Goal: Task Accomplishment & Management: Manage account settings

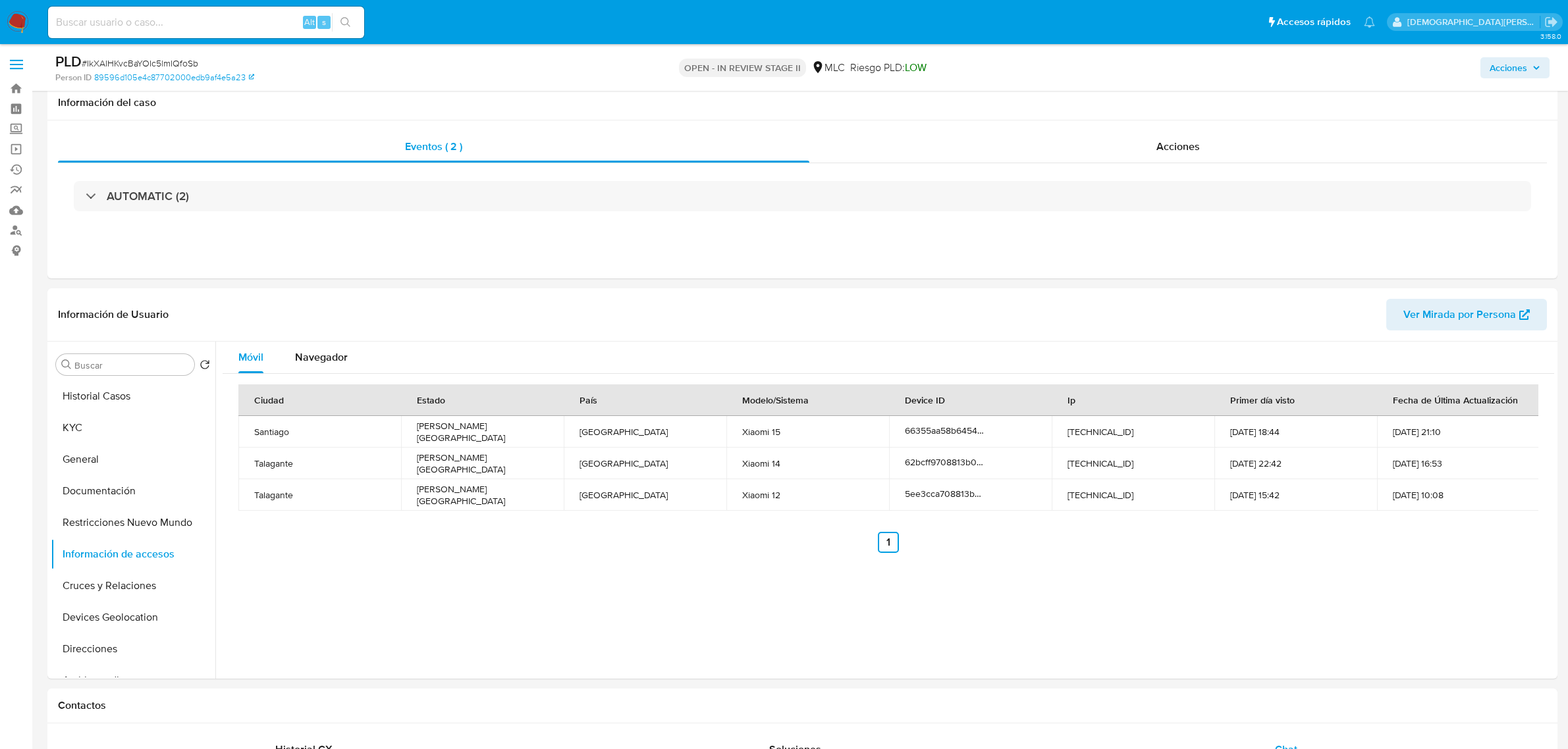
select select "10"
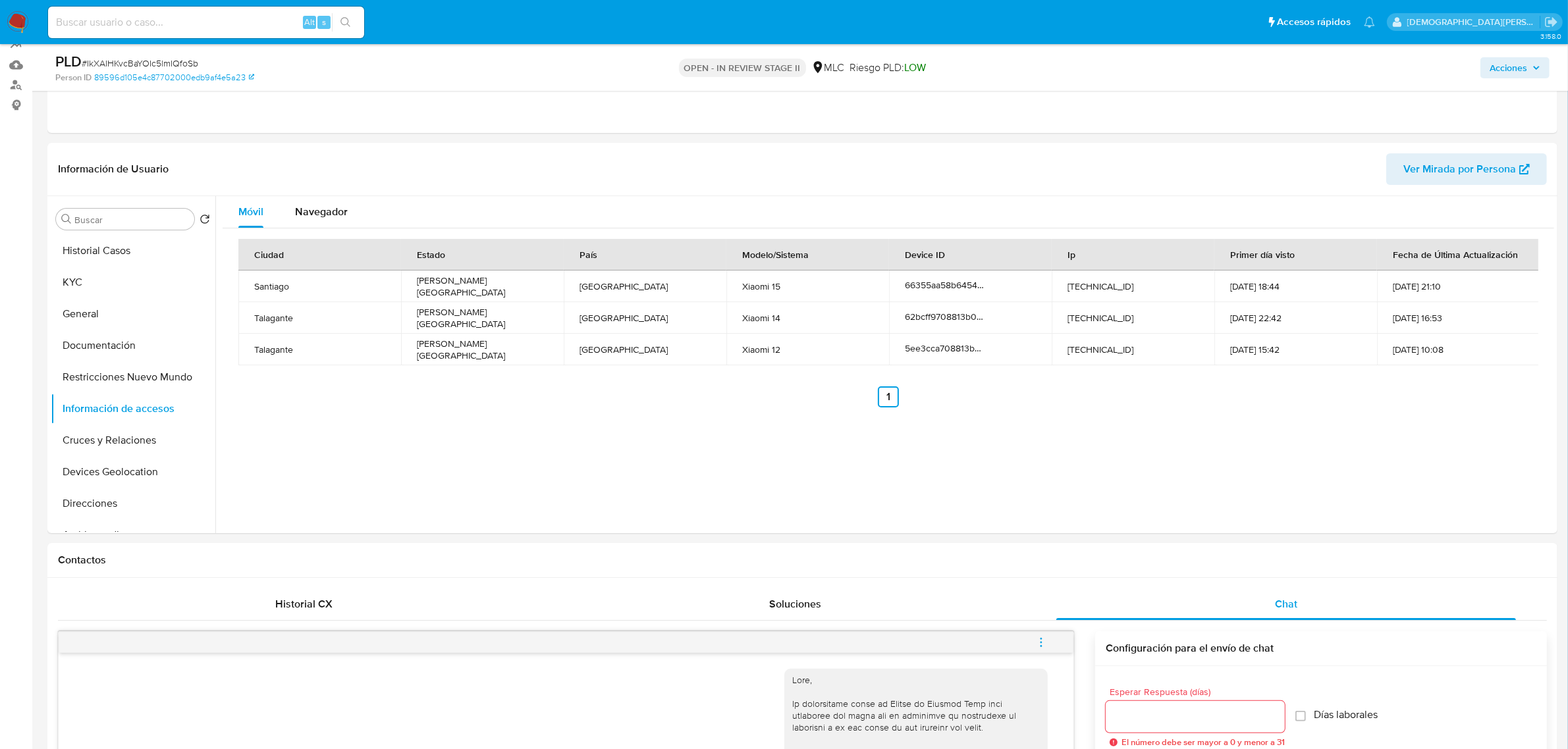
scroll to position [263, 0]
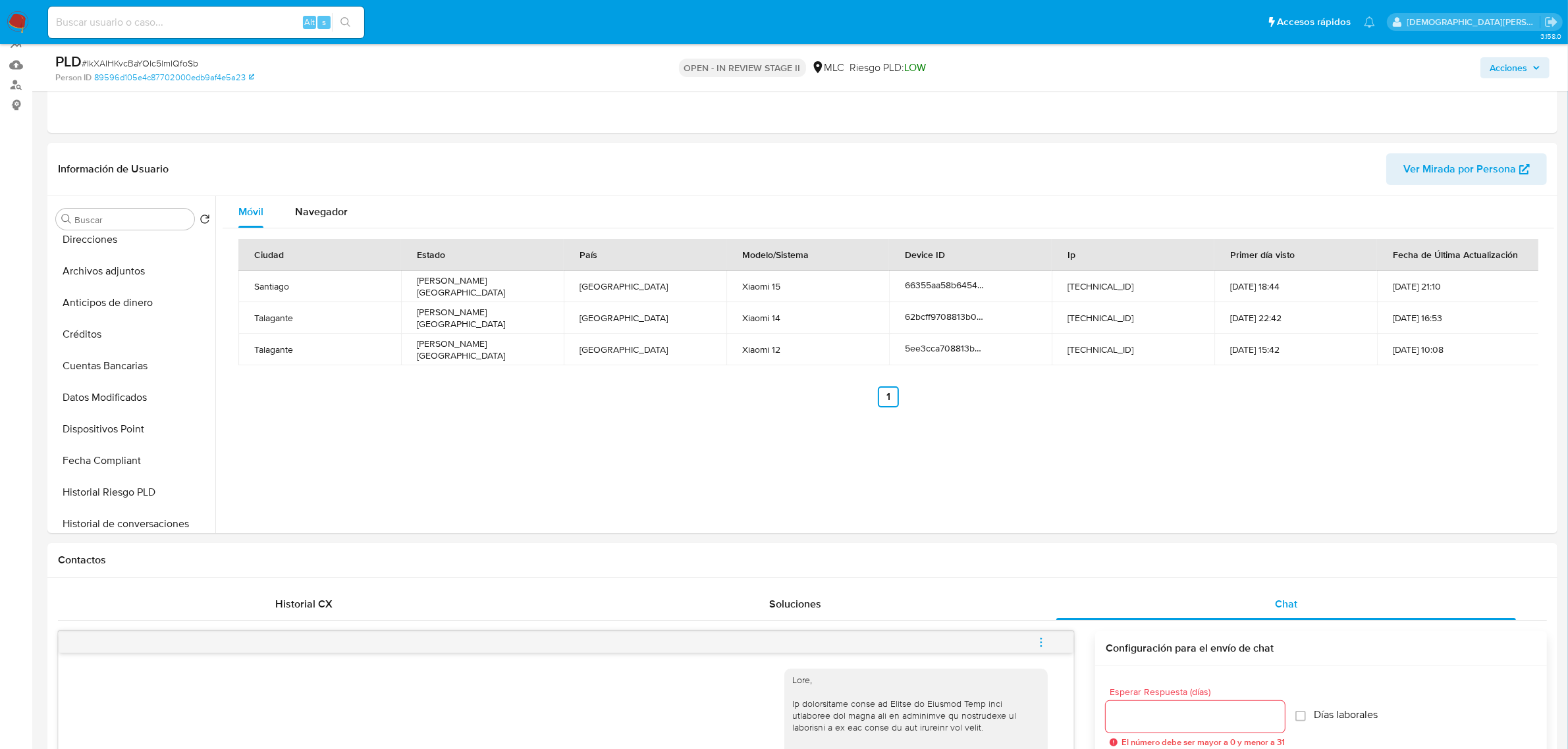
click at [184, 26] on input at bounding box center [205, 22] width 316 height 17
paste input "aQ99hweVafpZX1TqKmyogkrS"
type input "aQ99hweVafpZX1TqKmyogkrS"
click at [347, 24] on icon "search-icon" at bounding box center [345, 22] width 11 height 11
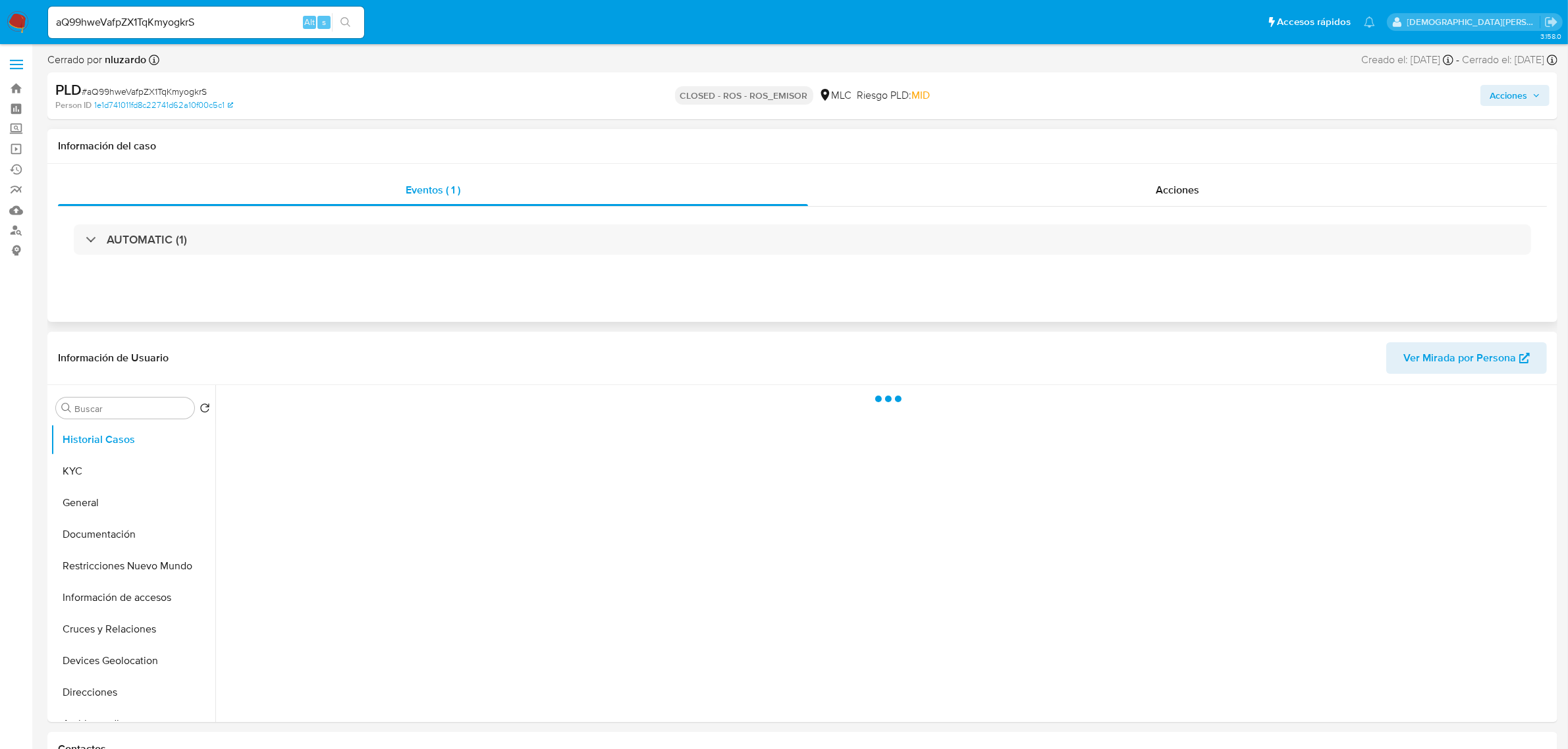
click at [992, 174] on div "Eventos ( 1 ) Acciones AUTOMATIC (1)" at bounding box center [802, 243] width 1510 height 158
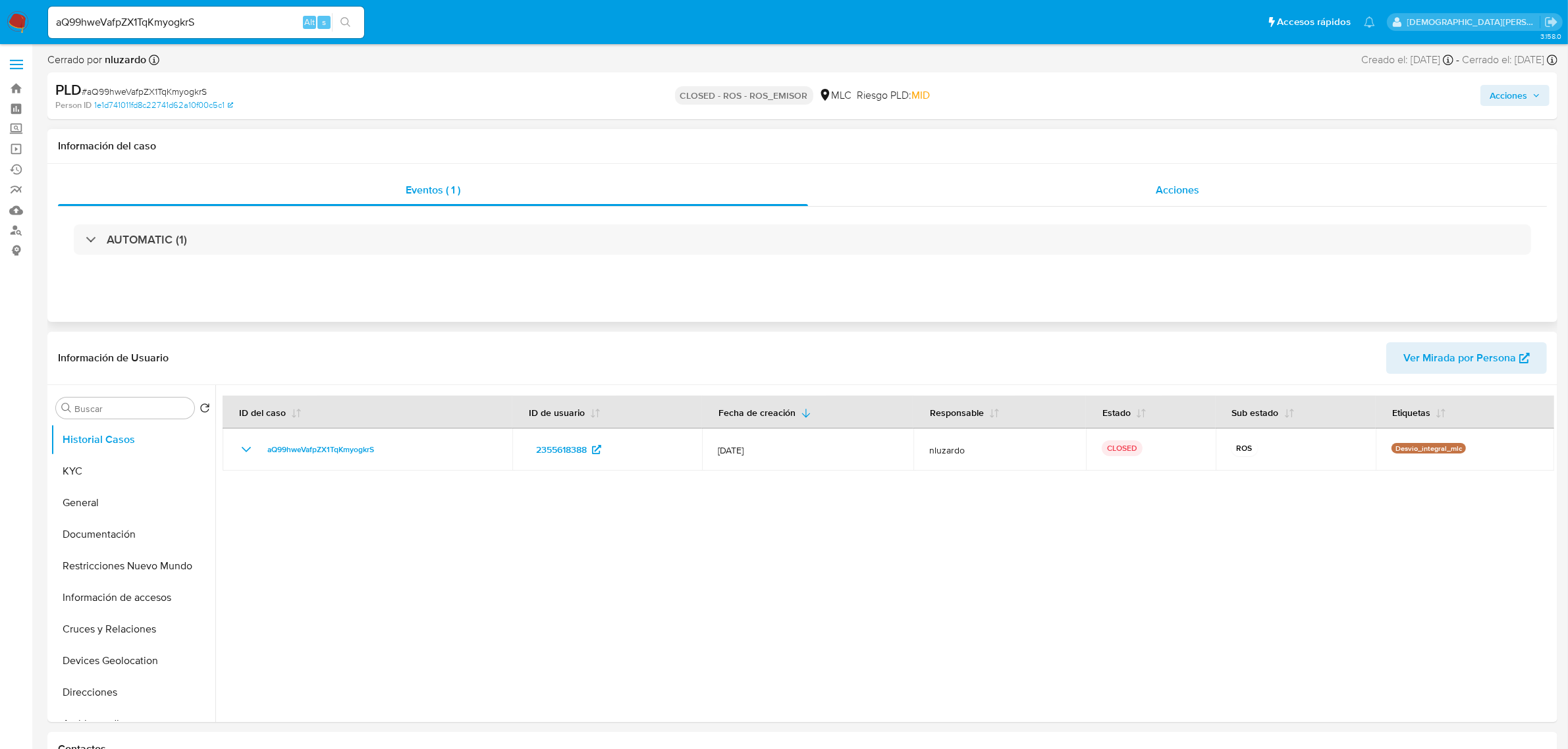
click at [990, 206] on div "Acciones" at bounding box center [1177, 190] width 739 height 31
select select "10"
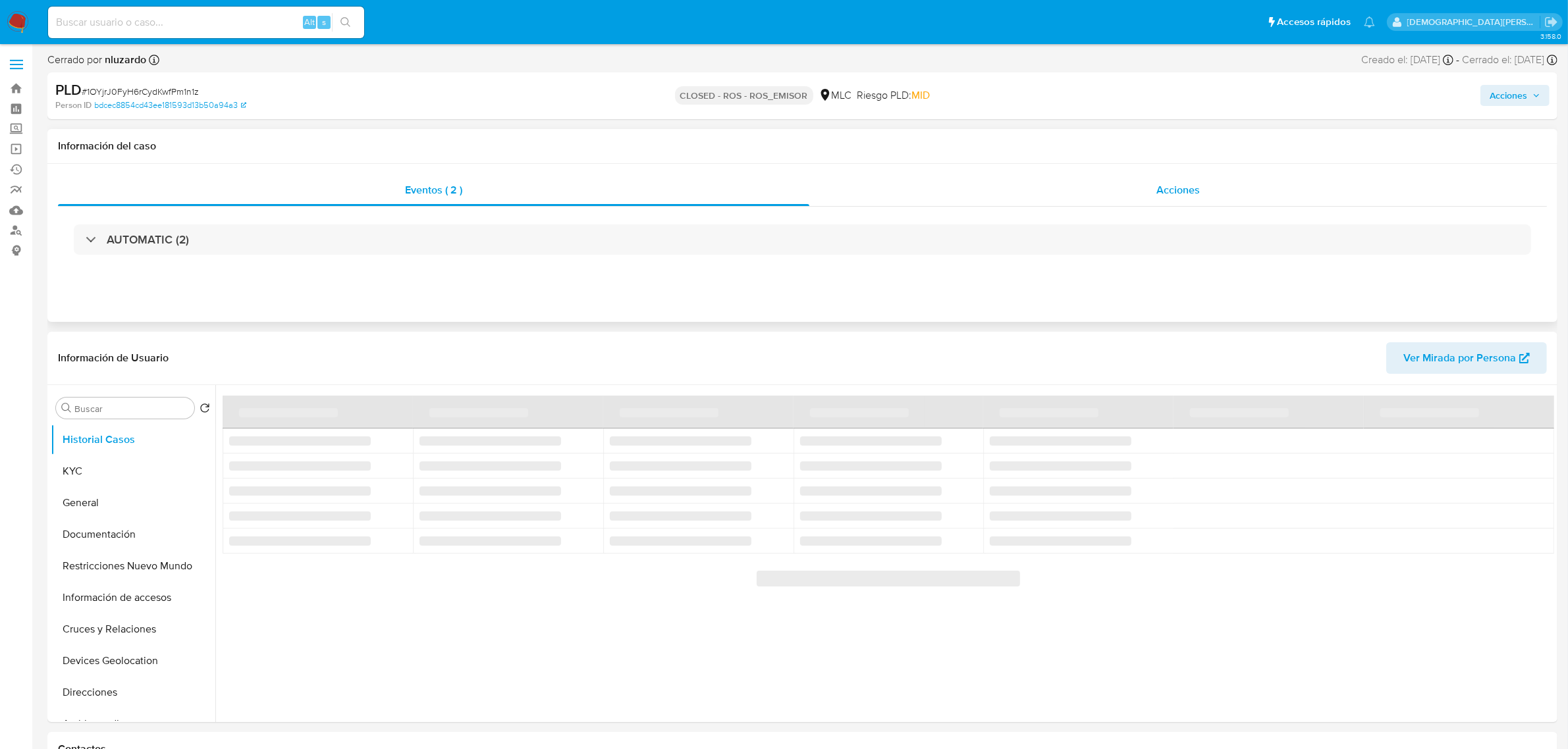
click at [1071, 192] on div "Acciones" at bounding box center [1178, 190] width 738 height 31
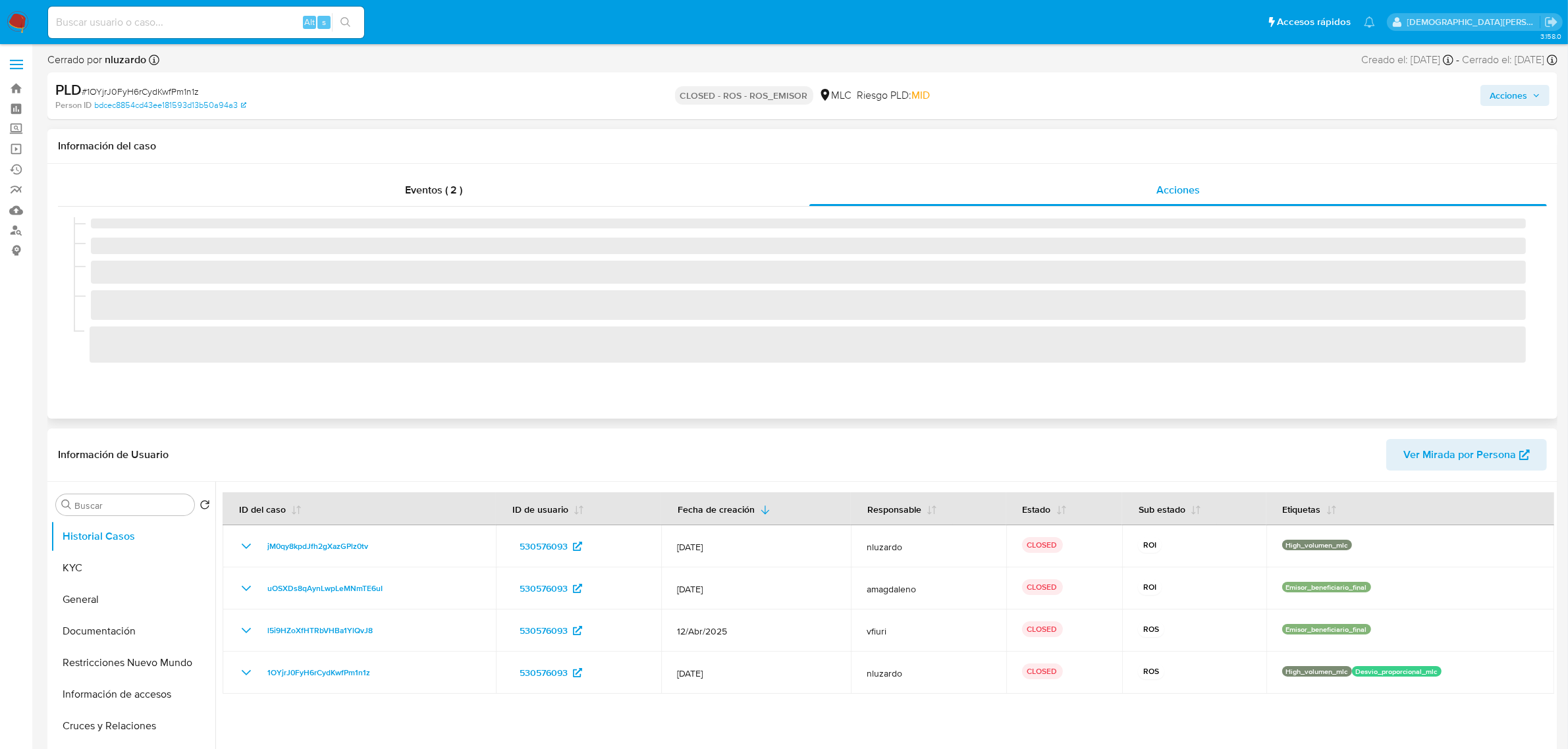
select select "10"
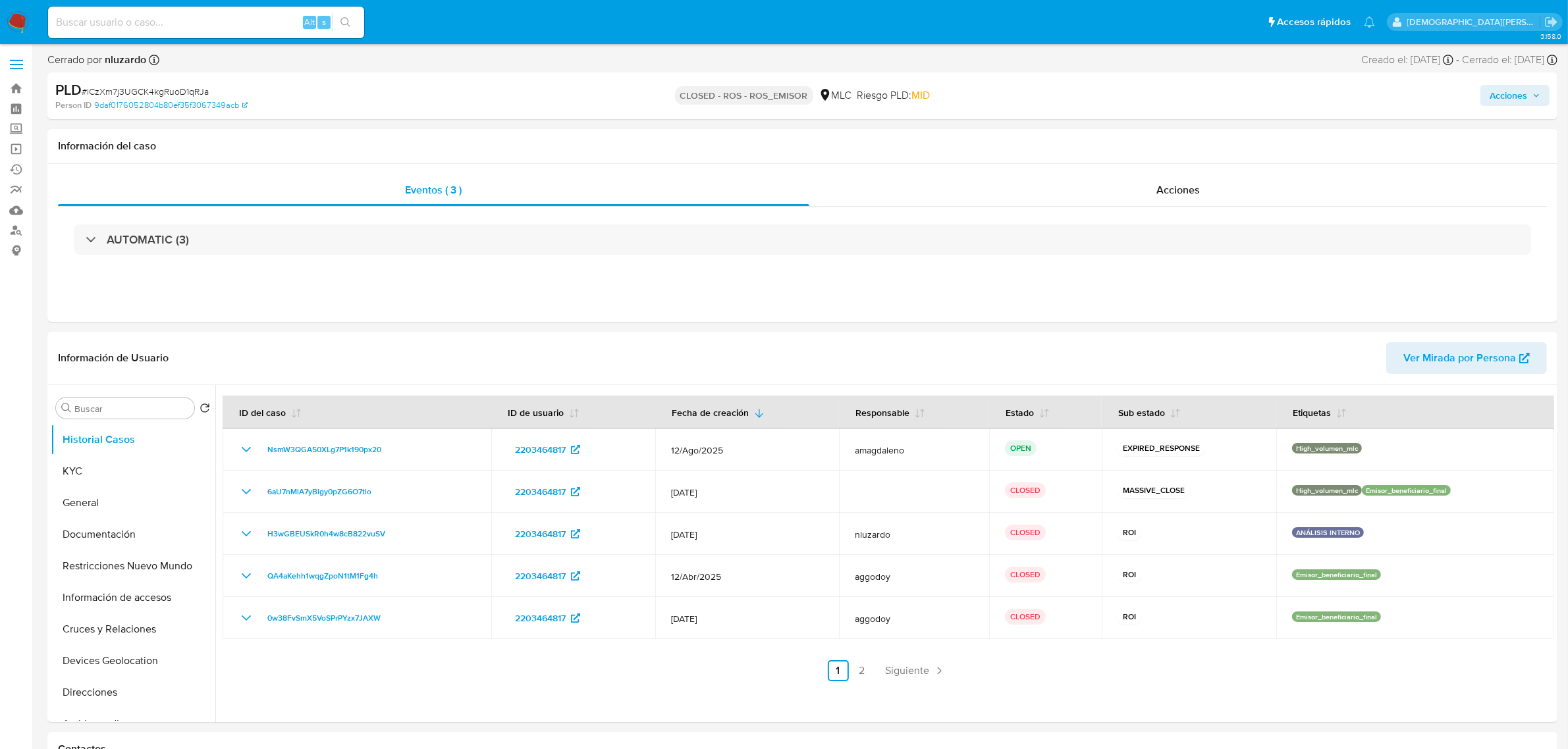
select select "10"
click at [860, 666] on link "2" at bounding box center [861, 670] width 21 height 21
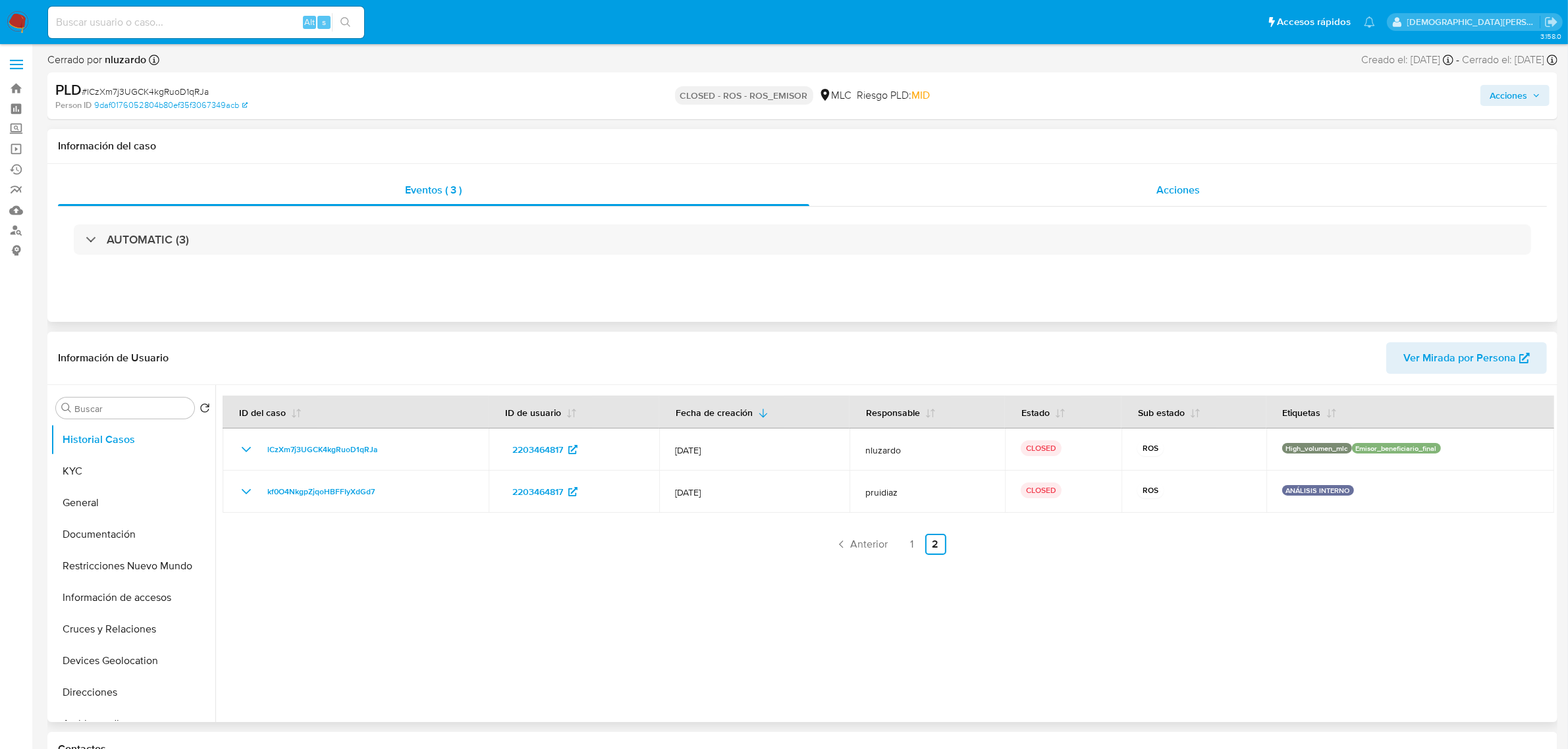
click at [1180, 185] on span "Acciones" at bounding box center [1178, 190] width 43 height 15
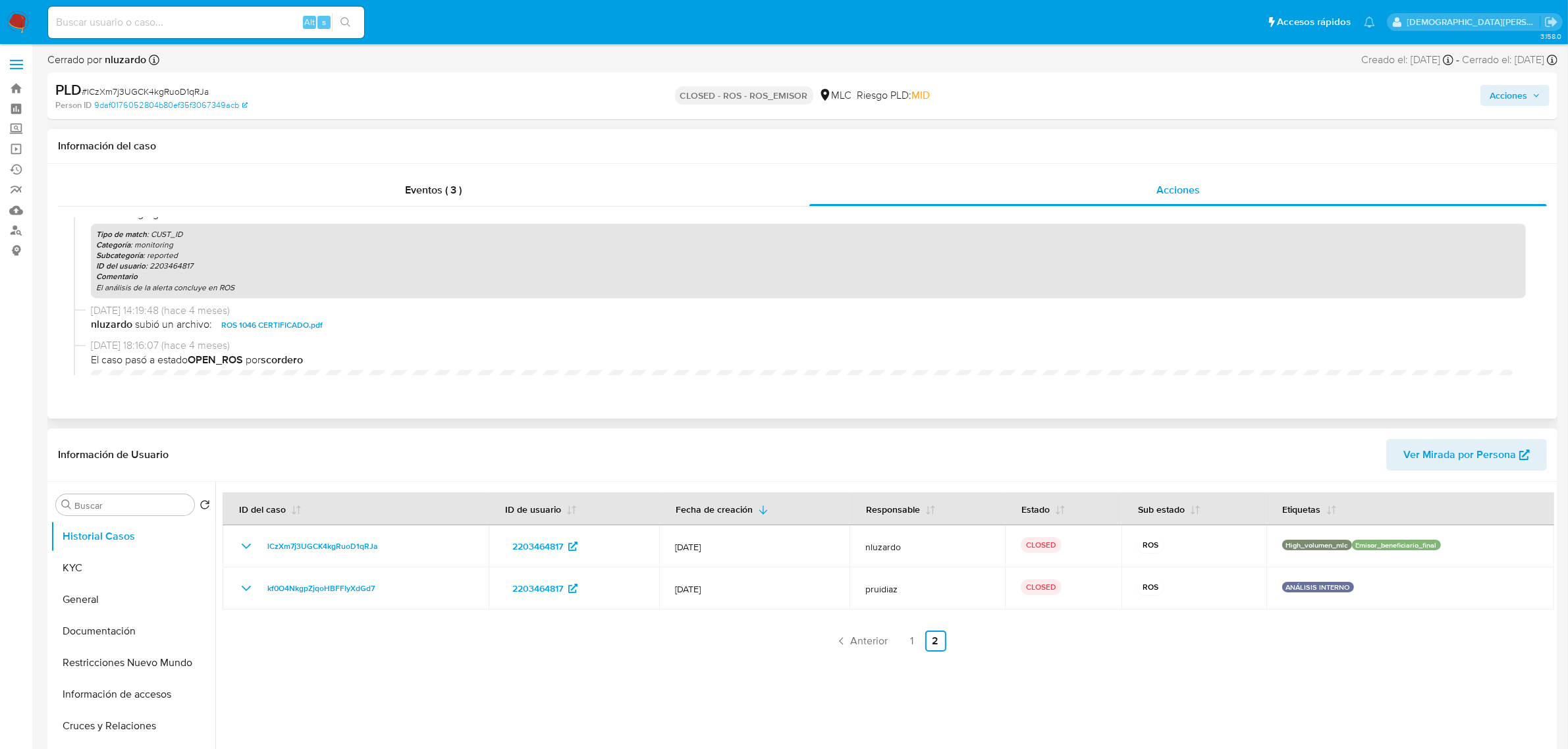
scroll to position [165, 0]
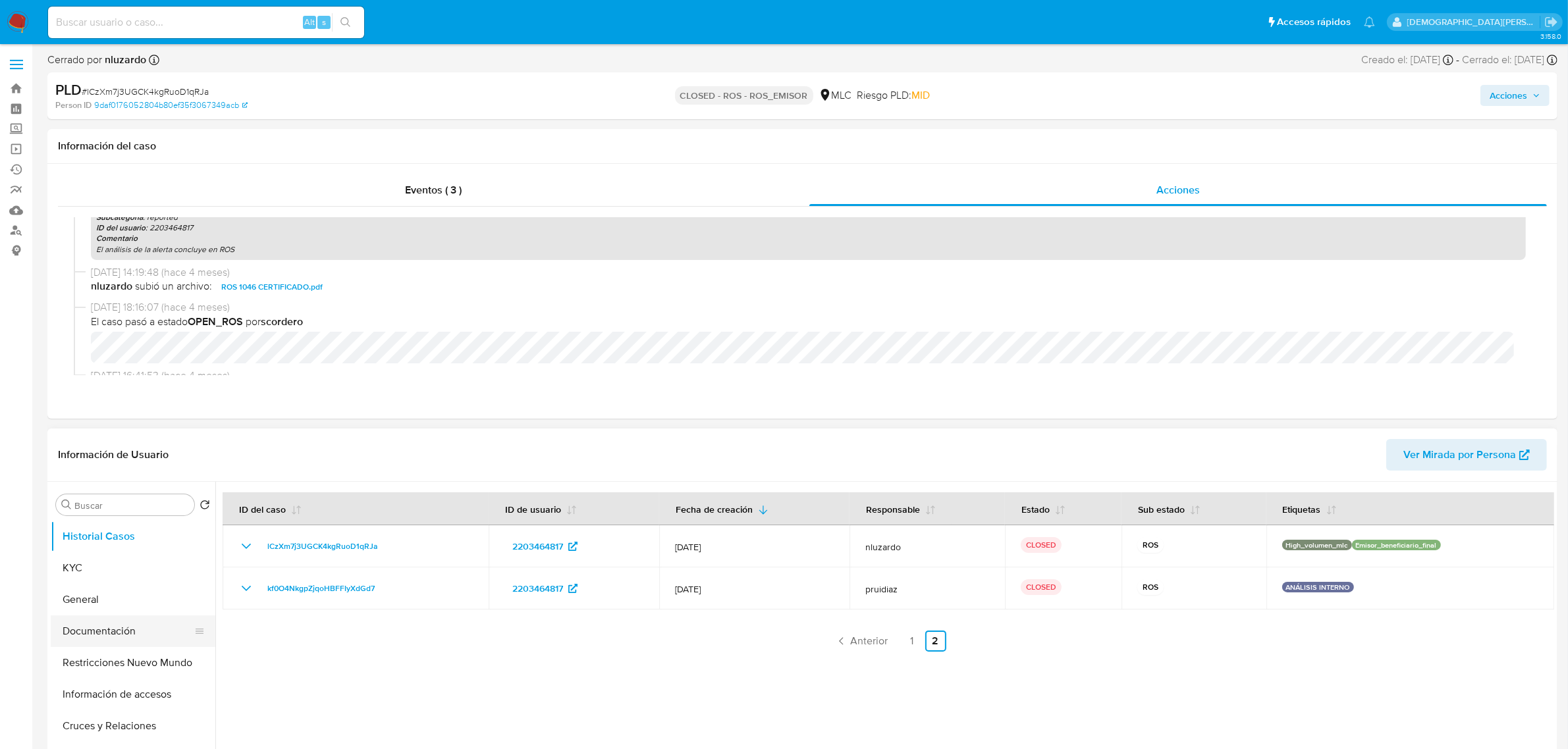
click at [132, 634] on button "Documentación" at bounding box center [127, 630] width 154 height 31
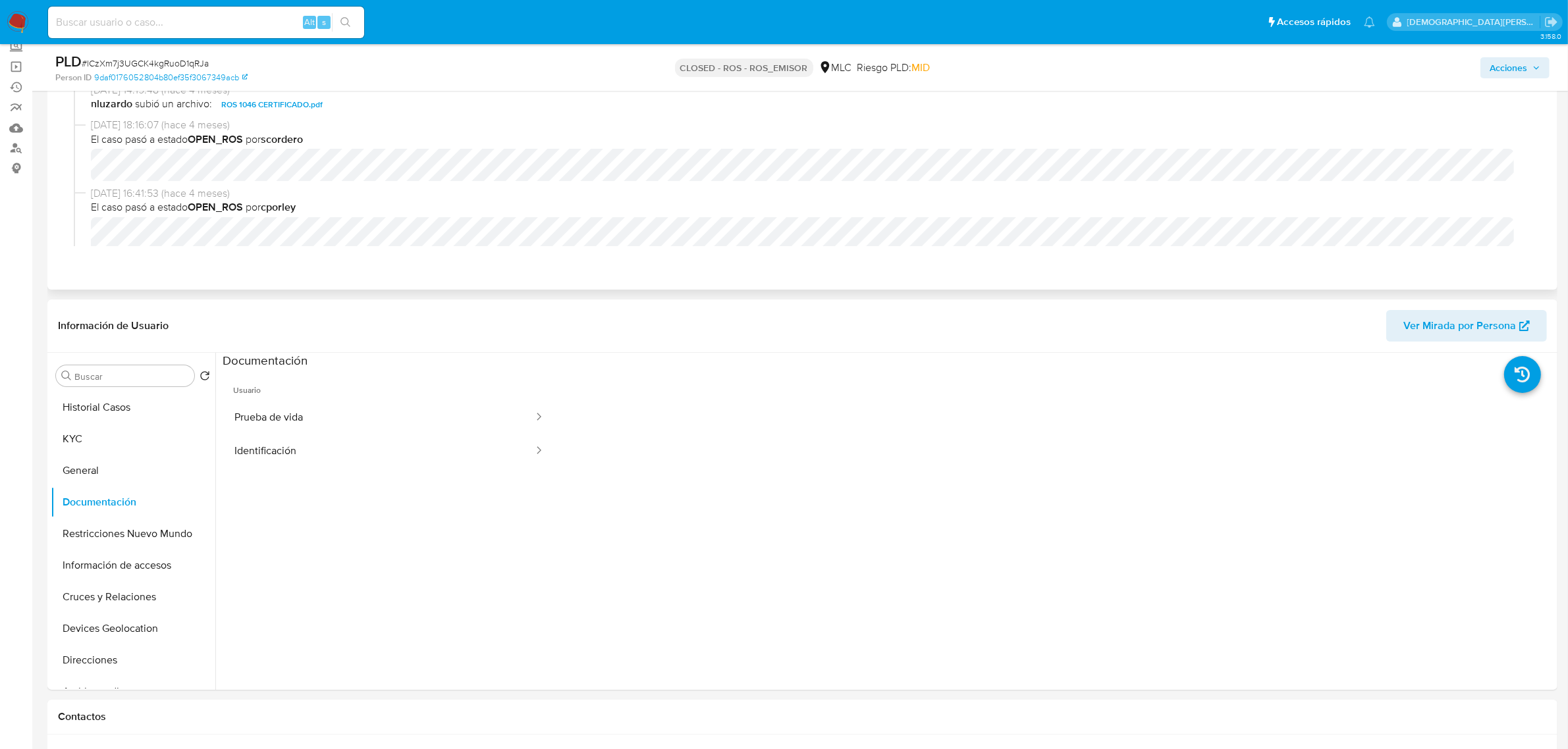
scroll to position [246, 0]
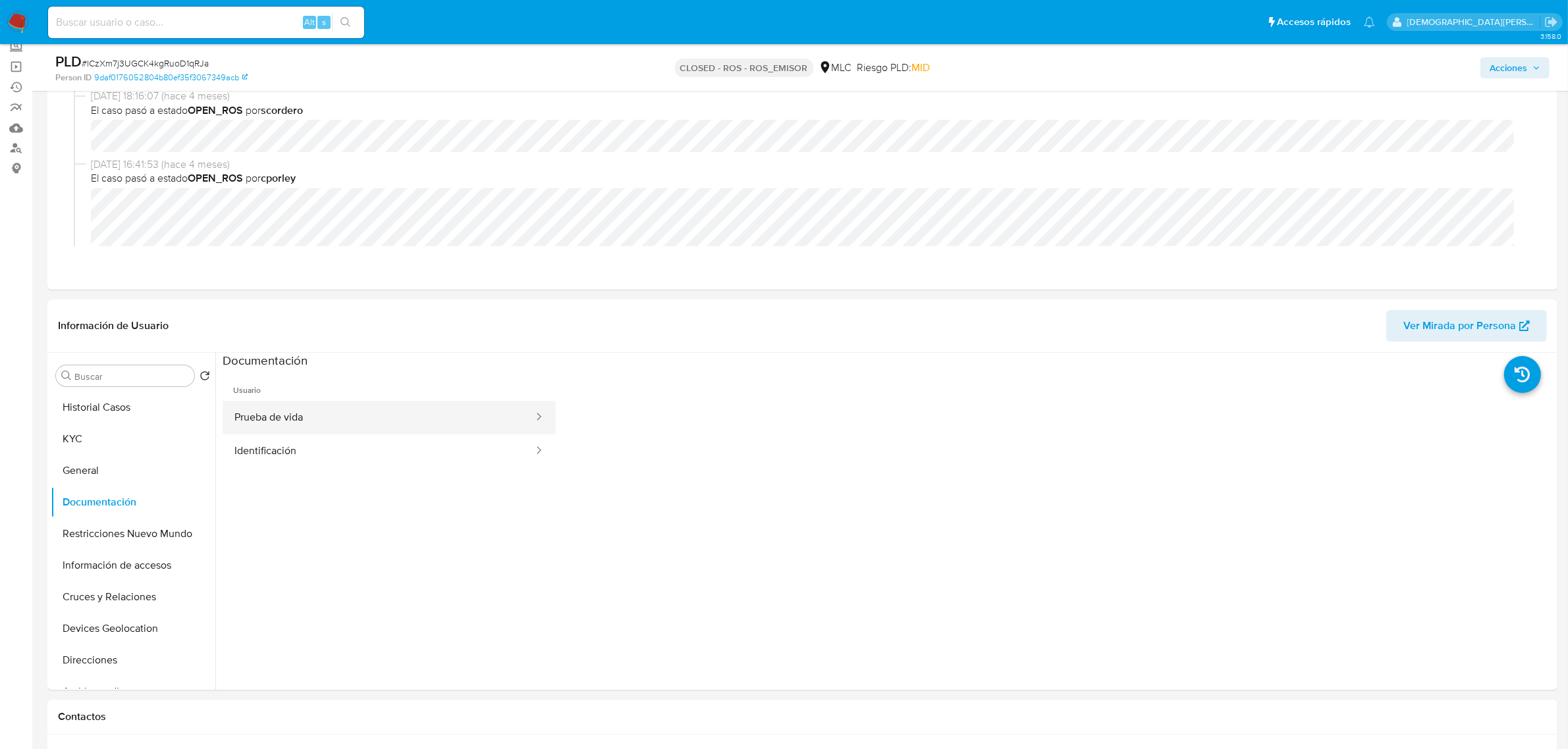
click at [380, 416] on button "Prueba de vida" at bounding box center [378, 417] width 312 height 33
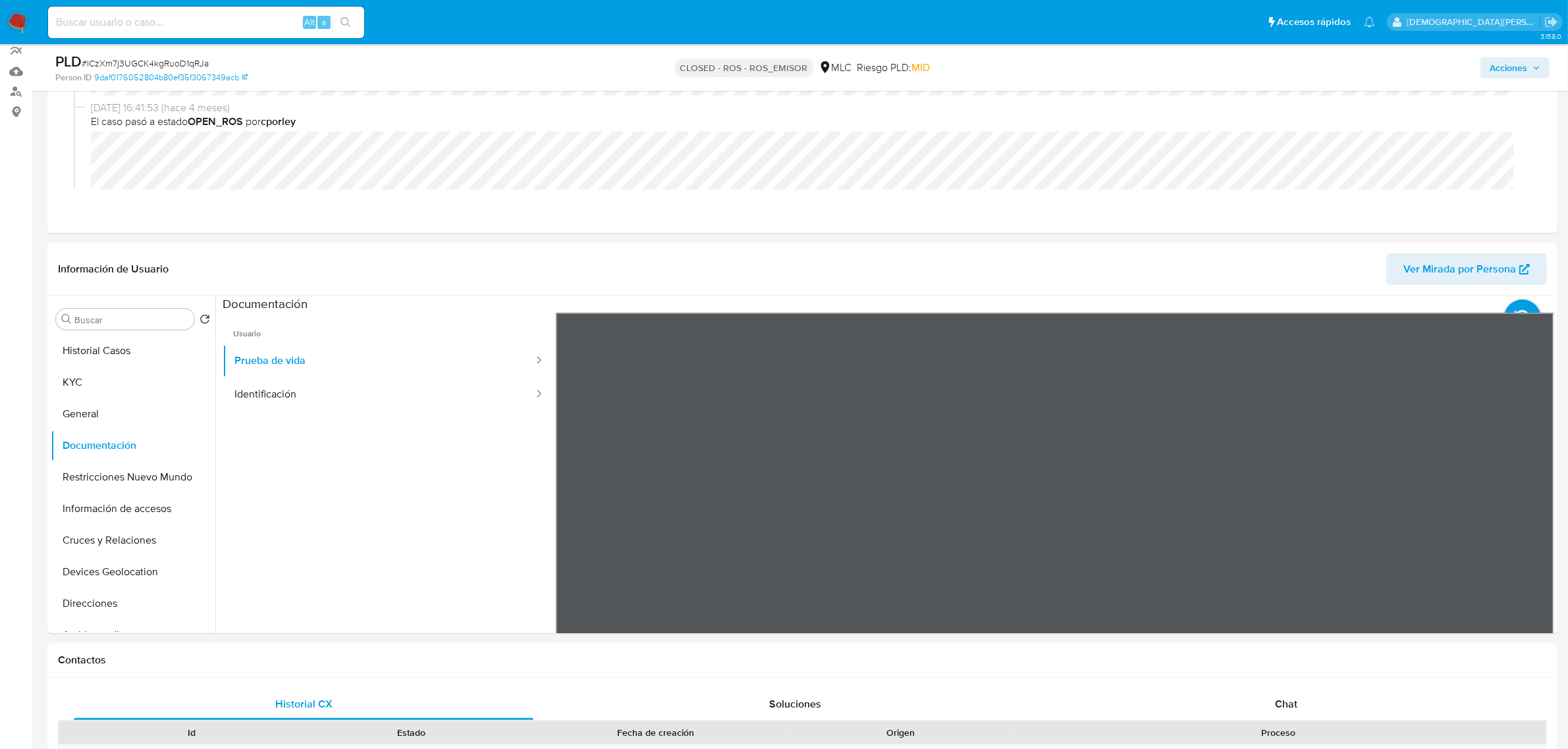
scroll to position [165, 0]
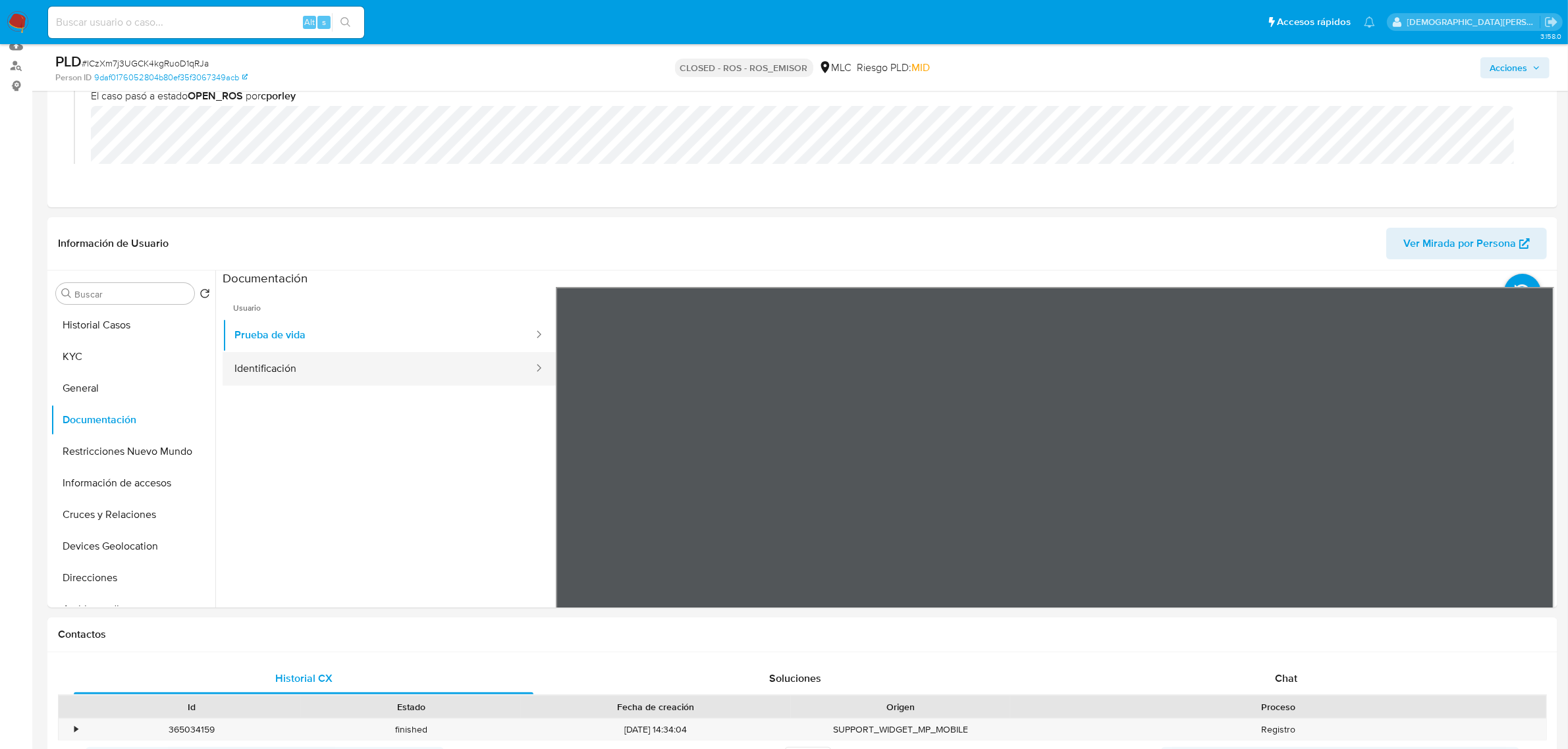
click at [289, 369] on button "Identificación" at bounding box center [378, 369] width 312 height 33
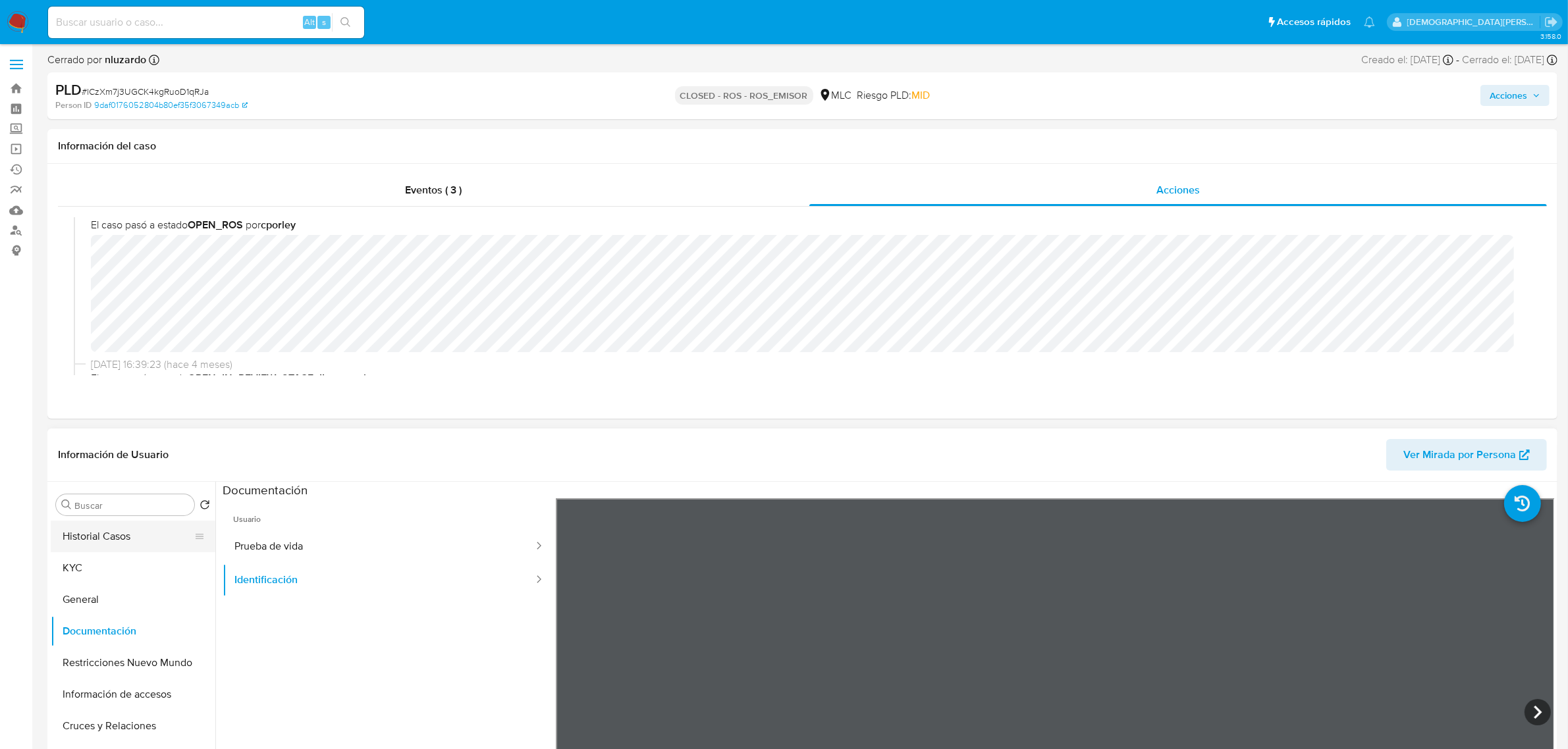
scroll to position [82, 0]
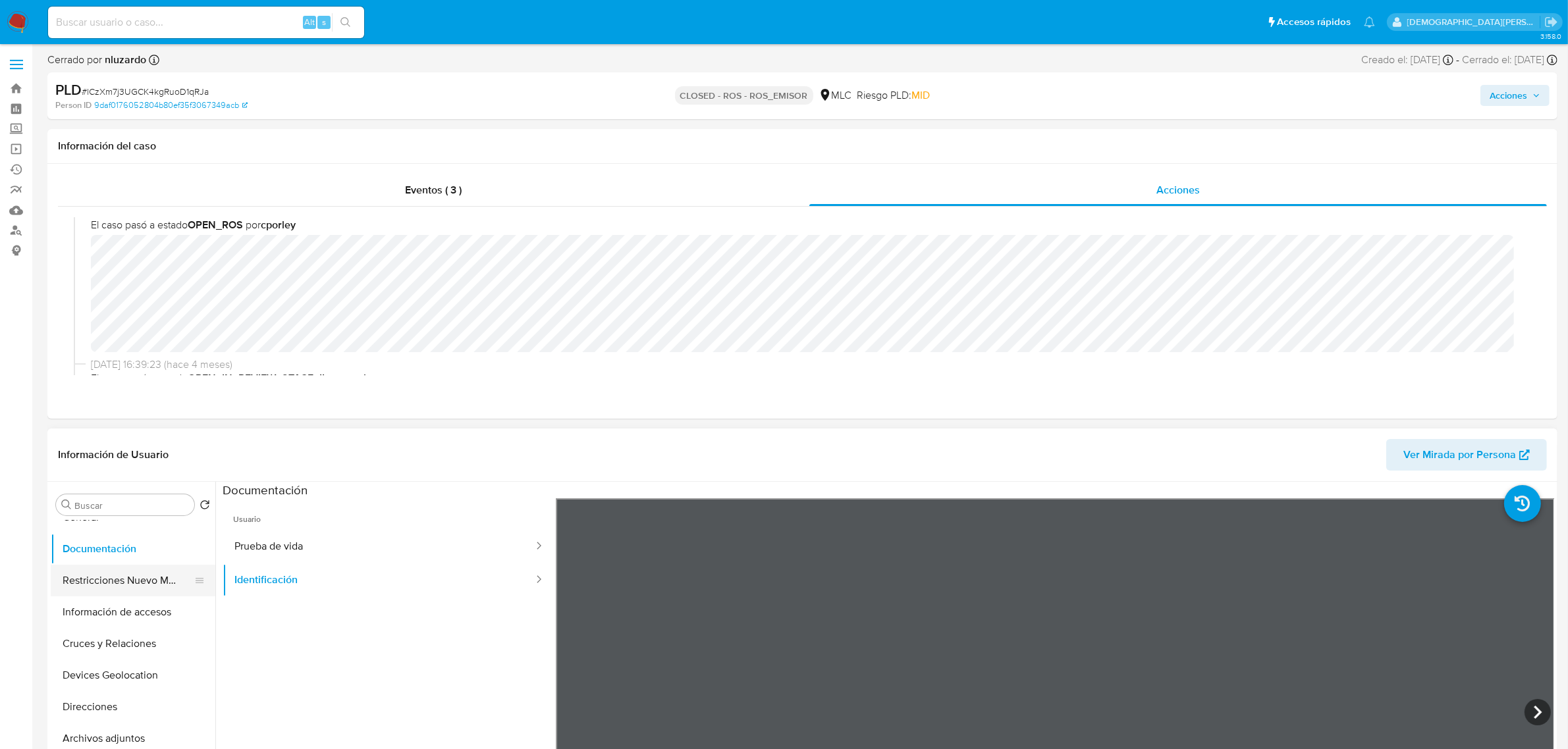
click at [111, 585] on button "Restricciones Nuevo Mundo" at bounding box center [127, 580] width 154 height 31
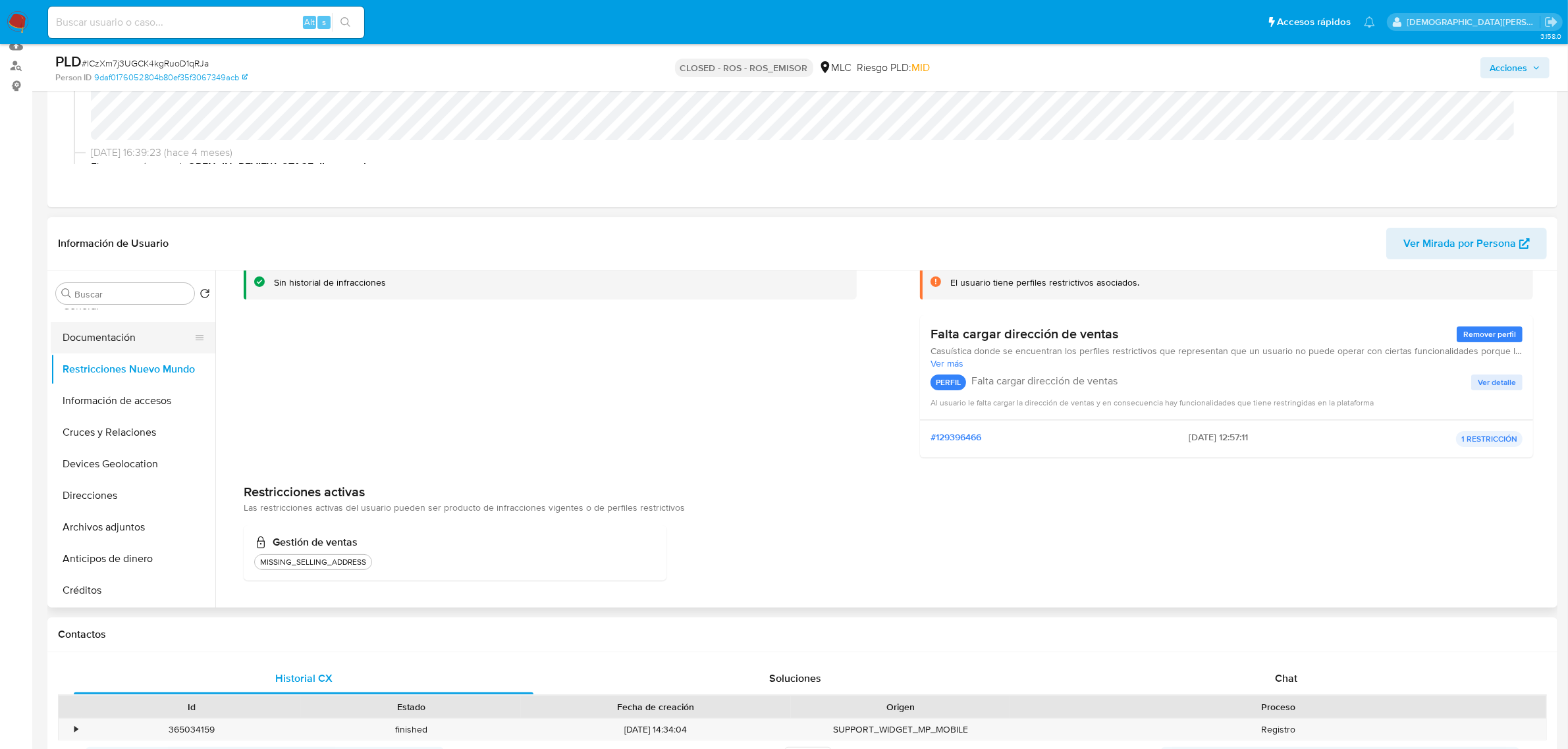
click at [127, 341] on button "Documentación" at bounding box center [127, 337] width 154 height 31
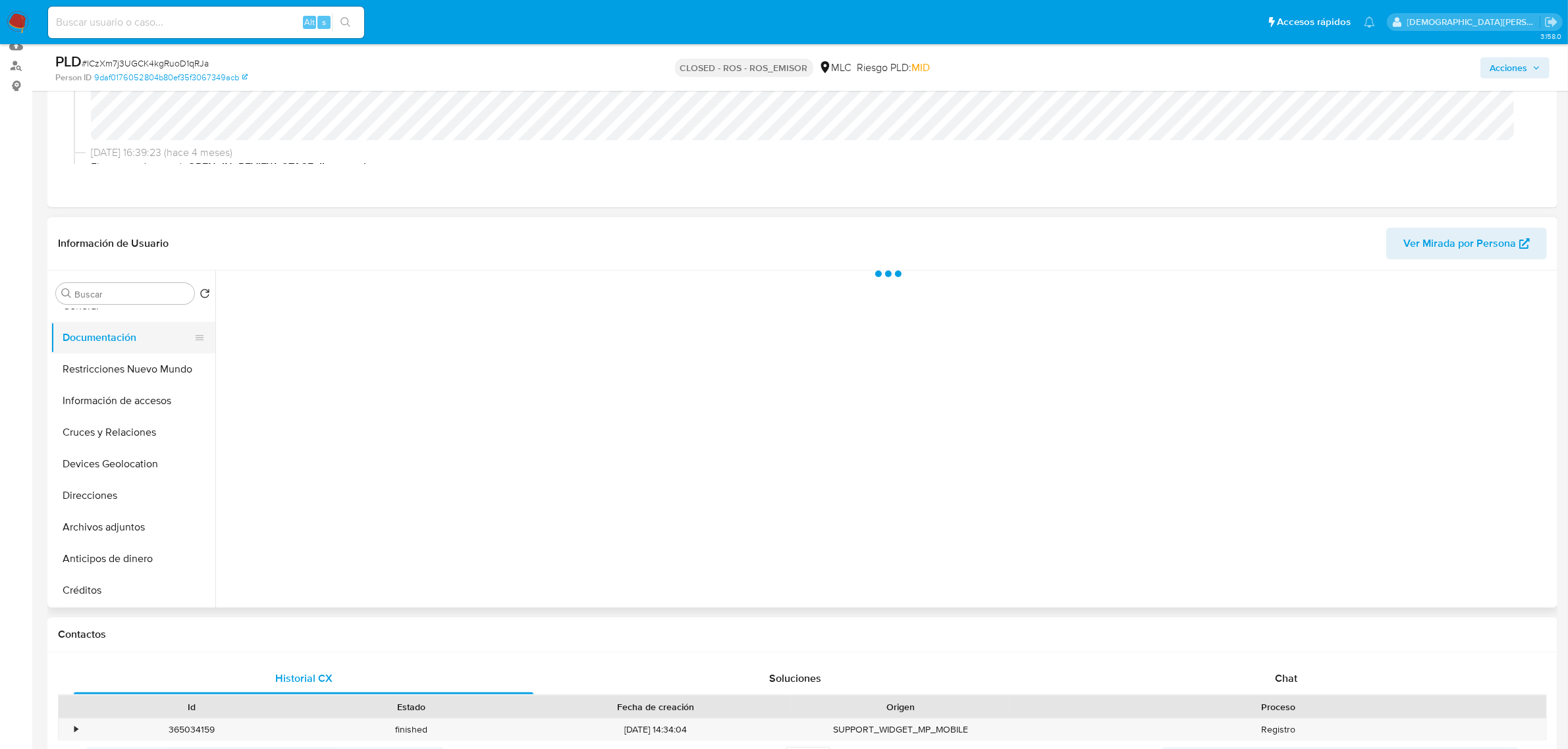
scroll to position [0, 0]
drag, startPoint x: 323, startPoint y: 331, endPoint x: 496, endPoint y: 351, distance: 174.2
click at [324, 331] on button "Identificación" at bounding box center [378, 334] width 312 height 33
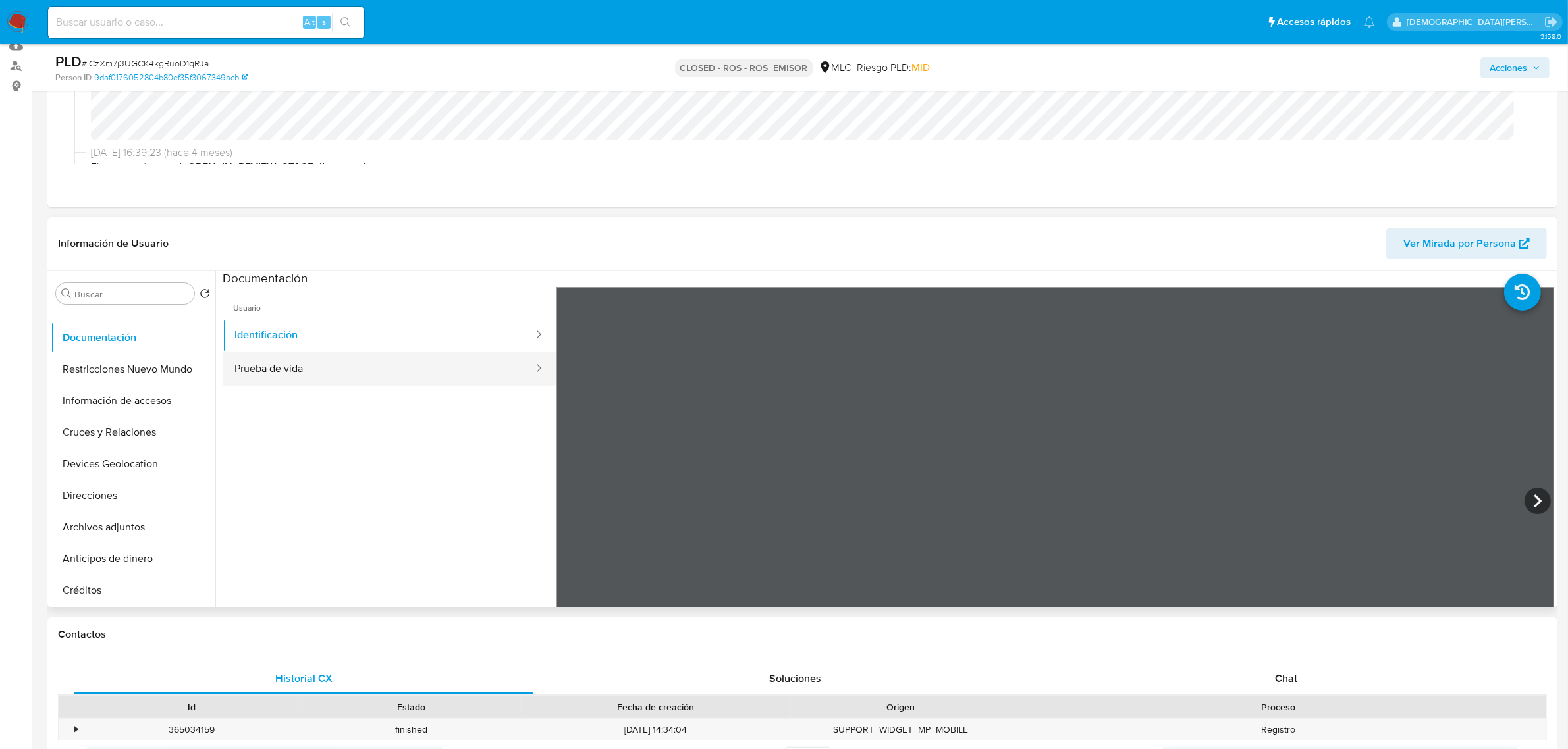
click at [350, 363] on button "Prueba de vida" at bounding box center [378, 369] width 312 height 33
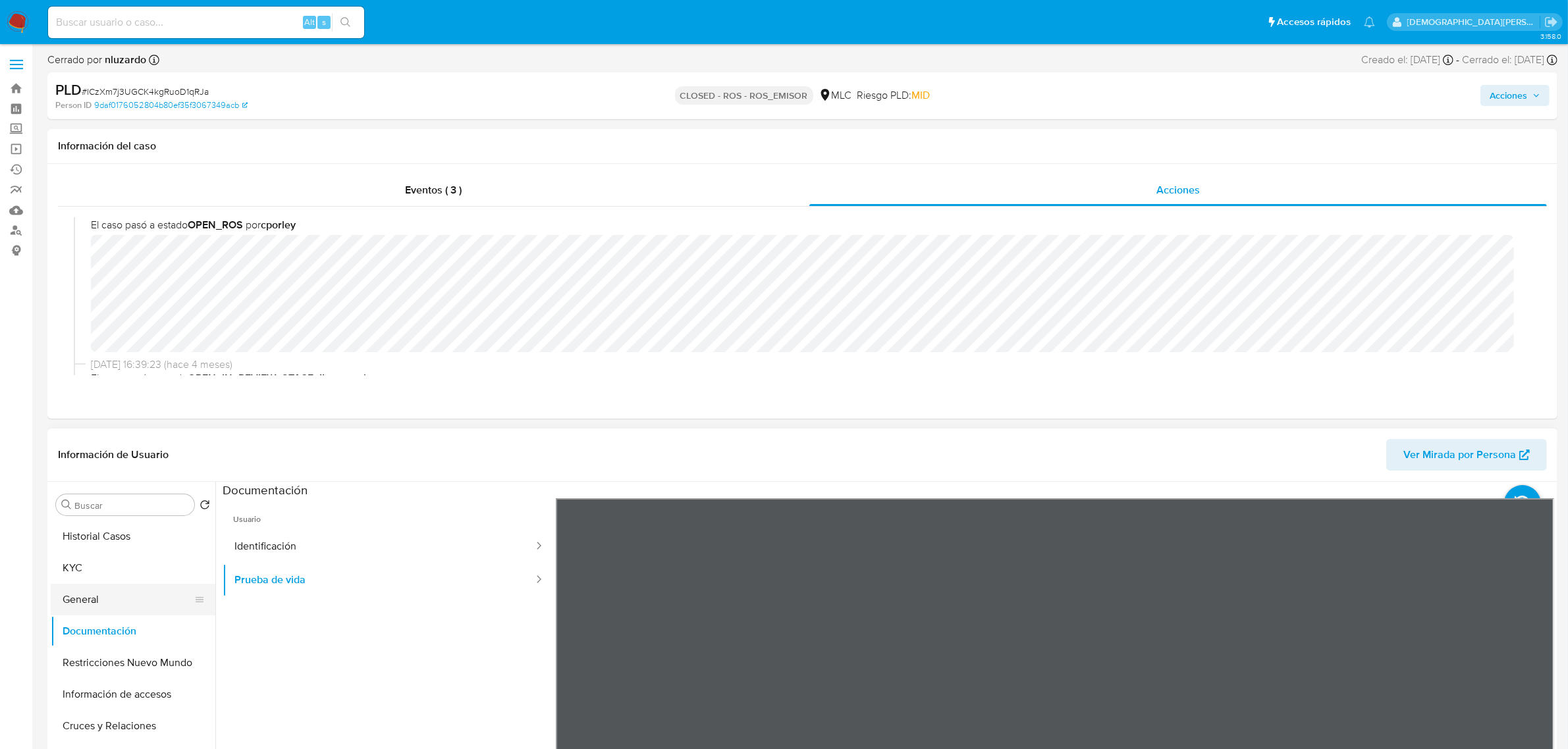
click at [119, 606] on button "General" at bounding box center [127, 599] width 154 height 31
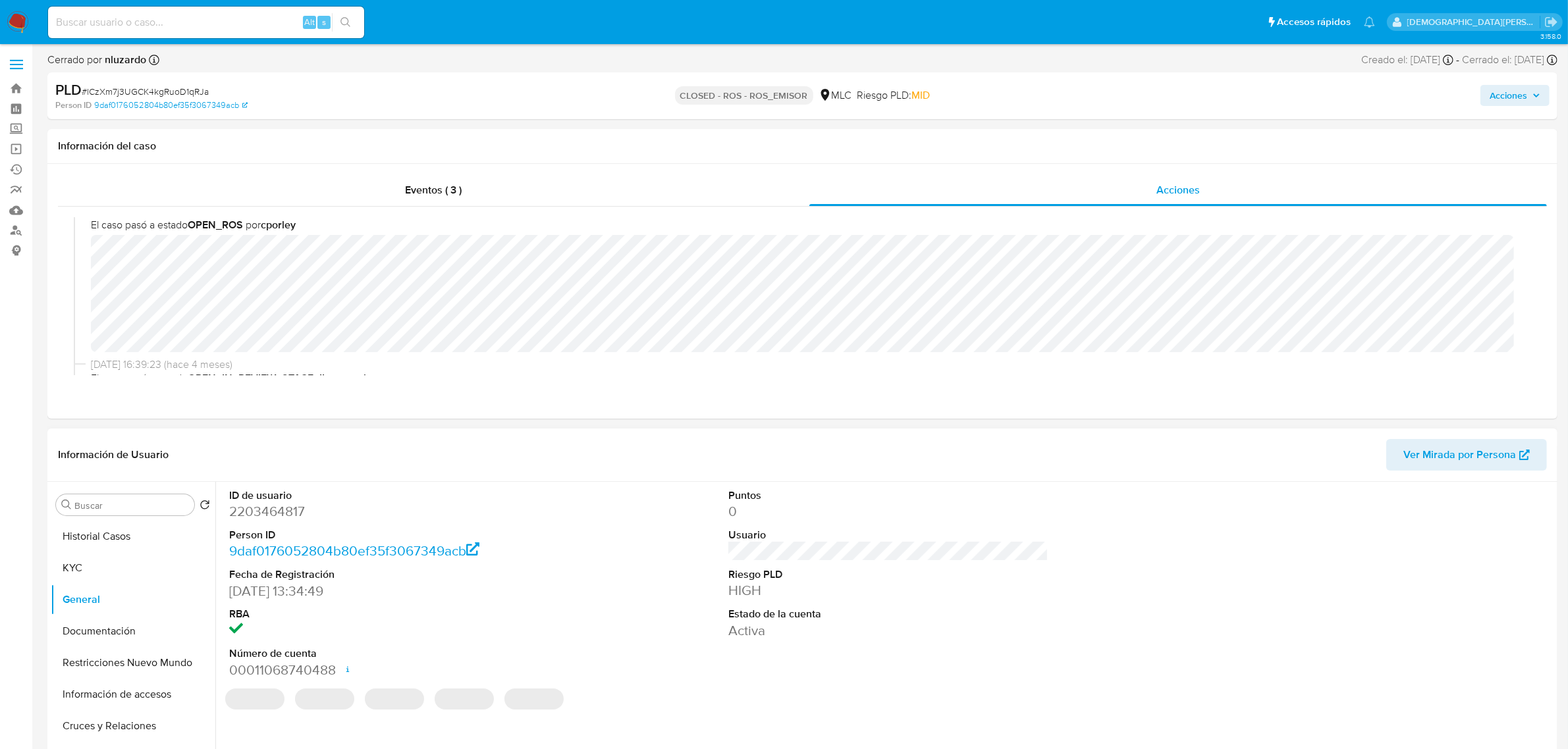
click at [265, 514] on dd "2203464817" at bounding box center [390, 511] width 320 height 18
copy dd "2203464817"
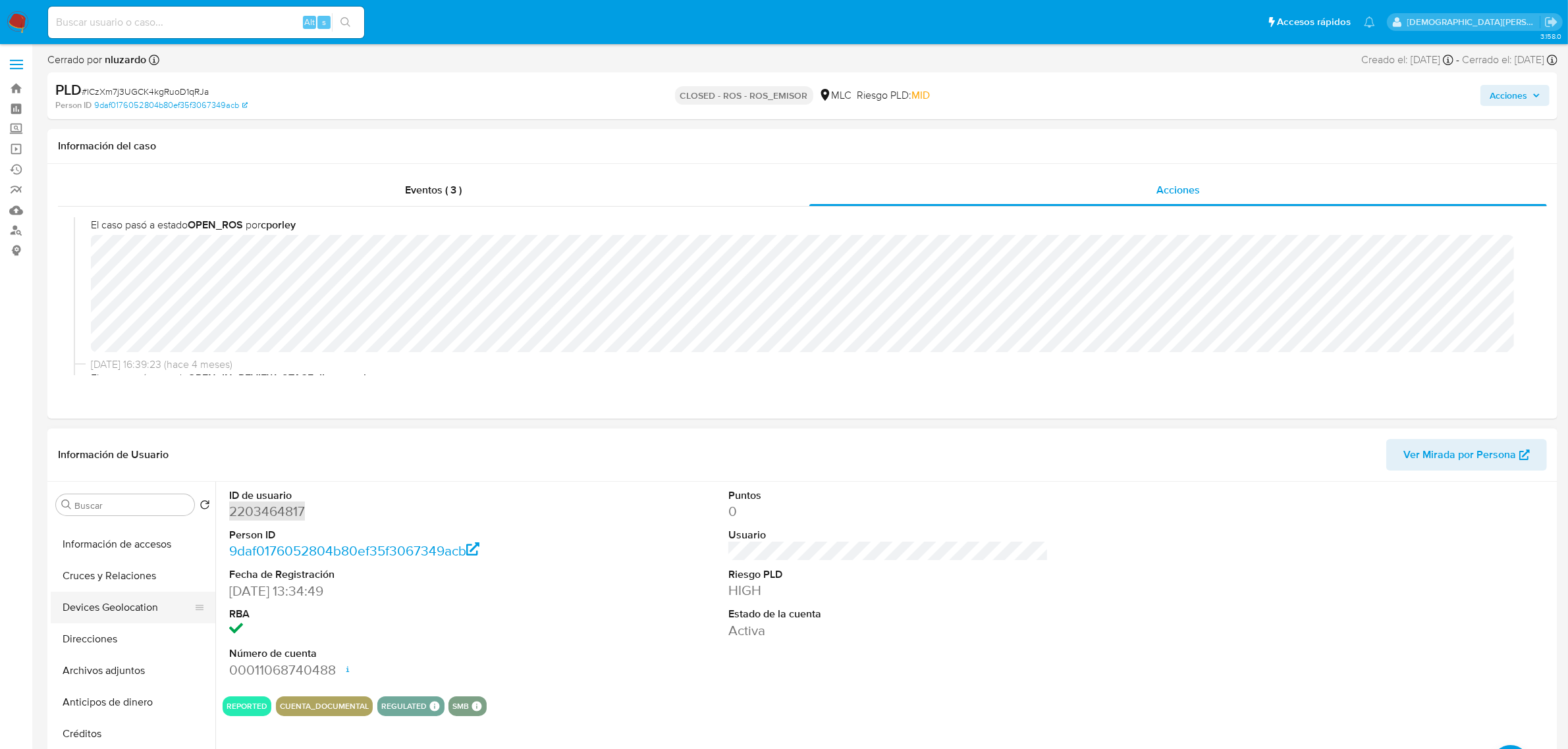
scroll to position [165, 0]
click at [116, 563] on button "Cruces y Relaciones" at bounding box center [127, 561] width 154 height 31
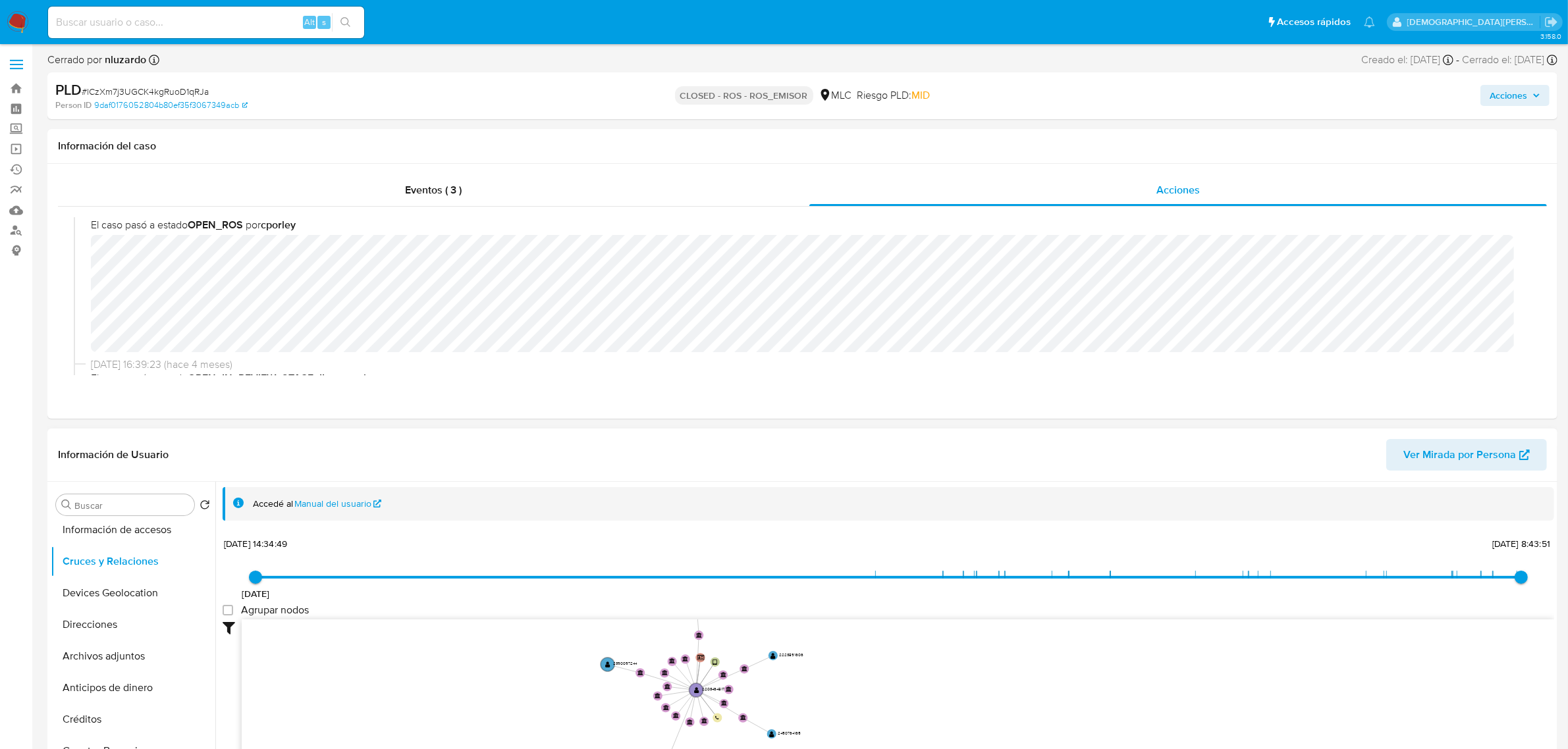
drag, startPoint x: 472, startPoint y: 669, endPoint x: 492, endPoint y: 705, distance: 41.2
click at [492, 705] on icon "device-67815a399c8a9f1aa3aa6beb  user-2203464817  2203464817 person-9daf01760…" at bounding box center [898, 715] width 1313 height 191
click at [502, 689] on icon "device-67815a399c8a9f1aa3aa6beb  user-2203464817  2203464817 person-9daf01760…" at bounding box center [898, 715] width 1313 height 191
click at [488, 692] on icon "device-67815a399c8a9f1aa3aa6beb  user-2203464817  2203464817 person-9daf01760…" at bounding box center [898, 715] width 1313 height 191
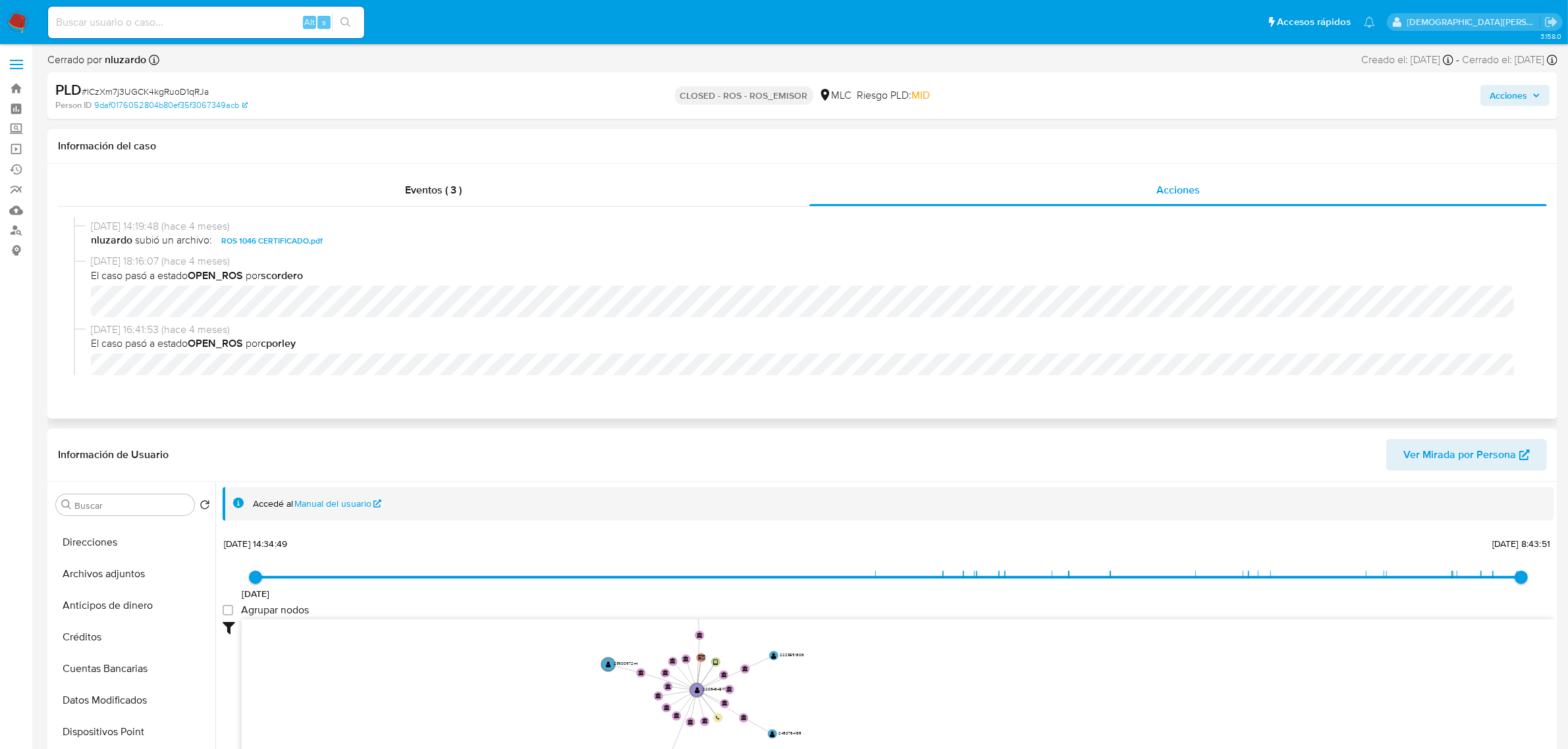
scroll to position [246, 0]
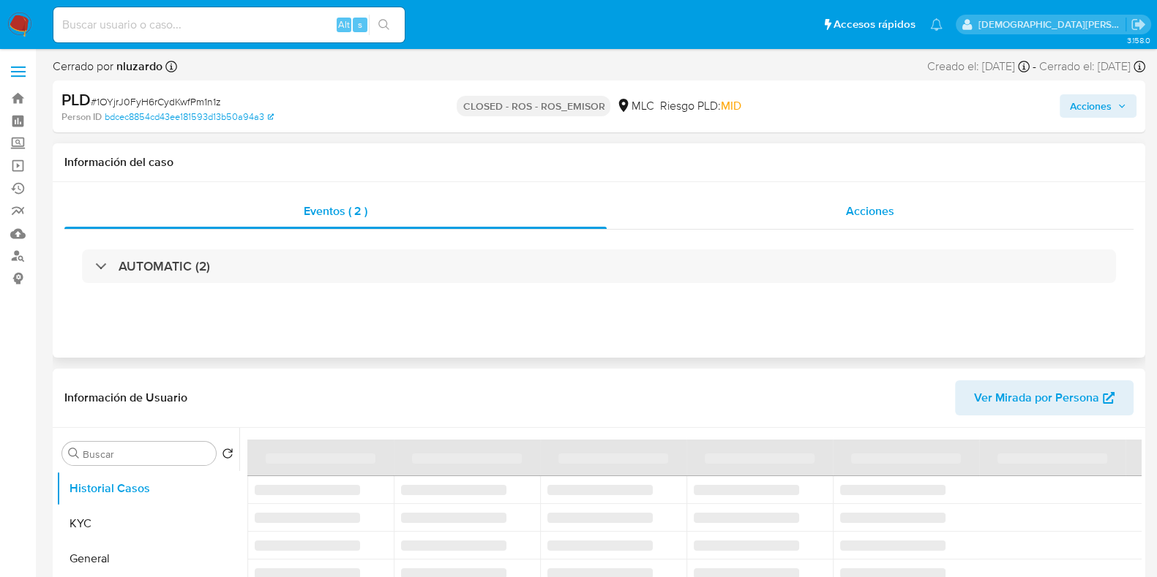
click at [769, 214] on div "Acciones" at bounding box center [870, 211] width 527 height 35
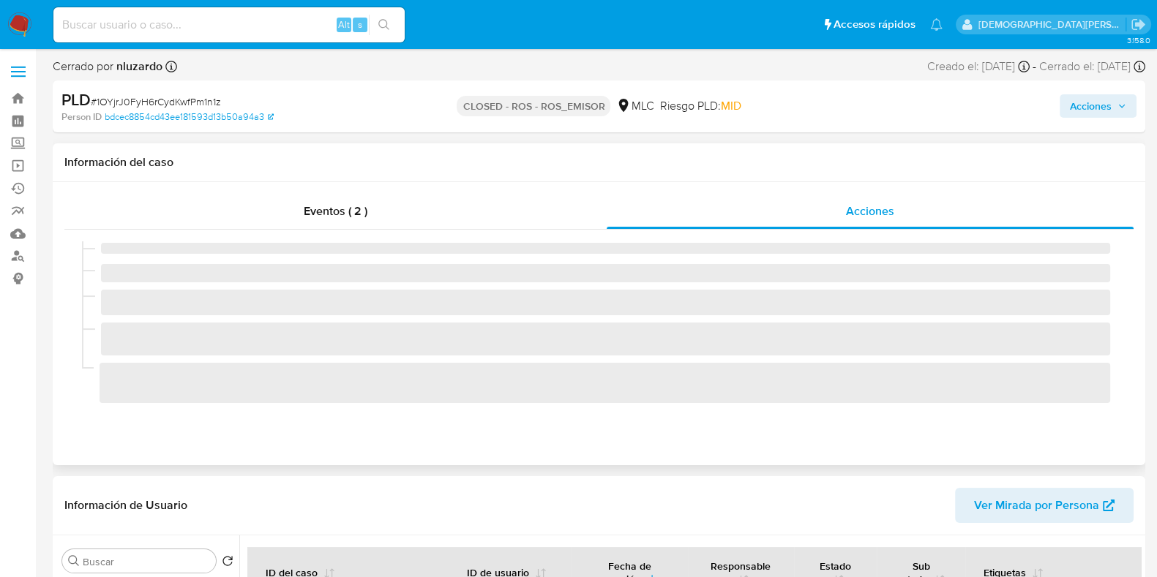
select select "10"
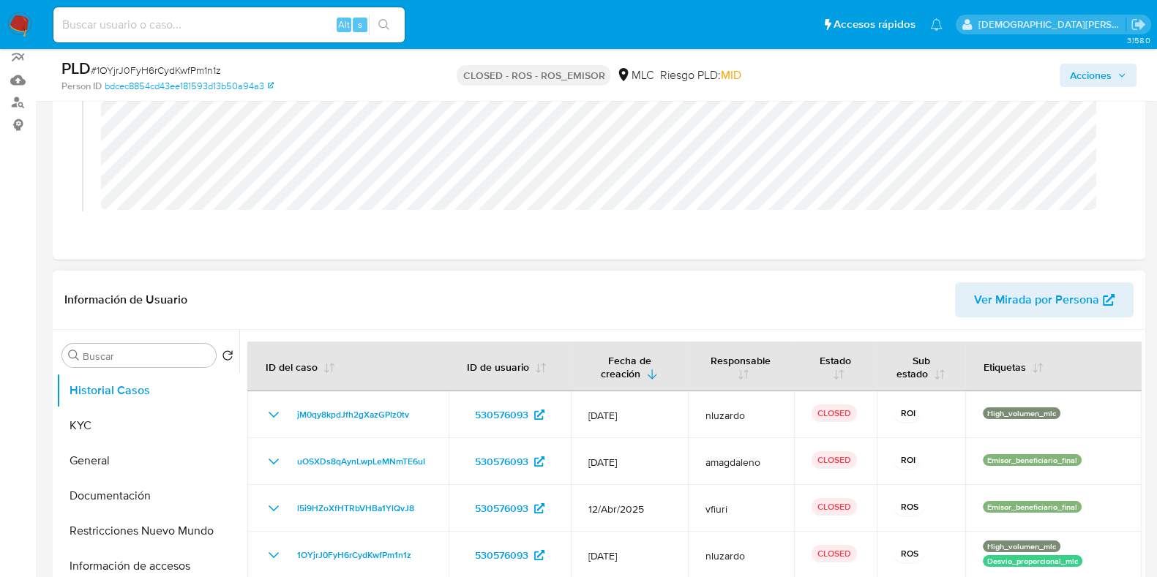
scroll to position [182, 0]
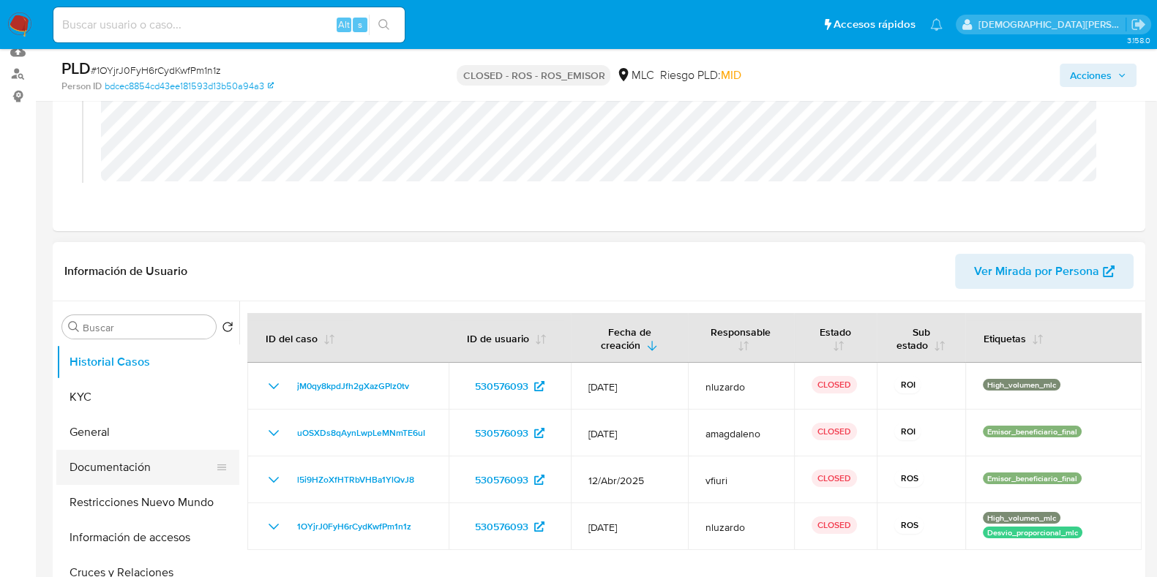
click at [97, 465] on button "Documentación" at bounding box center [141, 467] width 171 height 35
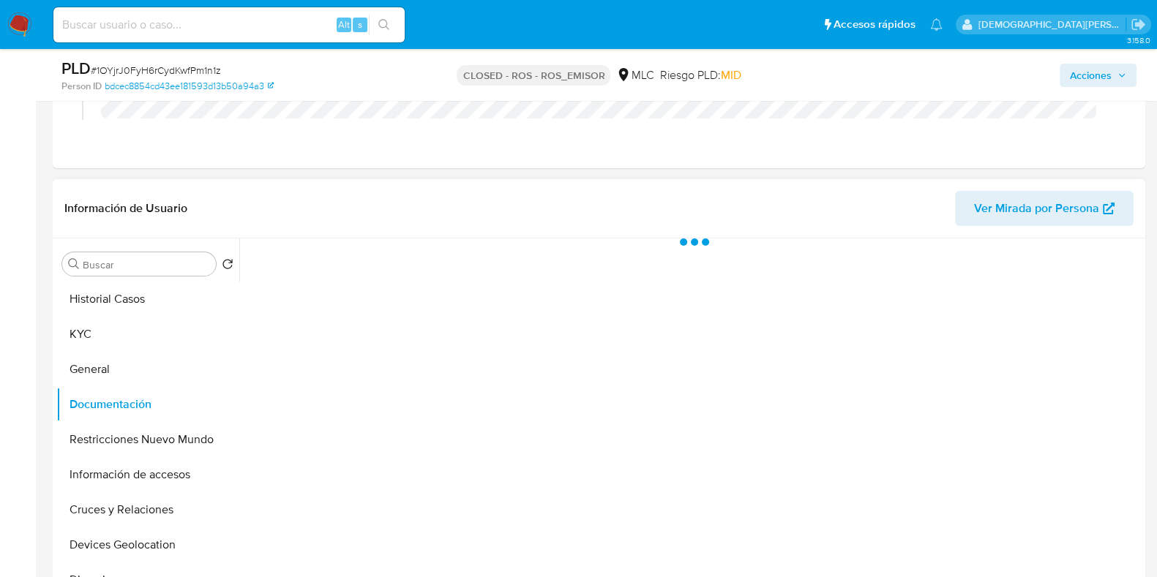
scroll to position [274, 0]
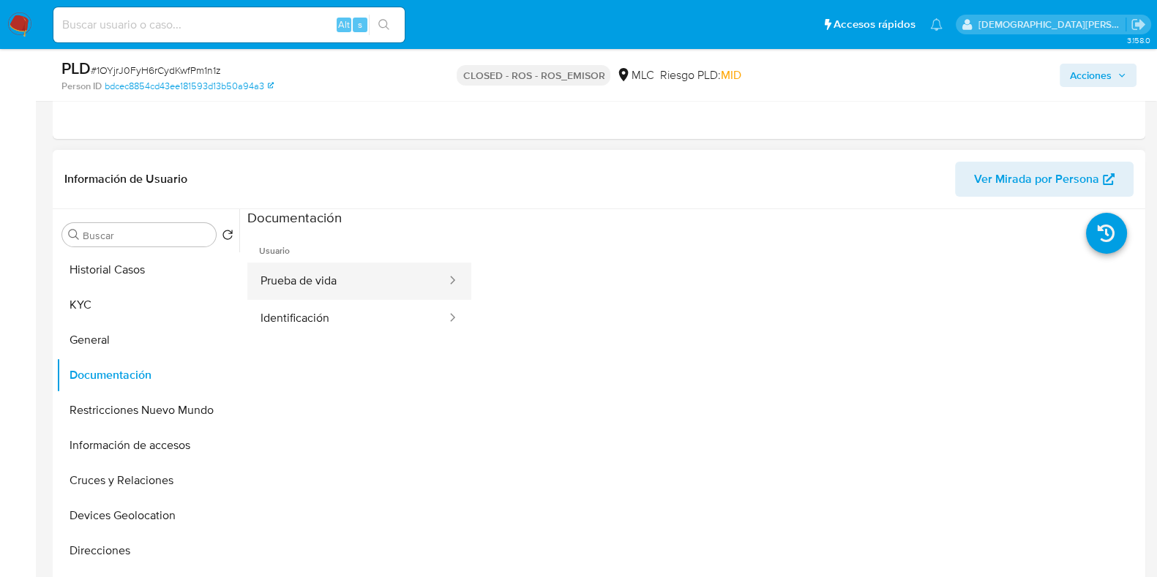
click at [372, 288] on button "Prueba de vida" at bounding box center [347, 281] width 201 height 37
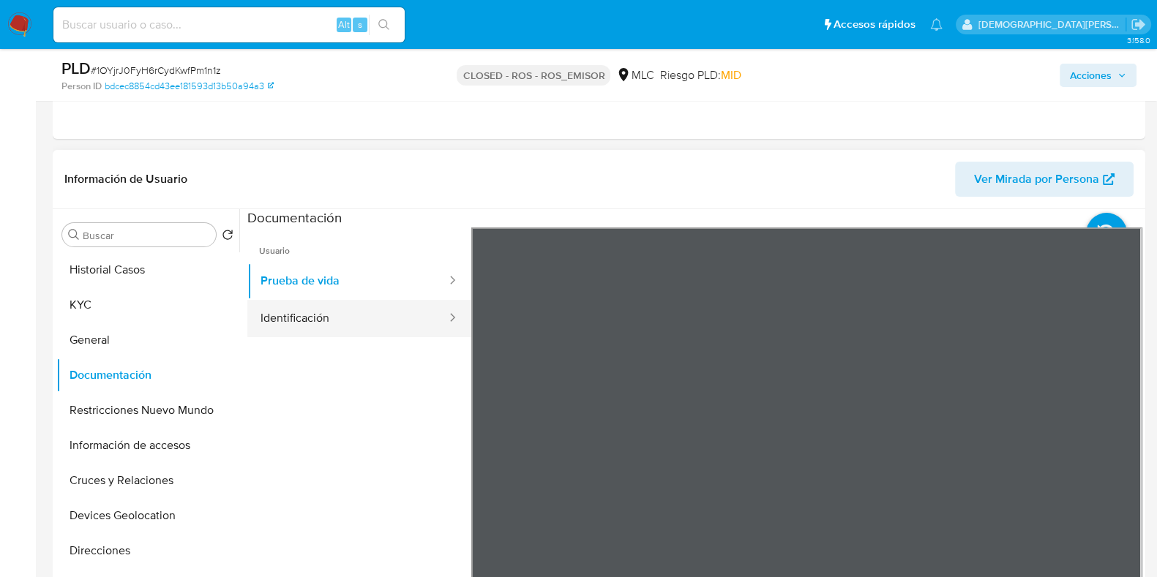
click at [359, 320] on button "Identificación" at bounding box center [347, 318] width 201 height 37
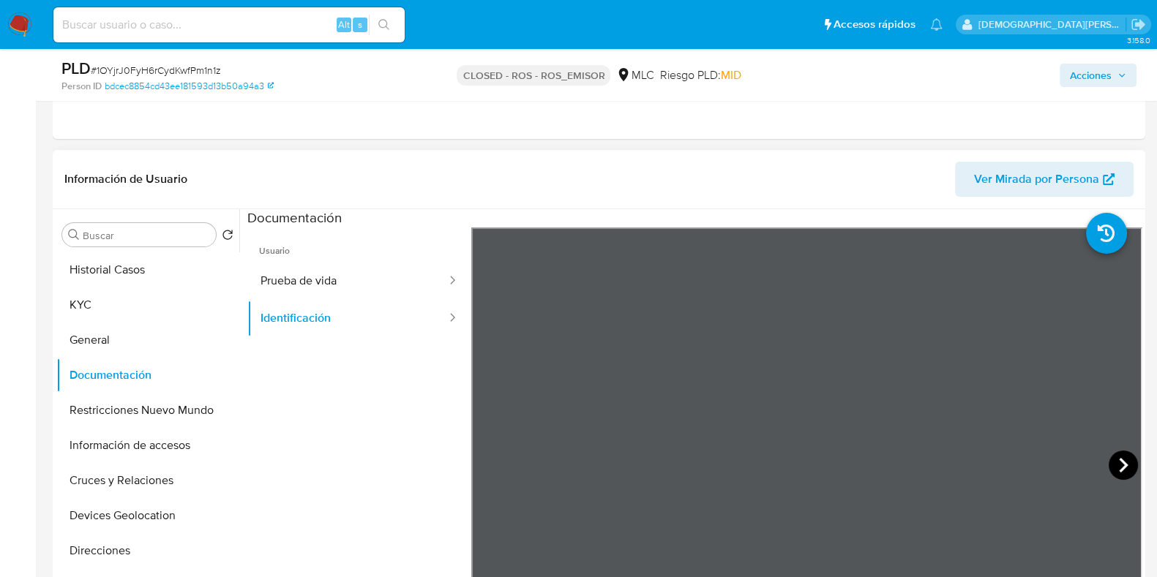
click at [1113, 461] on icon at bounding box center [1123, 465] width 29 height 29
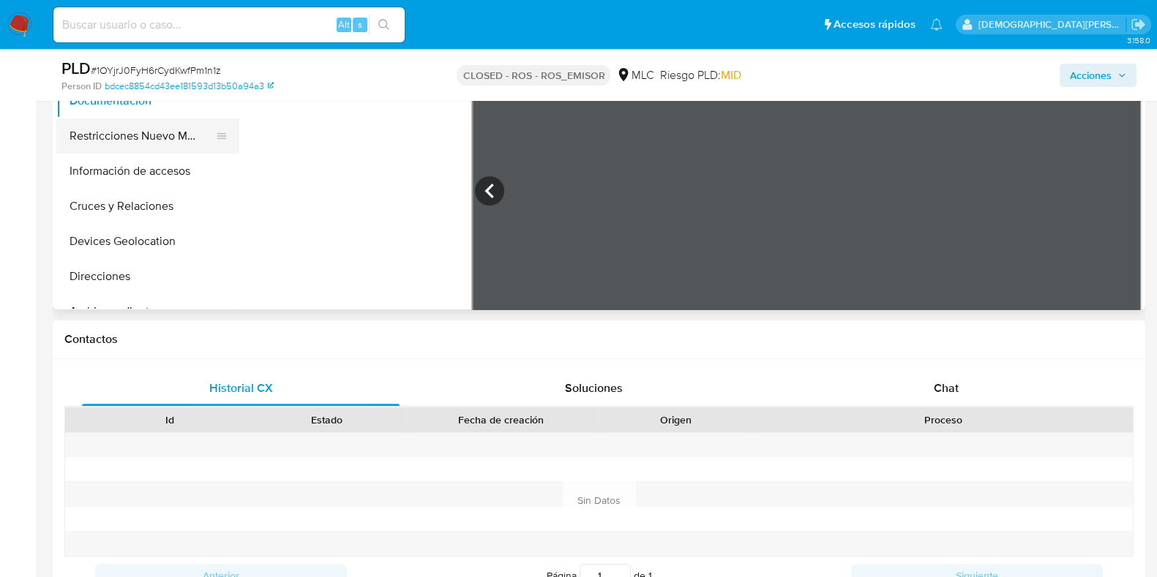
click at [138, 135] on button "Restricciones Nuevo Mundo" at bounding box center [141, 136] width 171 height 35
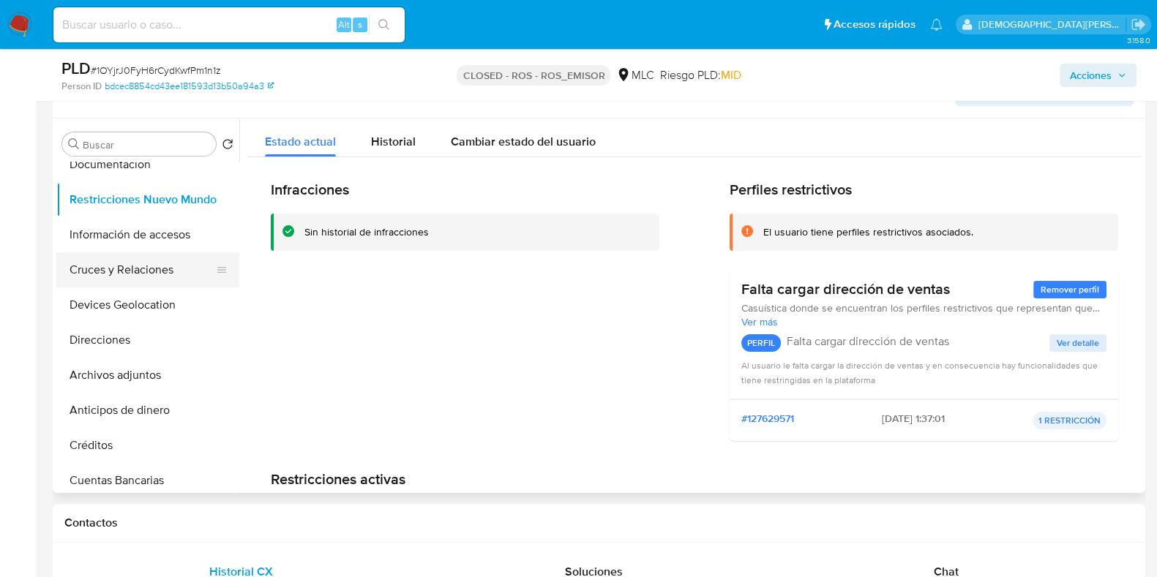
scroll to position [91, 0]
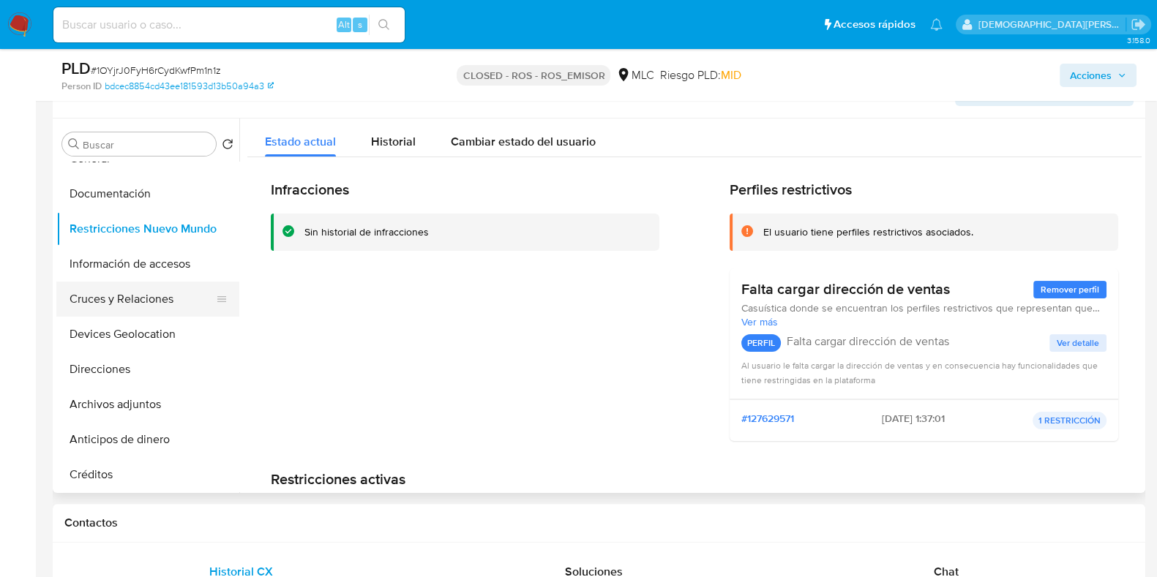
click at [116, 290] on button "Cruces y Relaciones" at bounding box center [141, 299] width 171 height 35
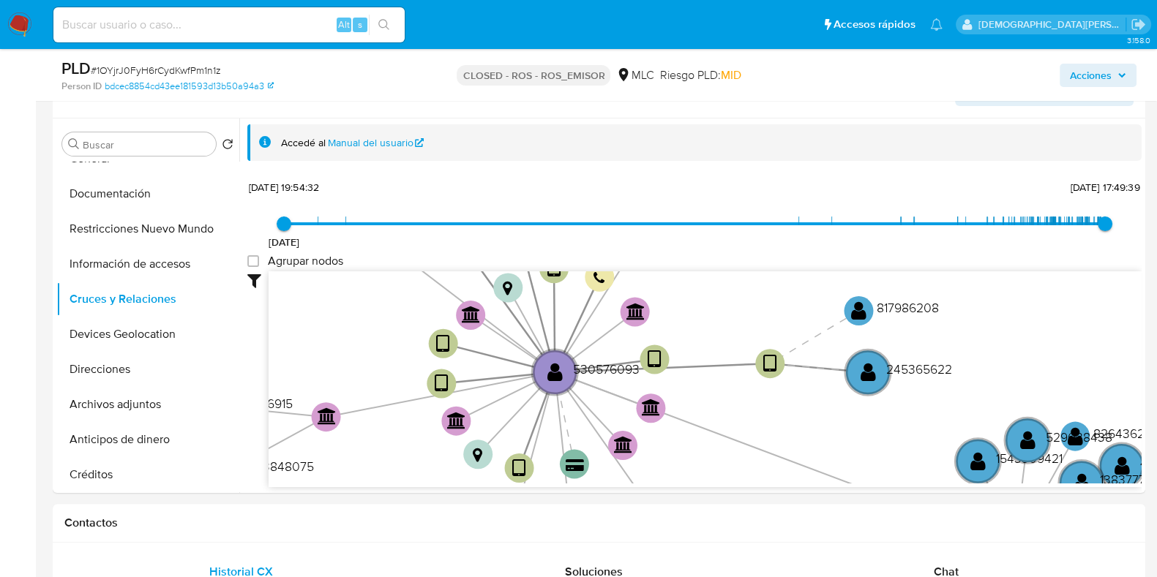
click at [712, 474] on icon "device-67503a9a6024ac1499eb5131  user-530576093  530576093 device-67dd0a9224a…" at bounding box center [705, 378] width 873 height 212
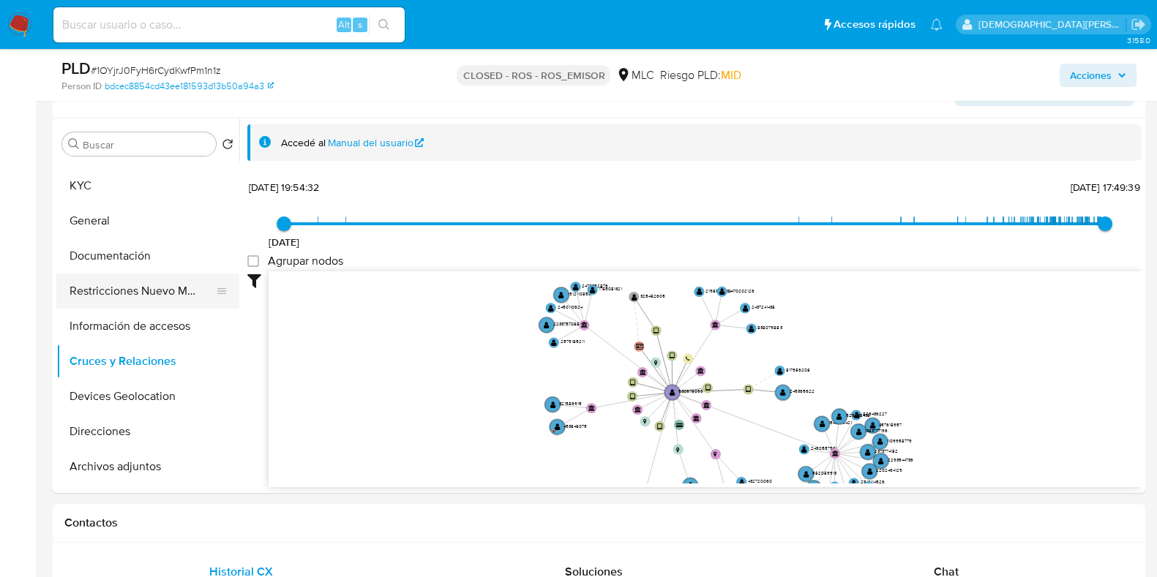
scroll to position [0, 0]
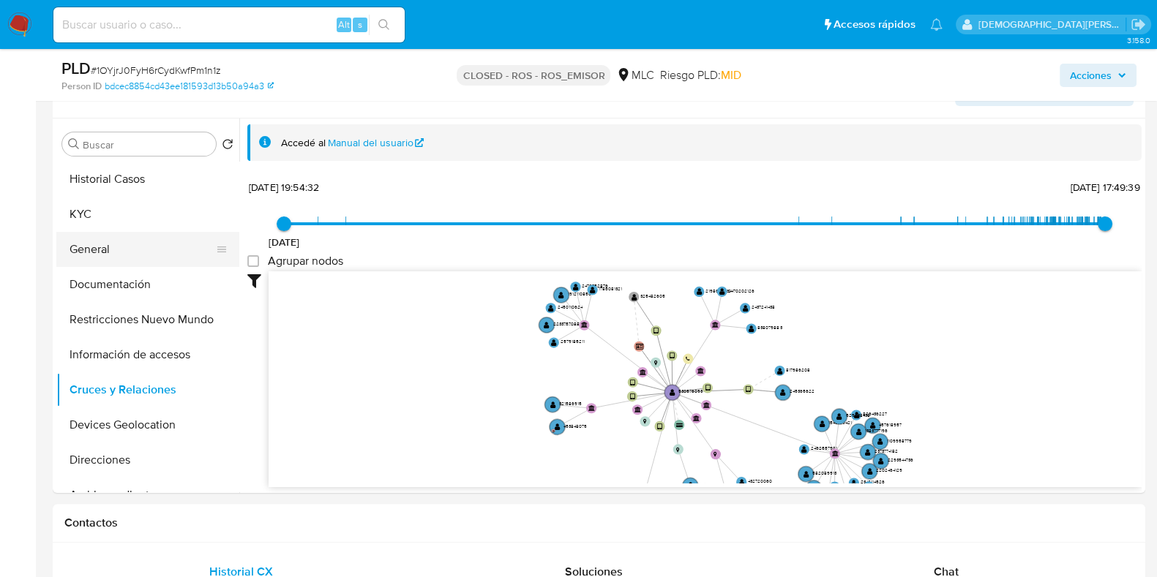
click at [112, 244] on button "General" at bounding box center [141, 249] width 171 height 35
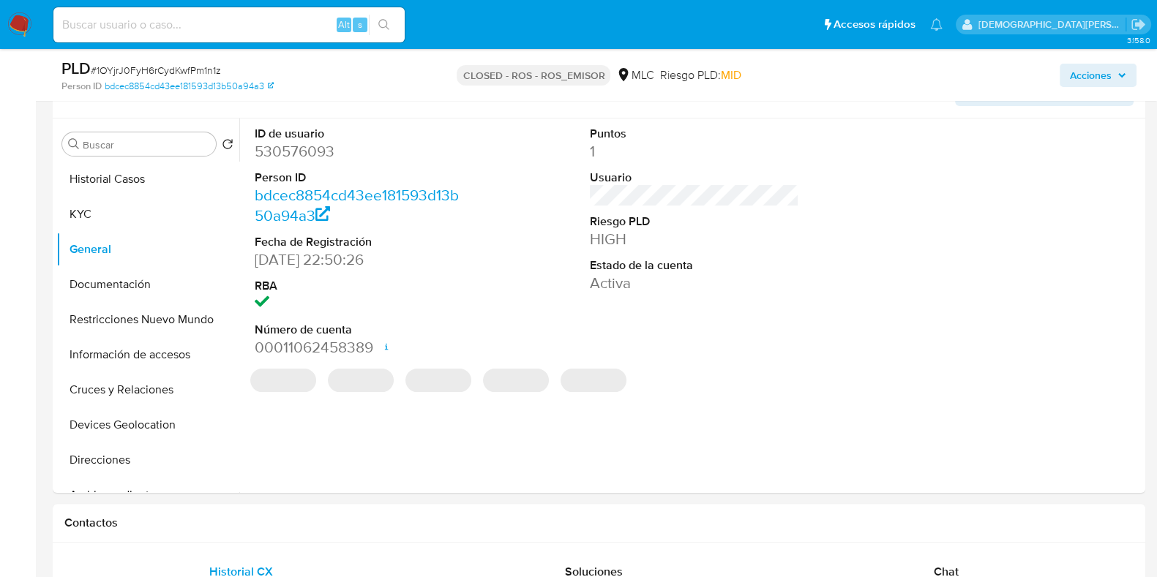
click at [283, 154] on dd "530576093" at bounding box center [359, 151] width 209 height 20
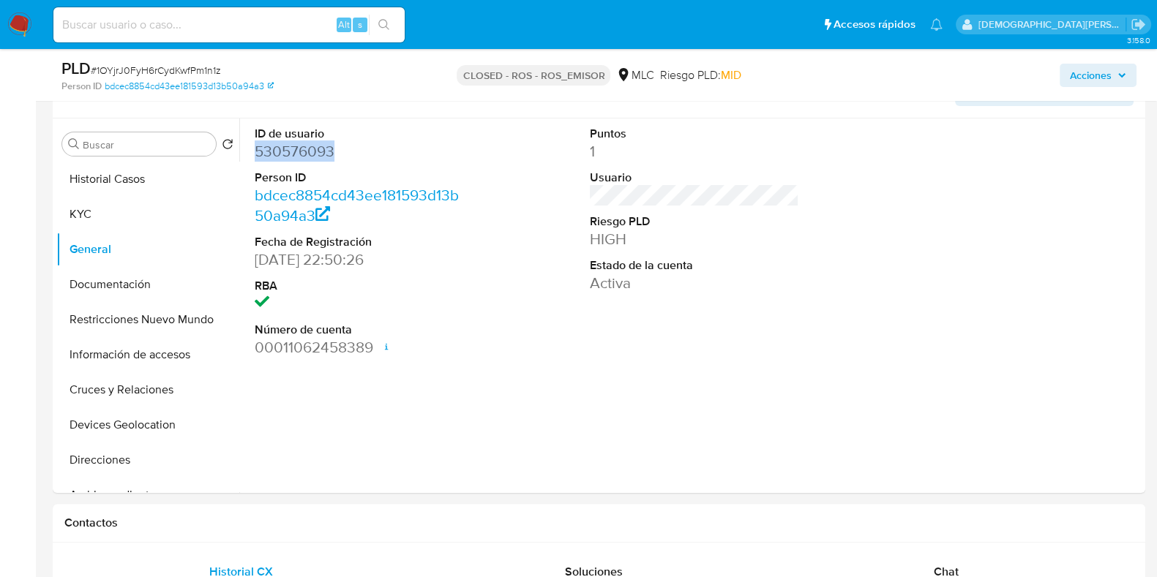
click at [283, 154] on dd "530576093" at bounding box center [359, 151] width 209 height 20
copy dd "530576093"
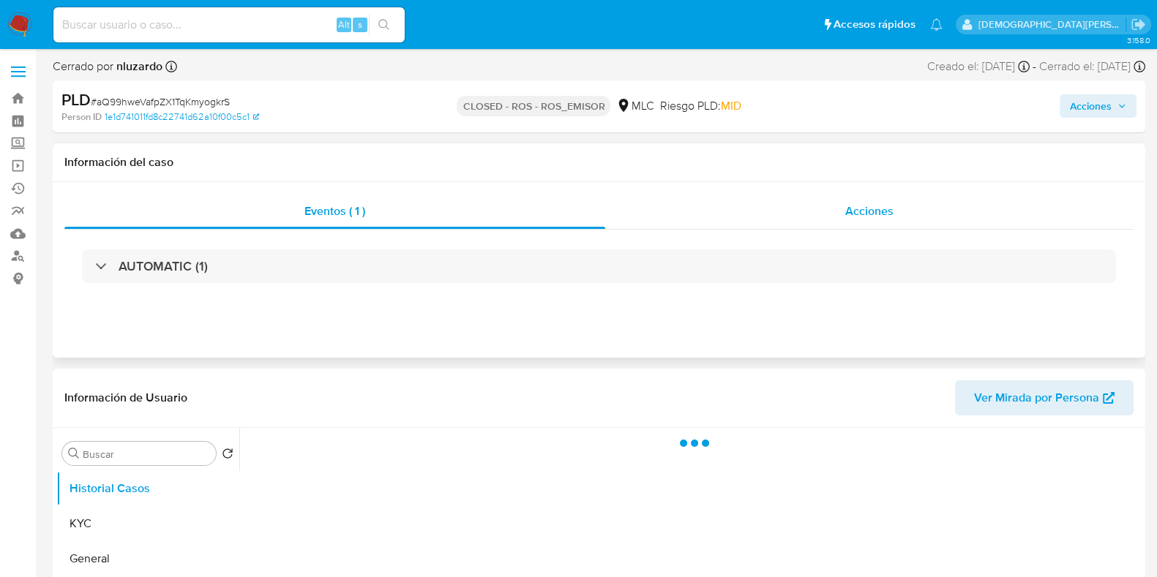
click at [751, 214] on div "Acciones" at bounding box center [869, 211] width 528 height 35
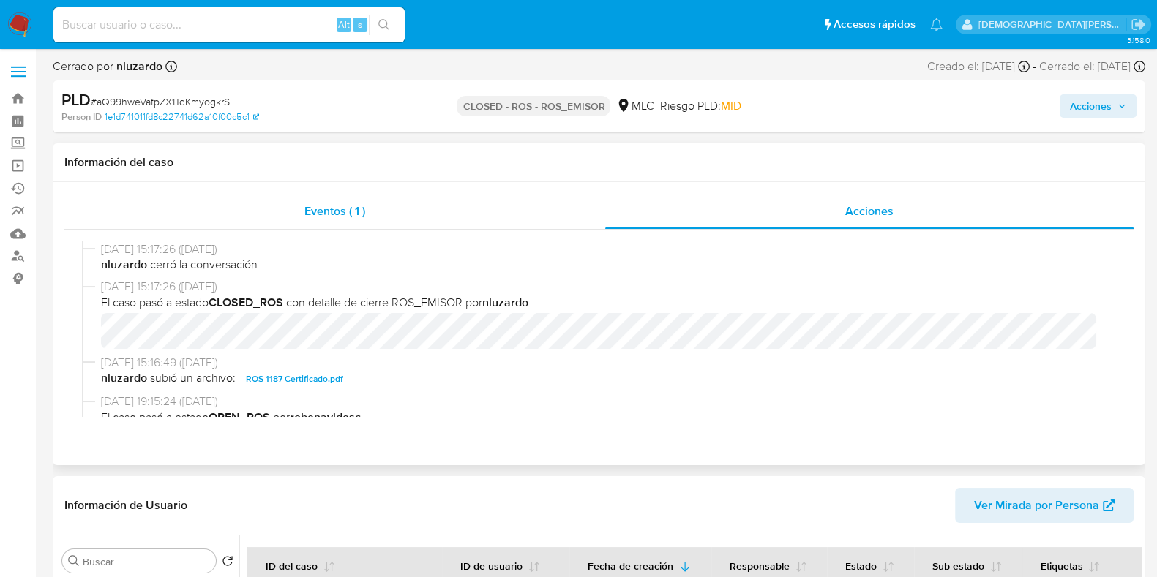
select select "10"
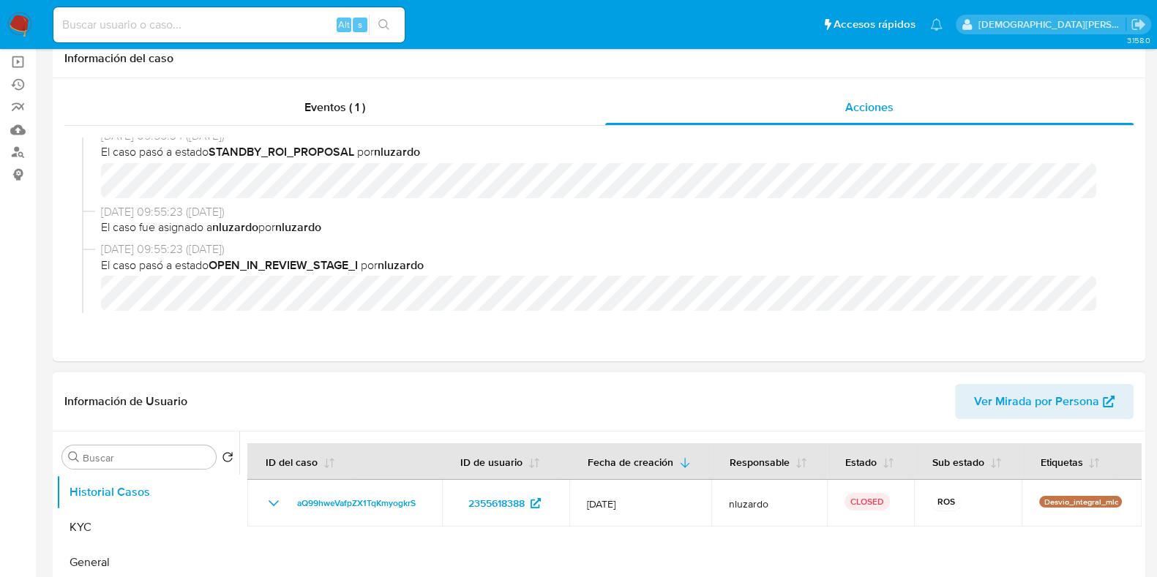
scroll to position [274, 0]
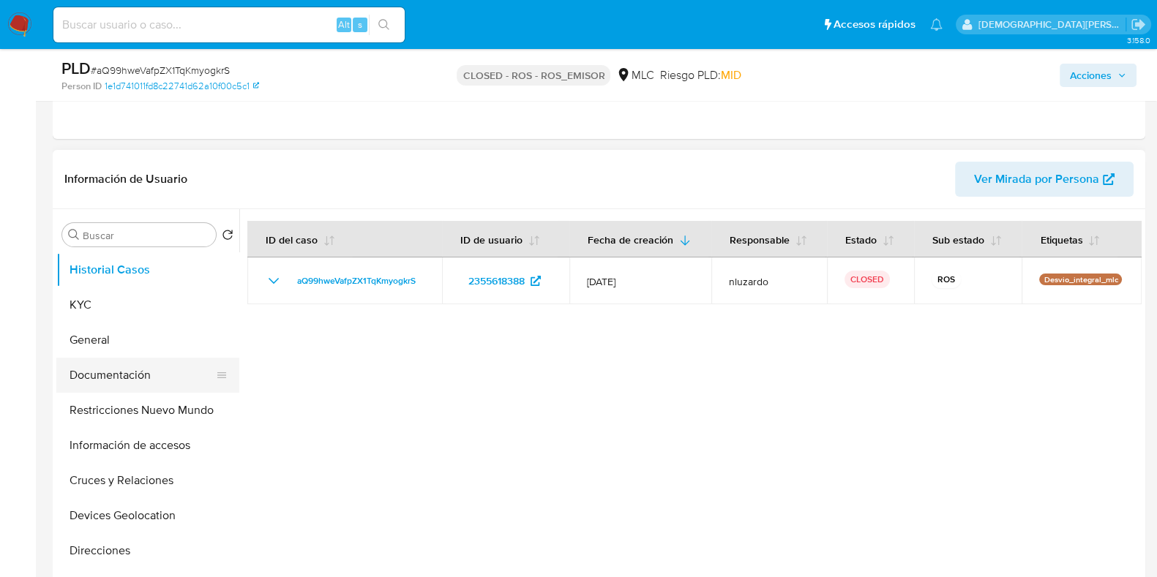
click at [123, 372] on button "Documentación" at bounding box center [141, 375] width 171 height 35
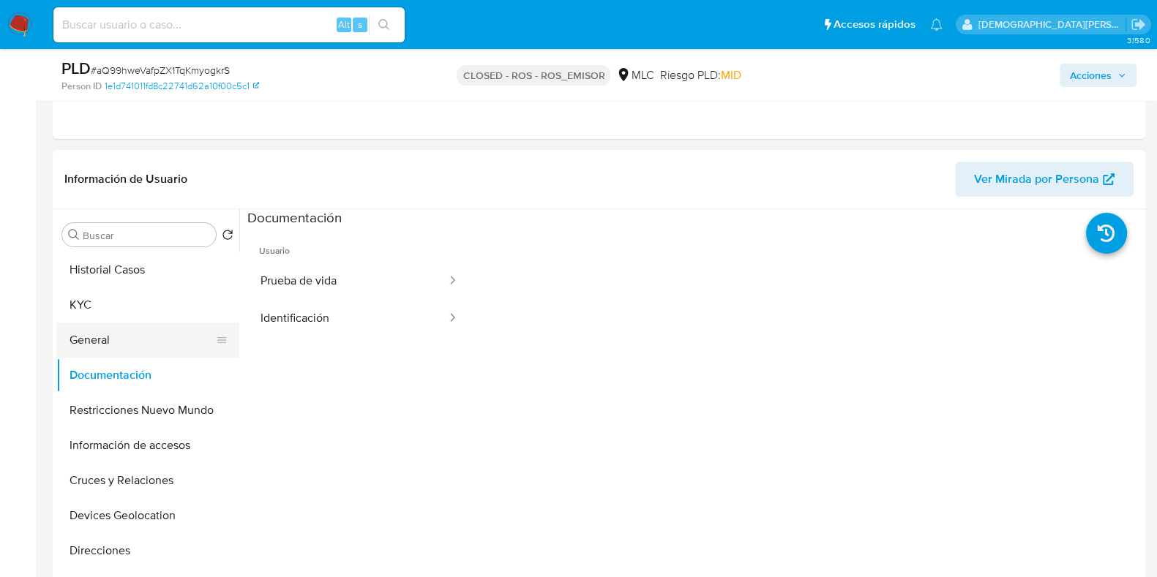
click at [154, 322] on ul "Historial Casos KYC General Documentación Restricciones Nuevo Mundo Información…" at bounding box center [147, 418] width 183 height 330
click at [142, 305] on button "KYC" at bounding box center [141, 305] width 171 height 35
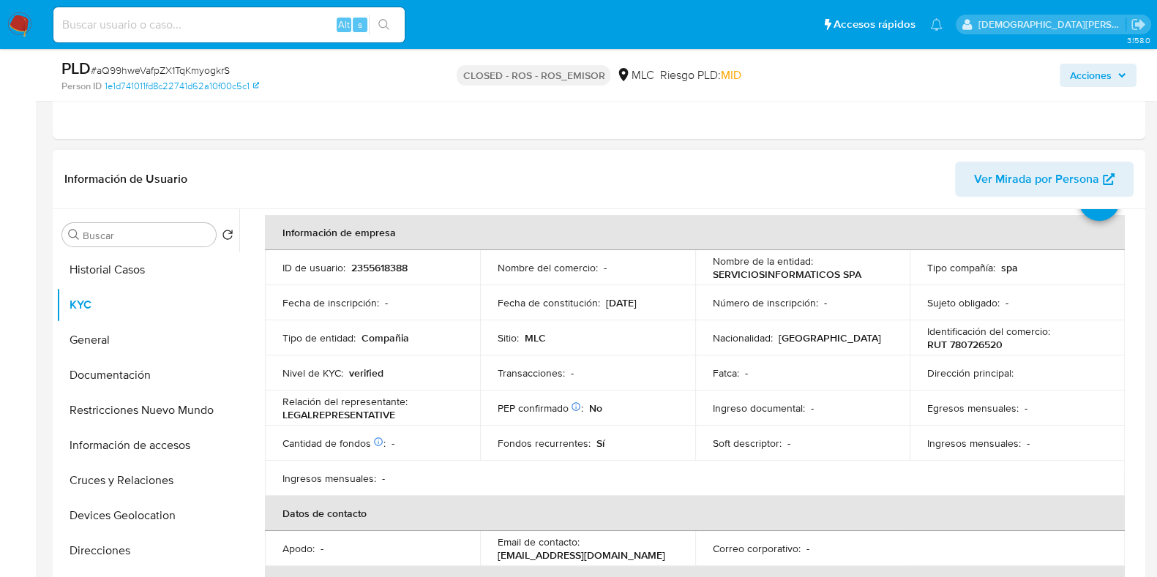
scroll to position [91, 0]
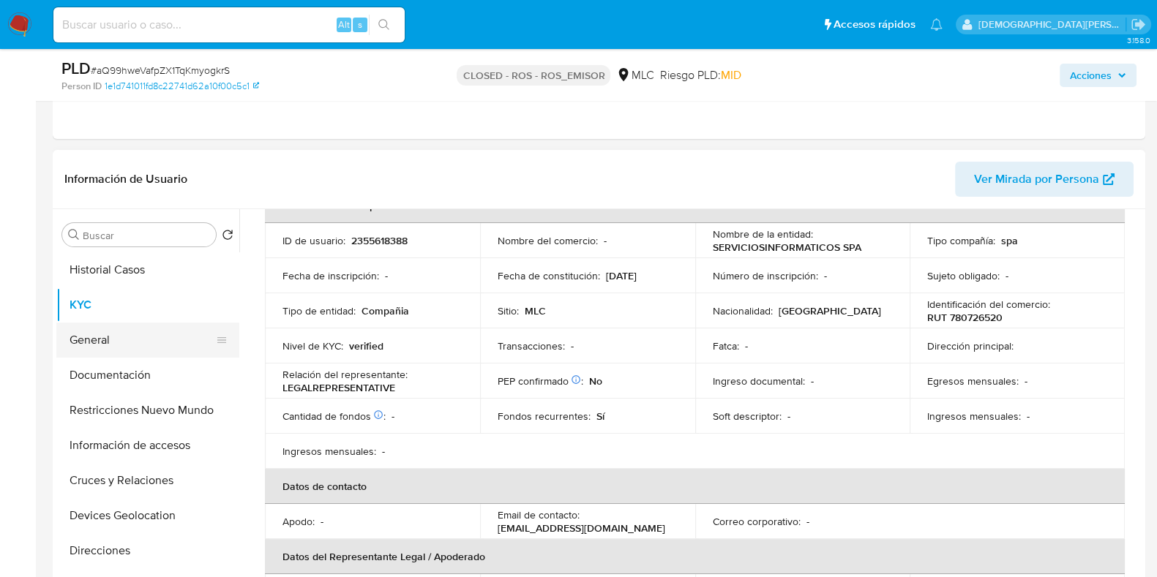
click at [139, 351] on button "General" at bounding box center [141, 340] width 171 height 35
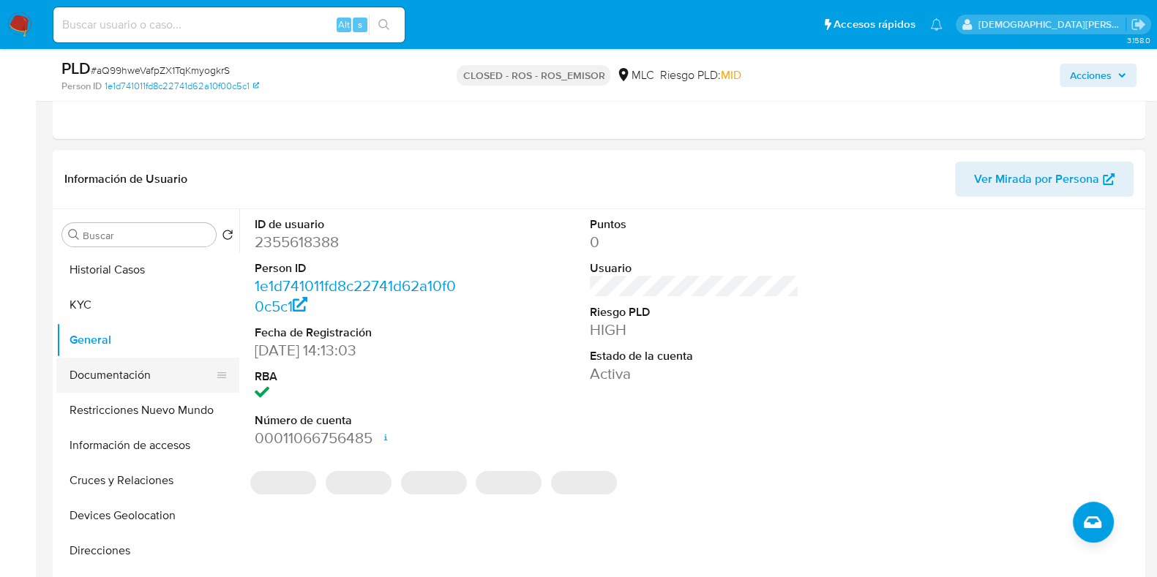
click at [95, 371] on button "Documentación" at bounding box center [141, 375] width 171 height 35
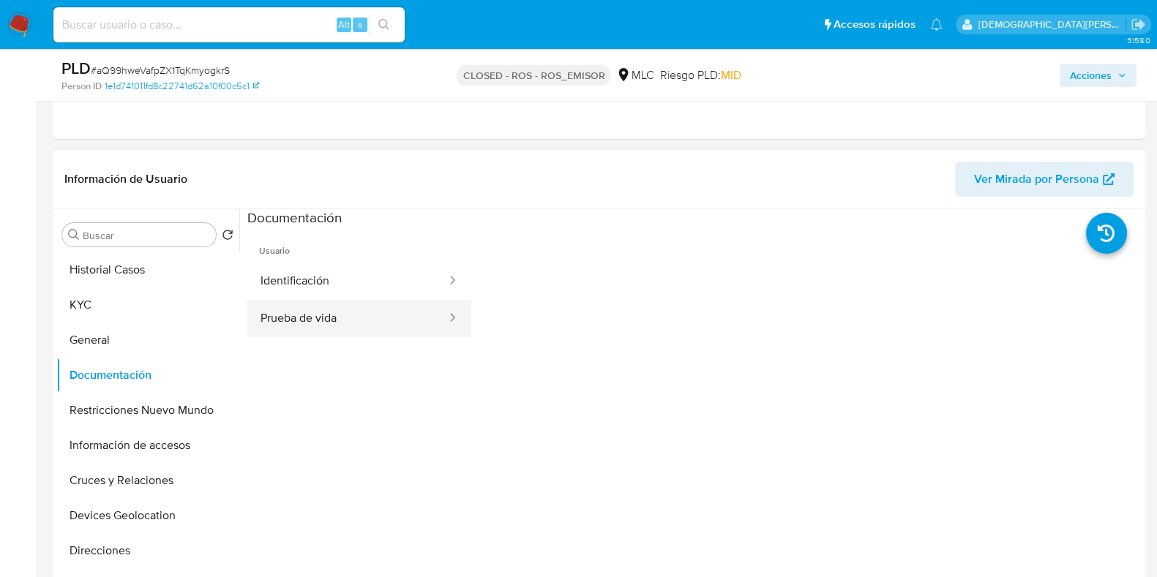
click at [411, 300] on button "Prueba de vida" at bounding box center [347, 318] width 201 height 37
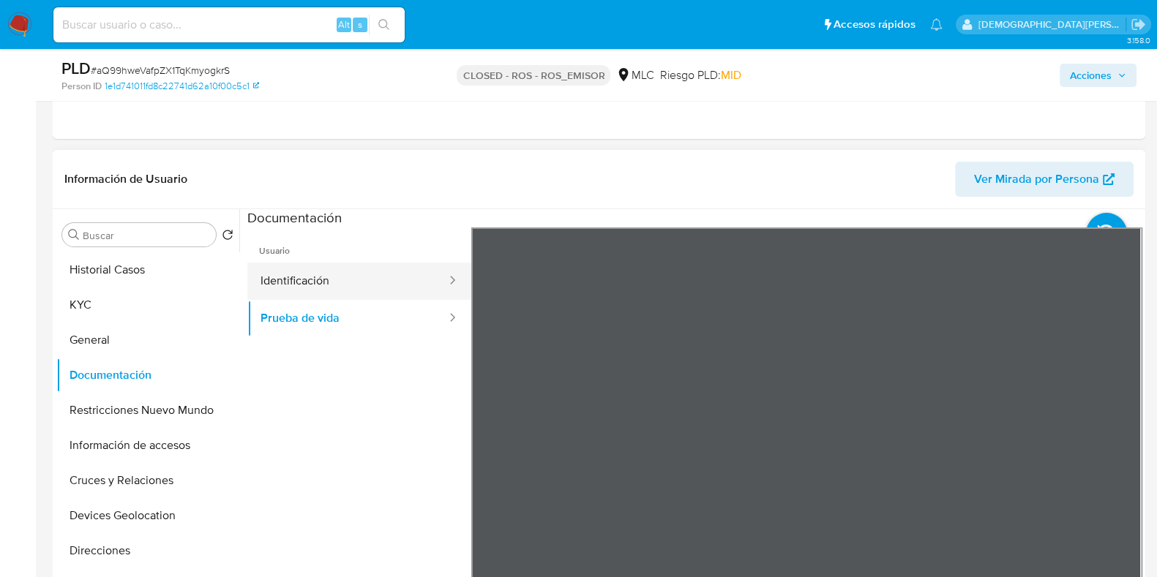
click at [436, 279] on div at bounding box center [447, 281] width 23 height 17
click at [417, 283] on button "Identificación" at bounding box center [347, 281] width 201 height 37
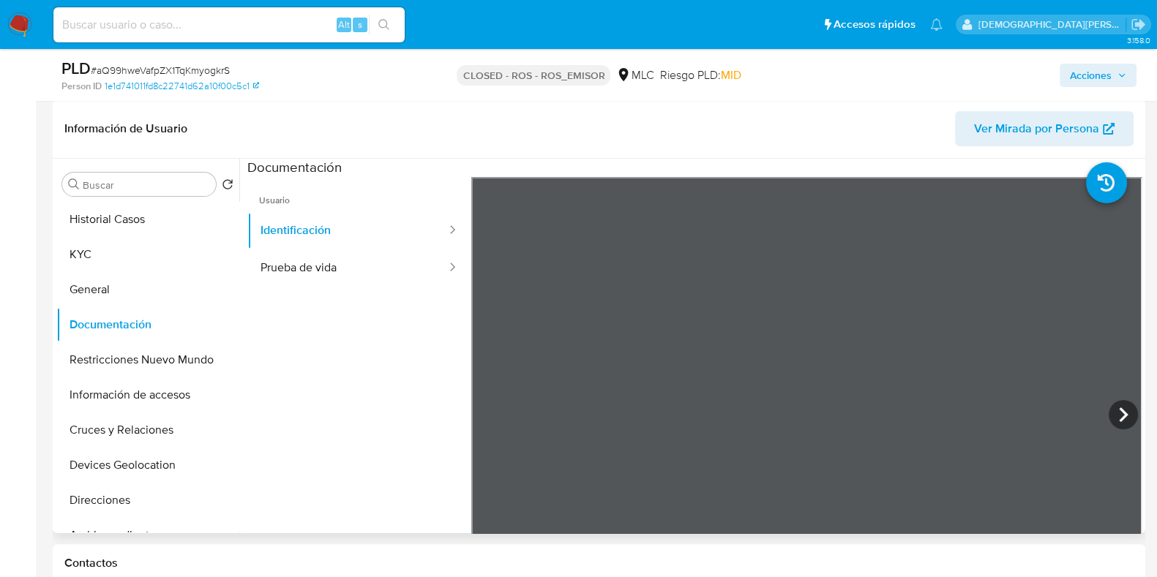
scroll to position [365, 0]
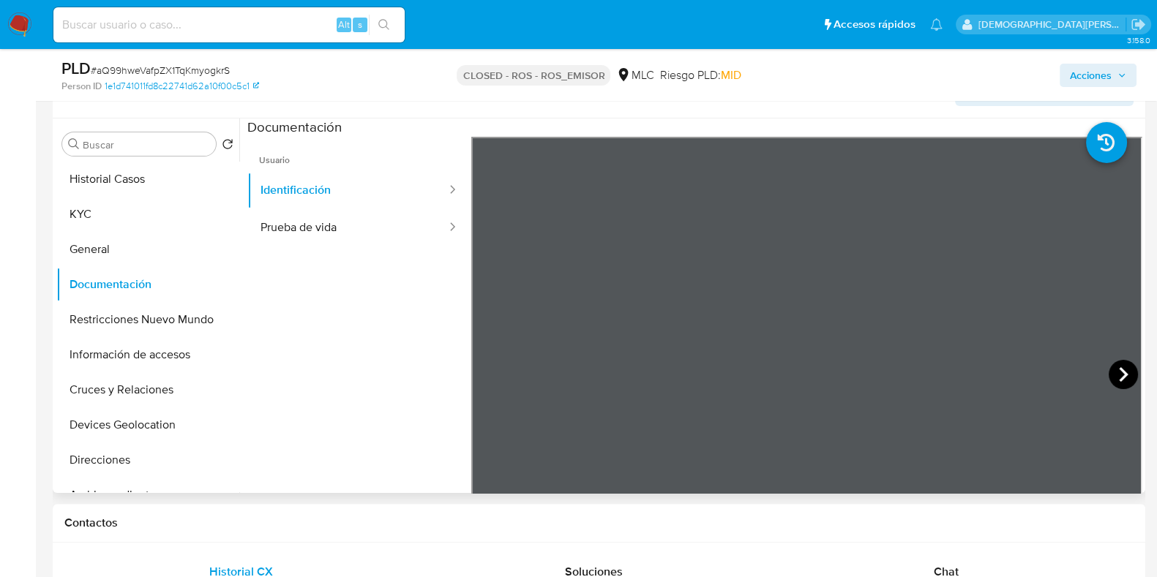
click at [1112, 367] on icon at bounding box center [1123, 374] width 29 height 29
click at [143, 316] on button "Restricciones Nuevo Mundo" at bounding box center [141, 319] width 171 height 35
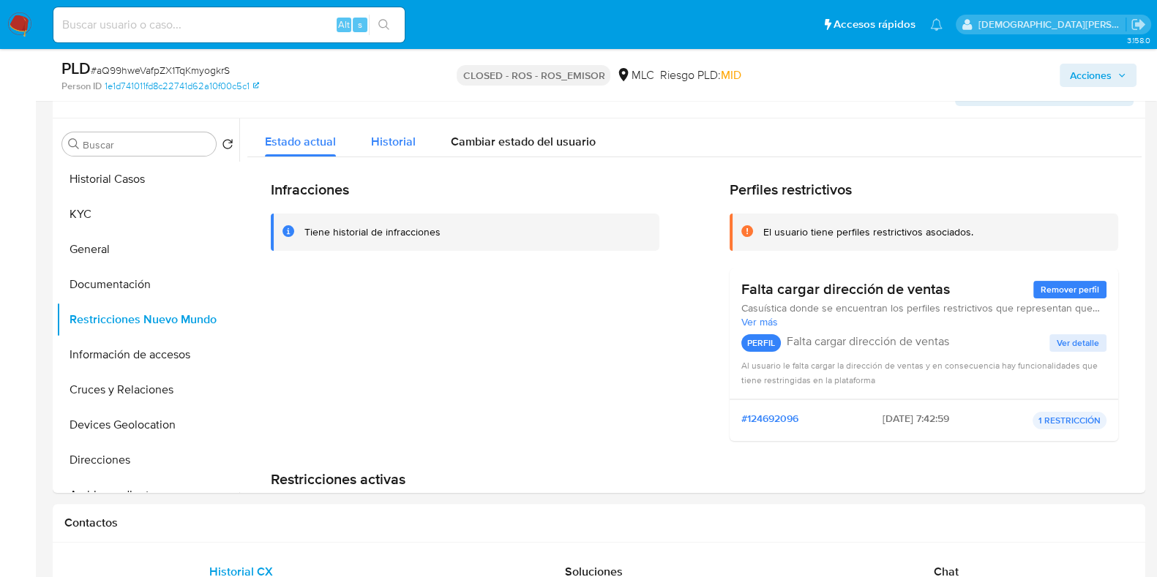
click at [407, 146] on span "Historial" at bounding box center [393, 141] width 45 height 17
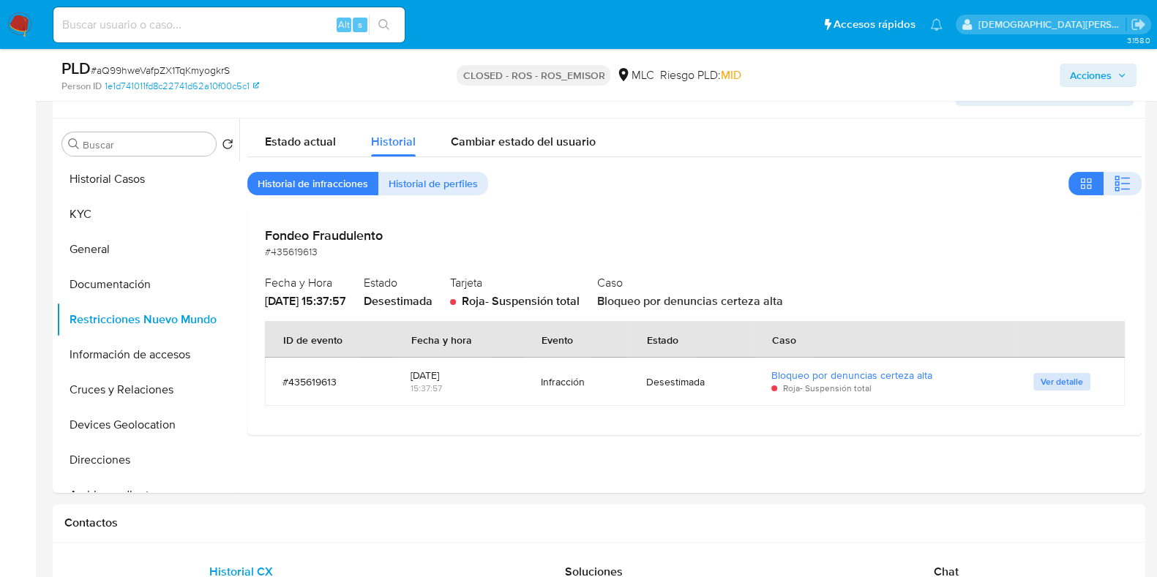
click at [1042, 382] on span "Ver detalle" at bounding box center [1062, 382] width 42 height 15
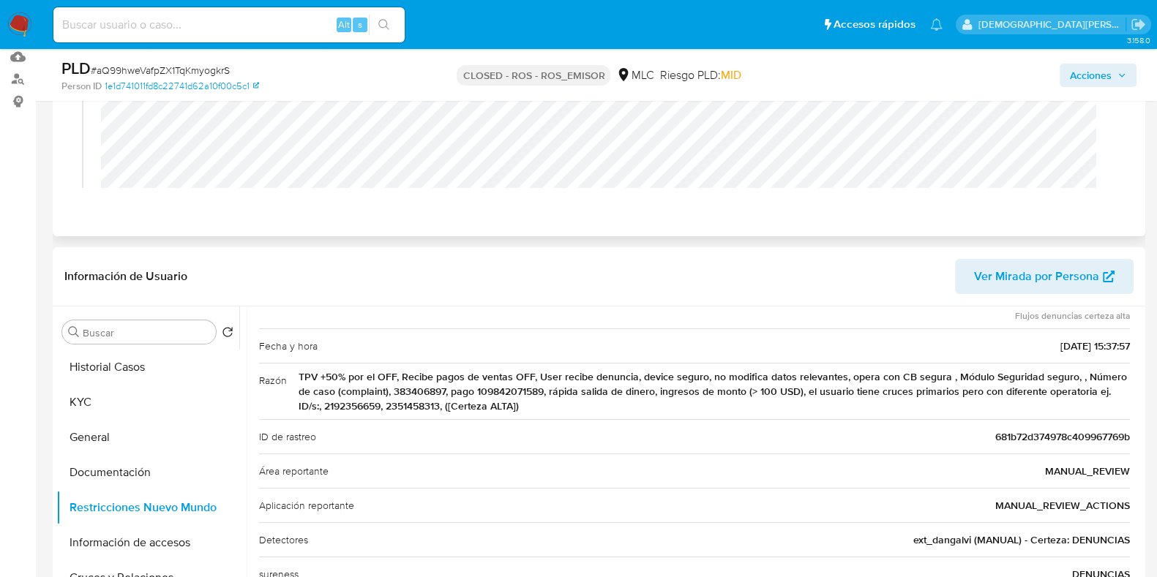
scroll to position [182, 0]
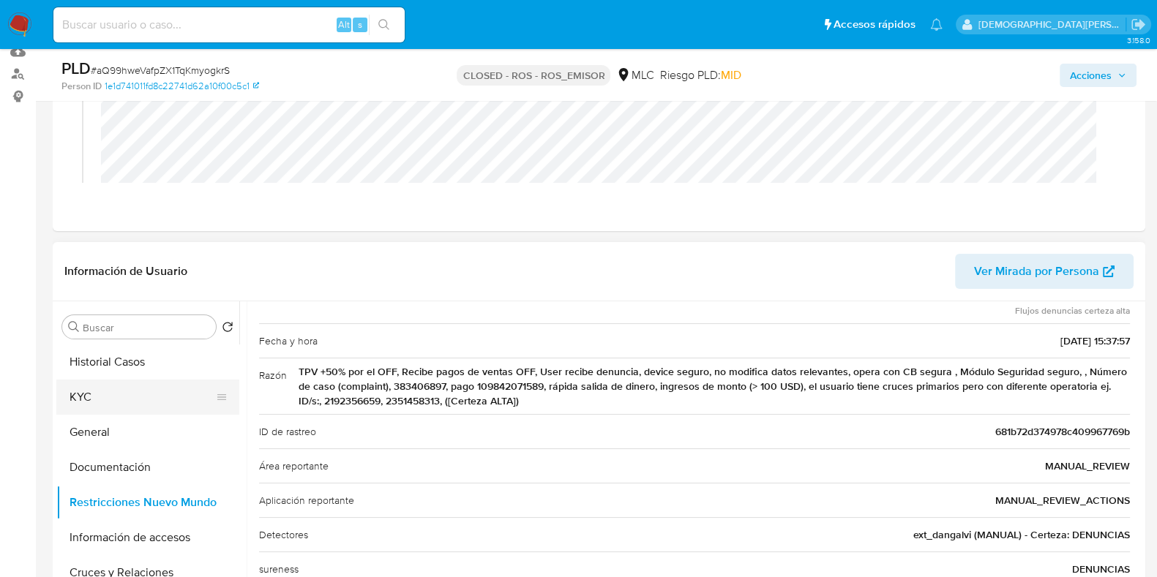
click at [111, 395] on button "KYC" at bounding box center [141, 397] width 171 height 35
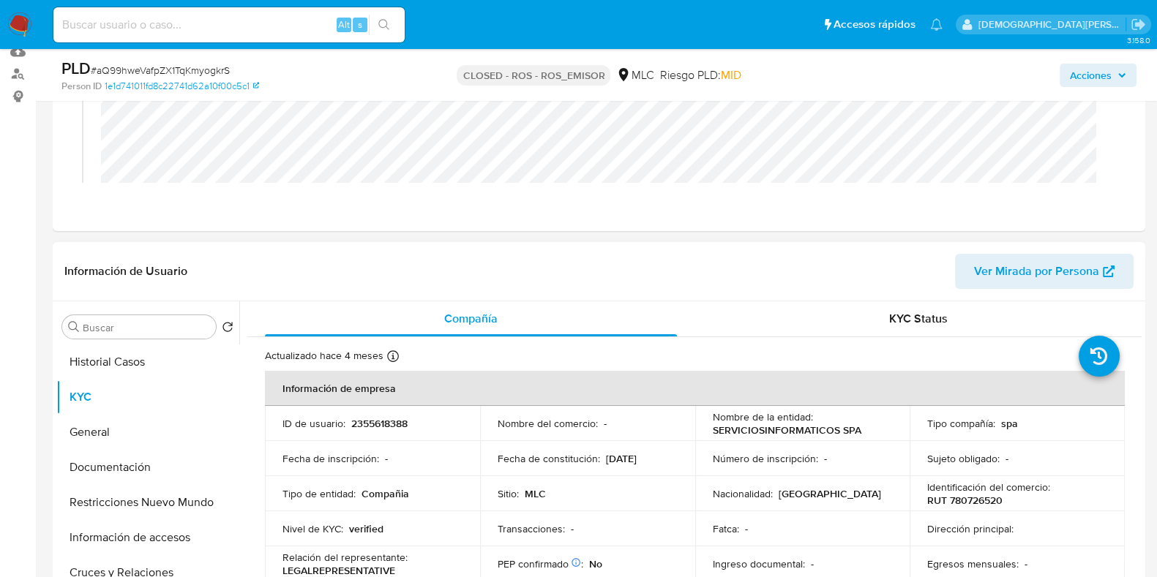
scroll to position [274, 0]
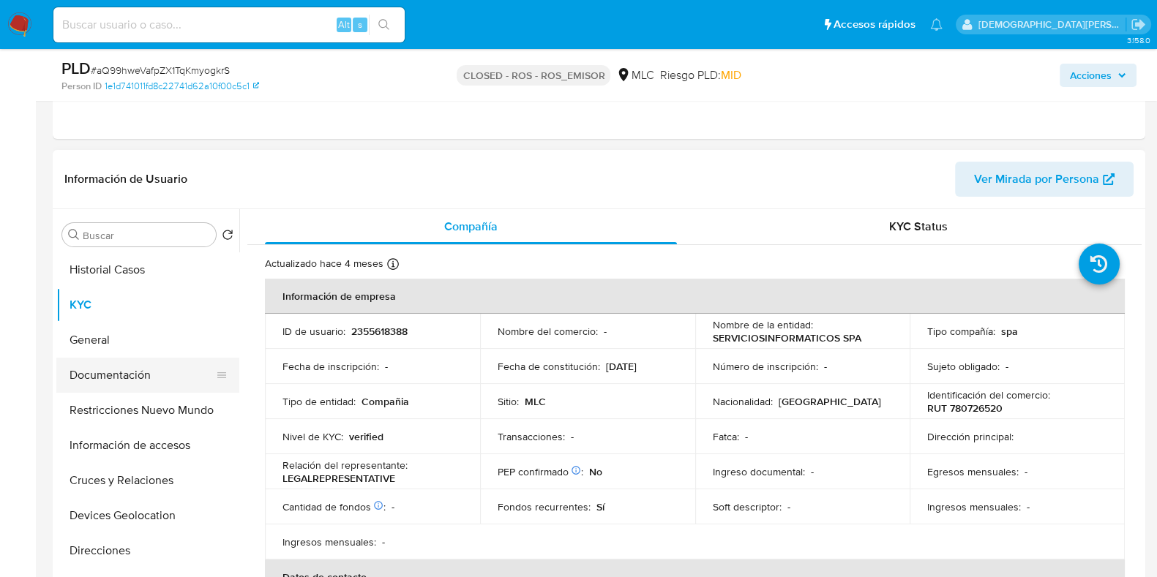
click at [135, 378] on button "Documentación" at bounding box center [141, 375] width 171 height 35
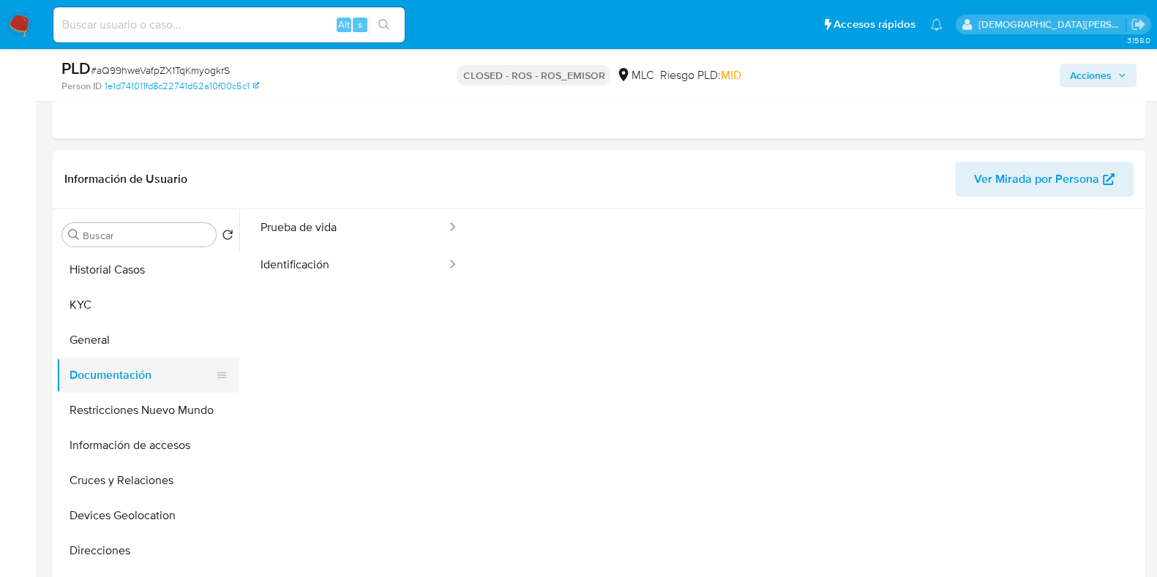
scroll to position [0, 0]
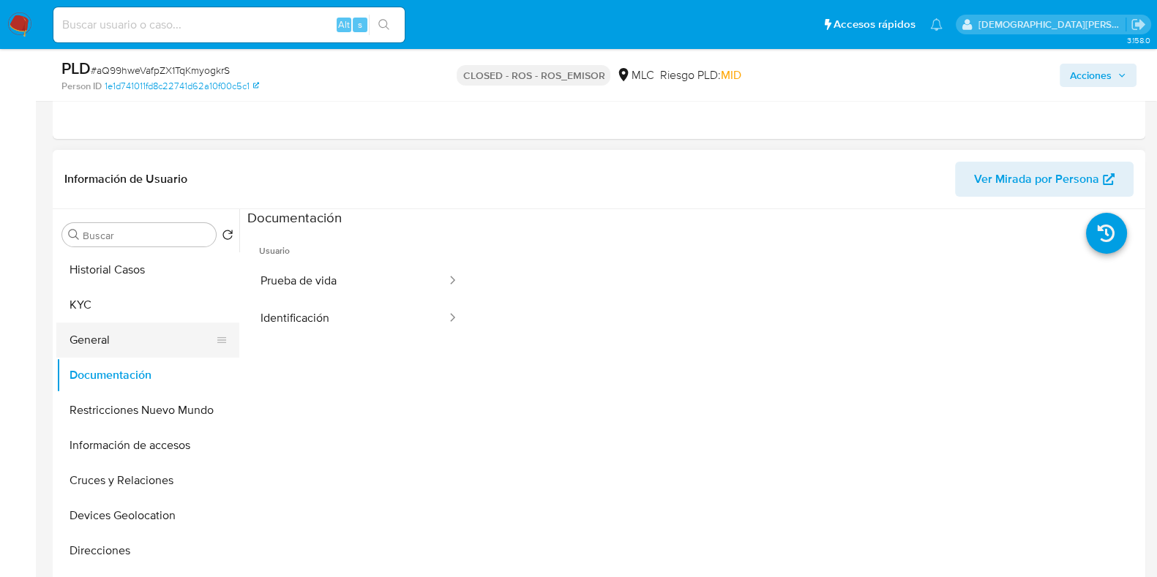
click at [113, 336] on button "General" at bounding box center [141, 340] width 171 height 35
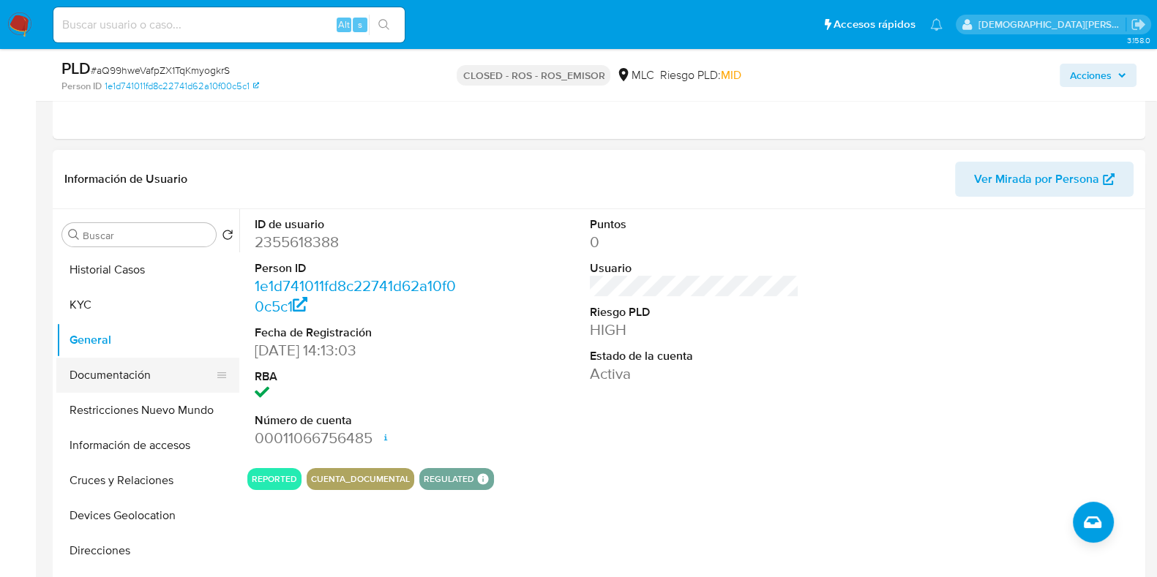
click at [121, 375] on button "Documentación" at bounding box center [141, 375] width 171 height 35
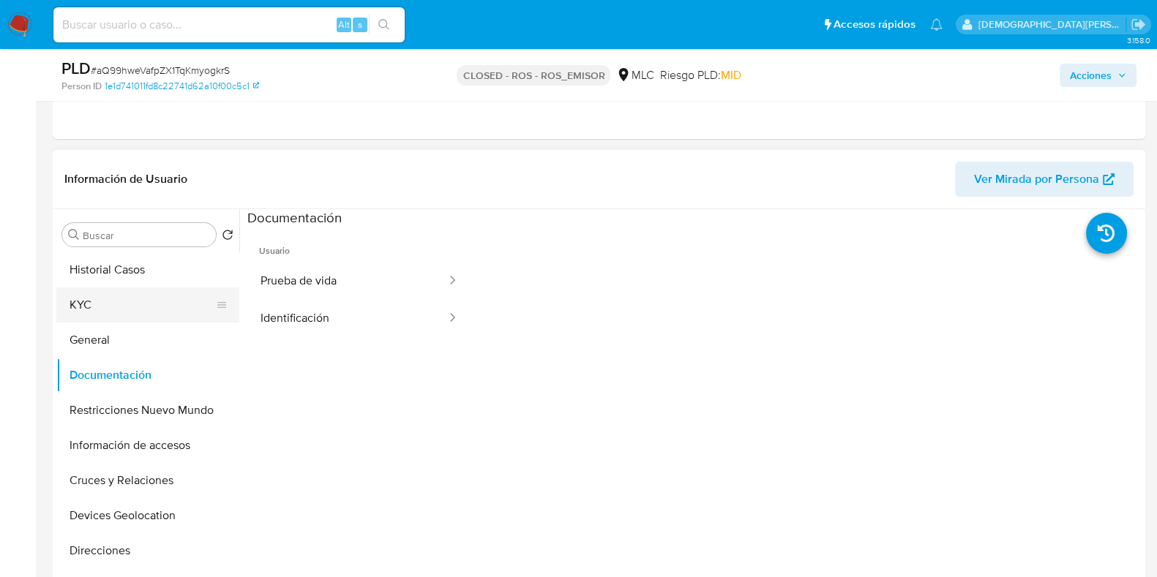
click at [146, 313] on button "KYC" at bounding box center [141, 305] width 171 height 35
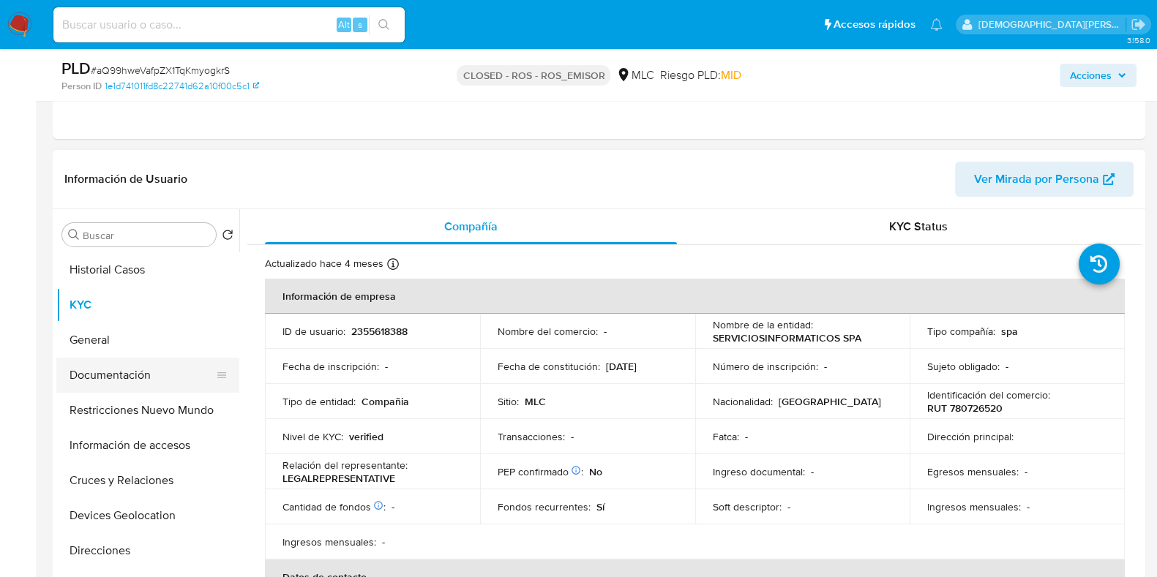
click at [110, 378] on button "Documentación" at bounding box center [141, 375] width 171 height 35
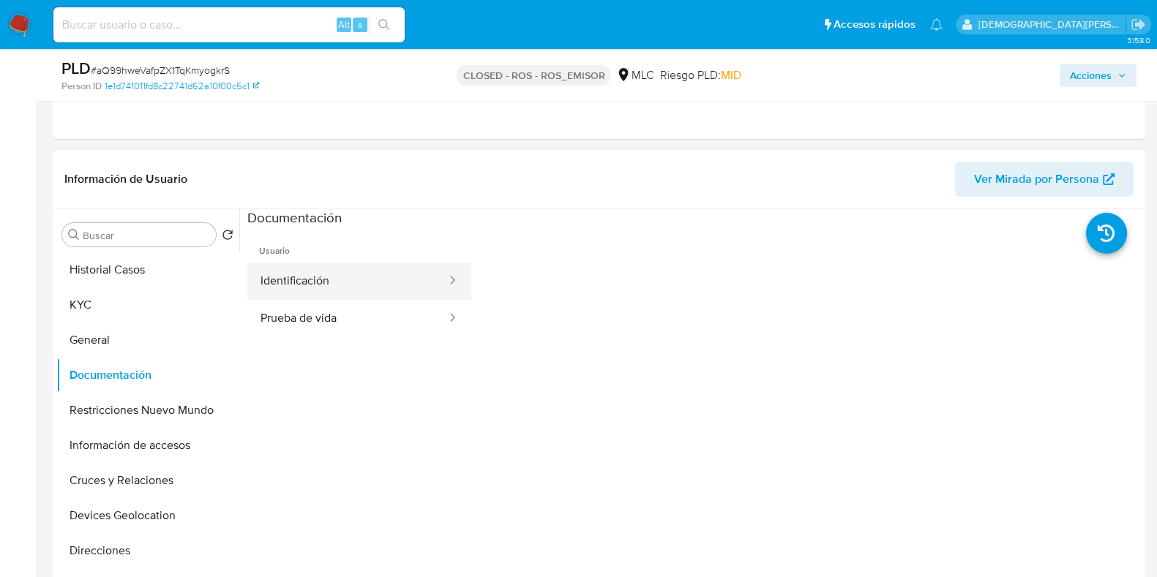
click at [381, 280] on button "Identificación" at bounding box center [347, 281] width 201 height 37
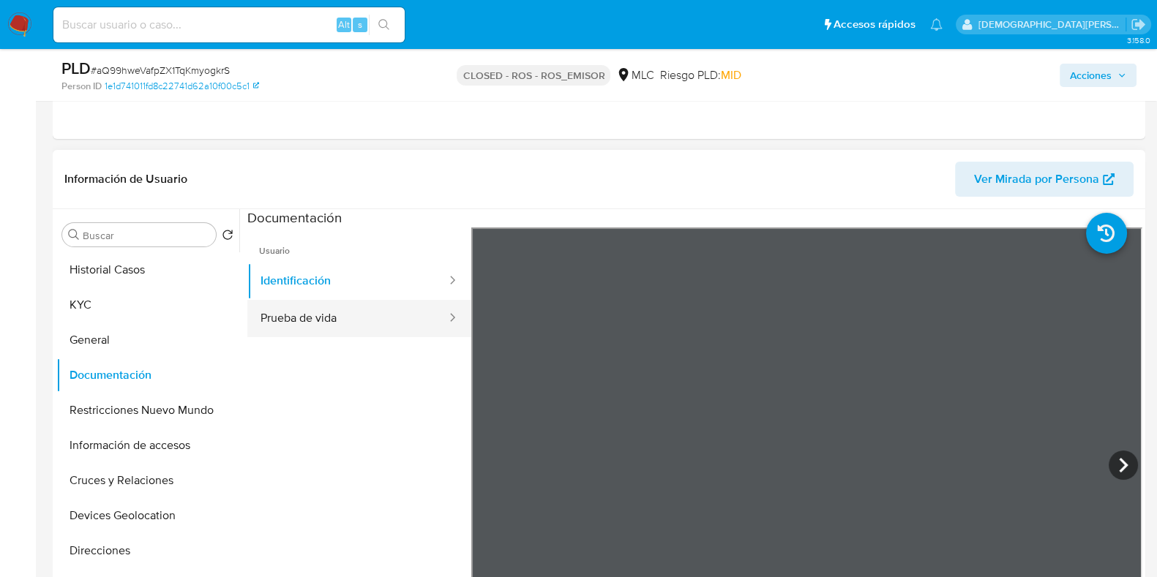
click at [388, 318] on button "Prueba de vida" at bounding box center [347, 318] width 201 height 37
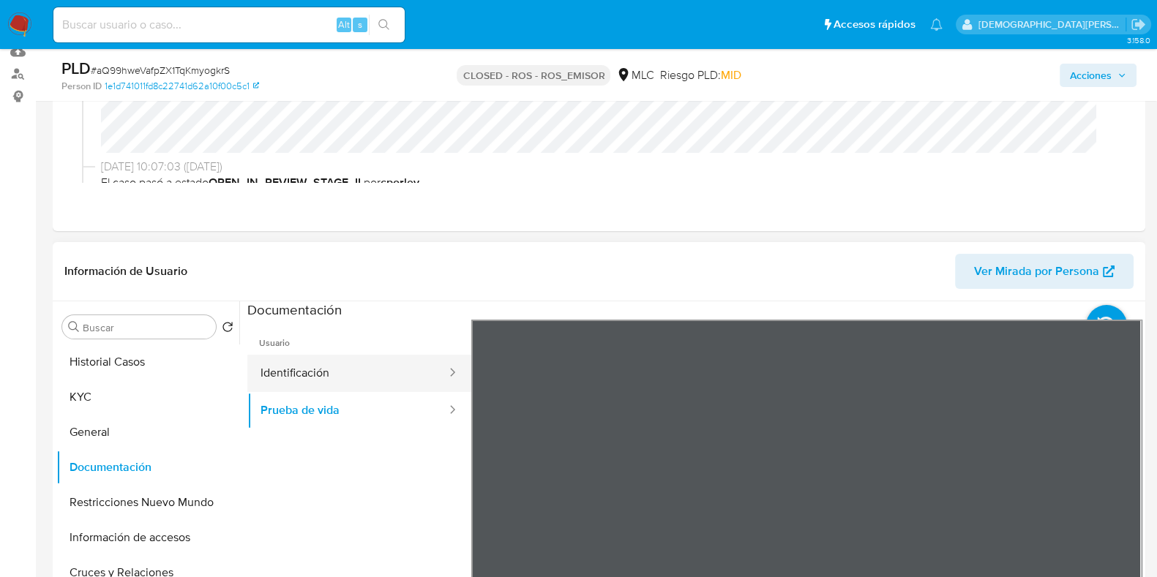
click at [326, 369] on button "Identificación" at bounding box center [347, 373] width 201 height 37
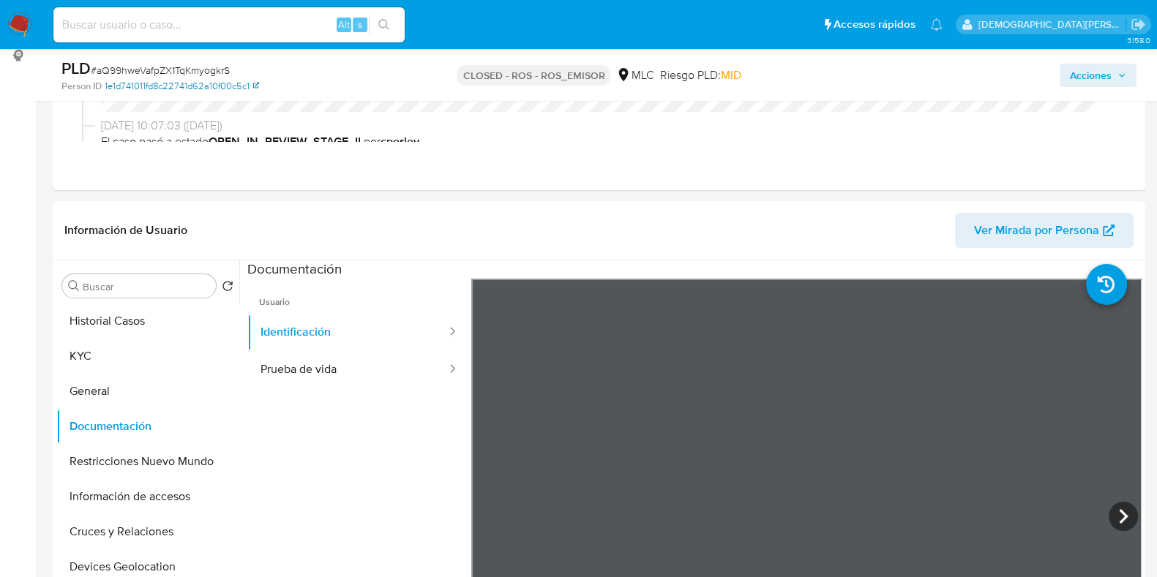
scroll to position [274, 0]
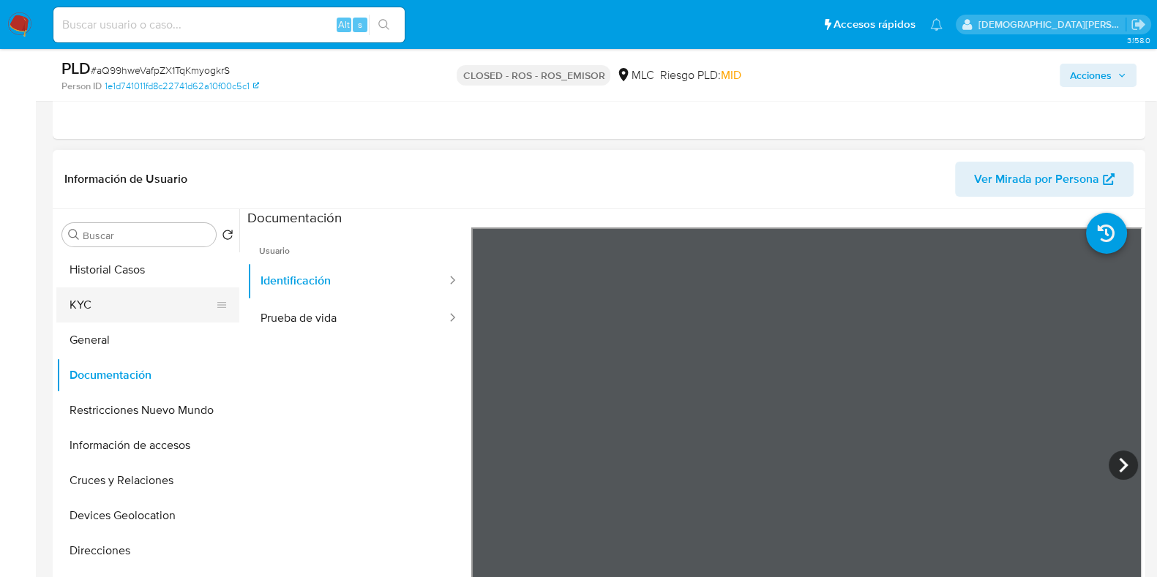
click at [157, 308] on button "KYC" at bounding box center [141, 305] width 171 height 35
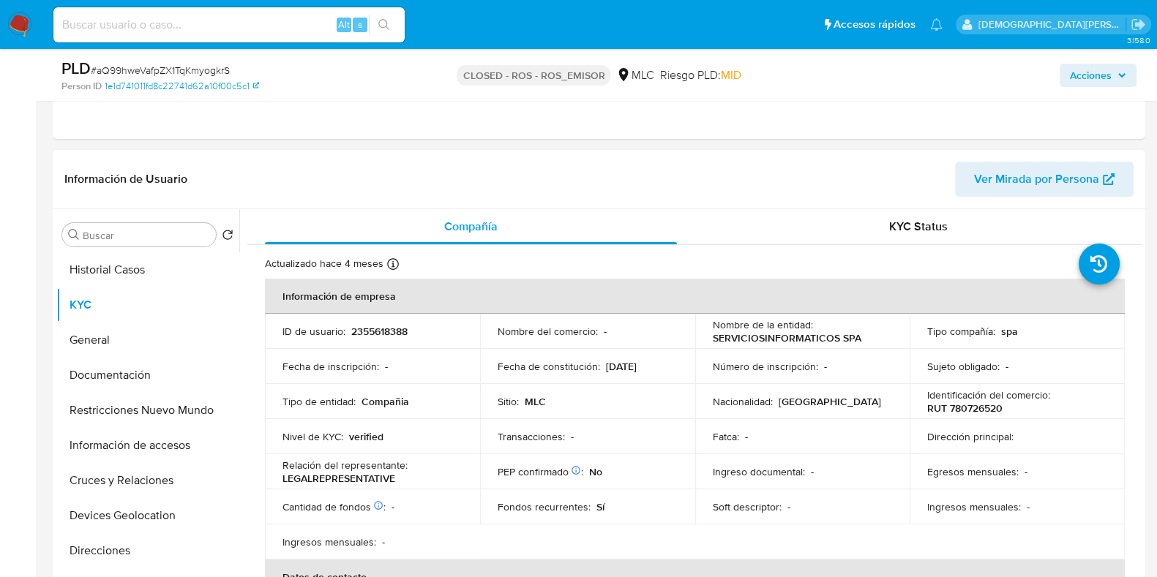
click at [728, 334] on p "SERVICIOSINFORMATICOS SPA" at bounding box center [787, 338] width 149 height 13
click at [957, 405] on p "RUT 780726520" at bounding box center [964, 408] width 75 height 13
copy p "780726520"
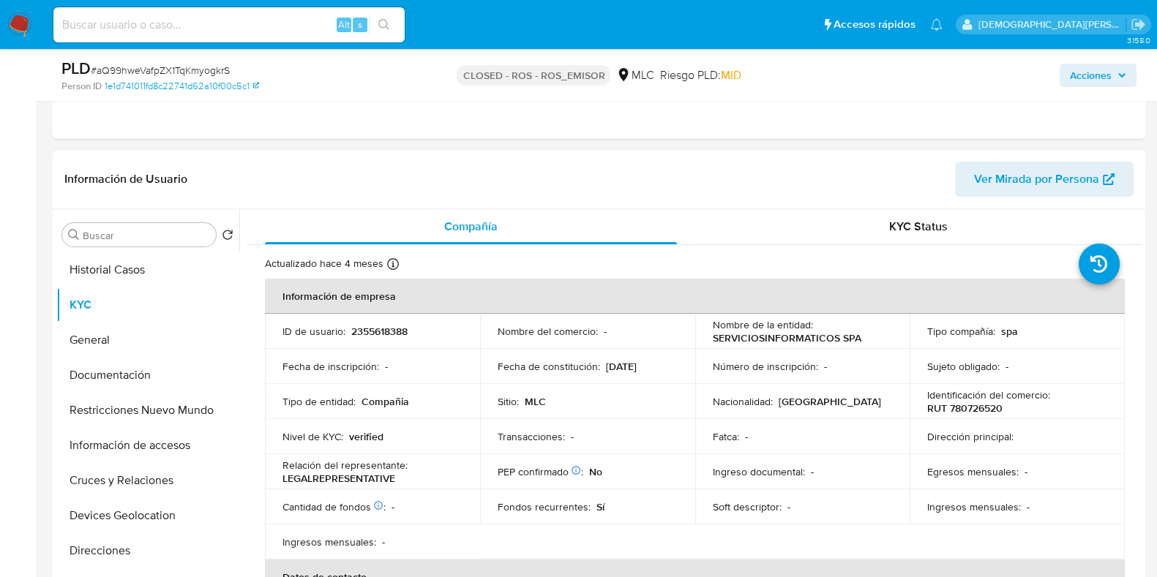
click at [805, 337] on p "SERVICIOSINFORMATICOS SPA" at bounding box center [787, 338] width 149 height 13
click at [865, 336] on div "Nombre de la entidad : SERVICIOSINFORMATICOS SPA" at bounding box center [803, 331] width 180 height 26
drag, startPoint x: 858, startPoint y: 336, endPoint x: 703, endPoint y: 342, distance: 154.5
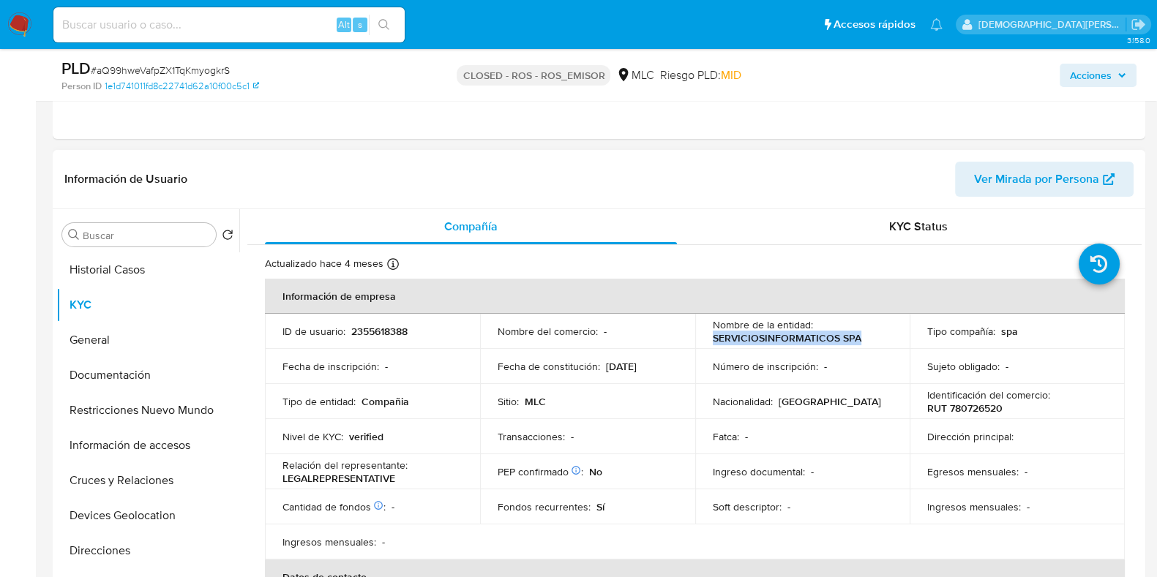
click at [703, 342] on td "Nombre de la entidad : SERVICIOSINFORMATICOS SPA" at bounding box center [802, 331] width 215 height 35
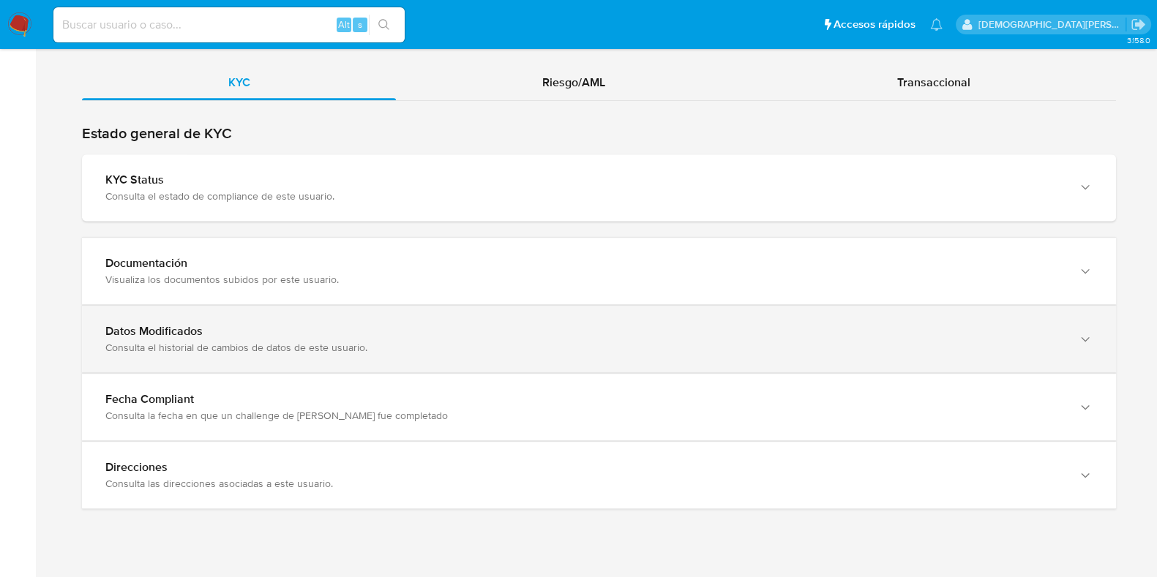
scroll to position [1544, 0]
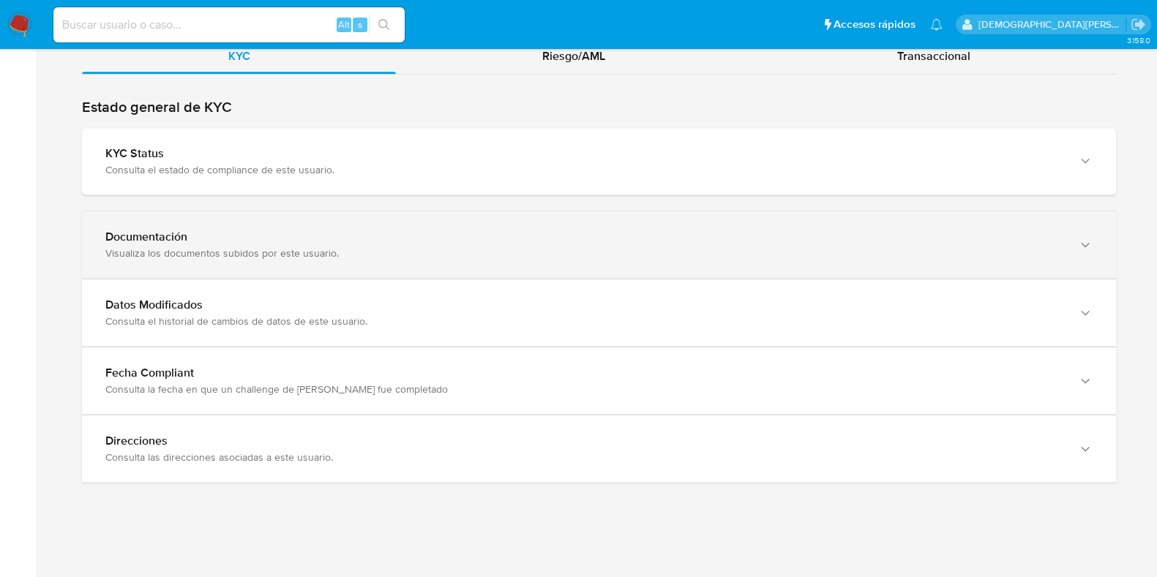
click at [376, 258] on div "Documentación Visualiza los documentos subidos por este usuario." at bounding box center [599, 245] width 1034 height 67
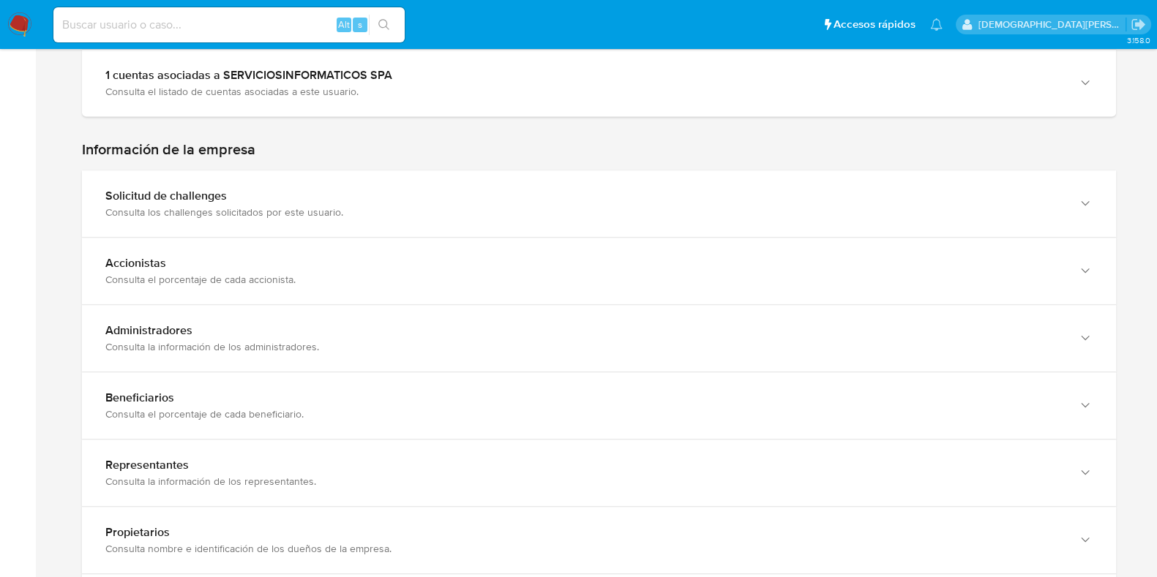
scroll to position [446, 0]
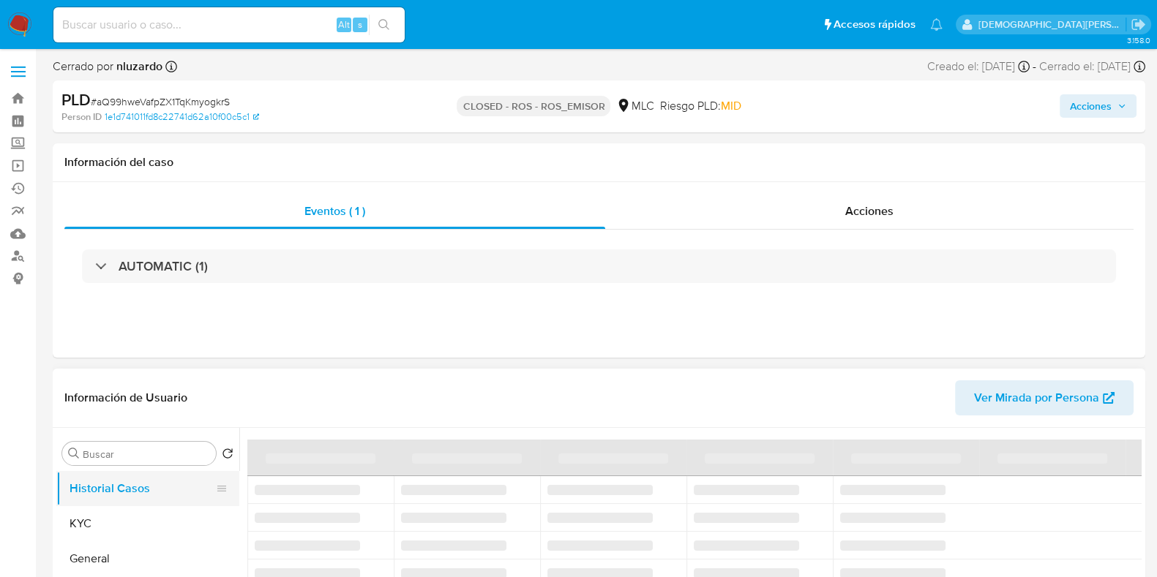
select select "10"
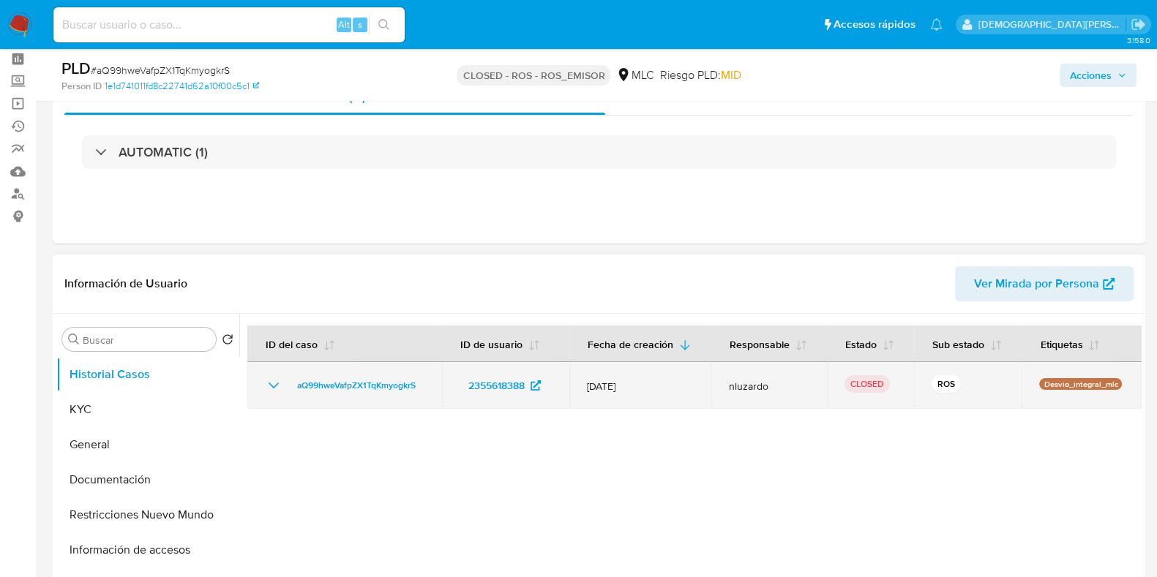
scroll to position [91, 0]
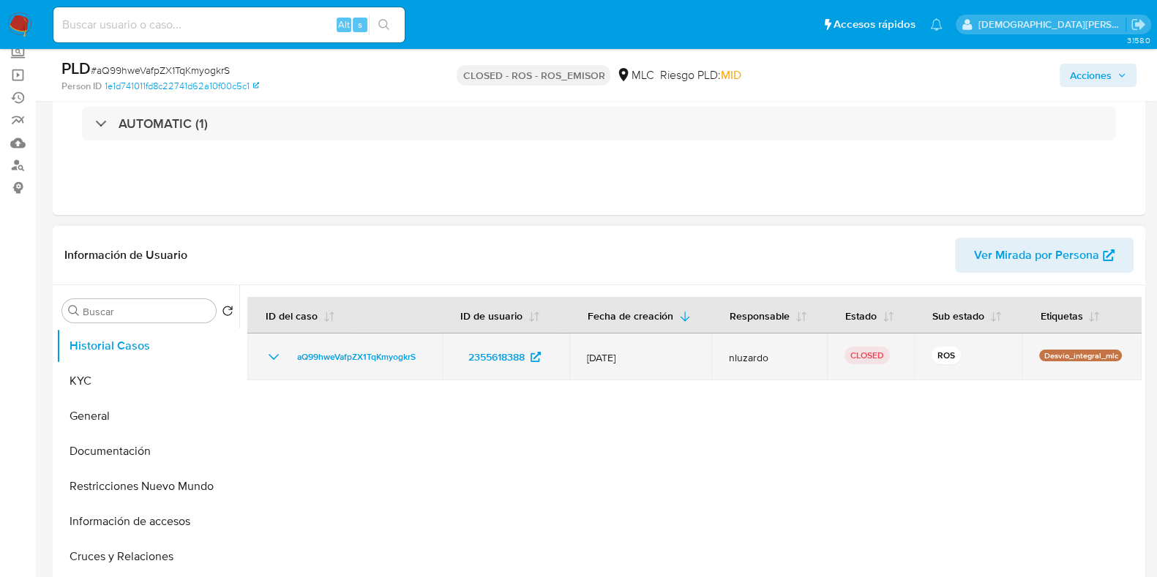
click at [274, 353] on icon "Mostrar/Ocultar" at bounding box center [274, 357] width 18 height 18
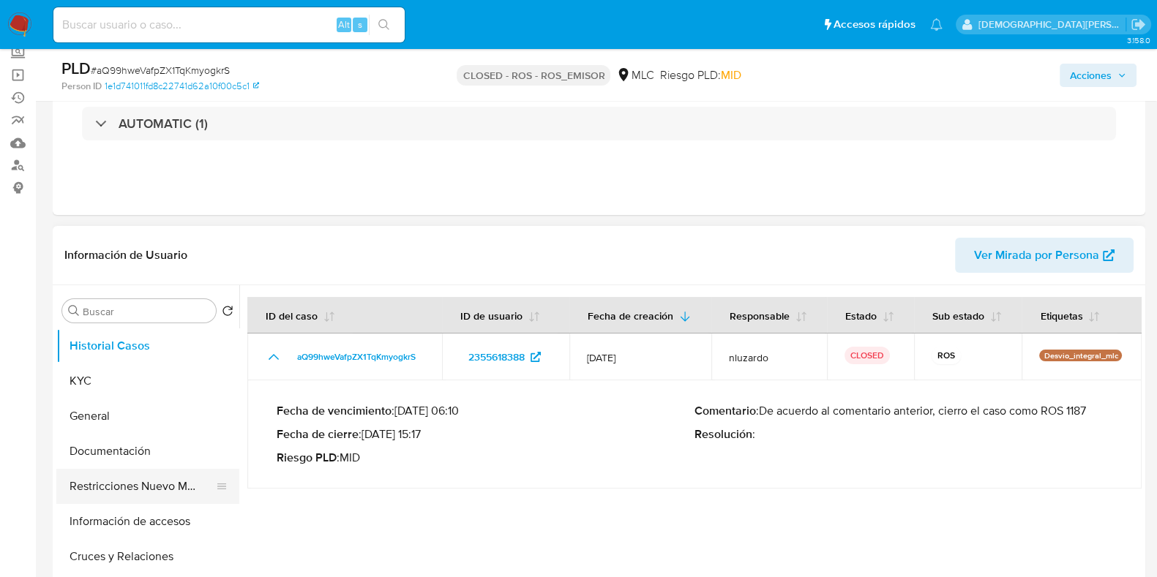
click at [145, 487] on button "Restricciones Nuevo Mundo" at bounding box center [141, 486] width 171 height 35
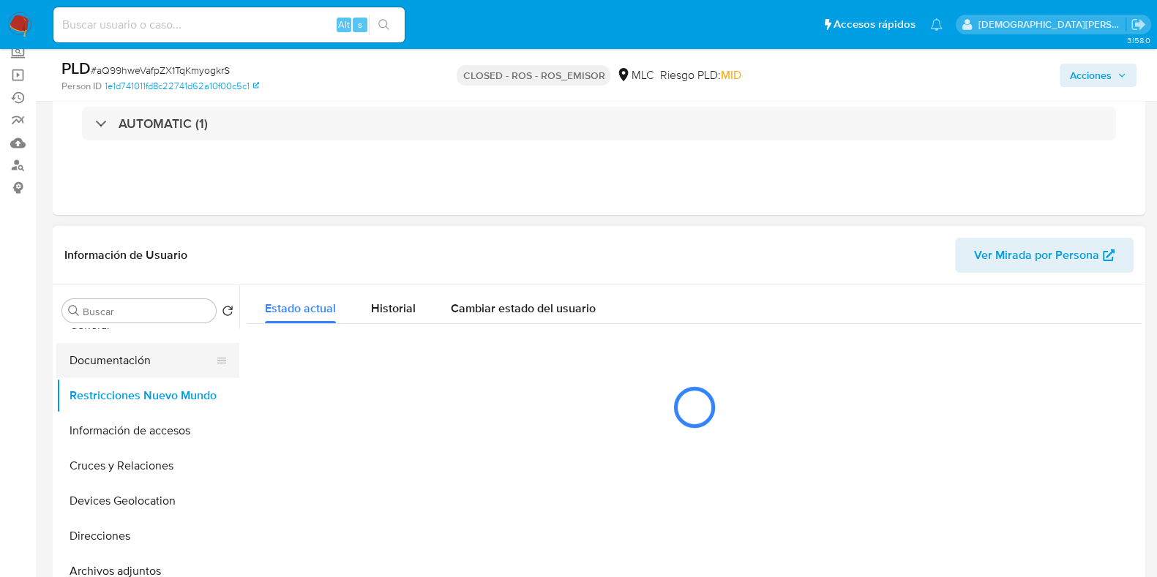
click at [138, 367] on button "Documentación" at bounding box center [141, 360] width 171 height 35
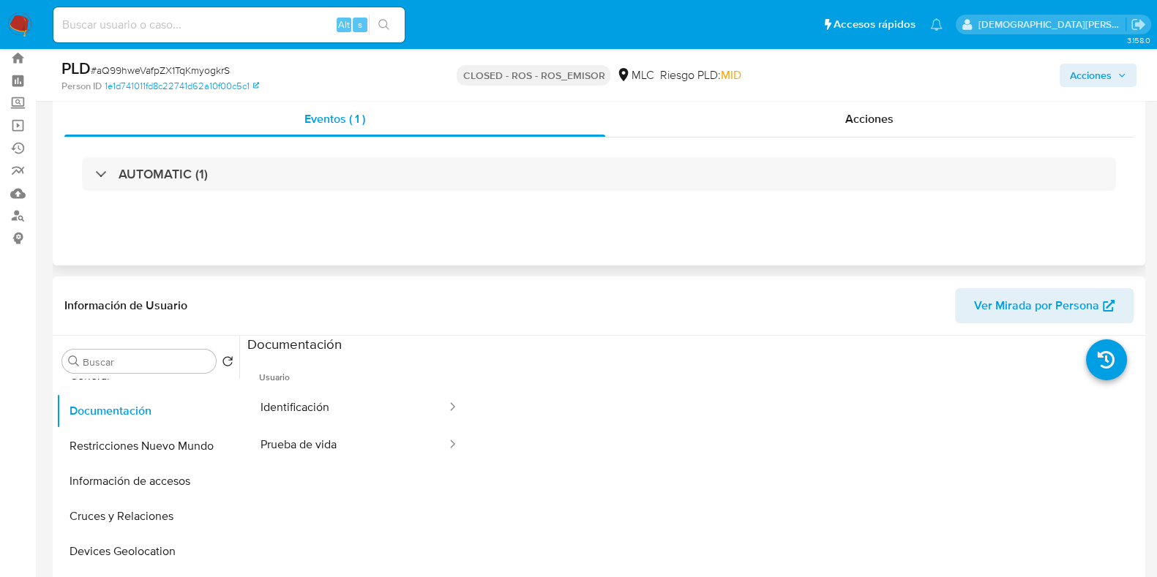
scroll to position [0, 0]
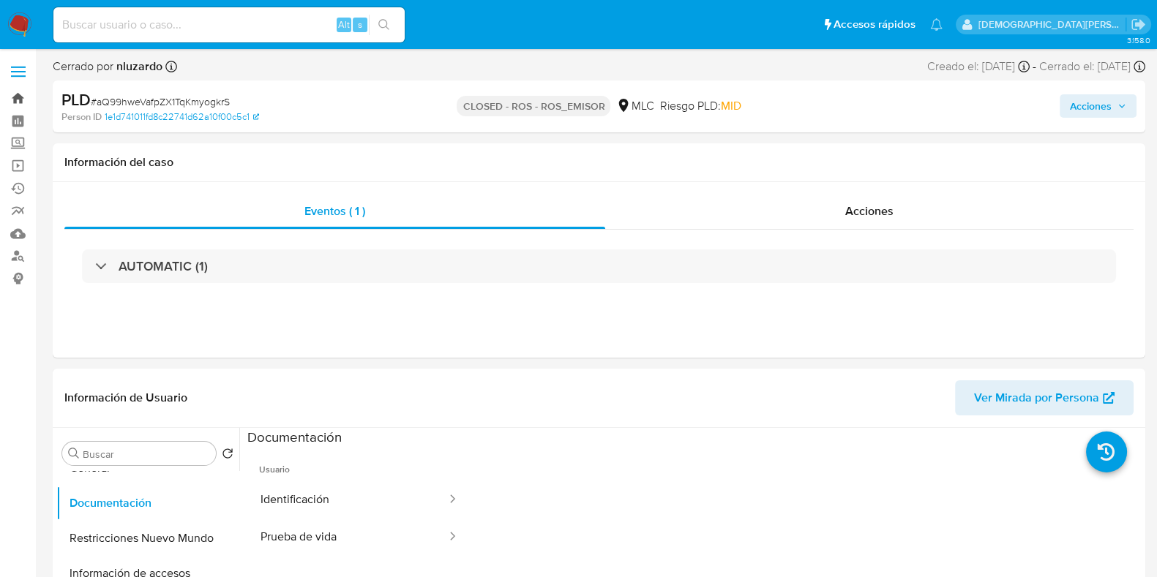
click at [20, 97] on link "Bandeja" at bounding box center [87, 98] width 174 height 23
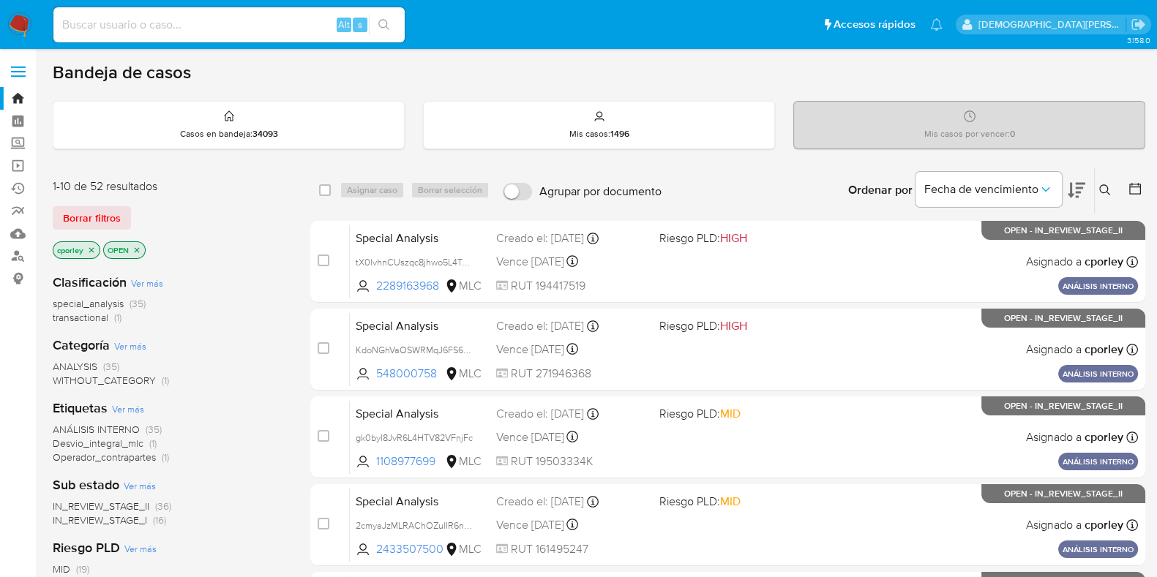
click at [136, 246] on icon "close-filter" at bounding box center [136, 250] width 9 height 9
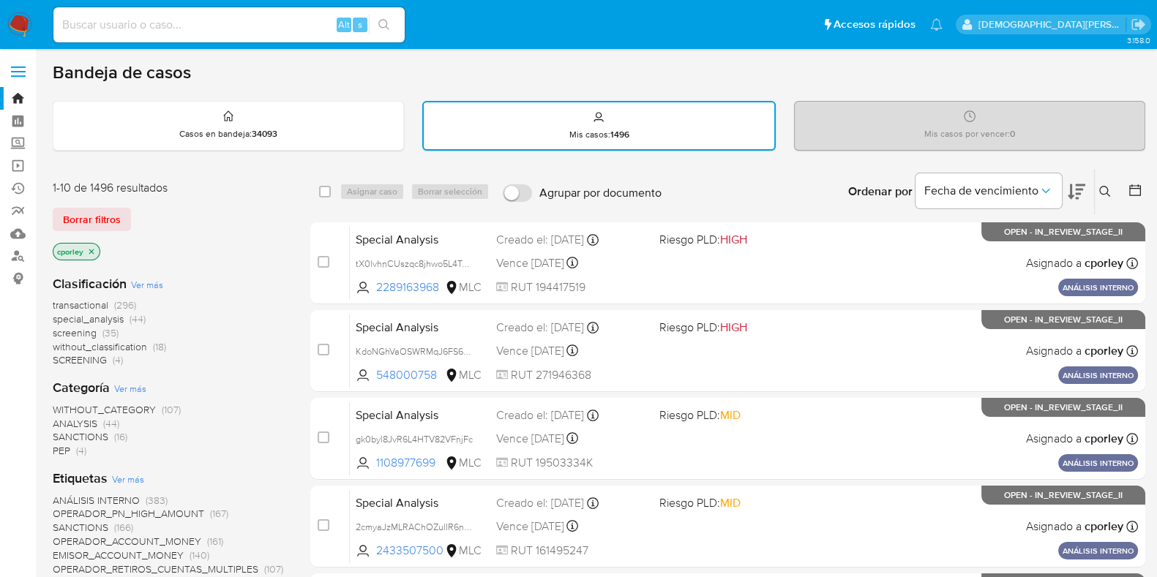
click at [94, 251] on icon "close-filter" at bounding box center [91, 251] width 9 height 9
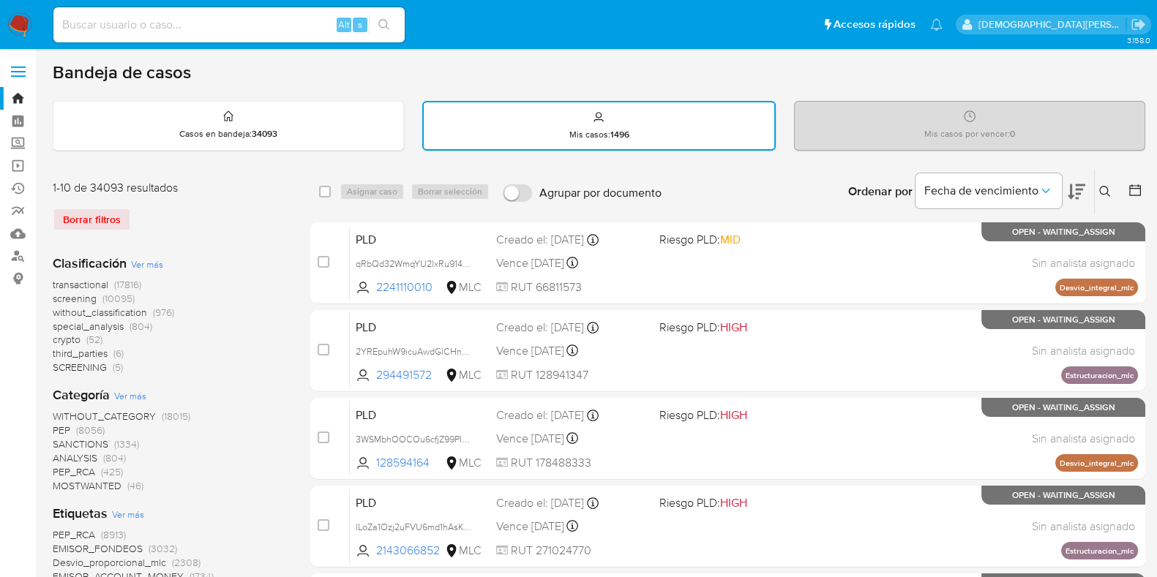
click at [1137, 188] on icon at bounding box center [1135, 190] width 15 height 15
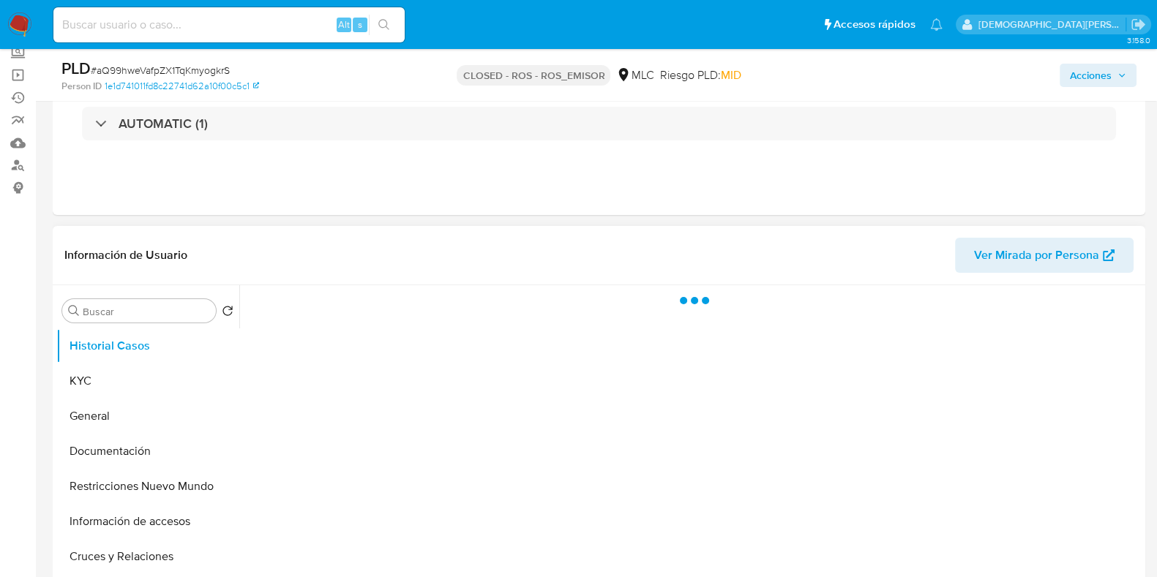
scroll to position [182, 0]
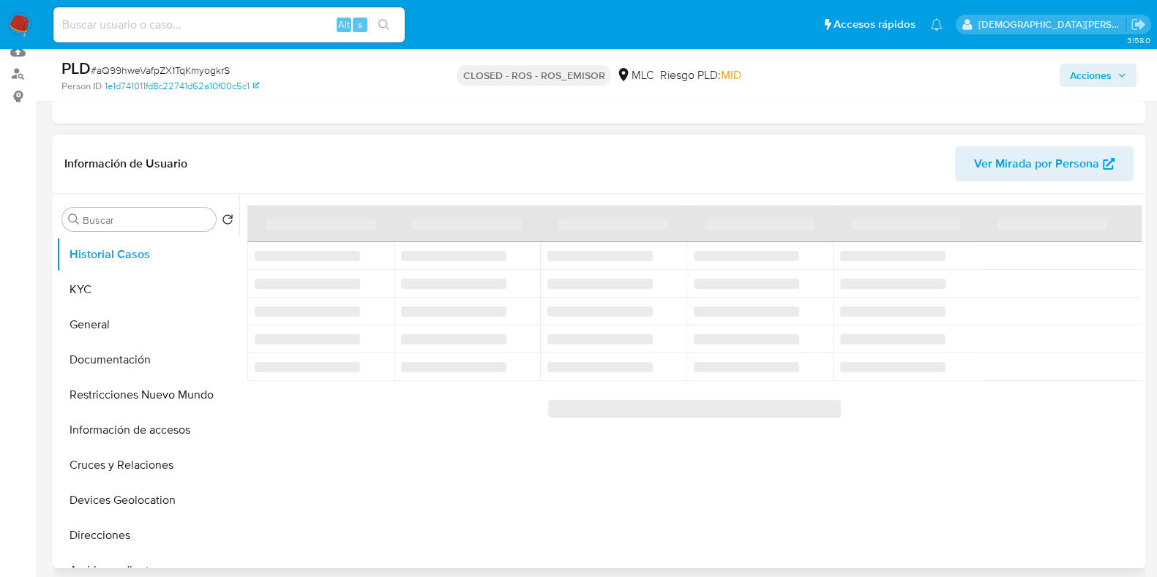
select select "10"
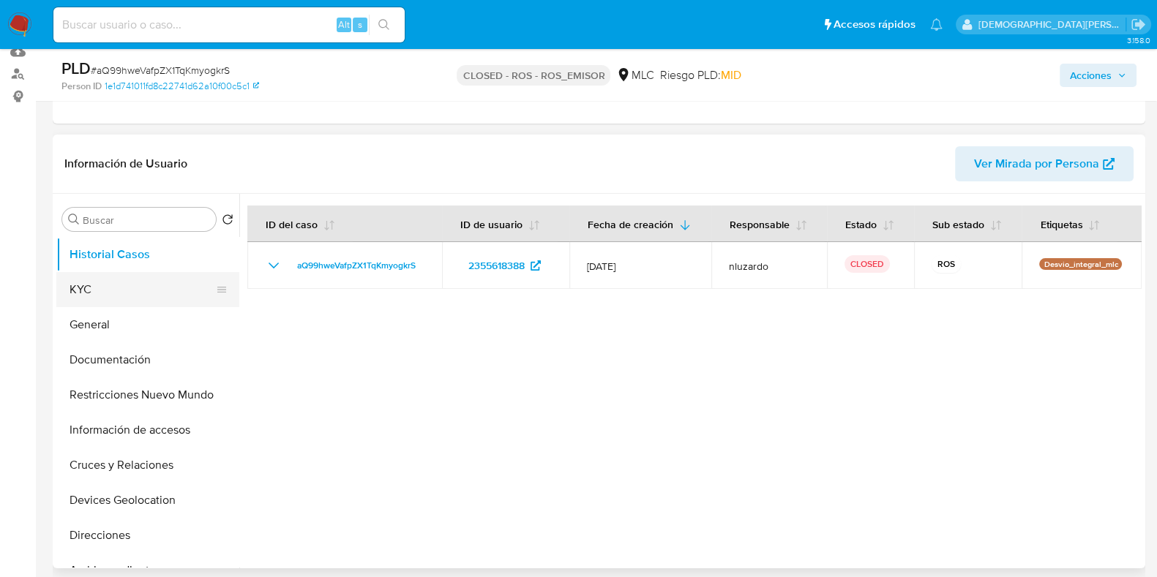
click at [121, 293] on button "KYC" at bounding box center [141, 289] width 171 height 35
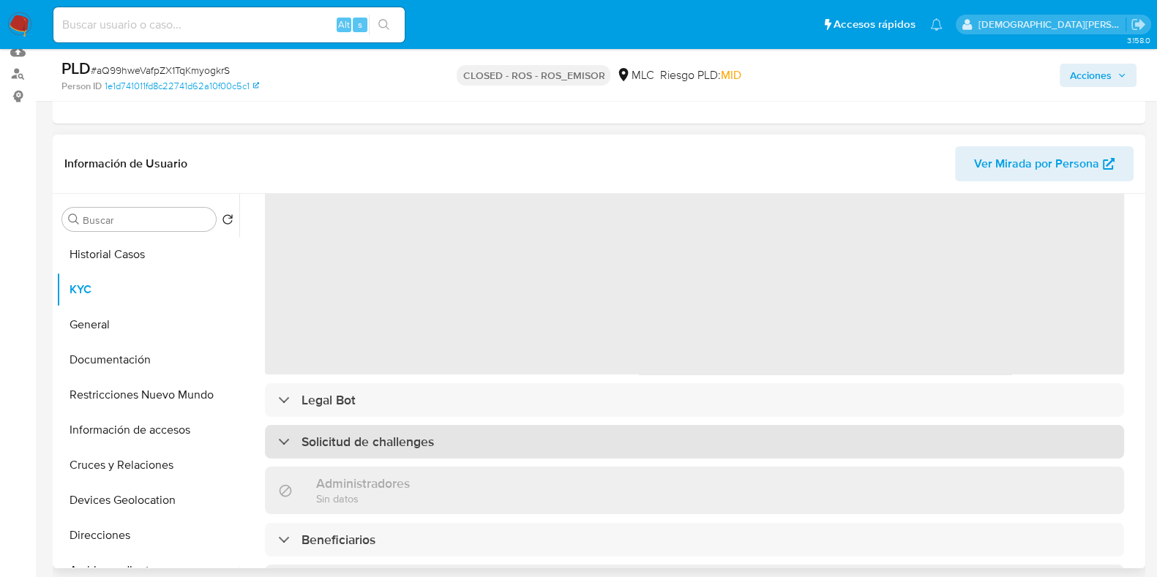
scroll to position [91, 0]
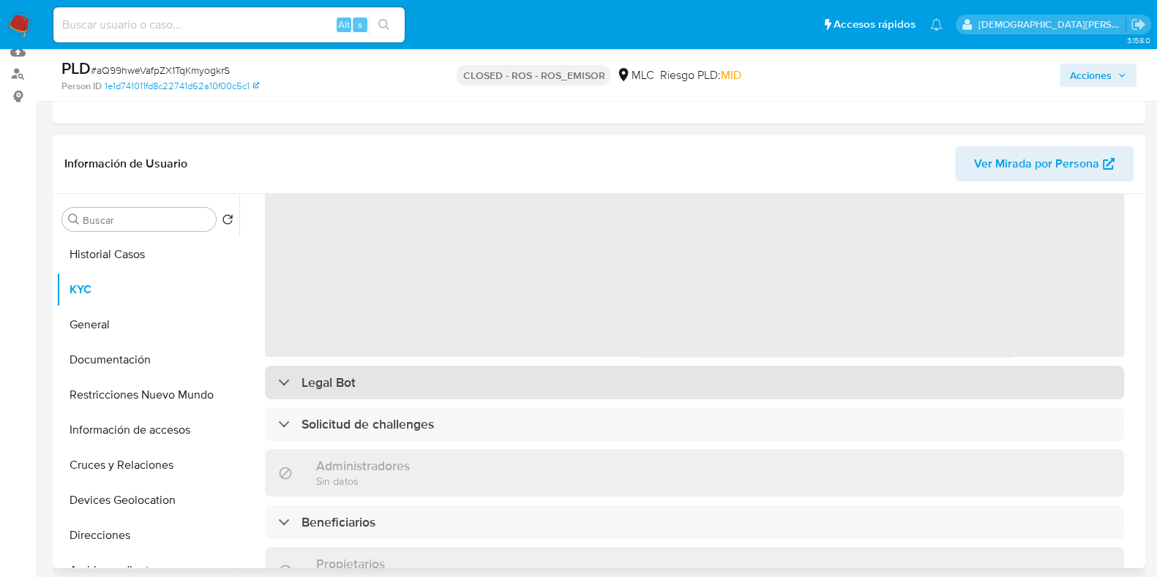
click at [490, 384] on div "Legal Bot" at bounding box center [694, 383] width 859 height 34
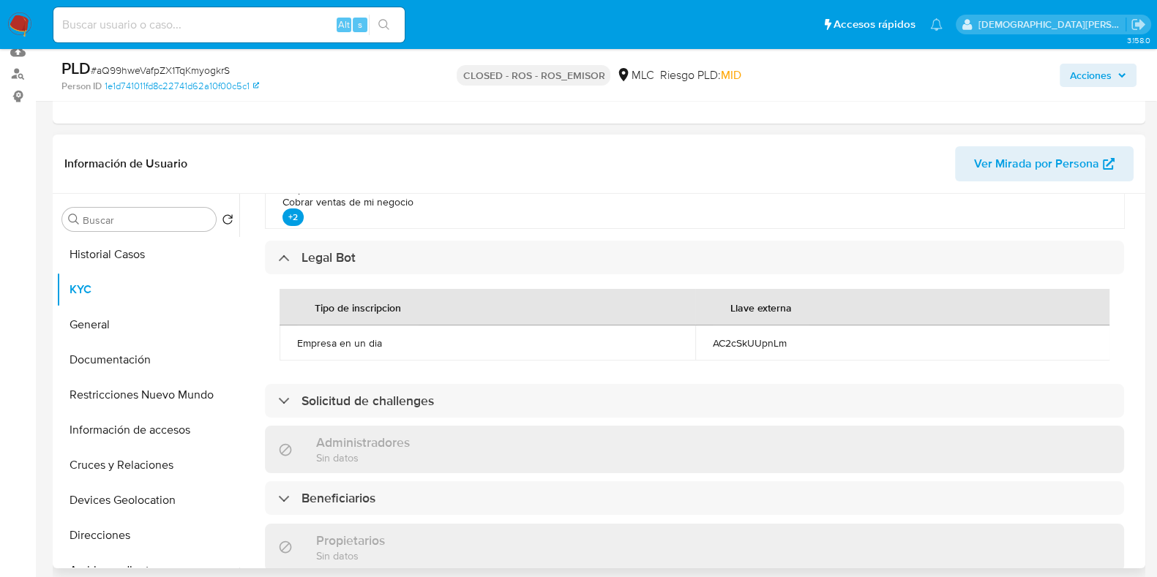
scroll to position [549, 0]
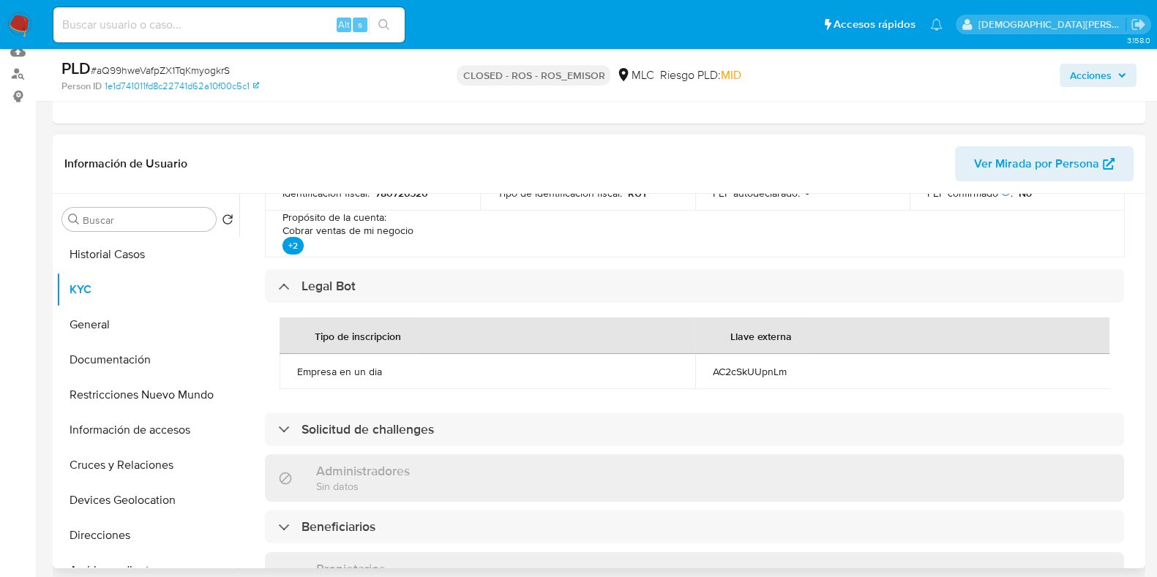
click at [742, 374] on div "AC2cSkUUpnLm" at bounding box center [903, 371] width 381 height 13
copy div "AC2cSkUUpnLm"
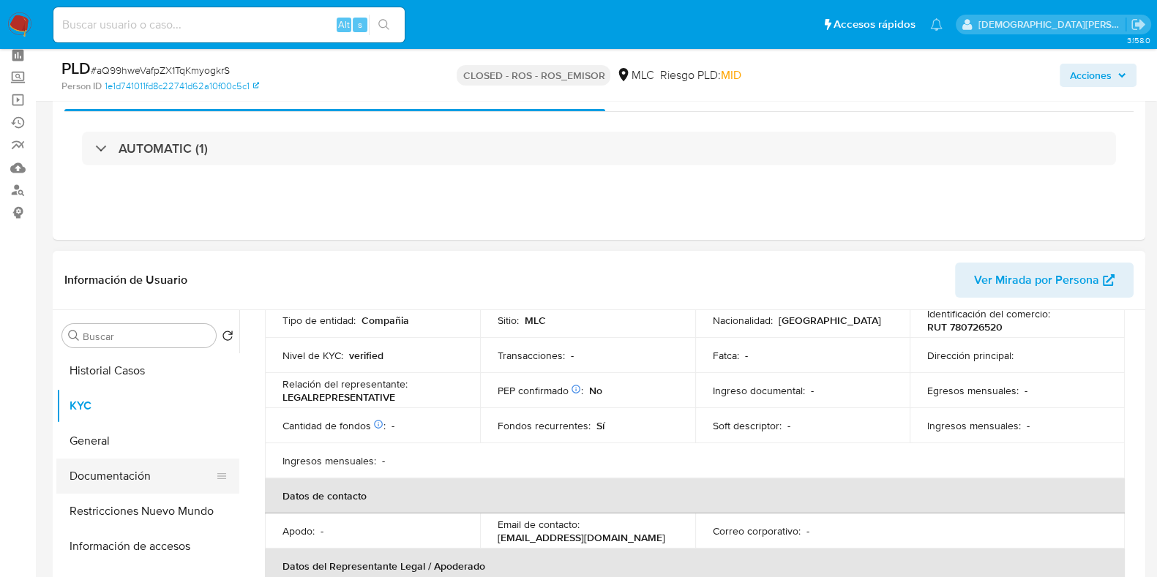
scroll to position [91, 0]
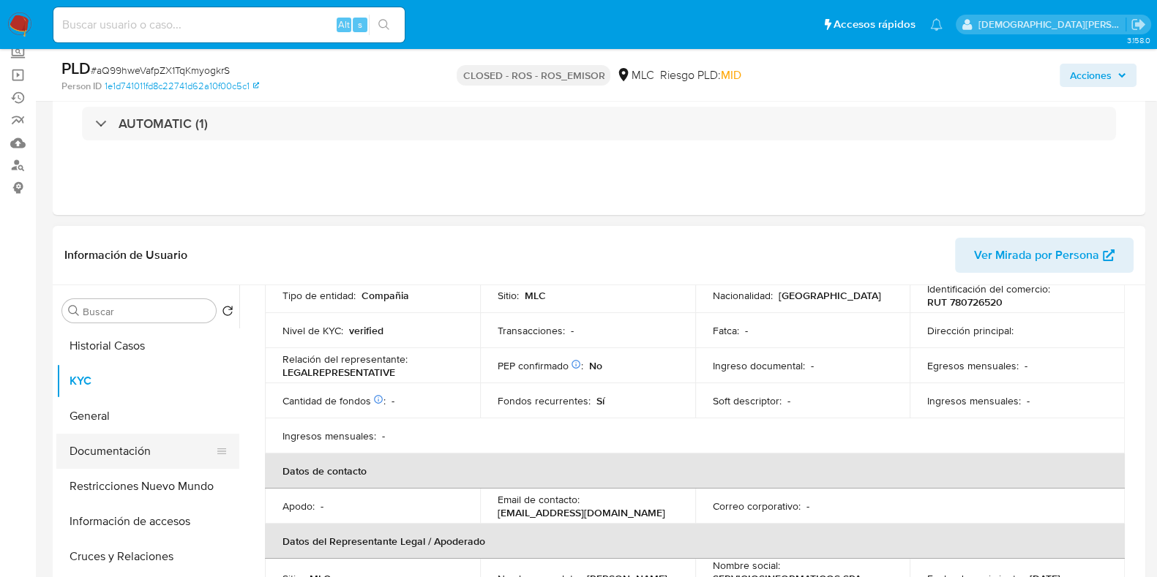
click at [130, 452] on button "Documentación" at bounding box center [141, 451] width 171 height 35
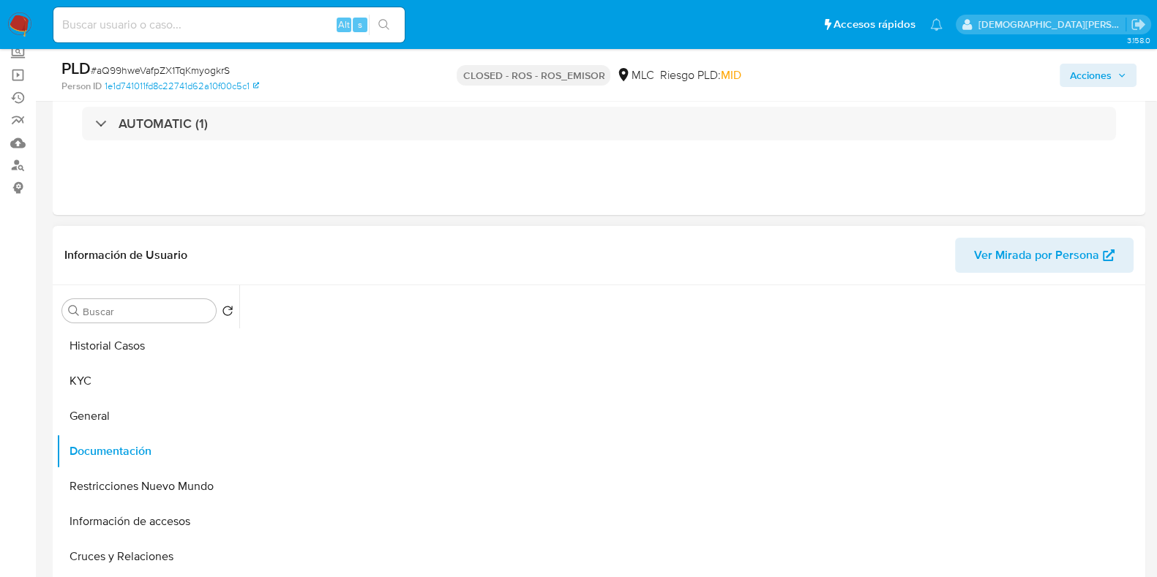
scroll to position [0, 0]
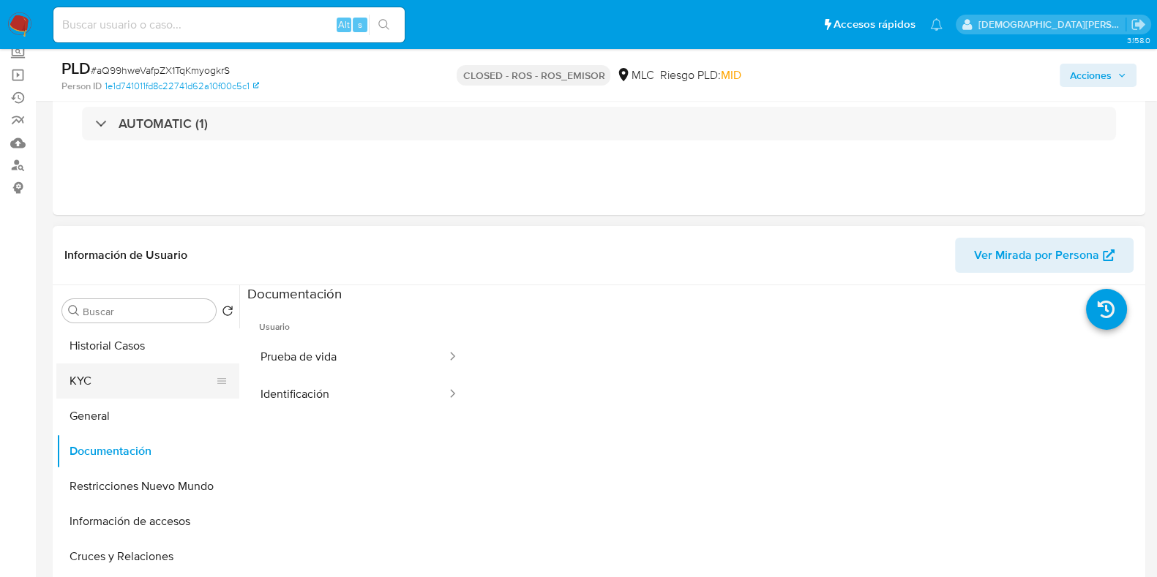
click at [78, 381] on button "KYC" at bounding box center [141, 381] width 171 height 35
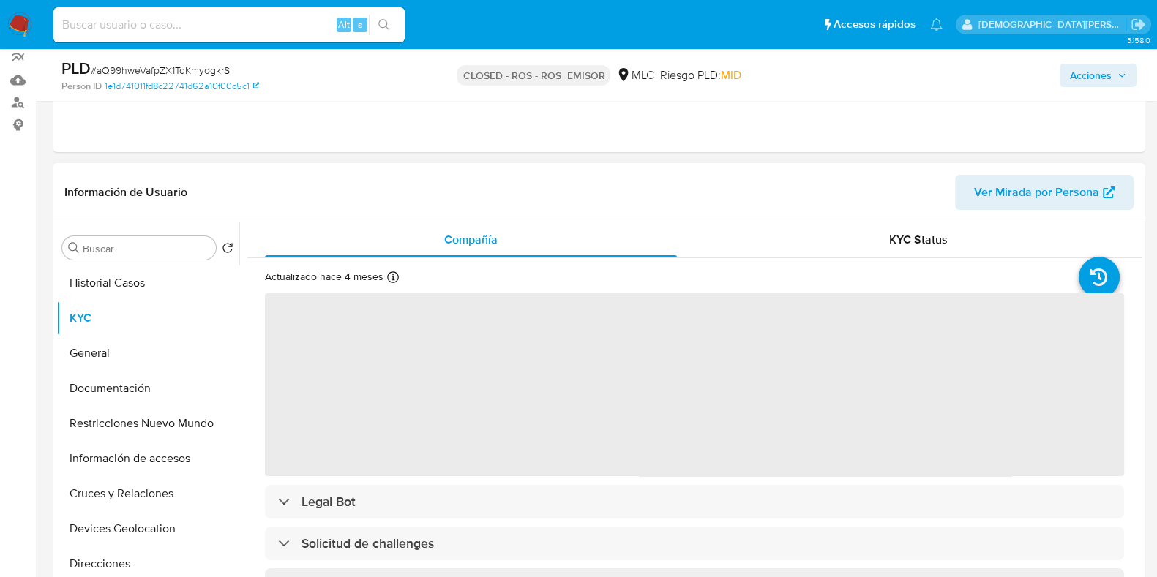
scroll to position [182, 0]
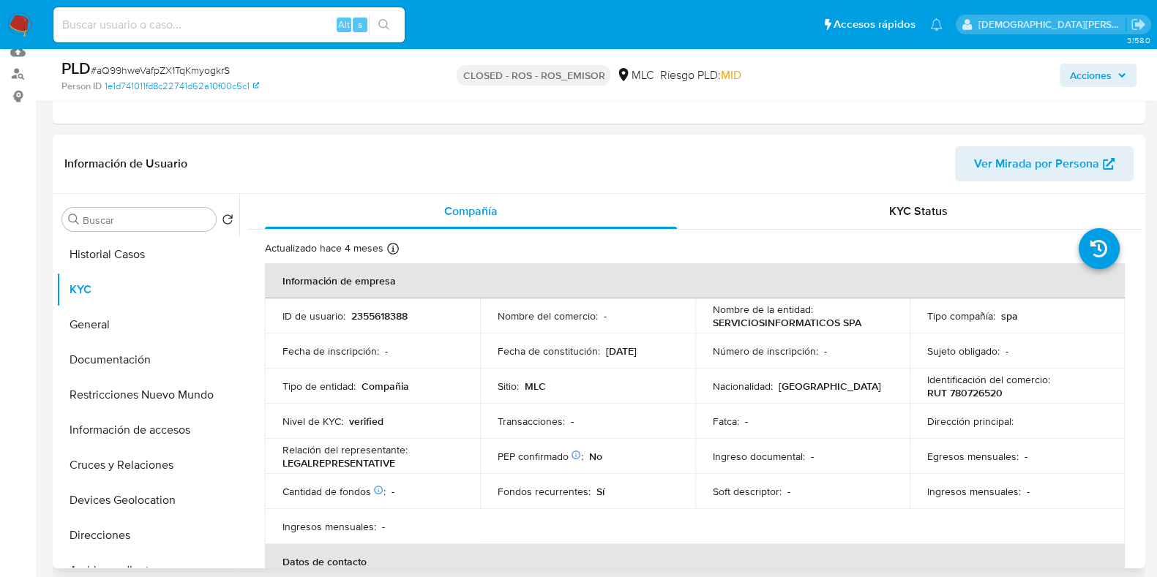
click at [373, 312] on p "2355618388" at bounding box center [379, 316] width 56 height 13
copy p "2355618388"
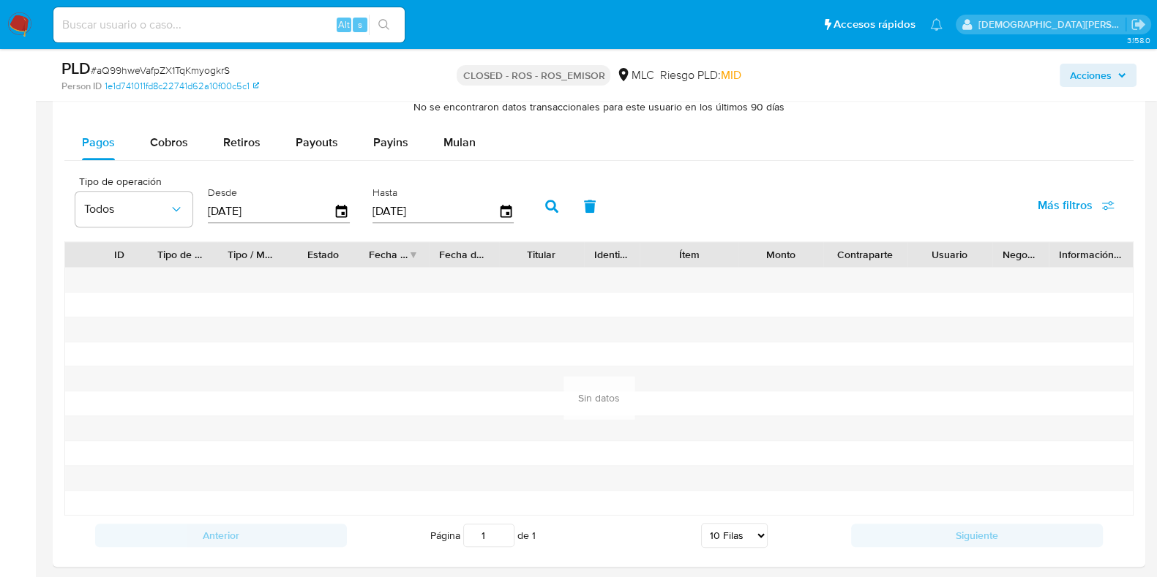
scroll to position [1280, 0]
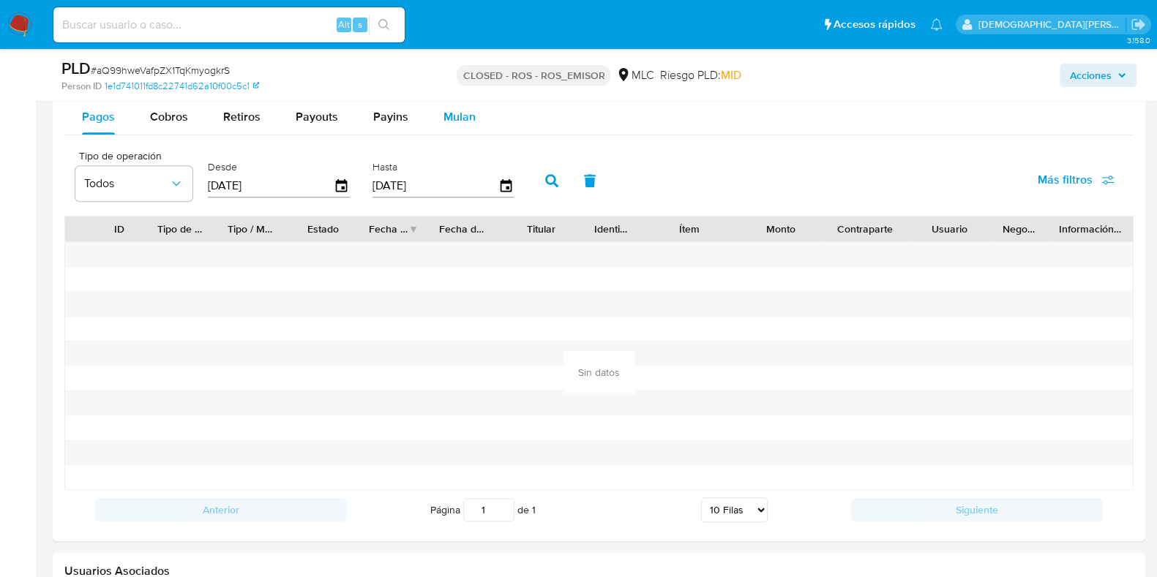
click at [444, 117] on span "Mulan" at bounding box center [460, 116] width 32 height 17
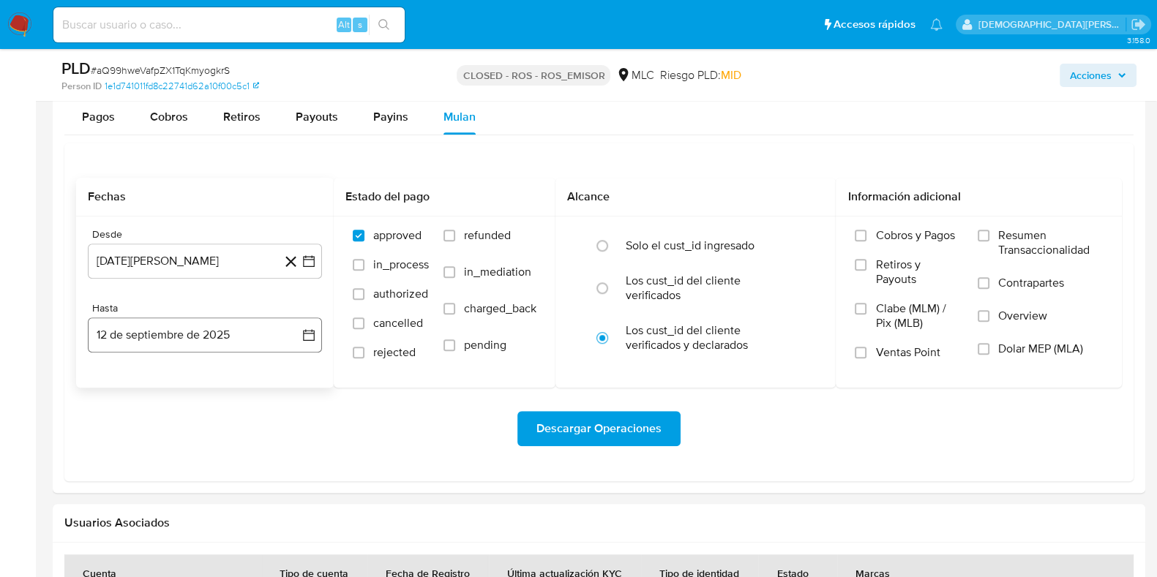
click at [219, 338] on button "12 de septiembre de 2025" at bounding box center [205, 335] width 234 height 35
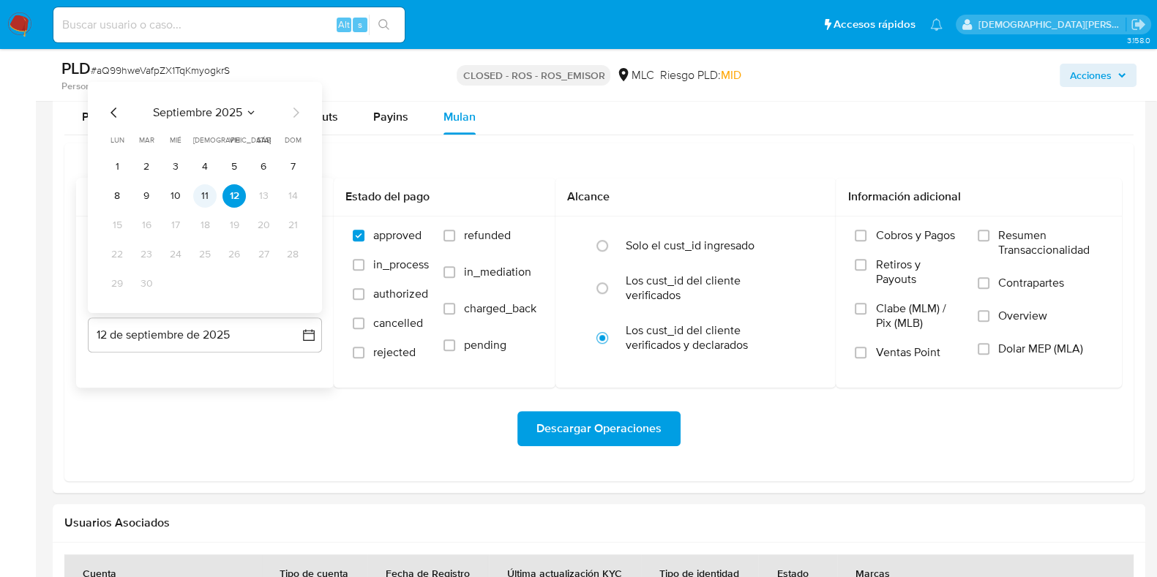
click at [207, 194] on button "11" at bounding box center [204, 195] width 23 height 23
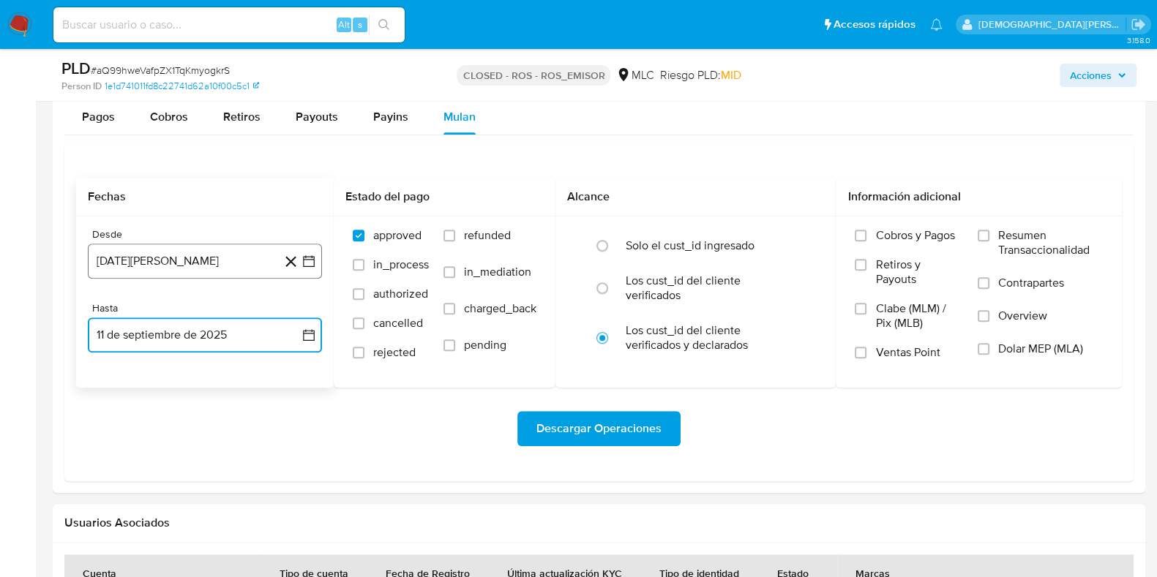
click at [214, 261] on button "12 [PERSON_NAME] de 2024" at bounding box center [205, 261] width 234 height 35
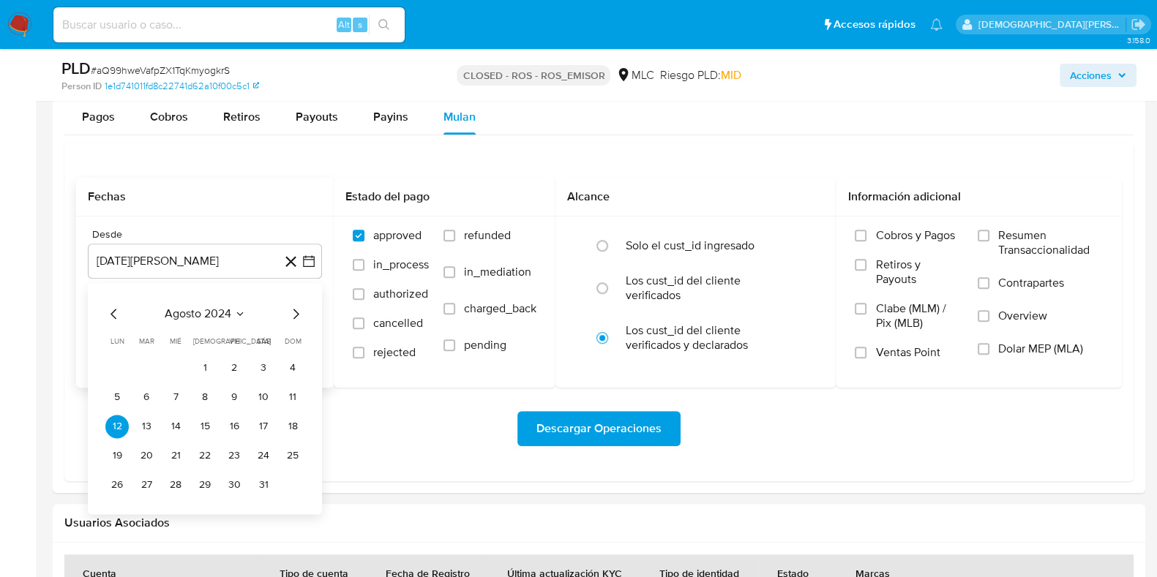
click at [297, 313] on icon "Mes siguiente" at bounding box center [296, 314] width 6 height 10
click at [184, 419] on button "11" at bounding box center [175, 426] width 23 height 23
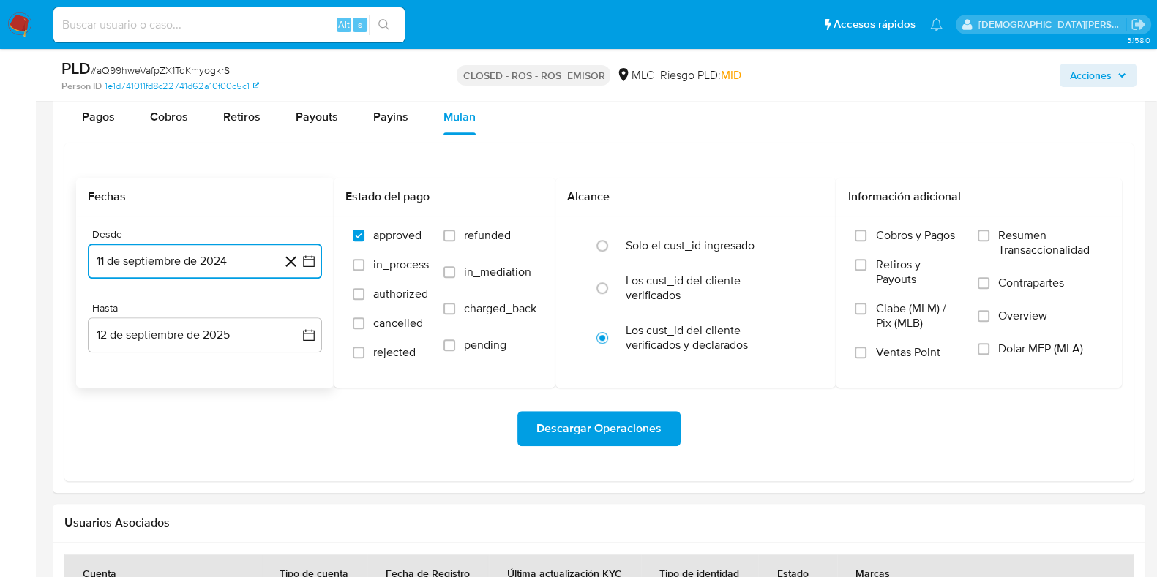
click at [181, 262] on button "11 de septiembre de 2024" at bounding box center [205, 261] width 234 height 35
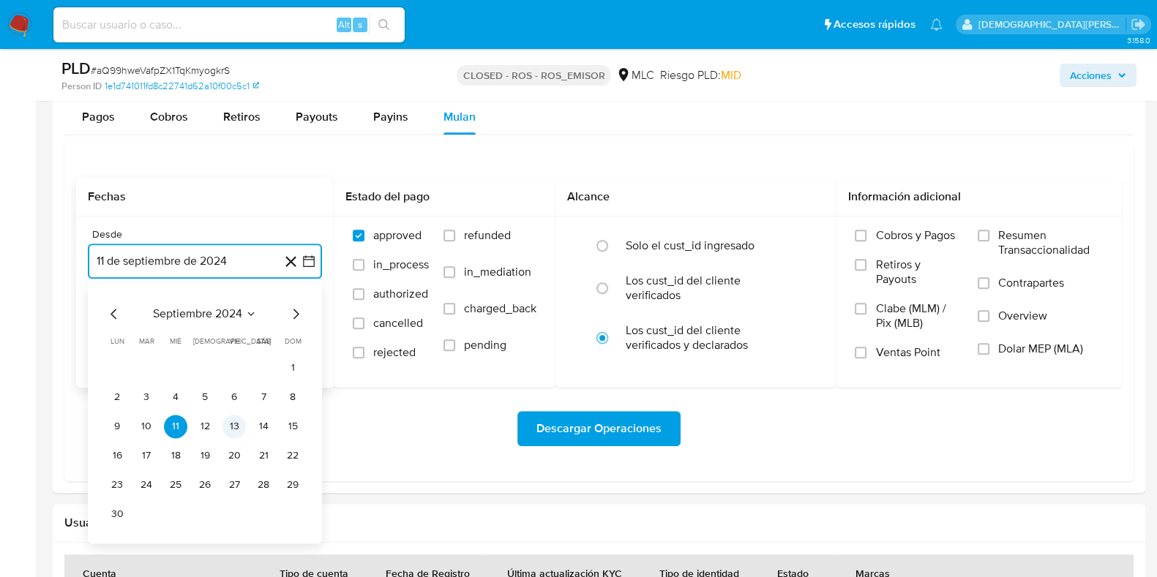
click at [224, 427] on button "13" at bounding box center [234, 426] width 23 height 23
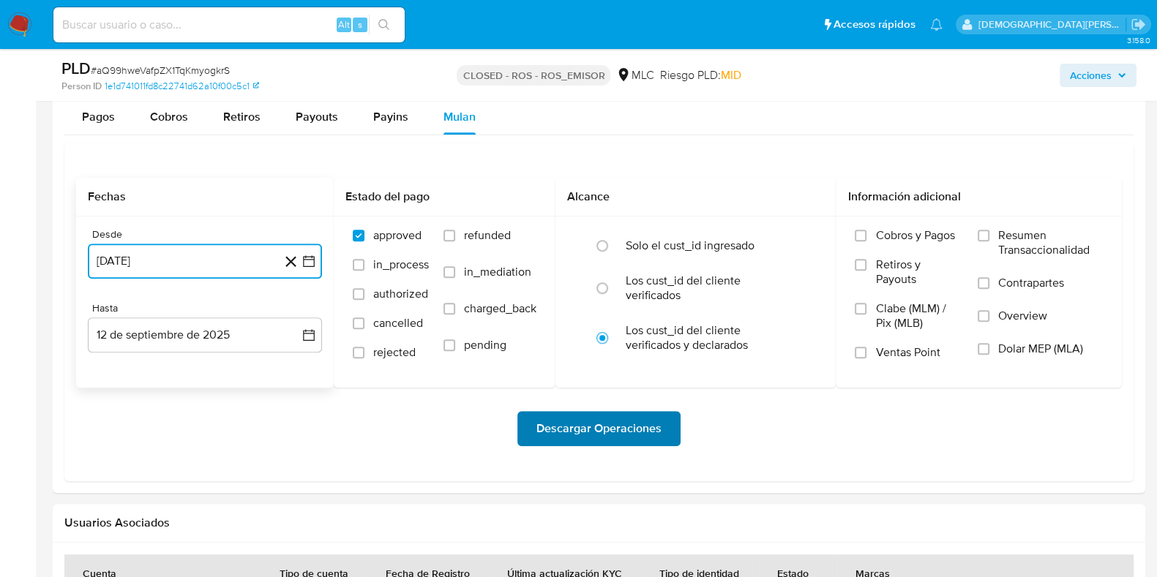
click at [566, 424] on span "Descargar Operaciones" at bounding box center [598, 429] width 125 height 32
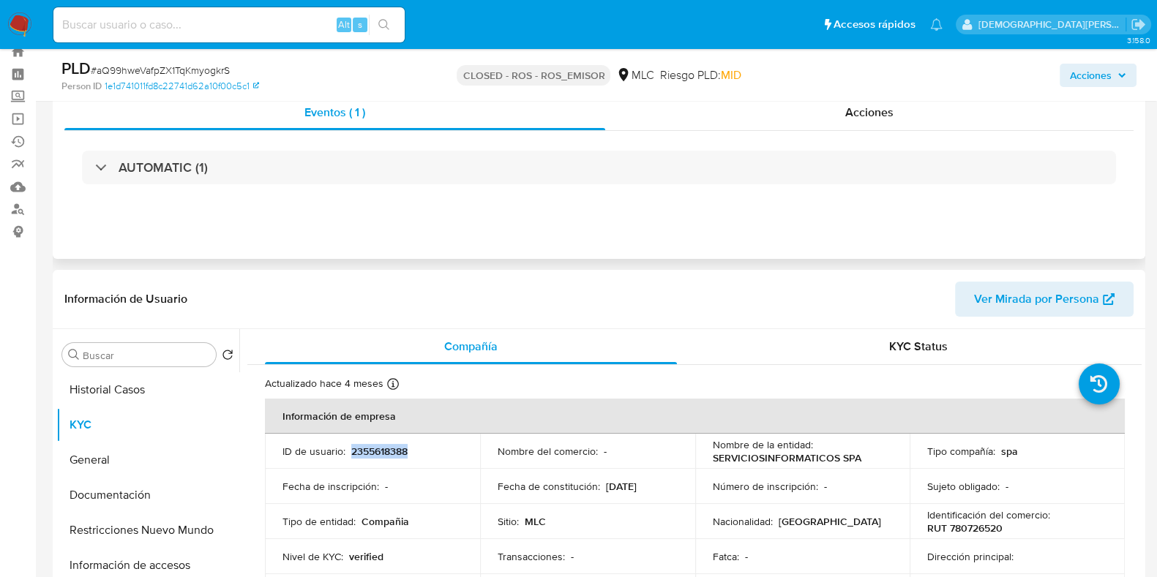
scroll to position [0, 0]
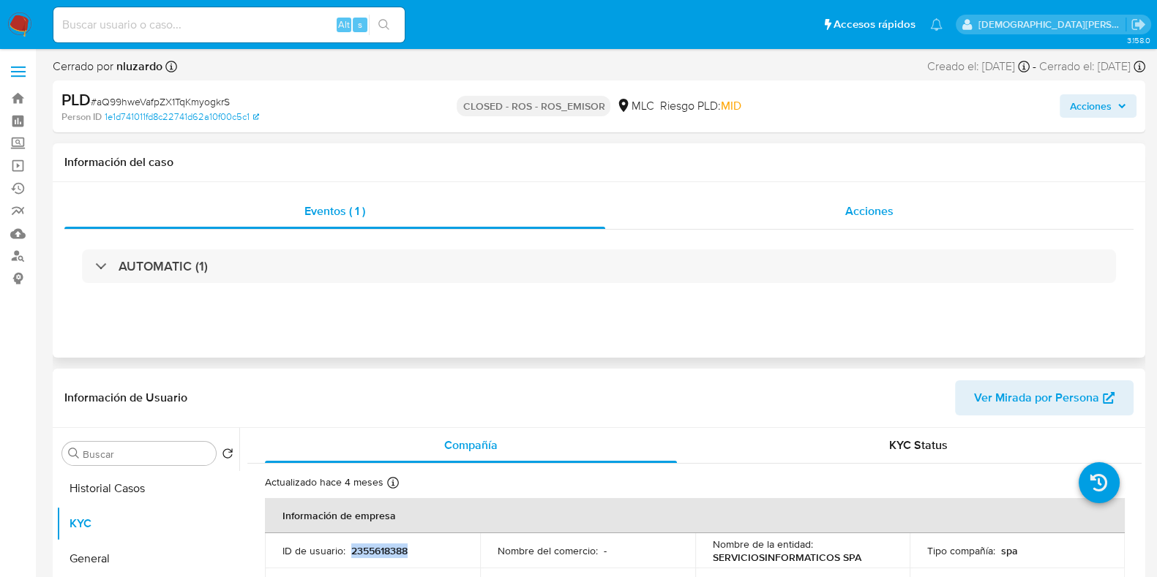
click at [864, 215] on span "Acciones" at bounding box center [869, 211] width 48 height 17
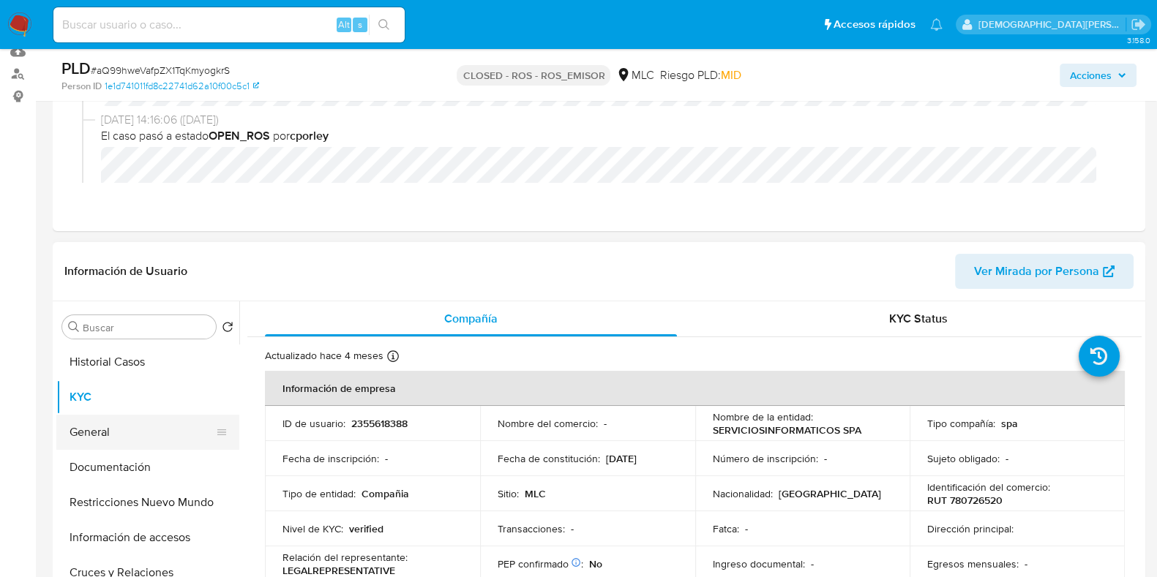
scroll to position [182, 0]
click at [362, 419] on p "2355618388" at bounding box center [379, 423] width 56 height 13
copy p "2355618388"
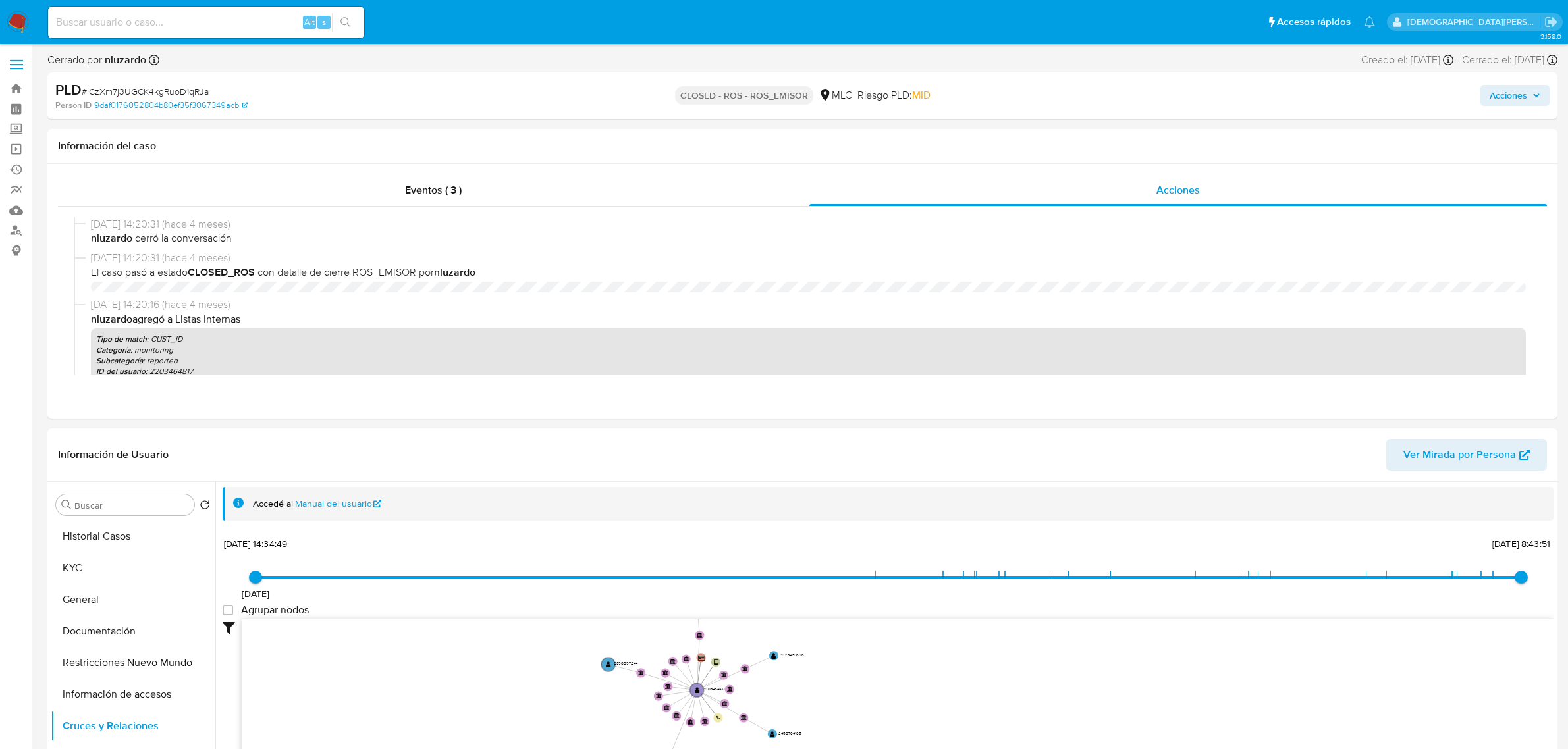
select select "10"
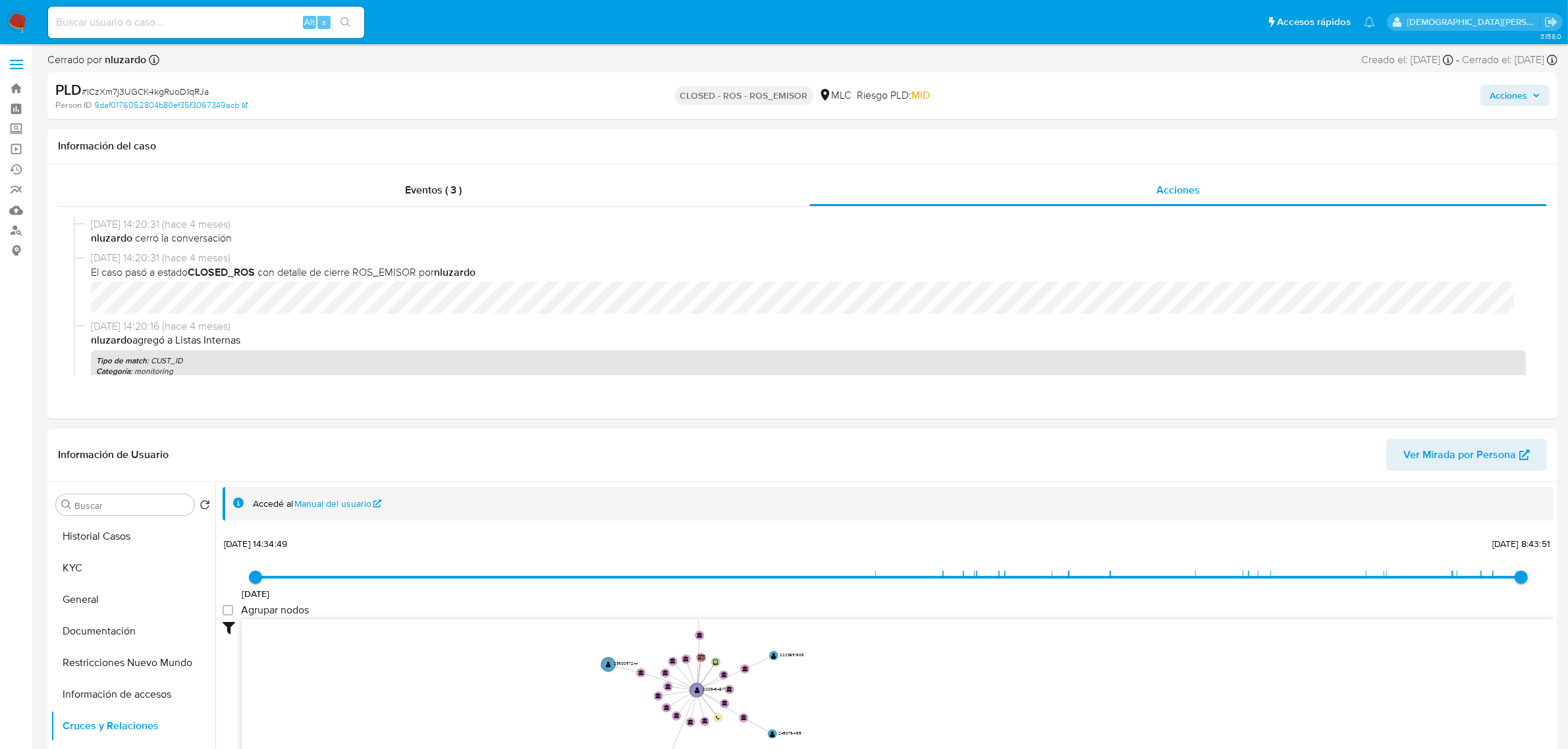
scroll to position [246, 0]
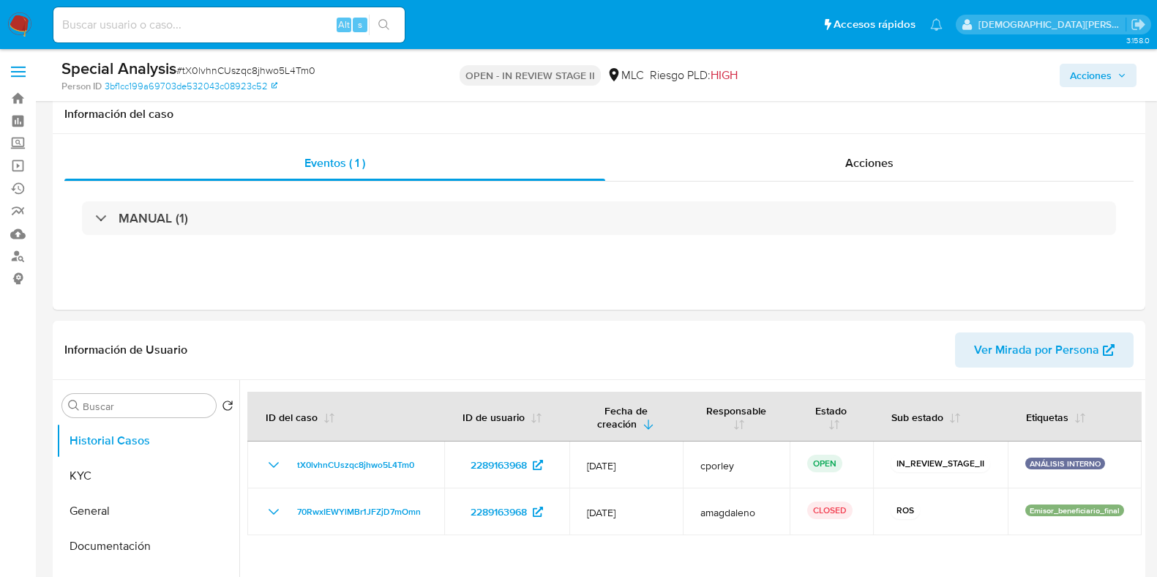
select select "10"
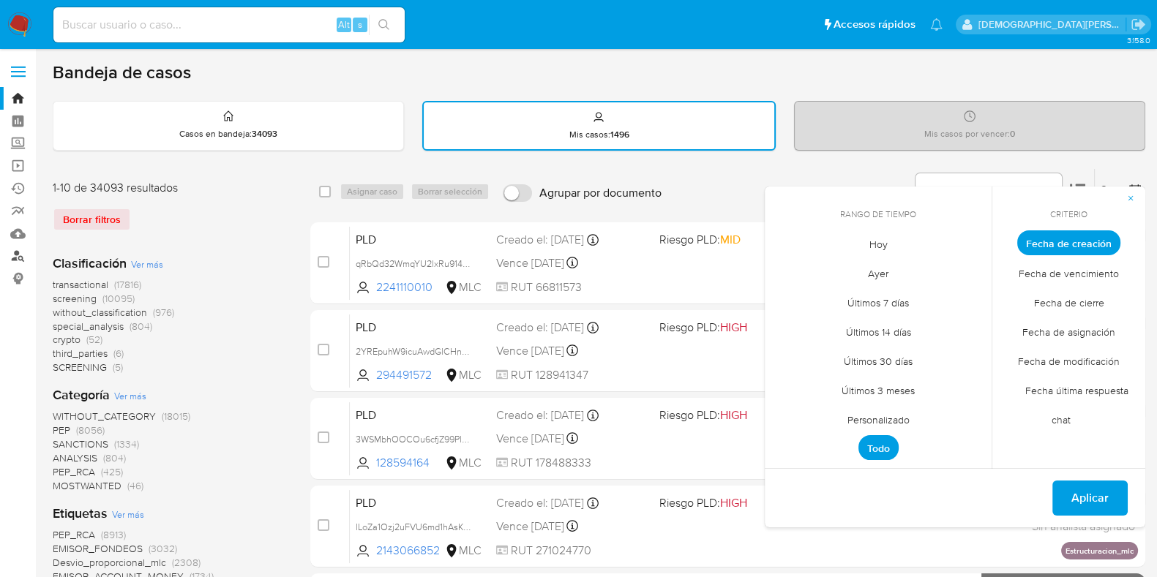
click at [18, 258] on link "Buscador de personas" at bounding box center [87, 256] width 174 height 23
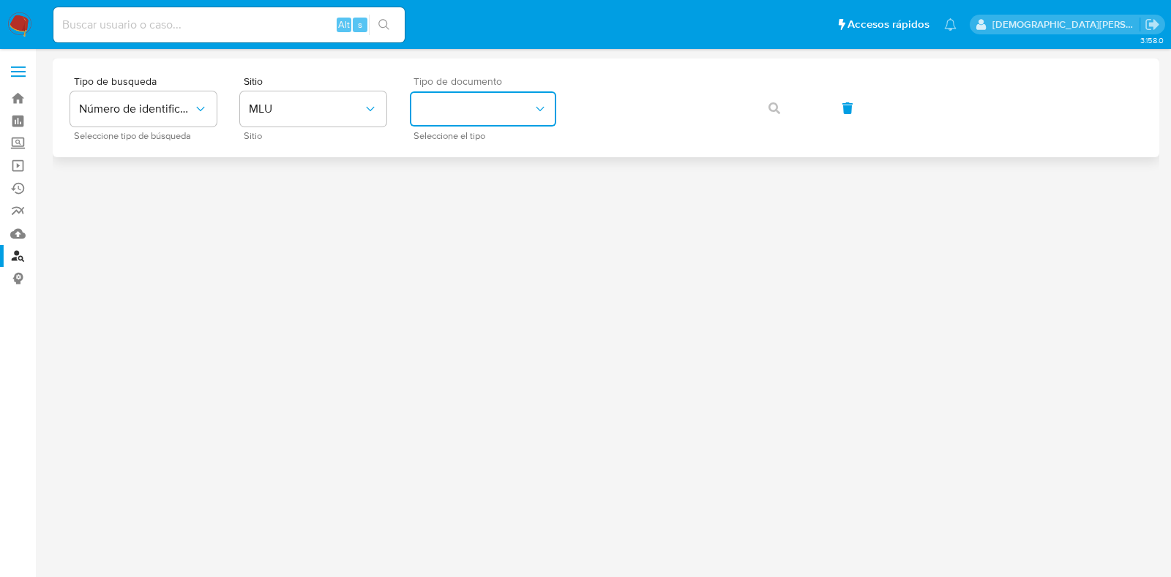
click at [491, 108] on button "identificationType" at bounding box center [483, 108] width 146 height 35
click at [438, 200] on span "RUT" at bounding box center [430, 198] width 22 height 15
click at [326, 124] on button "MLU" at bounding box center [313, 108] width 146 height 35
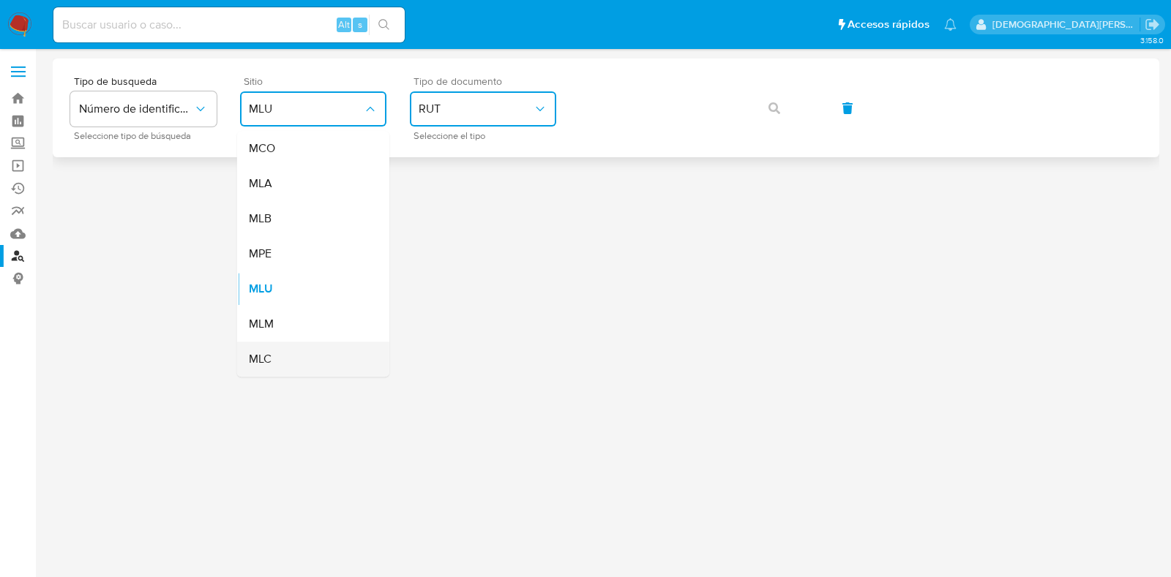
click at [294, 354] on div "MLC" at bounding box center [309, 359] width 120 height 35
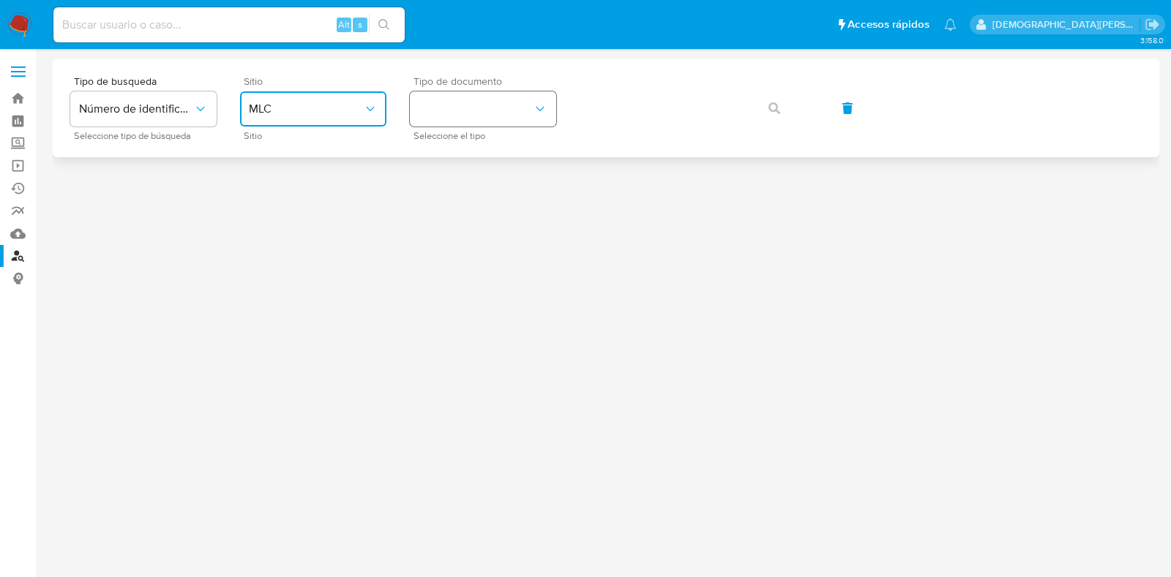
click at [496, 105] on button "identificationType" at bounding box center [483, 108] width 146 height 35
drag, startPoint x: 496, startPoint y: 148, endPoint x: 569, endPoint y: 135, distance: 75.1
click at [498, 148] on div "RUT RUT" at bounding box center [479, 156] width 120 height 50
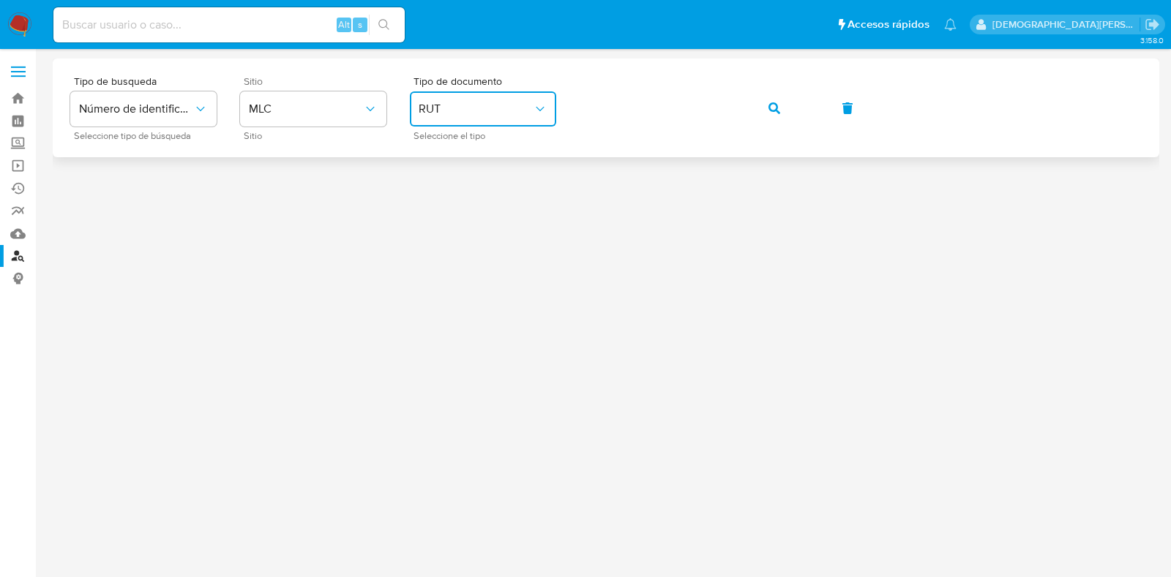
drag, startPoint x: 779, startPoint y: 106, endPoint x: 758, endPoint y: 133, distance: 34.0
click at [779, 106] on icon "button" at bounding box center [775, 108] width 12 height 12
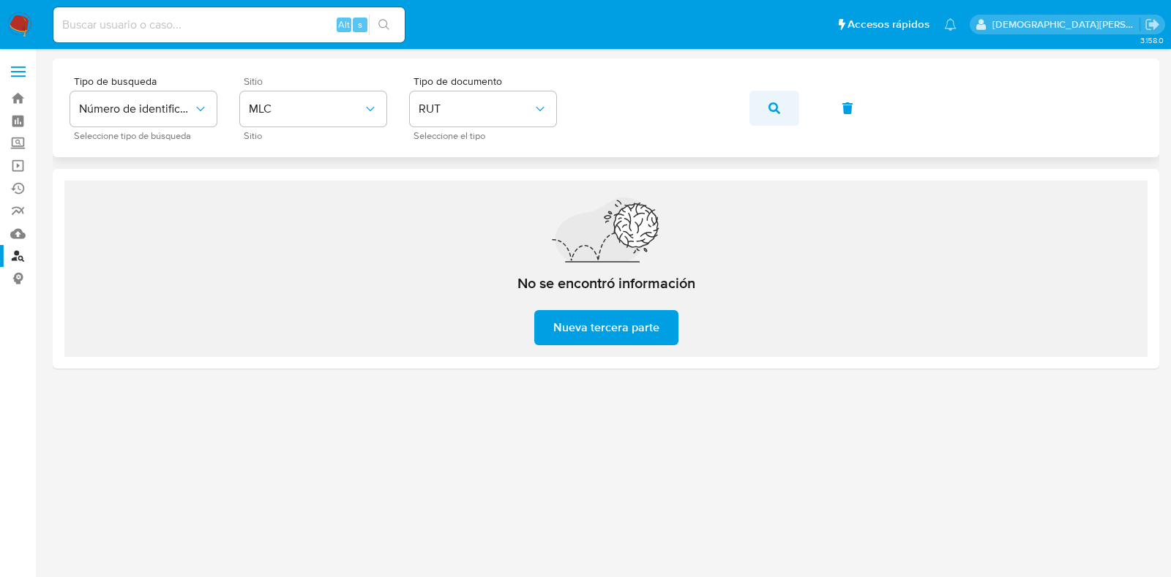
click at [776, 115] on span "button" at bounding box center [775, 108] width 12 height 32
click at [780, 112] on button "button" at bounding box center [774, 108] width 50 height 35
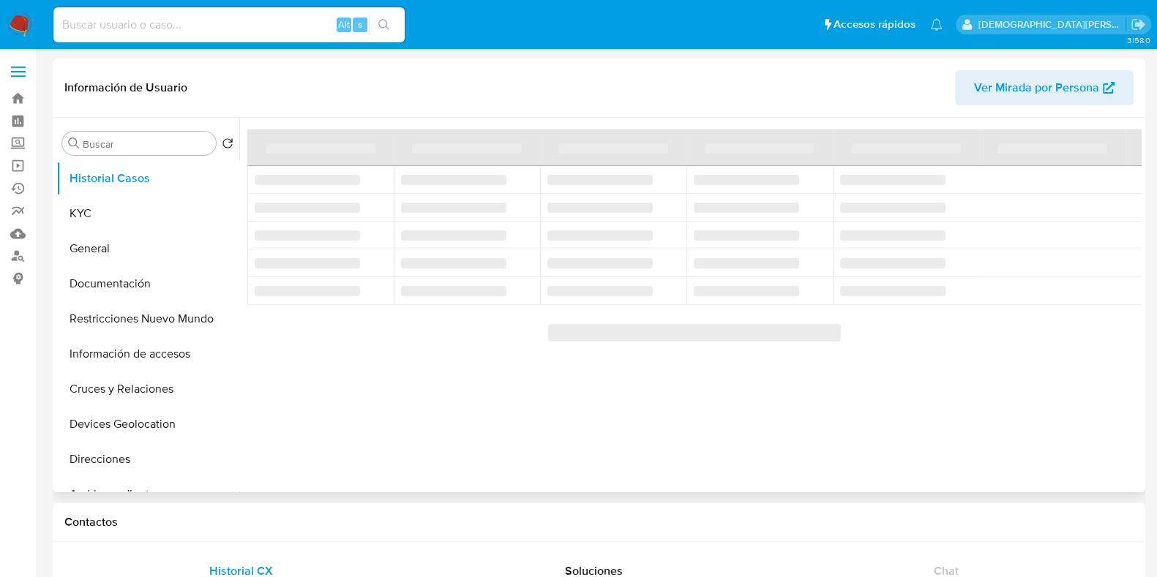
select select "10"
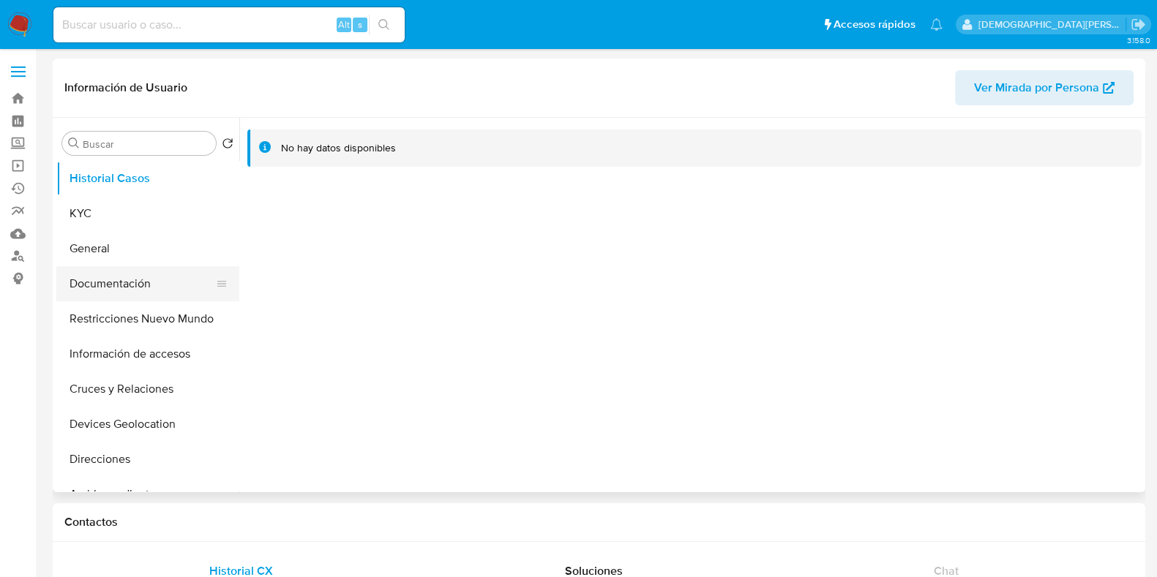
click at [113, 279] on button "Documentación" at bounding box center [141, 283] width 171 height 35
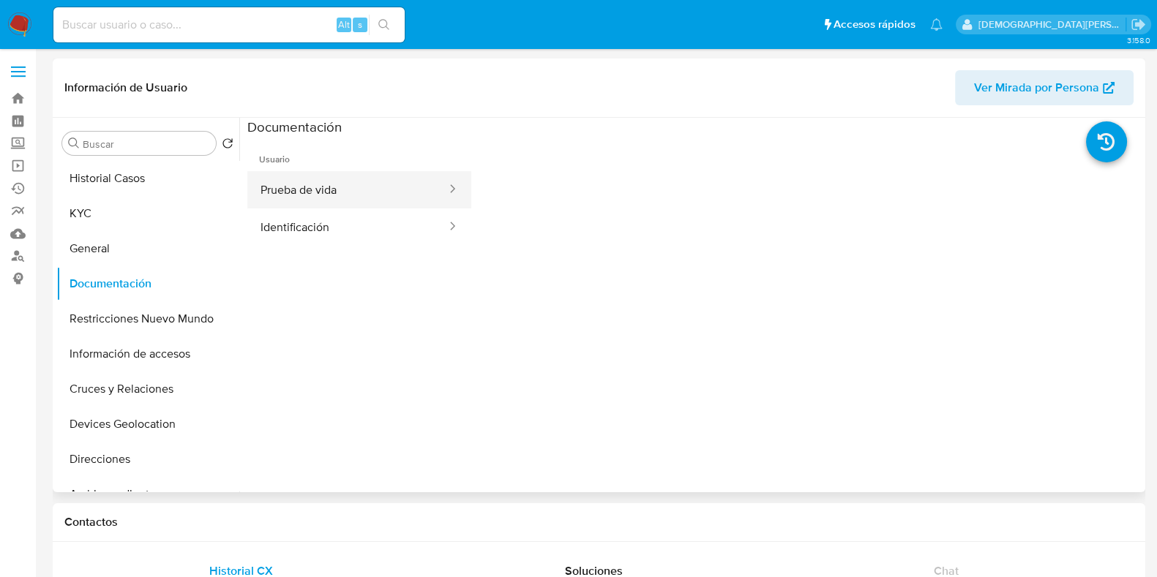
click at [329, 187] on button "Prueba de vida" at bounding box center [347, 189] width 201 height 37
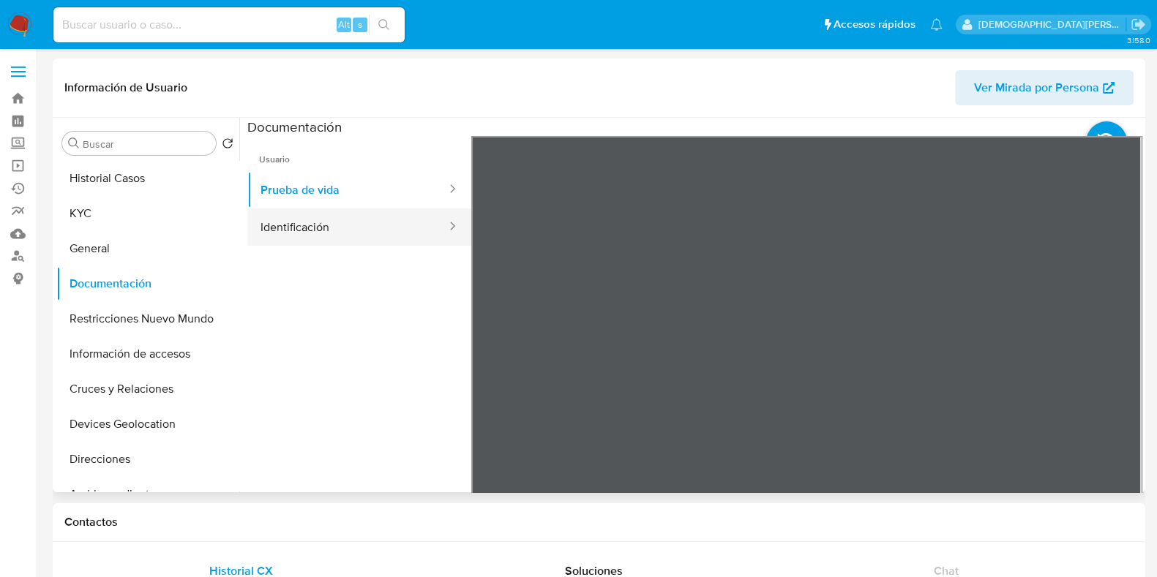
click at [317, 226] on button "Identificación" at bounding box center [347, 227] width 201 height 37
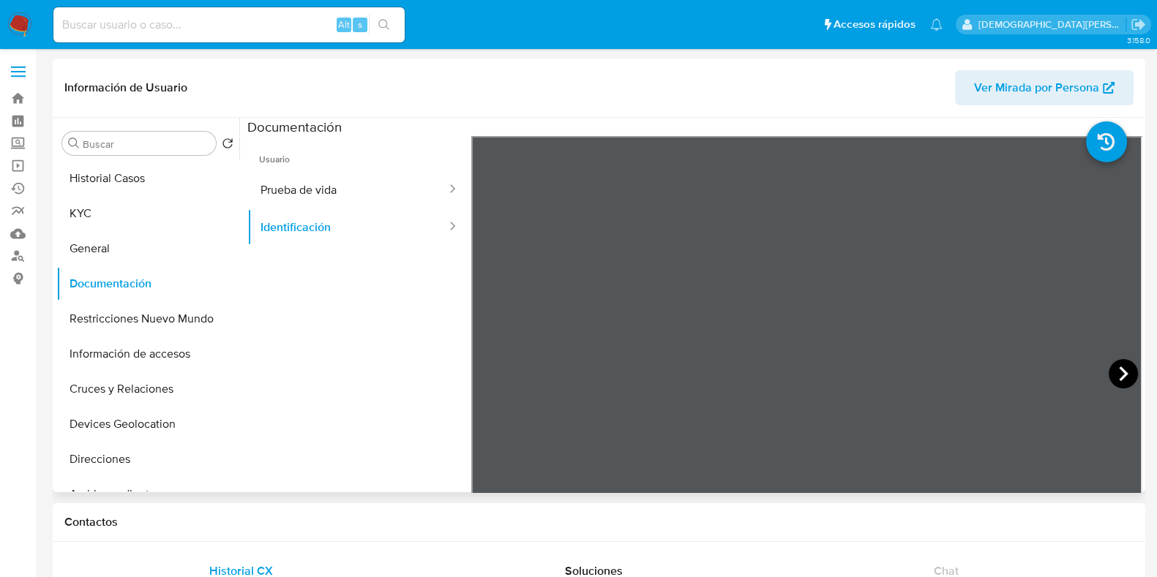
click at [1119, 375] on icon at bounding box center [1123, 374] width 9 height 15
click at [121, 313] on button "Restricciones Nuevo Mundo" at bounding box center [141, 319] width 171 height 35
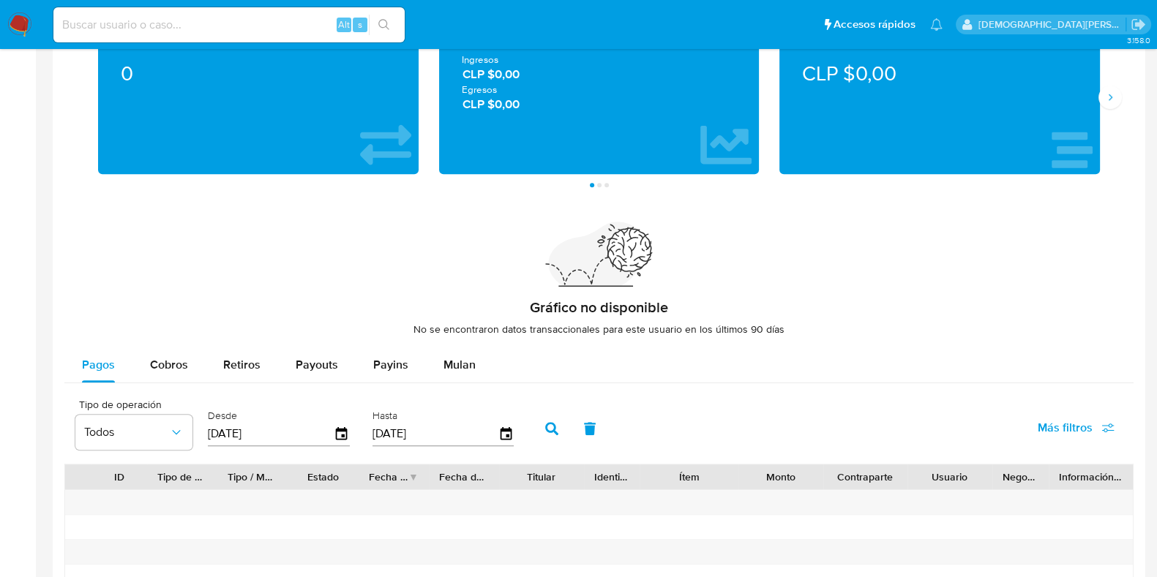
scroll to position [915, 0]
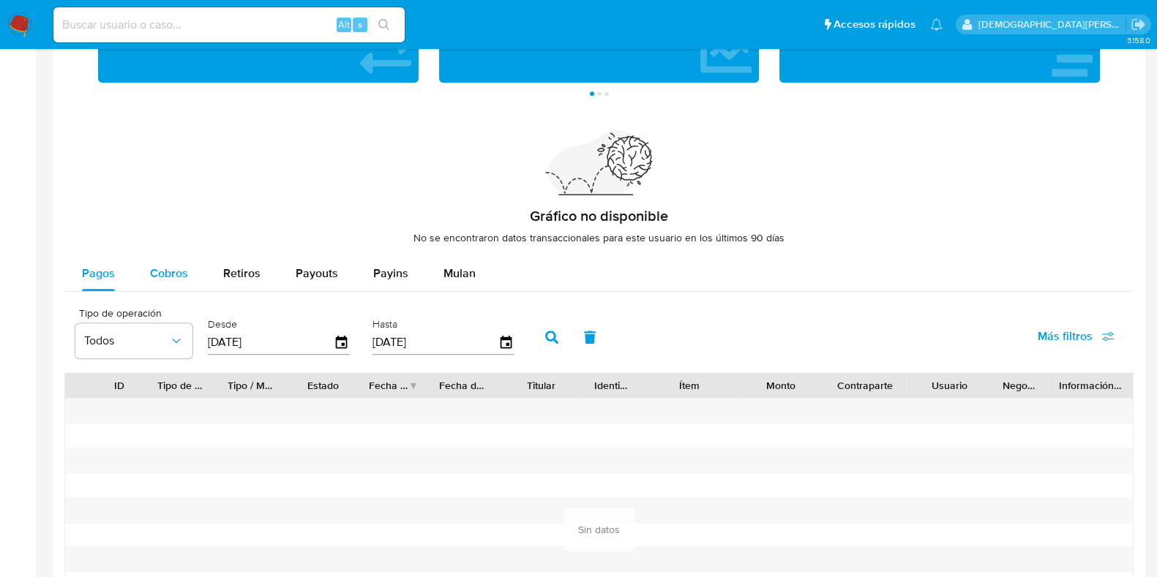
click at [174, 269] on span "Cobros" at bounding box center [169, 273] width 38 height 17
select select "10"
click at [336, 340] on icon "button" at bounding box center [342, 342] width 12 height 13
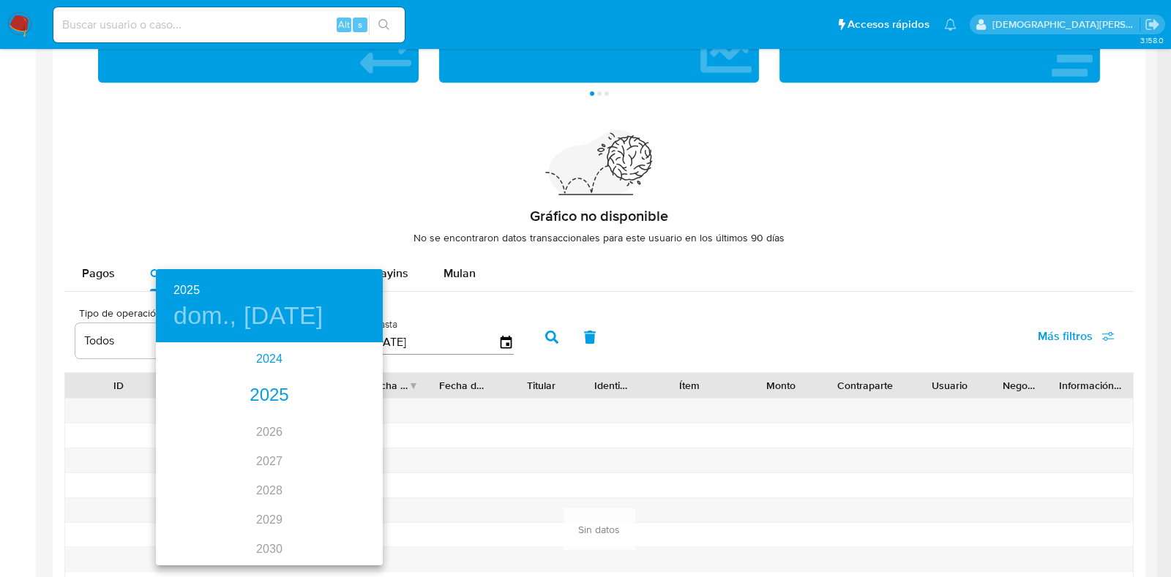
click at [263, 364] on div "2024" at bounding box center [269, 359] width 227 height 29
click at [344, 485] on div "sep." at bounding box center [344, 482] width 75 height 55
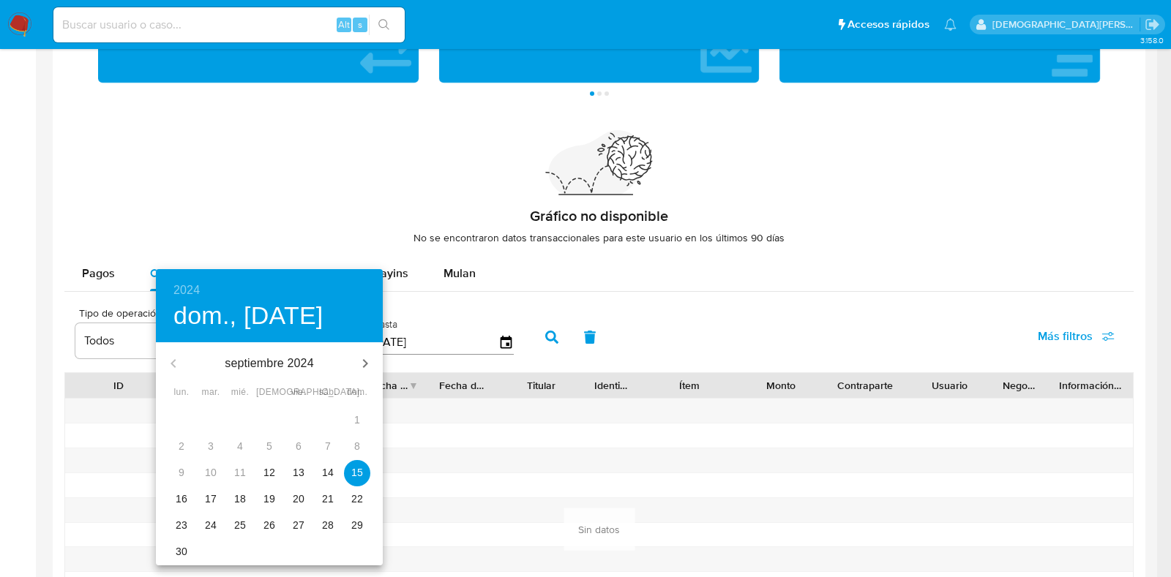
click at [297, 470] on p "13" at bounding box center [299, 472] width 12 height 15
type input "13/09/2024"
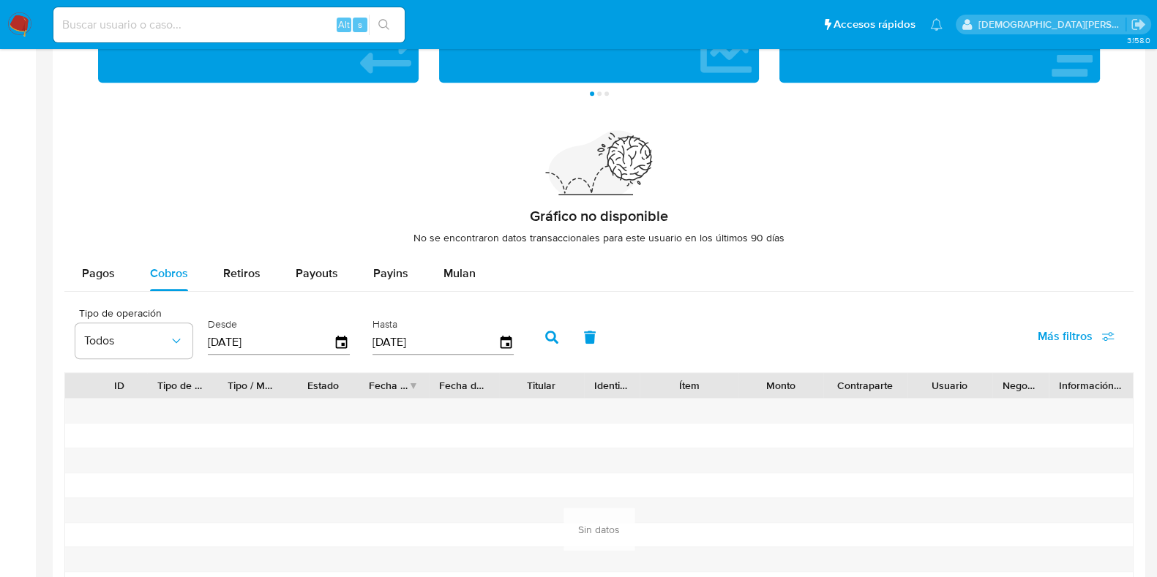
click at [546, 340] on icon "button" at bounding box center [551, 337] width 13 height 13
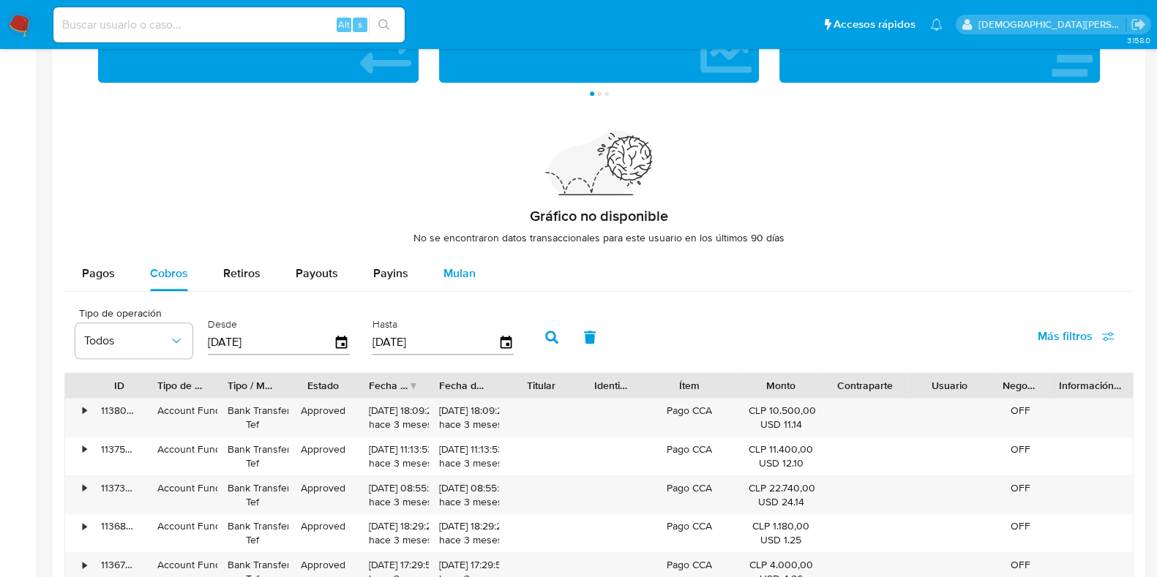
click at [445, 261] on div "Mulan" at bounding box center [460, 273] width 32 height 35
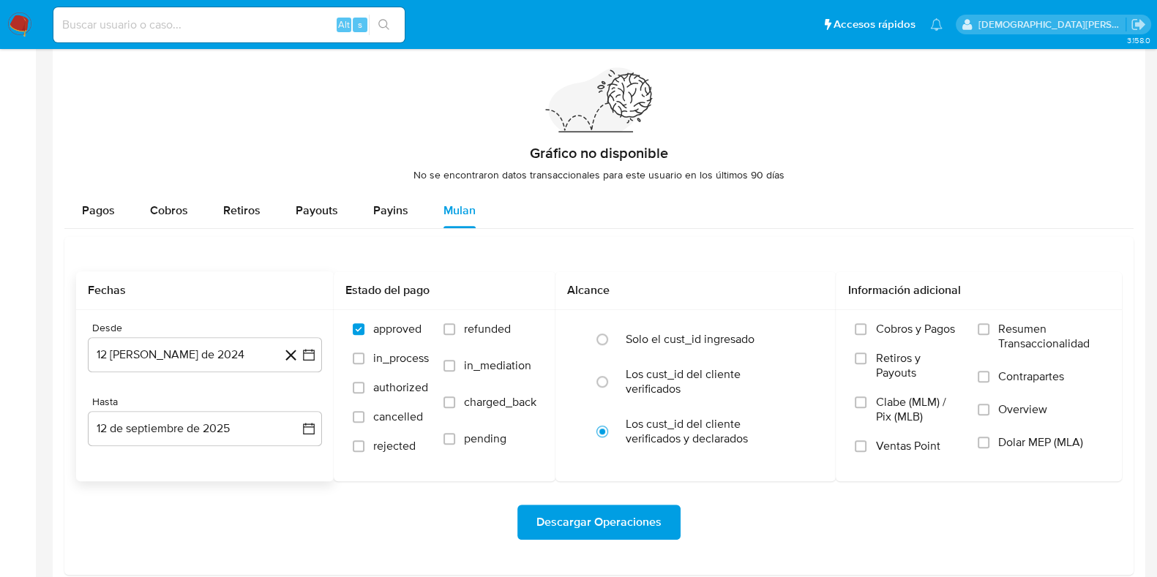
scroll to position [1006, 0]
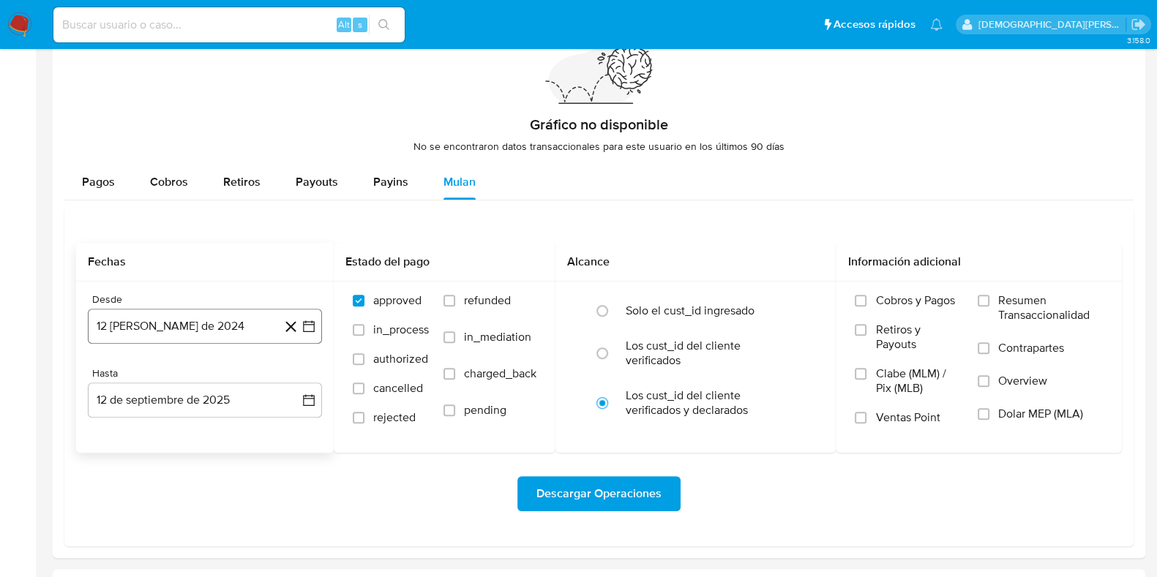
click at [201, 331] on button "12 de agosto de 2024" at bounding box center [205, 326] width 234 height 35
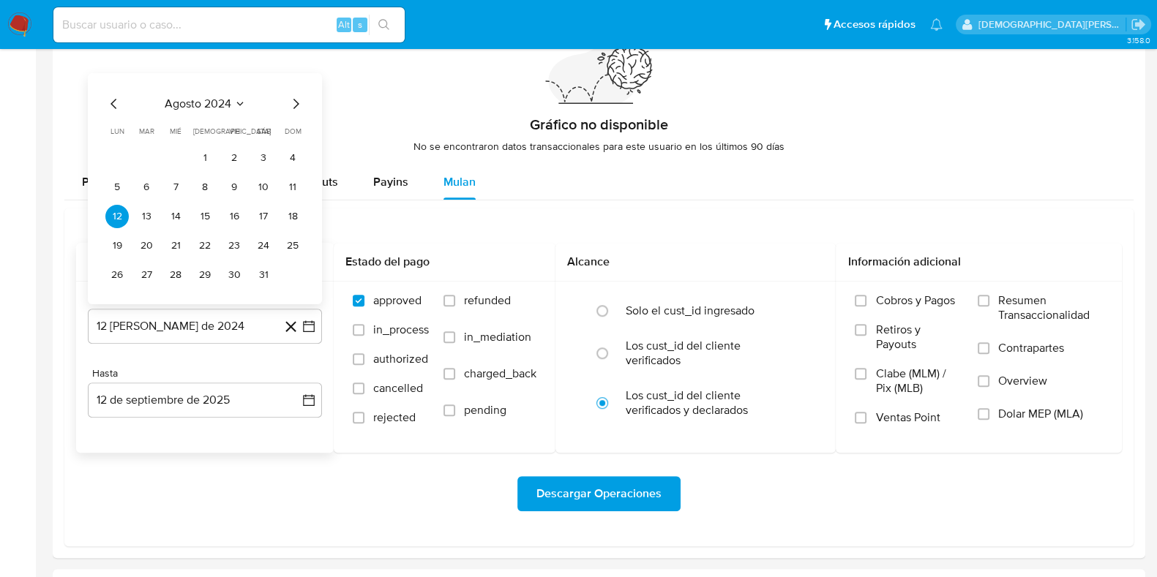
click at [296, 104] on icon "Mes siguiente" at bounding box center [296, 104] width 18 height 18
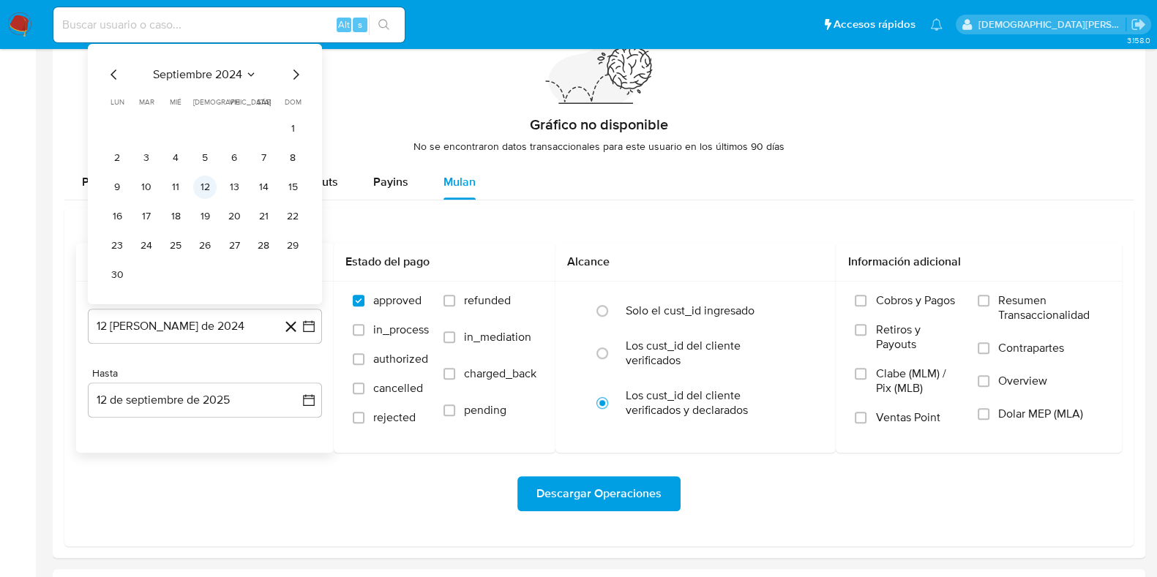
click at [205, 185] on button "12" at bounding box center [204, 187] width 23 height 23
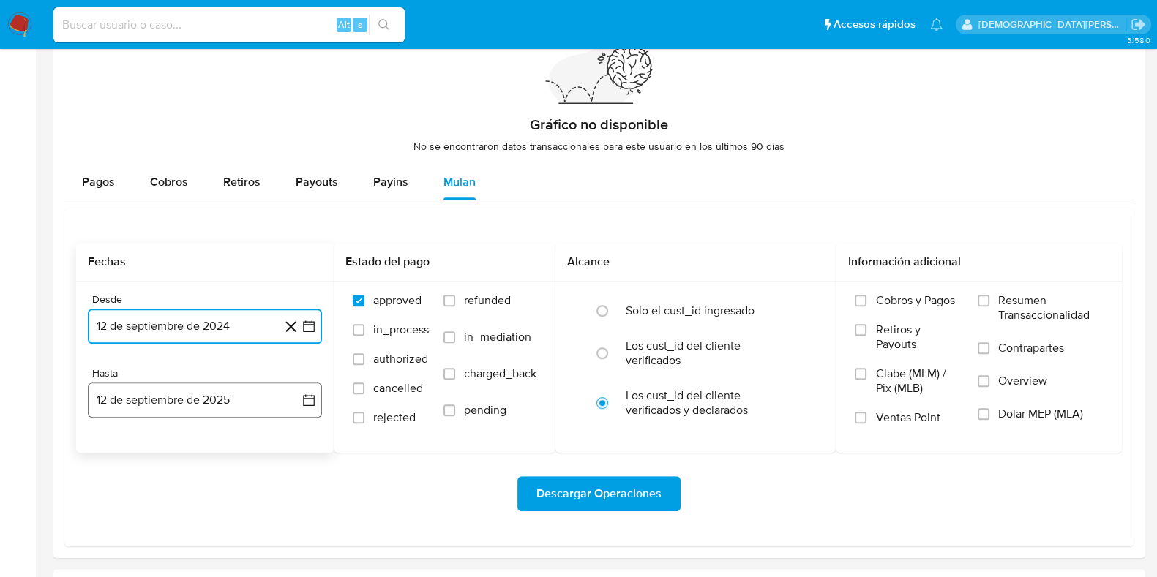
click at [207, 412] on button "12 de septiembre de 2025" at bounding box center [205, 400] width 234 height 35
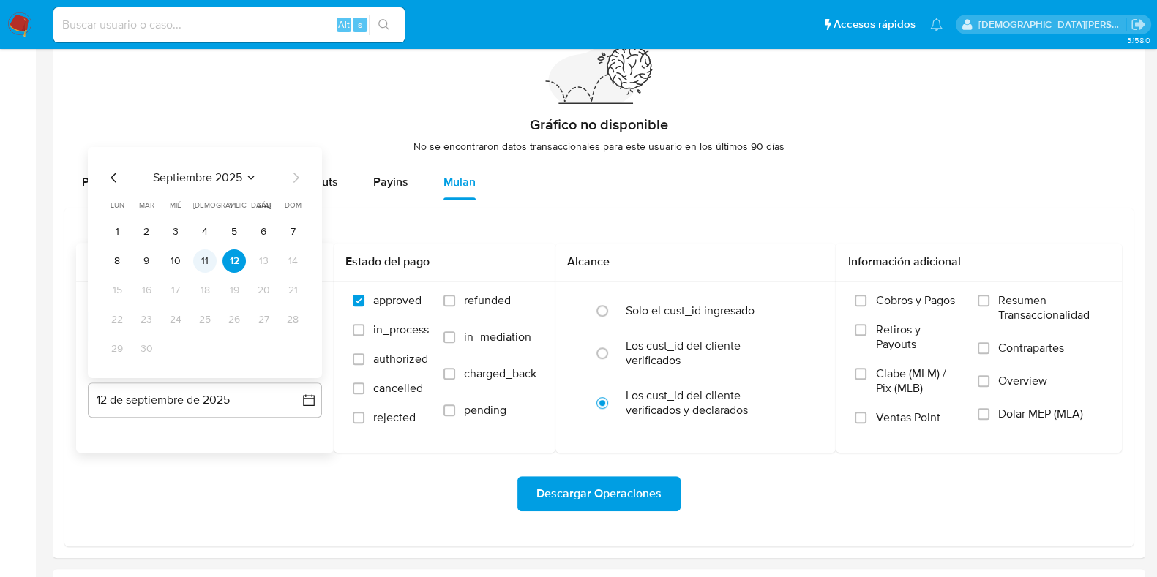
click at [205, 261] on button "11" at bounding box center [204, 261] width 23 height 23
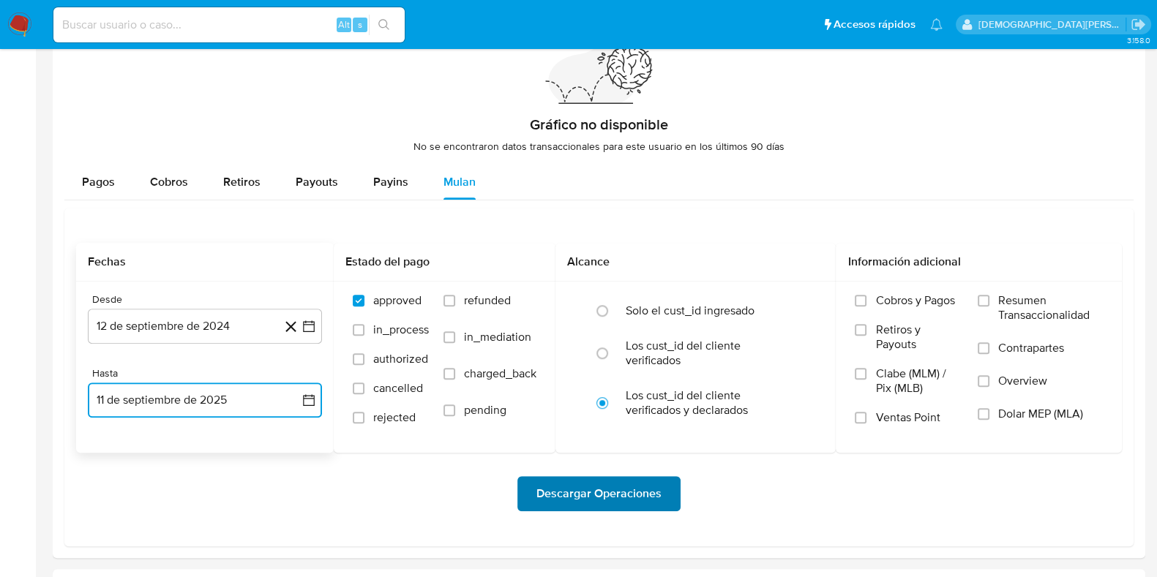
click at [570, 487] on span "Descargar Operaciones" at bounding box center [598, 494] width 125 height 32
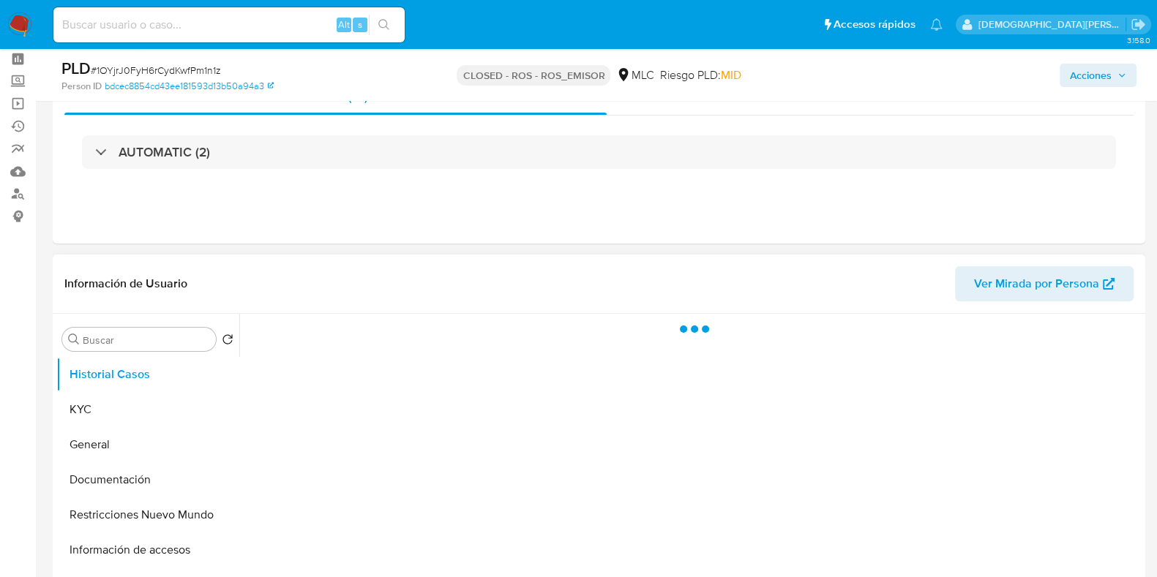
scroll to position [91, 0]
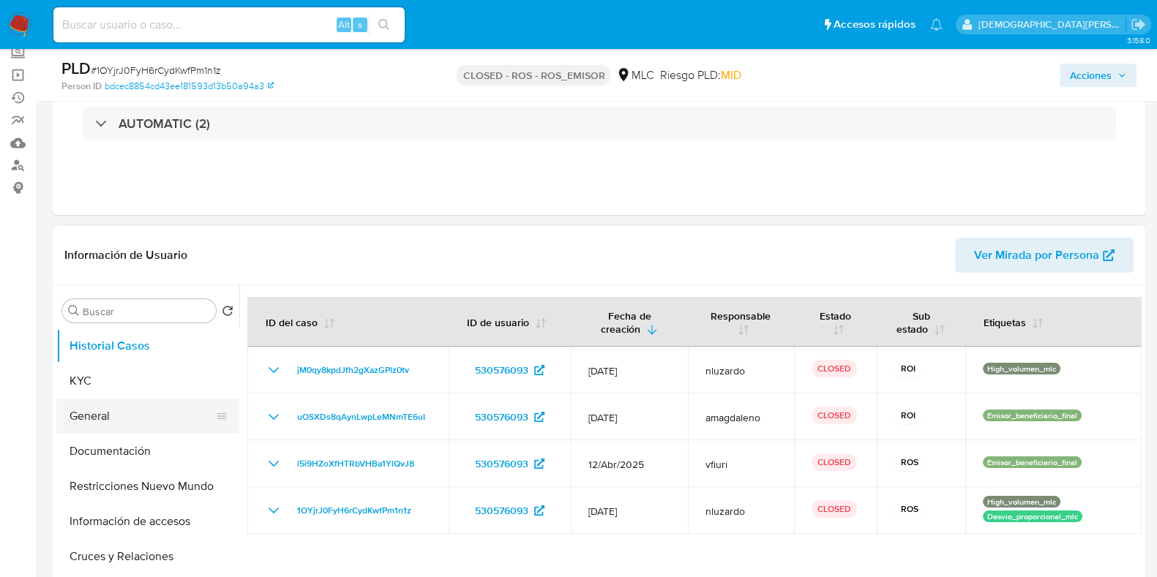
click at [117, 409] on button "General" at bounding box center [141, 416] width 171 height 35
select select "10"
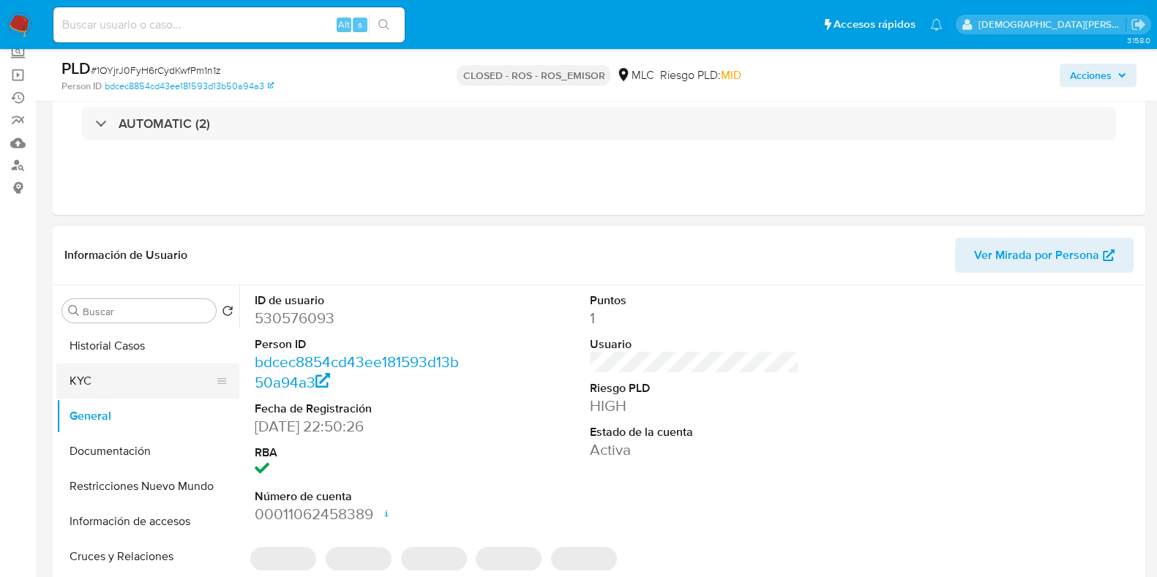
click at [99, 382] on button "KYC" at bounding box center [141, 381] width 171 height 35
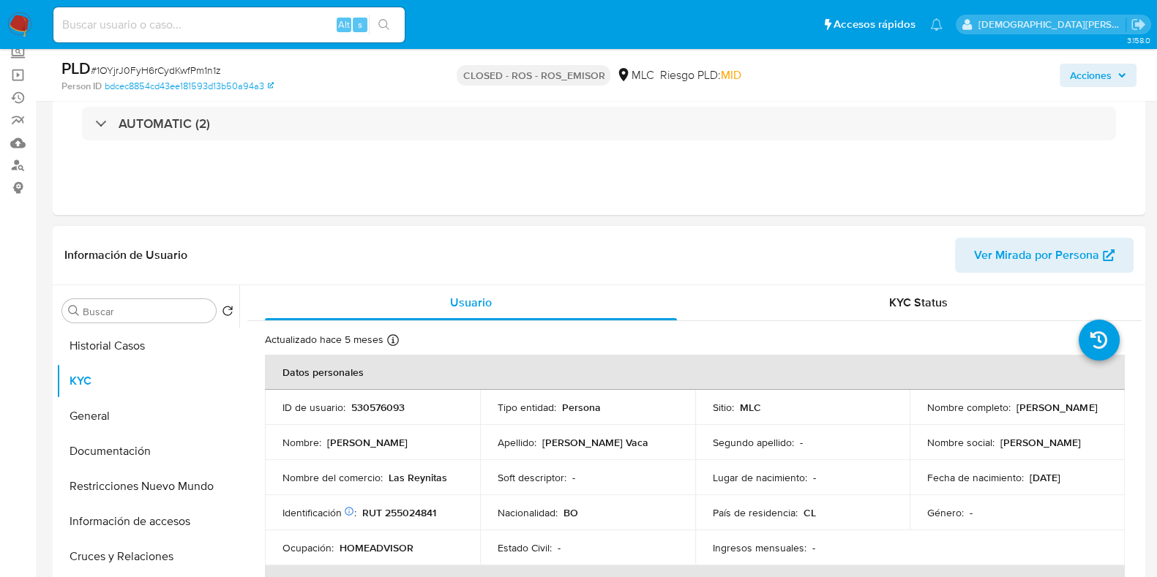
click at [1017, 414] on p "[PERSON_NAME]" at bounding box center [1057, 407] width 81 height 13
drag, startPoint x: 1058, startPoint y: 415, endPoint x: 924, endPoint y: 419, distance: 134.7
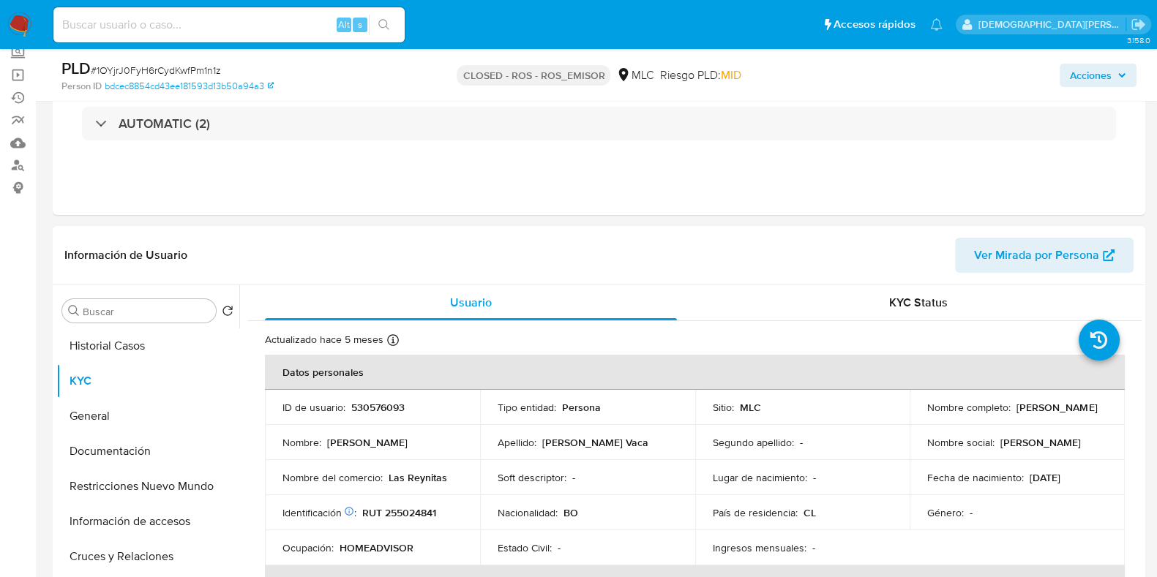
click at [927, 414] on div "Nombre completo : [PERSON_NAME]" at bounding box center [1017, 407] width 180 height 13
copy p "[PERSON_NAME]"
click at [388, 408] on p "530576093" at bounding box center [377, 407] width 53 height 13
copy p "530576093"
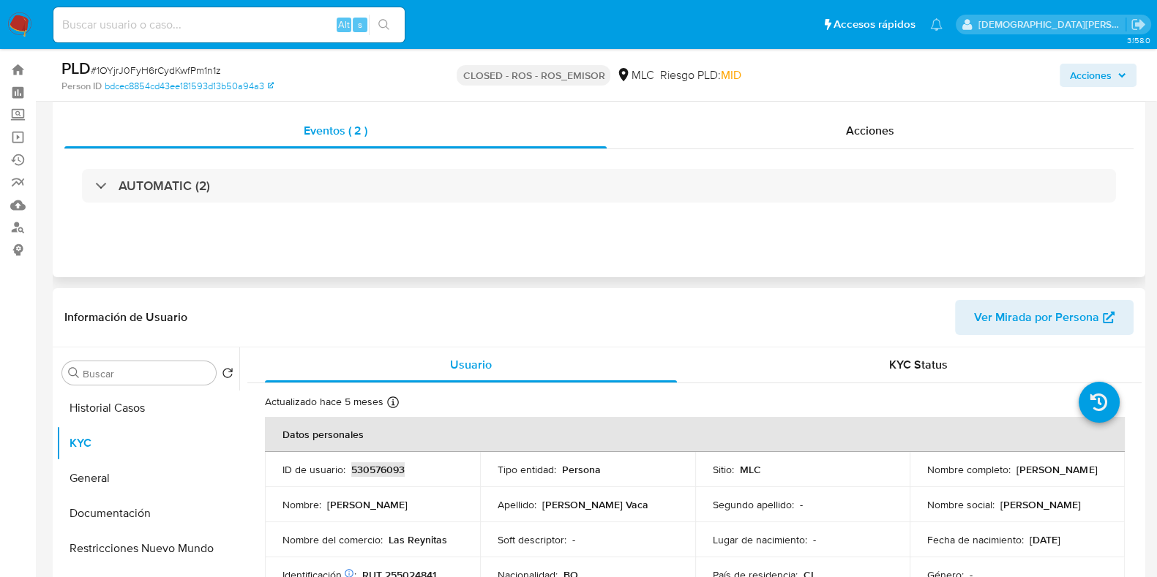
scroll to position [0, 0]
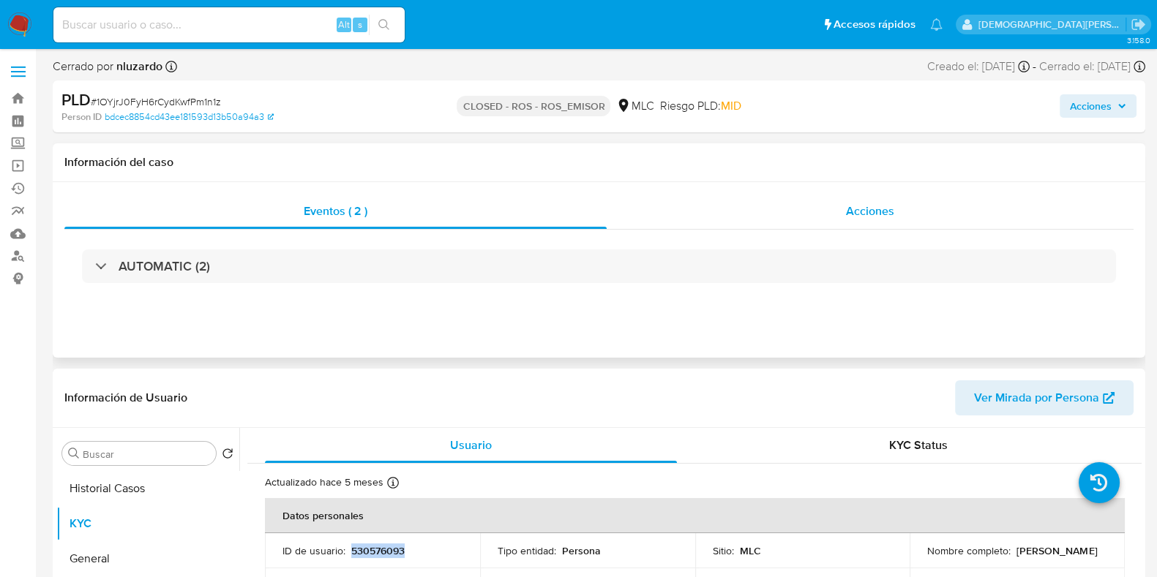
click at [902, 214] on div "Acciones" at bounding box center [870, 211] width 527 height 35
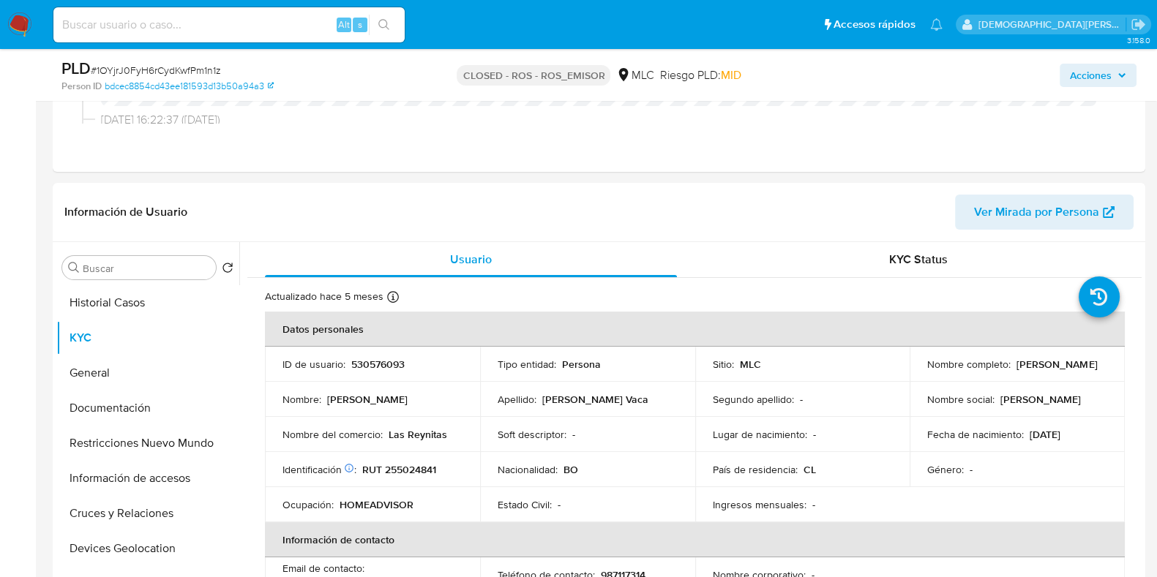
scroll to position [365, 0]
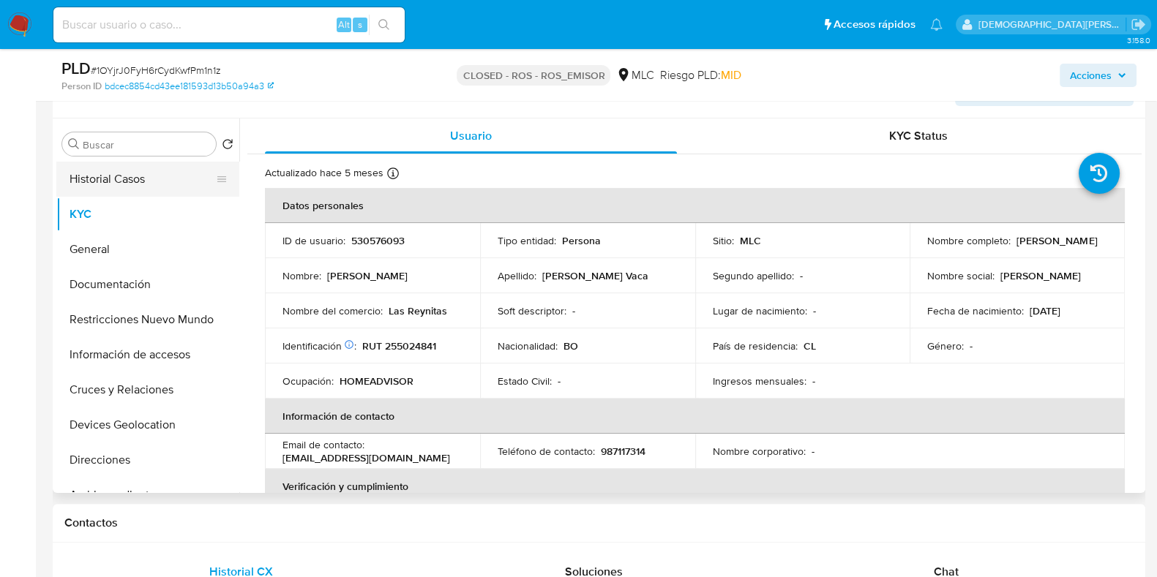
click at [149, 181] on button "Historial Casos" at bounding box center [141, 179] width 171 height 35
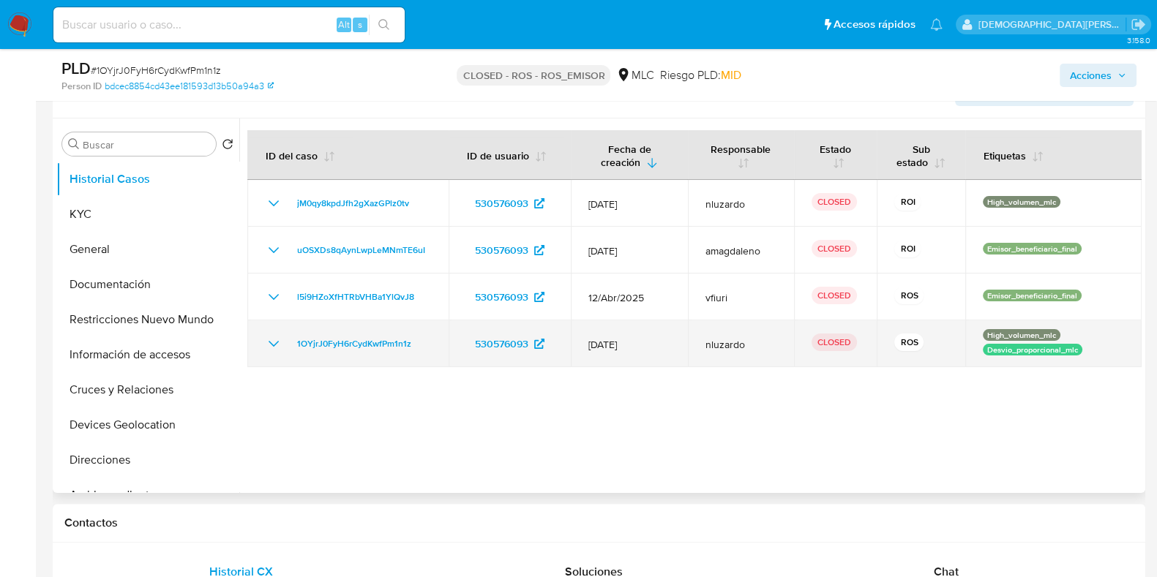
click at [274, 341] on icon "Mostrar/Ocultar" at bounding box center [274, 344] width 18 height 18
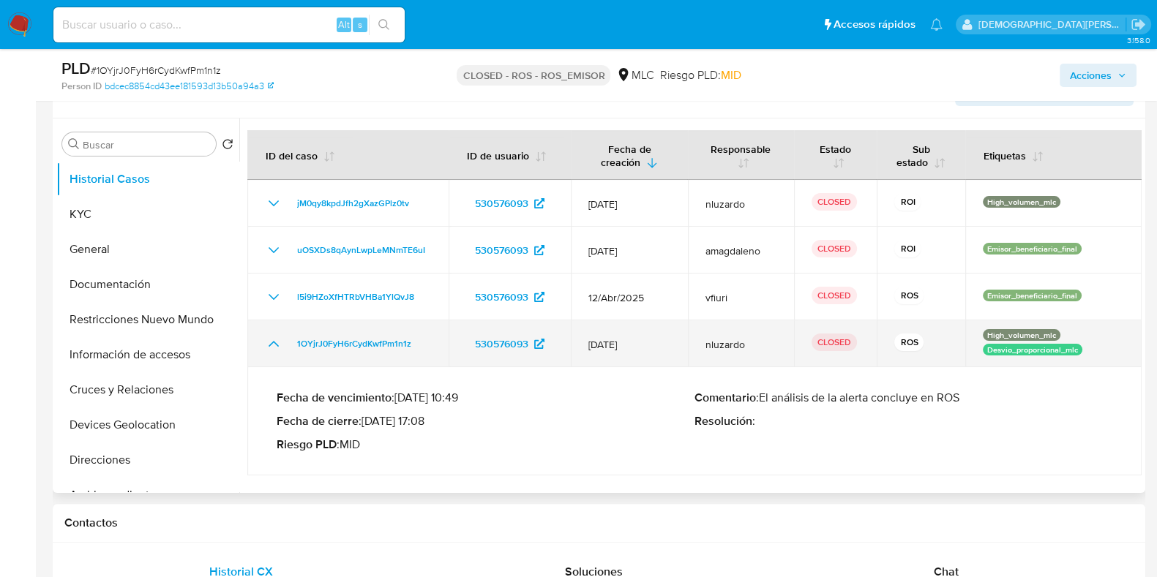
scroll to position [457, 0]
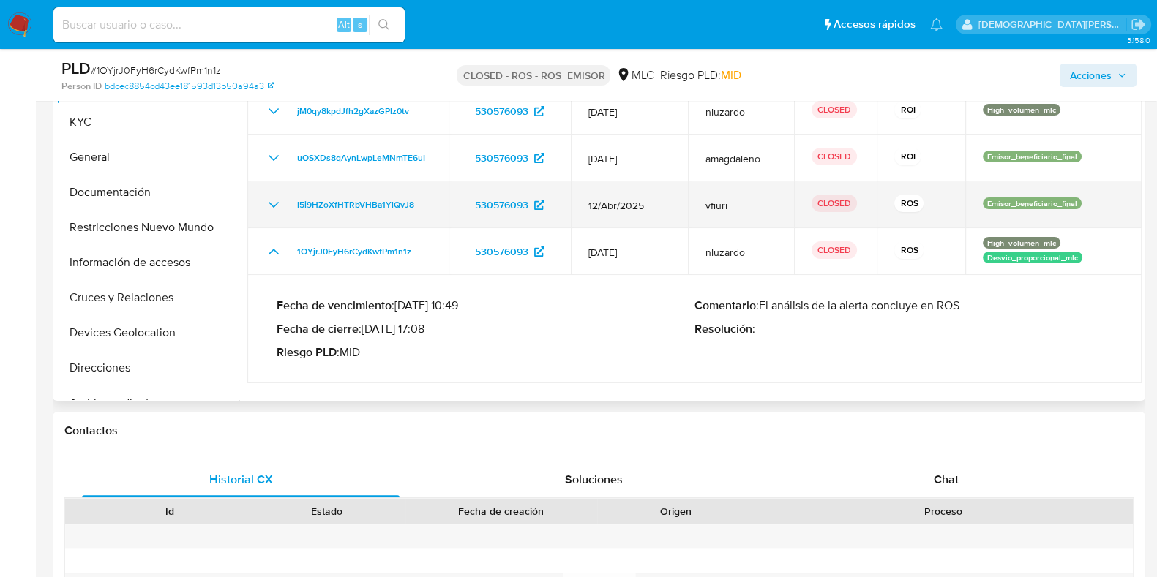
click at [267, 201] on icon "Mostrar/Ocultar" at bounding box center [274, 205] width 18 height 18
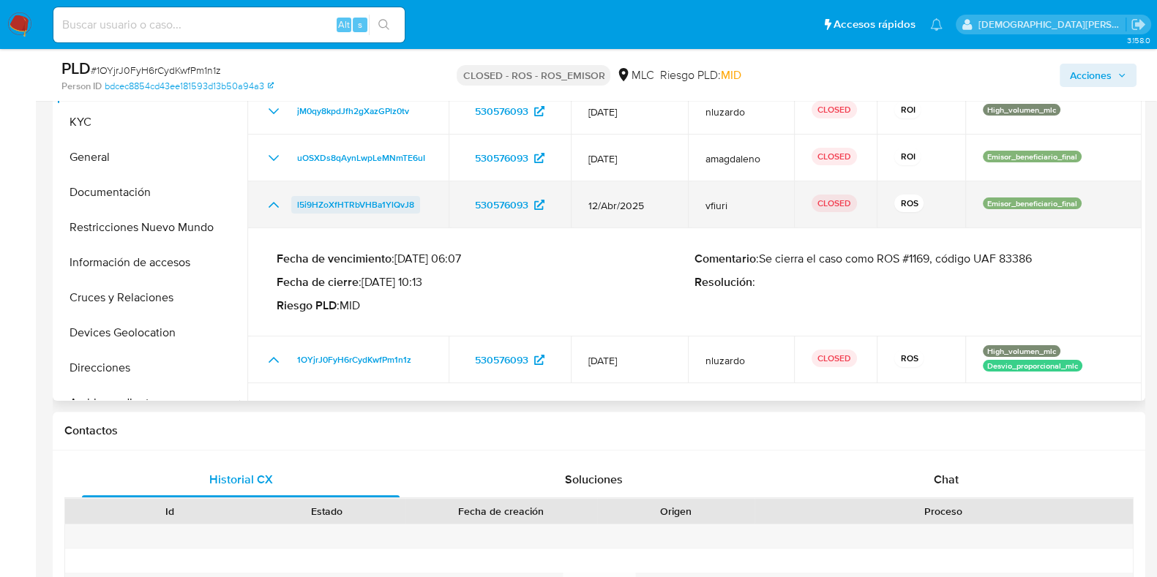
click at [351, 205] on span "l5i9HZoXfHTRbVHBa1YlQvJ8" at bounding box center [355, 205] width 117 height 18
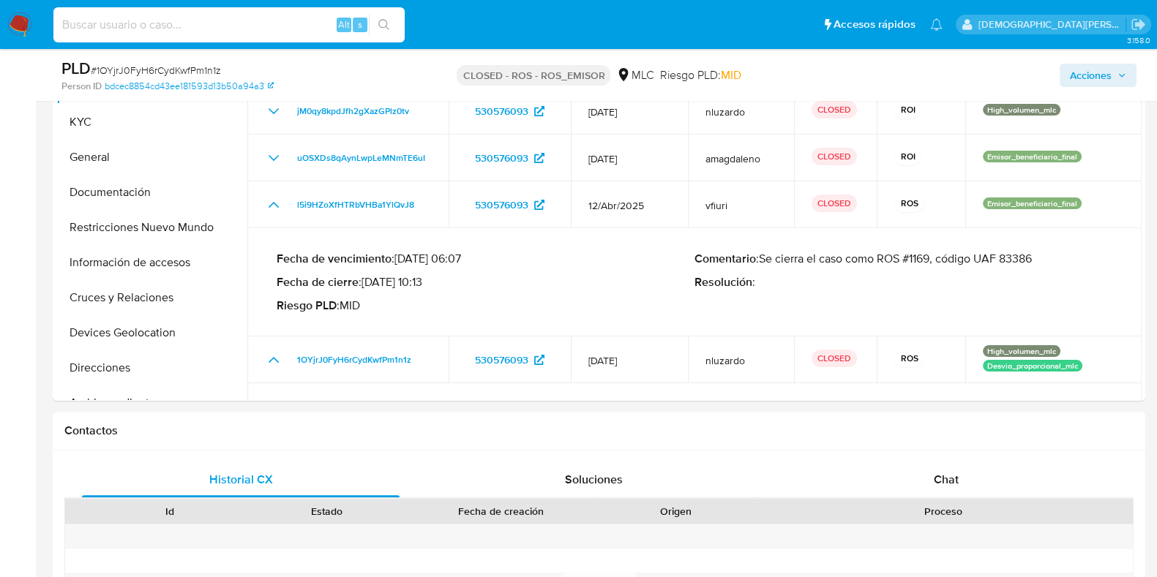
click at [266, 28] on input at bounding box center [228, 24] width 351 height 19
paste input "772242069"
type input "772242069"
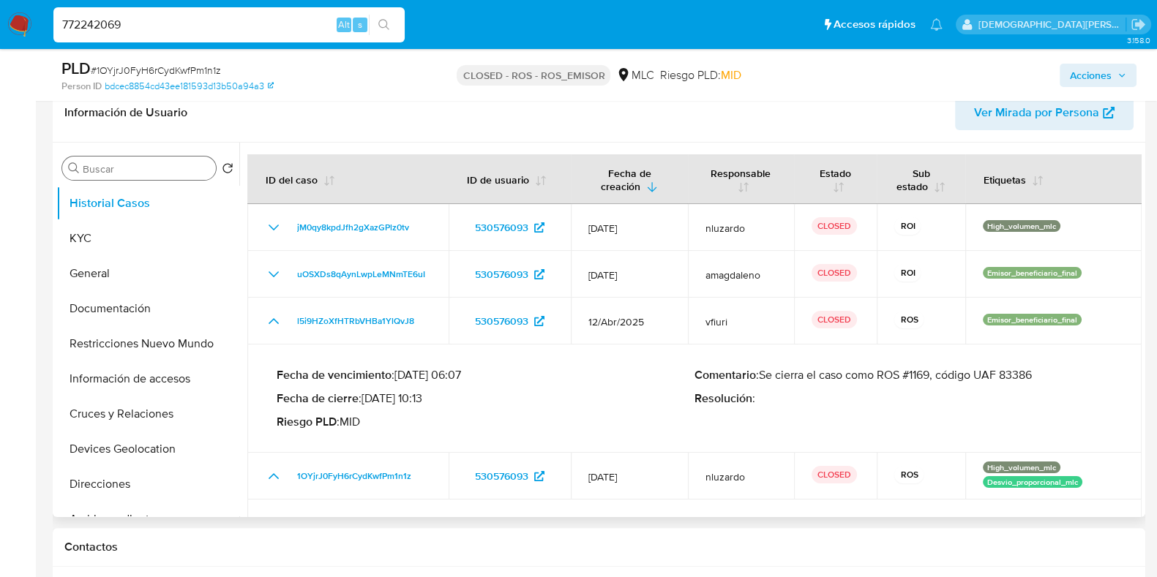
scroll to position [274, 0]
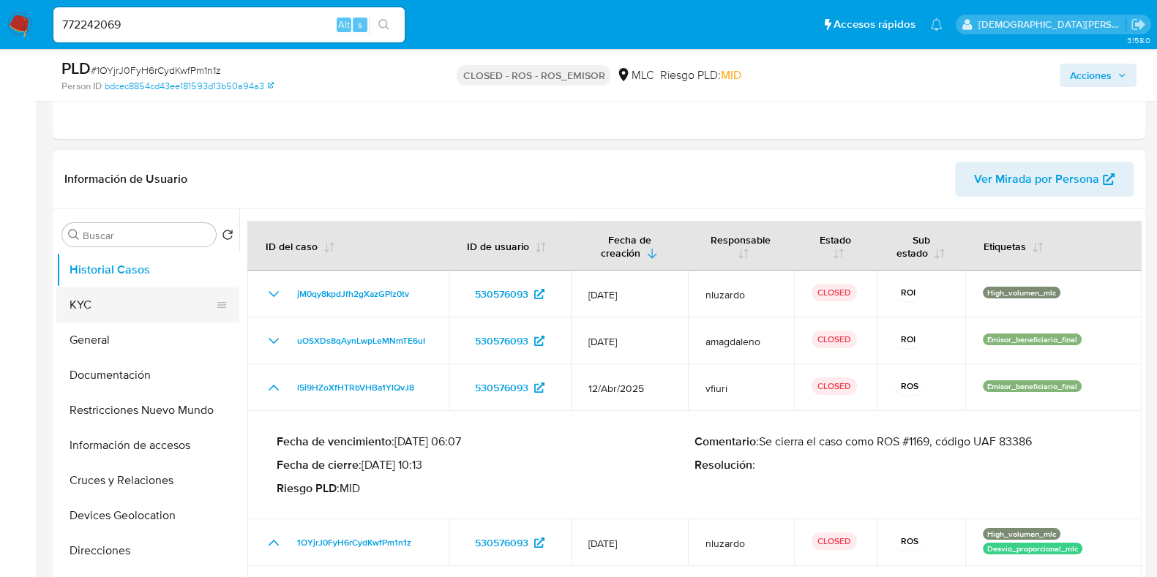
click at [117, 318] on button "KYC" at bounding box center [141, 305] width 171 height 35
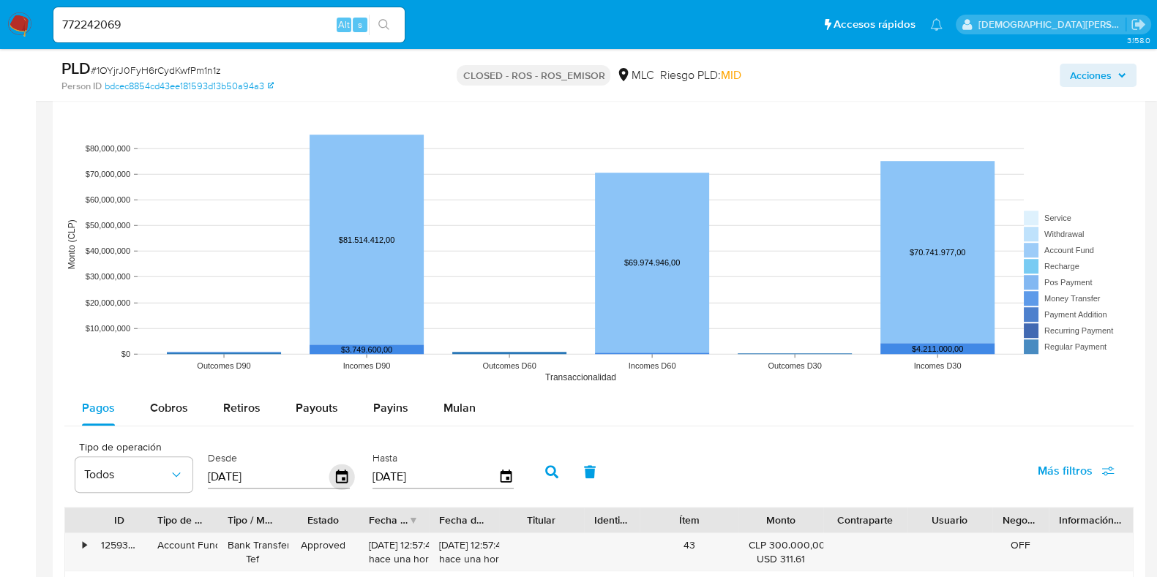
scroll to position [1463, 0]
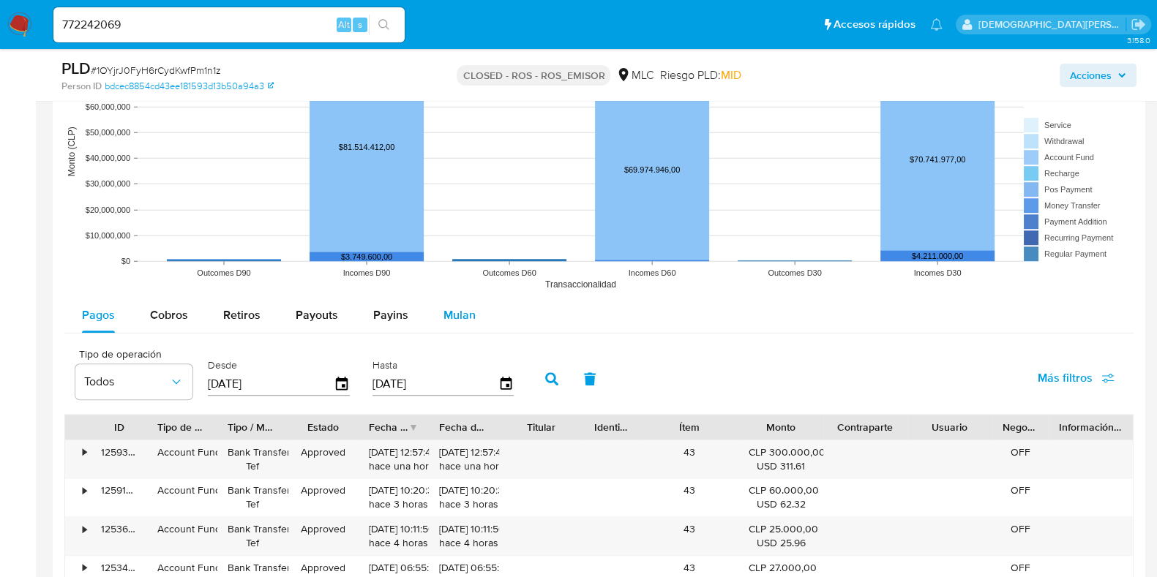
drag, startPoint x: 457, startPoint y: 313, endPoint x: 449, endPoint y: 322, distance: 11.9
click at [458, 313] on span "Mulan" at bounding box center [460, 315] width 32 height 17
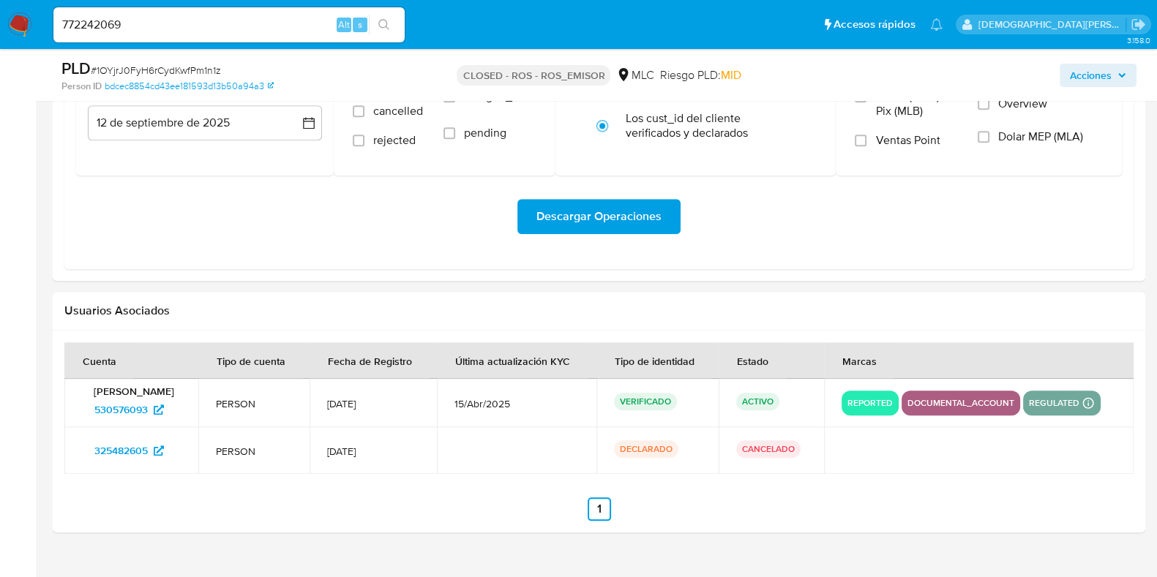
scroll to position [1442, 0]
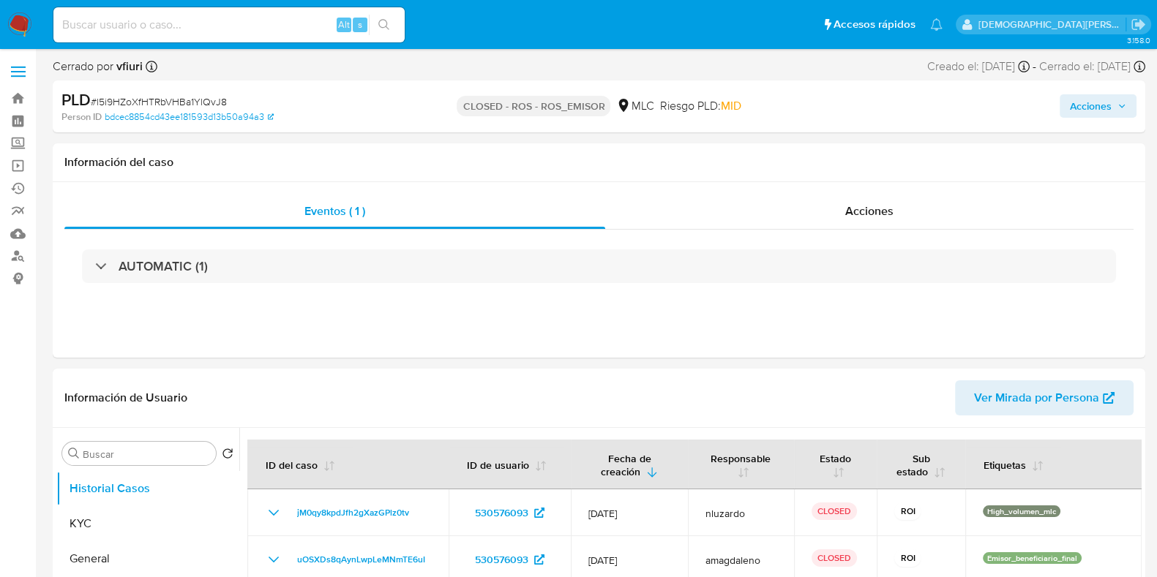
select select "10"
click at [774, 209] on div "Acciones" at bounding box center [869, 211] width 528 height 35
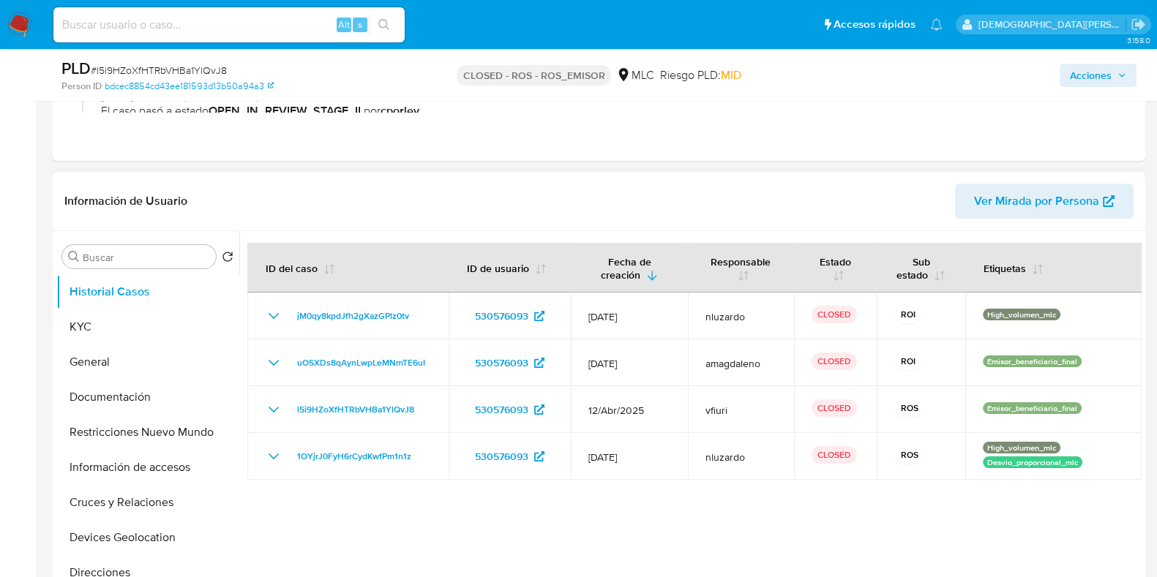
scroll to position [274, 0]
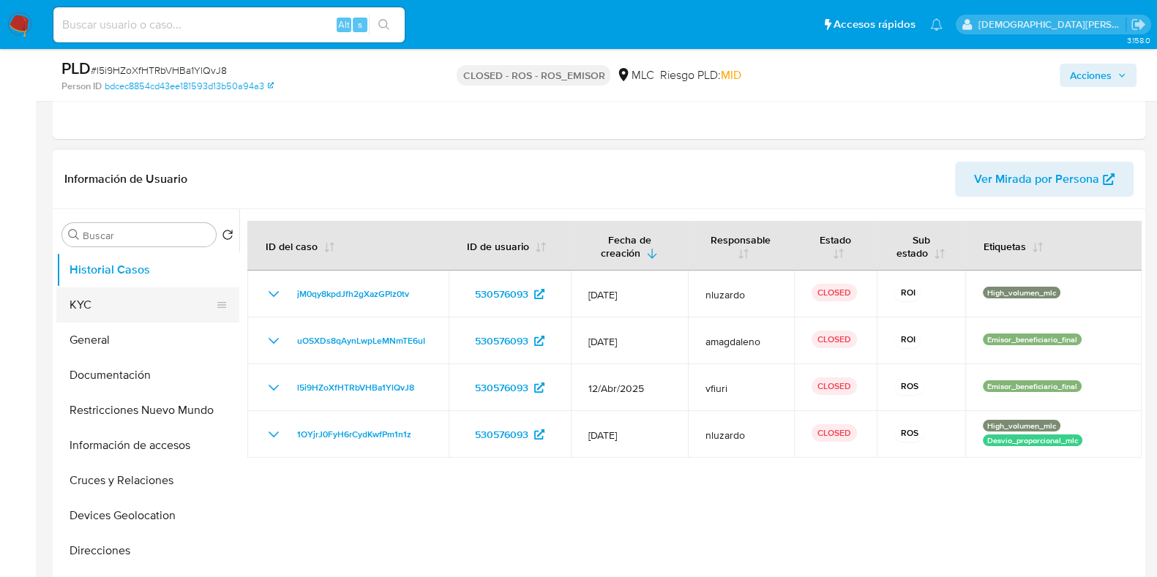
click at [106, 299] on button "KYC" at bounding box center [141, 305] width 171 height 35
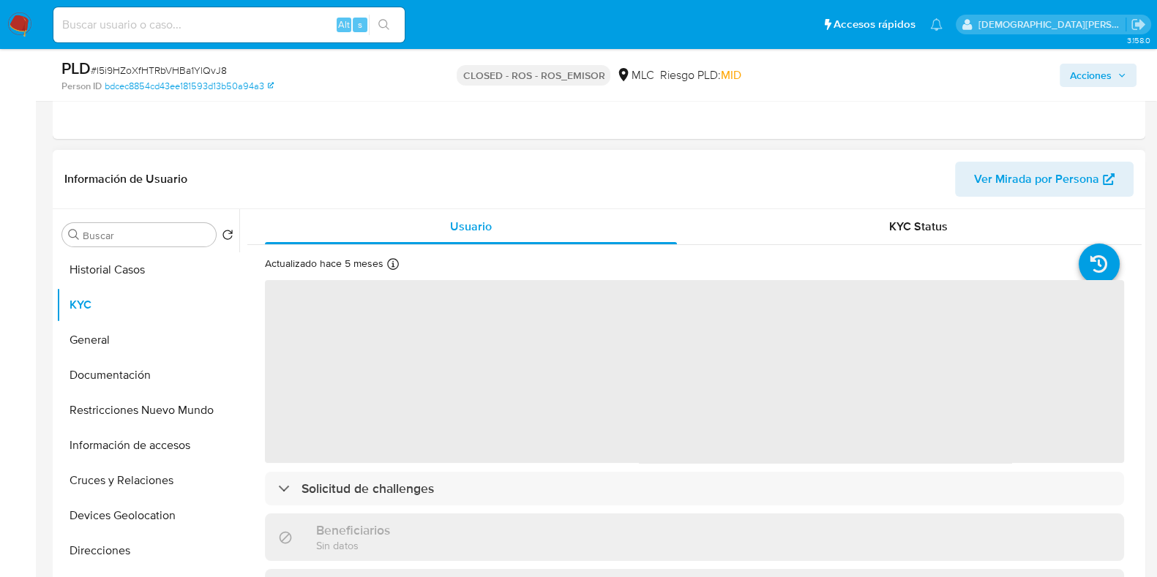
scroll to position [365, 0]
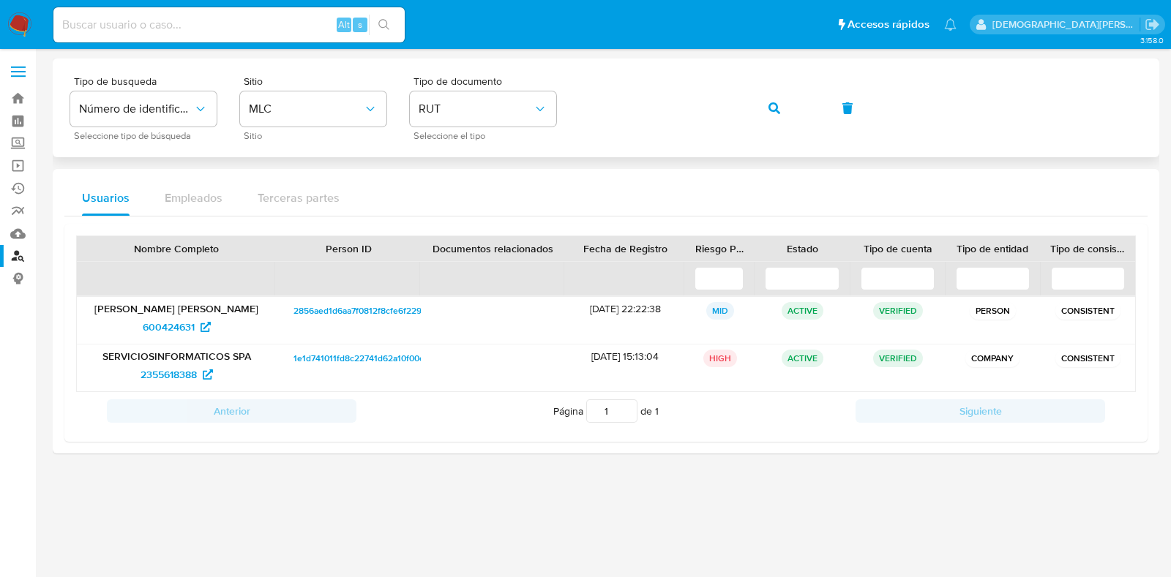
click at [781, 108] on button "button" at bounding box center [774, 108] width 50 height 35
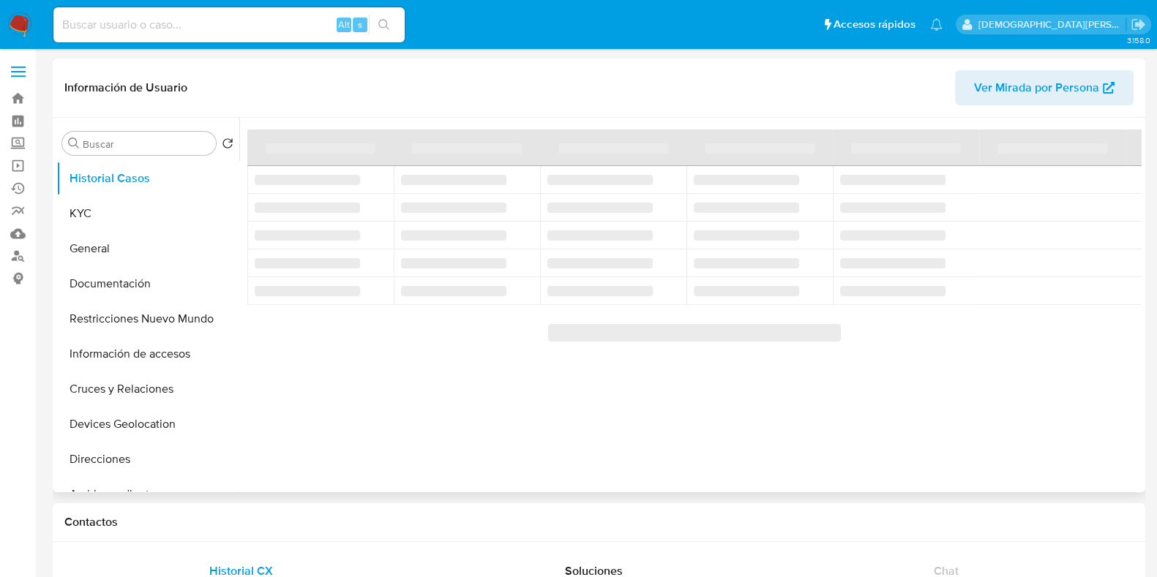
select select "10"
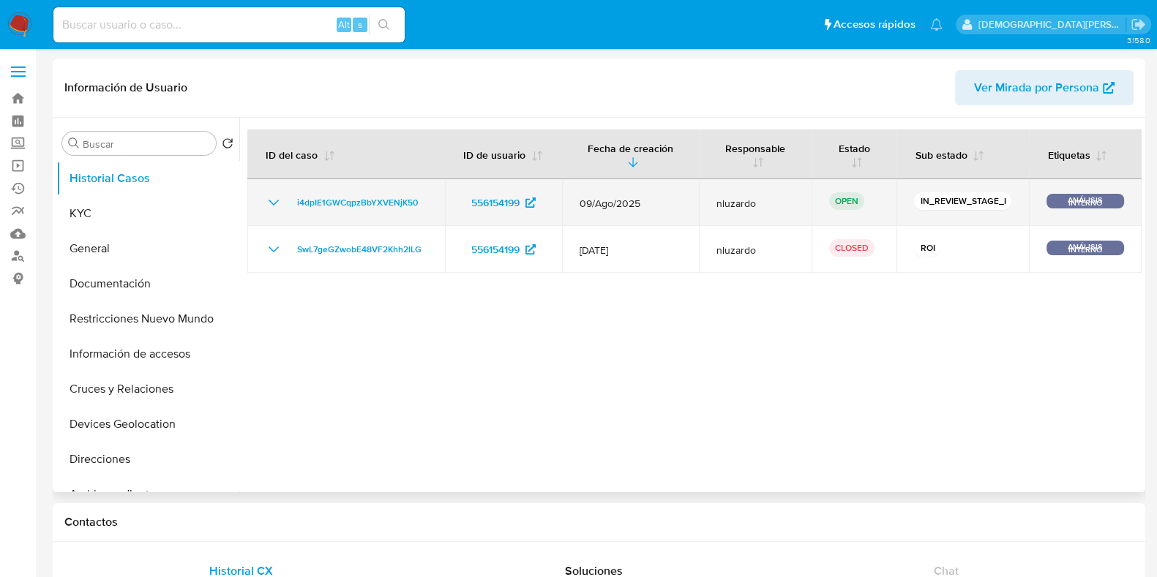
click at [275, 202] on icon "Mostrar/Ocultar" at bounding box center [274, 203] width 10 height 6
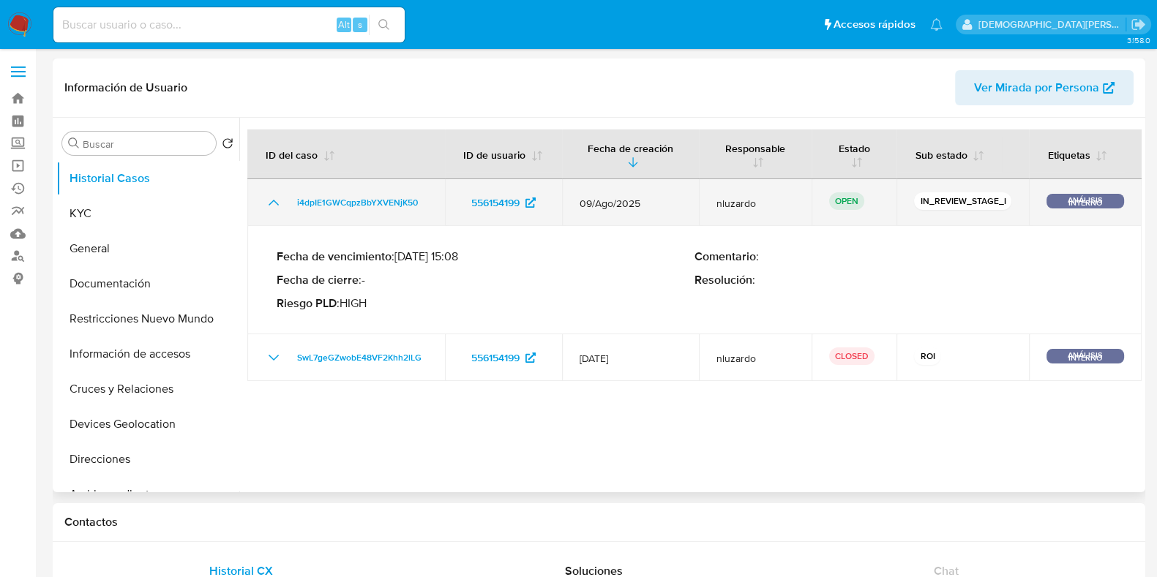
click at [275, 202] on icon "Mostrar/Ocultar" at bounding box center [274, 203] width 10 height 6
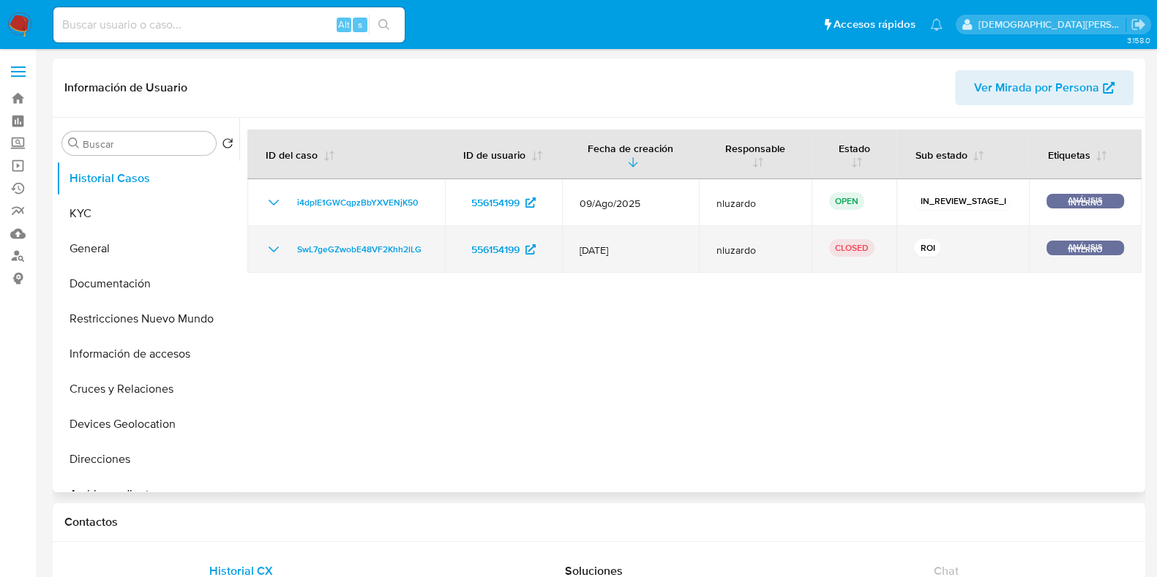
click at [272, 253] on icon "Mostrar/Ocultar" at bounding box center [274, 250] width 18 height 18
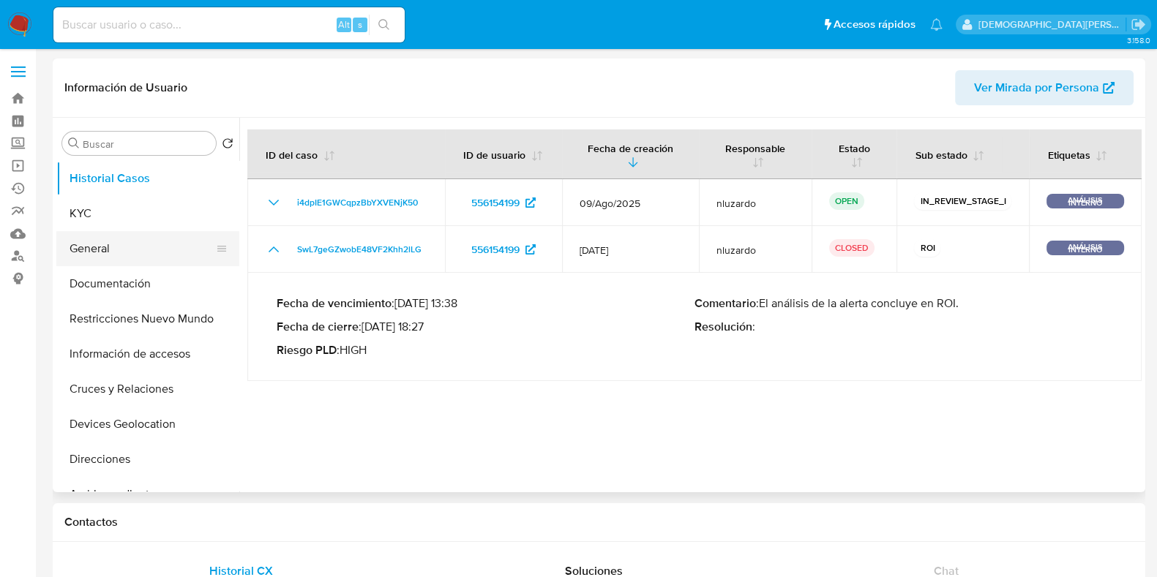
click at [107, 254] on button "General" at bounding box center [141, 248] width 171 height 35
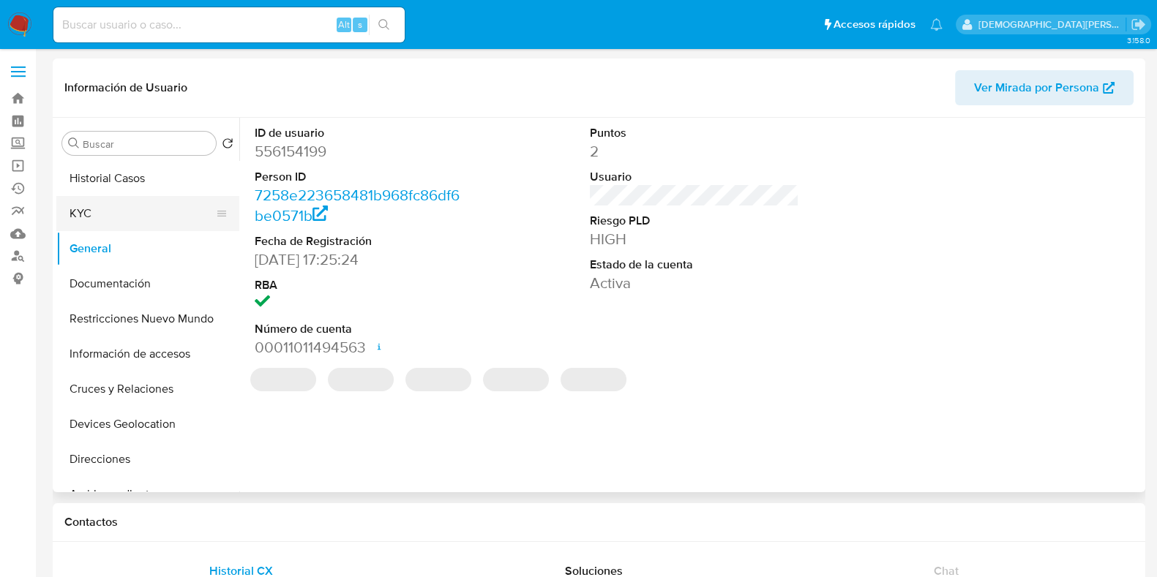
click at [132, 219] on button "KYC" at bounding box center [141, 213] width 171 height 35
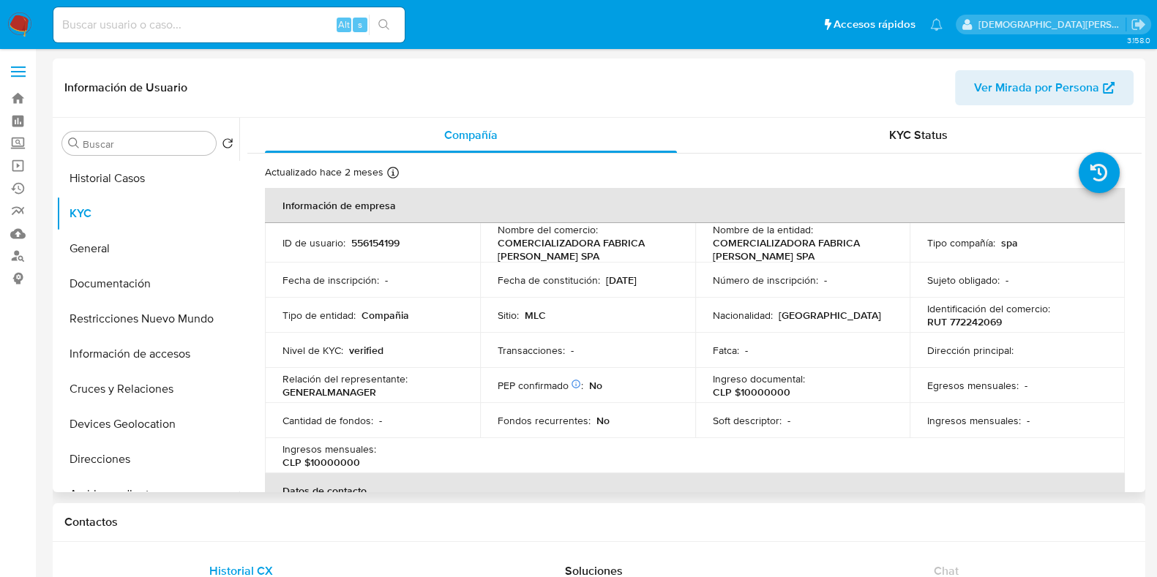
click at [730, 250] on p "COMERCIALIZADORA FABRICA ROSA SPA" at bounding box center [800, 249] width 174 height 26
click at [805, 252] on p "COMERCIALIZADORA FABRICA ROSA SPA" at bounding box center [800, 249] width 174 height 26
drag, startPoint x: 760, startPoint y: 255, endPoint x: 703, endPoint y: 250, distance: 58.0
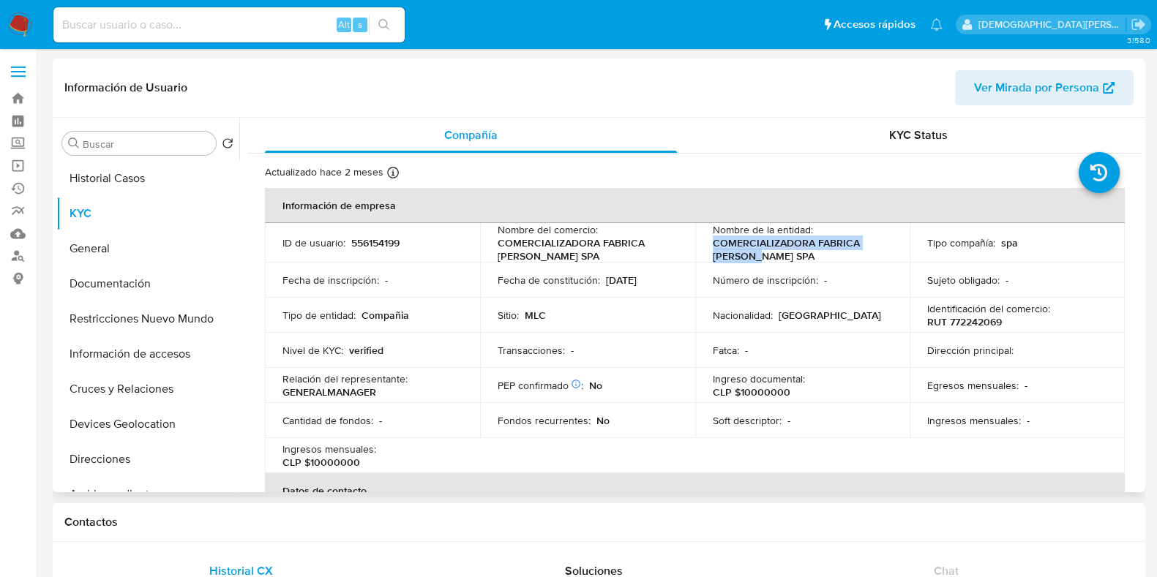
click at [703, 250] on td "Nombre de la entidad : COMERCIALIZADORA FABRICA ROSA SPA" at bounding box center [802, 243] width 215 height 40
copy p "COMERCIALIZADORA FABRICA ROSA SPA"
click at [983, 320] on p "RUT 772242069" at bounding box center [964, 321] width 75 height 13
copy p "772242069"
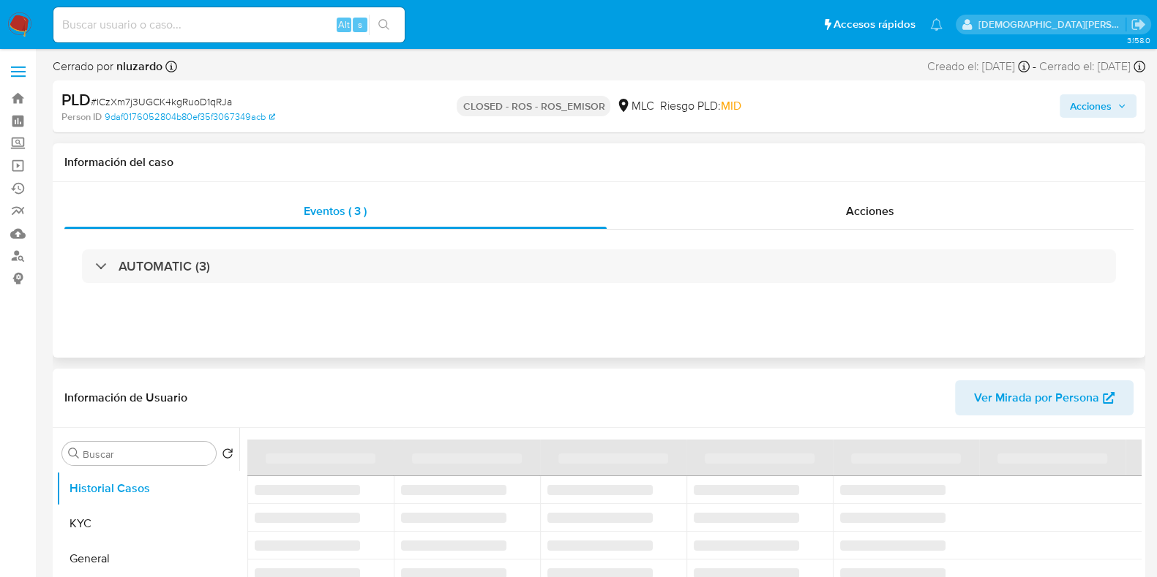
select select "10"
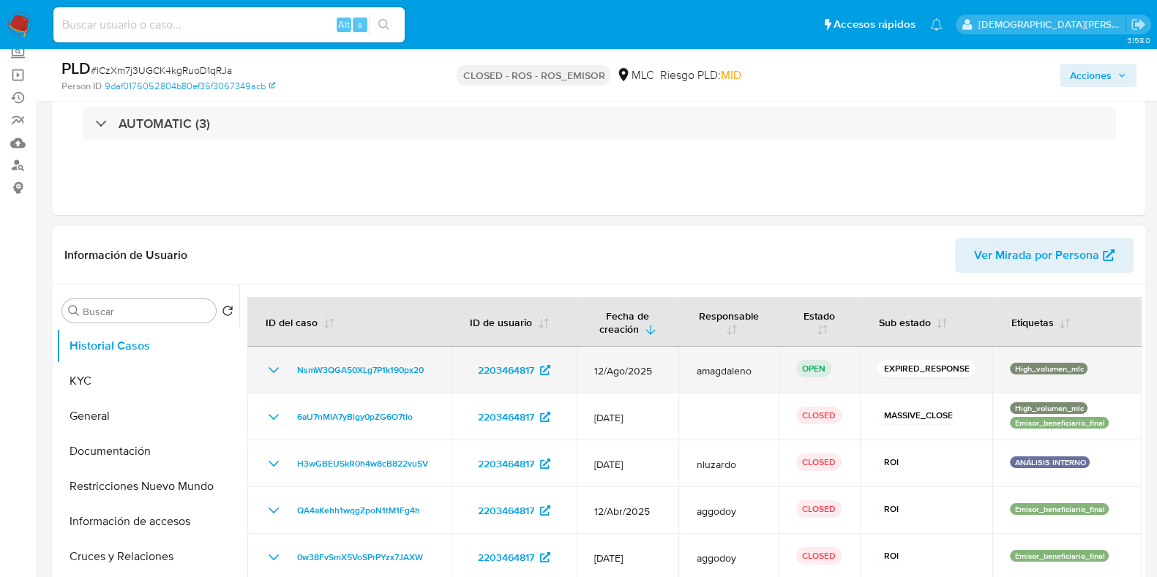
scroll to position [182, 0]
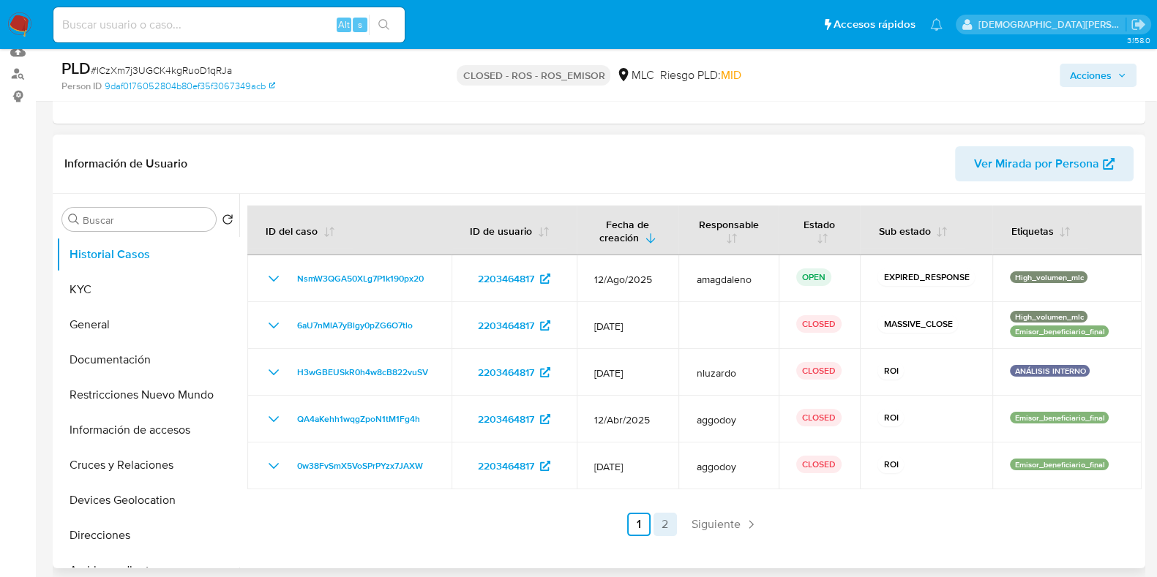
click at [661, 521] on link "2" at bounding box center [665, 524] width 23 height 23
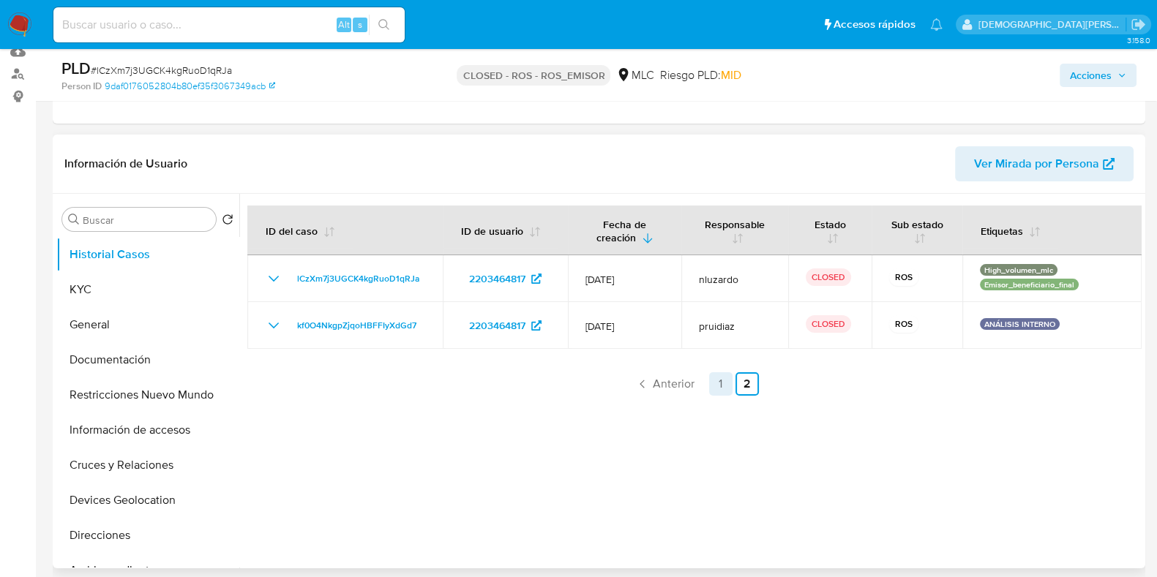
click at [716, 379] on link "1" at bounding box center [720, 384] width 23 height 23
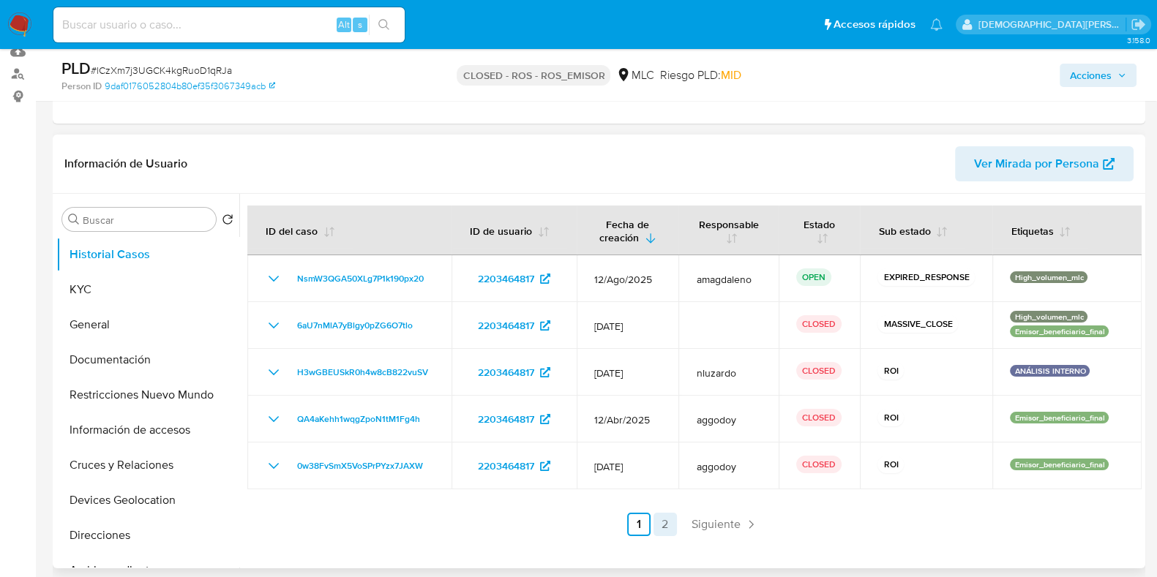
click at [663, 524] on link "2" at bounding box center [665, 524] width 23 height 23
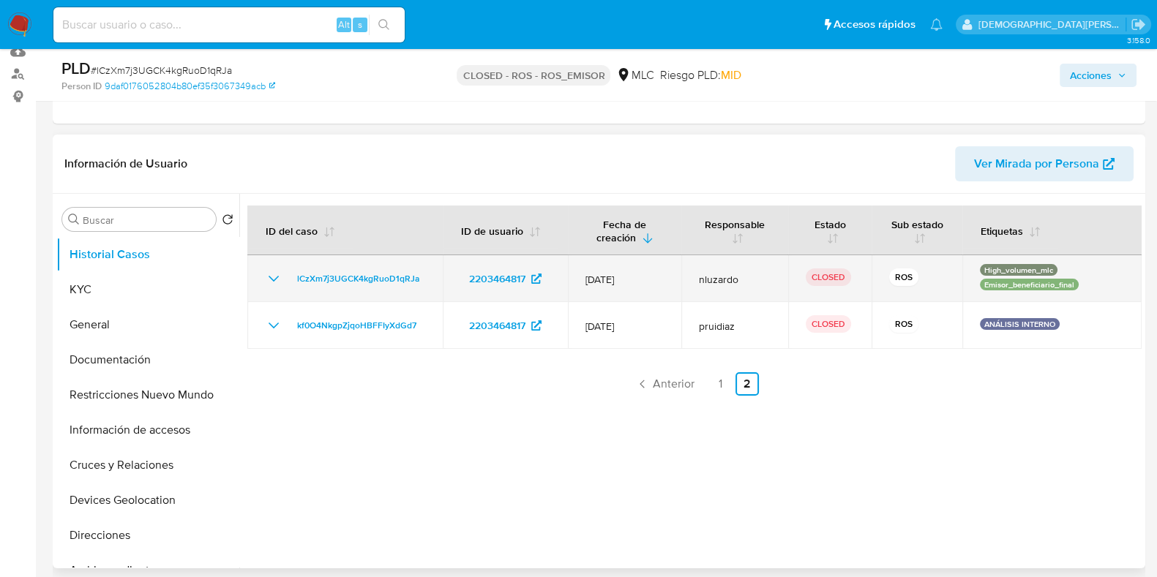
click at [272, 278] on icon "Mostrar/Ocultar" at bounding box center [274, 279] width 10 height 6
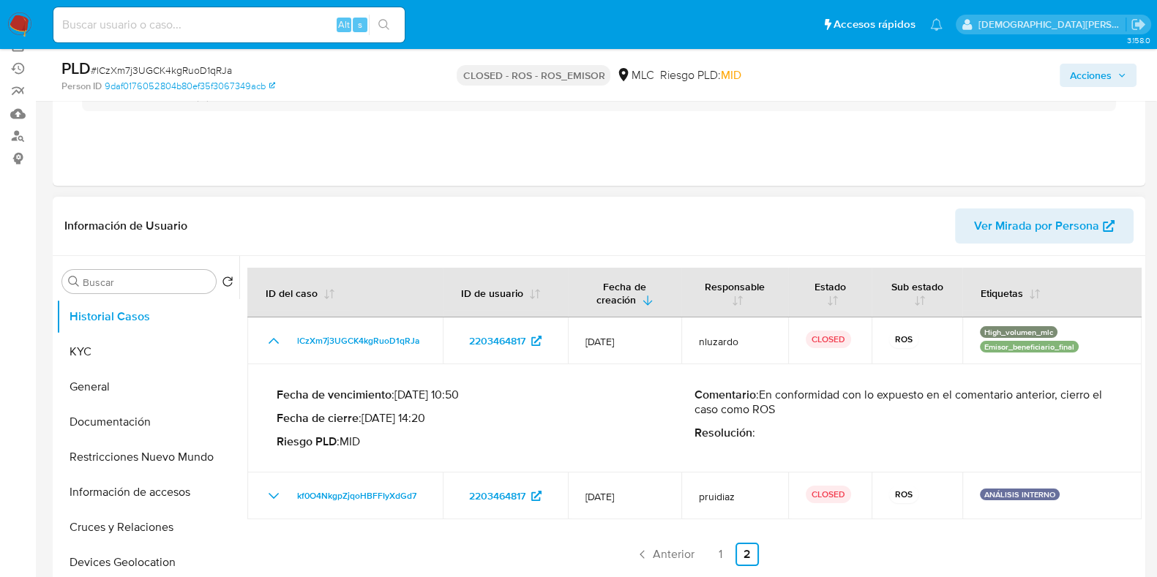
scroll to position [91, 0]
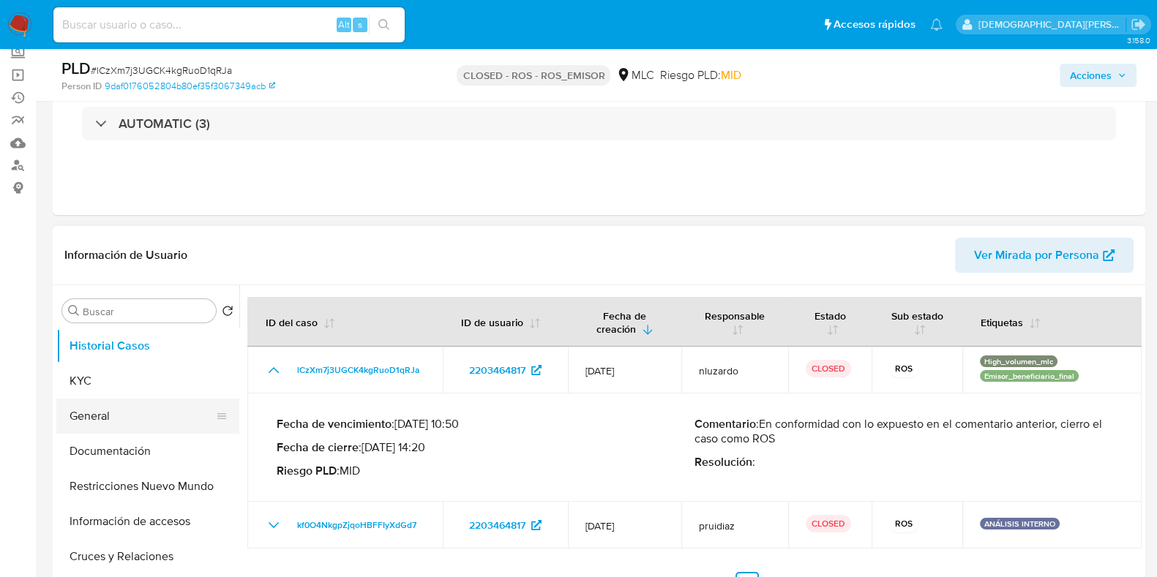
click at [124, 419] on button "General" at bounding box center [141, 416] width 171 height 35
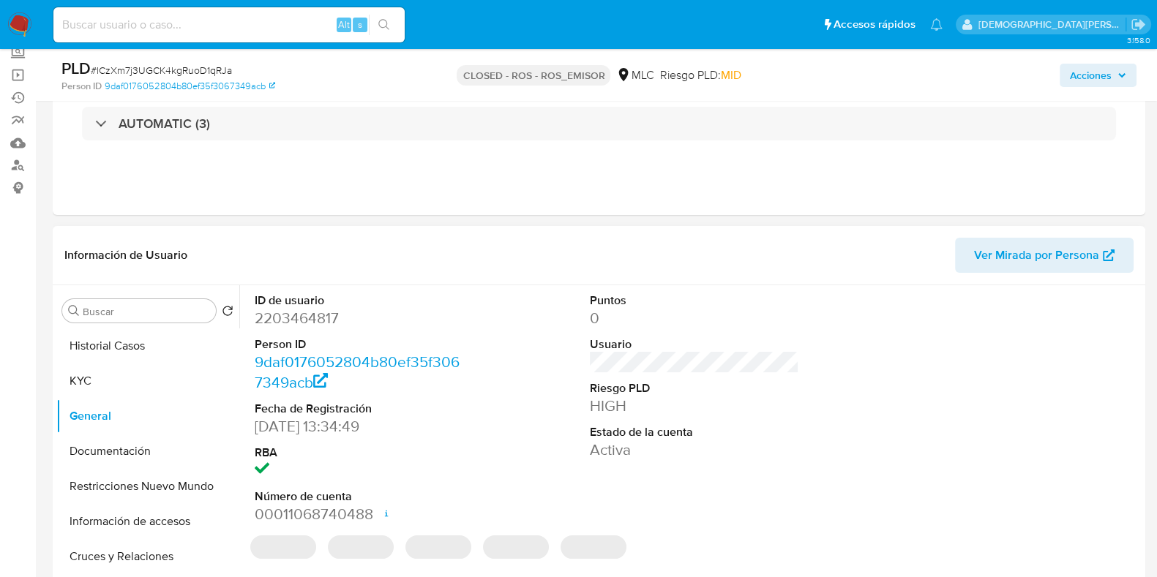
click at [307, 313] on dd "2203464817" at bounding box center [359, 318] width 209 height 20
copy dd "2203464817"
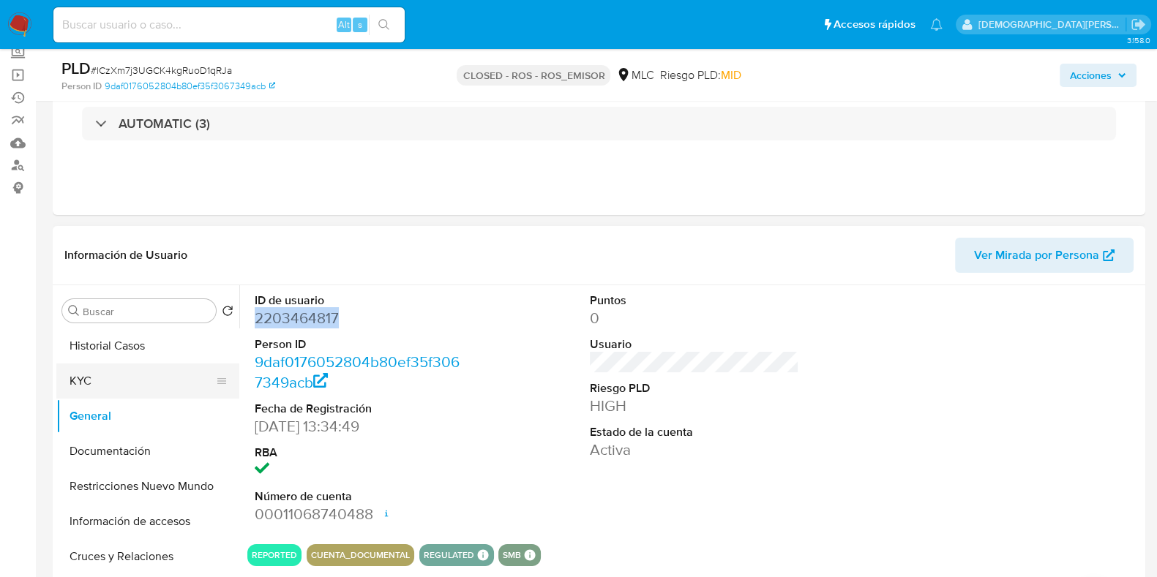
click at [190, 378] on button "KYC" at bounding box center [141, 381] width 171 height 35
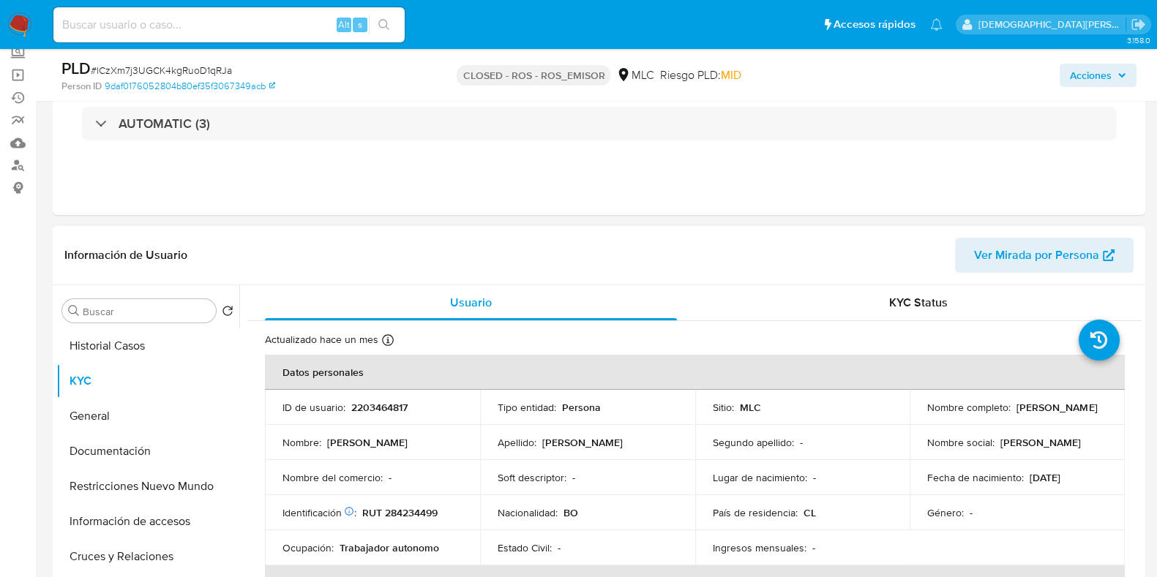
scroll to position [182, 0]
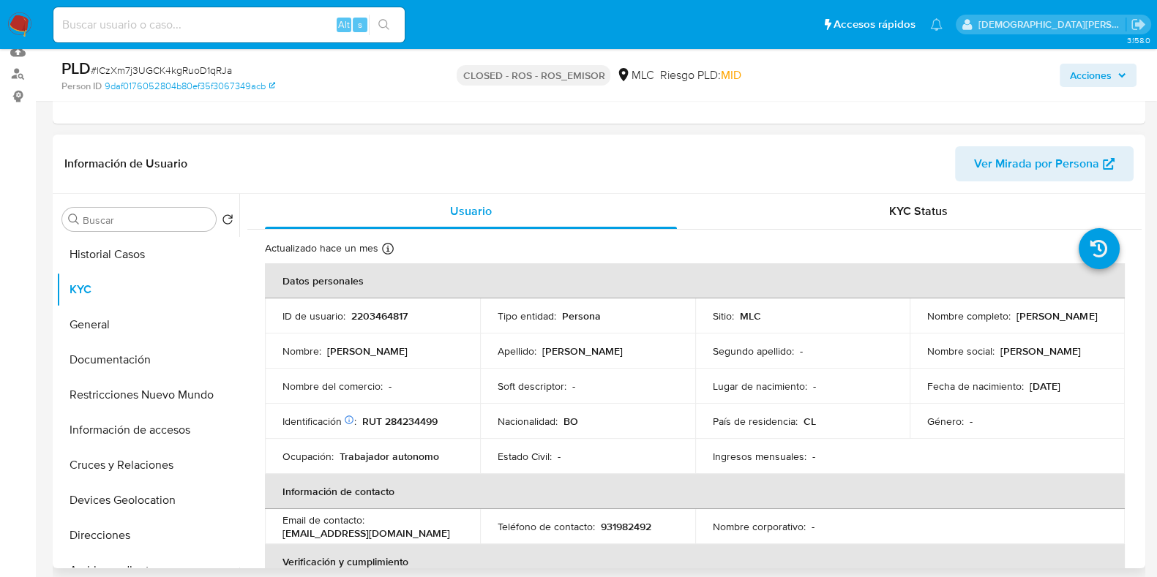
click at [373, 313] on p "2203464817" at bounding box center [379, 316] width 56 height 13
copy p "2203464817"
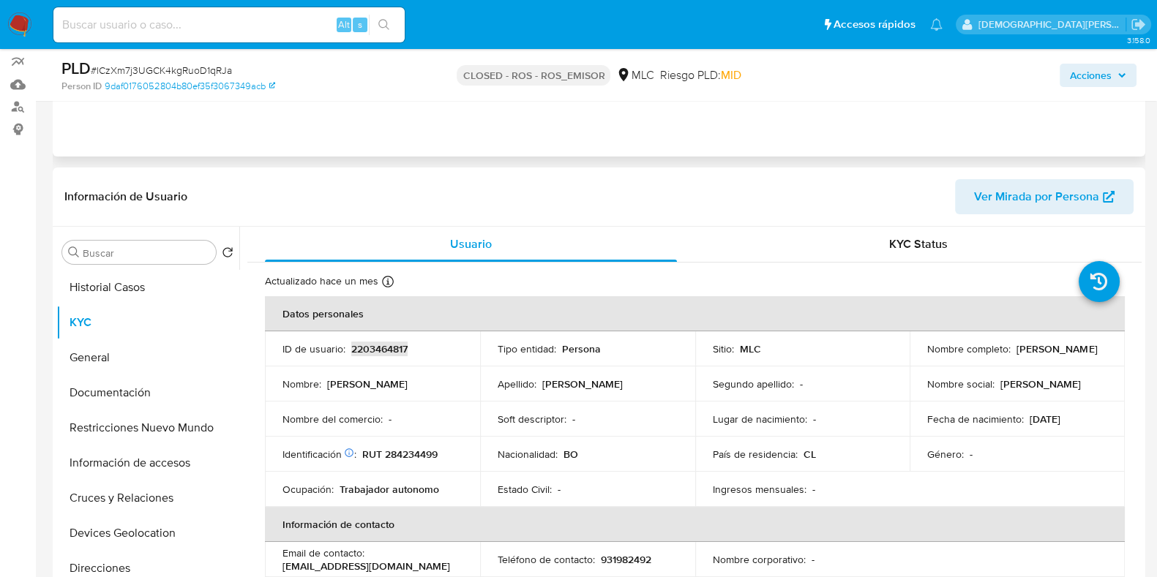
scroll to position [0, 0]
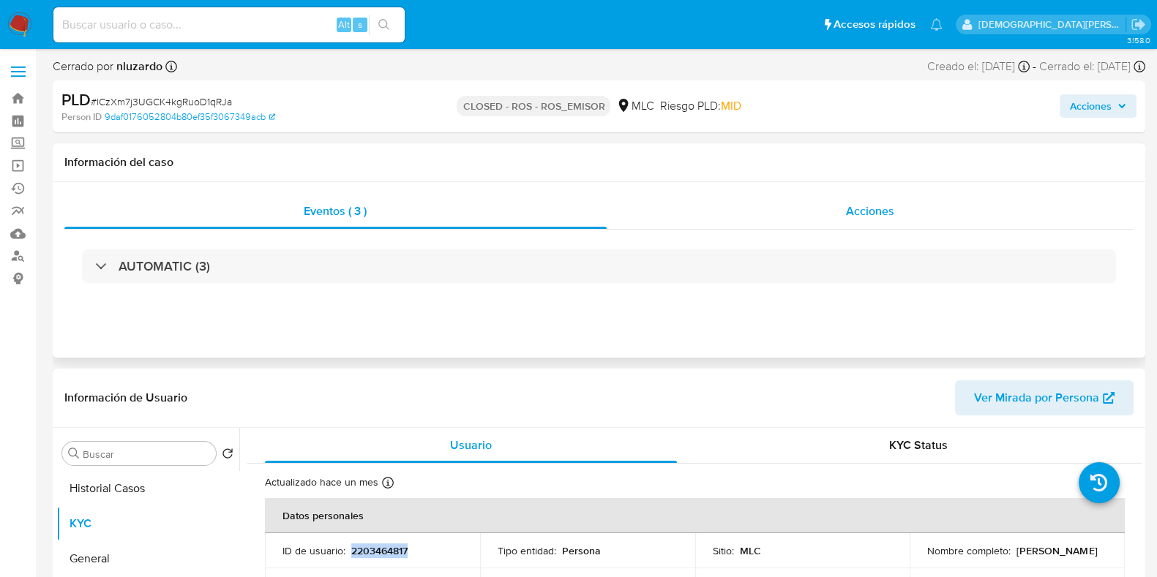
click at [898, 209] on div "Acciones" at bounding box center [871, 211] width 528 height 35
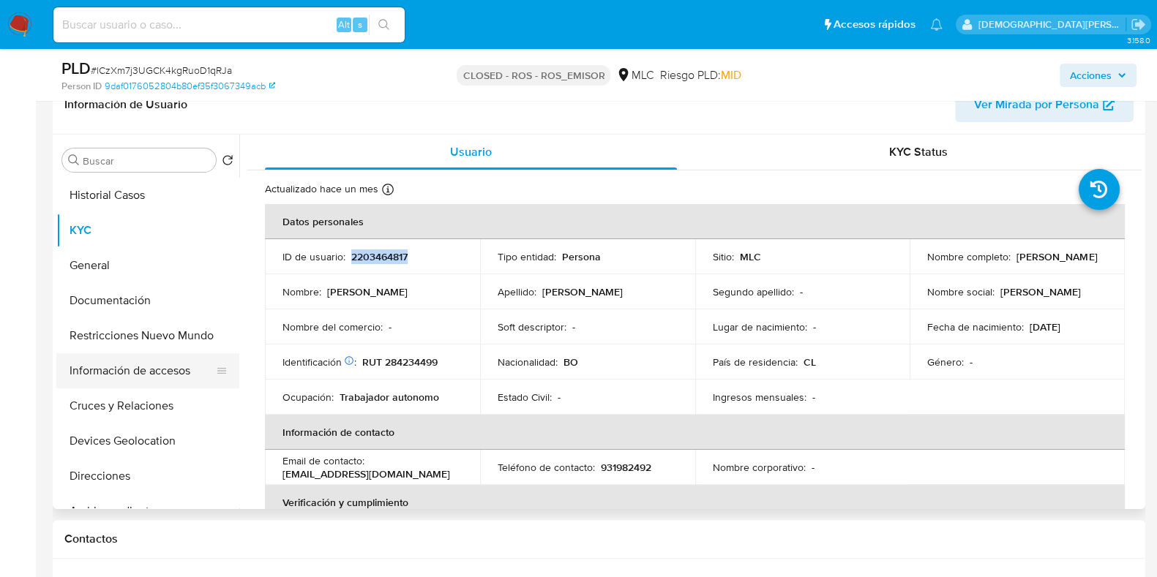
scroll to position [365, 0]
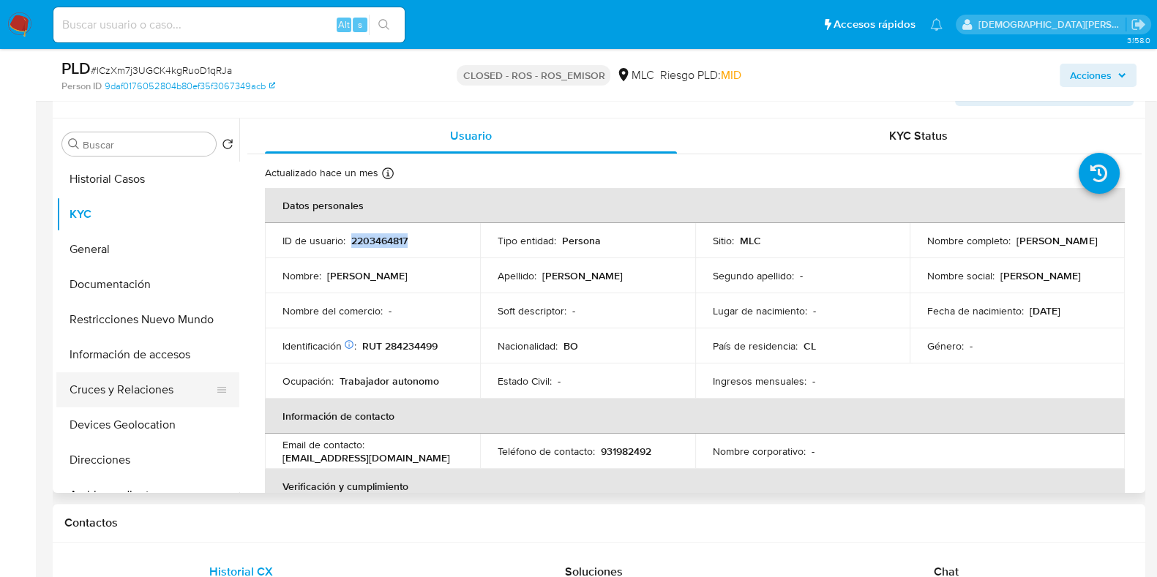
click at [100, 397] on button "Cruces y Relaciones" at bounding box center [141, 390] width 171 height 35
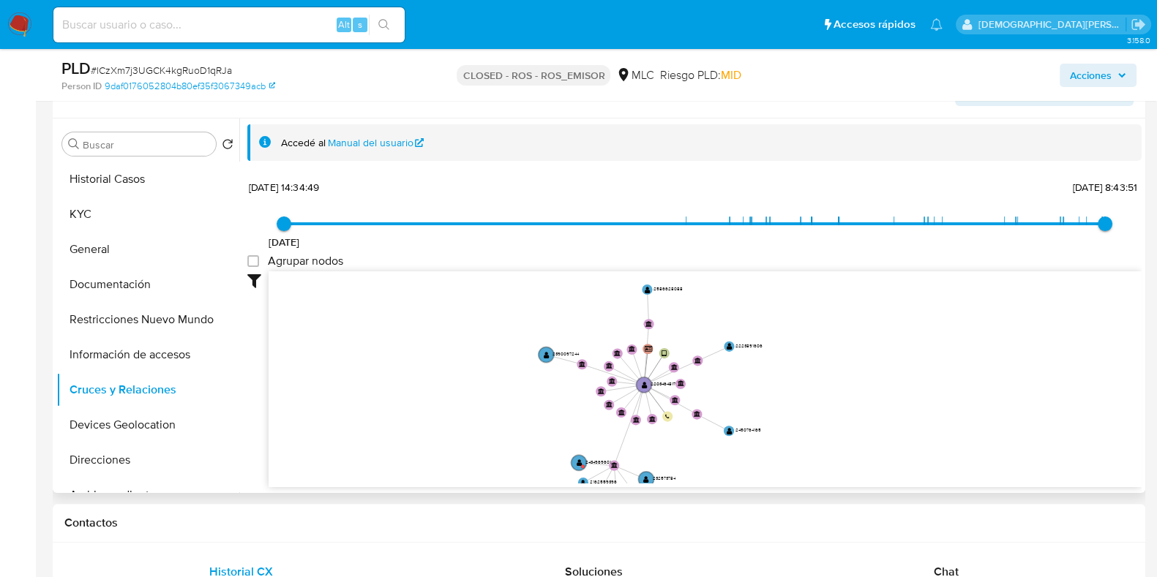
drag, startPoint x: 529, startPoint y: 357, endPoint x: 527, endPoint y: 397, distance: 39.6
click at [527, 397] on icon "device-67815a399c8a9f1aa3aa6beb  user-2203464817  2203464817 person-9daf01760…" at bounding box center [705, 378] width 873 height 212
click at [394, 407] on icon "device-67815a399c8a9f1aa3aa6beb  user-2203464817  2203464817 person-9daf01760…" at bounding box center [705, 378] width 873 height 212
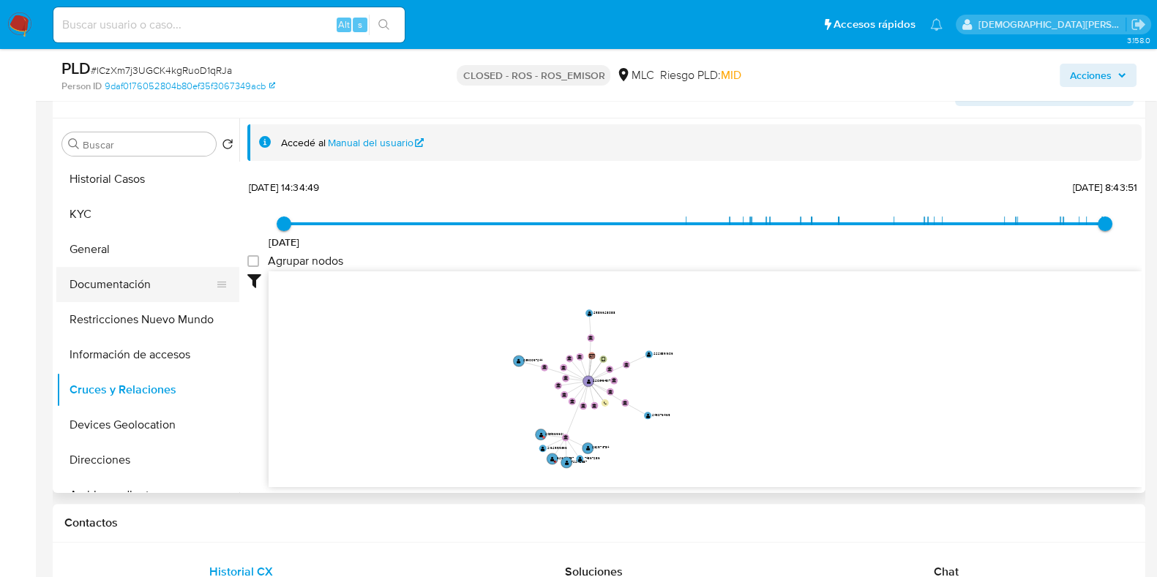
click at [154, 276] on button "Documentación" at bounding box center [141, 284] width 171 height 35
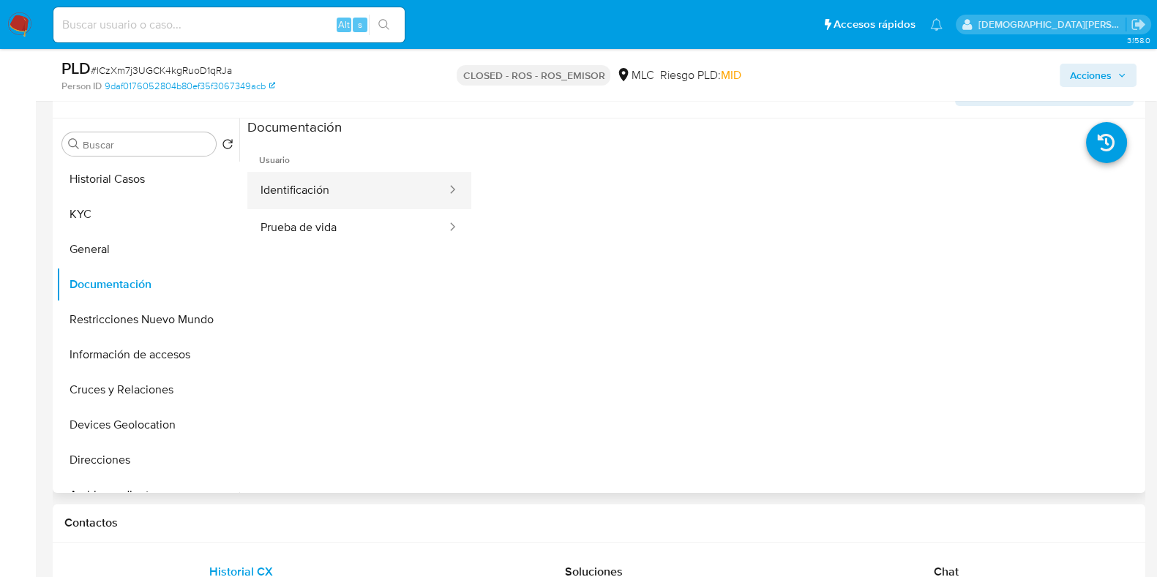
click at [373, 199] on button "Identificación" at bounding box center [347, 190] width 201 height 37
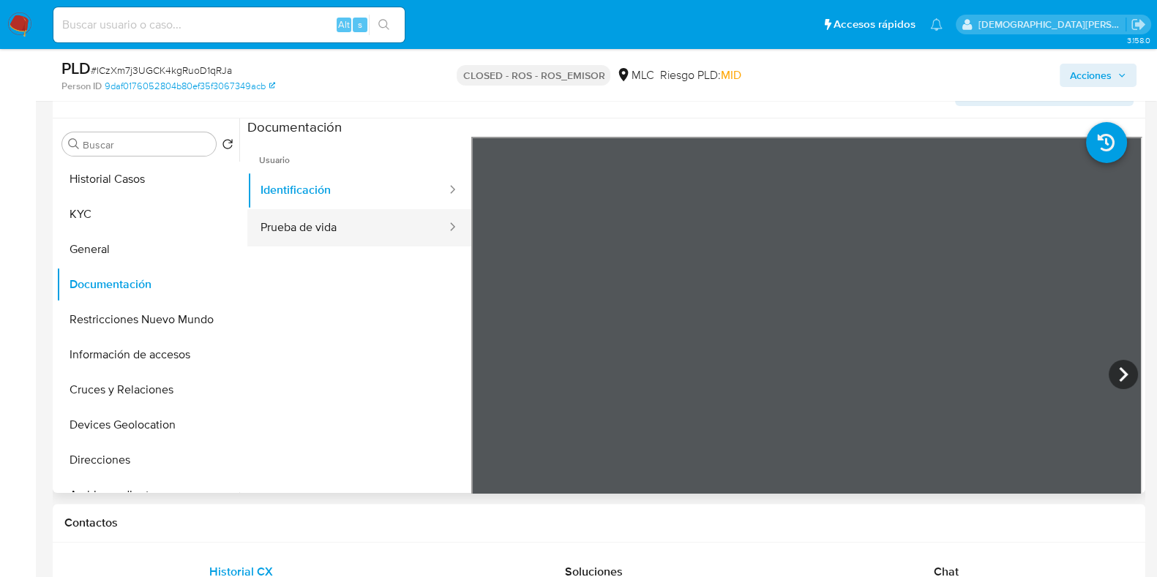
click at [365, 228] on button "Prueba de vida" at bounding box center [347, 227] width 201 height 37
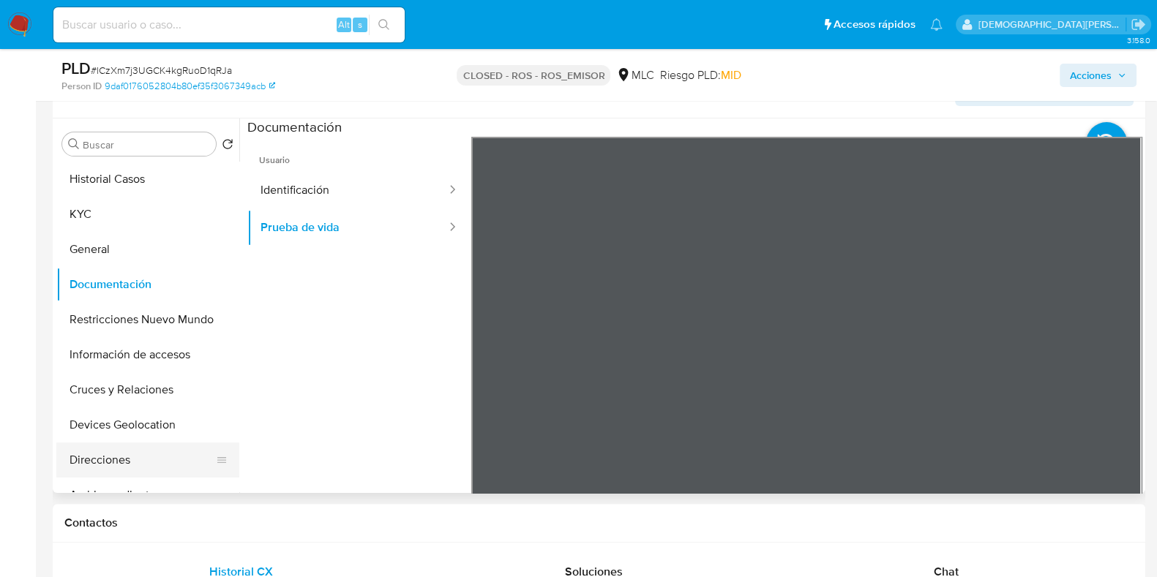
click at [117, 461] on button "Direcciones" at bounding box center [141, 460] width 171 height 35
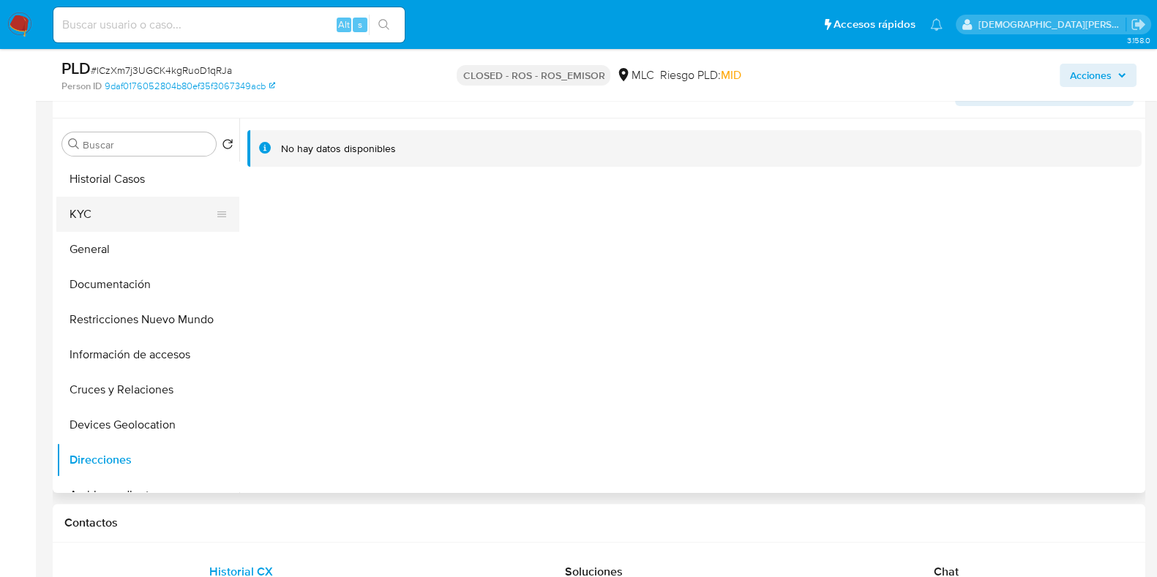
click at [77, 209] on button "KYC" at bounding box center [141, 214] width 171 height 35
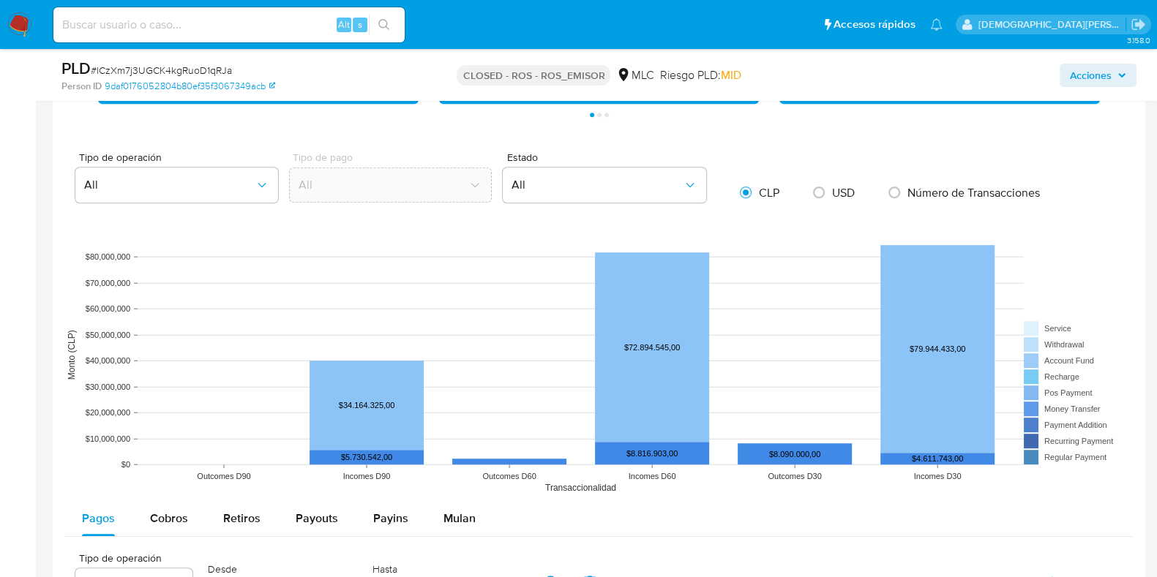
scroll to position [1372, 0]
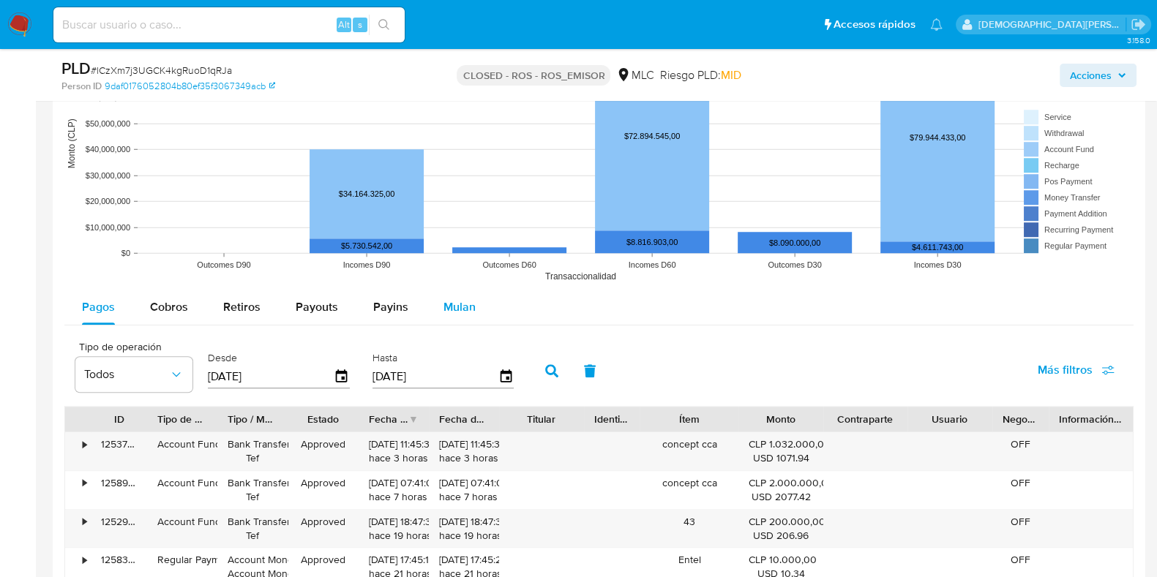
click at [464, 302] on span "Mulan" at bounding box center [460, 307] width 32 height 17
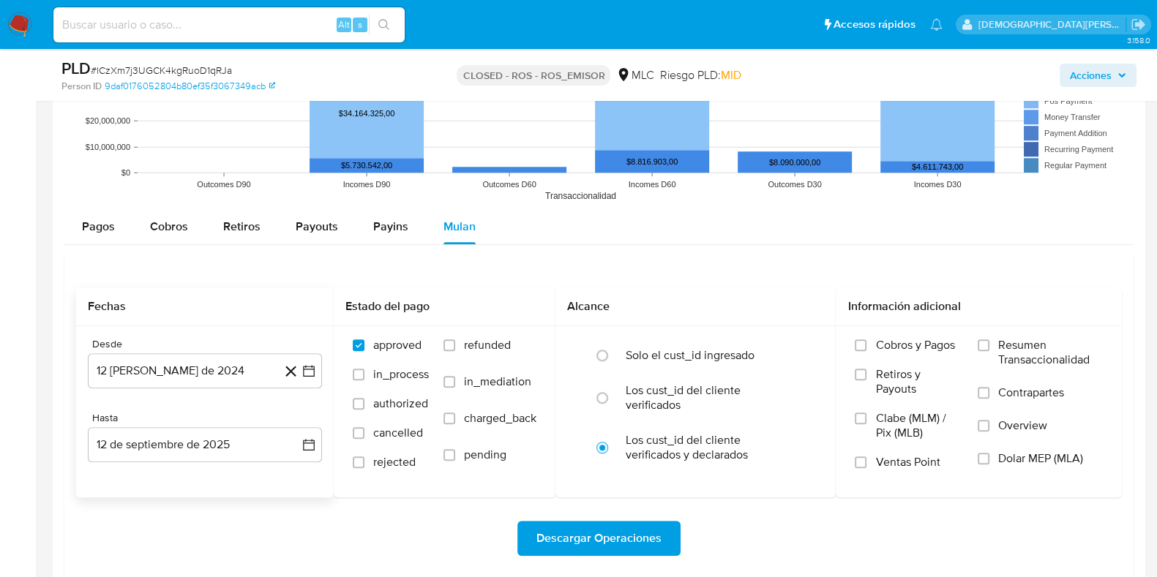
scroll to position [1555, 0]
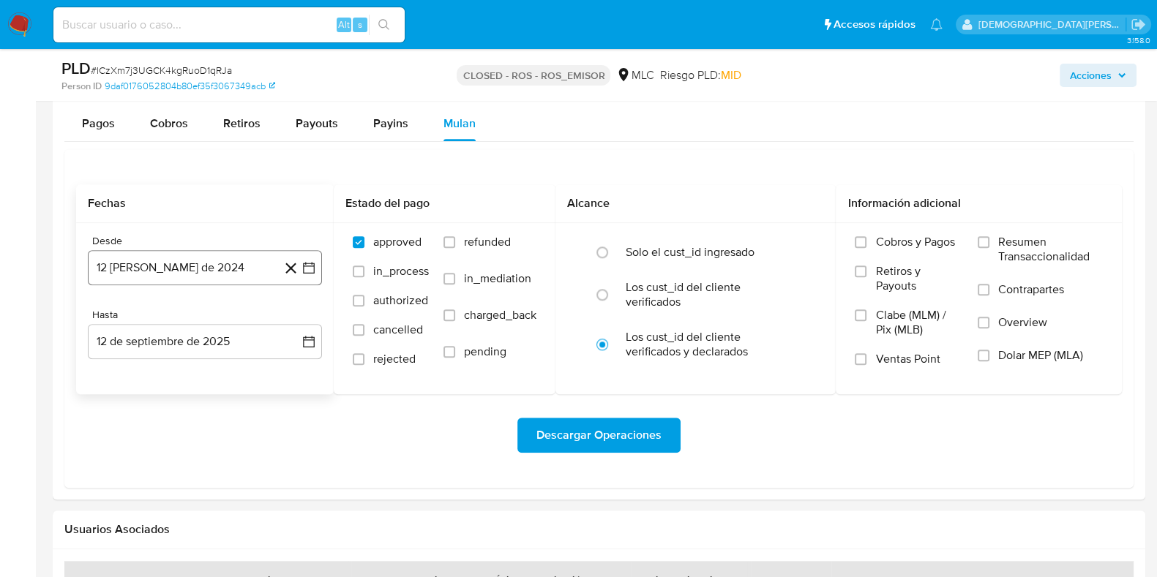
click at [223, 262] on button "12 de agosto de 2024" at bounding box center [205, 267] width 234 height 35
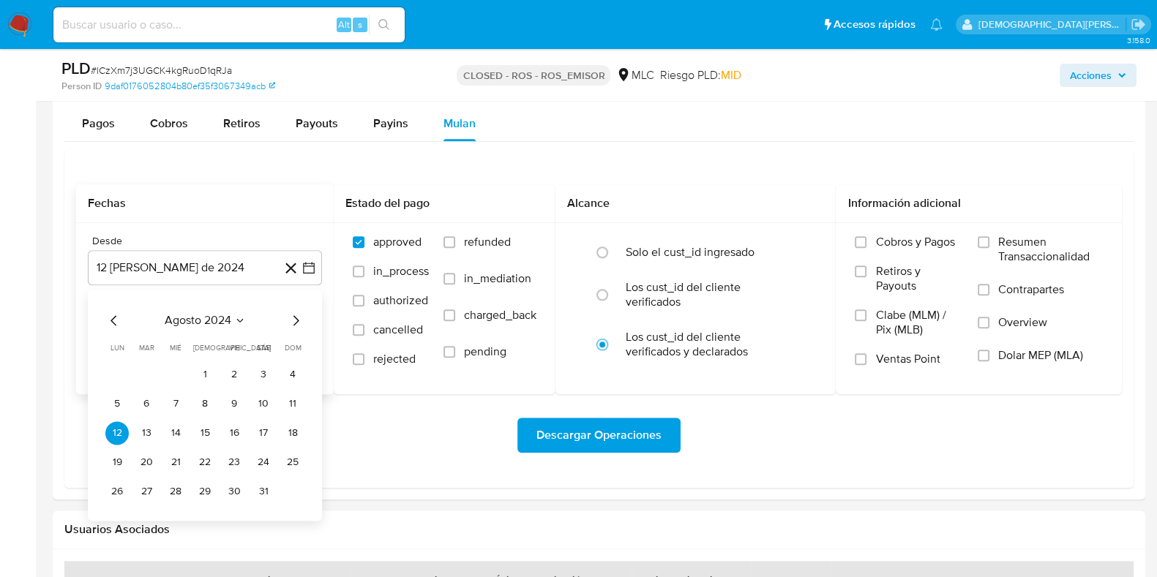
click at [291, 319] on icon "Mes siguiente" at bounding box center [296, 321] width 18 height 18
drag, startPoint x: 198, startPoint y: 427, endPoint x: 207, endPoint y: 382, distance: 46.4
click at [200, 426] on button "12" at bounding box center [204, 433] width 23 height 23
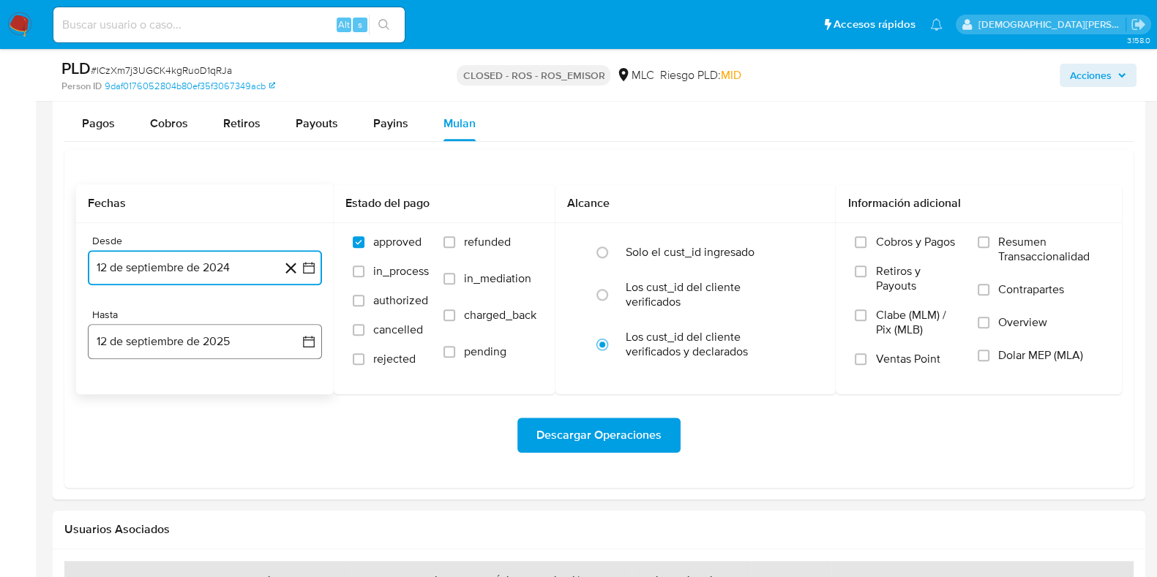
click at [213, 335] on button "12 de septiembre de 2025" at bounding box center [205, 341] width 234 height 35
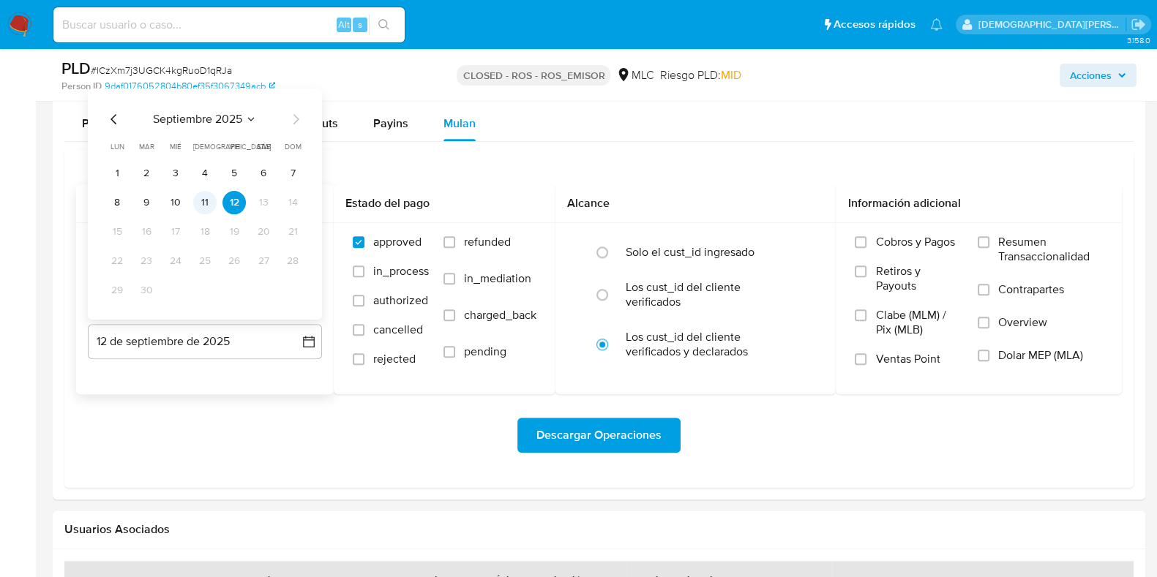
click at [201, 201] on button "11" at bounding box center [204, 202] width 23 height 23
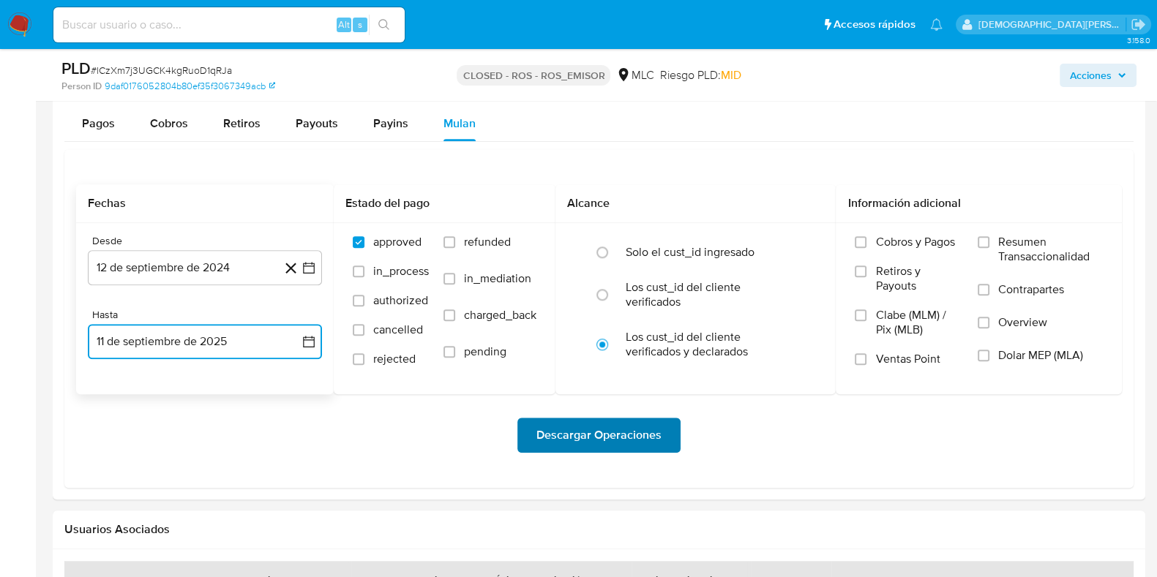
click at [577, 436] on span "Descargar Operaciones" at bounding box center [598, 435] width 125 height 32
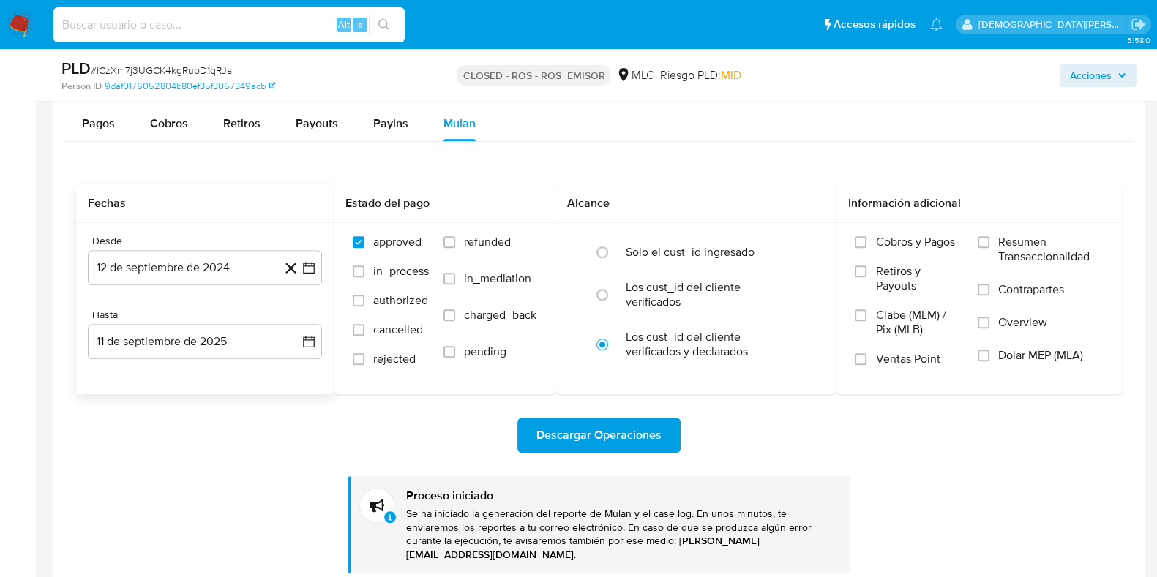
click at [247, 23] on input at bounding box center [228, 24] width 351 height 19
paste input "Bm3cy0HZDXXddDseeXhESXS5"
type input "Bm3cy0HZDXXddDseeXhESXS5"
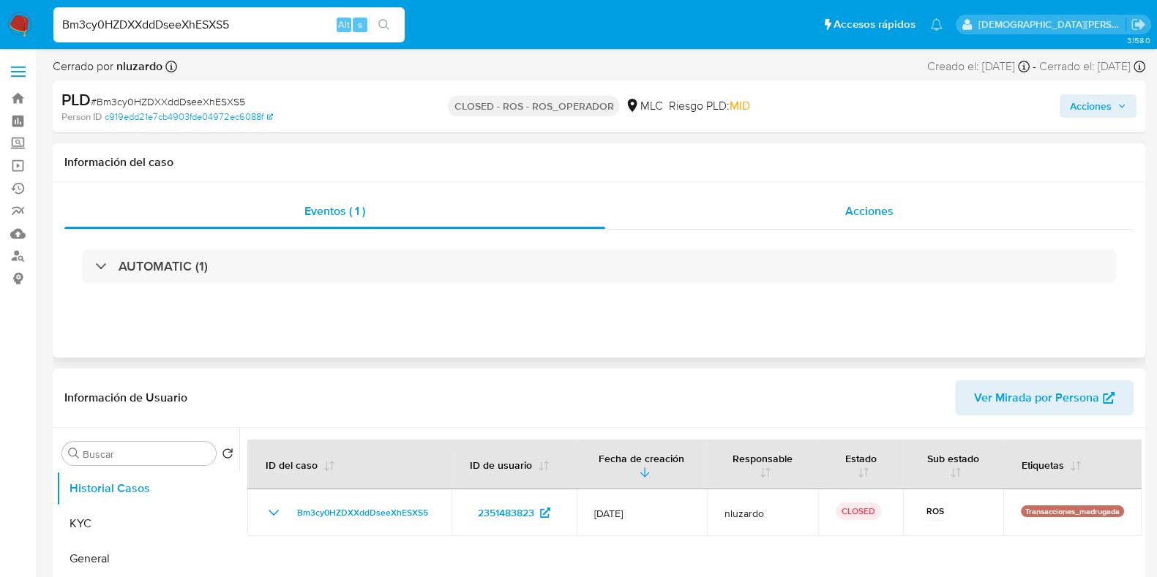
click at [758, 206] on div "Acciones" at bounding box center [869, 211] width 528 height 35
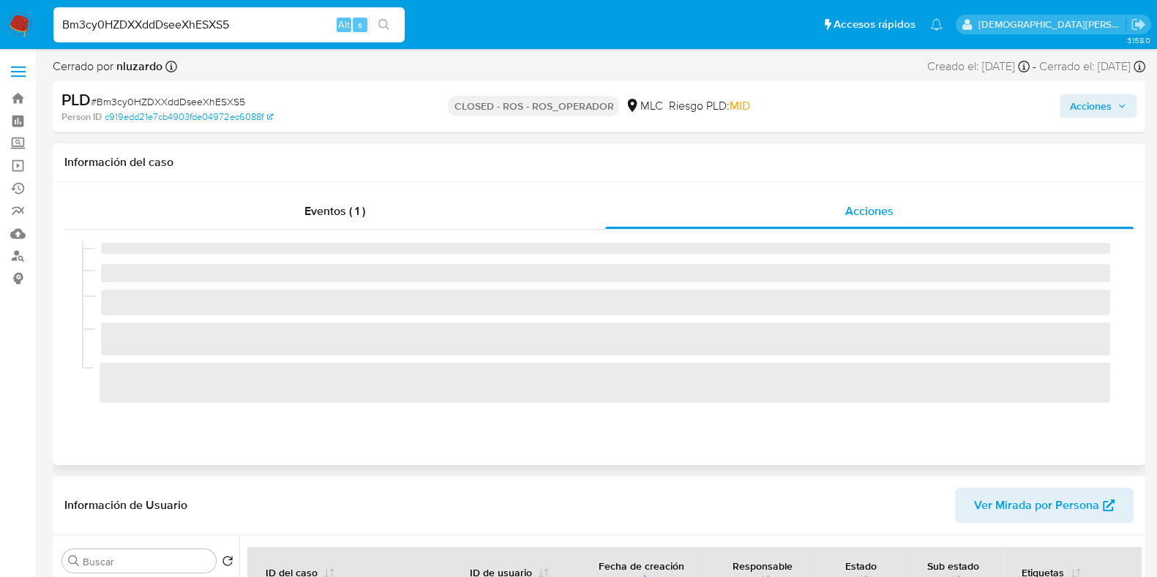
select select "10"
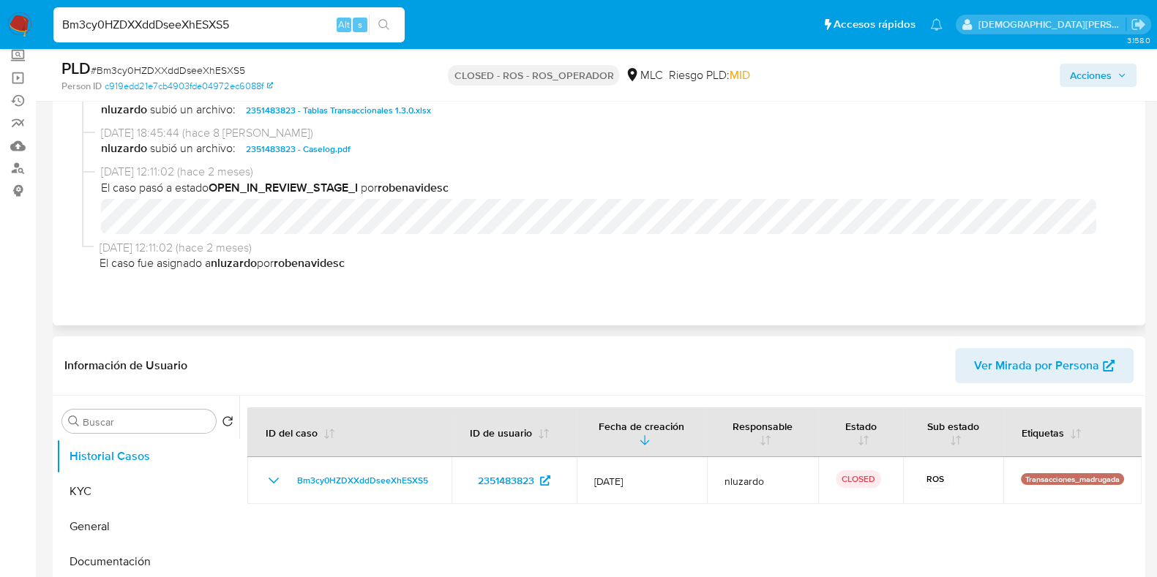
scroll to position [182, 0]
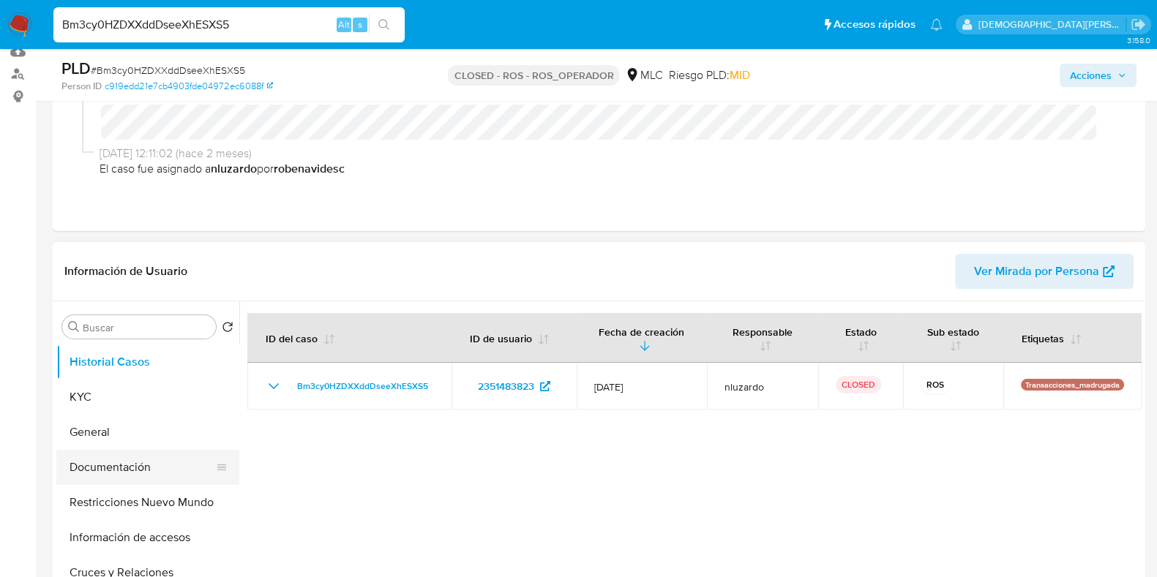
click at [129, 459] on button "Documentación" at bounding box center [141, 467] width 171 height 35
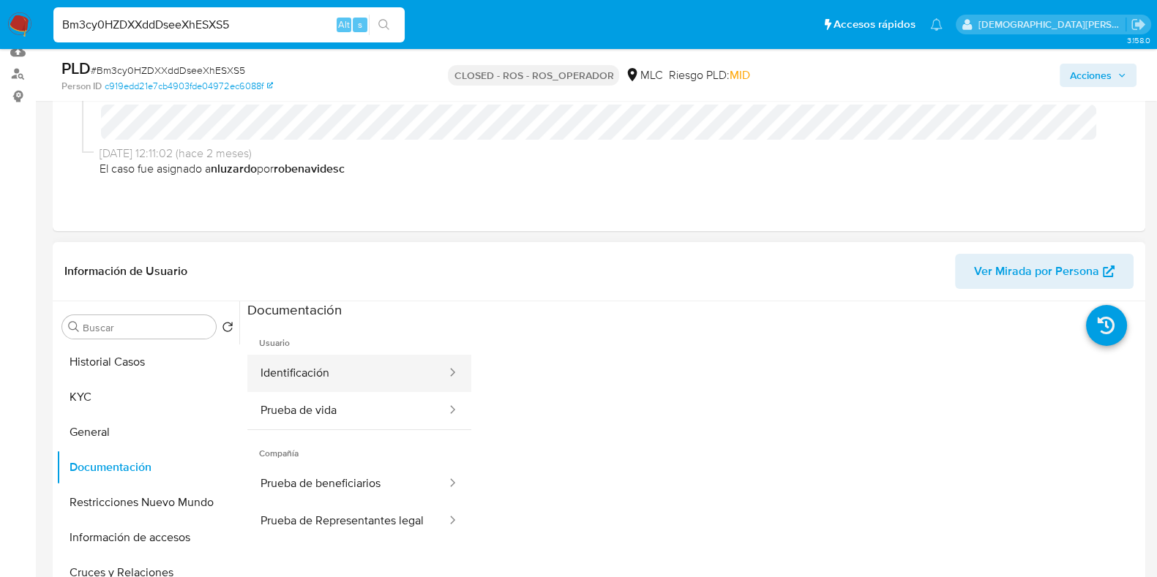
click at [327, 379] on button "Identificación" at bounding box center [347, 373] width 201 height 37
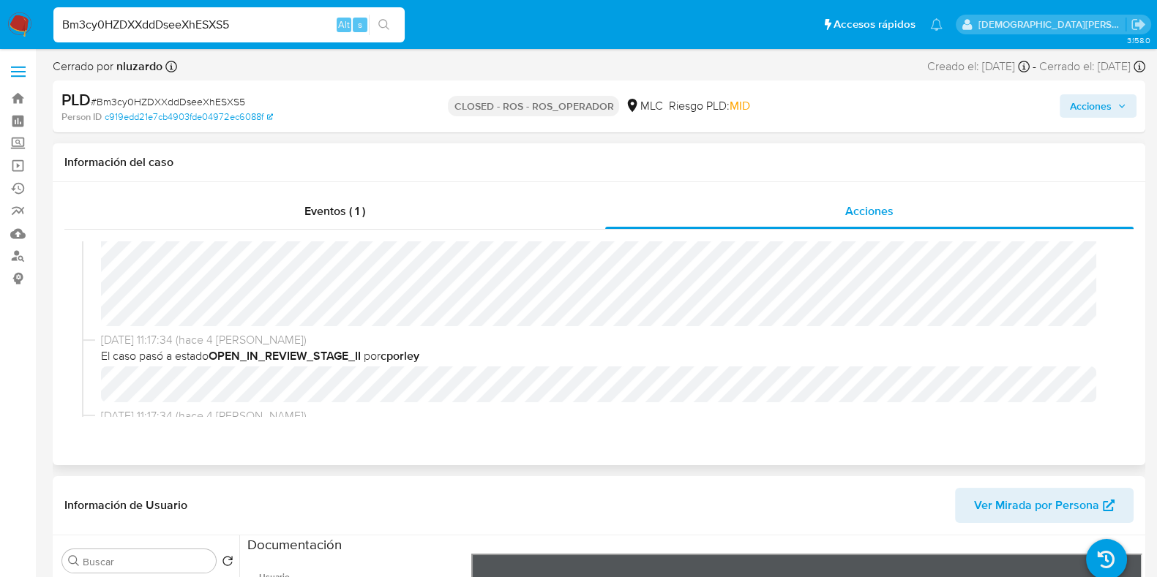
scroll to position [341, 0]
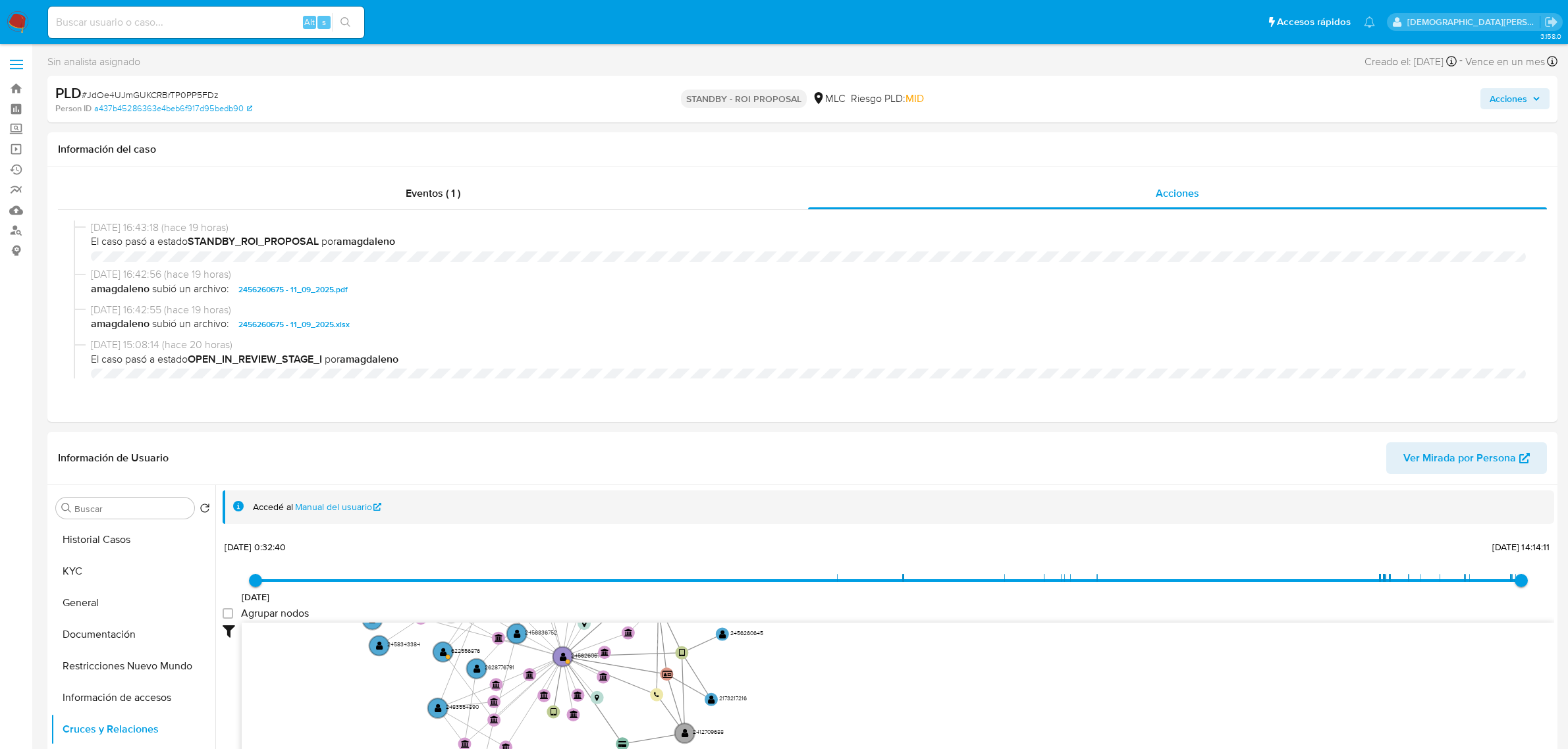
select select "10"
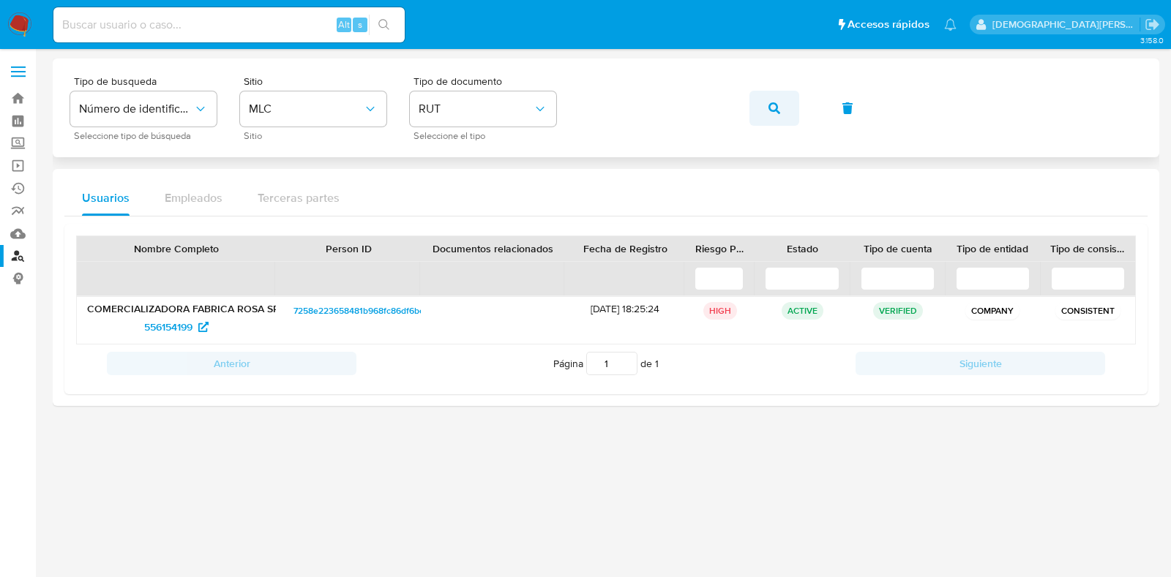
click at [769, 102] on icon "button" at bounding box center [775, 108] width 12 height 12
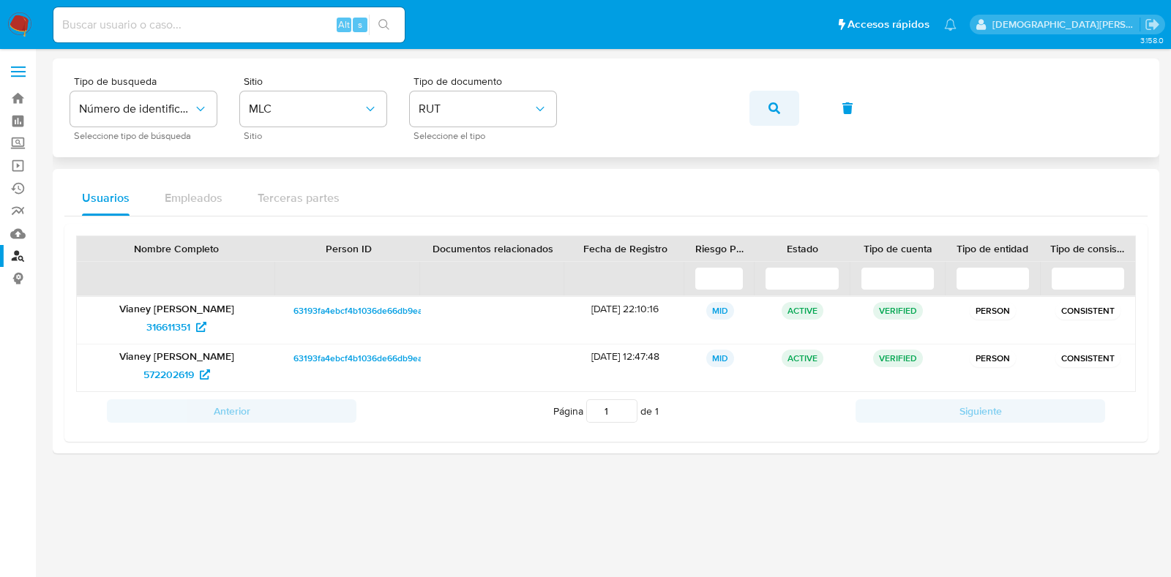
click at [771, 105] on icon "button" at bounding box center [775, 108] width 12 height 12
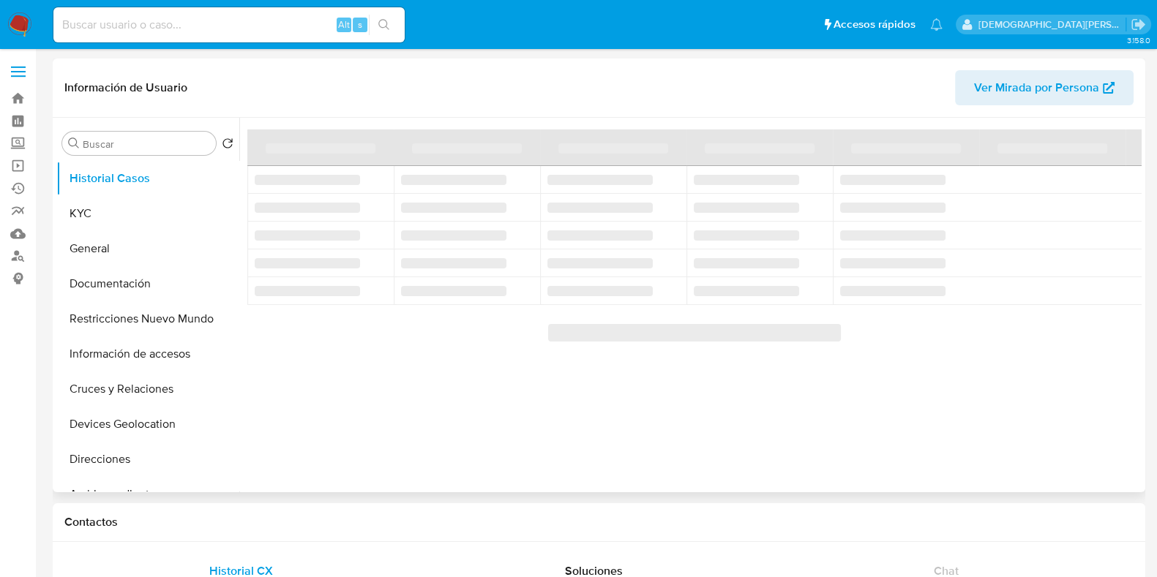
select select "10"
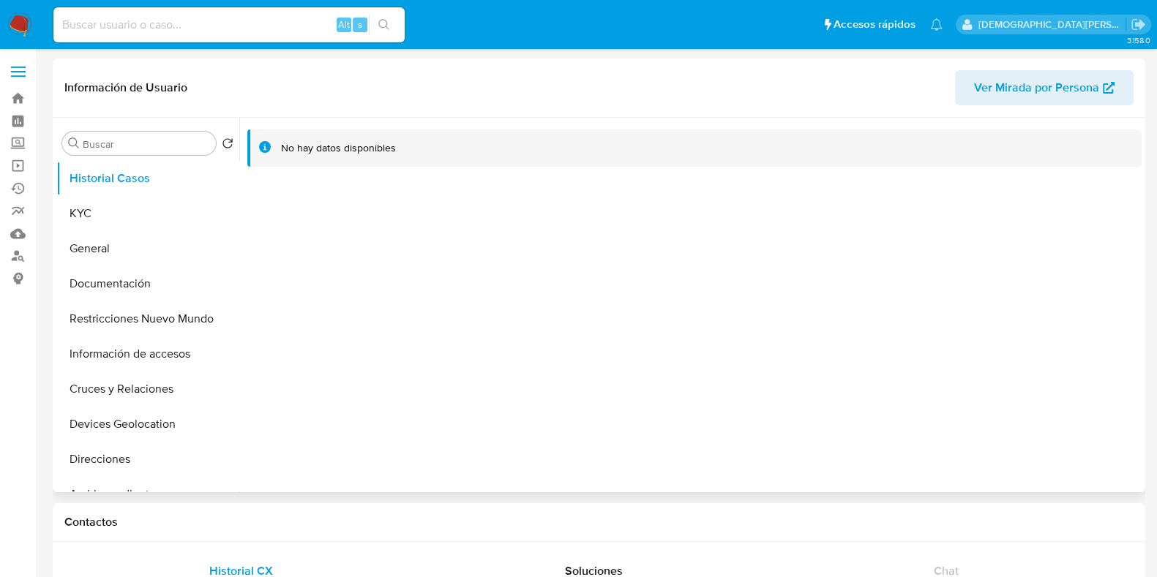
select select "10"
click at [127, 283] on button "Documentación" at bounding box center [141, 283] width 171 height 35
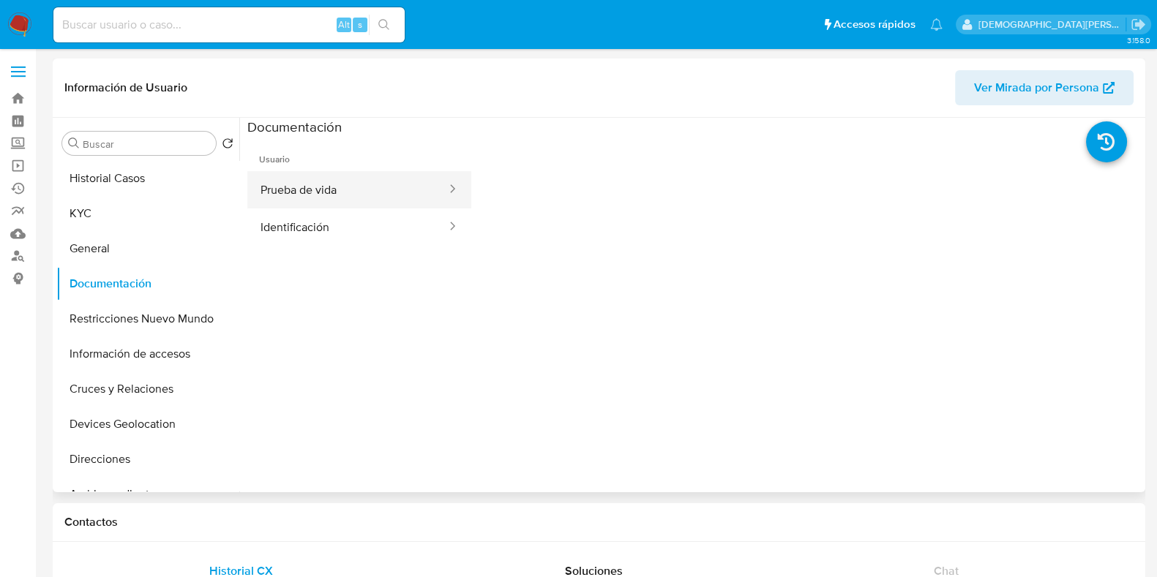
click at [399, 195] on button "Prueba de vida" at bounding box center [347, 189] width 201 height 37
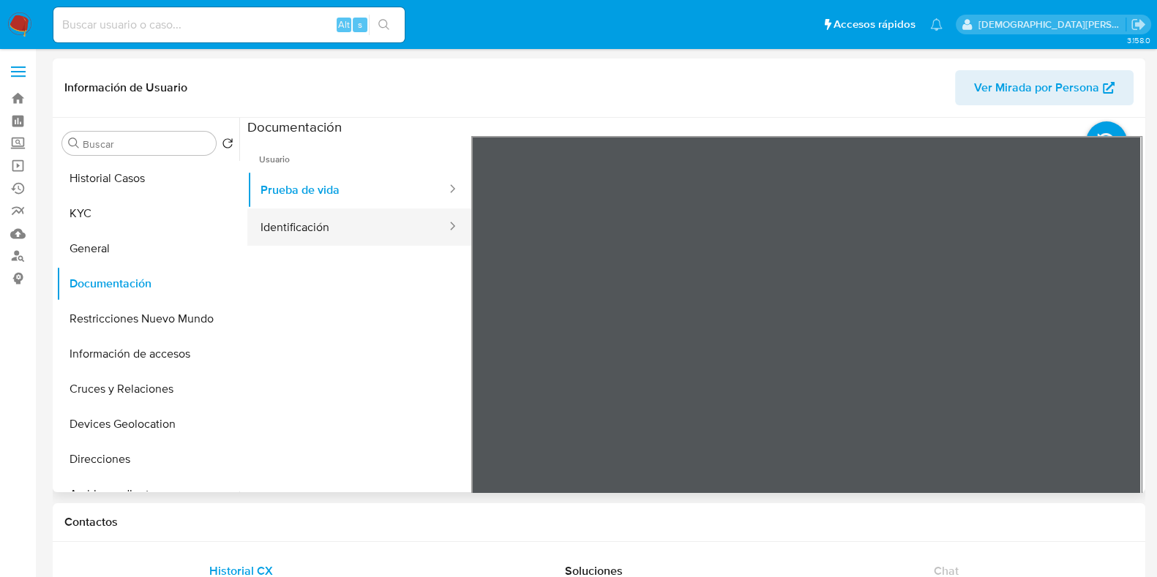
click at [342, 225] on button "Identificación" at bounding box center [347, 227] width 201 height 37
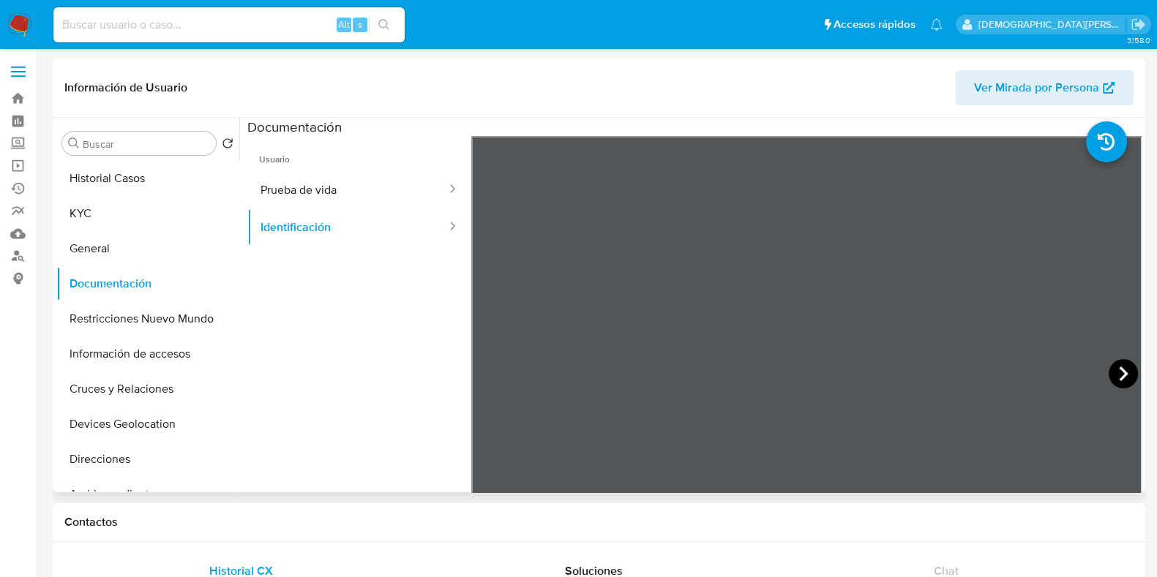
click at [1114, 382] on icon at bounding box center [1123, 373] width 29 height 29
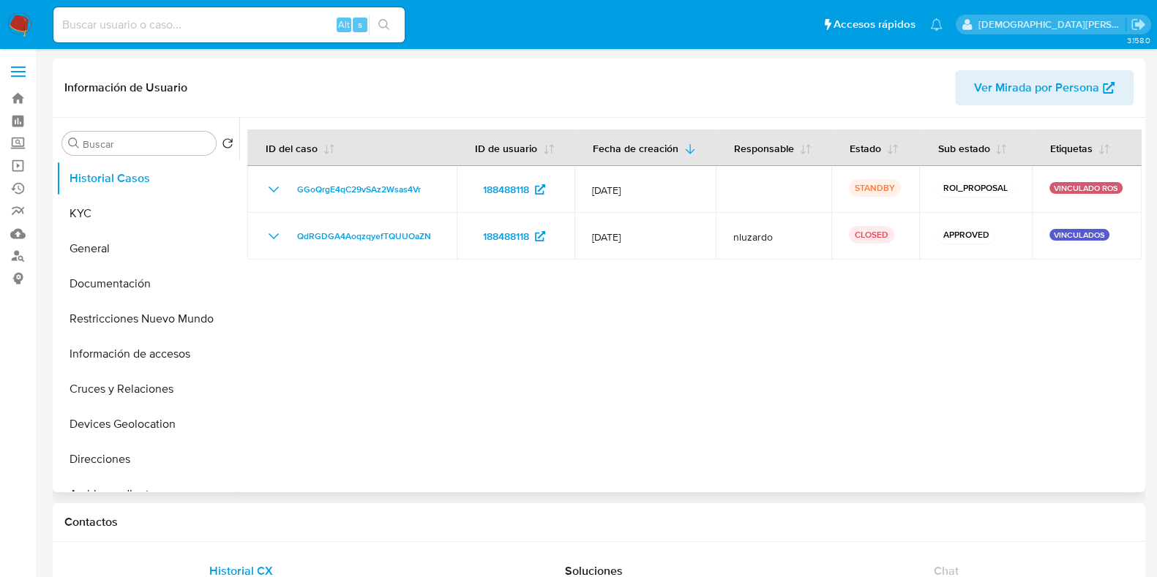
select select "10"
click at [457, 346] on div at bounding box center [690, 305] width 902 height 375
click at [137, 280] on button "Documentación" at bounding box center [141, 283] width 171 height 35
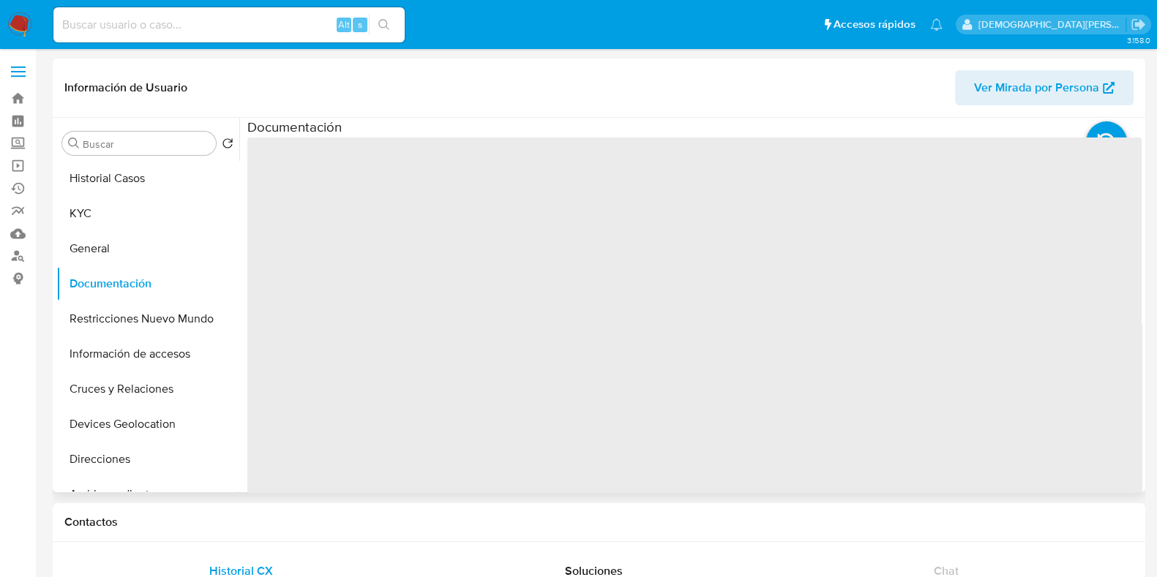
click at [349, 203] on span "‌" at bounding box center [694, 372] width 894 height 468
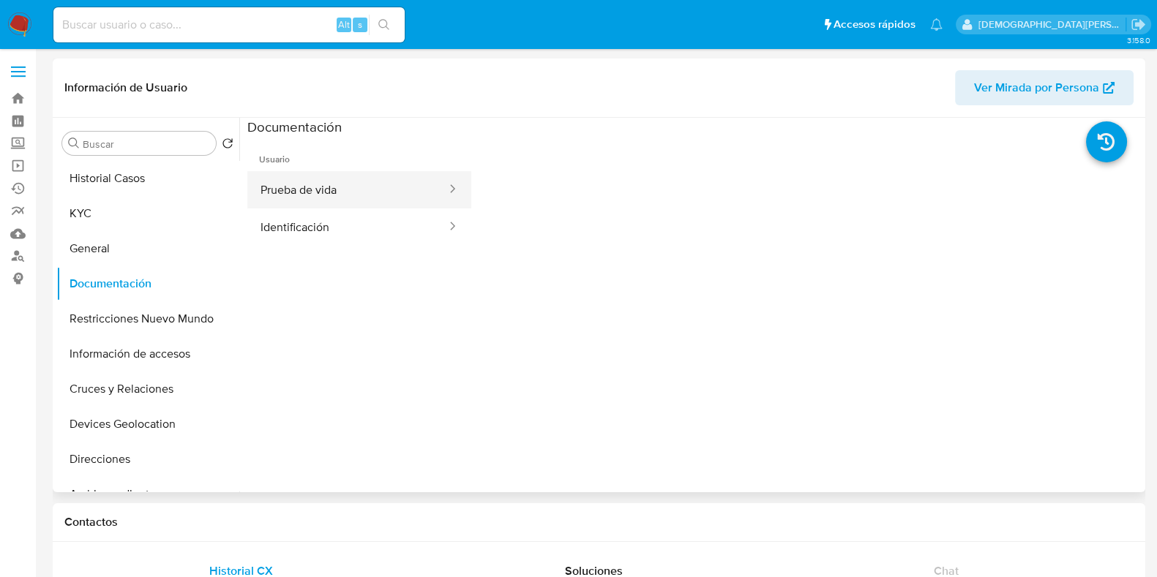
click at [356, 192] on button "Prueba de vida" at bounding box center [347, 189] width 201 height 37
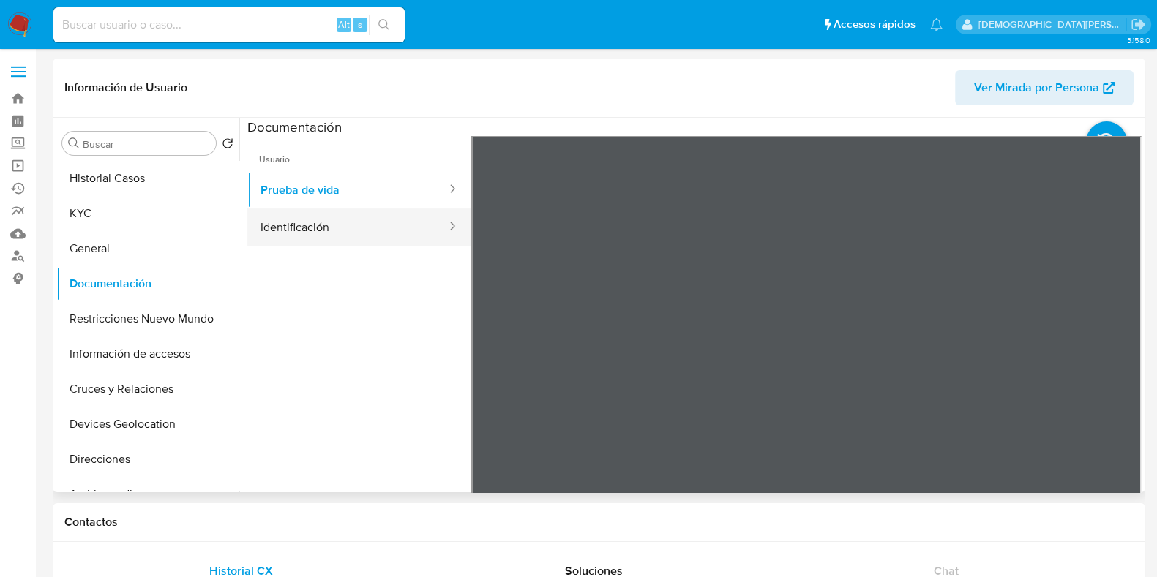
click at [348, 219] on button "Identificación" at bounding box center [347, 227] width 201 height 37
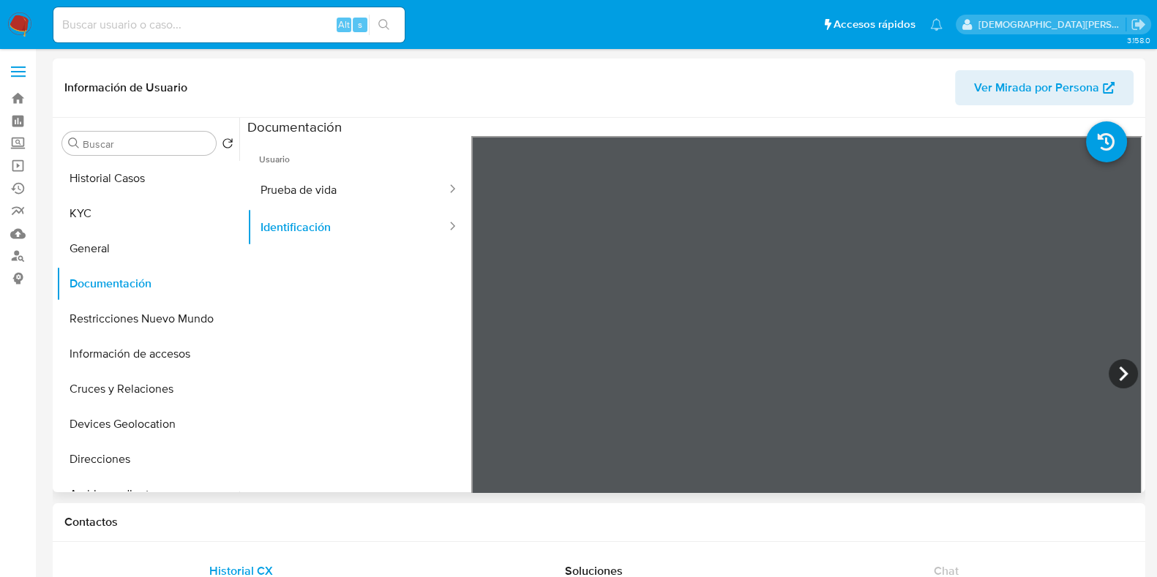
scroll to position [90, 0]
click at [1113, 369] on icon at bounding box center [1123, 373] width 29 height 29
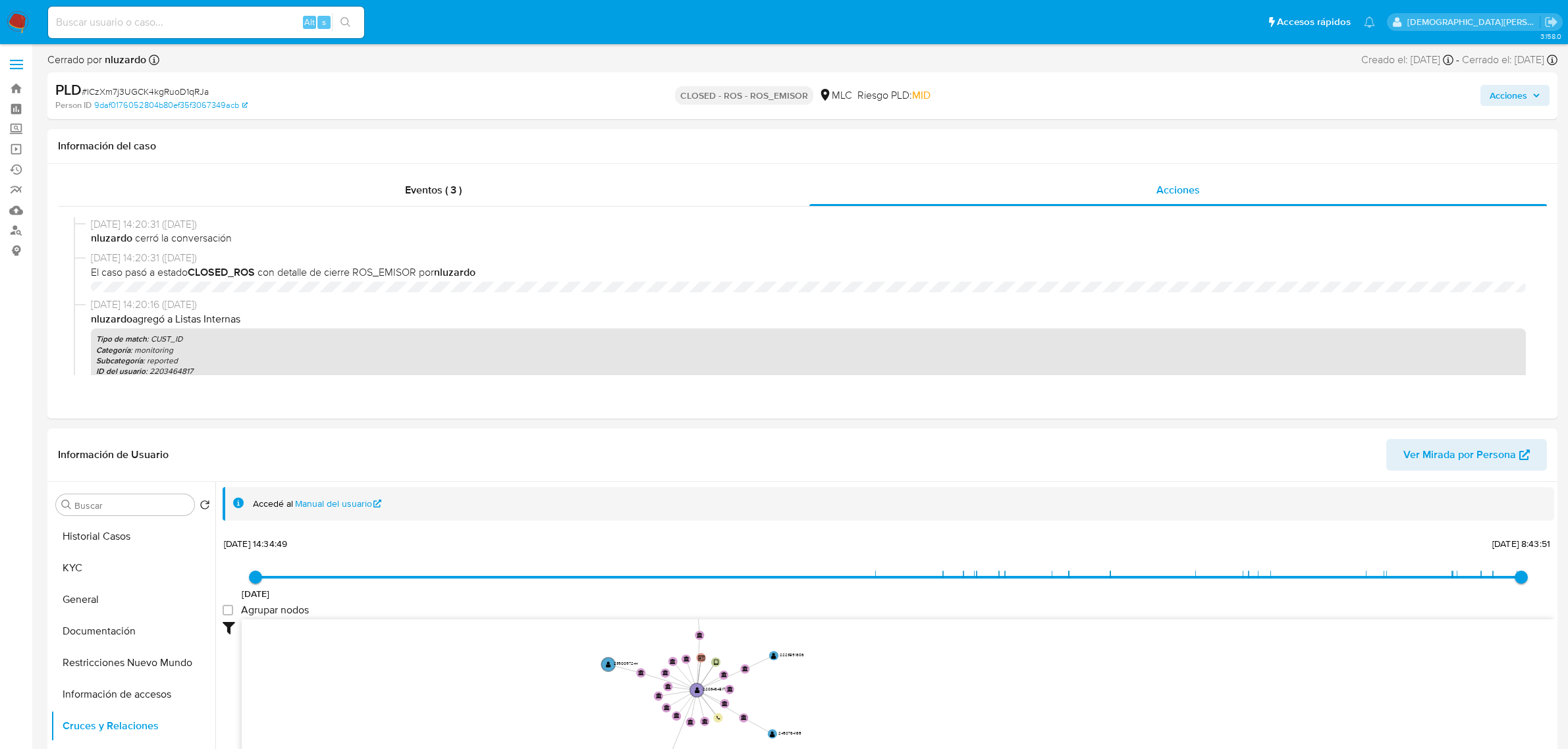
select select "10"
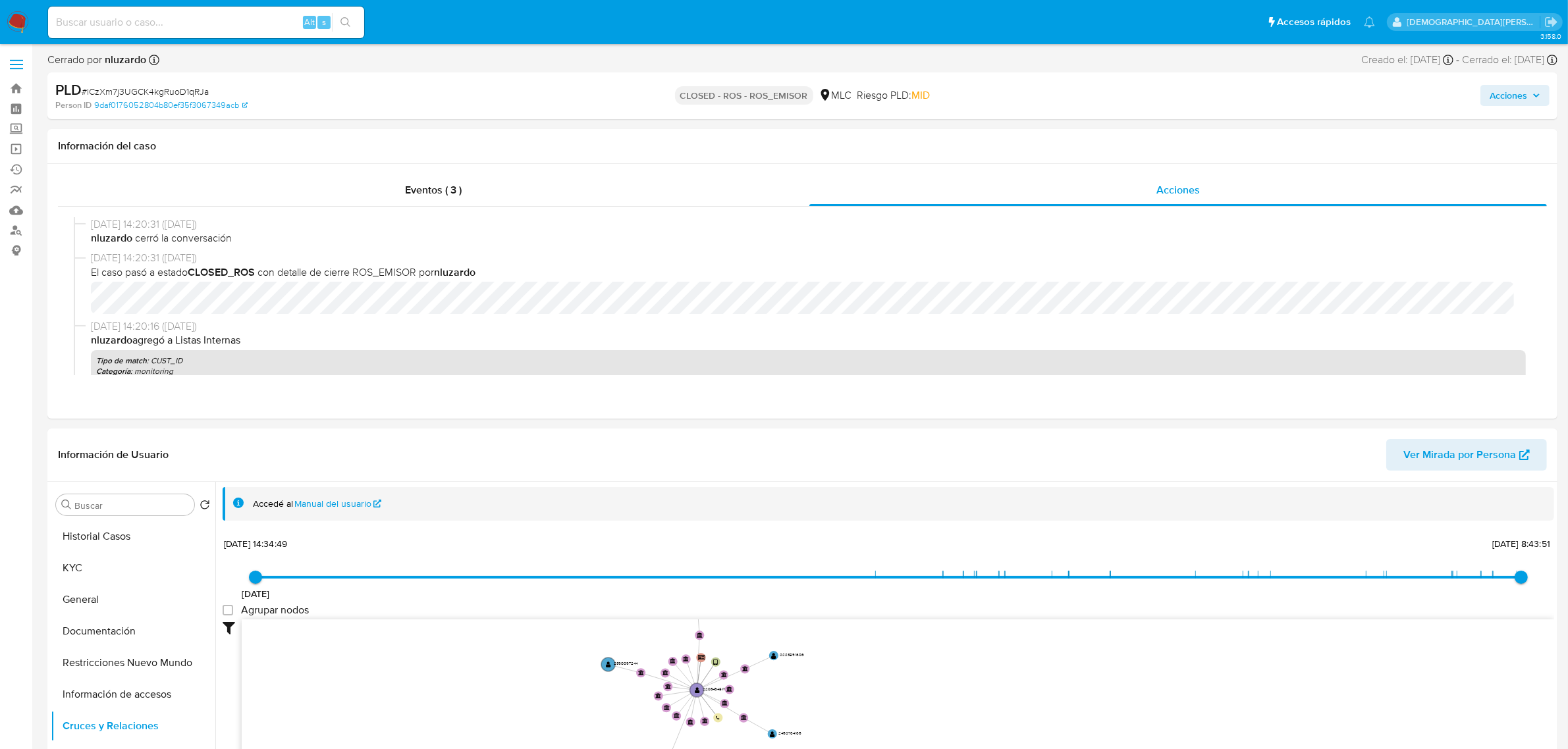
scroll to position [246, 0]
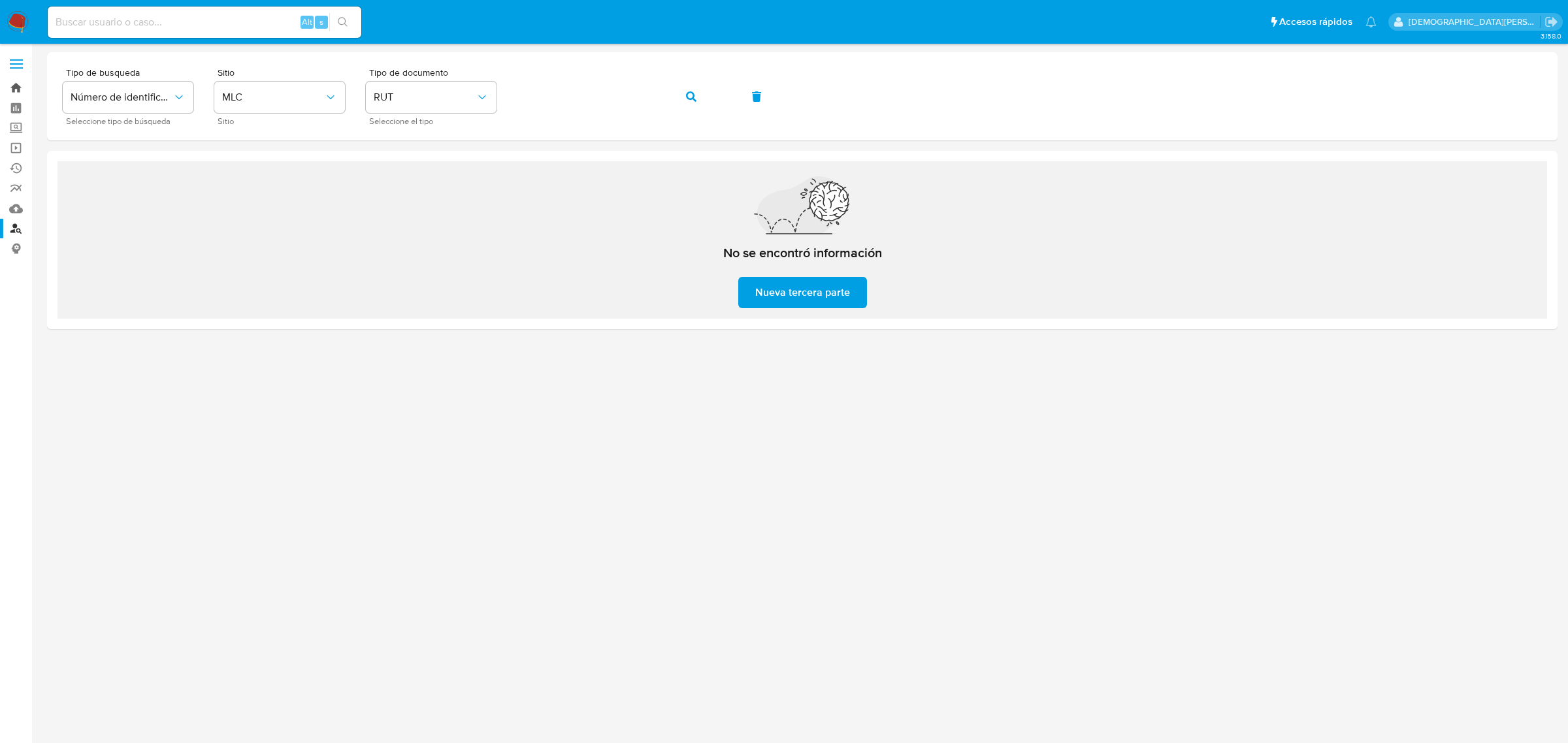
click at [13, 88] on link "Bandeja" at bounding box center [78, 87] width 155 height 21
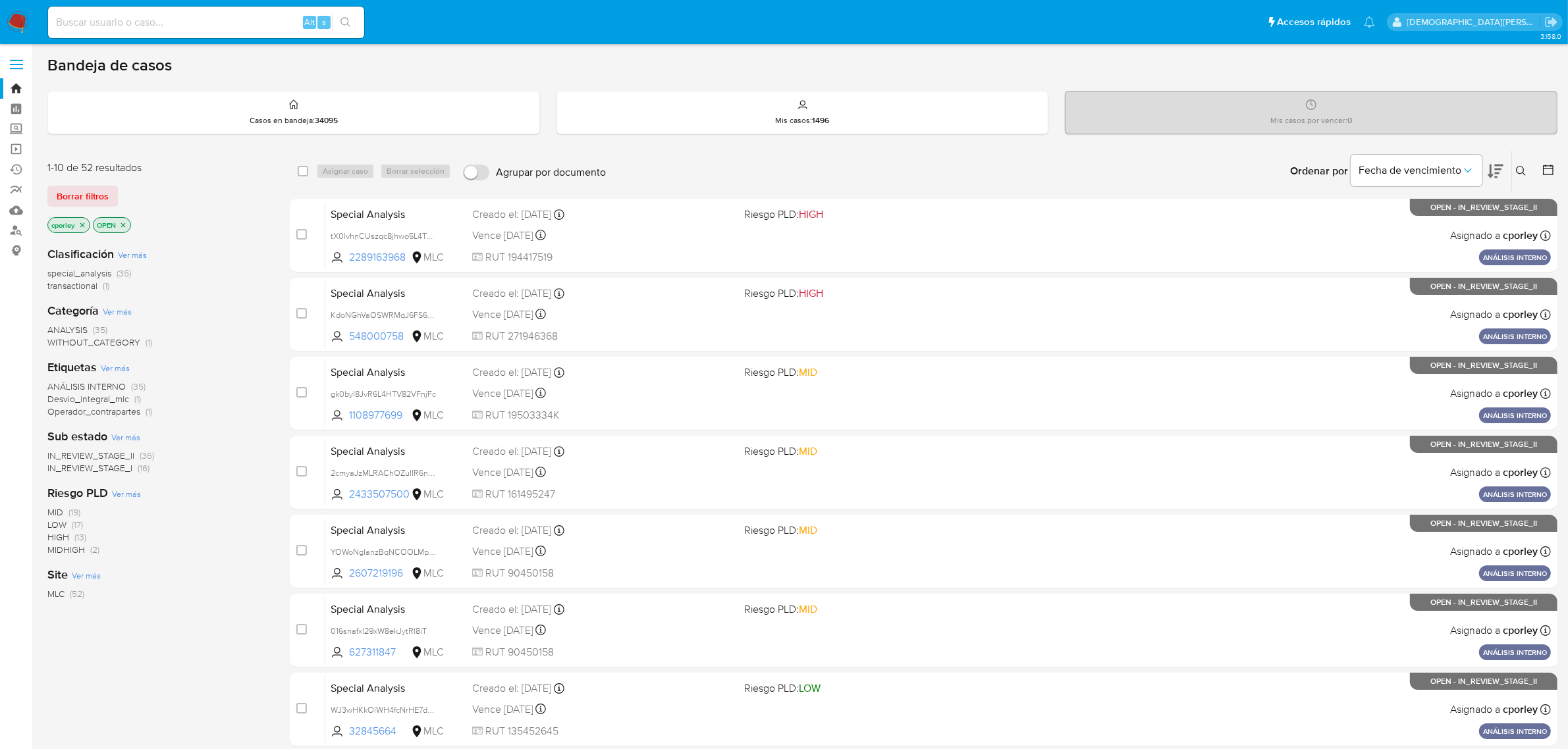
click at [1548, 165] on icon at bounding box center [1547, 170] width 13 height 13
click at [1549, 166] on icon at bounding box center [1547, 170] width 13 height 13
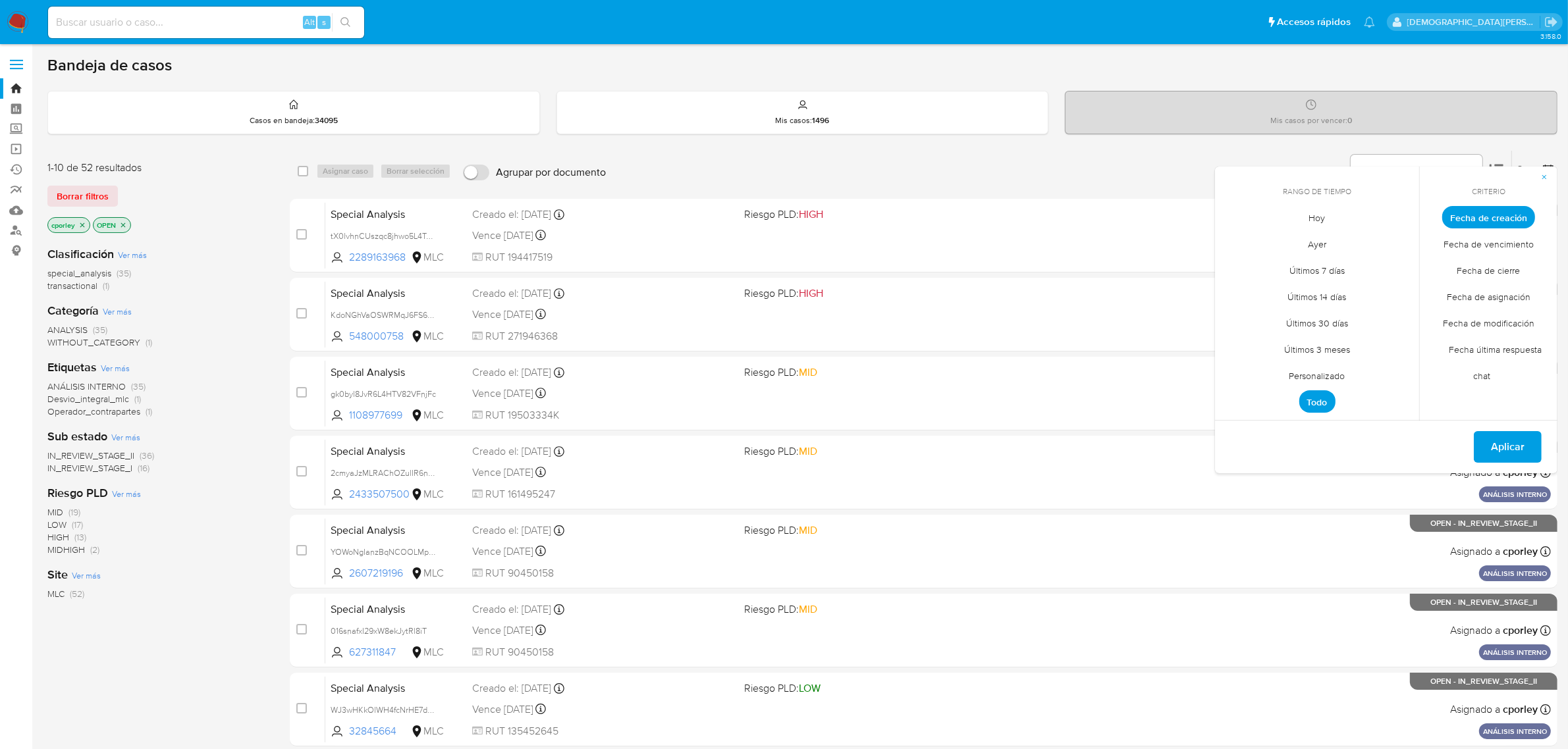
click at [1329, 373] on span "Personalizado" at bounding box center [1317, 376] width 84 height 27
click at [1237, 239] on icon "Mes anterior" at bounding box center [1235, 242] width 16 height 16
click at [1236, 241] on icon "Mes anterior" at bounding box center [1235, 242] width 16 height 16
click at [1235, 241] on icon "Mes anterior" at bounding box center [1235, 242] width 16 height 16
click at [1398, 246] on icon "Mes siguiente" at bounding box center [1399, 242] width 16 height 16
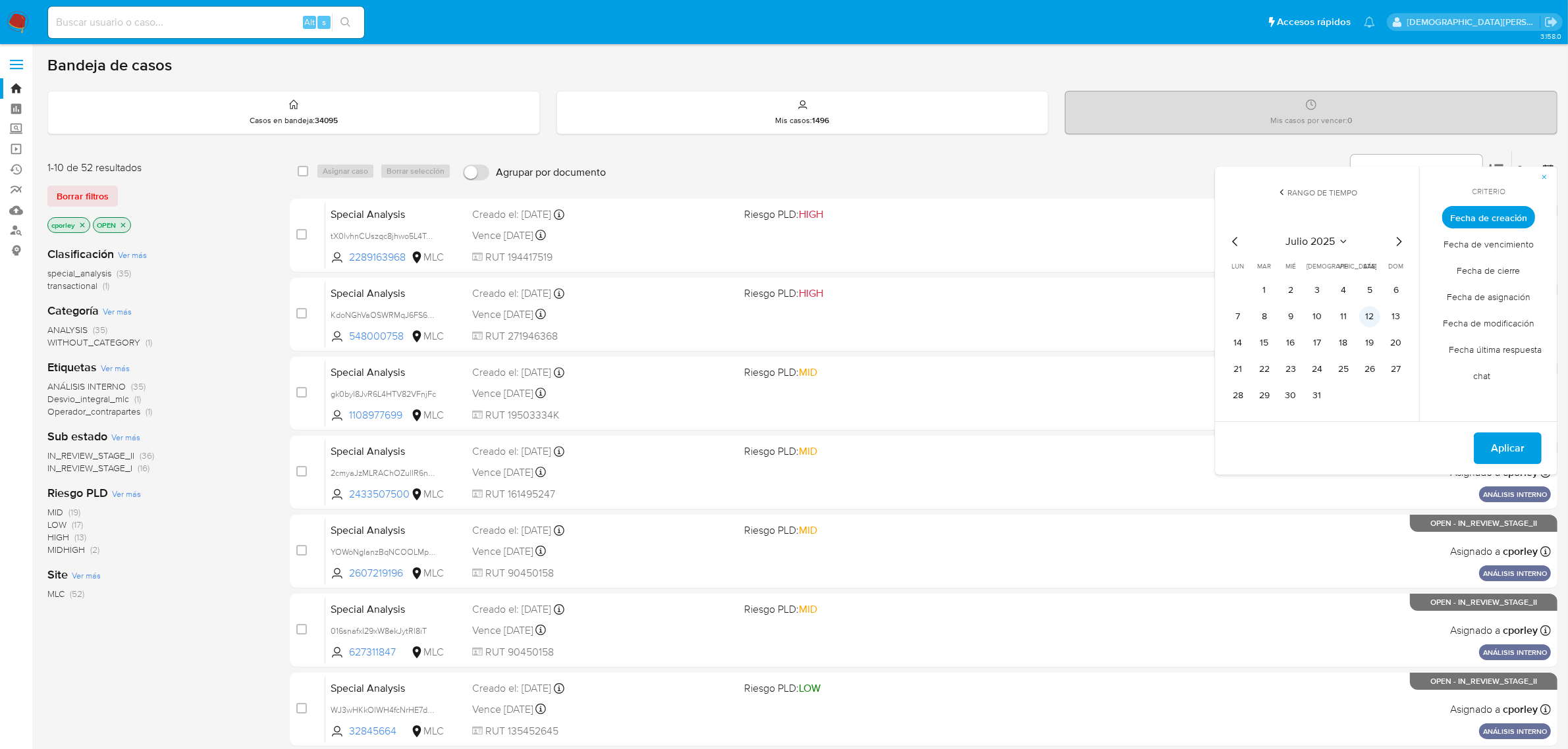
click at [1369, 310] on button "12" at bounding box center [1369, 316] width 21 height 21
click at [1496, 439] on span "Aplicar" at bounding box center [1507, 448] width 33 height 29
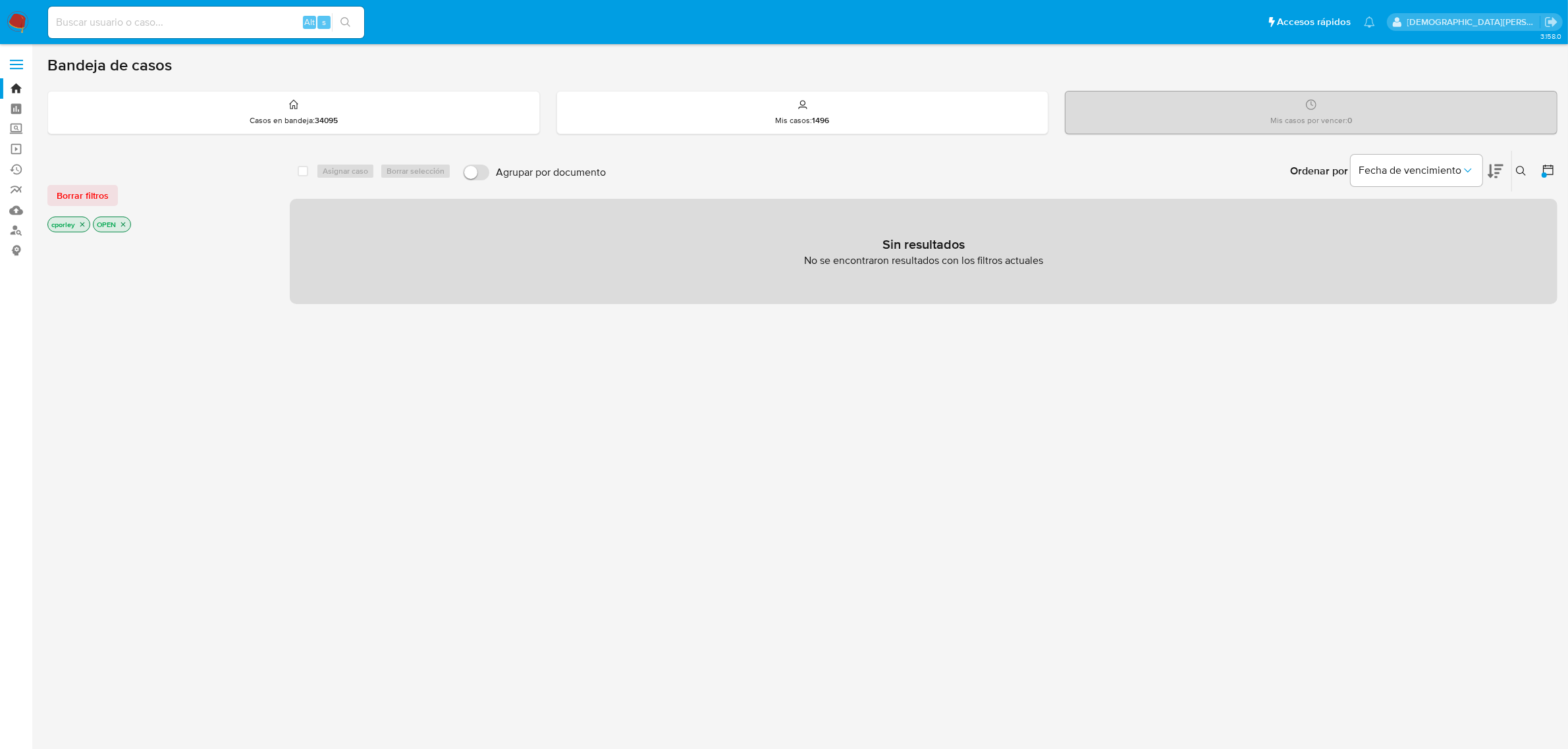
click at [127, 224] on icon "close-filter" at bounding box center [122, 224] width 8 height 8
click at [80, 221] on icon "close-filter" at bounding box center [82, 224] width 8 height 8
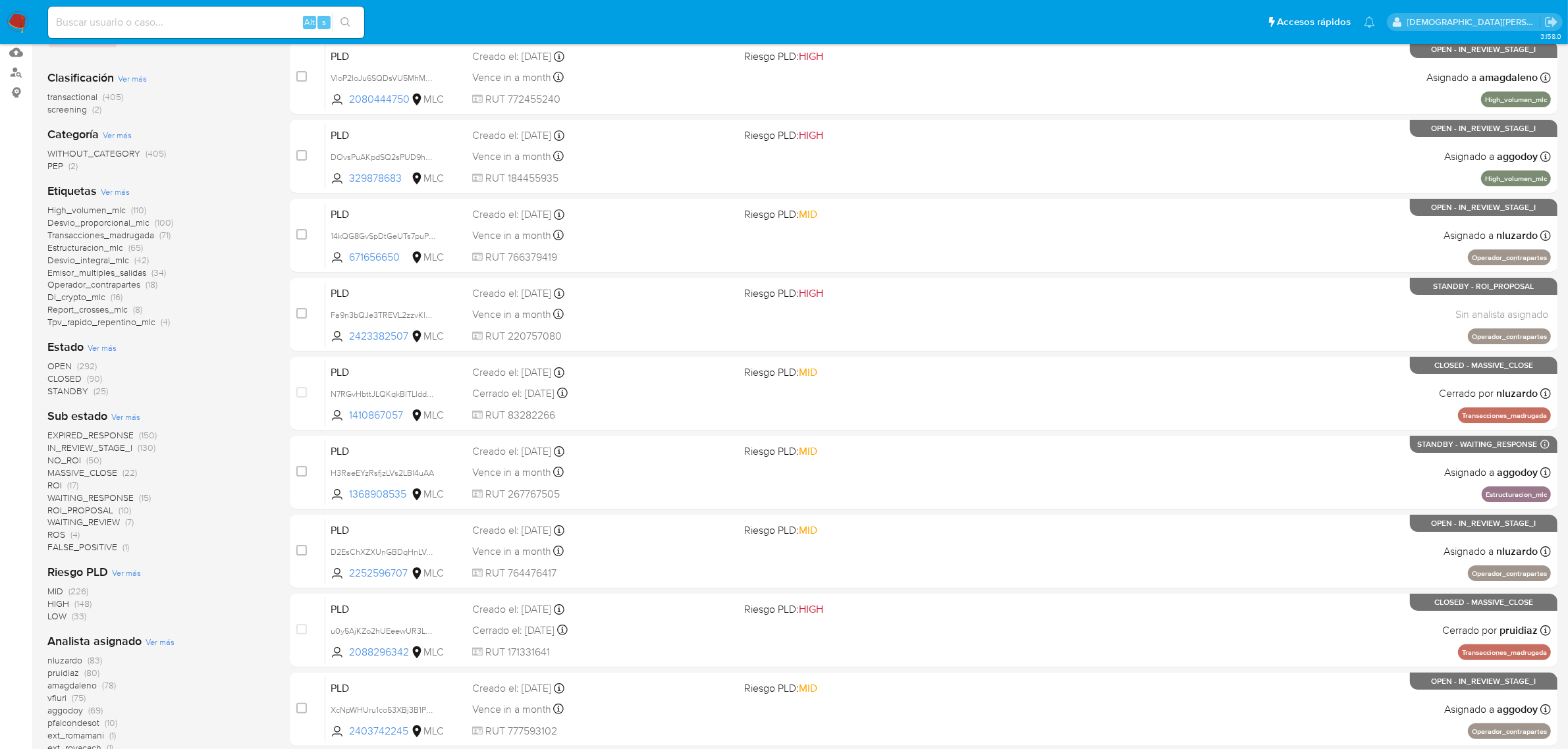
scroll to position [165, 0]
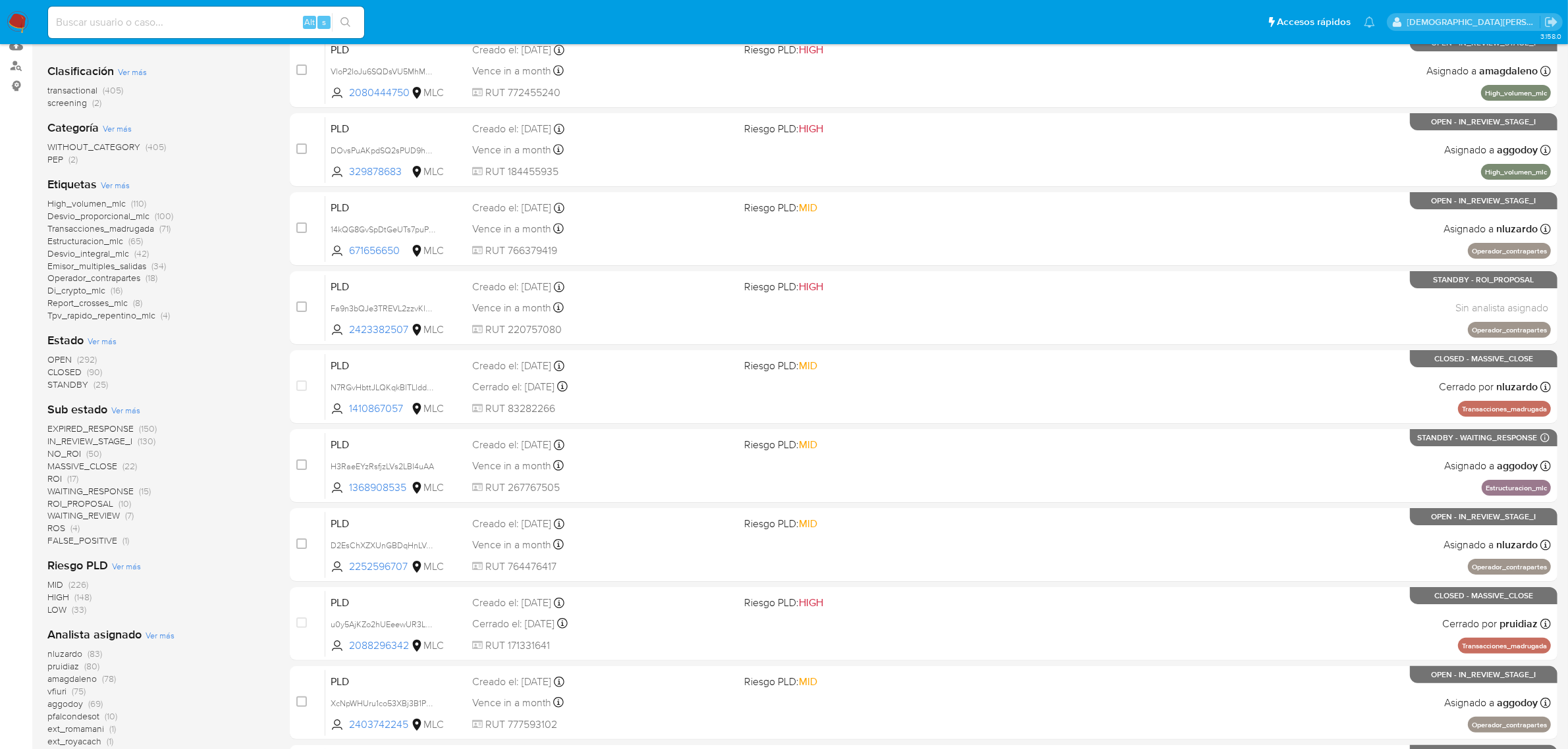
click at [85, 380] on span "STANDBY" at bounding box center [67, 384] width 40 height 13
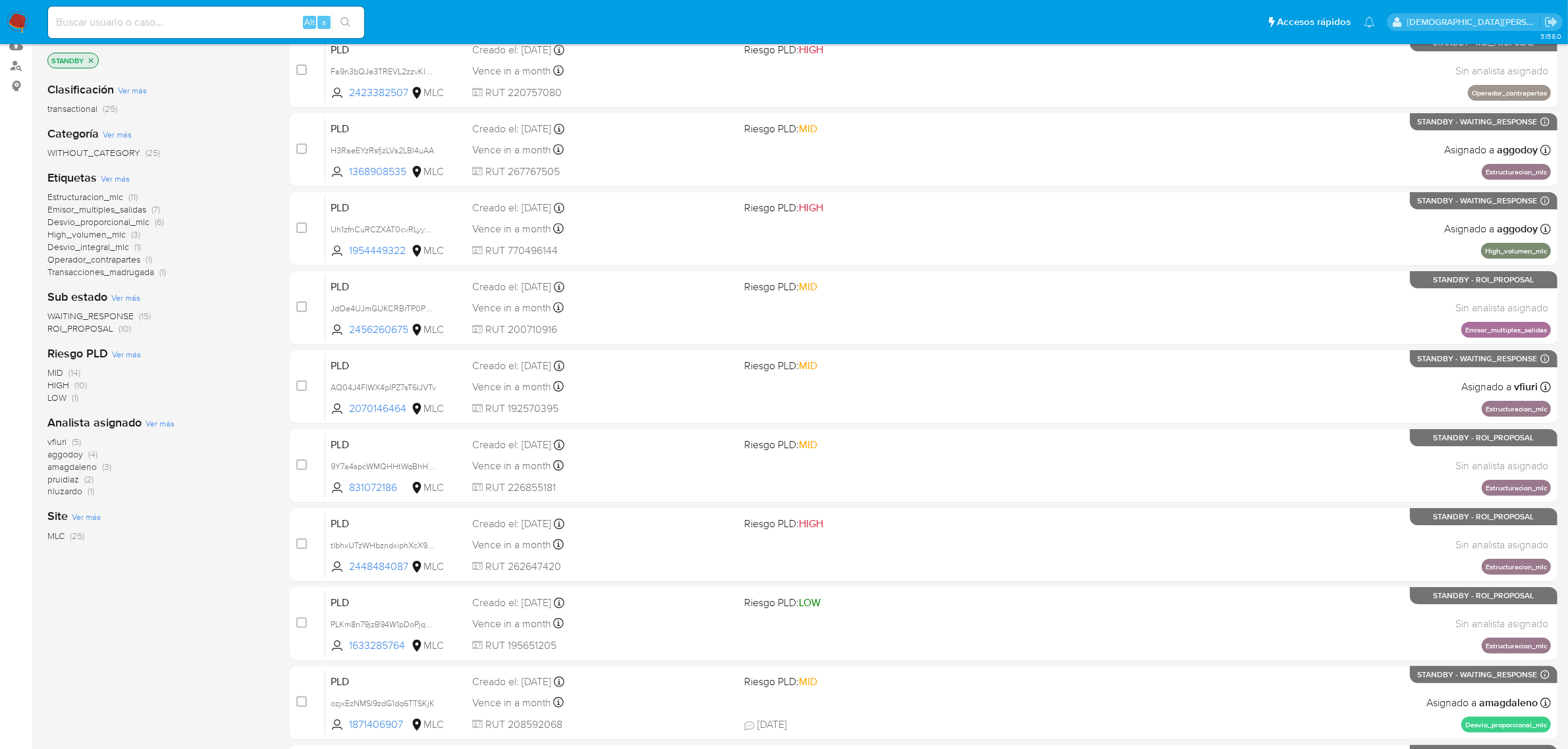
click at [80, 327] on span "ROI_PROPOSAL" at bounding box center [80, 328] width 66 height 13
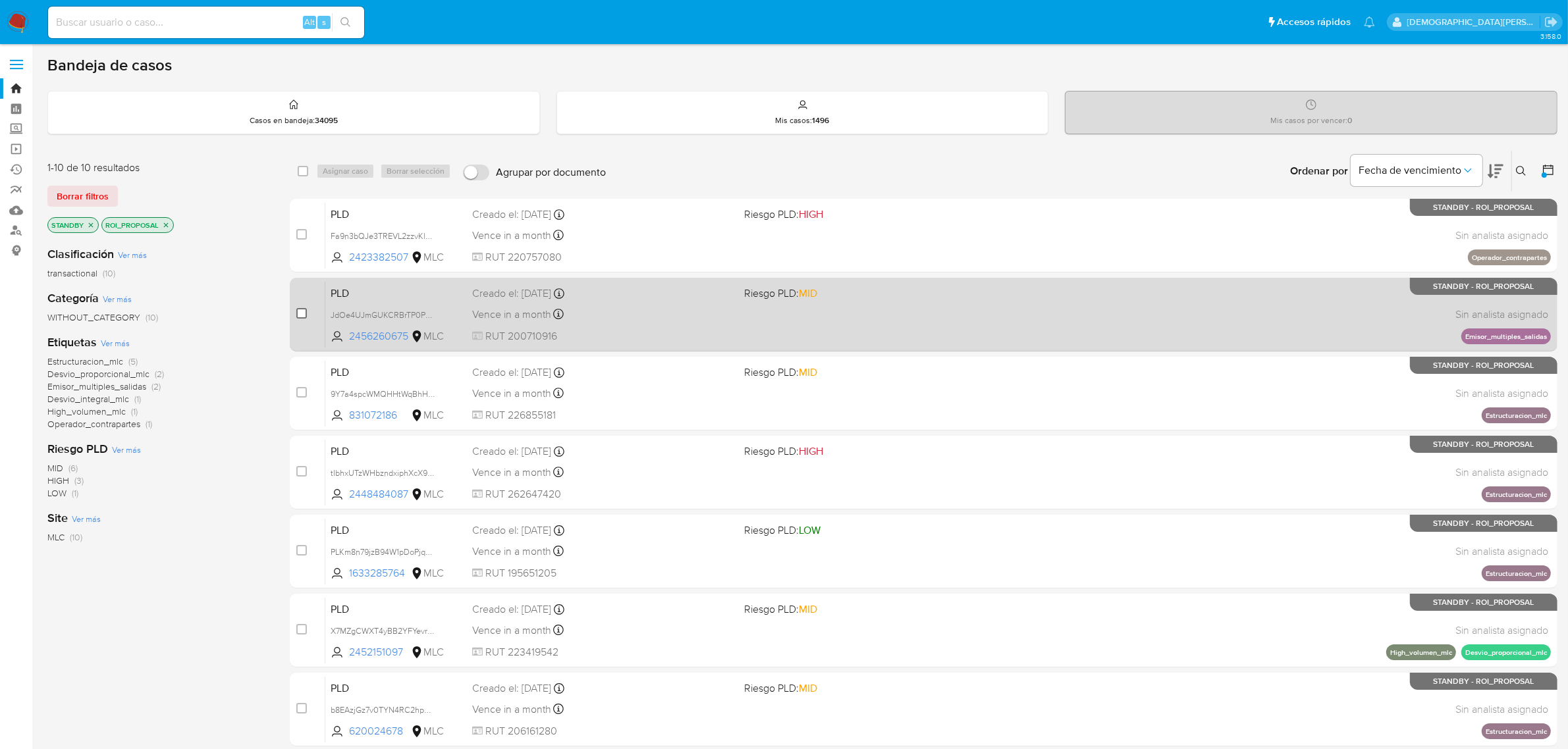
click at [300, 308] on input "checkbox" at bounding box center [301, 314] width 11 height 11
checkbox input "true"
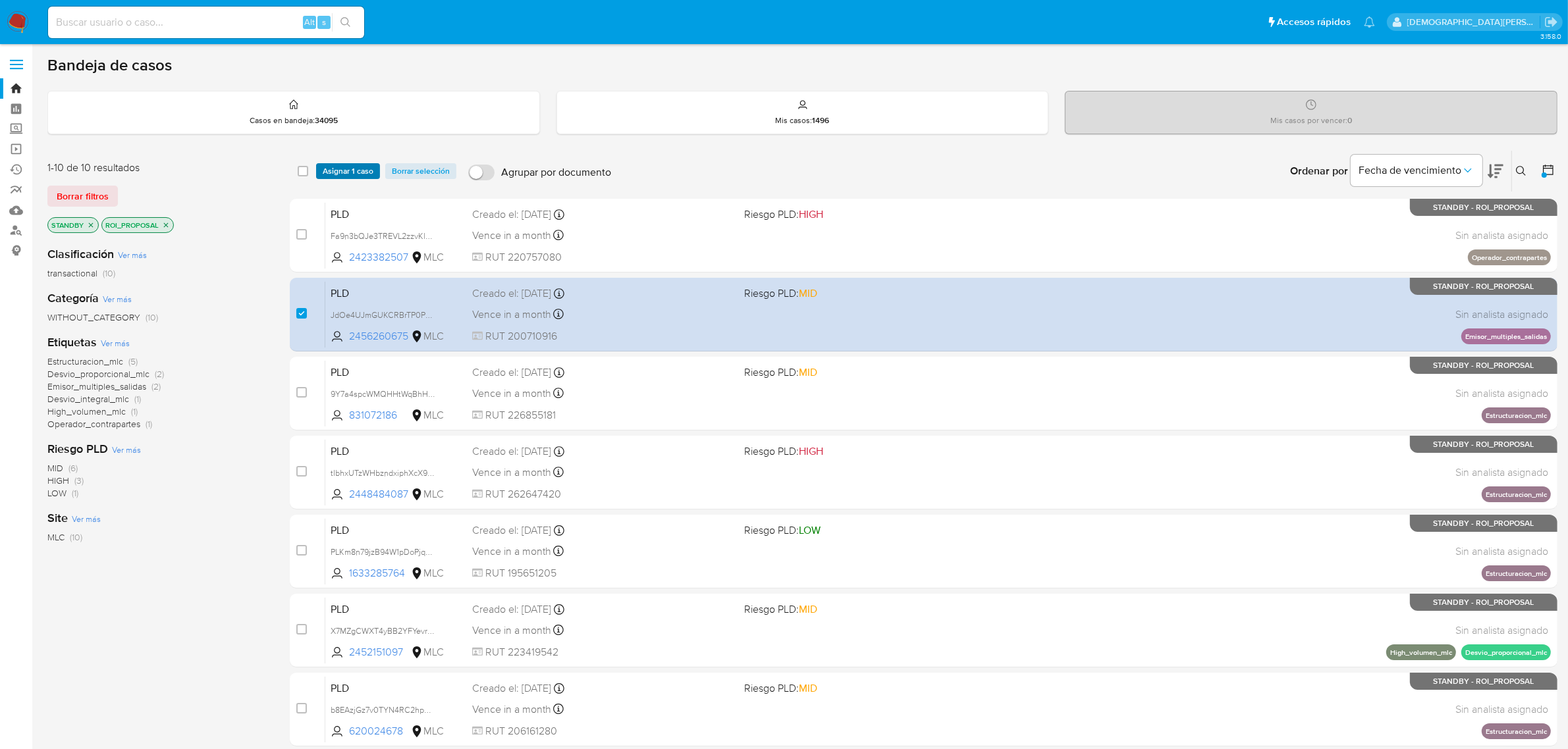
click at [329, 165] on span "Asignar 1 caso" at bounding box center [348, 171] width 50 height 13
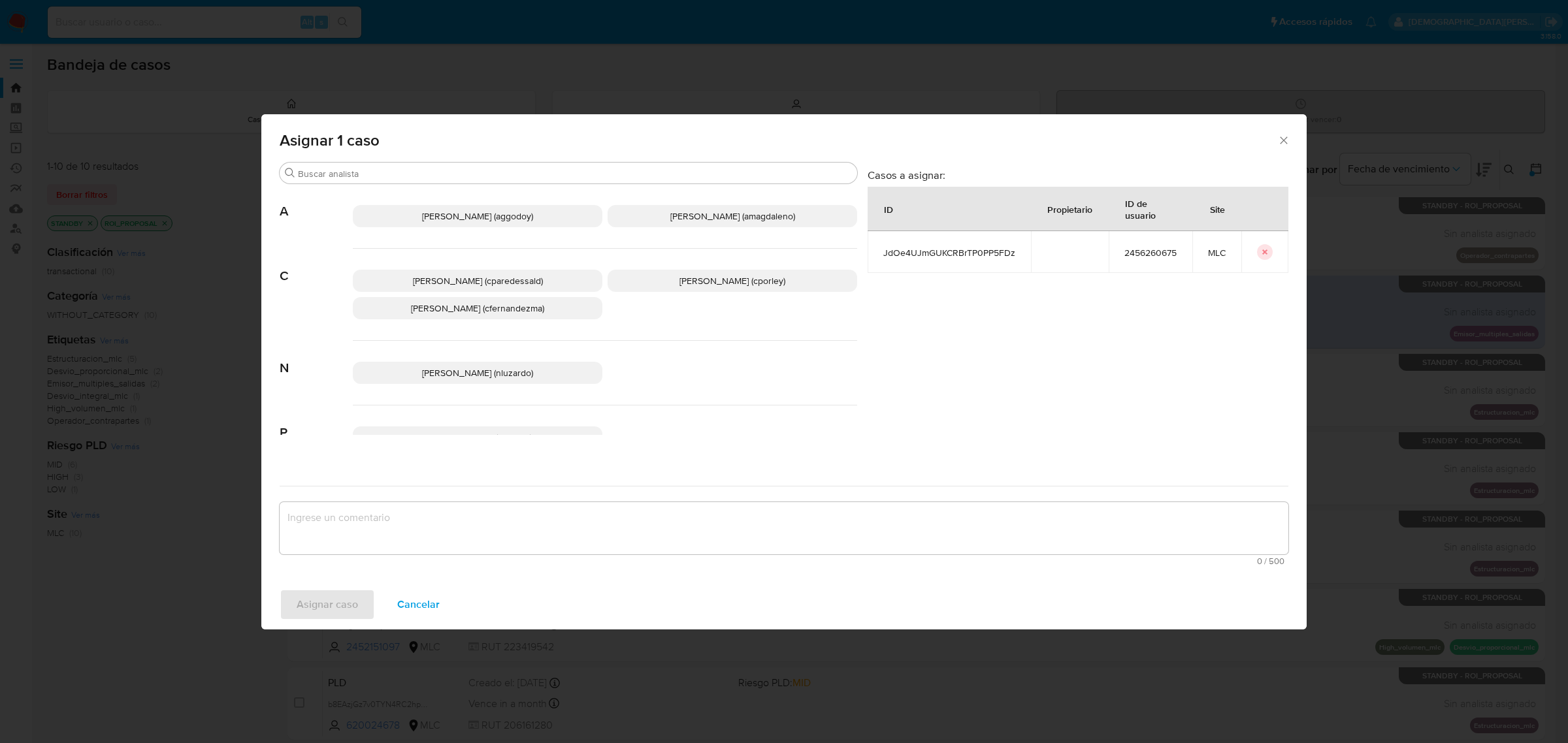
click at [647, 282] on p "Christian Porley (cporley)" at bounding box center [733, 280] width 250 height 22
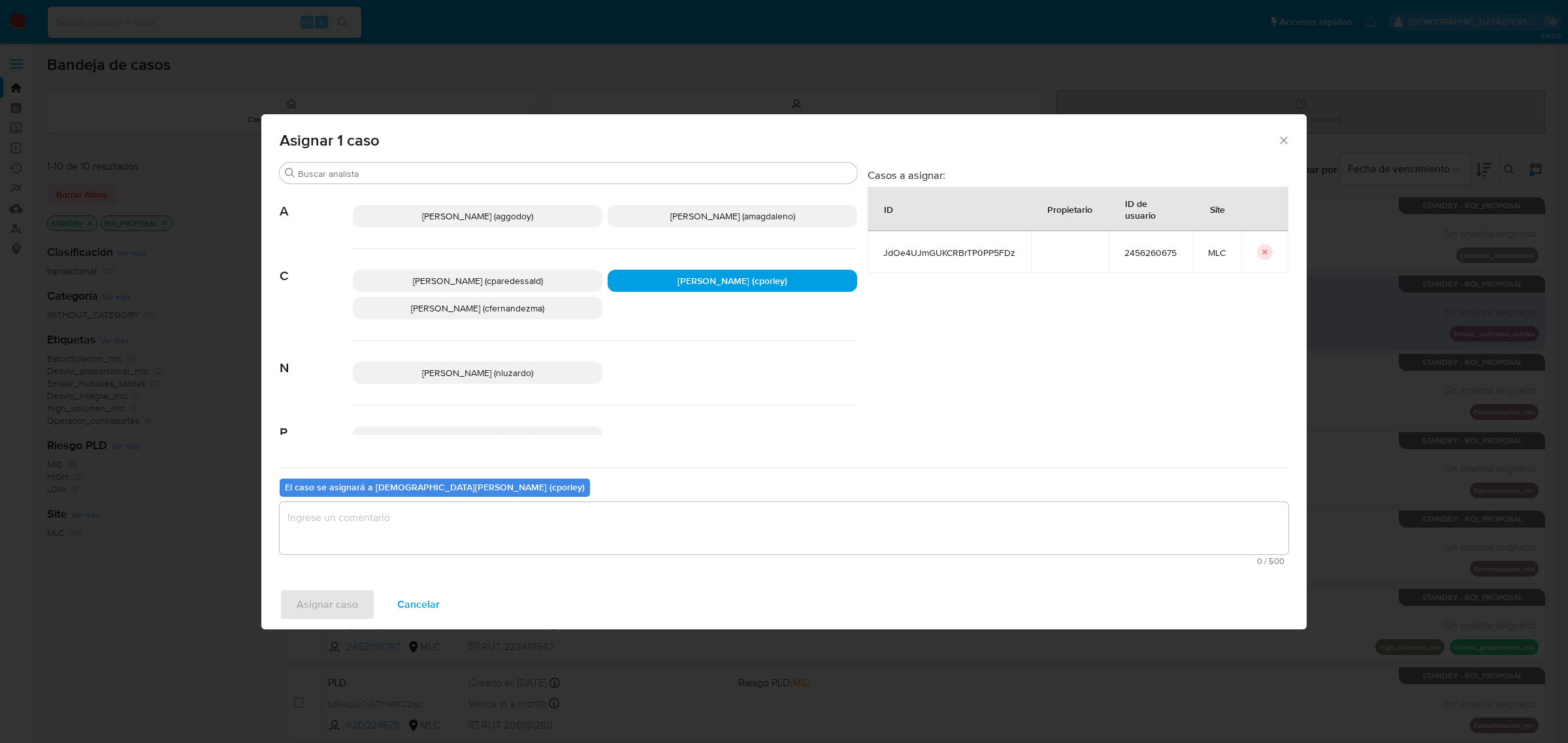
click at [537, 527] on textarea "assign-modal" at bounding box center [784, 528] width 1008 height 53
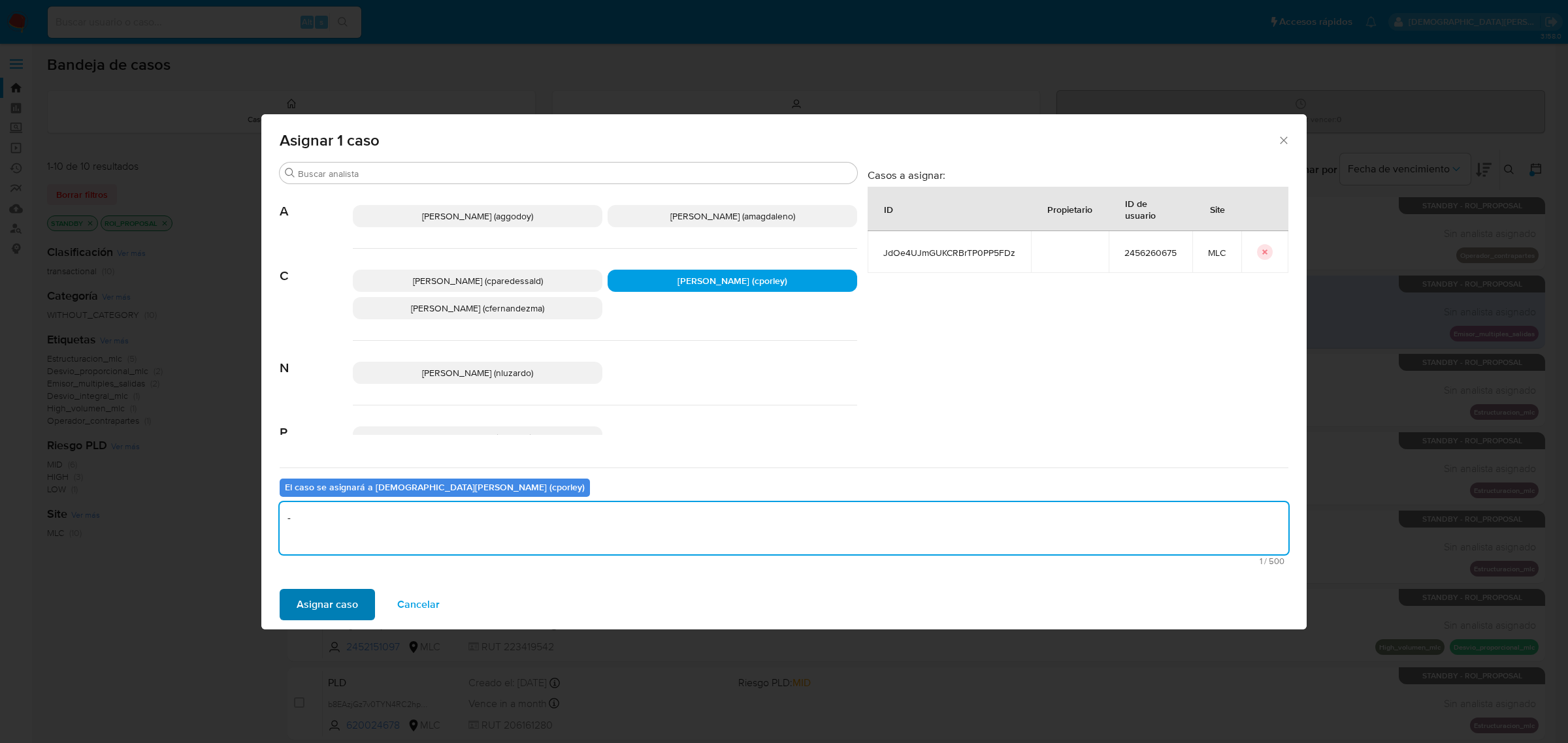
type textarea "-"
click at [337, 605] on span "Asignar caso" at bounding box center [327, 605] width 62 height 29
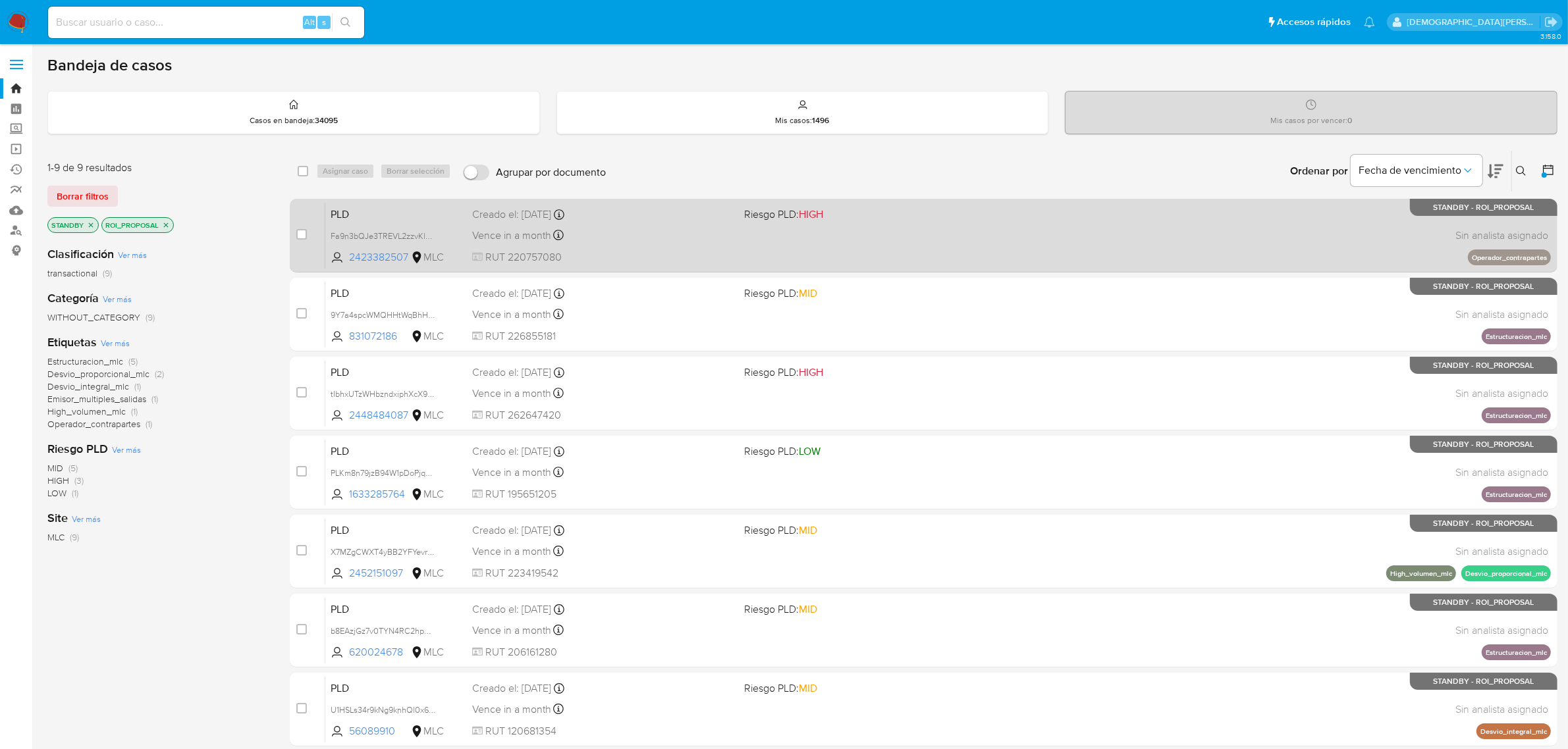
click at [692, 252] on span "RUT 220757080" at bounding box center [603, 257] width 262 height 14
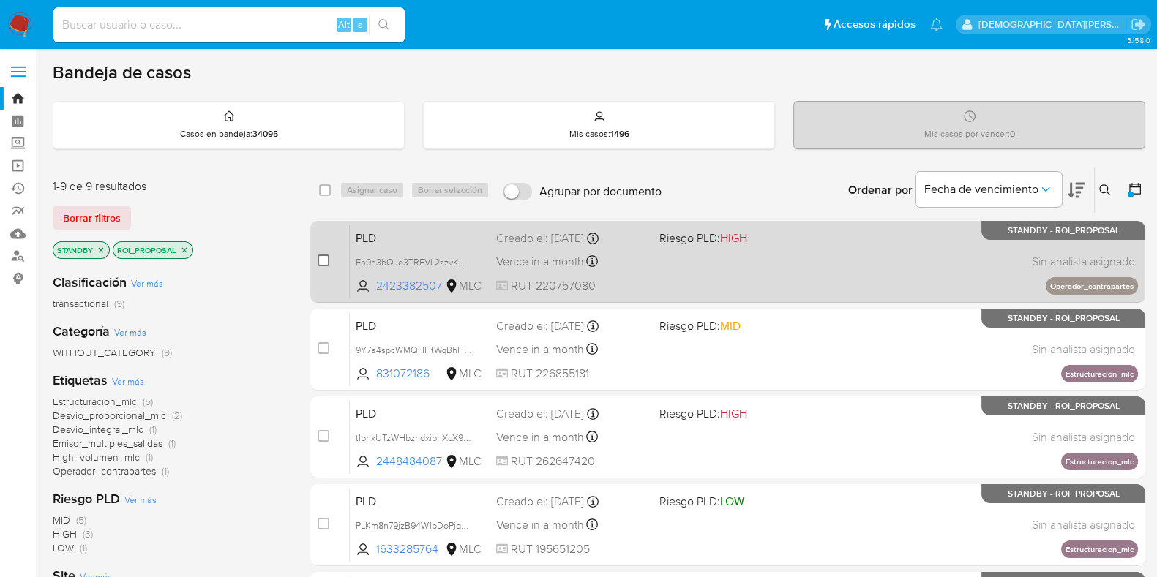
drag, startPoint x: 321, startPoint y: 258, endPoint x: 326, endPoint y: 252, distance: 7.8
click at [322, 257] on input "checkbox" at bounding box center [324, 261] width 12 height 12
checkbox input "true"
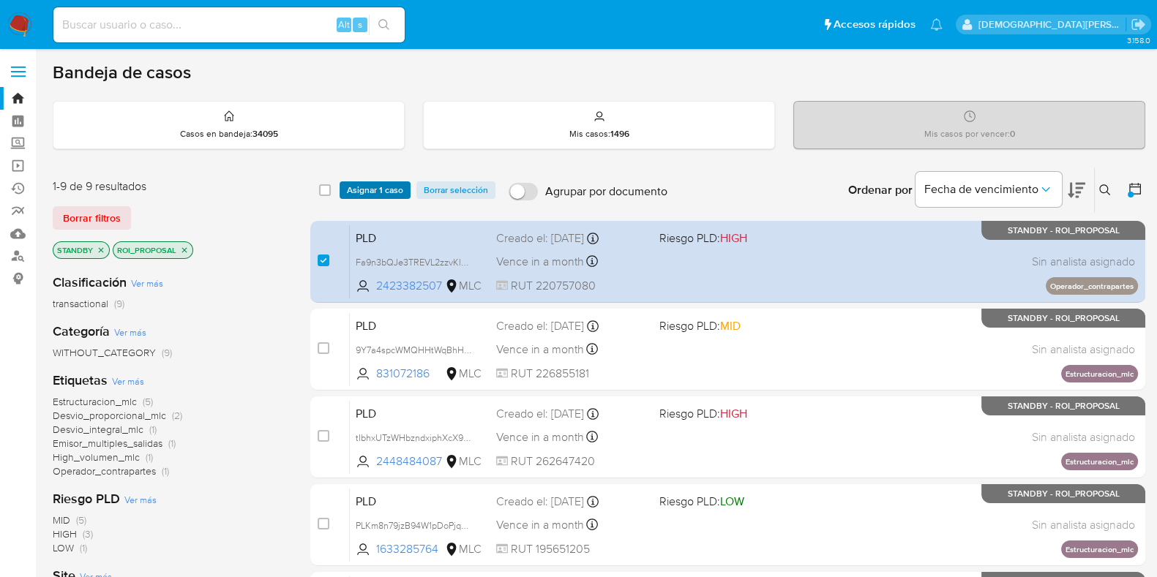
click at [373, 190] on span "Asignar 1 caso" at bounding box center [375, 190] width 56 height 15
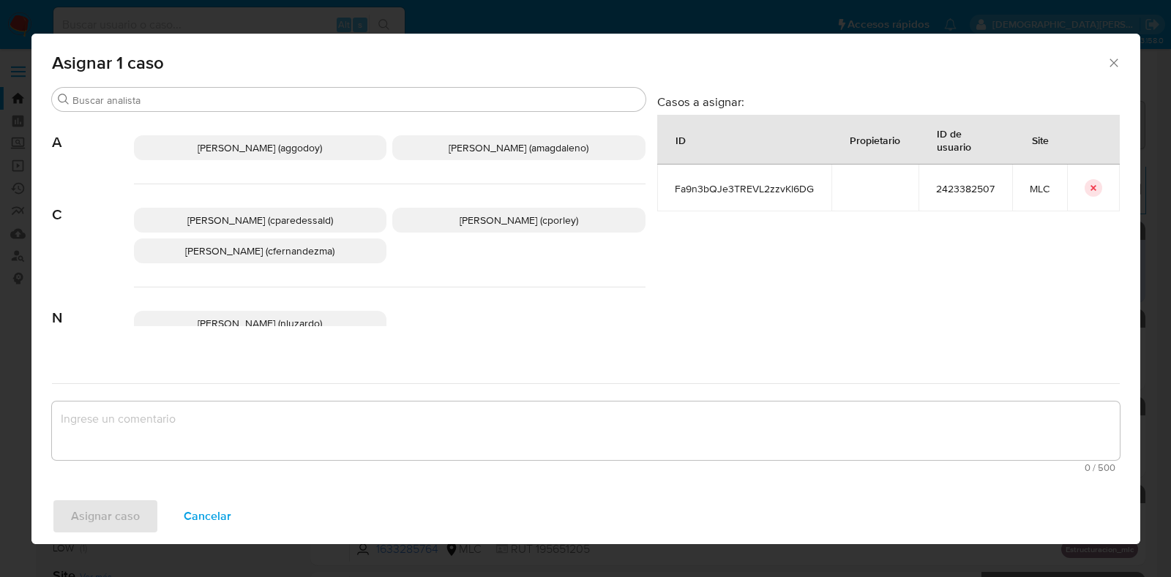
click at [534, 232] on p "Christian Porley (cporley)" at bounding box center [518, 220] width 253 height 25
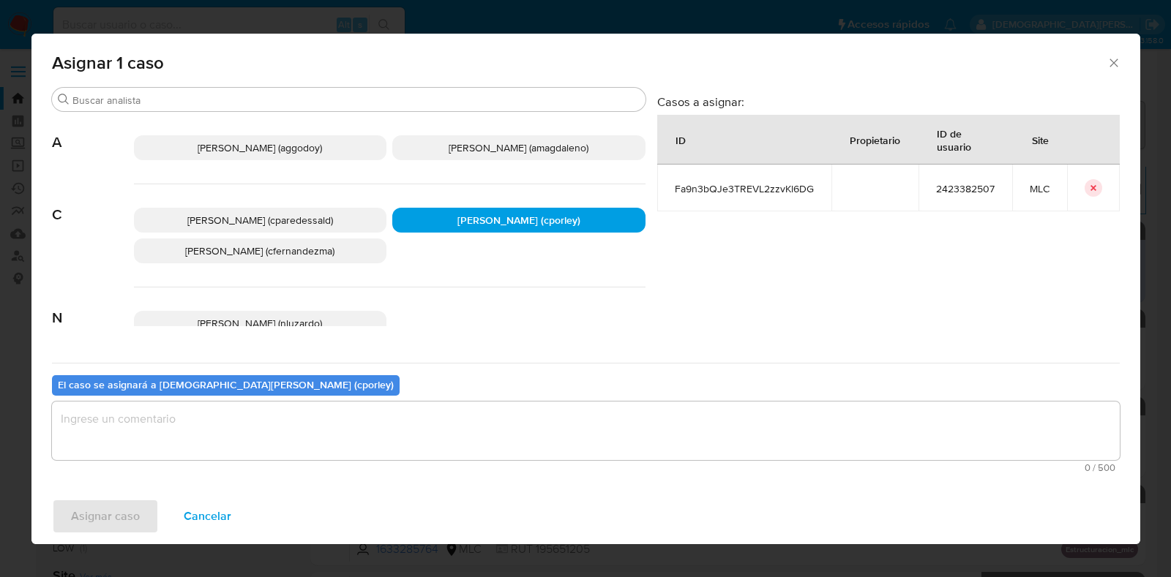
click at [384, 422] on textarea "assign-modal" at bounding box center [586, 431] width 1068 height 59
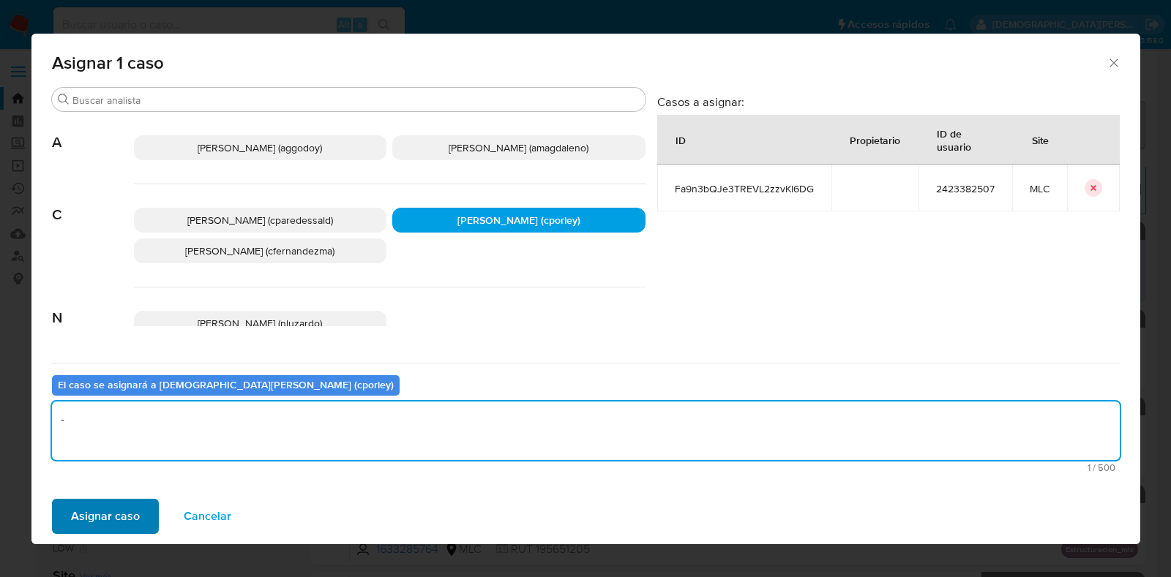
type textarea "-"
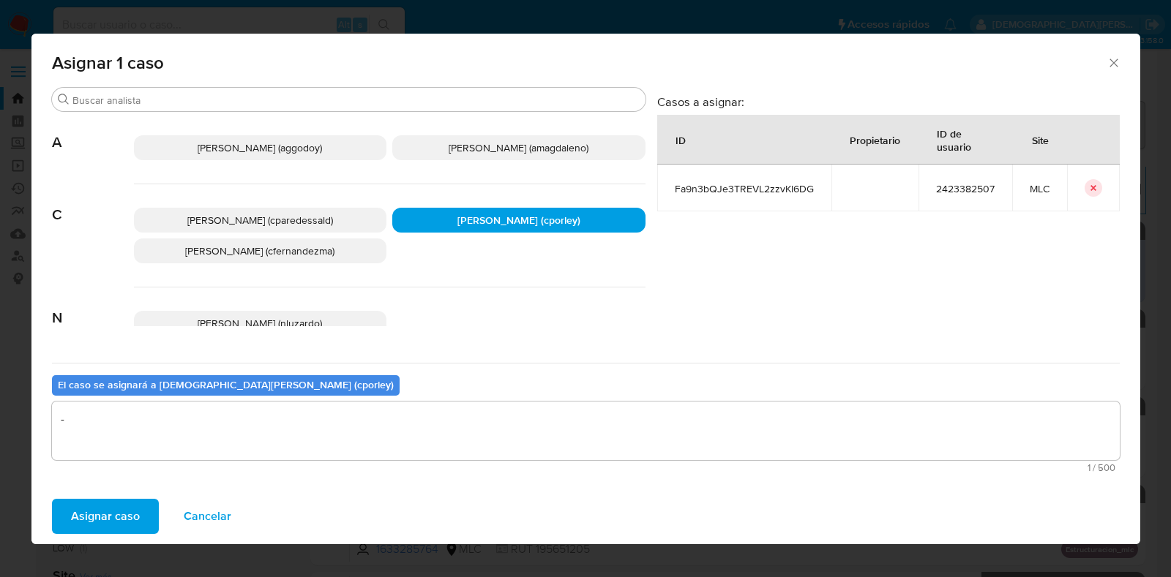
click at [128, 511] on span "Asignar caso" at bounding box center [105, 517] width 69 height 32
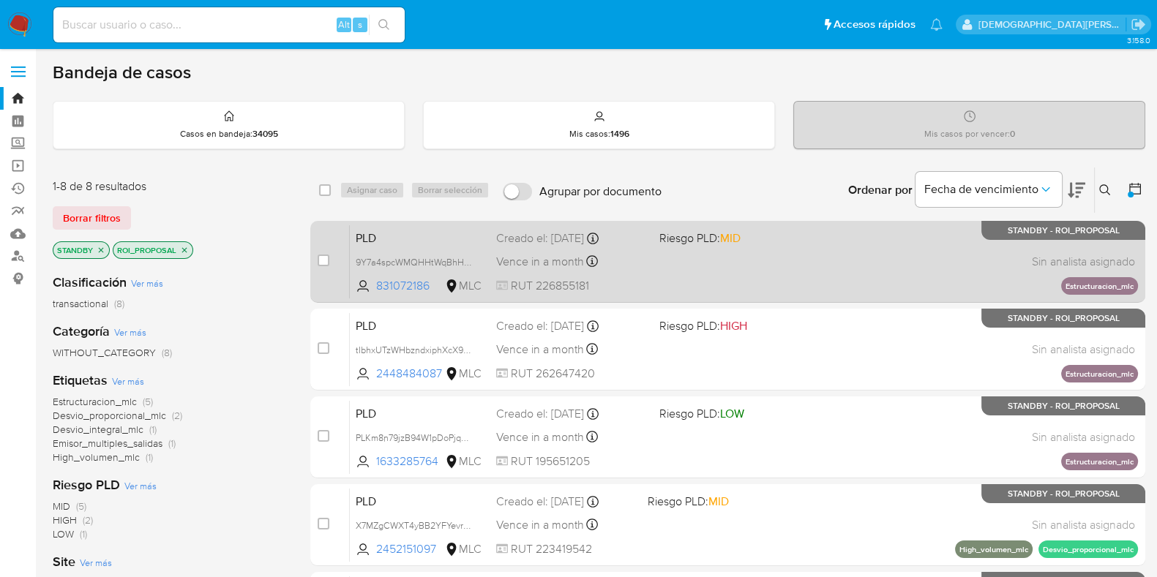
click at [736, 291] on div "PLD 9Y7a4spcWMQHHtWqBhHXWzhB 831072186 MLC Riesgo PLD: MID Creado el: 12/07/202…" at bounding box center [744, 262] width 788 height 74
click at [326, 263] on input "checkbox" at bounding box center [324, 261] width 12 height 12
checkbox input "true"
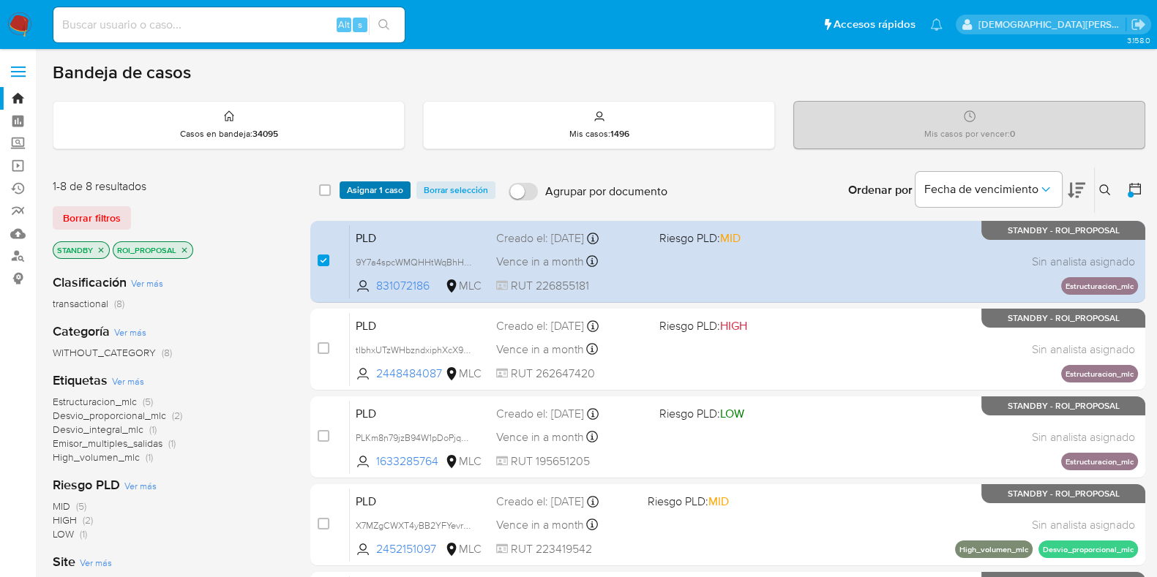
click at [389, 190] on span "Asignar 1 caso" at bounding box center [375, 190] width 56 height 15
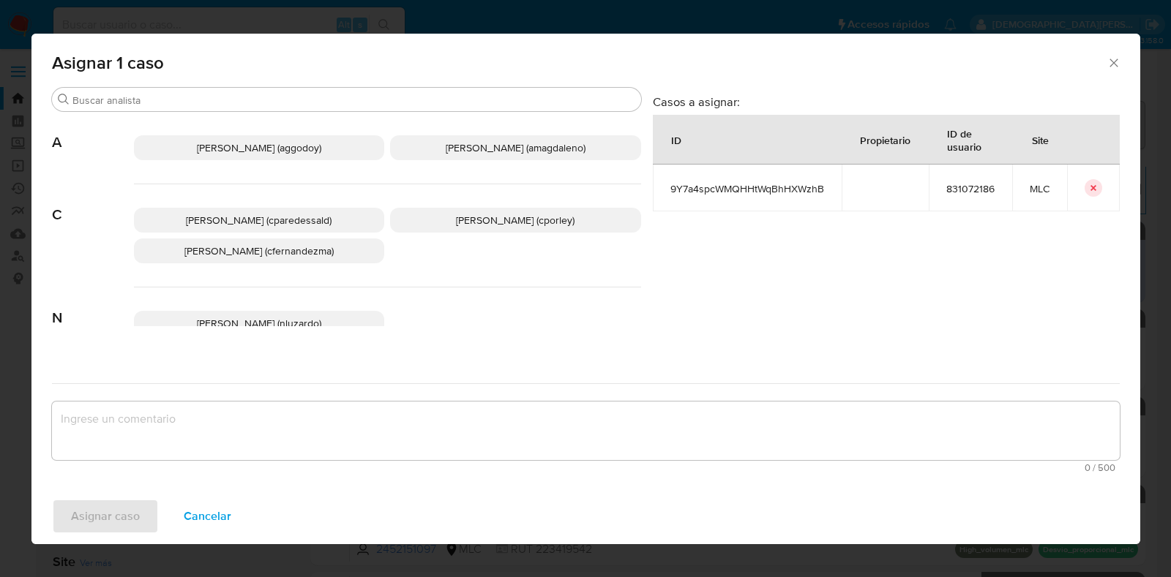
click at [504, 223] on span "Christian Porley (cporley)" at bounding box center [515, 220] width 119 height 15
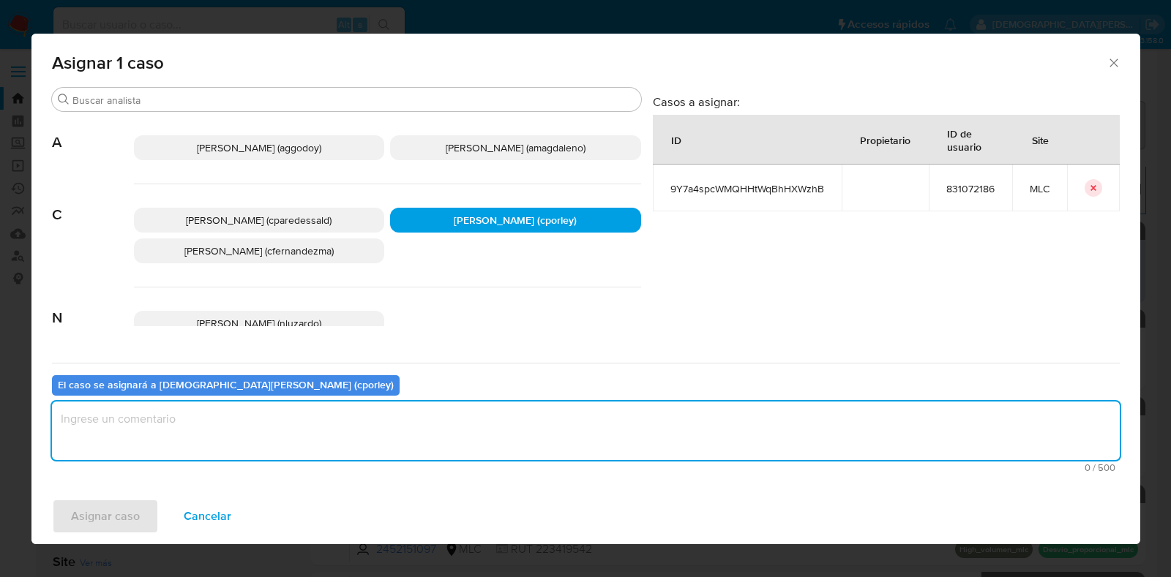
click at [430, 420] on textarea "assign-modal" at bounding box center [586, 431] width 1068 height 59
type textarea "-"
click at [144, 520] on button "Asignar caso" at bounding box center [105, 516] width 107 height 35
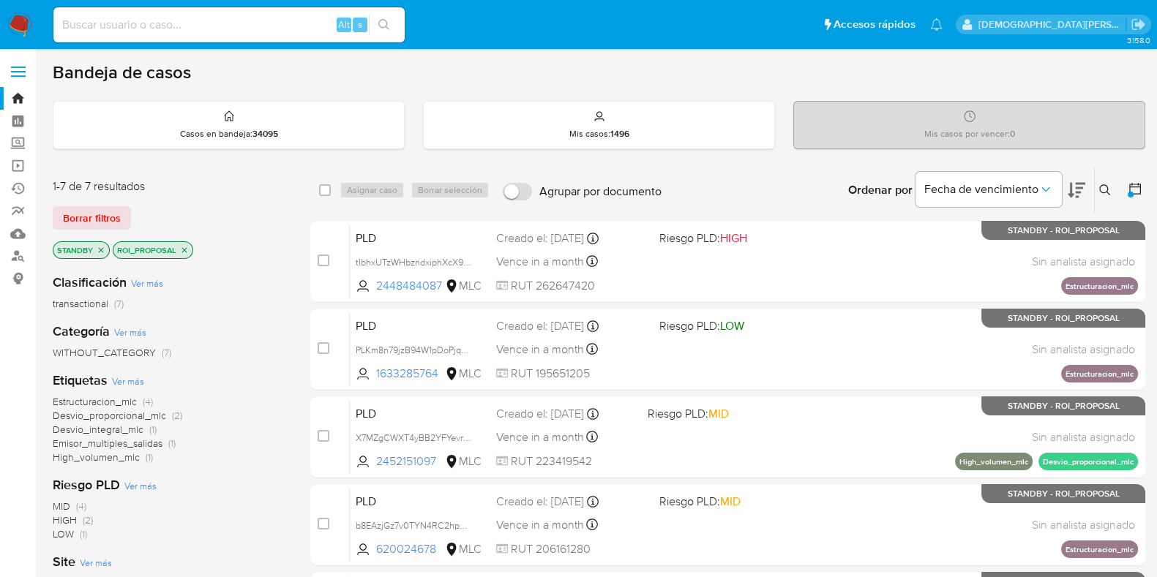
click at [184, 249] on icon "close-filter" at bounding box center [184, 249] width 5 height 5
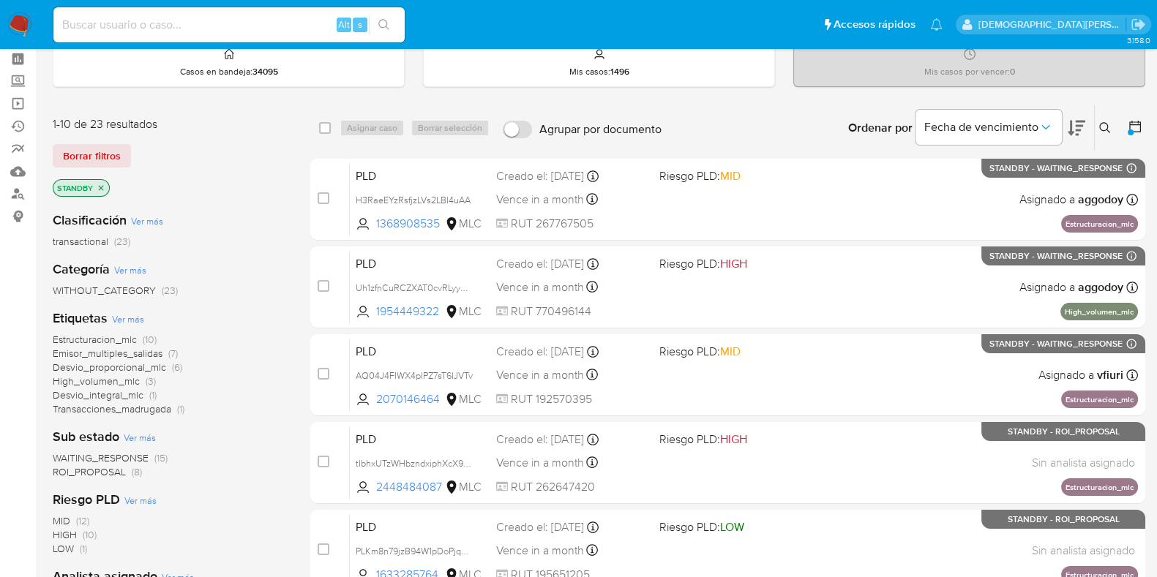
scroll to position [91, 0]
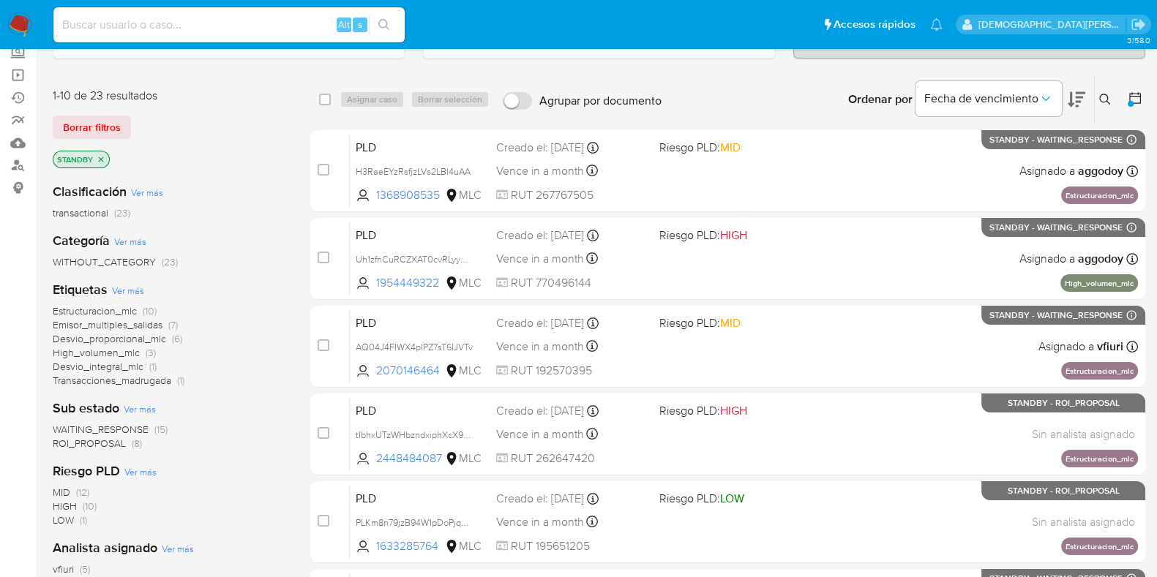
click at [113, 440] on span "ROI_PROPOSAL" at bounding box center [89, 443] width 73 height 15
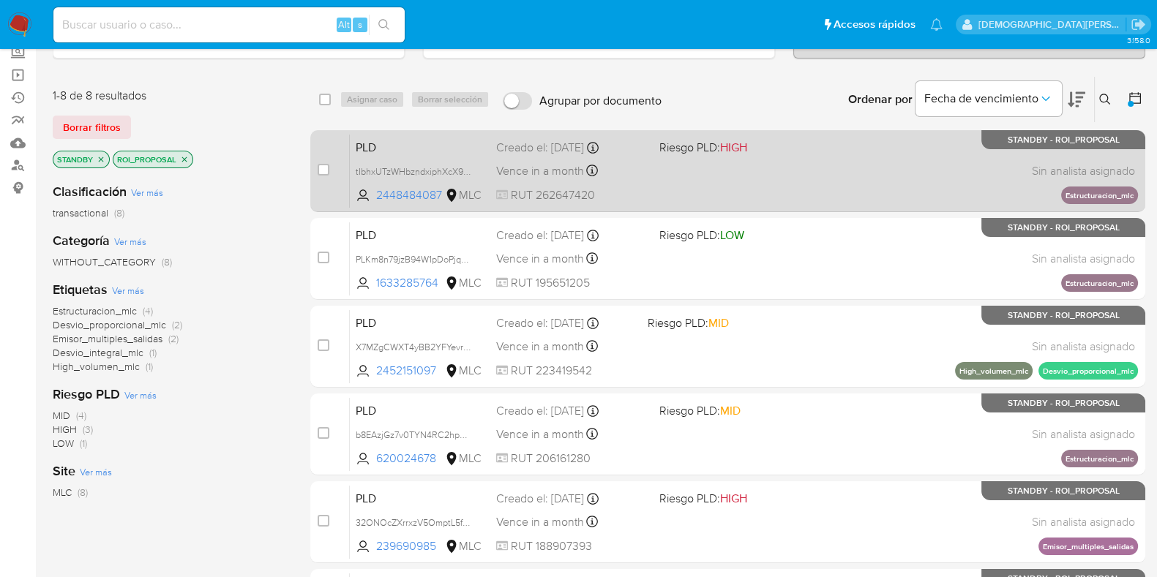
click at [743, 184] on div "PLD tIbhxUTzWHbzndxiphXcX9rm 2448484087 MLC Riesgo PLD: HIGH Creado el: 12/07/2…" at bounding box center [744, 171] width 788 height 74
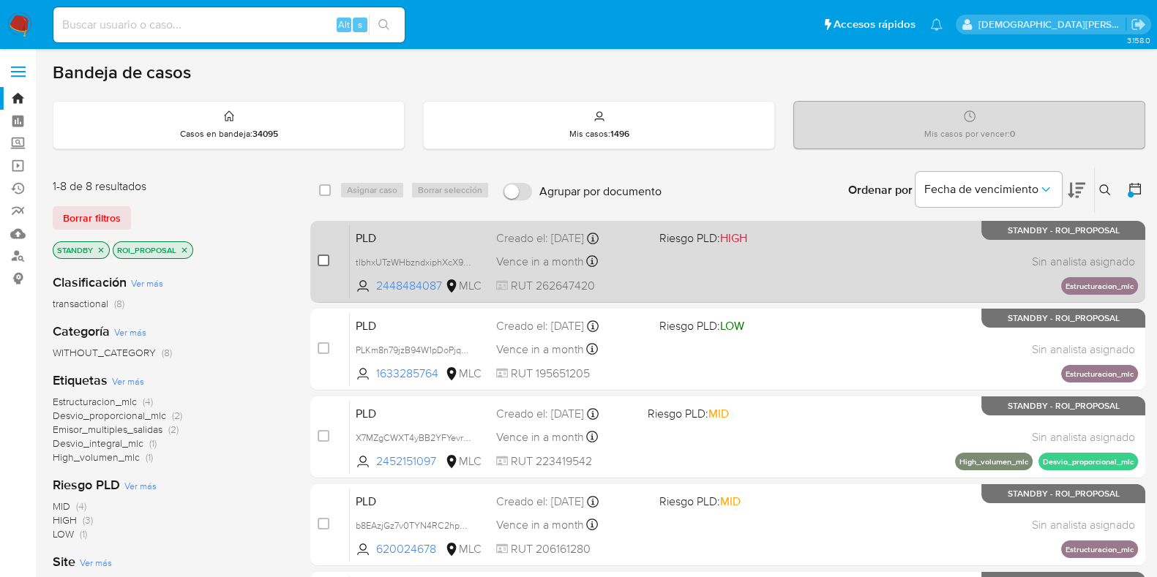
click at [320, 258] on input "checkbox" at bounding box center [324, 261] width 12 height 12
checkbox input "true"
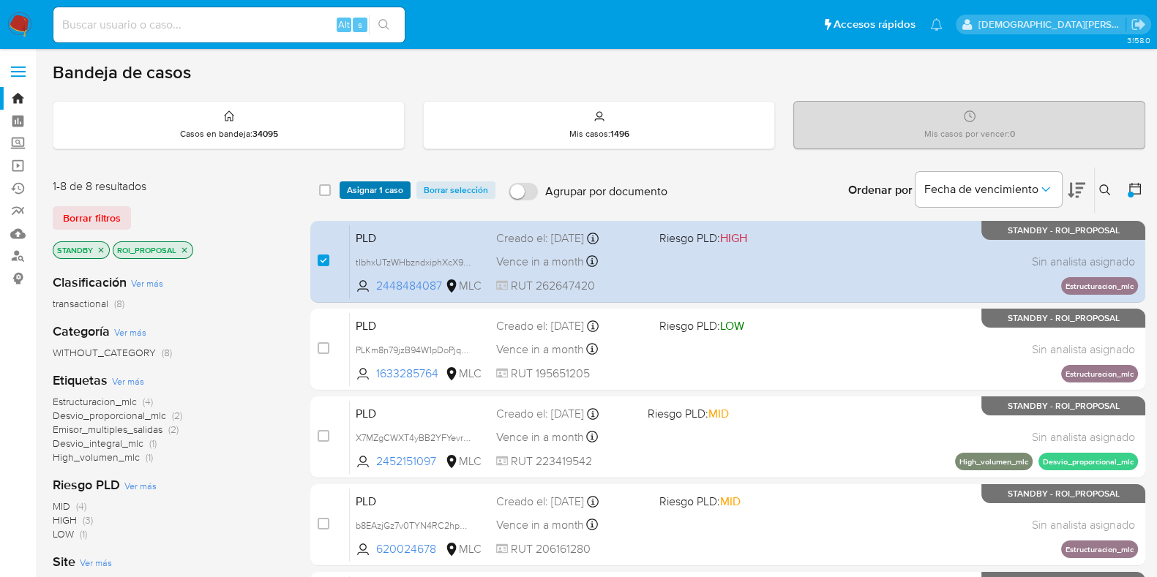
click at [379, 193] on span "Asignar 1 caso" at bounding box center [375, 190] width 56 height 15
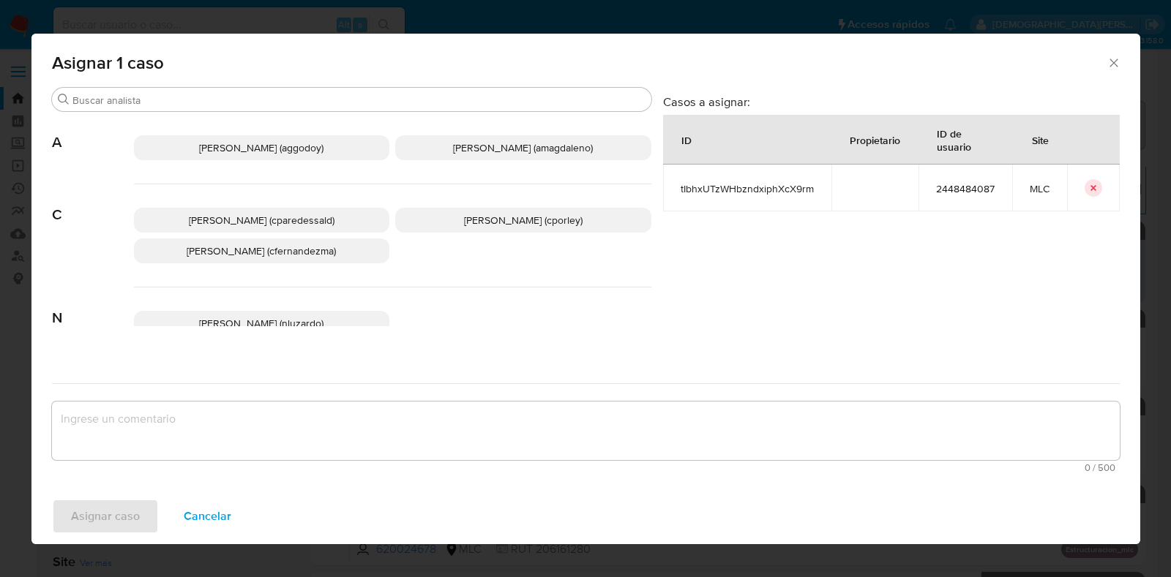
click at [557, 214] on span "Christian Porley (cporley)" at bounding box center [523, 220] width 119 height 15
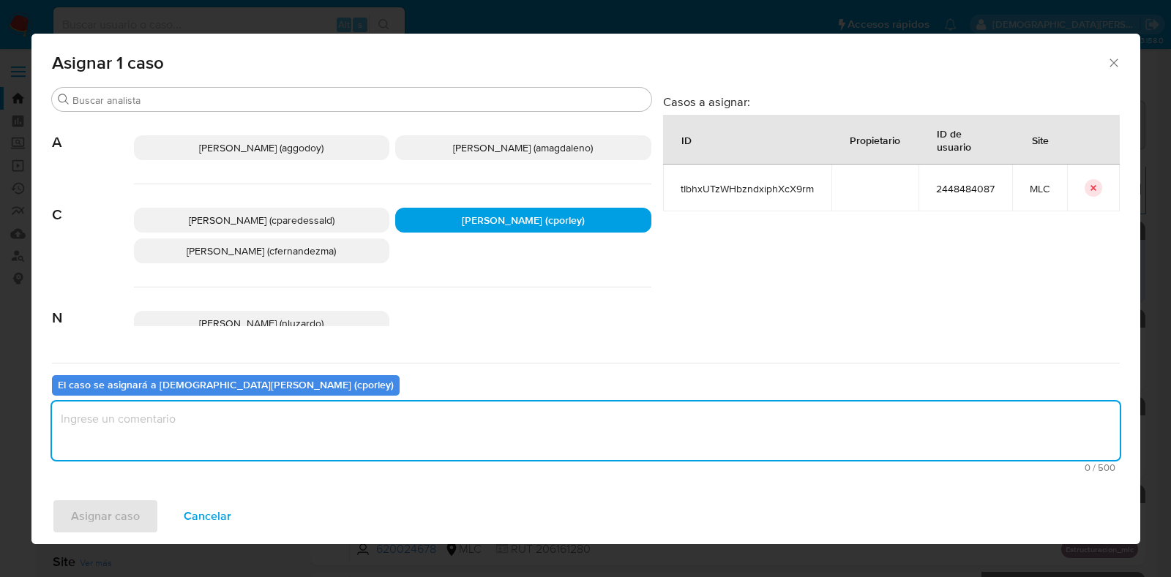
click at [392, 412] on textarea "assign-modal" at bounding box center [586, 431] width 1068 height 59
type textarea "-"
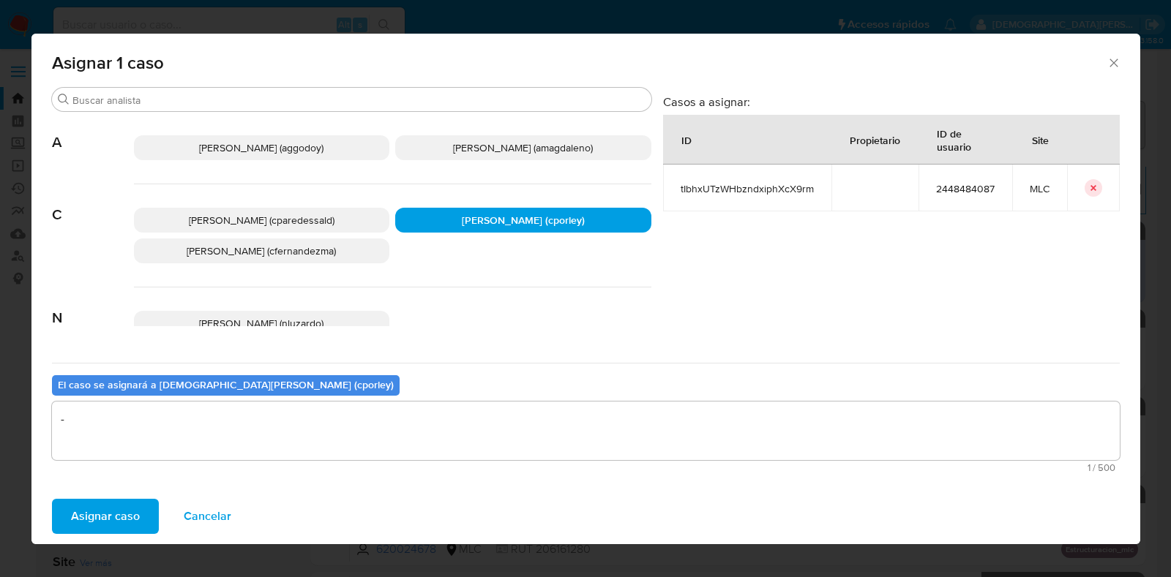
click at [82, 515] on span "Asignar caso" at bounding box center [105, 517] width 69 height 32
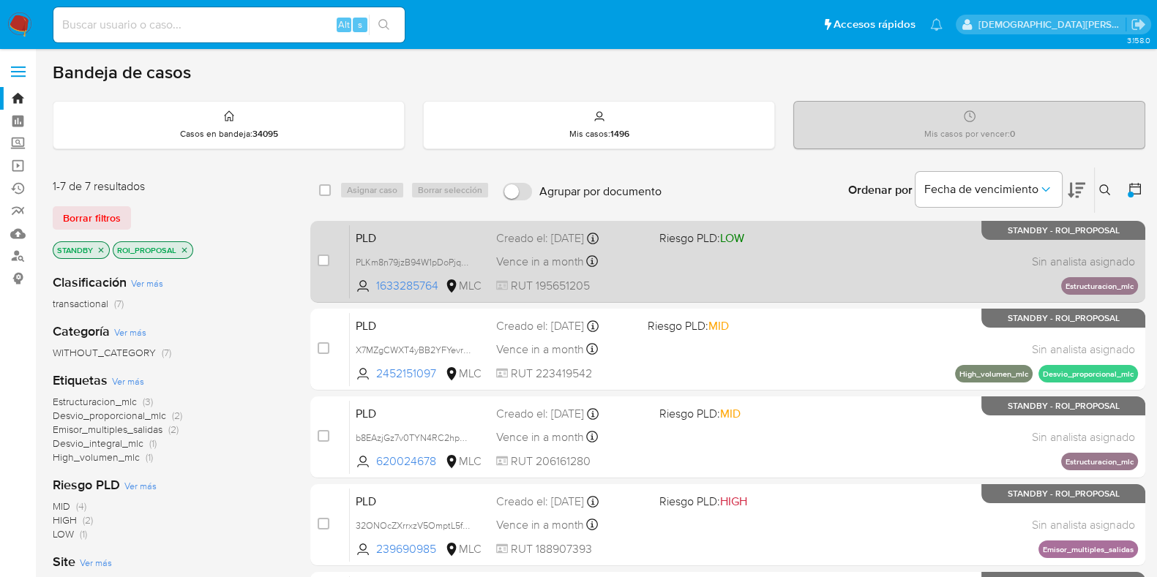
click at [754, 280] on div "PLD PLKm8n79jzB94W1pDoPjqbjF 1633285764 MLC Riesgo PLD: LOW Creado el: 12/07/20…" at bounding box center [744, 262] width 788 height 74
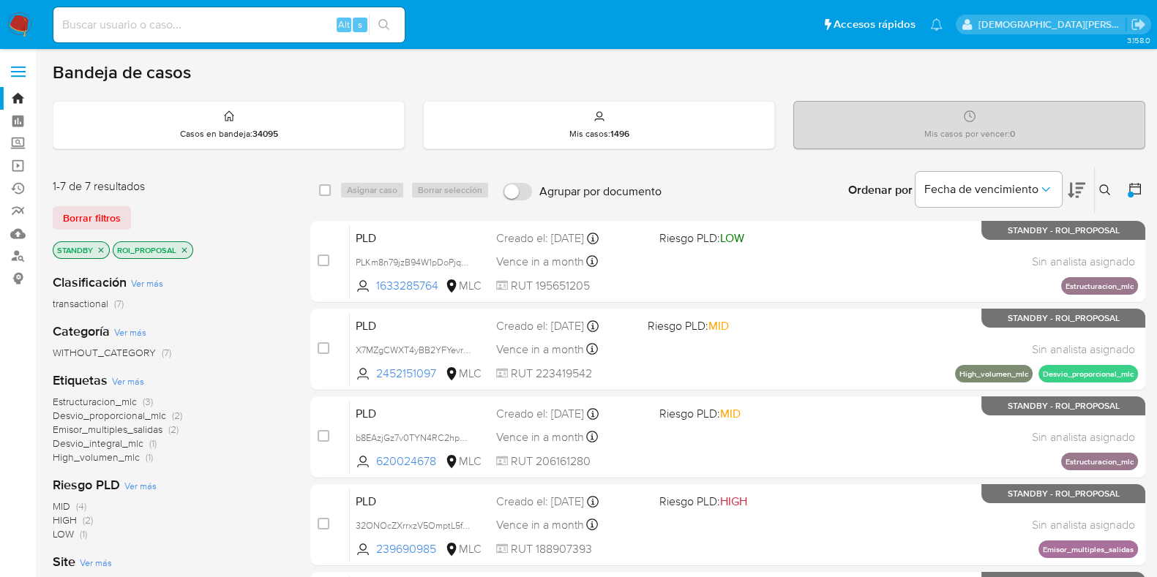
click at [181, 247] on icon "close-filter" at bounding box center [184, 250] width 9 height 9
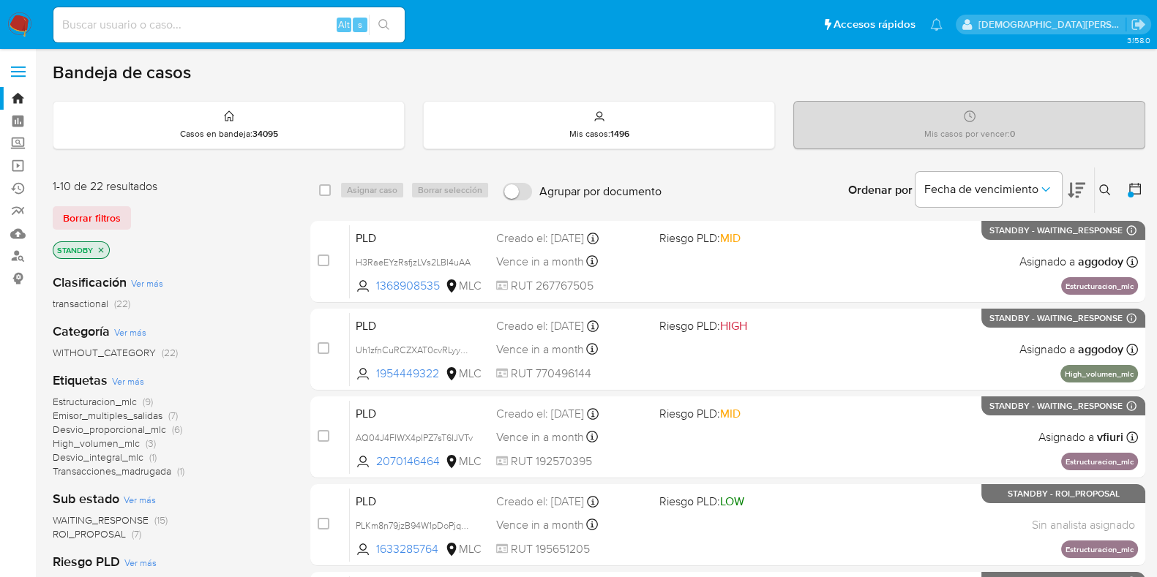
click at [97, 250] on icon "close-filter" at bounding box center [101, 250] width 9 height 9
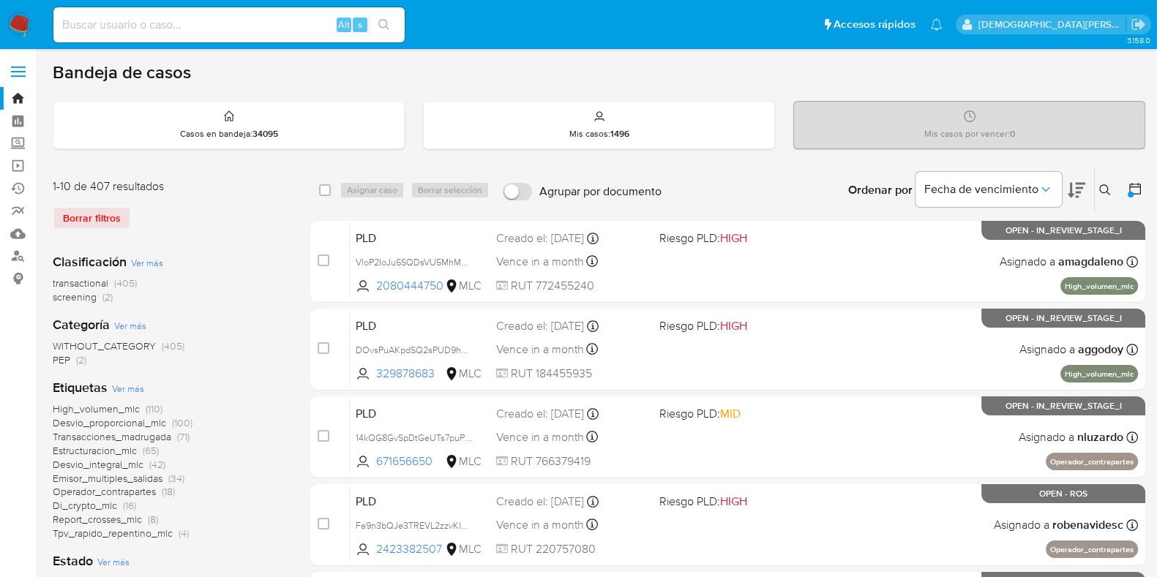
click at [1130, 184] on icon at bounding box center [1135, 189] width 12 height 12
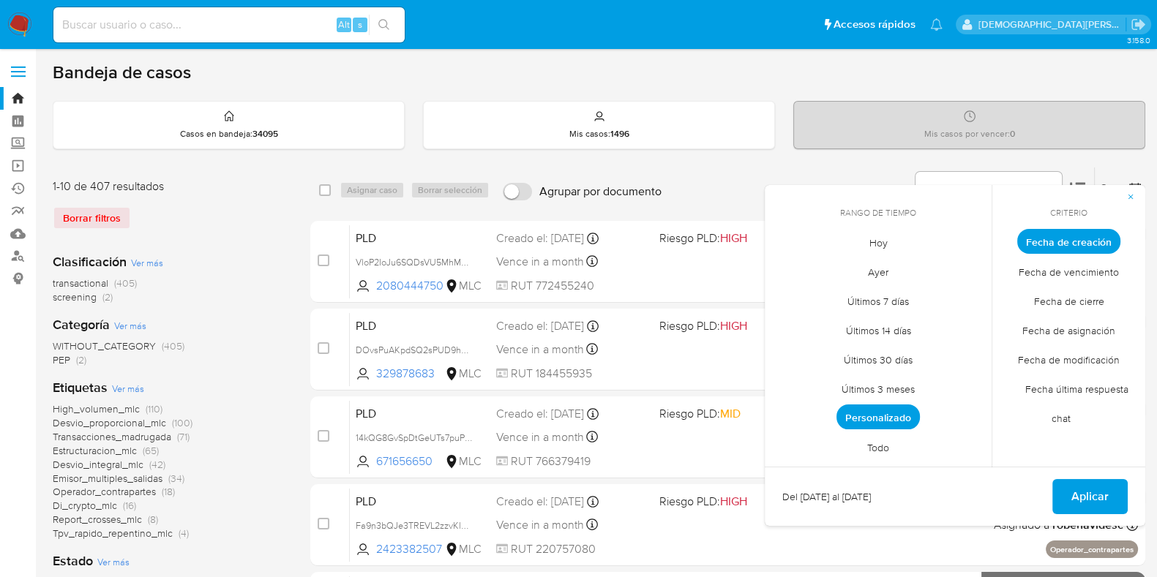
click at [884, 444] on span "Todo" at bounding box center [878, 448] width 53 height 30
drag, startPoint x: 1115, startPoint y: 493, endPoint x: 1065, endPoint y: 474, distance: 53.6
click at [1114, 493] on button "Aplicar" at bounding box center [1089, 496] width 75 height 35
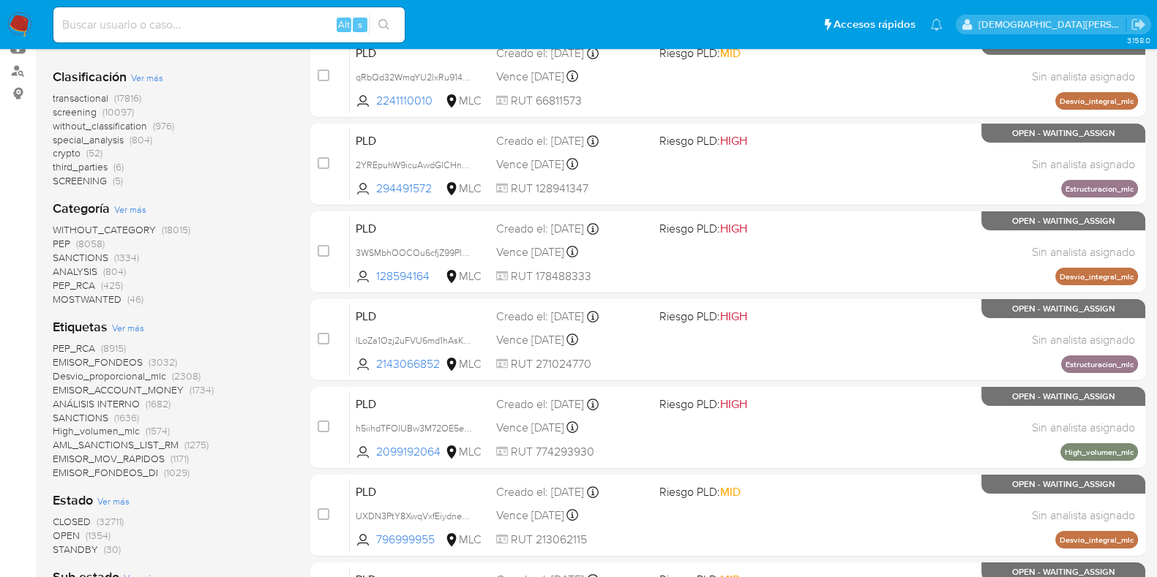
scroll to position [274, 0]
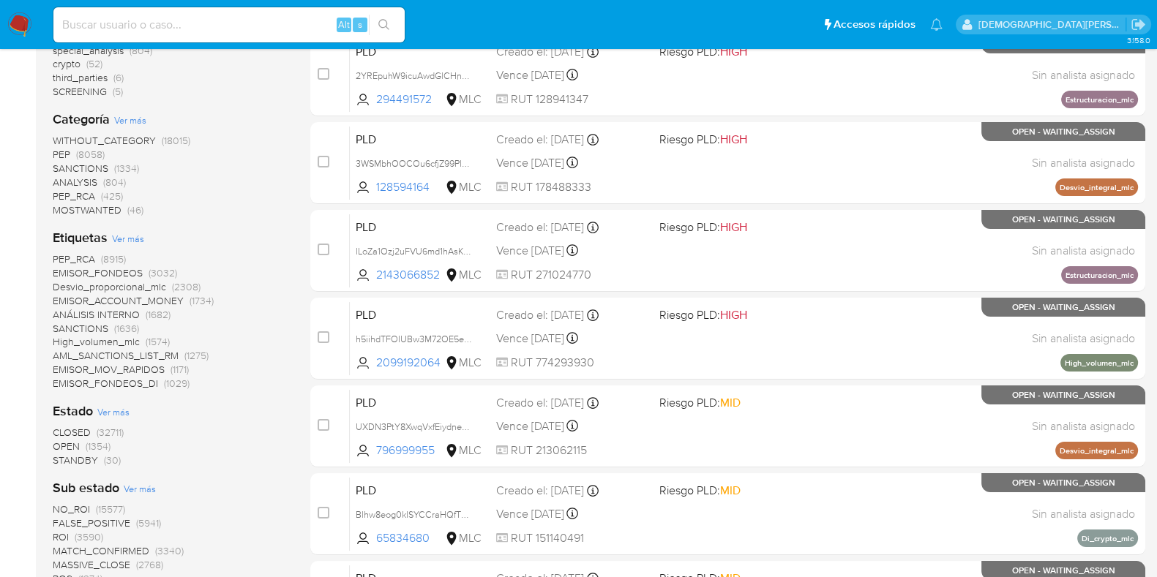
click at [63, 446] on span "OPEN" at bounding box center [66, 446] width 27 height 15
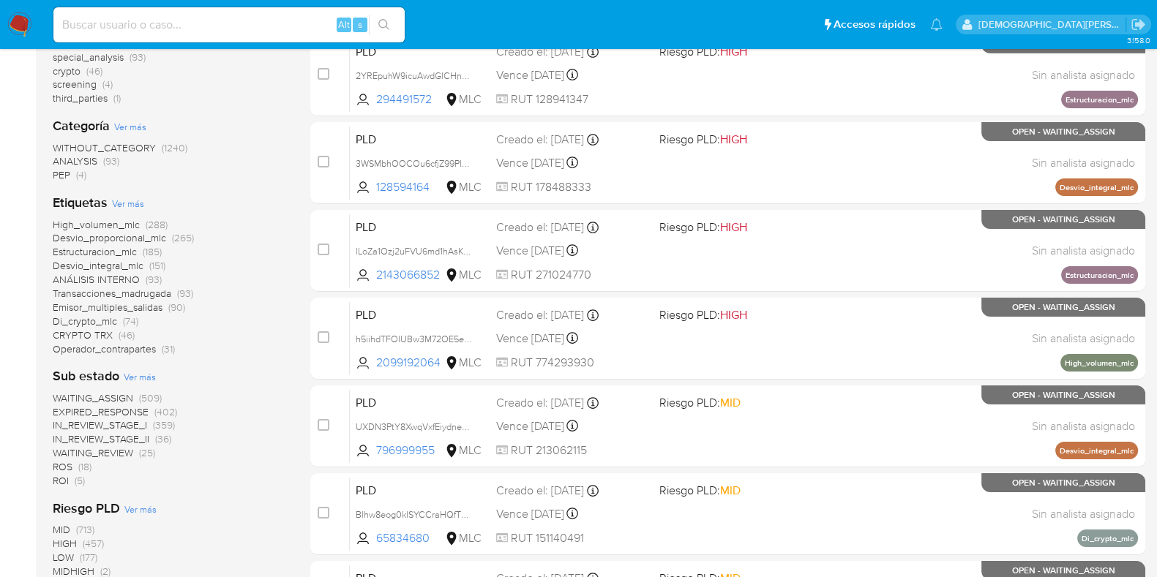
click at [67, 468] on span "ROS" at bounding box center [63, 467] width 20 height 15
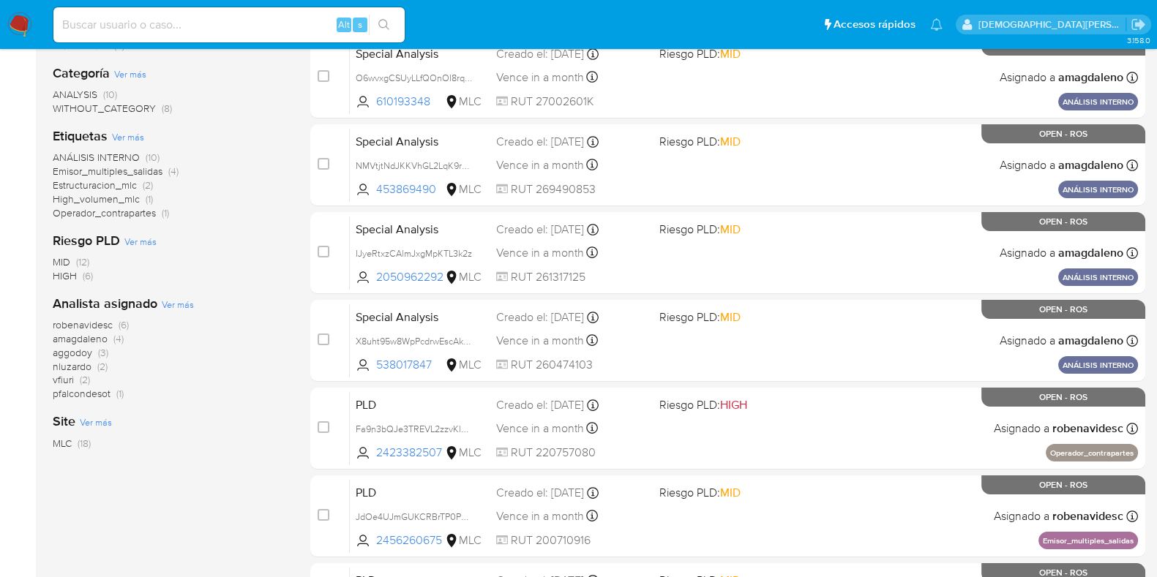
scroll to position [182, 0]
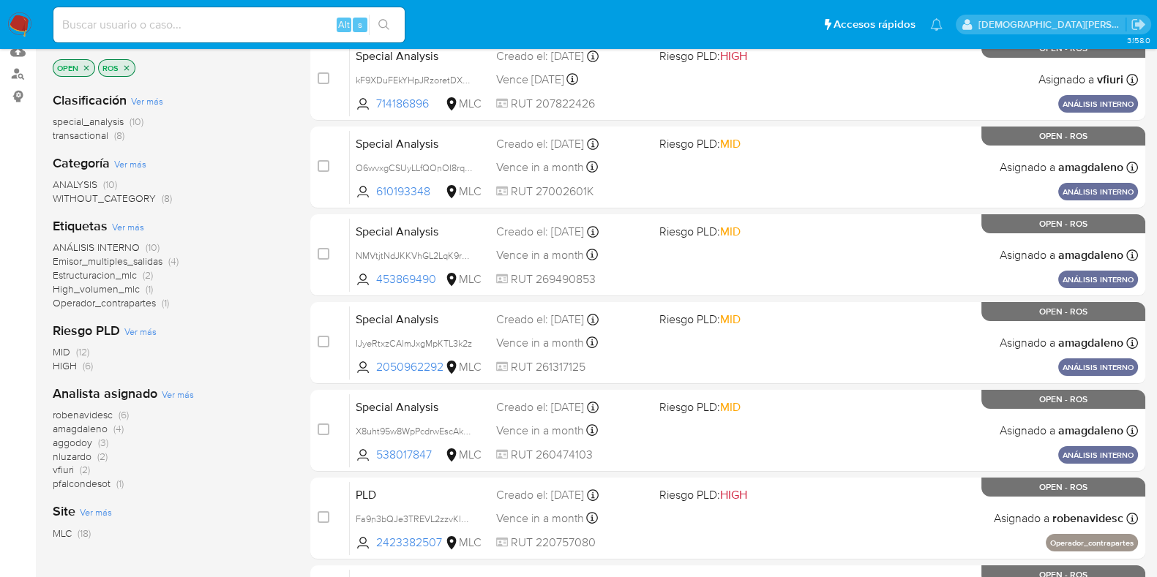
click at [103, 479] on span "pfalcondesot" at bounding box center [82, 483] width 58 height 15
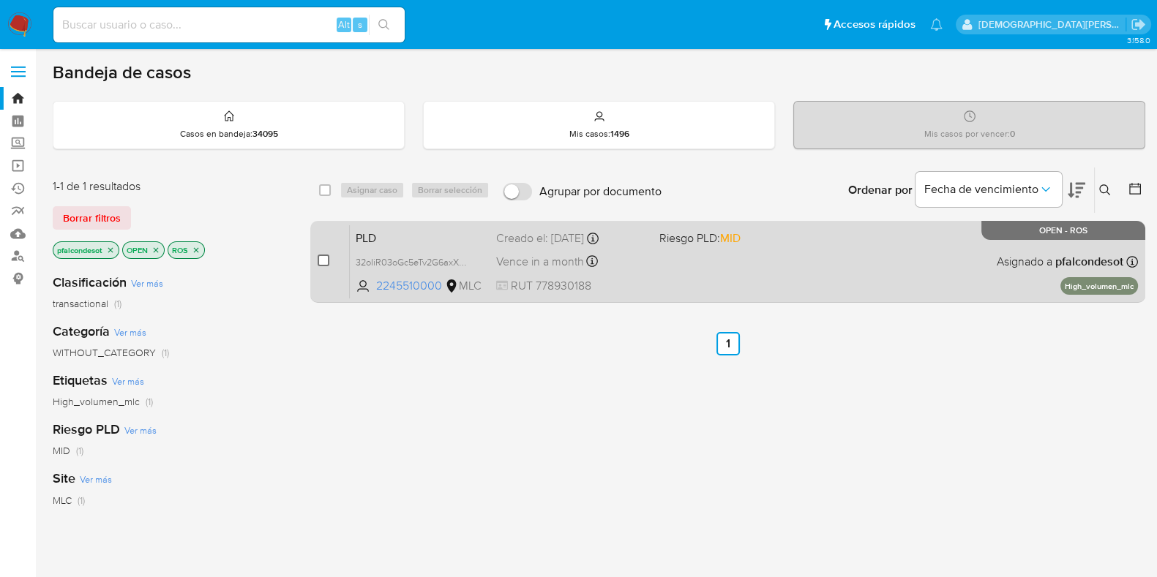
click at [322, 261] on input "checkbox" at bounding box center [324, 261] width 12 height 12
checkbox input "true"
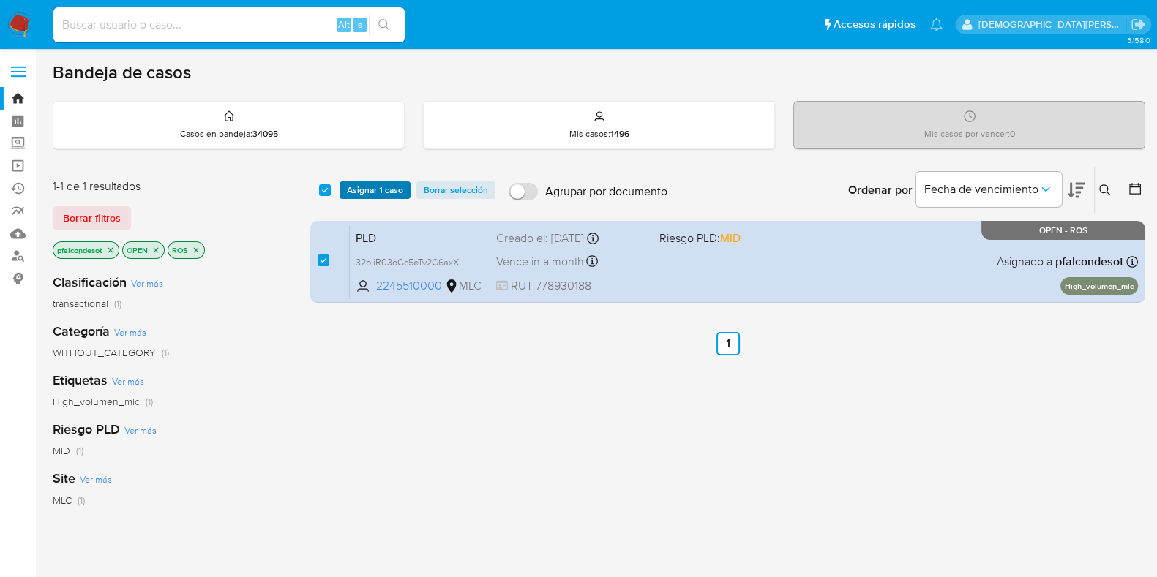
click at [384, 185] on span "Asignar 1 caso" at bounding box center [375, 190] width 56 height 15
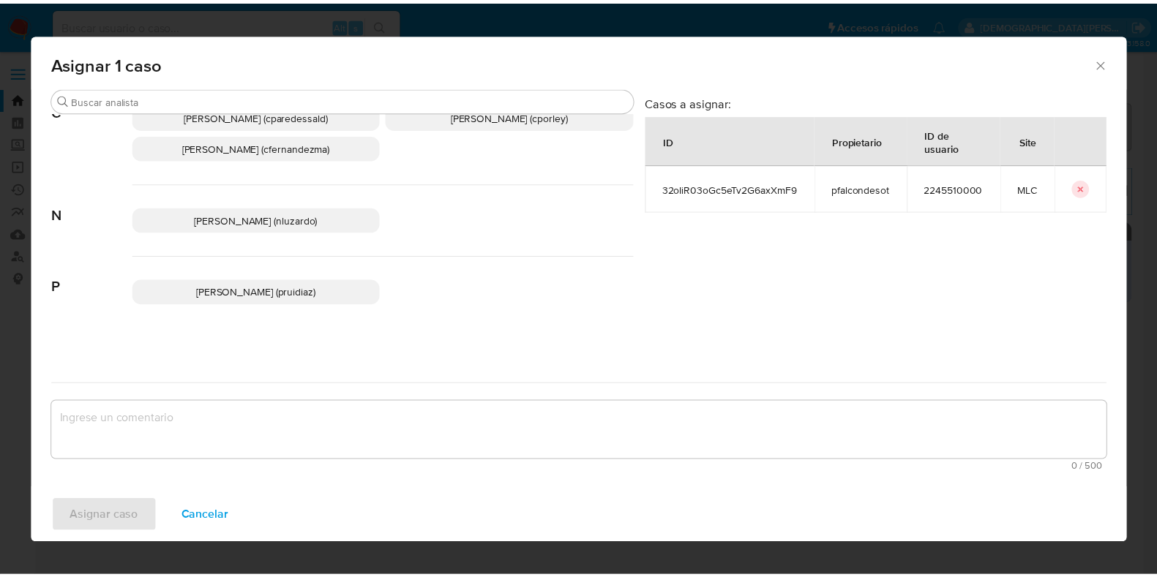
scroll to position [105, 0]
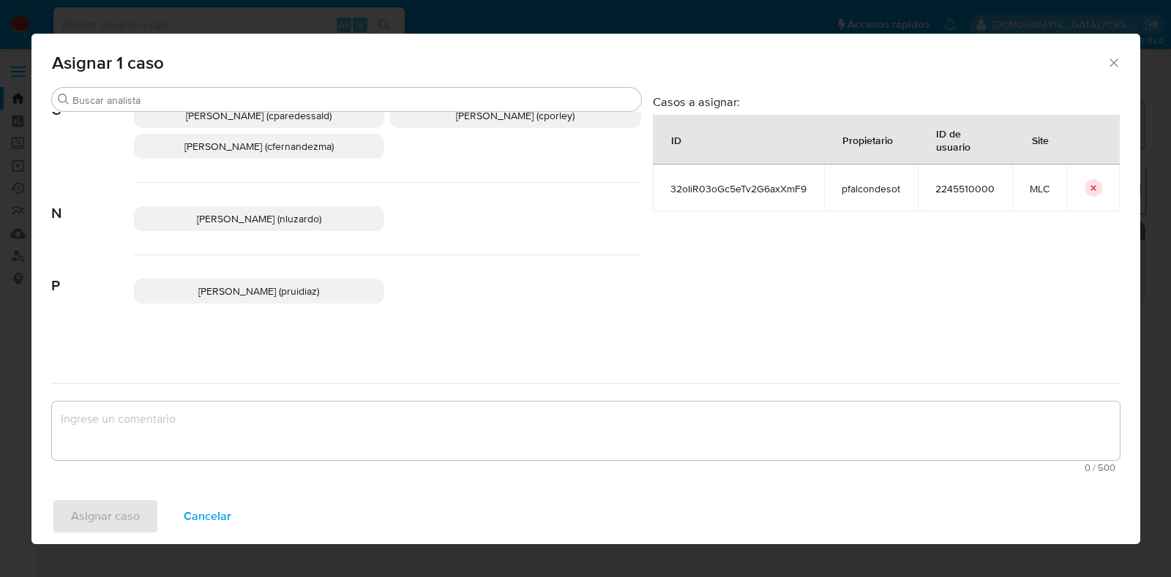
click at [255, 293] on span "Pablo Ruidiaz (pruidiaz)" at bounding box center [258, 291] width 121 height 15
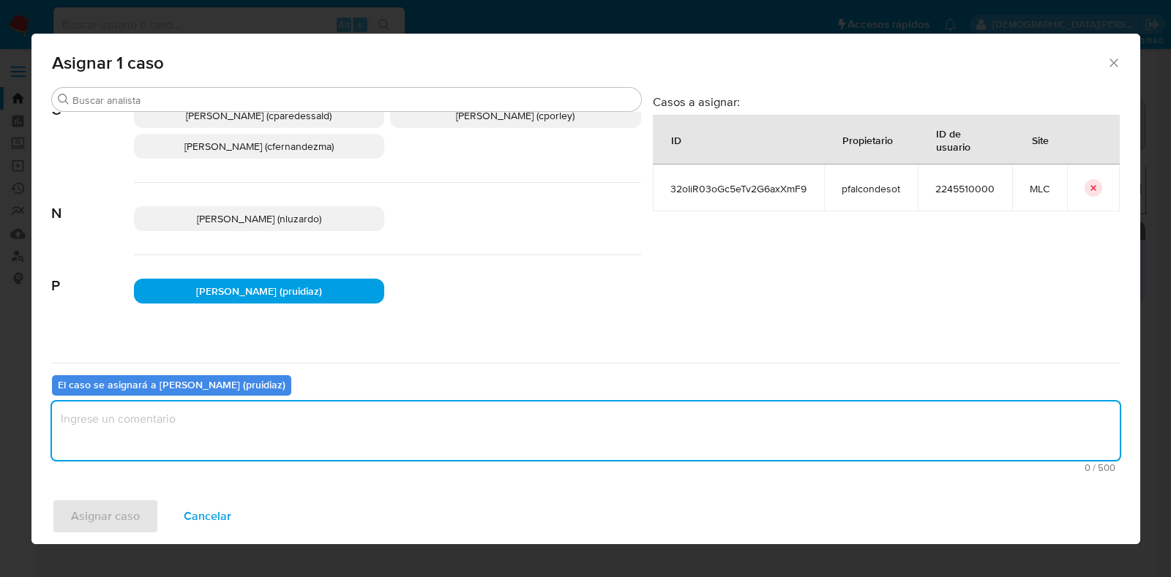
click at [228, 433] on textarea "assign-modal" at bounding box center [586, 431] width 1068 height 59
type textarea "-"
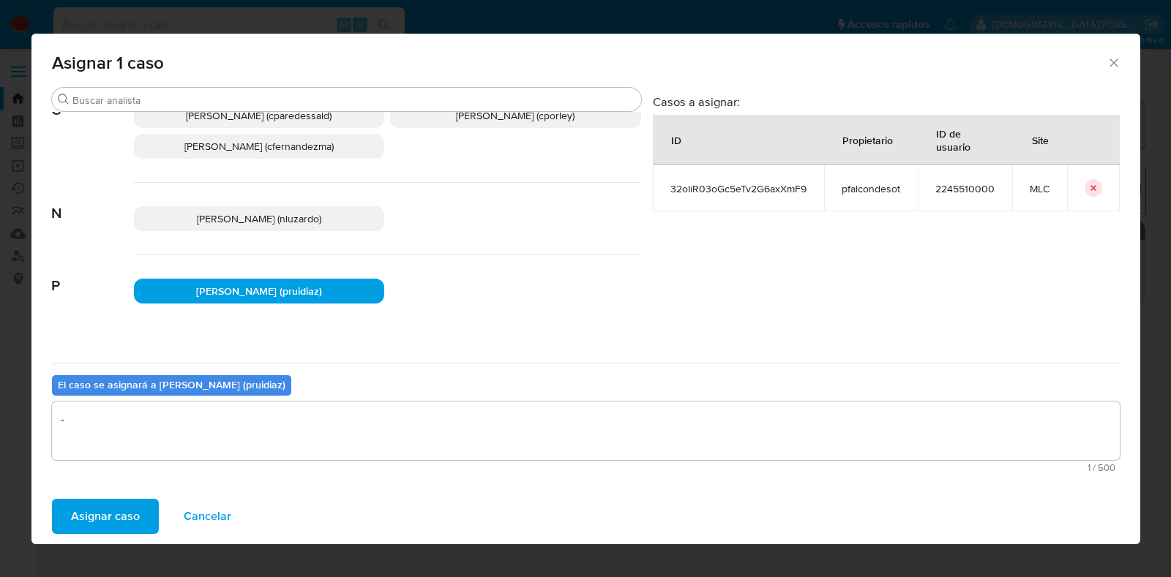
click at [121, 511] on span "Asignar caso" at bounding box center [105, 517] width 69 height 32
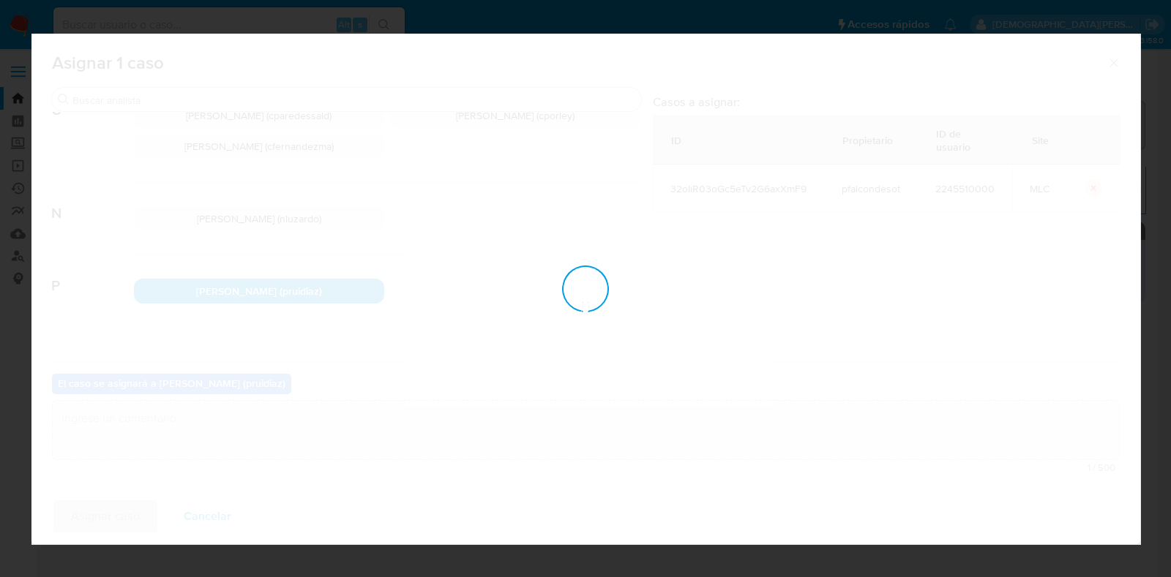
checkbox input "false"
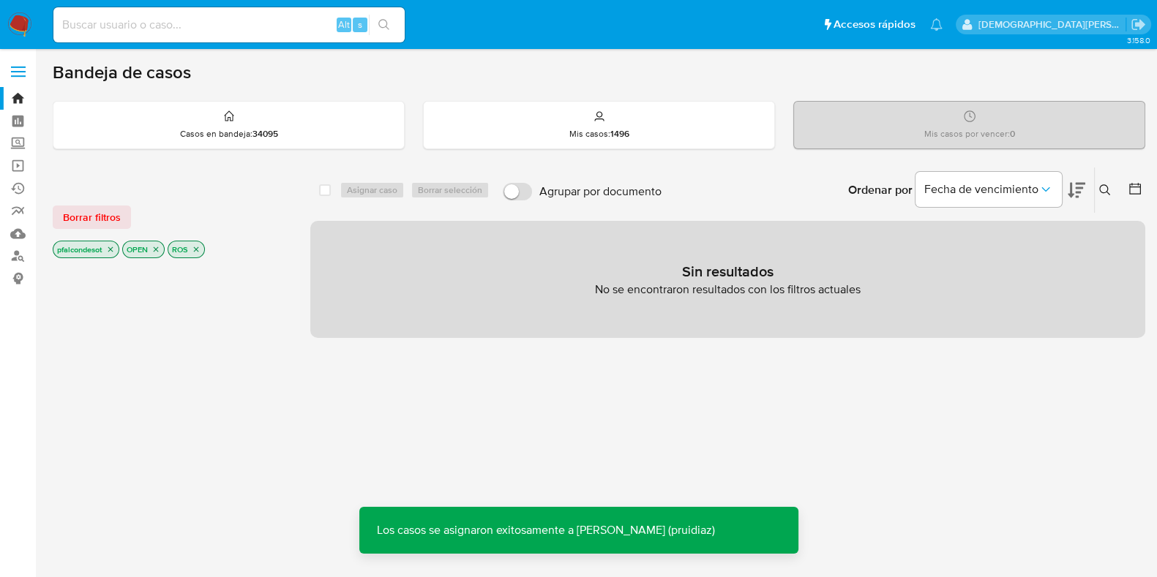
click at [113, 247] on icon "close-filter" at bounding box center [110, 249] width 9 height 9
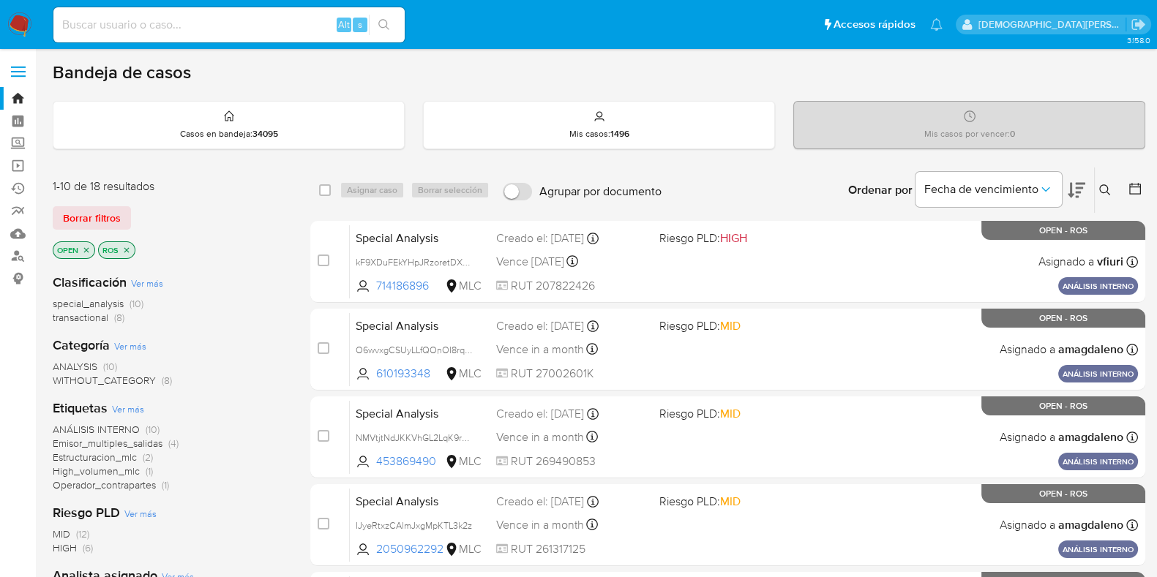
click at [84, 247] on icon "close-filter" at bounding box center [86, 249] width 5 height 5
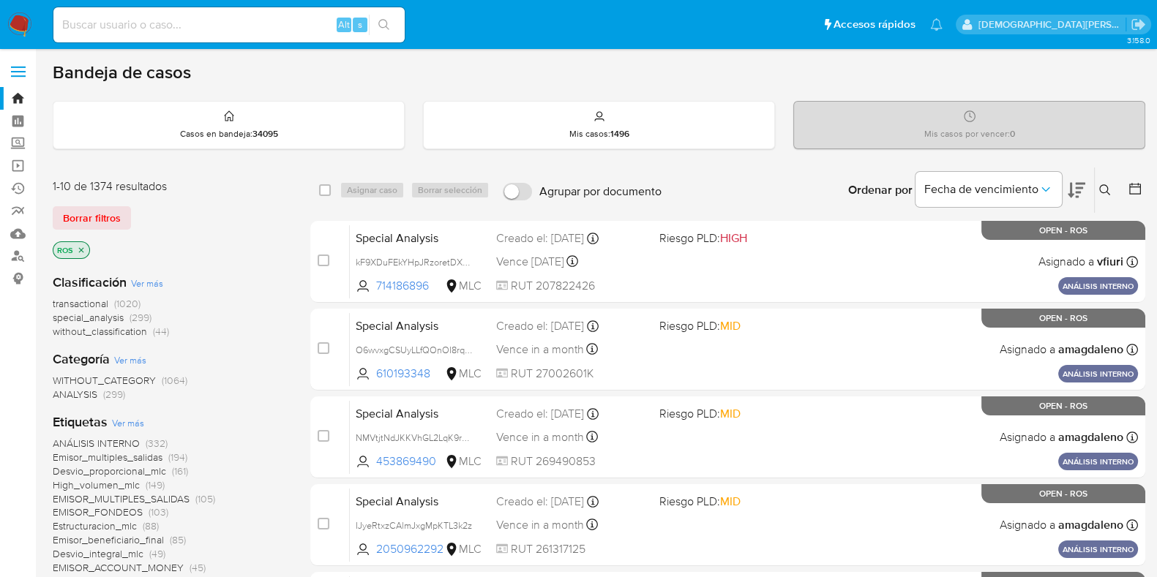
click at [80, 246] on icon "close-filter" at bounding box center [81, 250] width 9 height 9
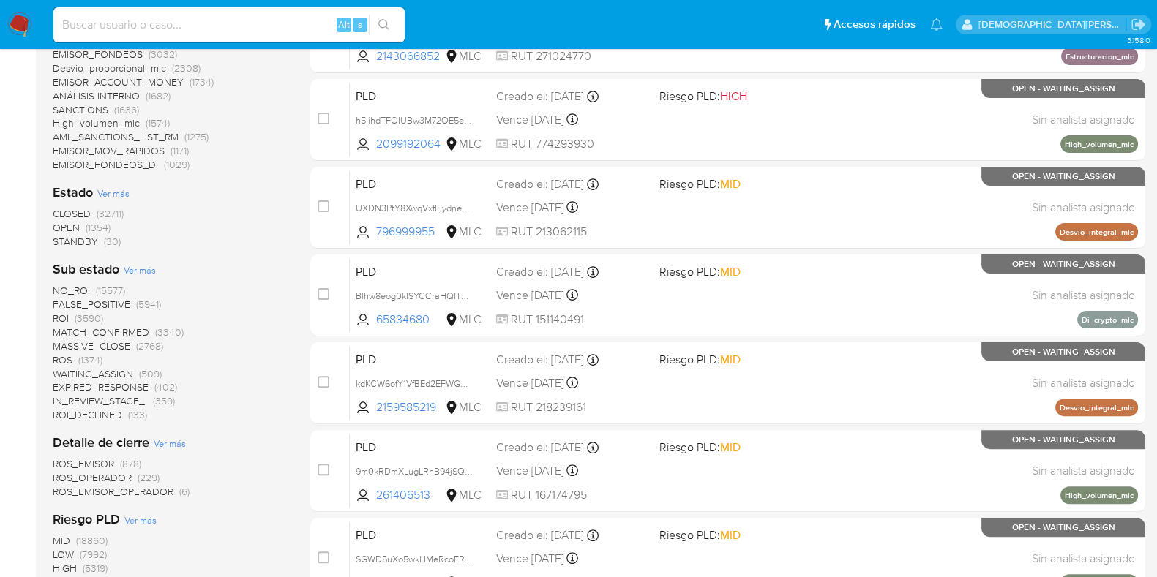
scroll to position [402, 0]
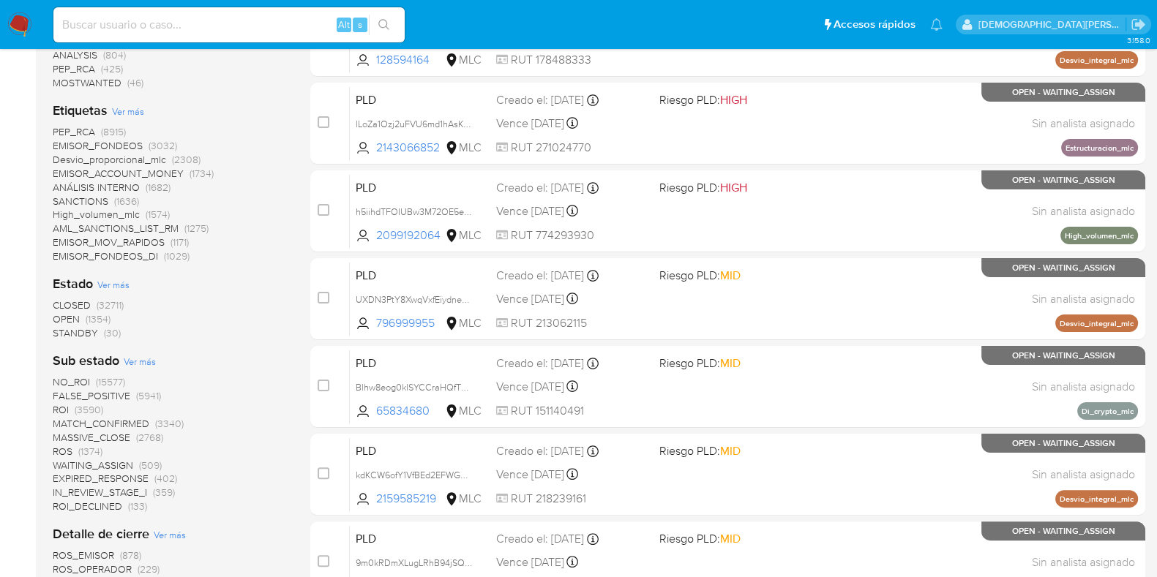
click at [75, 319] on span "OPEN" at bounding box center [66, 319] width 27 height 15
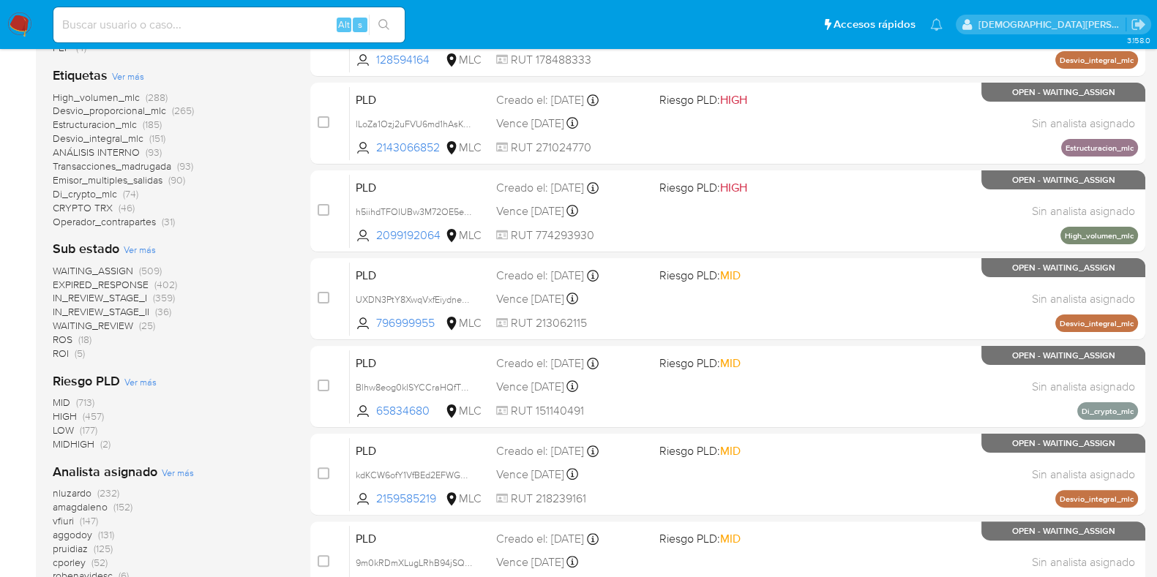
click at [73, 338] on span "ROS (18)" at bounding box center [72, 340] width 39 height 14
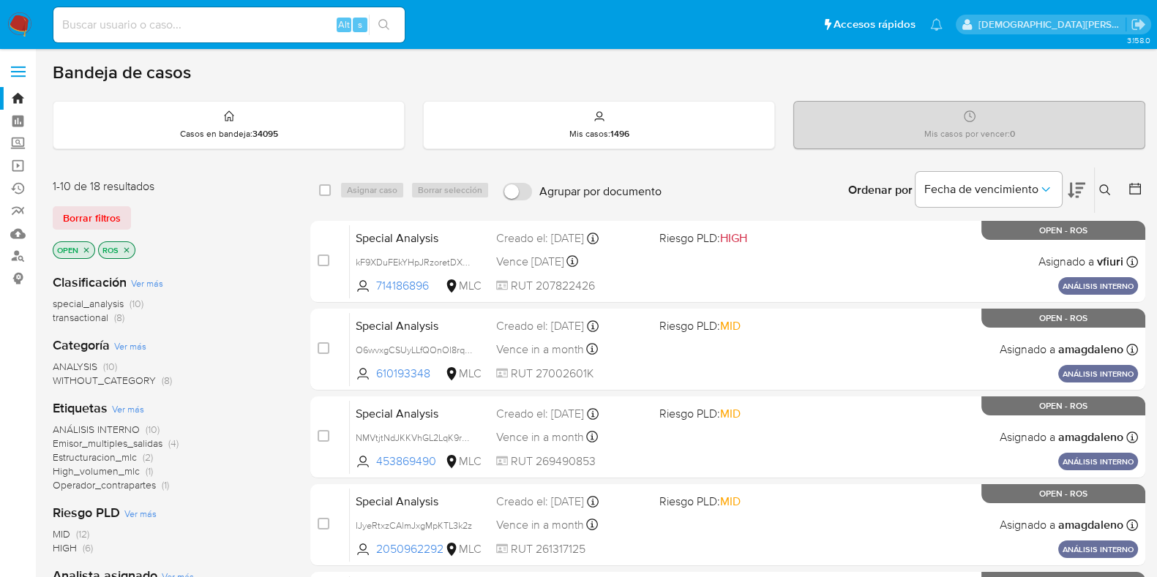
click at [128, 246] on icon "close-filter" at bounding box center [126, 250] width 9 height 9
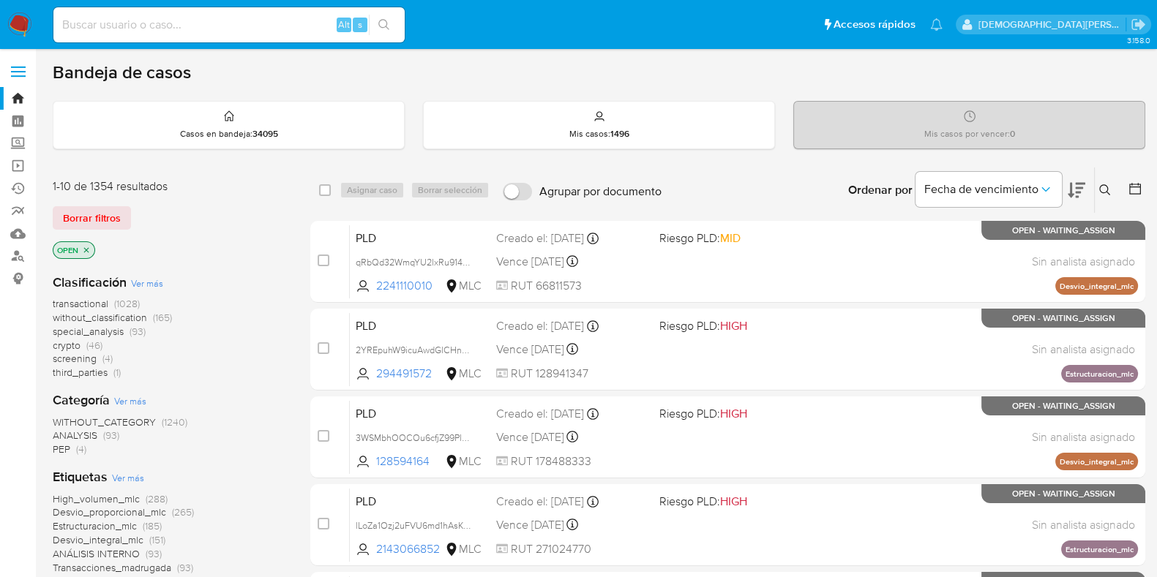
click at [89, 247] on icon "close-filter" at bounding box center [86, 250] width 9 height 9
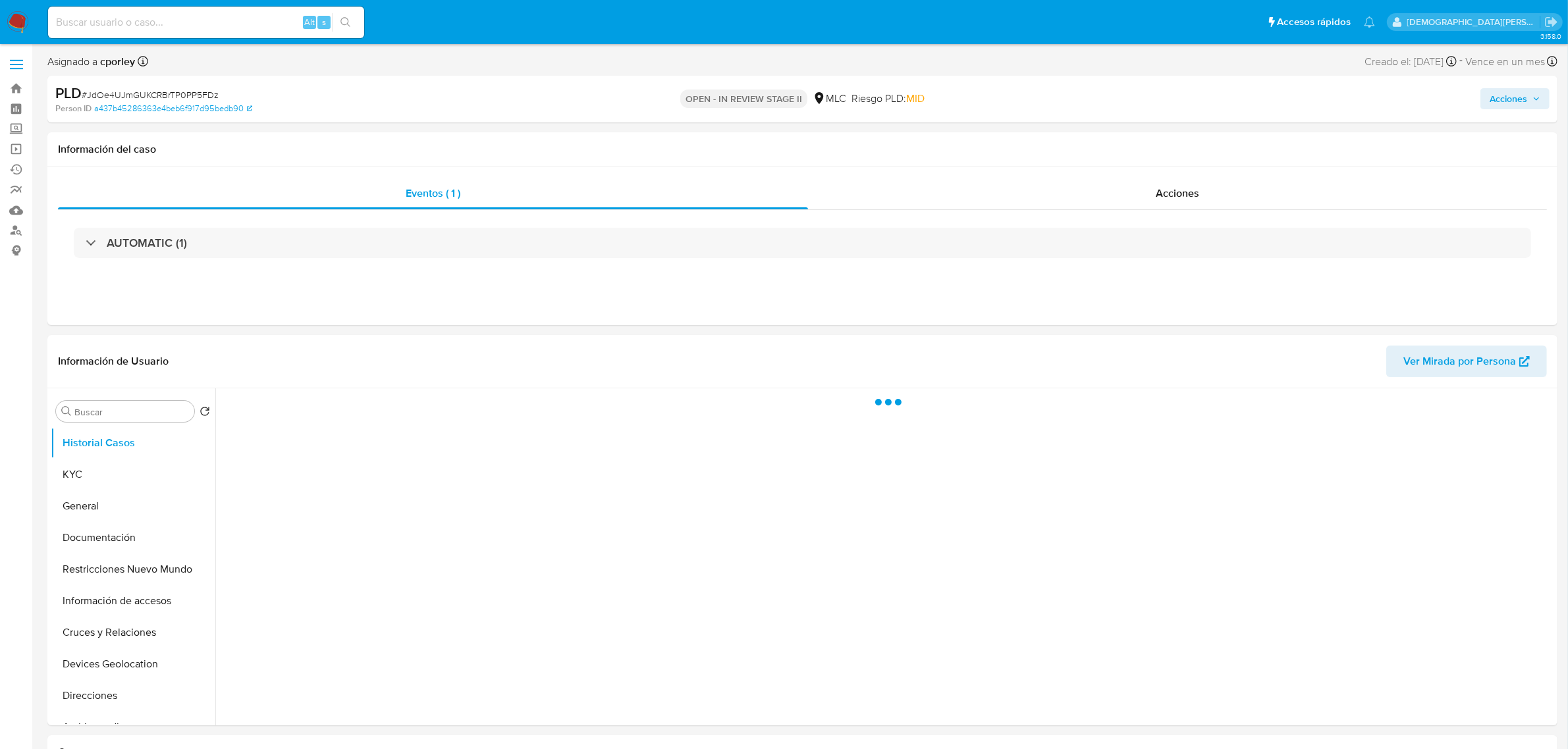
click at [1507, 103] on span "Acciones" at bounding box center [1509, 98] width 38 height 21
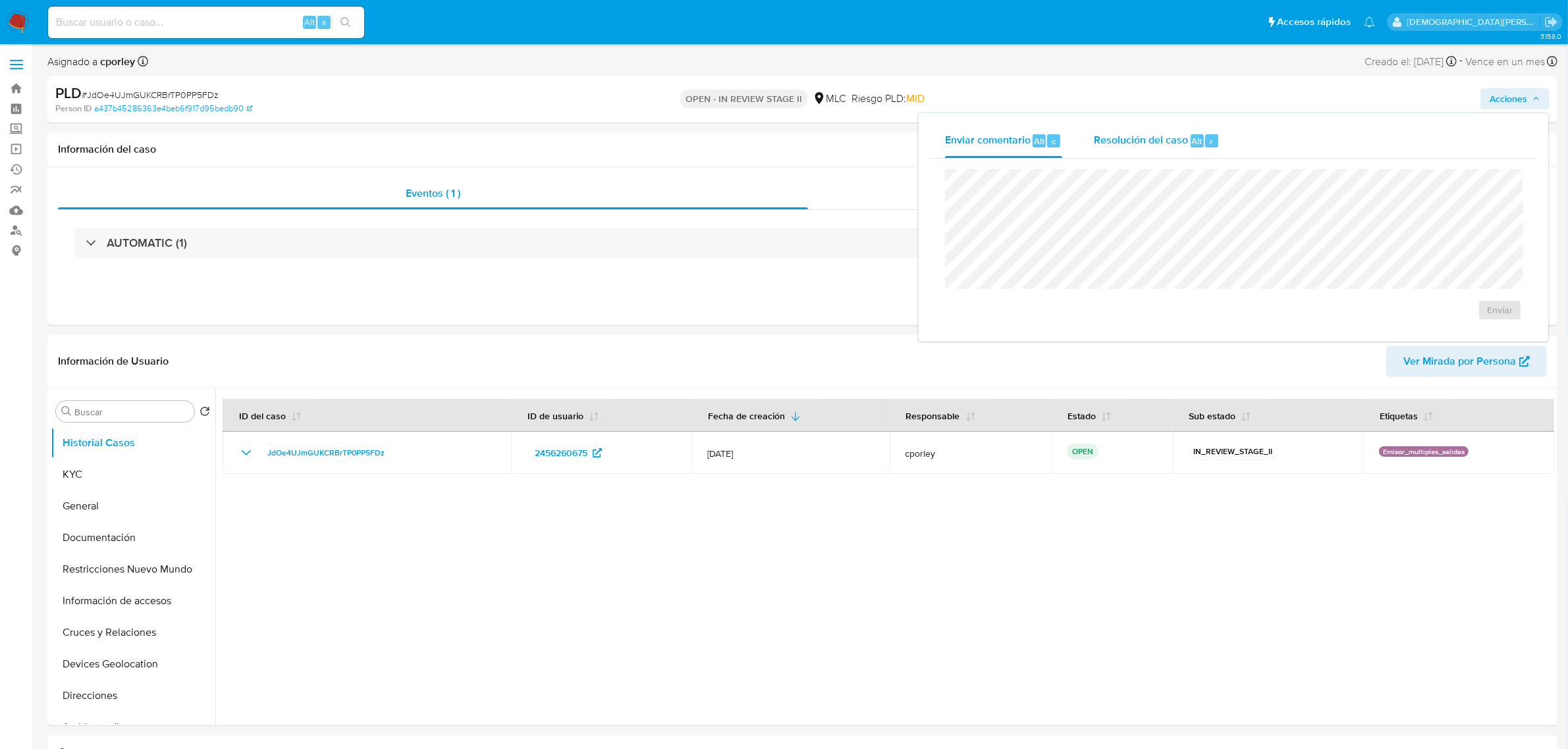
click at [1109, 138] on span "Resolución del caso" at bounding box center [1141, 140] width 94 height 15
select select "10"
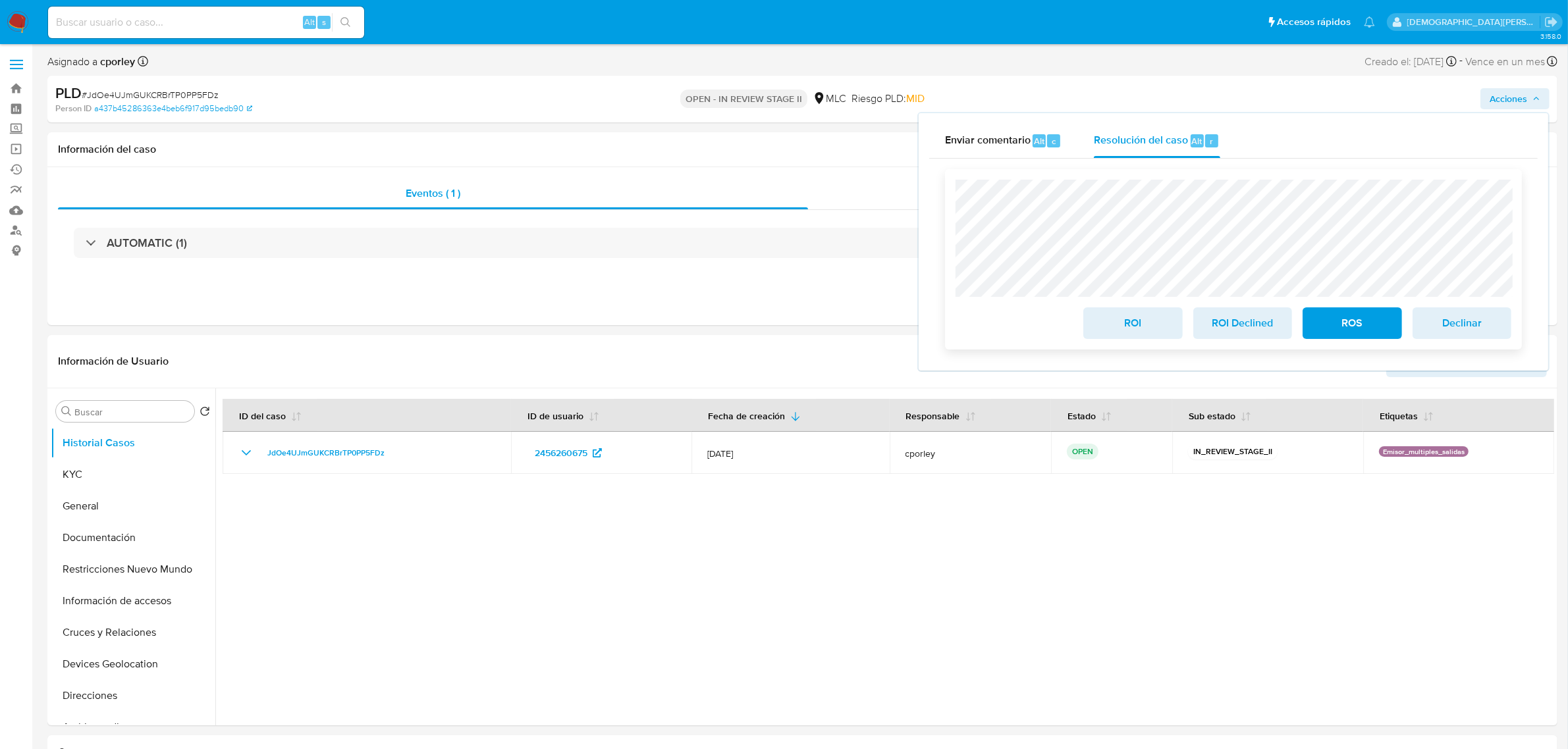
click at [1359, 330] on span "ROS" at bounding box center [1352, 323] width 65 height 29
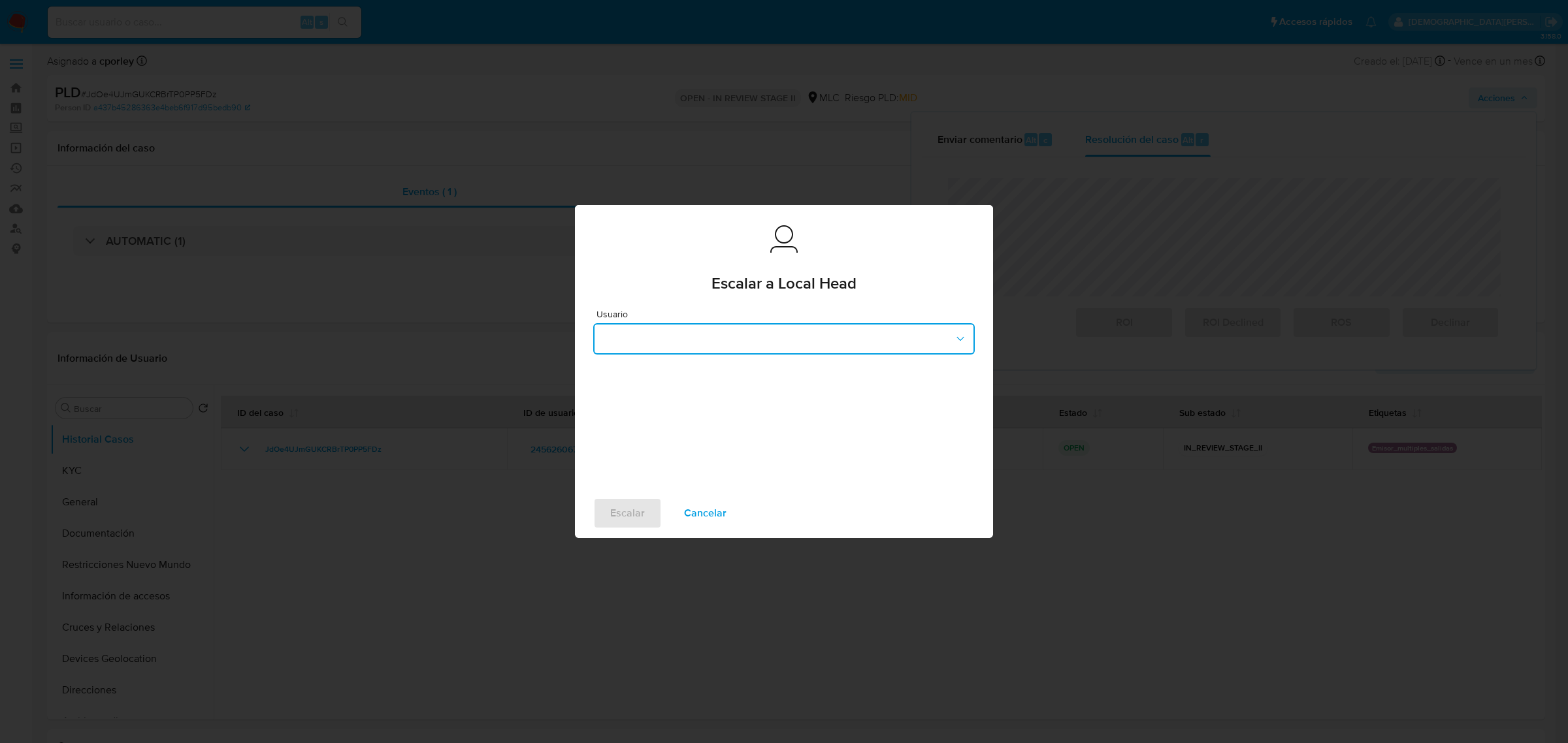
click at [779, 333] on button "button" at bounding box center [784, 338] width 381 height 31
click at [676, 369] on div "robenavidesc" at bounding box center [779, 368] width 358 height 31
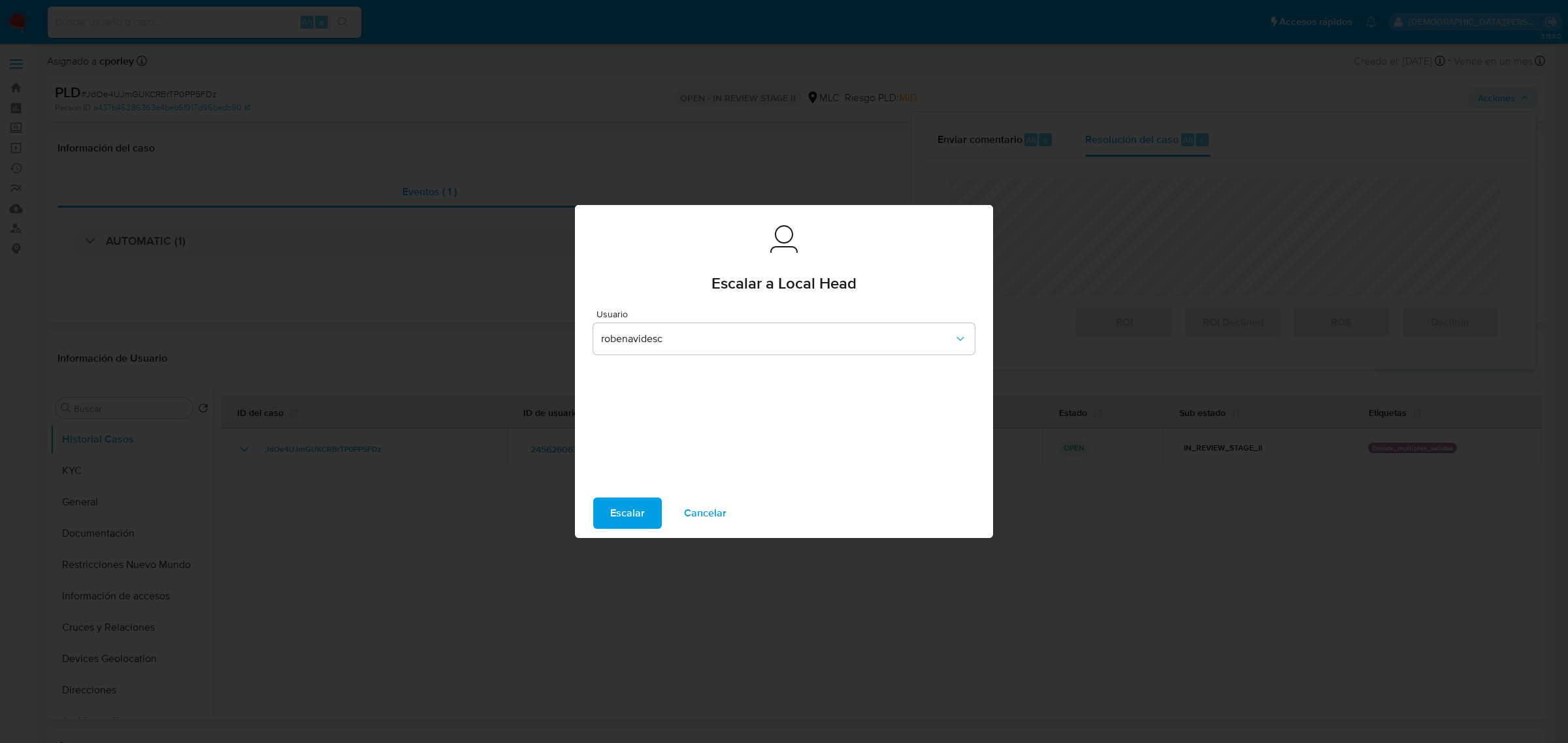
click at [627, 516] on span "Escalar" at bounding box center [627, 513] width 35 height 29
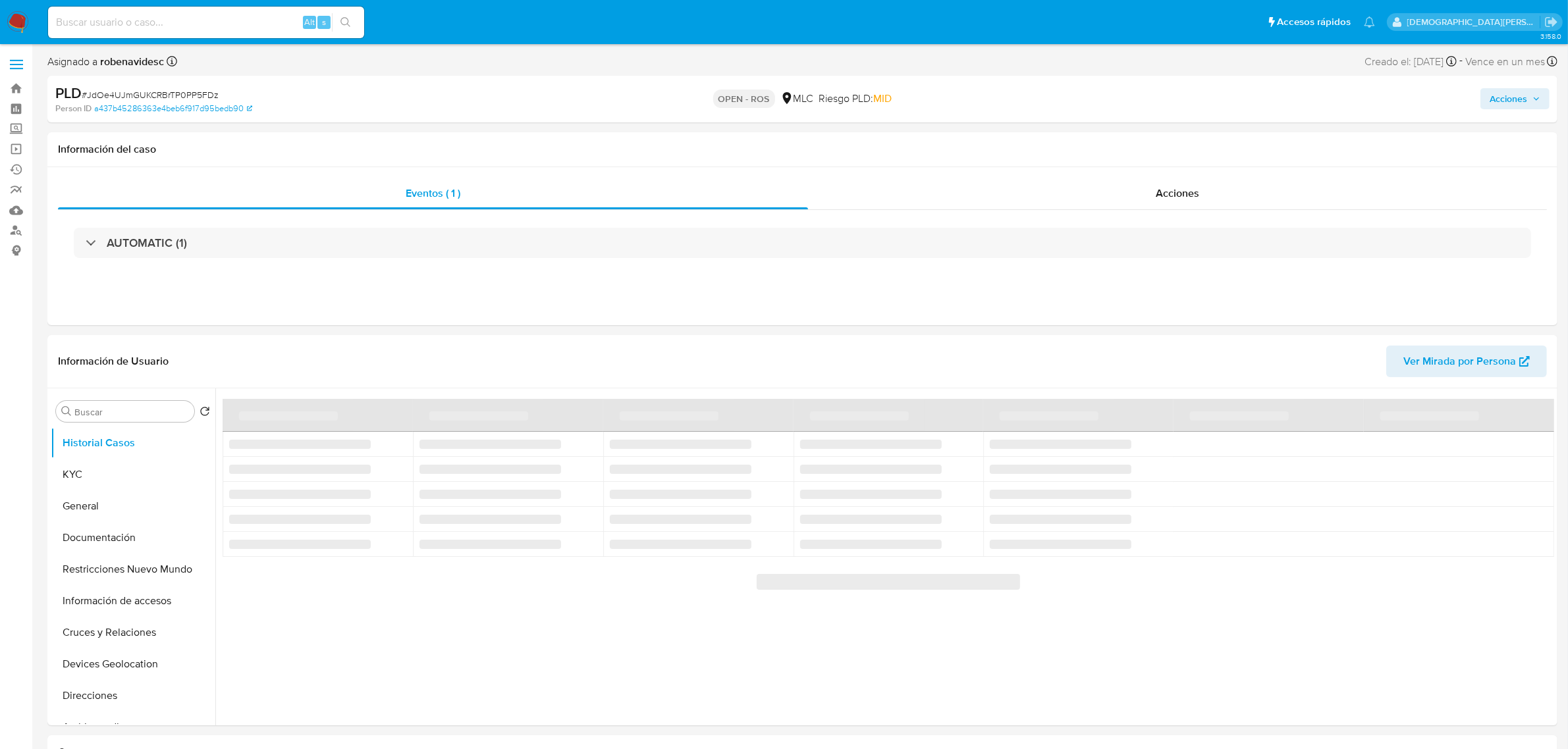
select select "10"
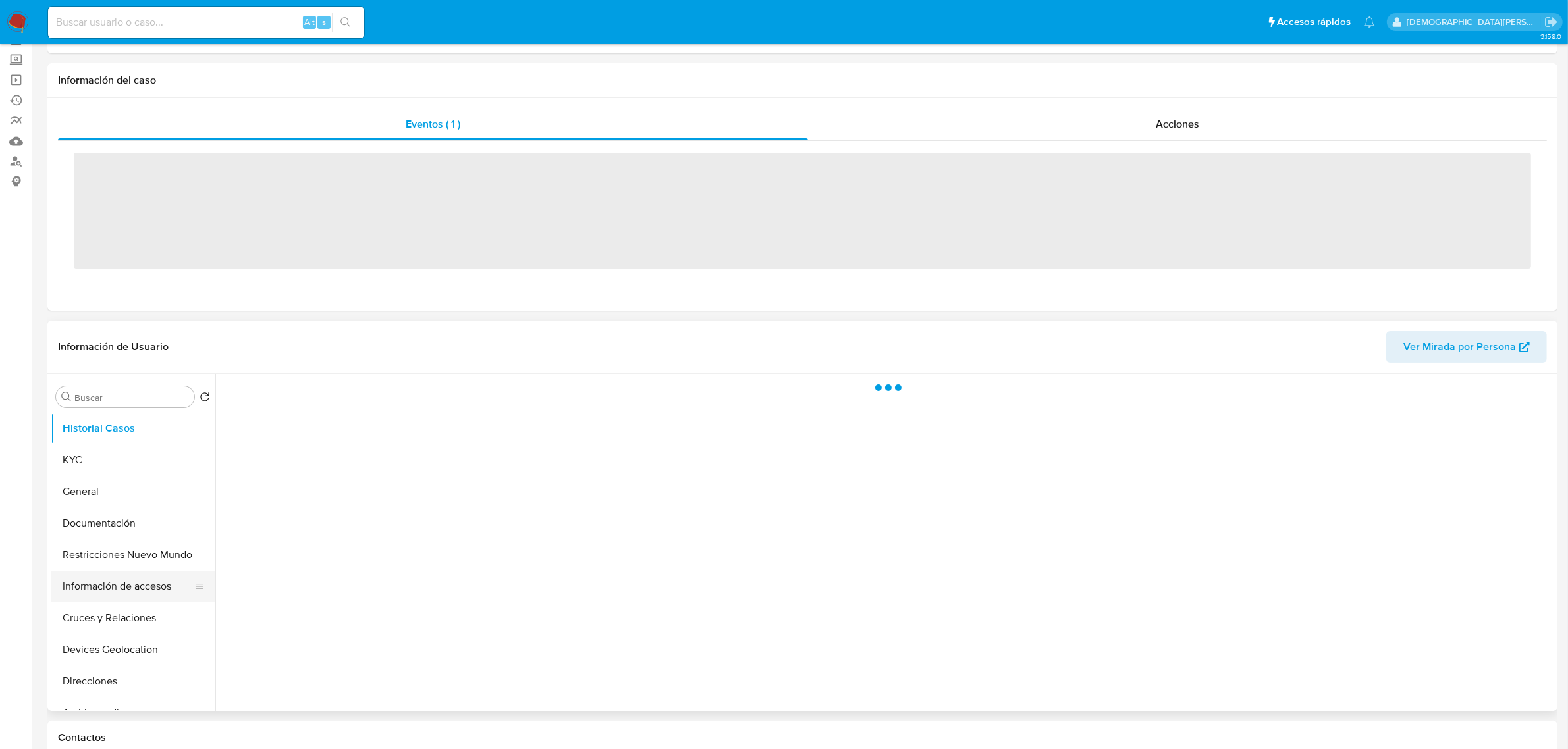
scroll to position [165, 0]
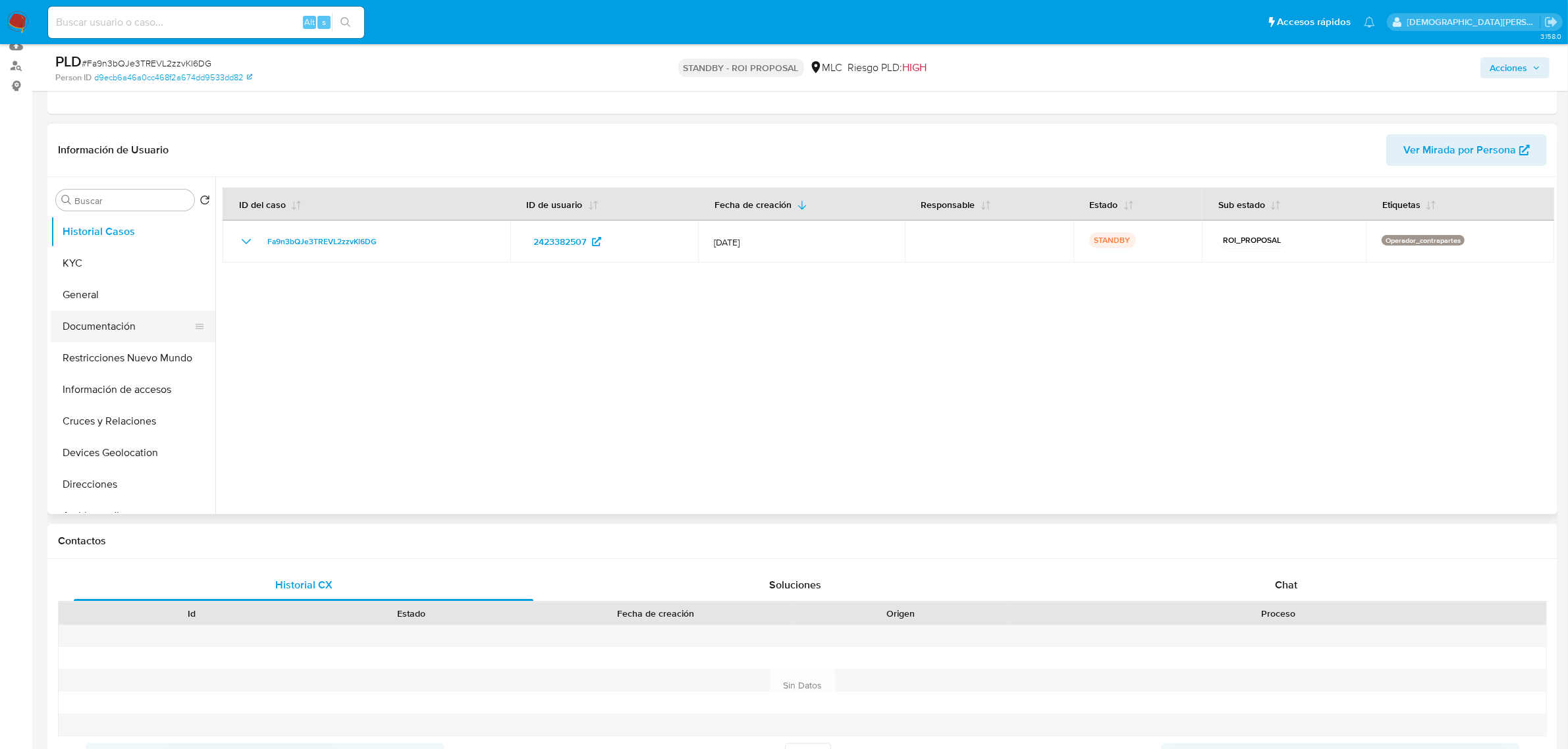
select select "10"
click at [105, 295] on button "General" at bounding box center [127, 294] width 154 height 31
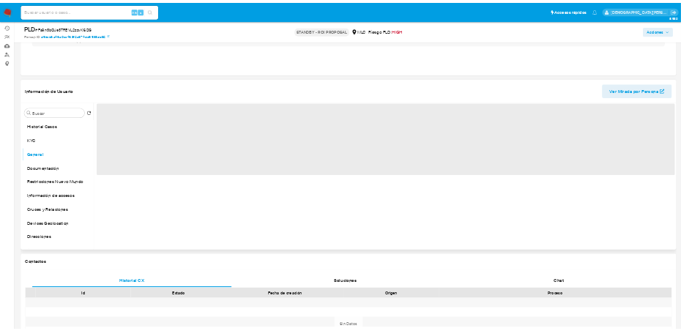
scroll to position [91, 0]
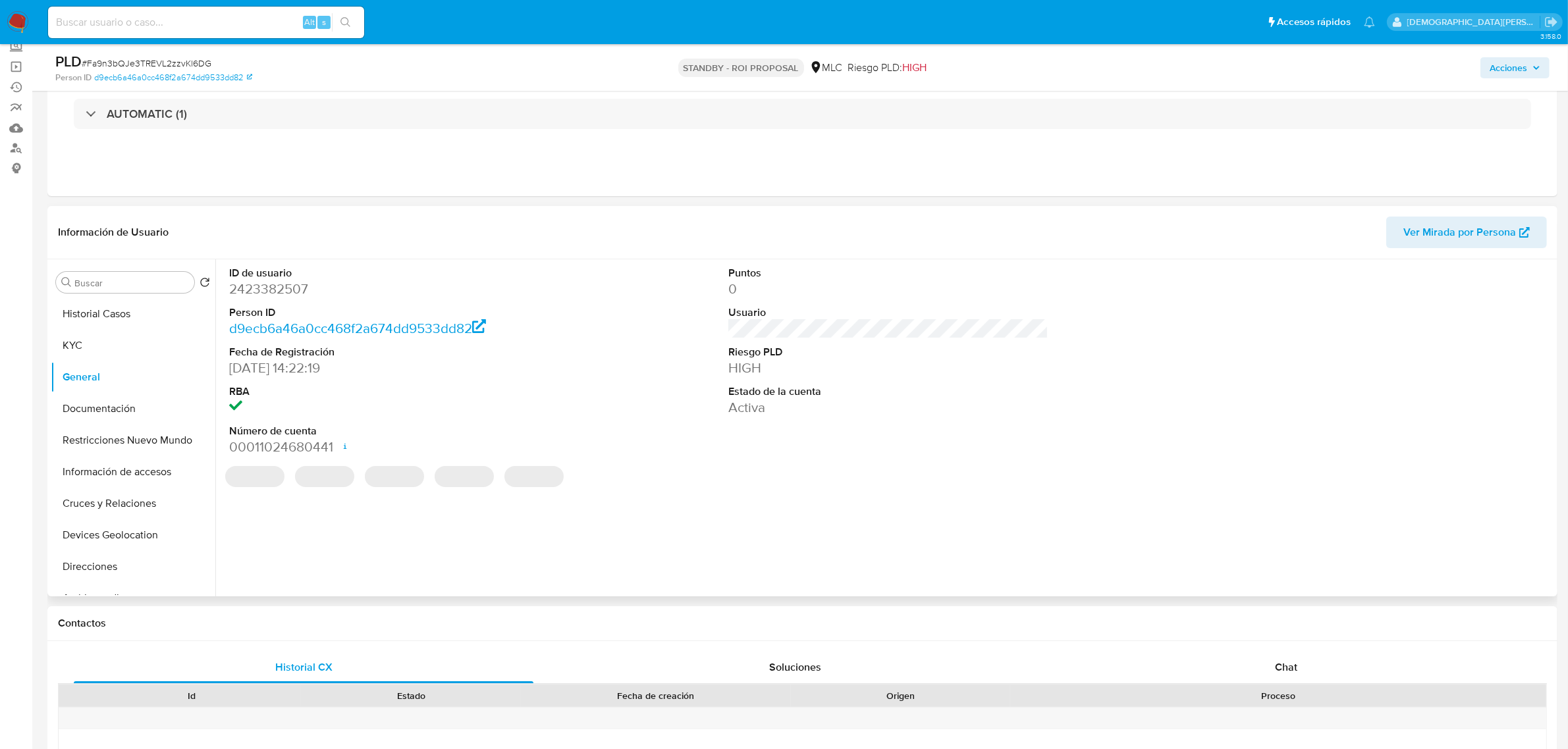
click at [269, 296] on dd "2423382507" at bounding box center [390, 289] width 320 height 18
copy dd "2423382507"
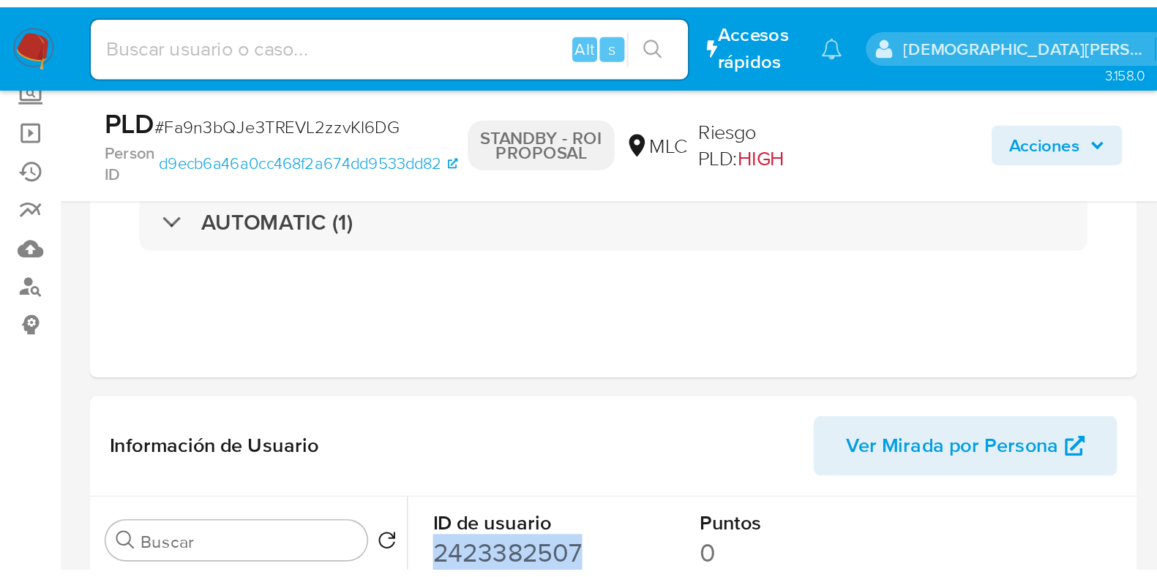
scroll to position [91, 0]
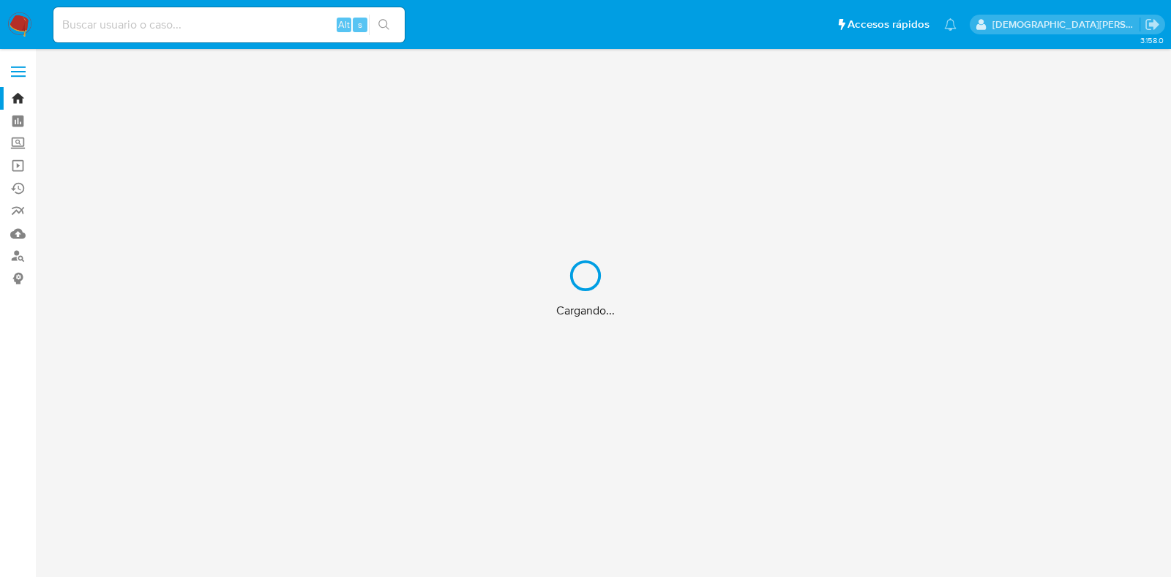
click at [22, 258] on div "Cargando..." at bounding box center [585, 288] width 1171 height 577
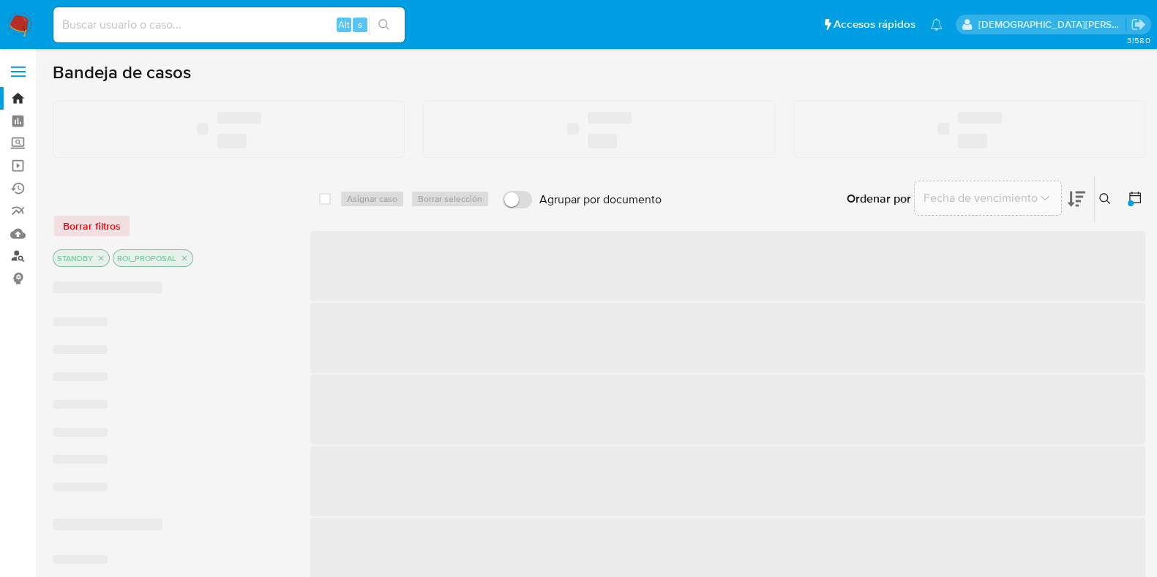
click at [14, 256] on link "Buscador de personas" at bounding box center [87, 256] width 174 height 23
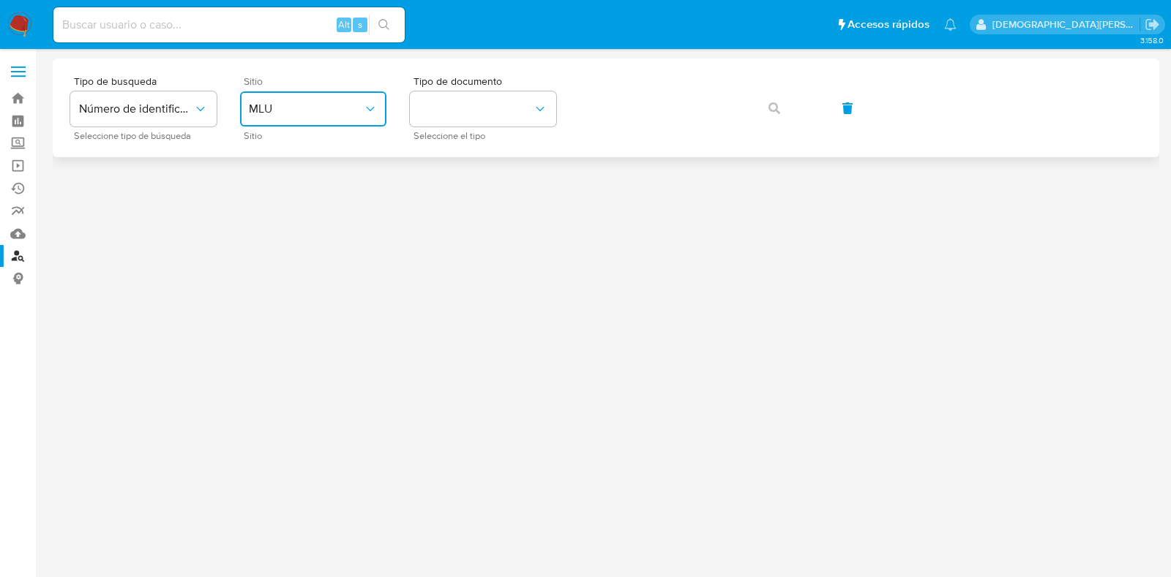
click at [340, 118] on button "MLU" at bounding box center [313, 108] width 146 height 35
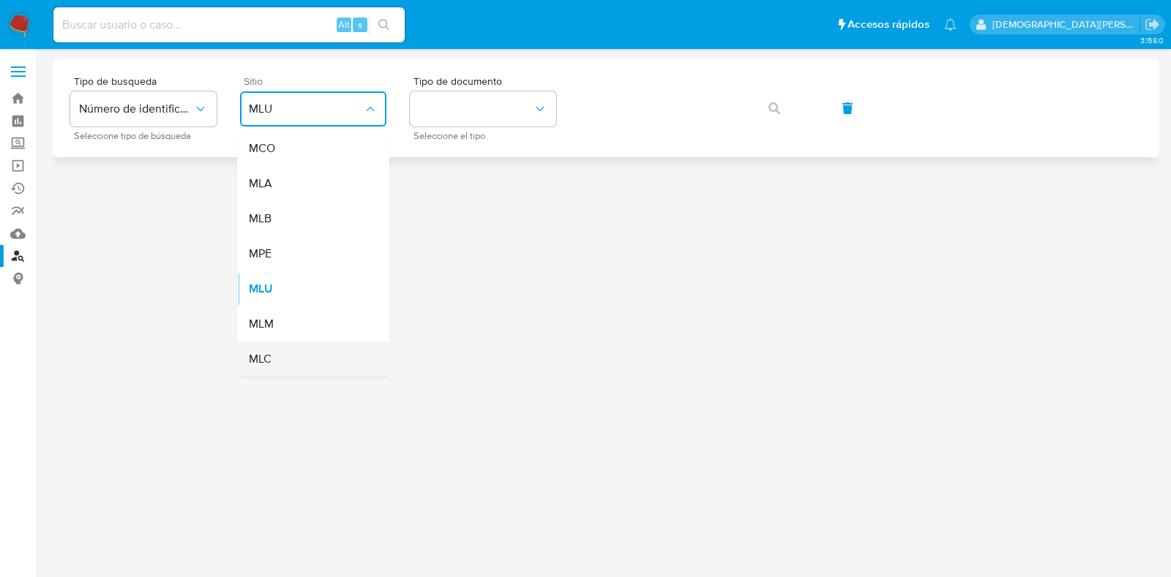
click at [306, 356] on div "MLC" at bounding box center [309, 359] width 120 height 35
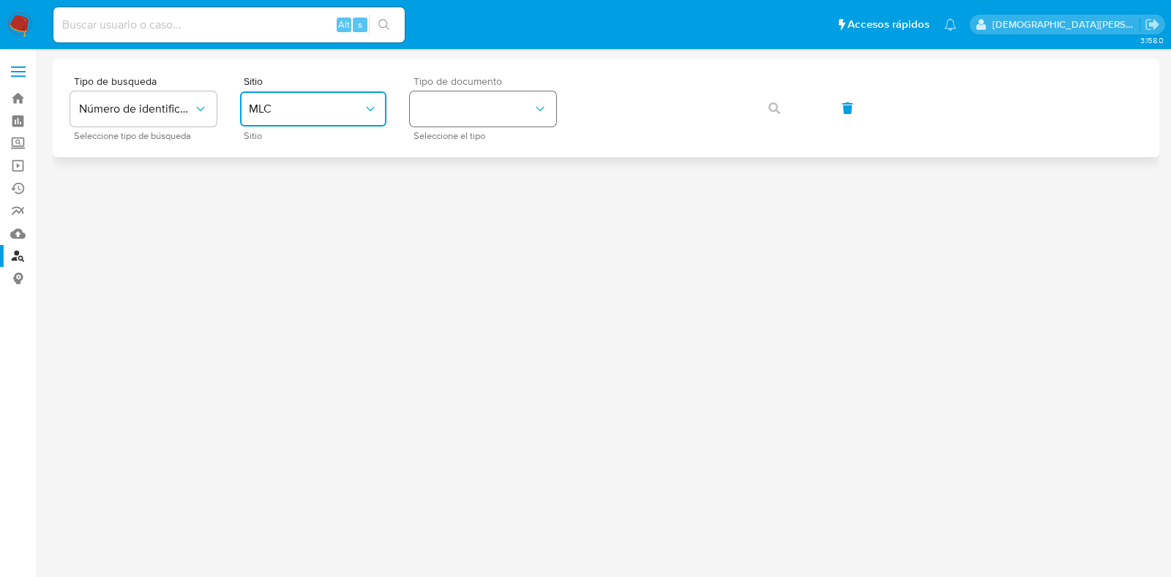
click at [485, 102] on button "identificationType" at bounding box center [483, 108] width 146 height 35
drag, startPoint x: 485, startPoint y: 141, endPoint x: 549, endPoint y: 111, distance: 70.4
click at [485, 141] on div "RUT RUT" at bounding box center [479, 156] width 120 height 50
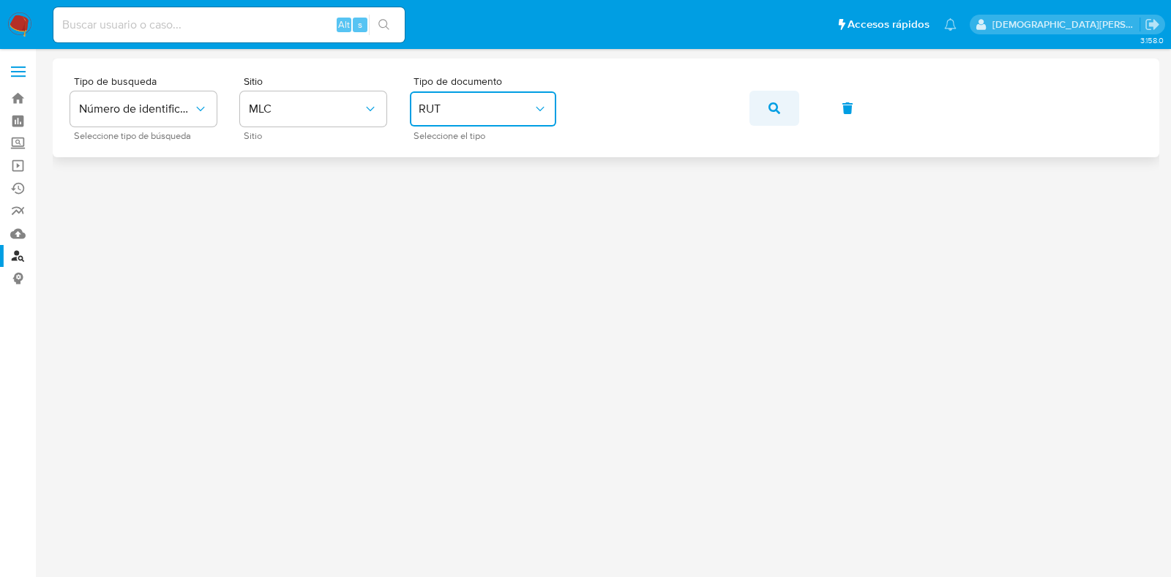
click at [789, 105] on button "button" at bounding box center [774, 108] width 50 height 35
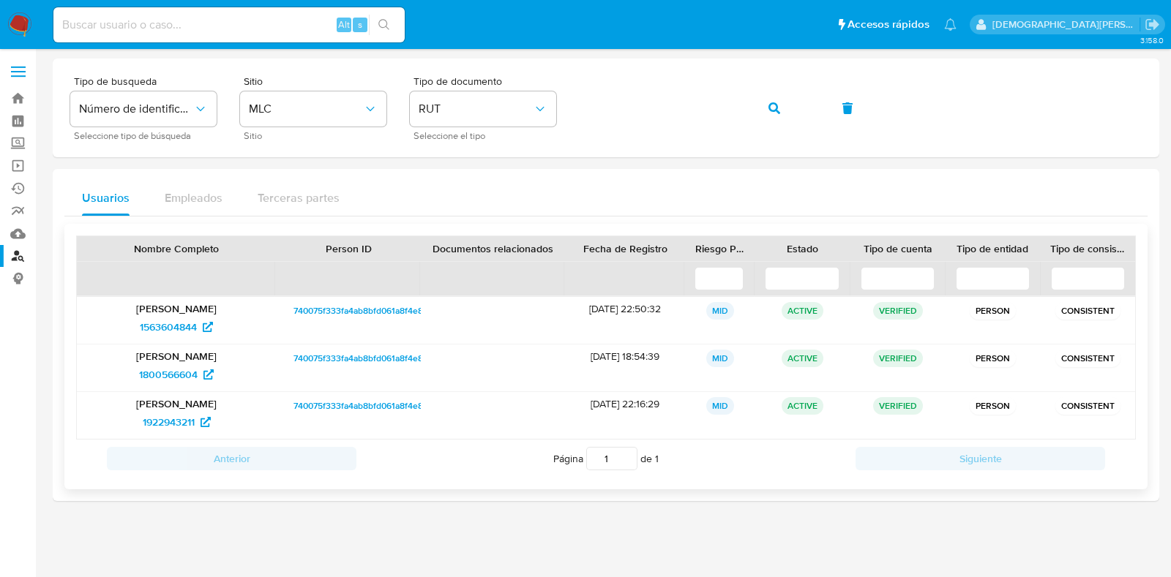
click at [353, 307] on span "740075f333fa4ab8bfd061a8f4e8020e" at bounding box center [368, 311] width 150 height 18
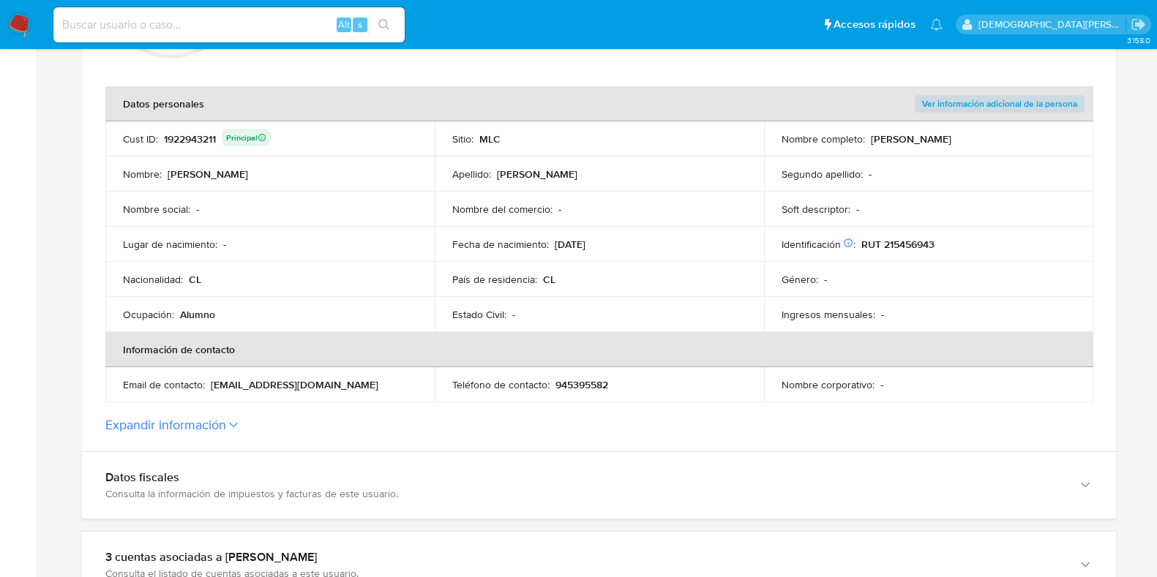
scroll to position [91, 0]
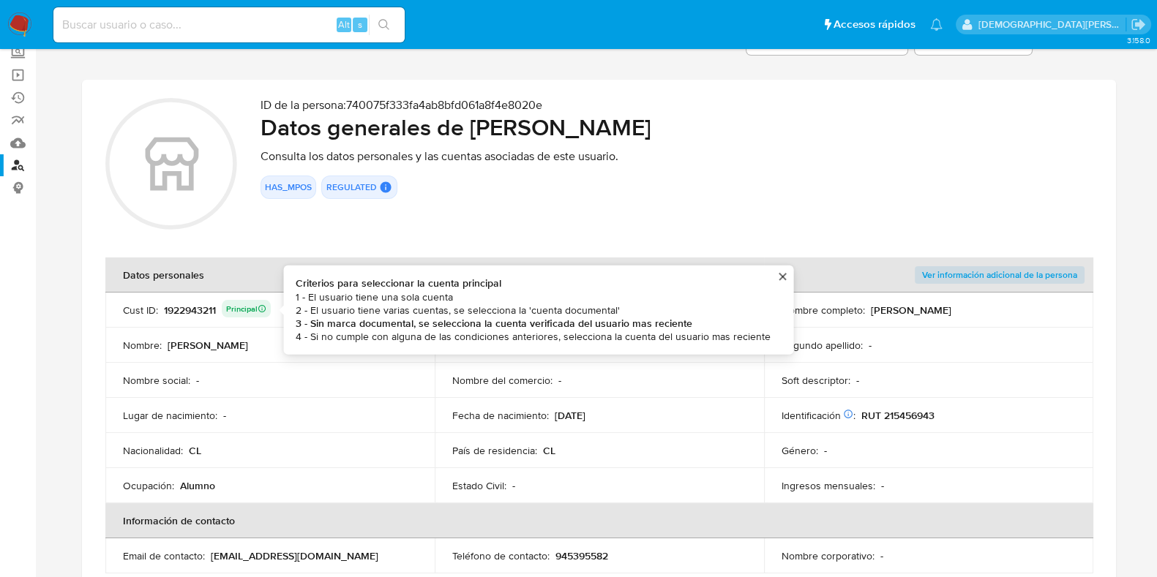
click at [200, 309] on div "1922943211 Principal Criterios para seleccionar la cuenta principal 1 - El usua…" at bounding box center [217, 310] width 107 height 20
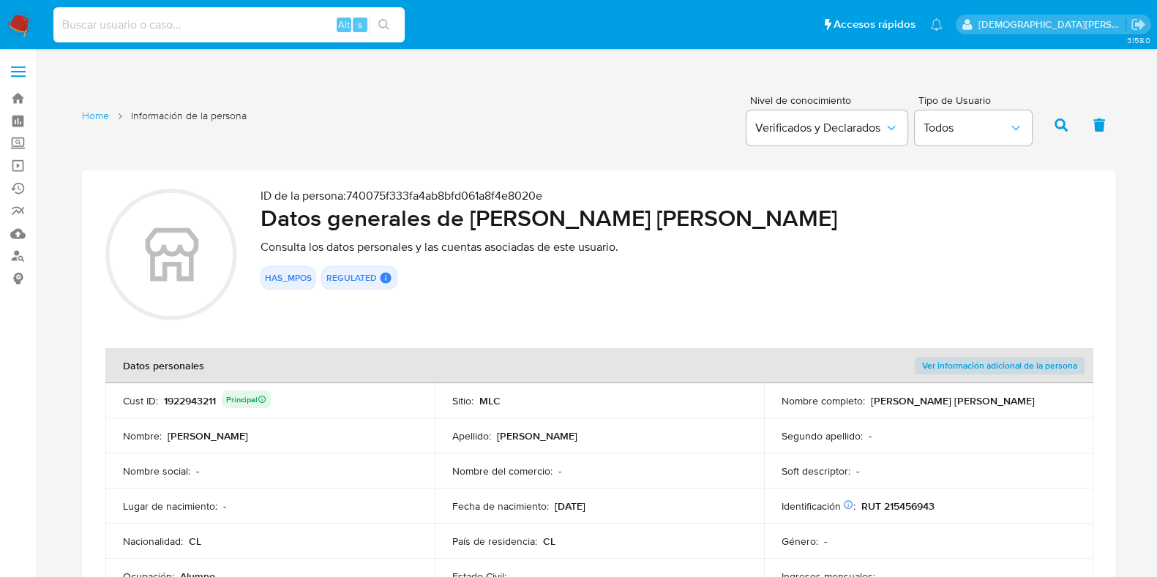
click at [270, 24] on input at bounding box center [228, 24] width 351 height 19
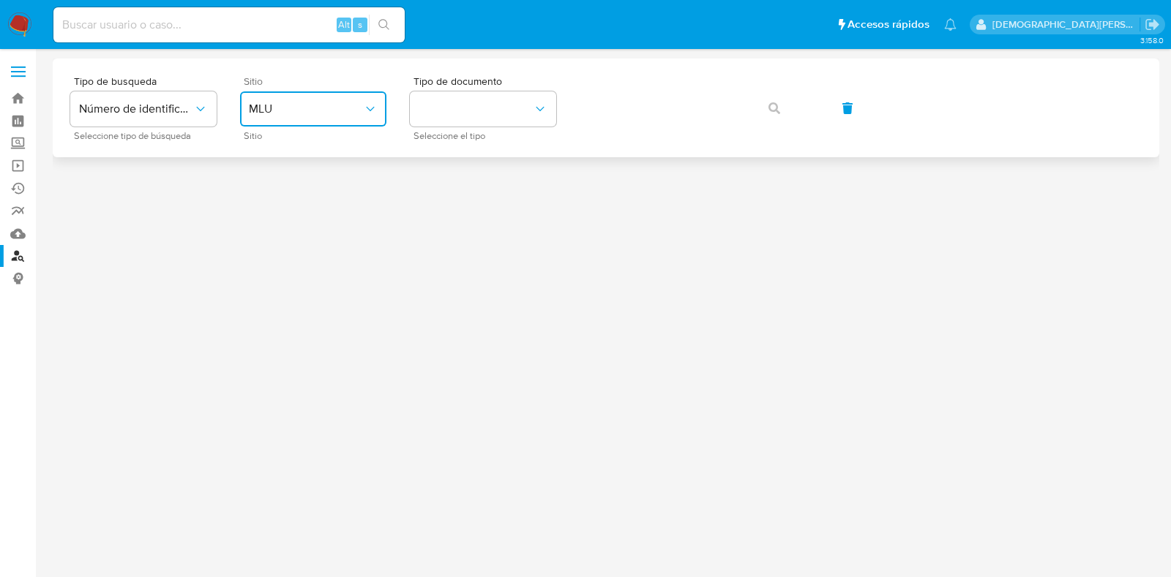
click at [316, 111] on span "MLU" at bounding box center [306, 109] width 114 height 15
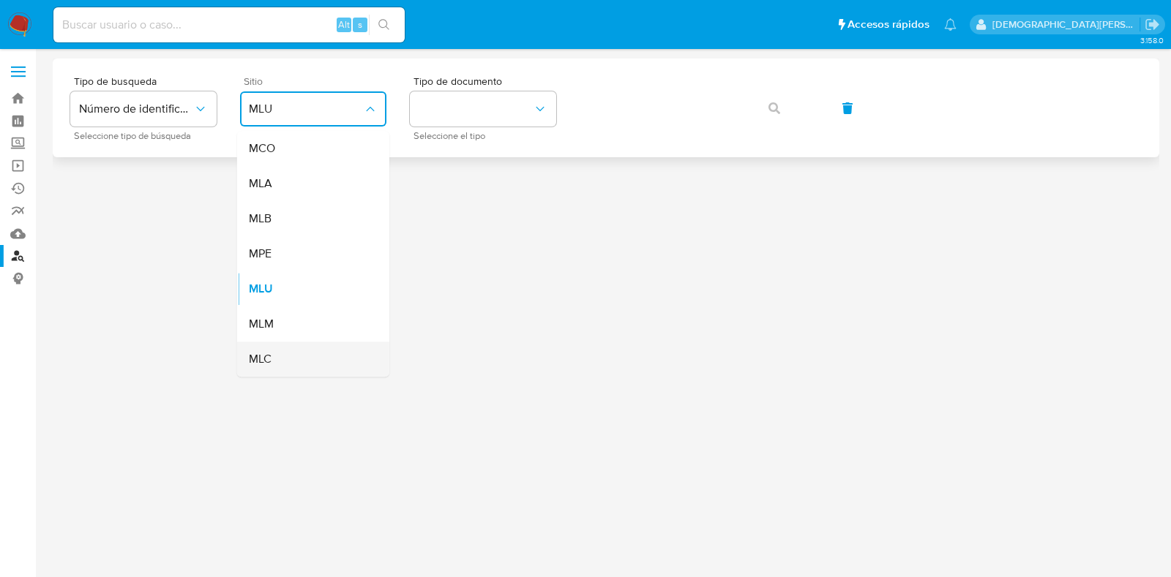
click at [296, 356] on div "MLC" at bounding box center [309, 359] width 120 height 35
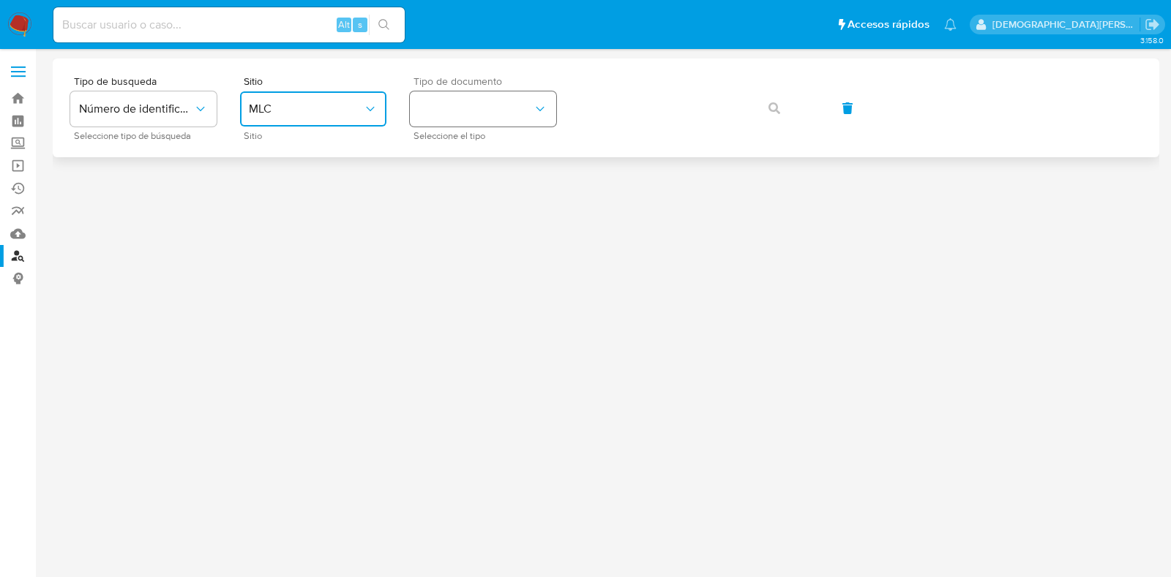
click at [454, 108] on button "identificationType" at bounding box center [483, 108] width 146 height 35
drag, startPoint x: 465, startPoint y: 148, endPoint x: 575, endPoint y: 113, distance: 116.0
click at [472, 144] on div "RUT RUT" at bounding box center [479, 156] width 120 height 50
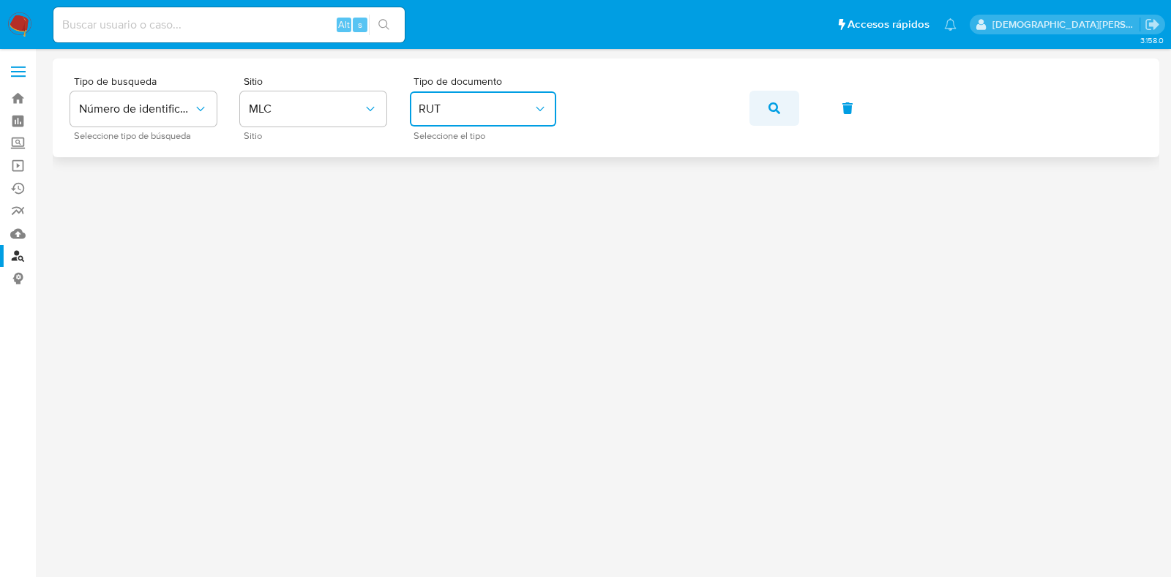
click at [771, 109] on icon "button" at bounding box center [775, 108] width 12 height 12
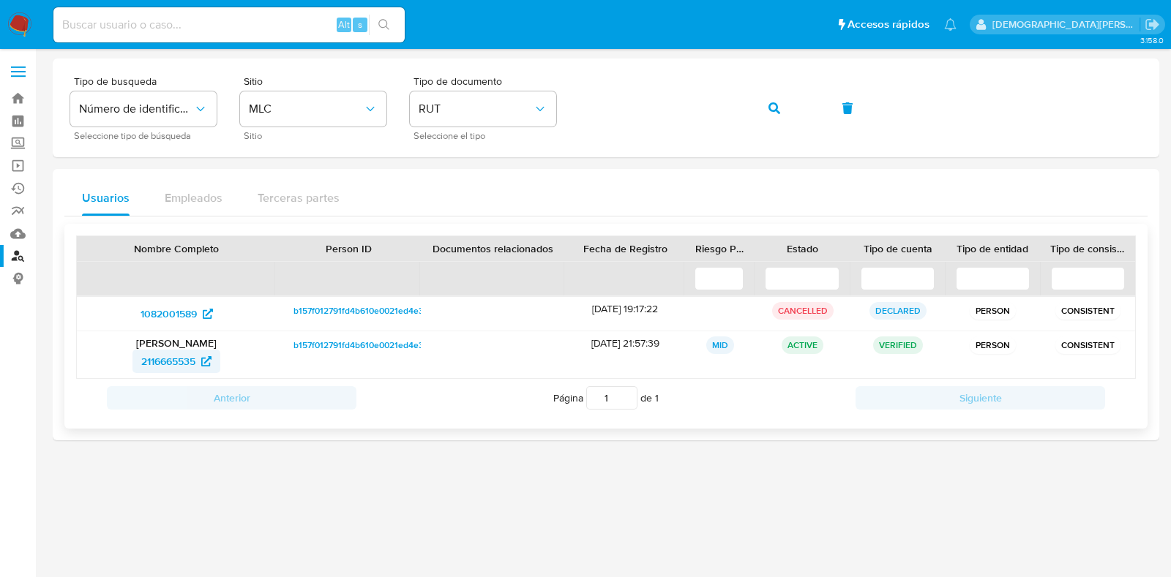
click at [168, 357] on span "2116665535" at bounding box center [168, 361] width 54 height 23
click at [778, 111] on icon "button" at bounding box center [775, 108] width 12 height 12
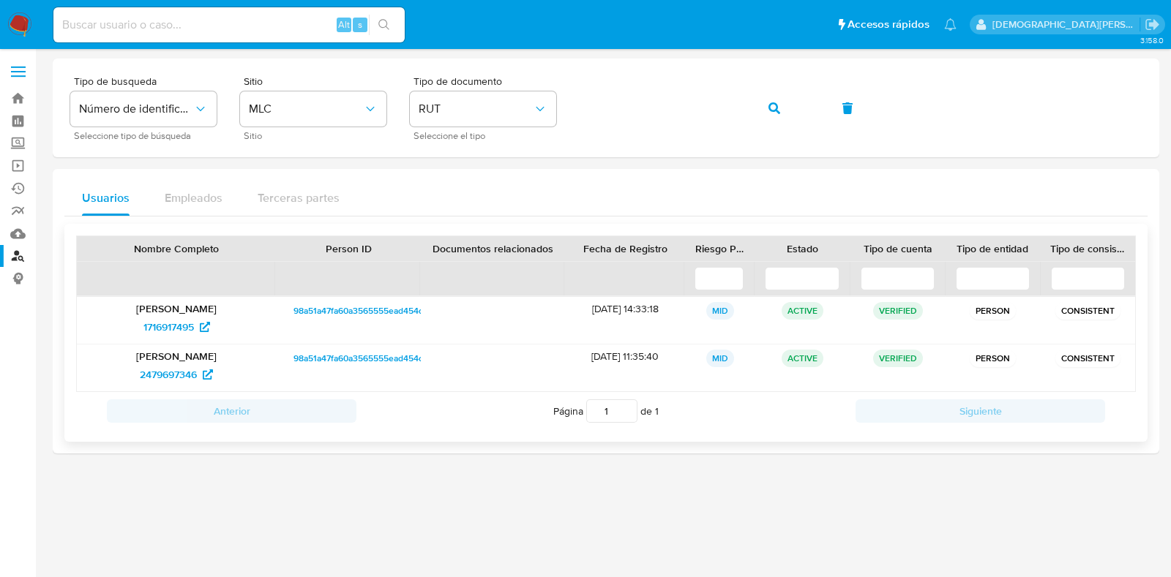
click at [342, 311] on span "98a51a47fa60a3565555ead454d72635" at bounding box center [370, 311] width 155 height 18
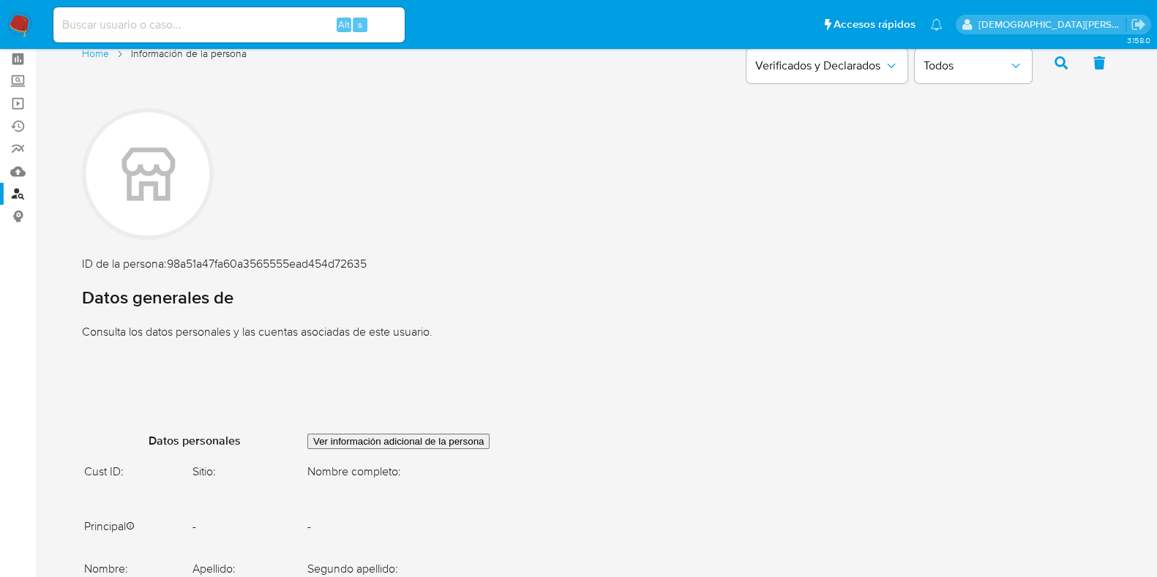
scroll to position [91, 0]
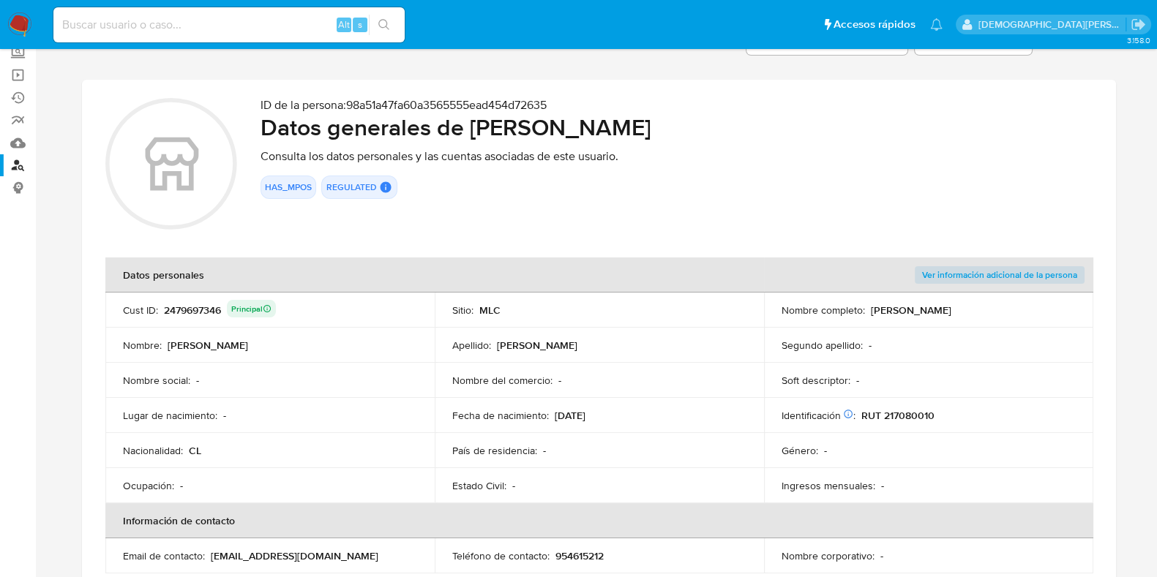
click at [195, 312] on div "2479697346 Principal" at bounding box center [220, 310] width 112 height 20
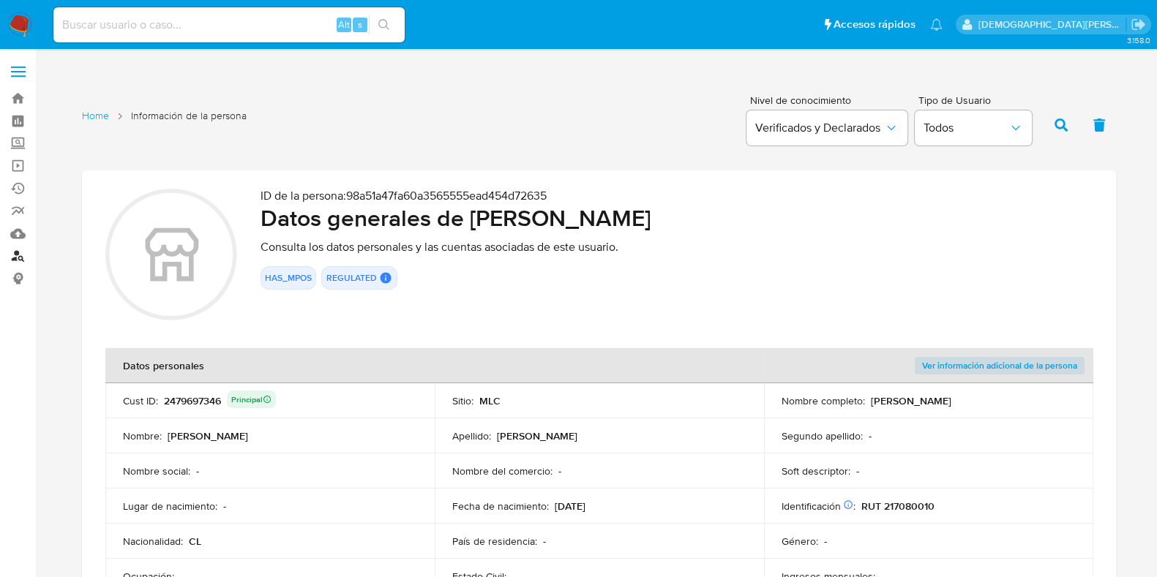
click at [18, 255] on link "Buscador de personas" at bounding box center [87, 256] width 174 height 23
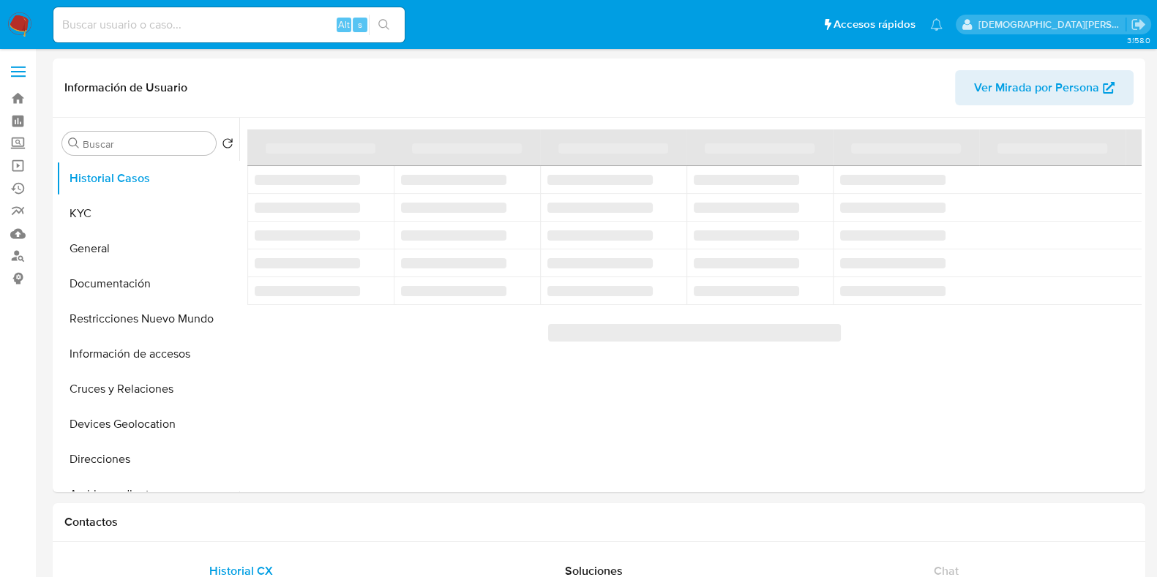
select select "10"
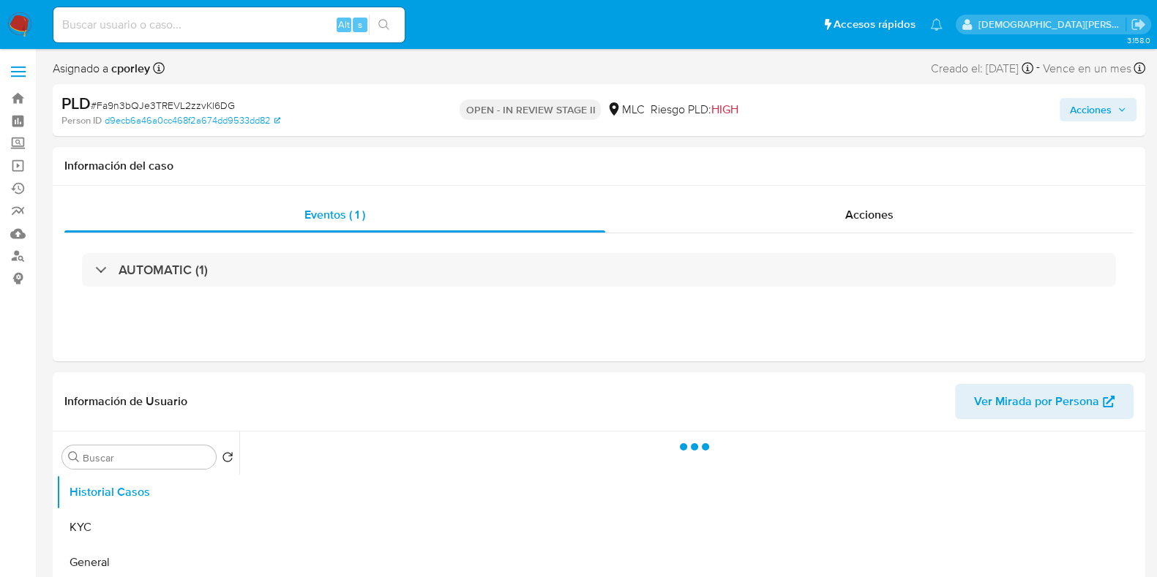
click at [1077, 108] on span "Acciones" at bounding box center [1091, 109] width 42 height 23
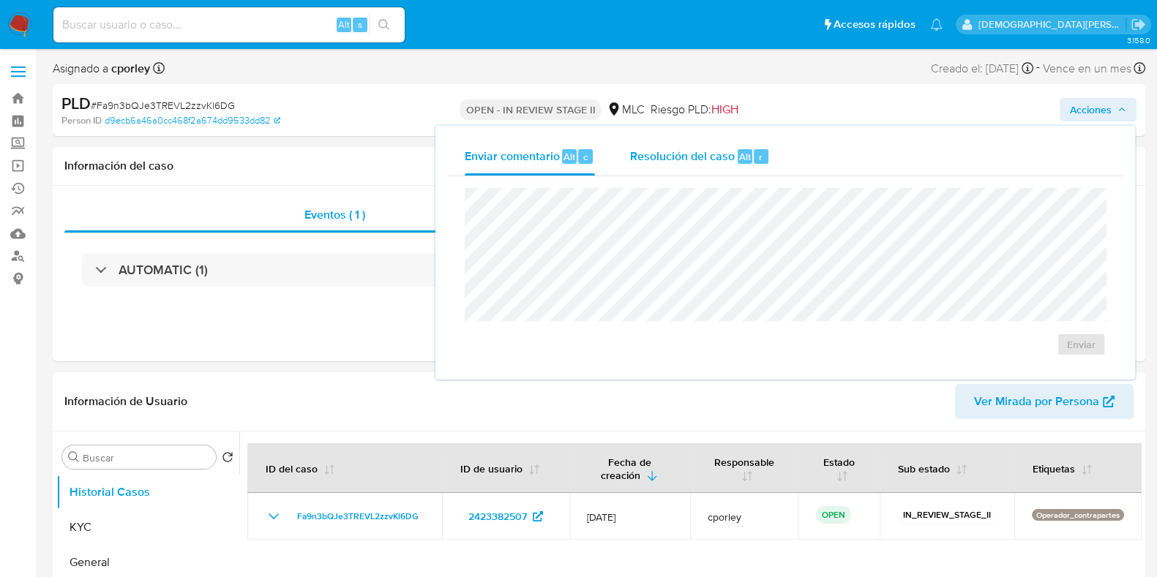
click at [646, 152] on span "Resolución del caso" at bounding box center [682, 156] width 105 height 17
select select "10"
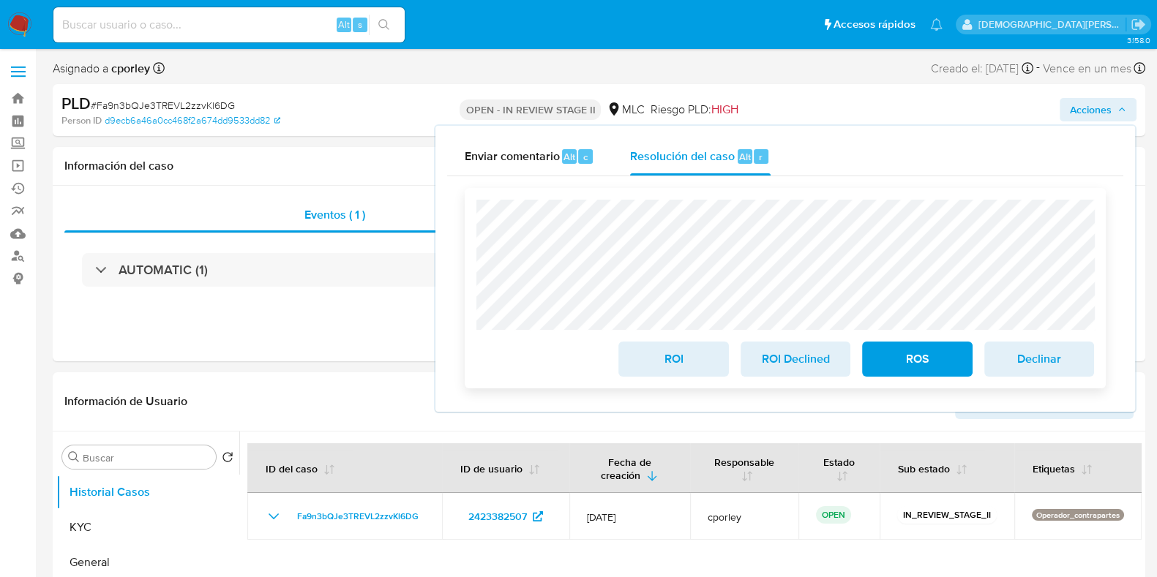
click at [900, 367] on span "ROS" at bounding box center [917, 359] width 72 height 32
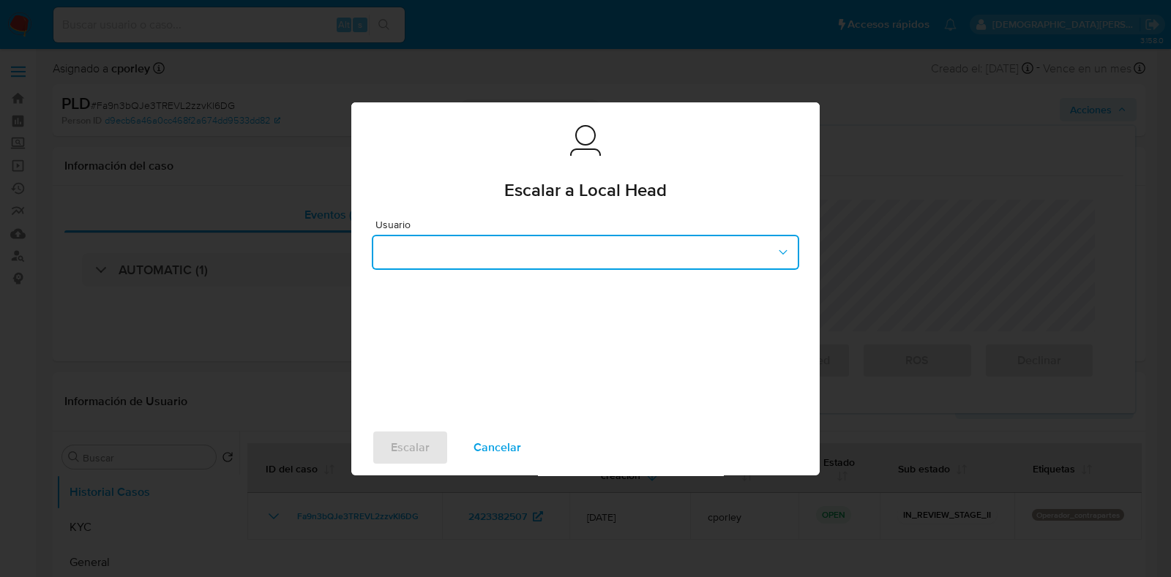
click at [575, 255] on button "button" at bounding box center [585, 252] width 427 height 35
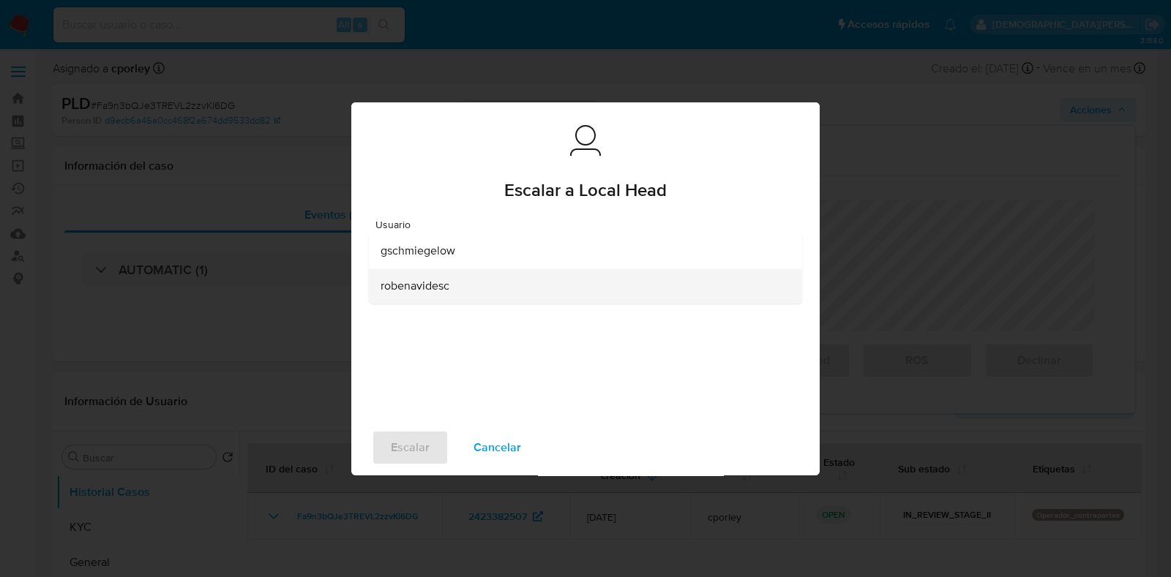
click at [421, 291] on span "robenavidesc" at bounding box center [415, 286] width 69 height 15
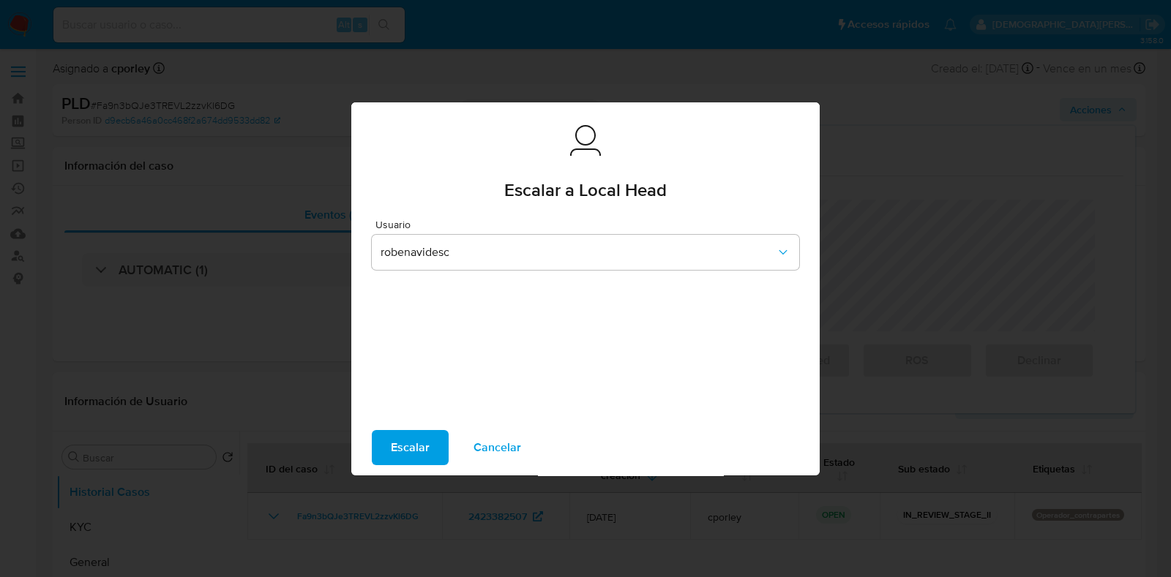
click at [398, 448] on span "Escalar" at bounding box center [410, 448] width 39 height 32
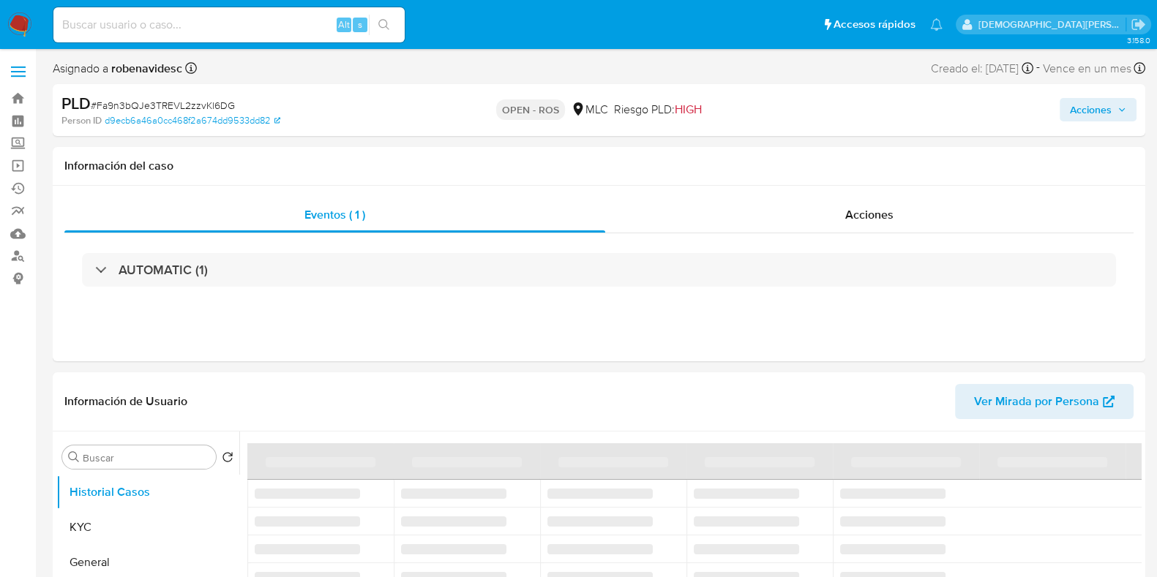
select select "10"
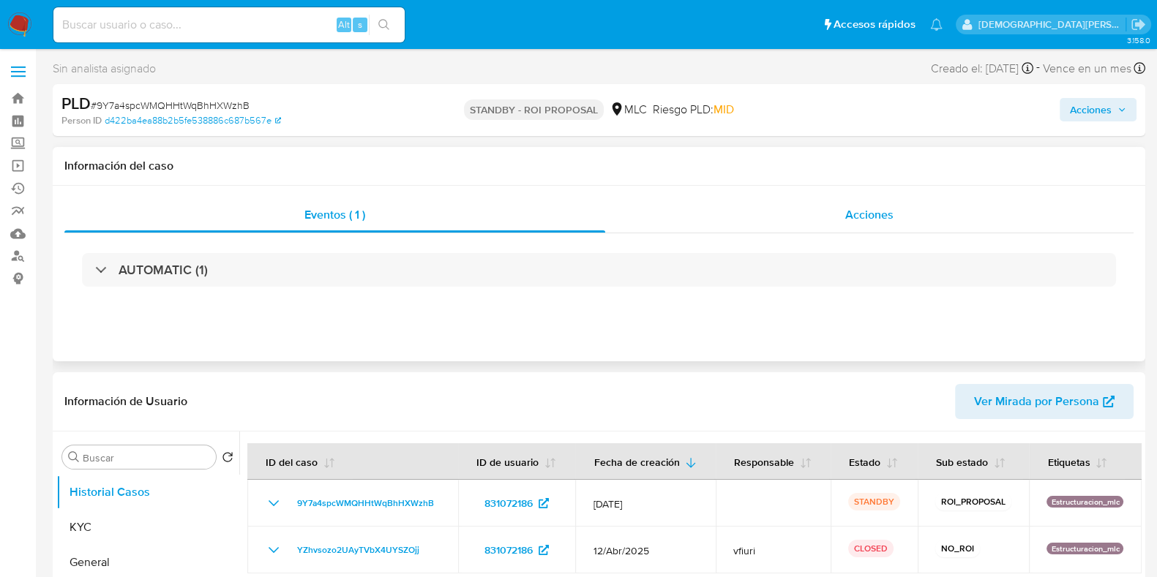
select select "10"
click at [798, 198] on div "Acciones" at bounding box center [869, 215] width 528 height 35
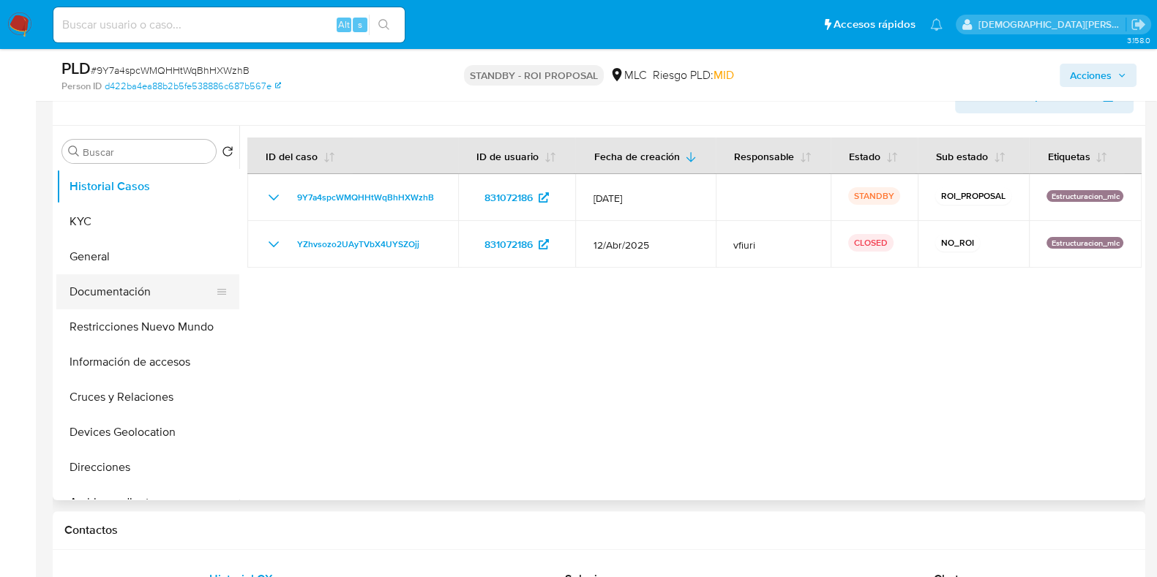
scroll to position [365, 0]
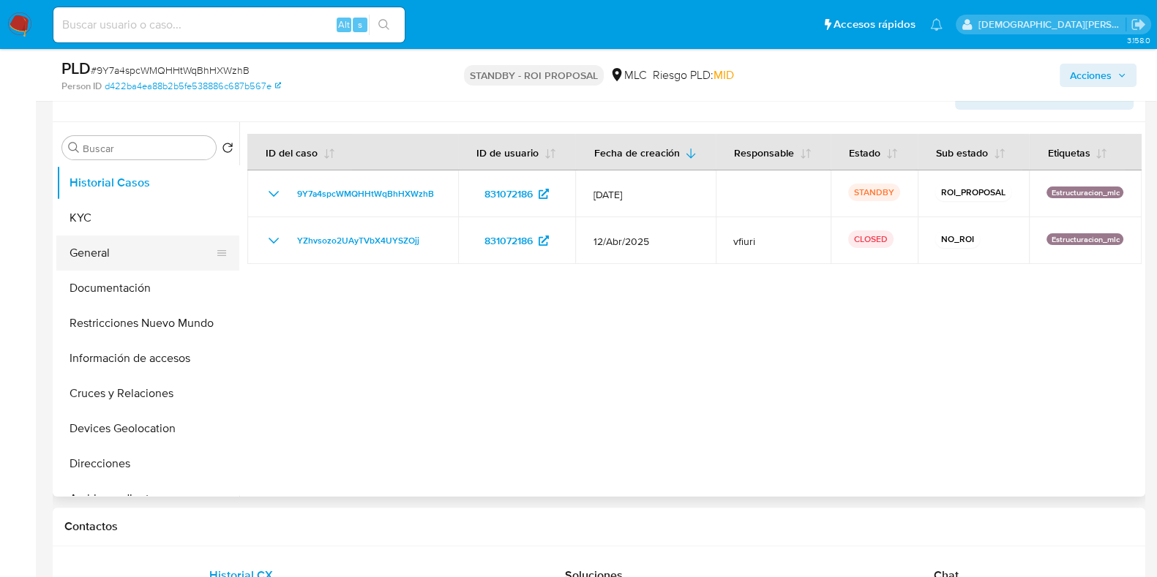
click at [89, 243] on button "General" at bounding box center [141, 253] width 171 height 35
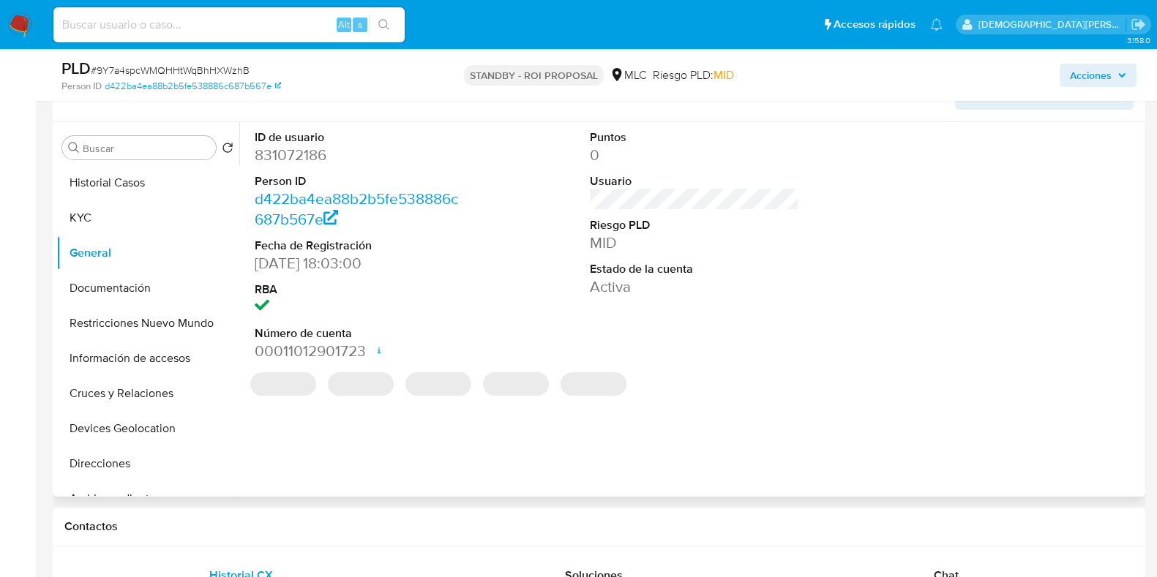
click at [298, 157] on dd "831072186" at bounding box center [359, 155] width 209 height 20
copy dd "831072186"
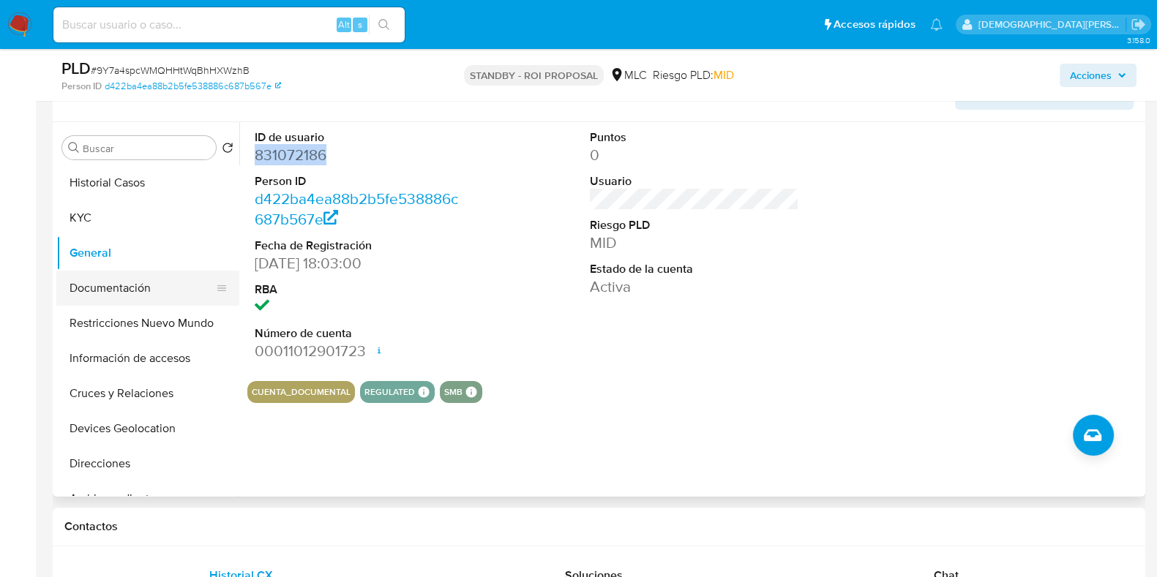
click at [125, 289] on button "Documentación" at bounding box center [141, 288] width 171 height 35
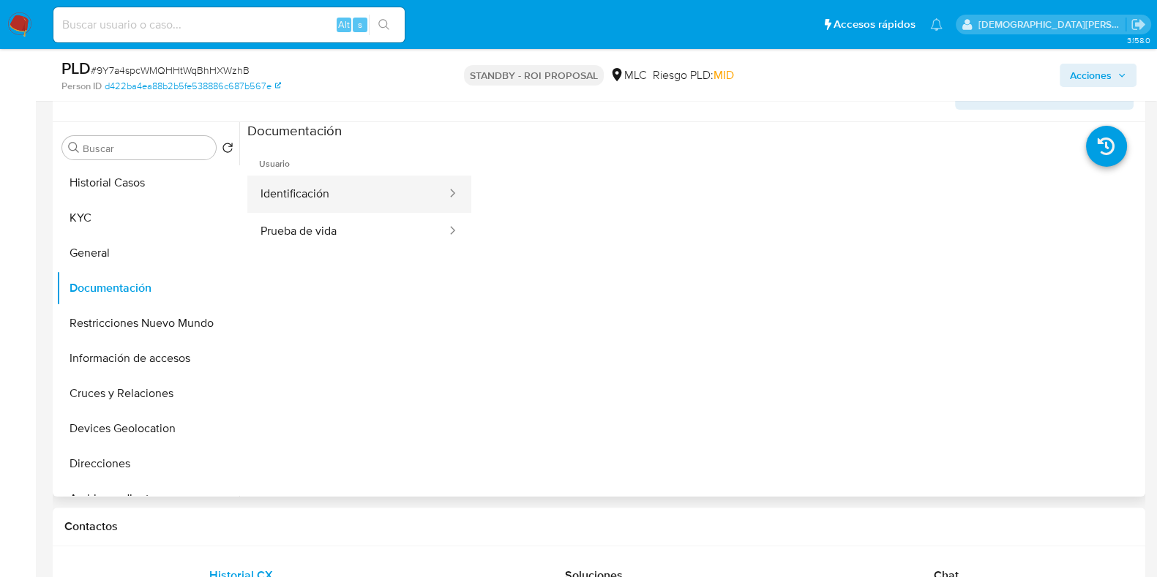
click at [436, 207] on div at bounding box center [447, 194] width 23 height 37
click at [371, 171] on span "Usuario" at bounding box center [359, 158] width 224 height 35
click at [370, 186] on button "Identificación" at bounding box center [347, 194] width 201 height 37
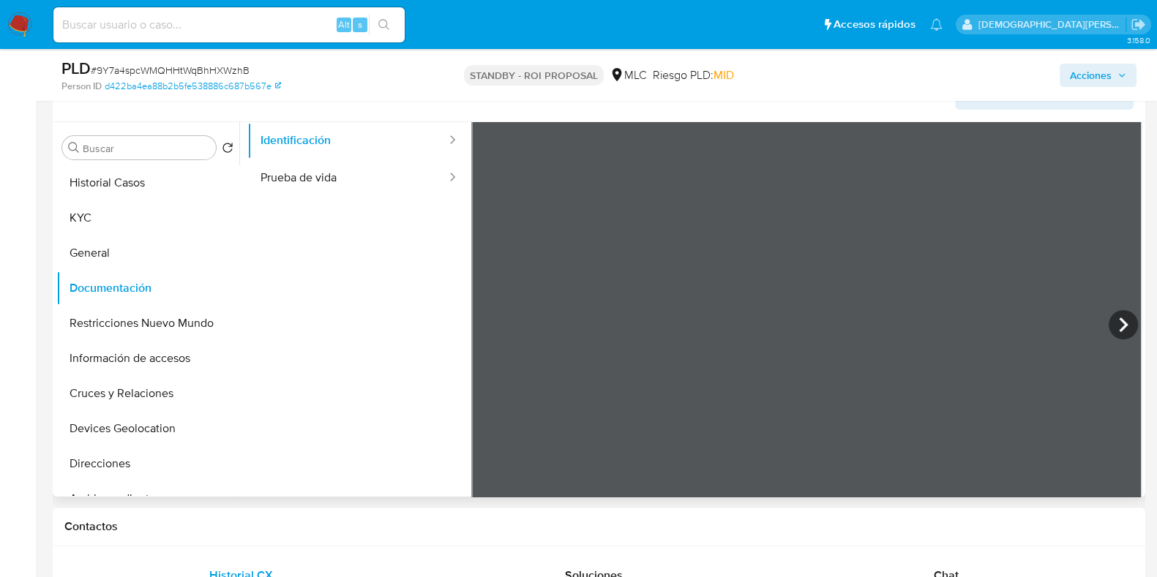
scroll to position [0, 0]
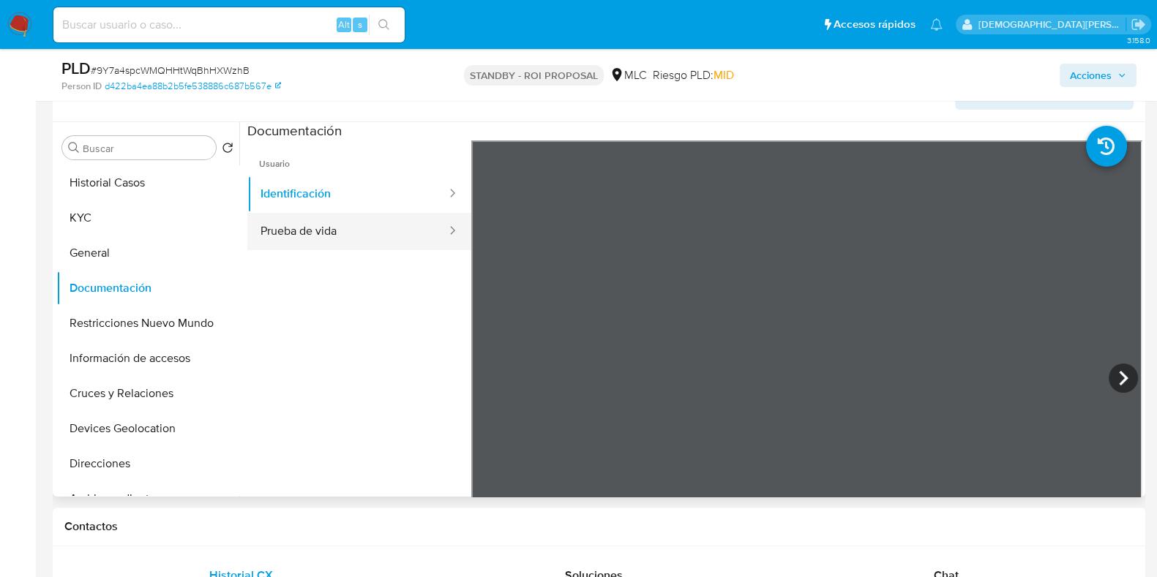
click at [370, 229] on button "Prueba de vida" at bounding box center [347, 231] width 201 height 37
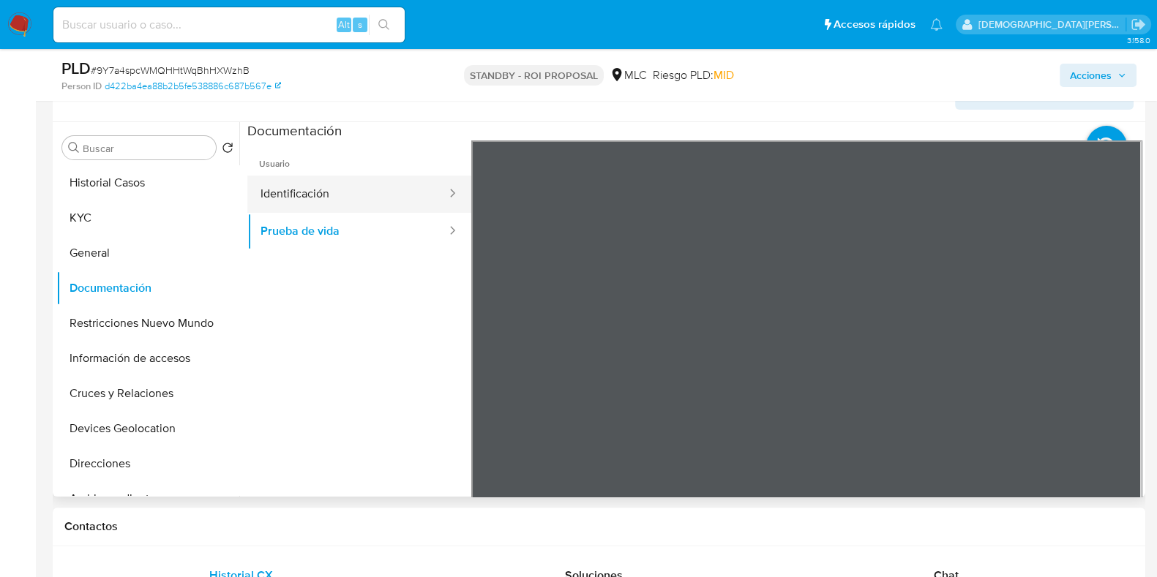
click at [337, 195] on button "Identificación" at bounding box center [347, 194] width 201 height 37
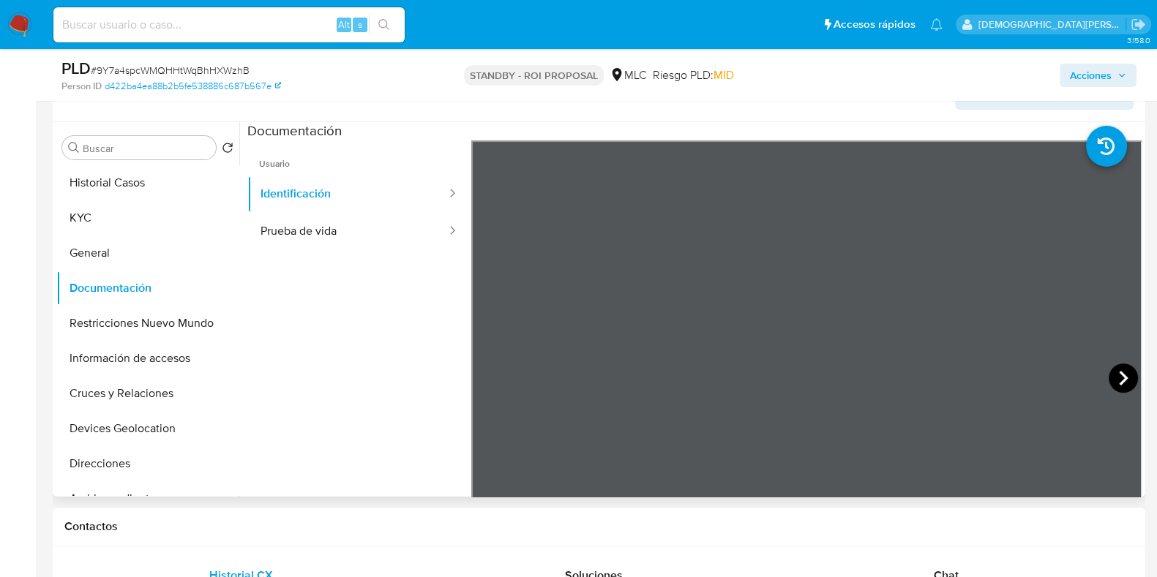
click at [1109, 375] on icon at bounding box center [1123, 378] width 29 height 29
click at [487, 373] on icon at bounding box center [489, 378] width 9 height 15
click at [340, 223] on button "Prueba de vida" at bounding box center [347, 231] width 201 height 37
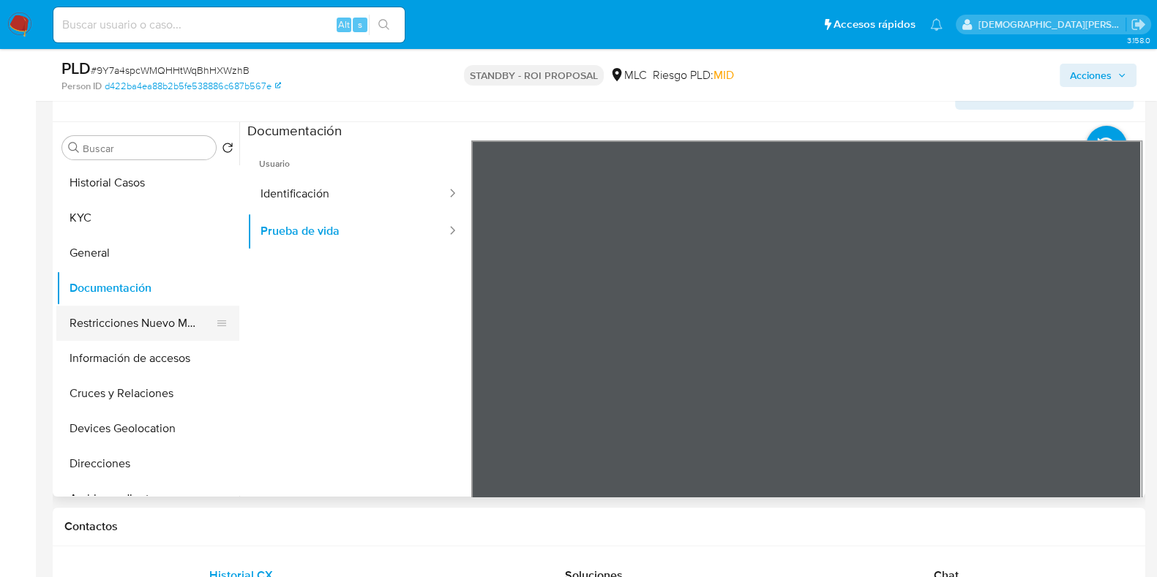
click at [116, 329] on button "Restricciones Nuevo Mundo" at bounding box center [141, 323] width 171 height 35
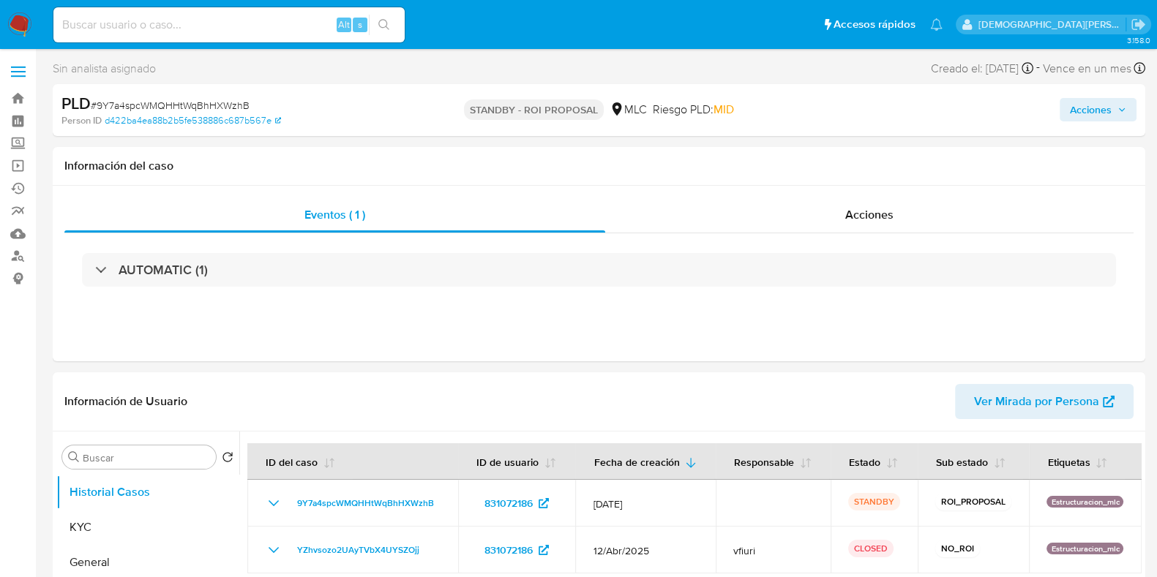
select select "10"
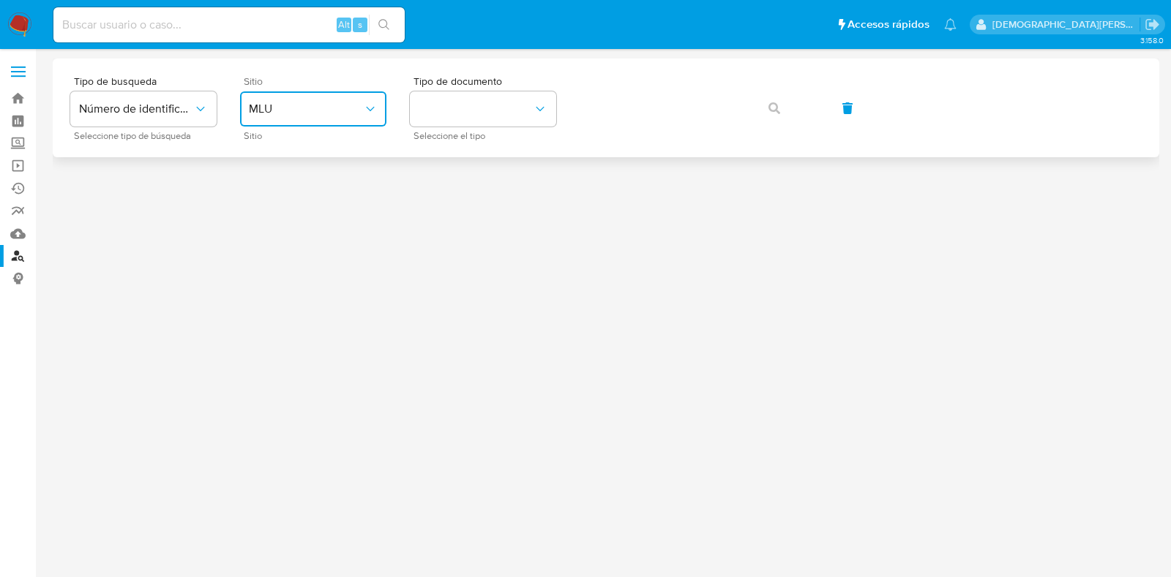
click at [327, 102] on span "MLU" at bounding box center [306, 109] width 114 height 15
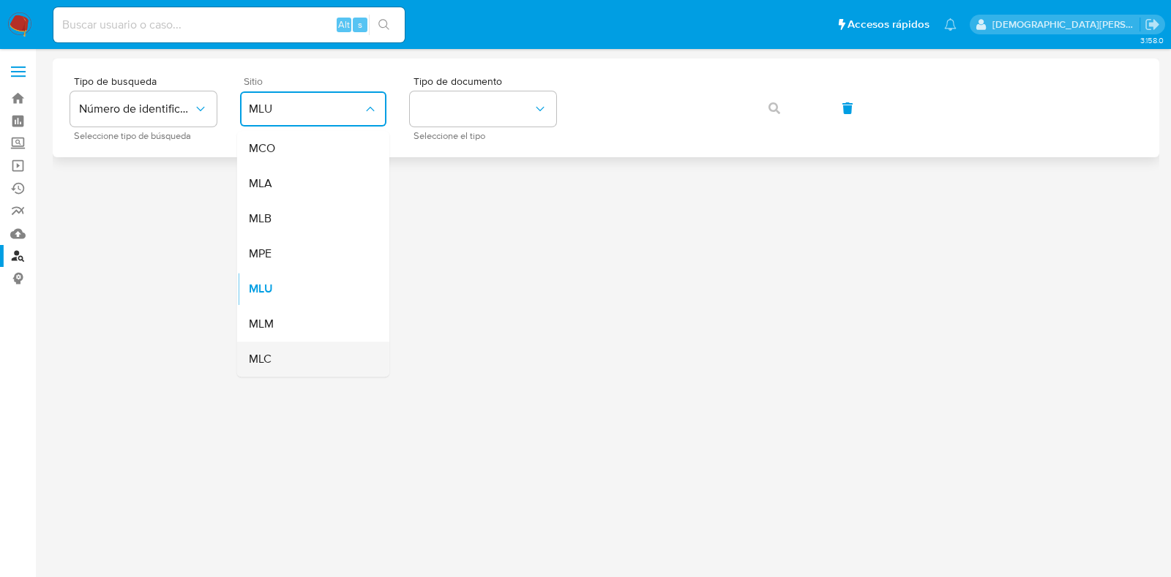
click at [295, 351] on div "MLC" at bounding box center [309, 359] width 120 height 35
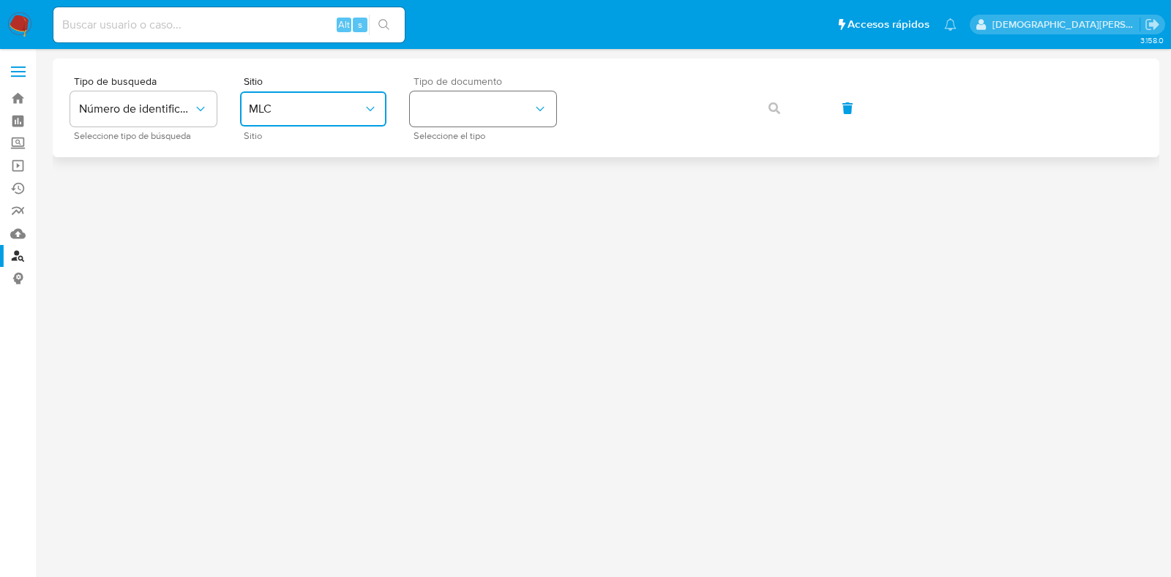
click at [500, 104] on button "identificationType" at bounding box center [483, 108] width 146 height 35
click at [476, 159] on div "RUT RUT" at bounding box center [479, 156] width 120 height 50
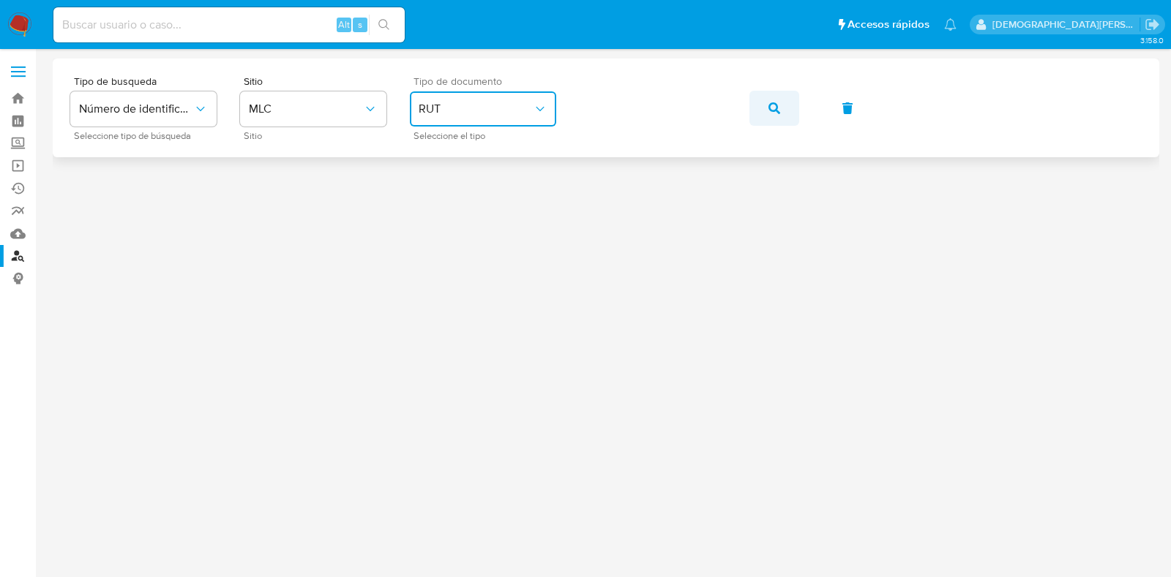
click at [779, 108] on icon "button" at bounding box center [775, 108] width 12 height 12
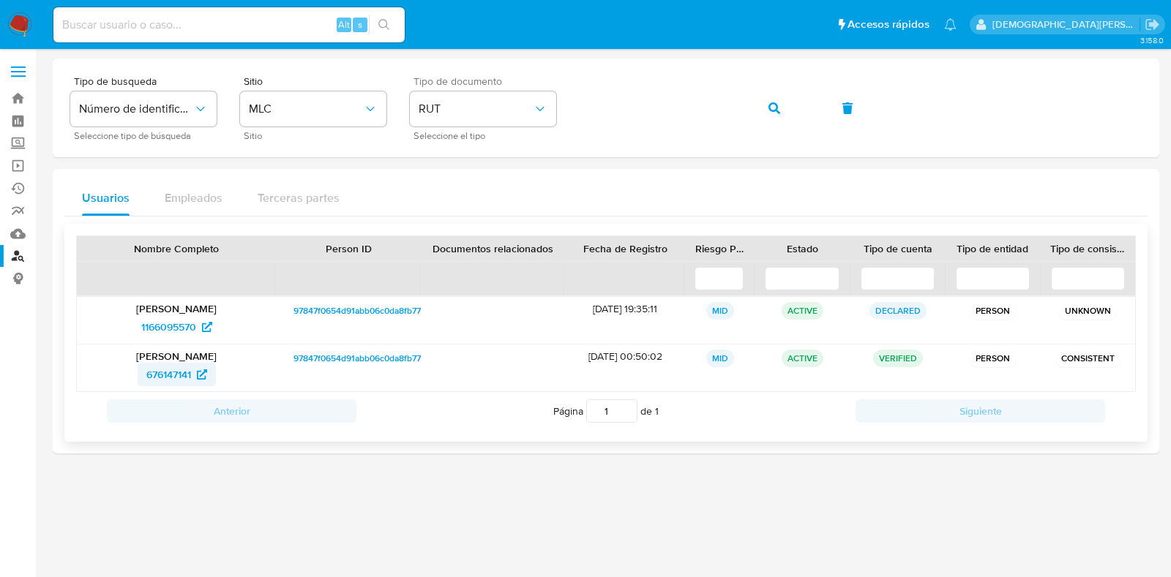
click at [166, 377] on span "676147141" at bounding box center [168, 374] width 45 height 23
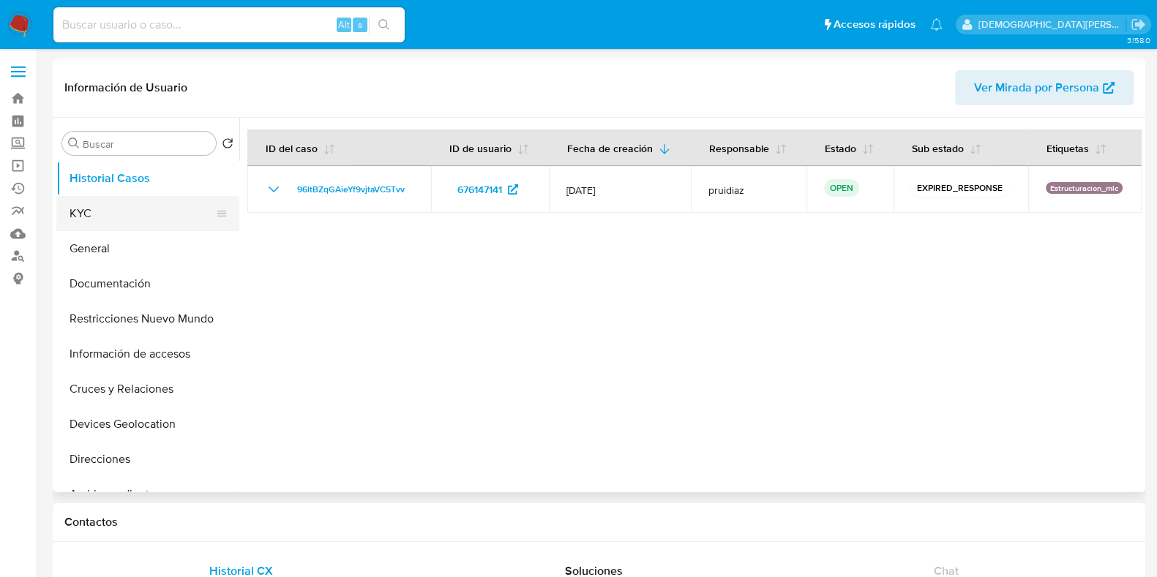
select select "10"
click at [139, 286] on button "Documentación" at bounding box center [141, 283] width 171 height 35
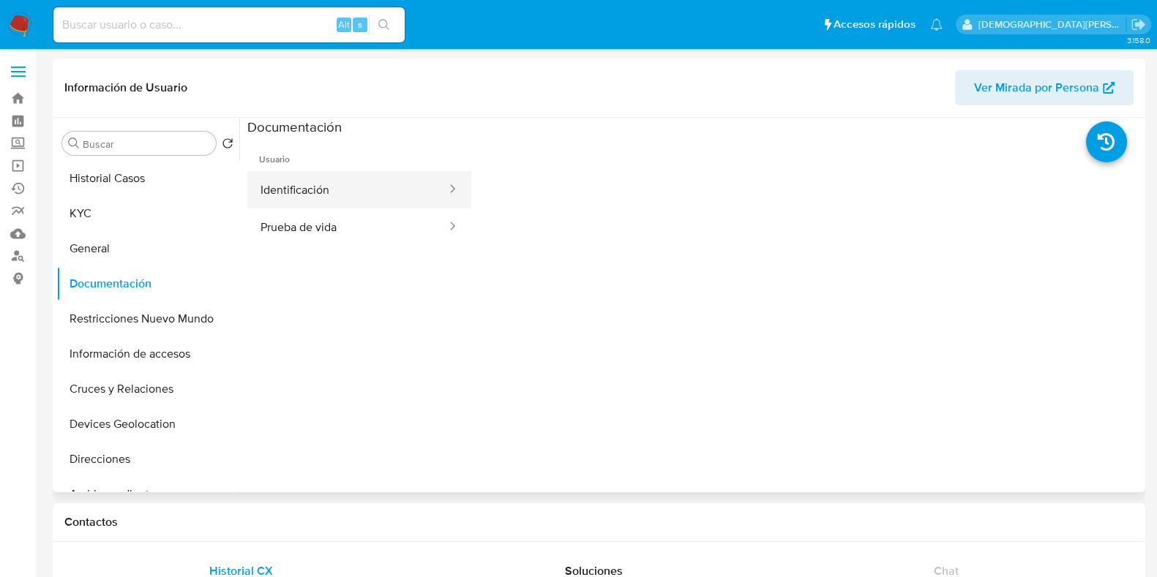
click at [389, 196] on button "Identificación" at bounding box center [347, 189] width 201 height 37
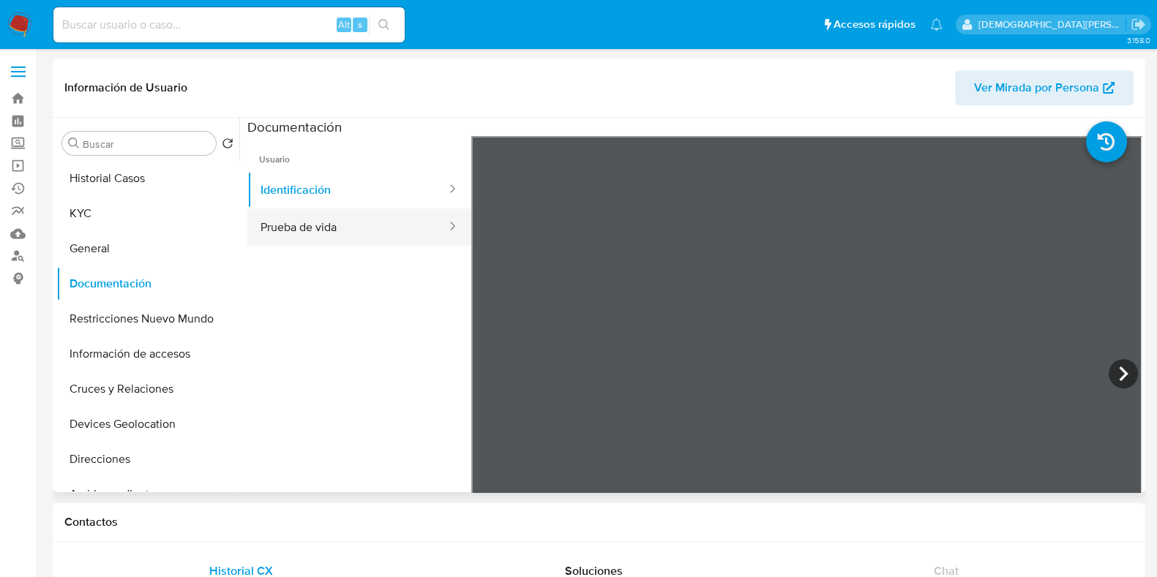
click at [337, 226] on button "Prueba de vida" at bounding box center [347, 227] width 201 height 37
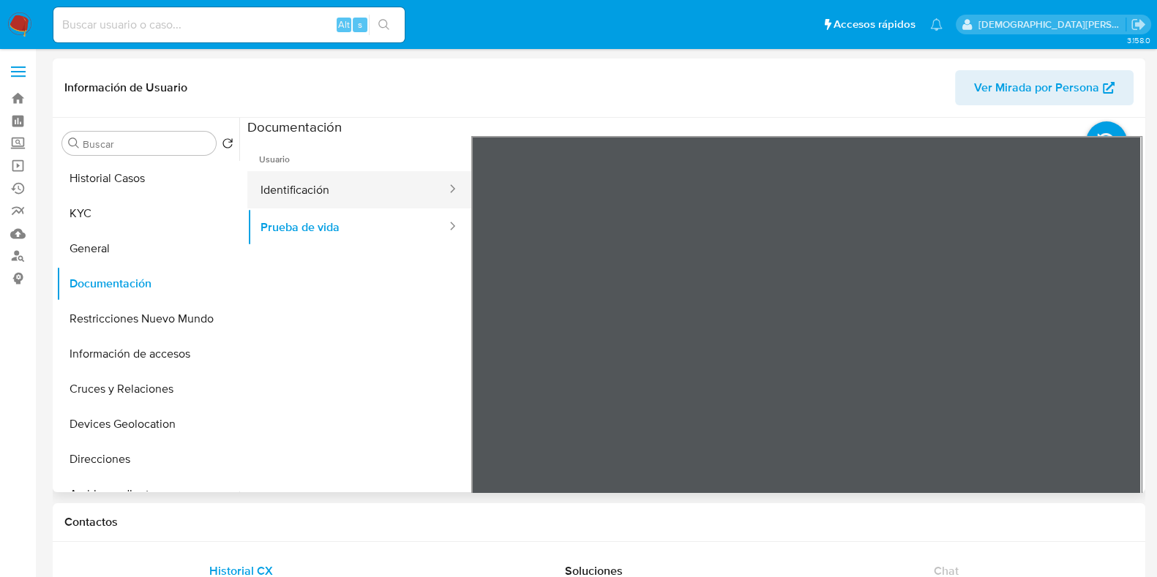
click at [405, 187] on button "Identificación" at bounding box center [347, 189] width 201 height 37
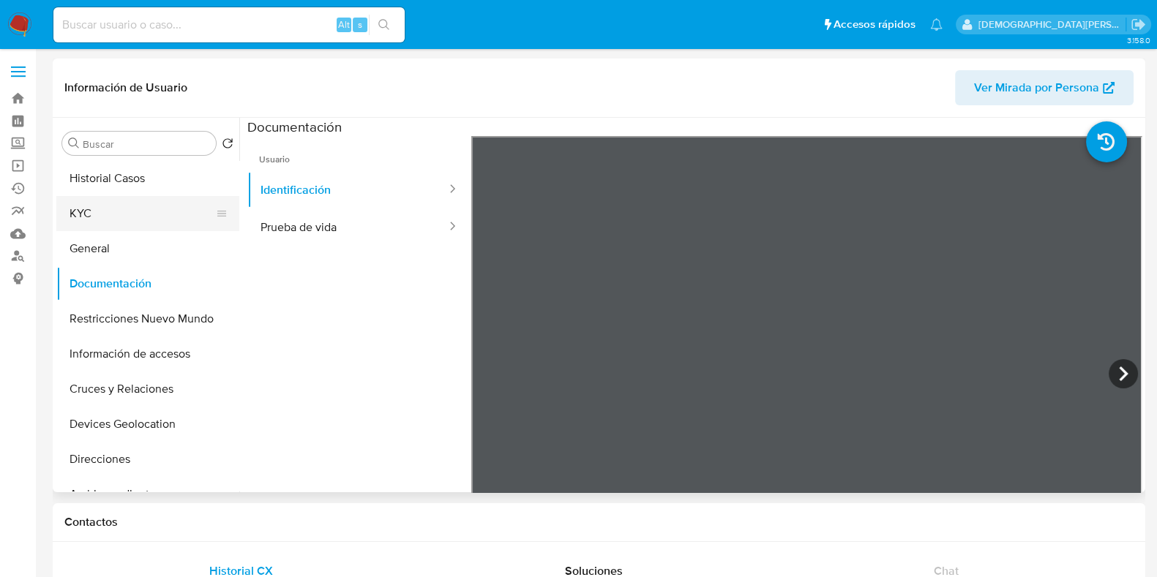
click at [127, 225] on button "KYC" at bounding box center [141, 213] width 171 height 35
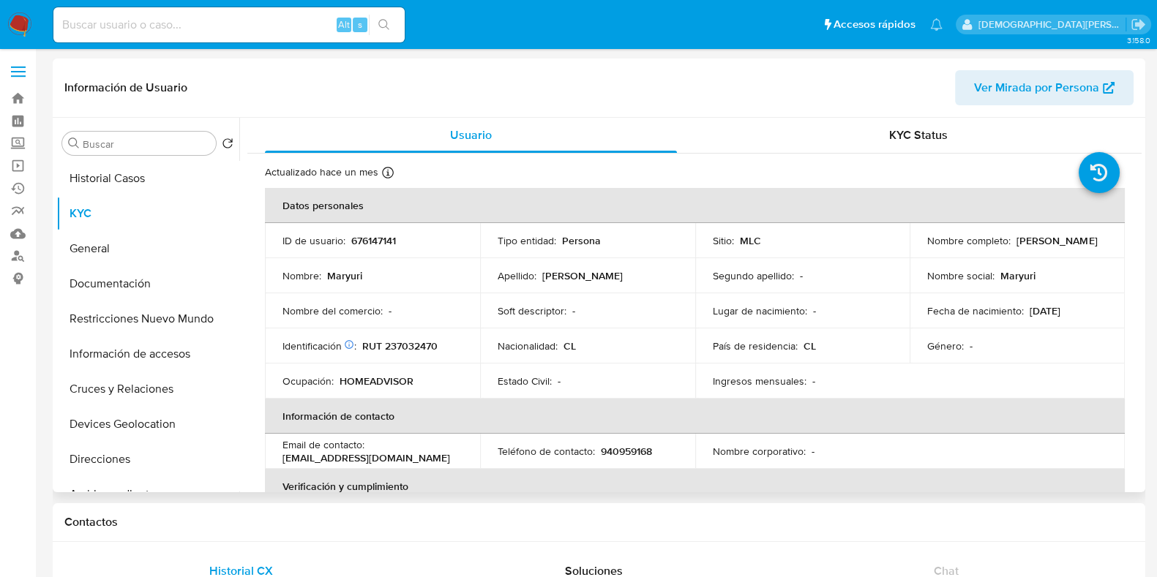
drag, startPoint x: 1022, startPoint y: 244, endPoint x: 938, endPoint y: 244, distance: 84.9
click at [917, 247] on td "Nombre completo : [PERSON_NAME]" at bounding box center [1017, 240] width 215 height 35
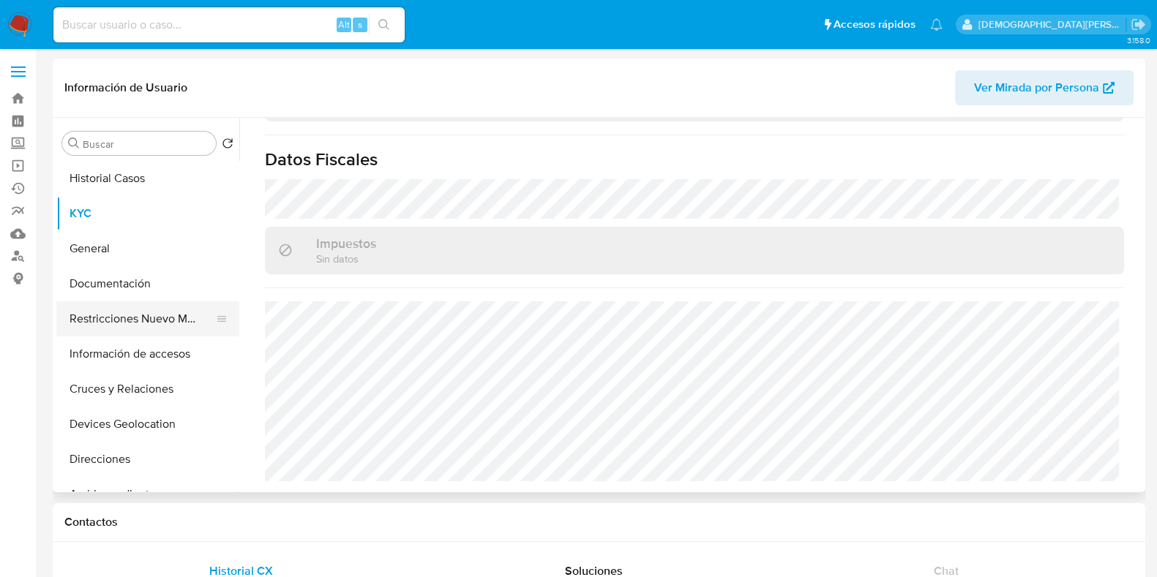
click at [137, 313] on button "Restricciones Nuevo Mundo" at bounding box center [141, 319] width 171 height 35
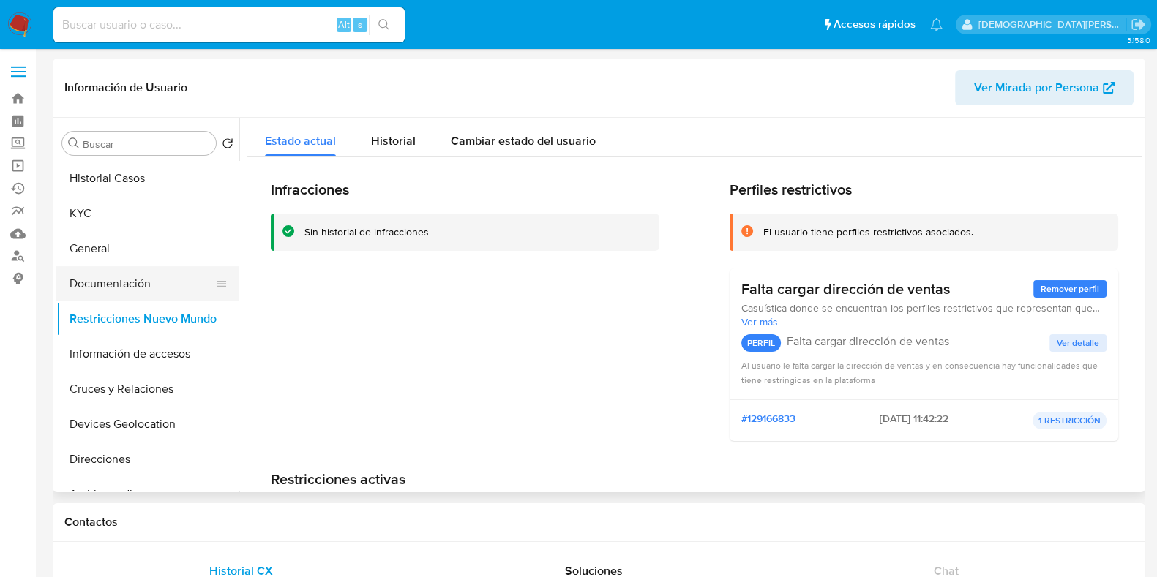
click at [117, 280] on button "Documentación" at bounding box center [141, 283] width 171 height 35
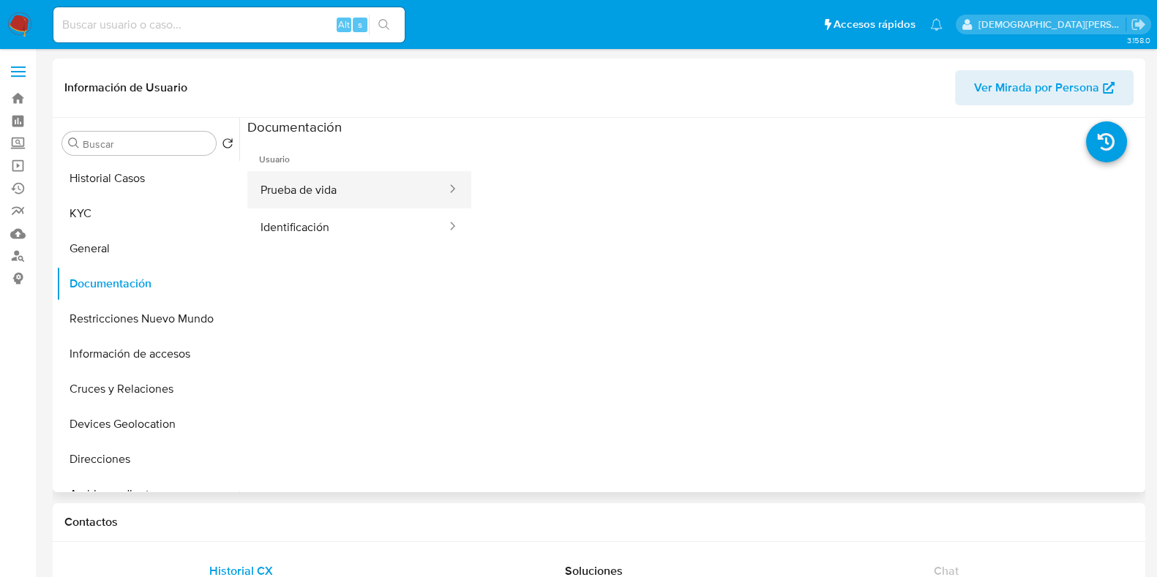
click at [391, 203] on button "Prueba de vida" at bounding box center [347, 189] width 201 height 37
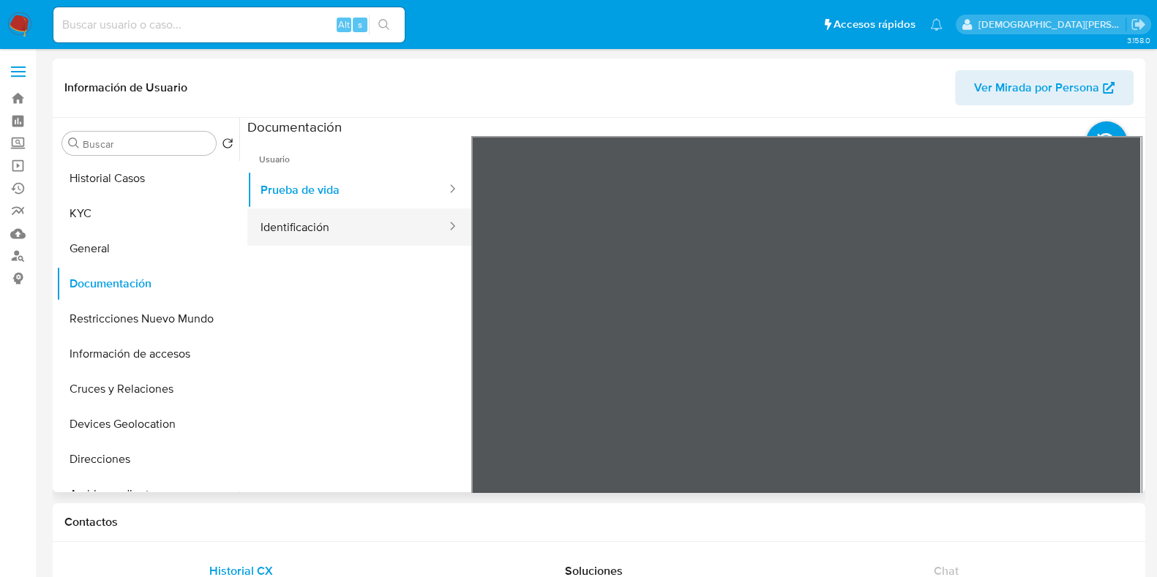
click at [325, 217] on button "Identificación" at bounding box center [347, 227] width 201 height 37
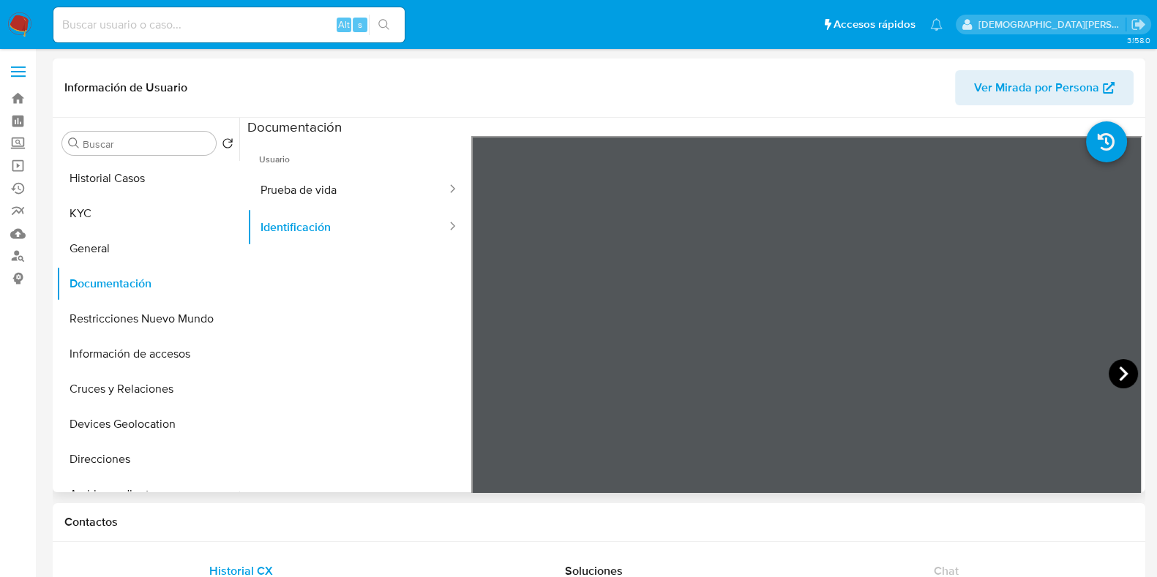
click at [1113, 371] on icon at bounding box center [1123, 373] width 29 height 29
click at [112, 212] on button "KYC" at bounding box center [141, 213] width 171 height 35
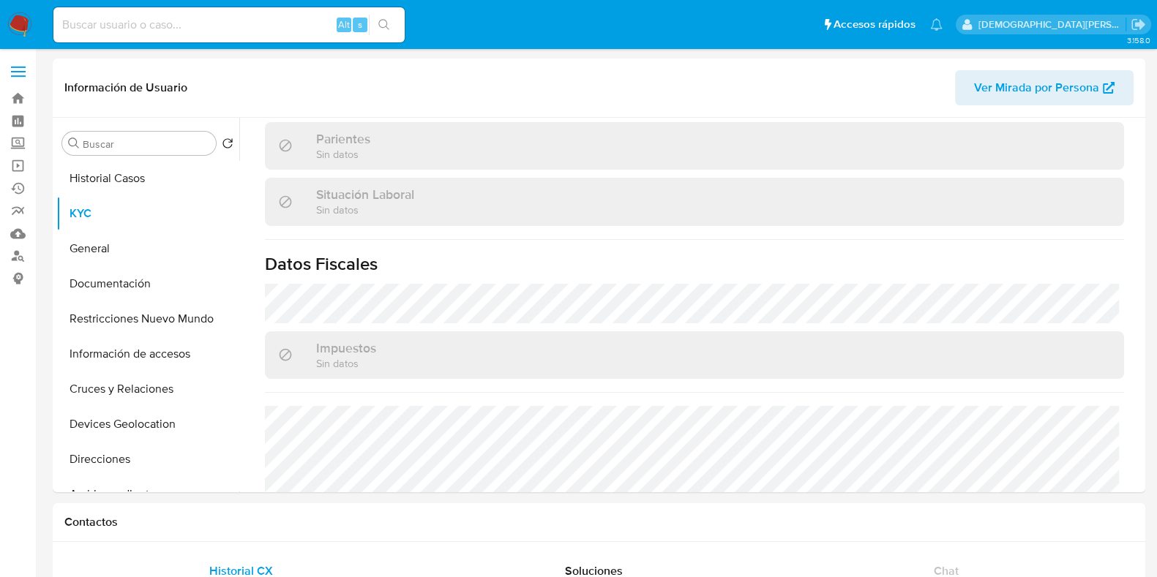
scroll to position [731, 0]
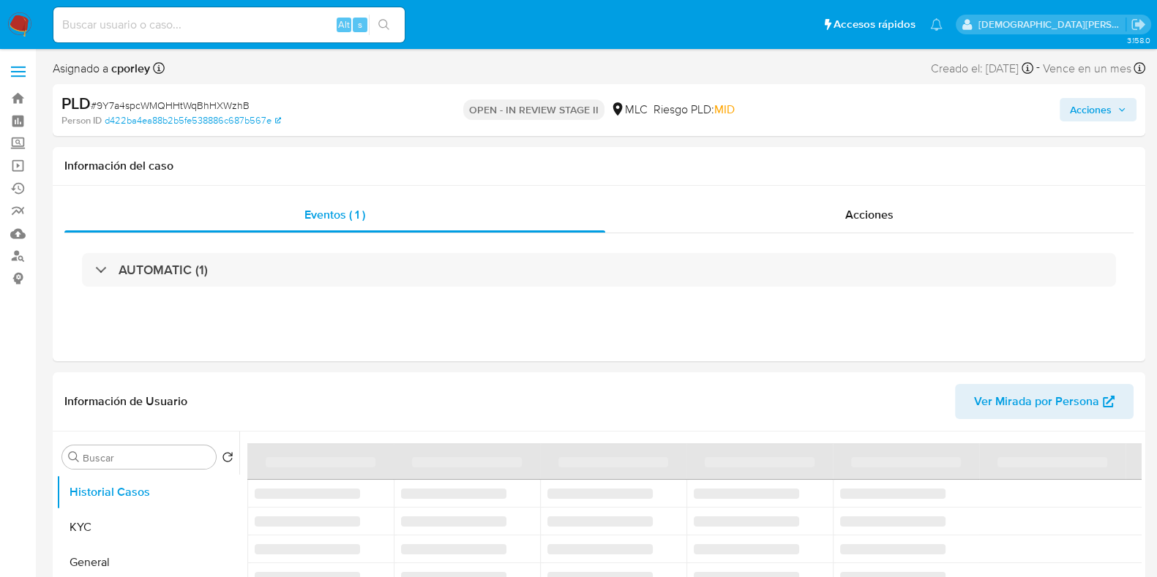
select select "10"
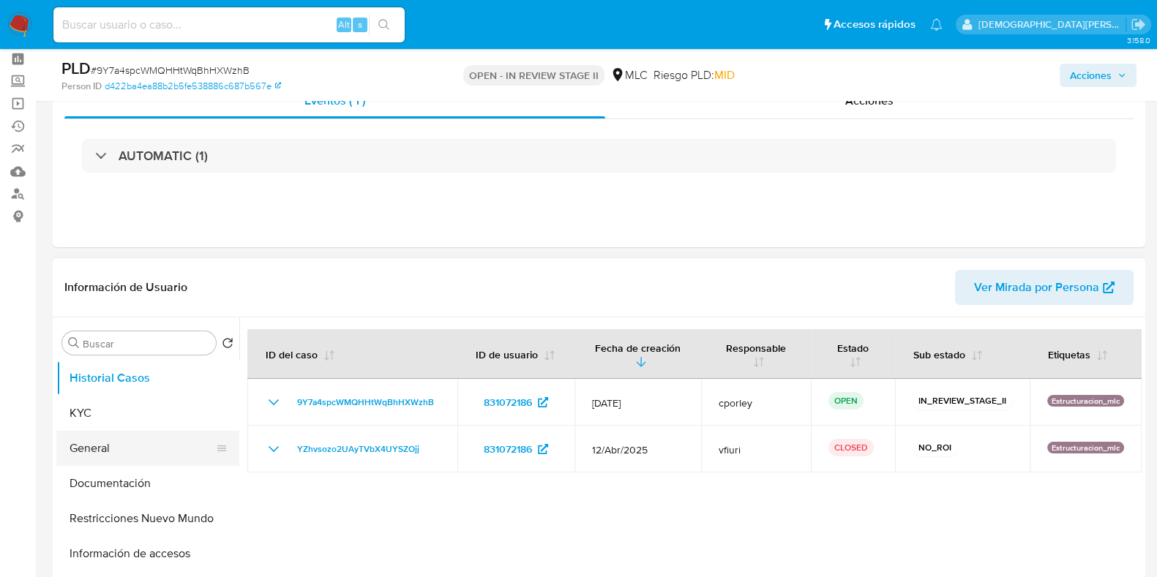
scroll to position [91, 0]
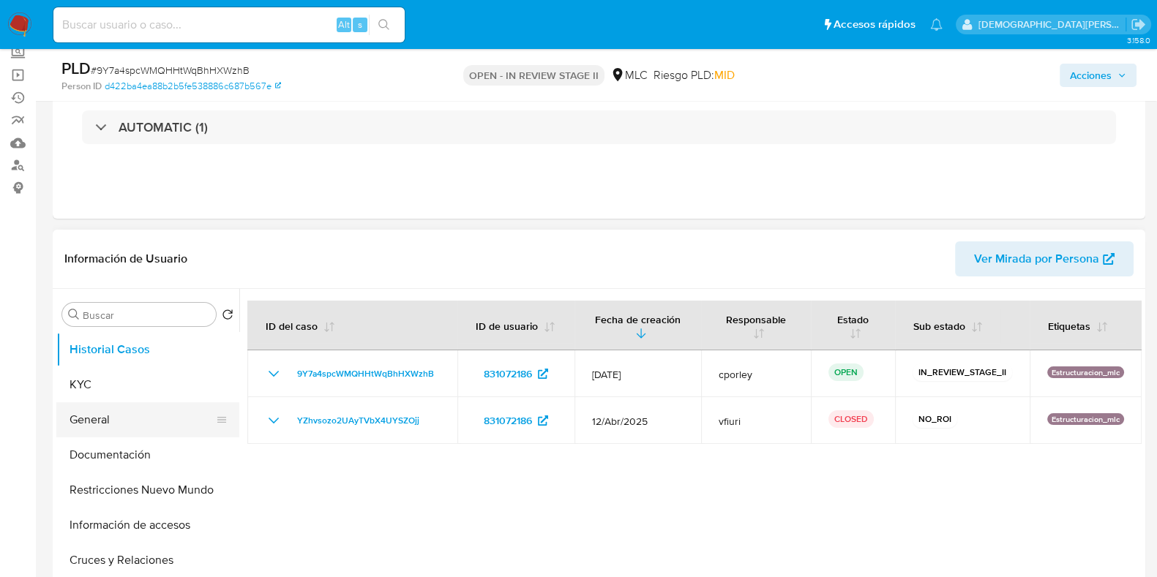
click at [99, 416] on button "General" at bounding box center [141, 420] width 171 height 35
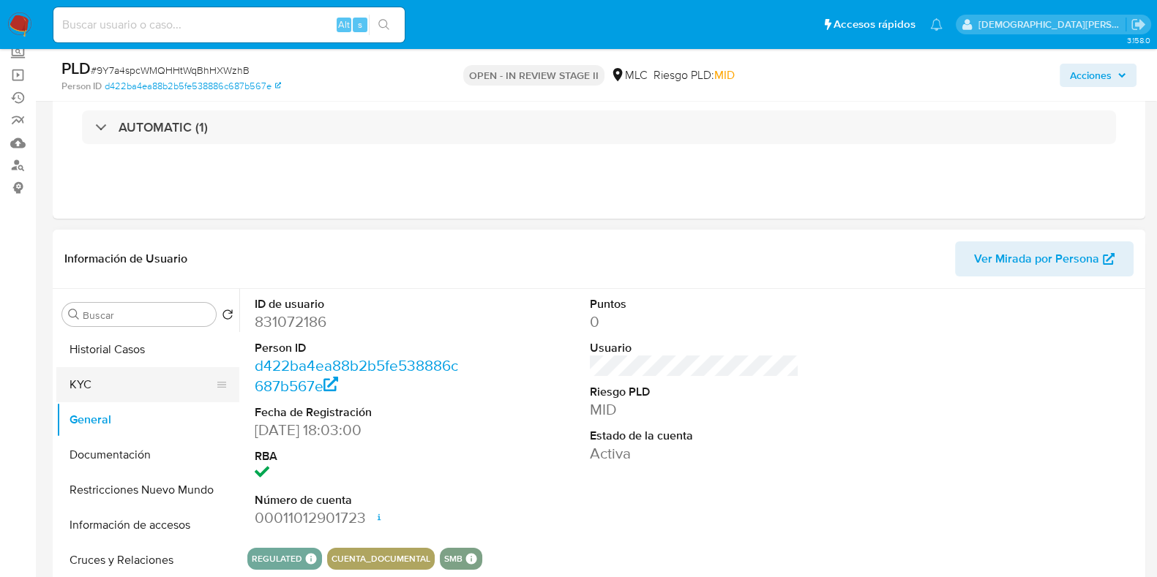
click at [119, 373] on button "KYC" at bounding box center [141, 384] width 171 height 35
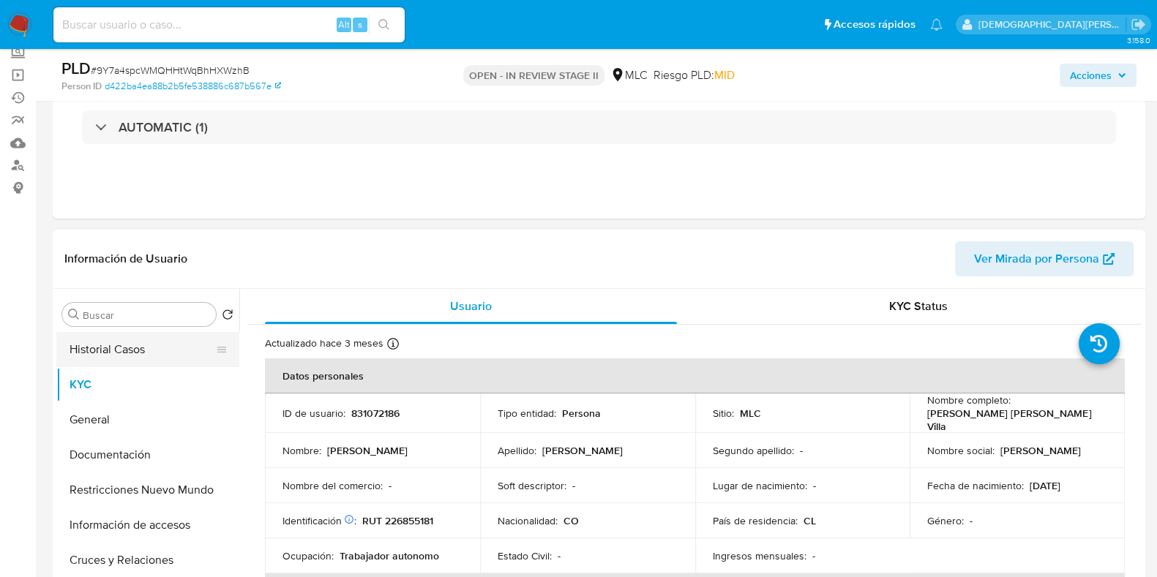
click at [97, 351] on button "Historial Casos" at bounding box center [141, 349] width 171 height 35
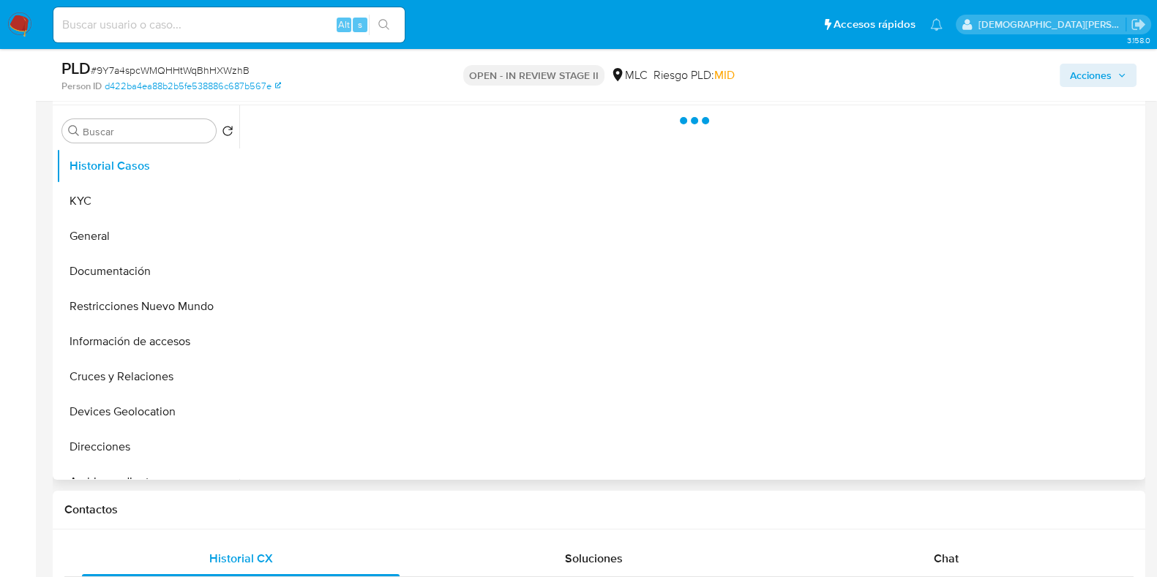
scroll to position [182, 0]
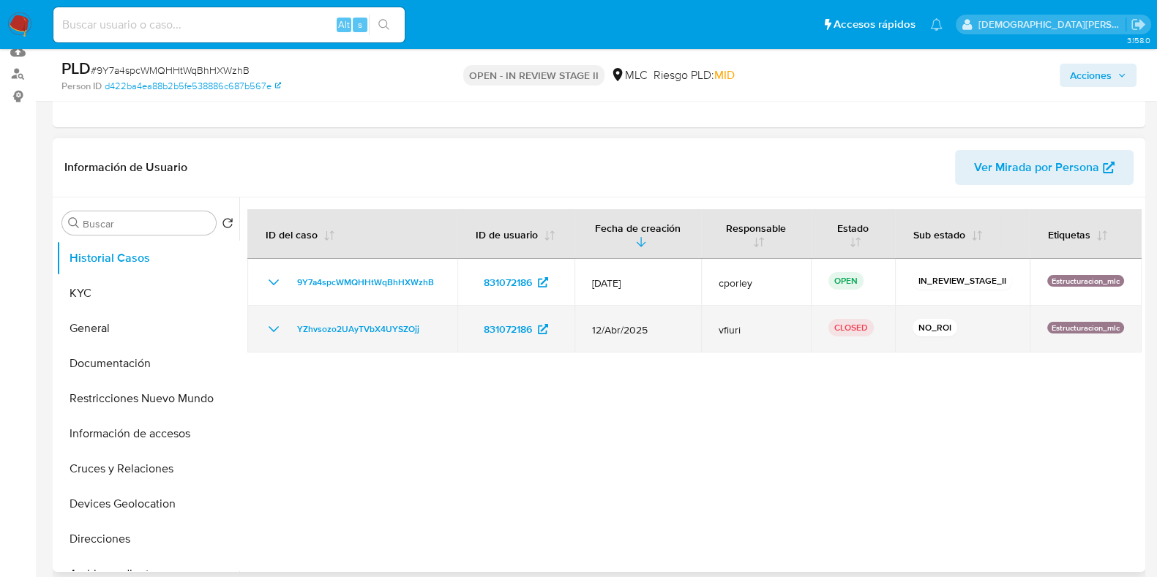
click at [273, 332] on icon "Mostrar/Ocultar" at bounding box center [274, 330] width 18 height 18
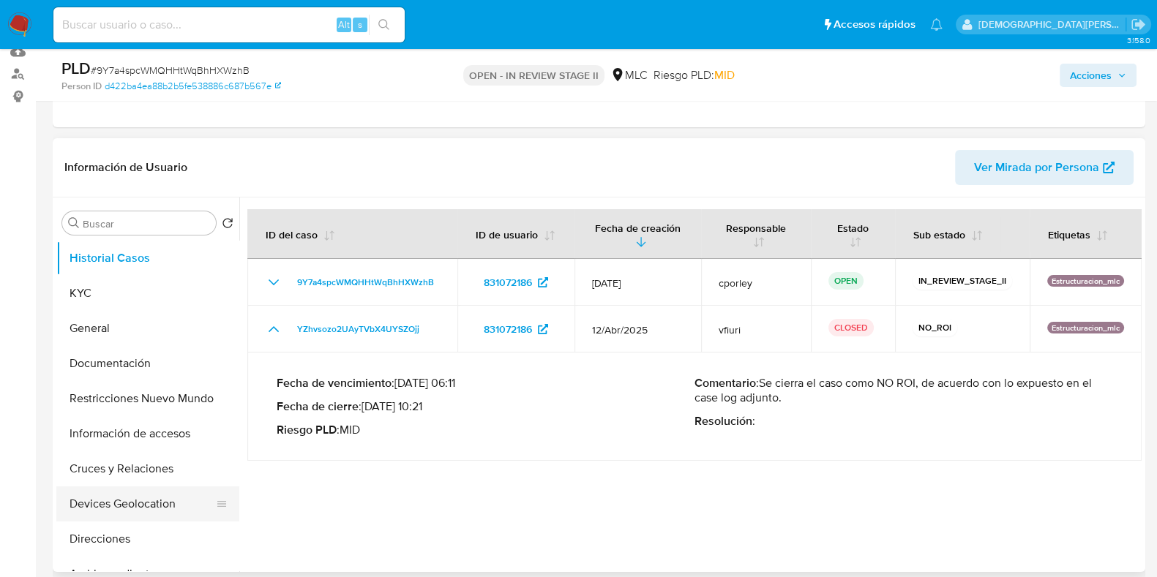
scroll to position [91, 0]
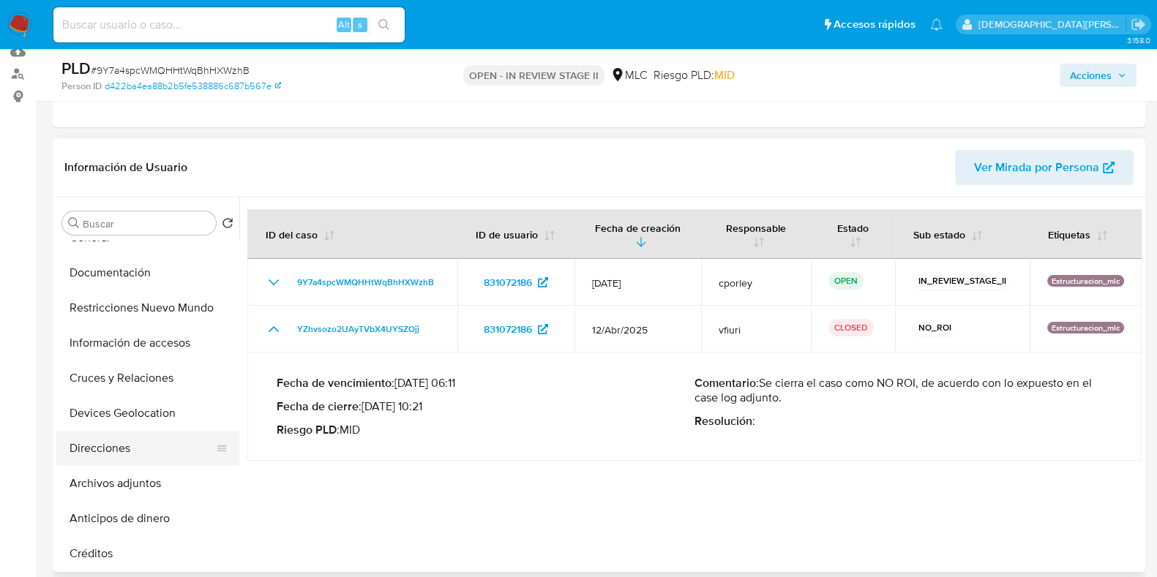
click at [127, 441] on button "Direcciones" at bounding box center [141, 448] width 171 height 35
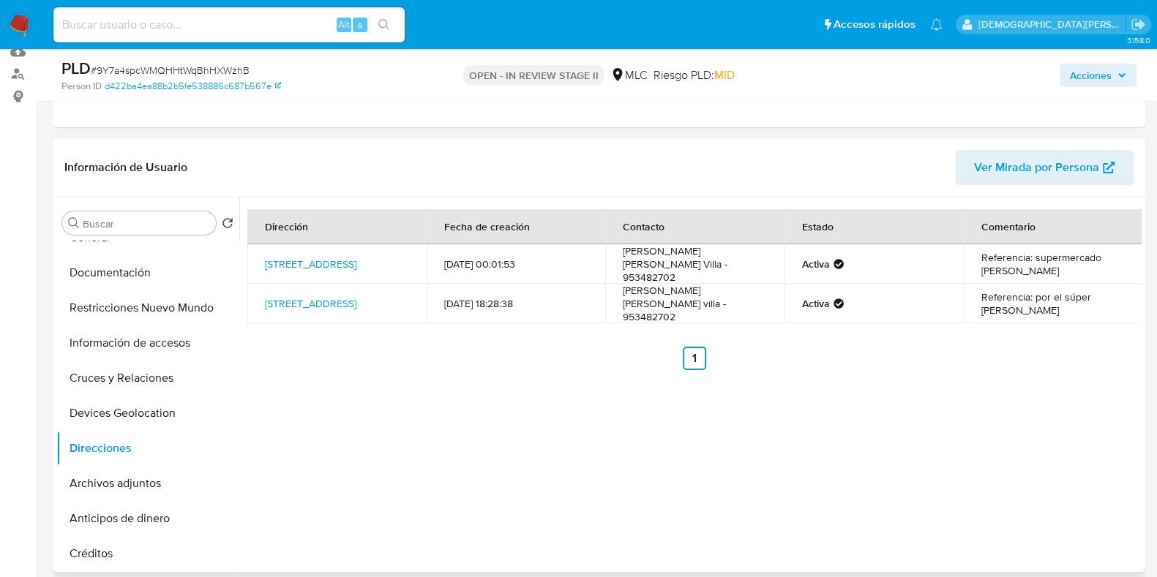
click at [1010, 254] on td "Referencia: supermercado [PERSON_NAME]" at bounding box center [1053, 264] width 179 height 40
click at [1003, 258] on td "Referencia: supermercado [PERSON_NAME]" at bounding box center [1053, 264] width 179 height 40
drag, startPoint x: 278, startPoint y: 437, endPoint x: 267, endPoint y: 352, distance: 85.6
click at [276, 416] on div "Dirección Fecha de creación Contacto Estado Comentario [STREET_ADDRESS] 530 [DA…" at bounding box center [690, 385] width 902 height 375
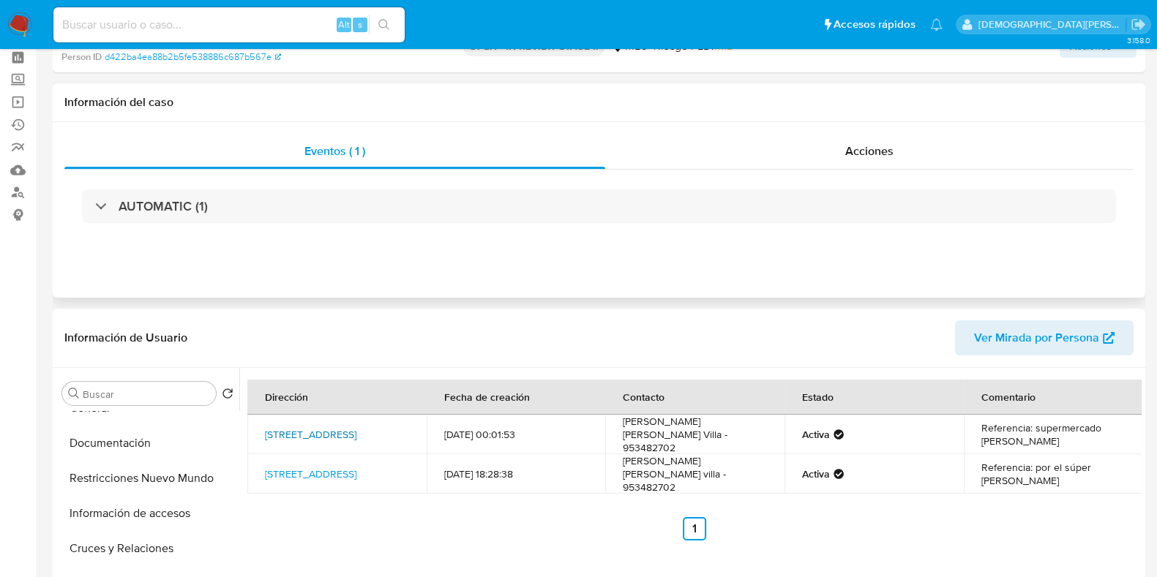
scroll to position [0, 0]
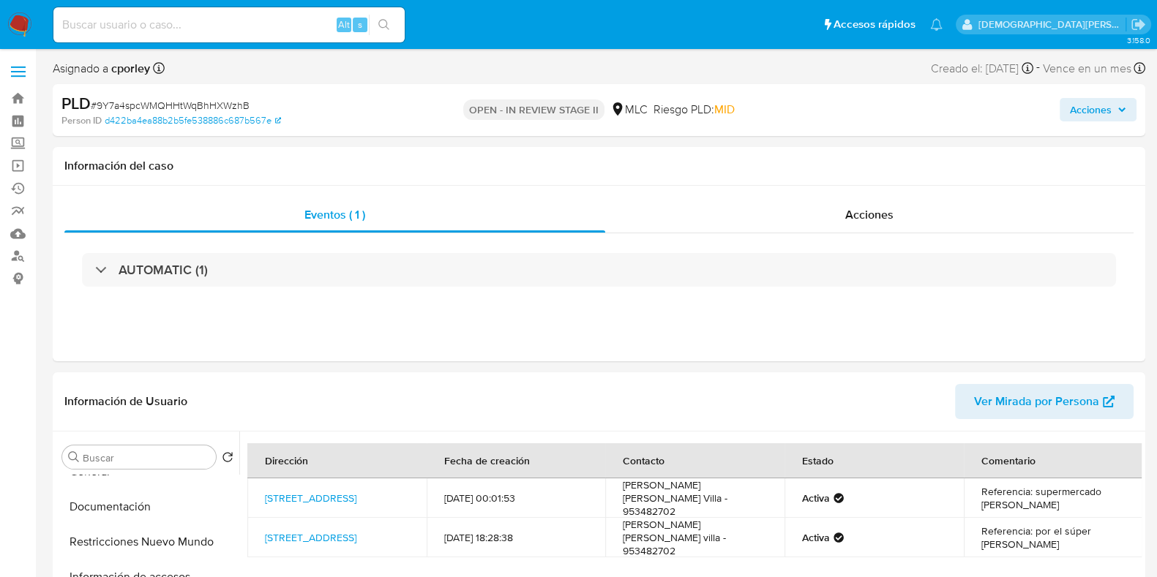
click at [1102, 112] on span "Acciones" at bounding box center [1091, 109] width 42 height 23
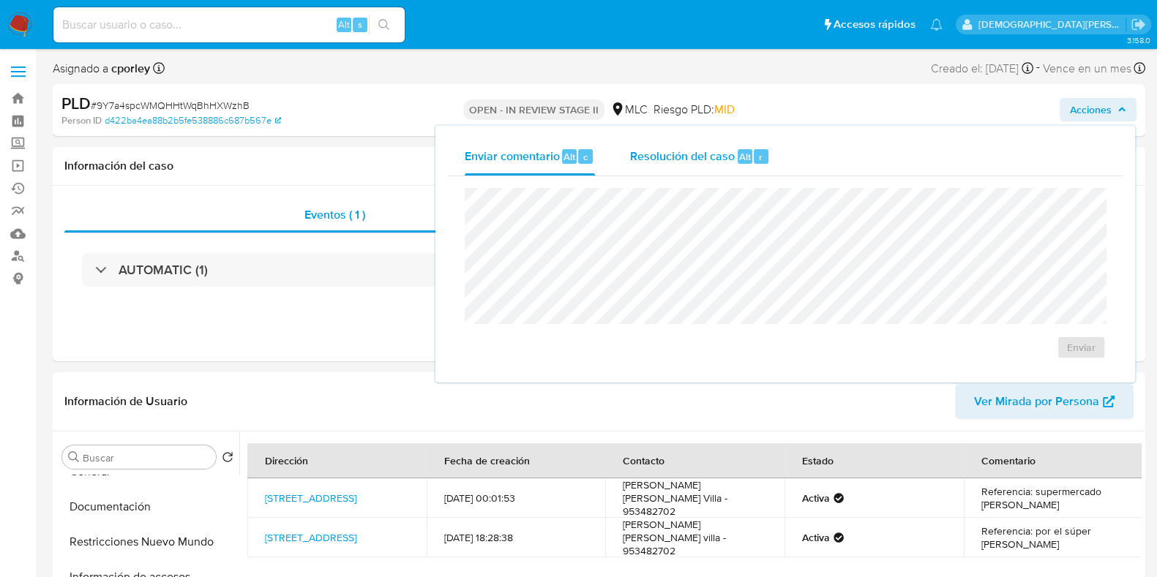
click at [640, 168] on div "Resolución del caso Alt r" at bounding box center [700, 157] width 140 height 38
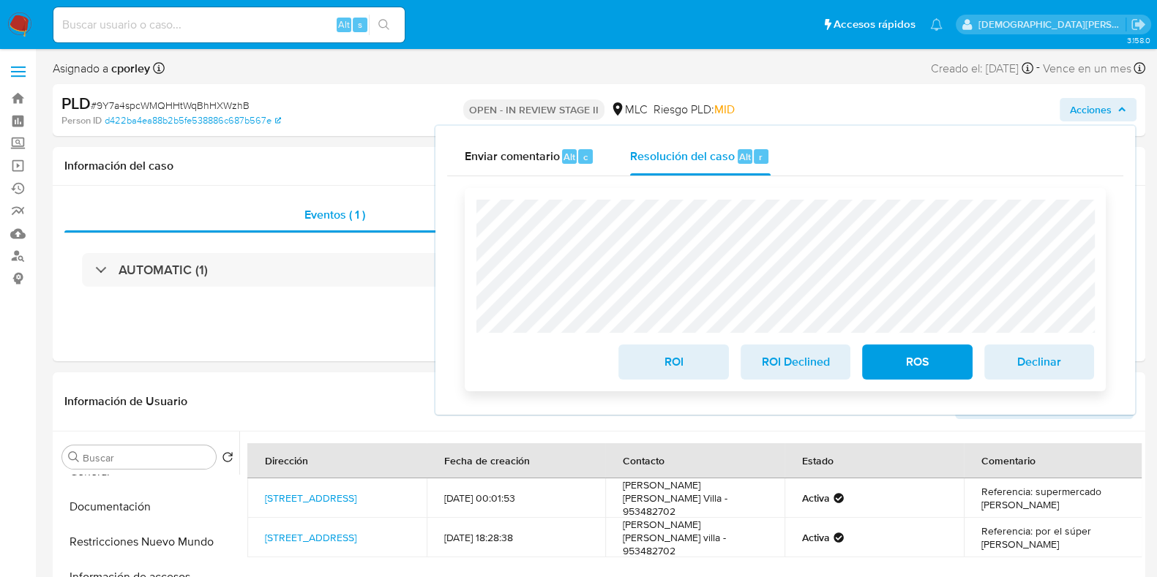
click at [903, 356] on span "ROS" at bounding box center [917, 362] width 72 height 32
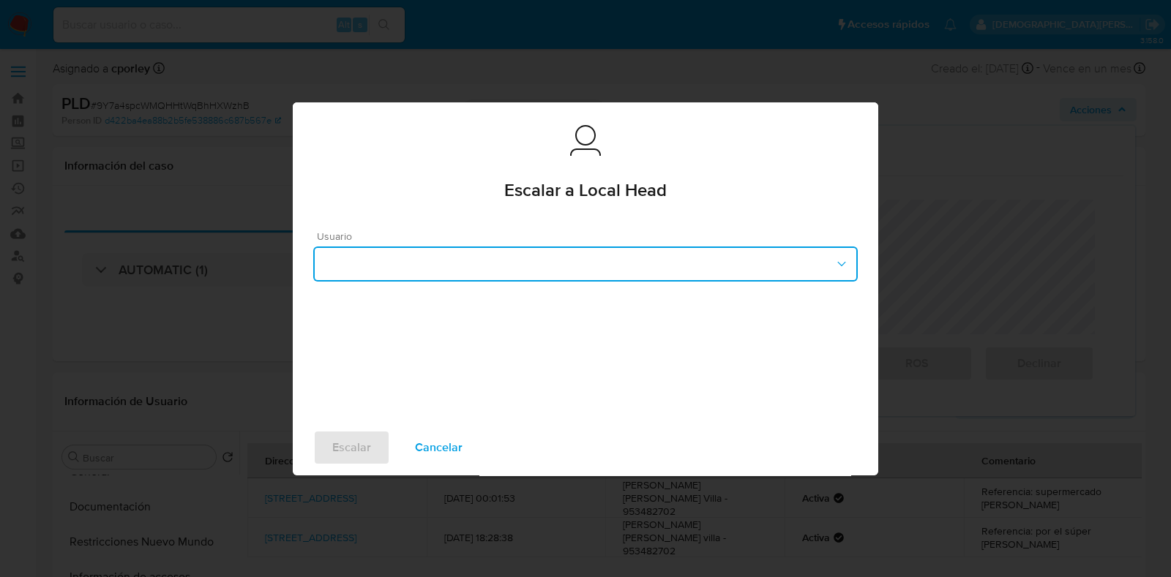
click at [539, 274] on button "button" at bounding box center [585, 264] width 545 height 35
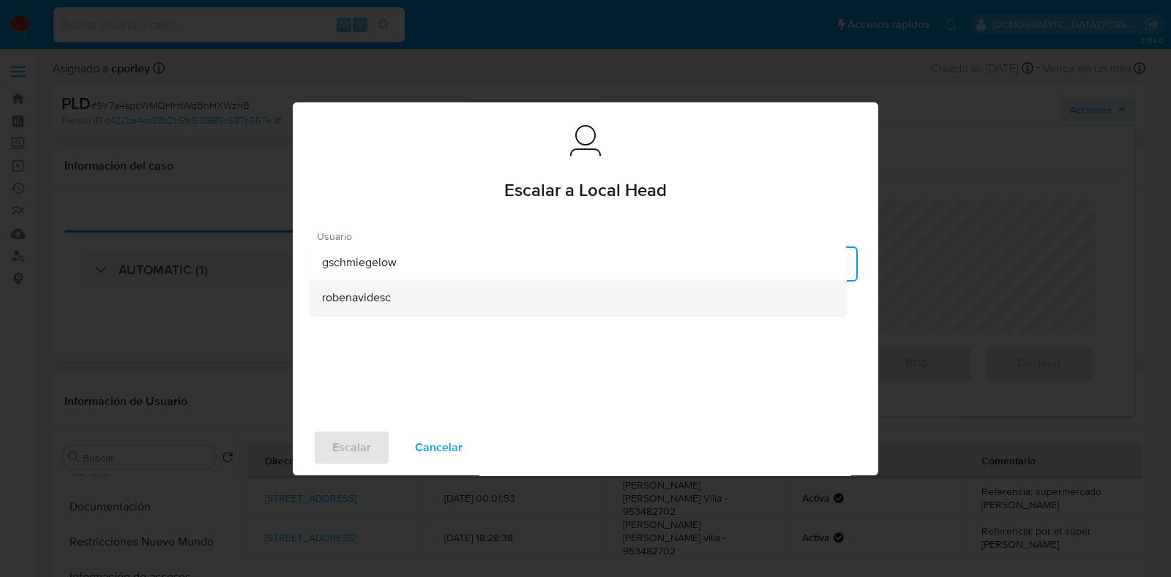
click at [435, 296] on div "robenavidesc" at bounding box center [578, 297] width 513 height 35
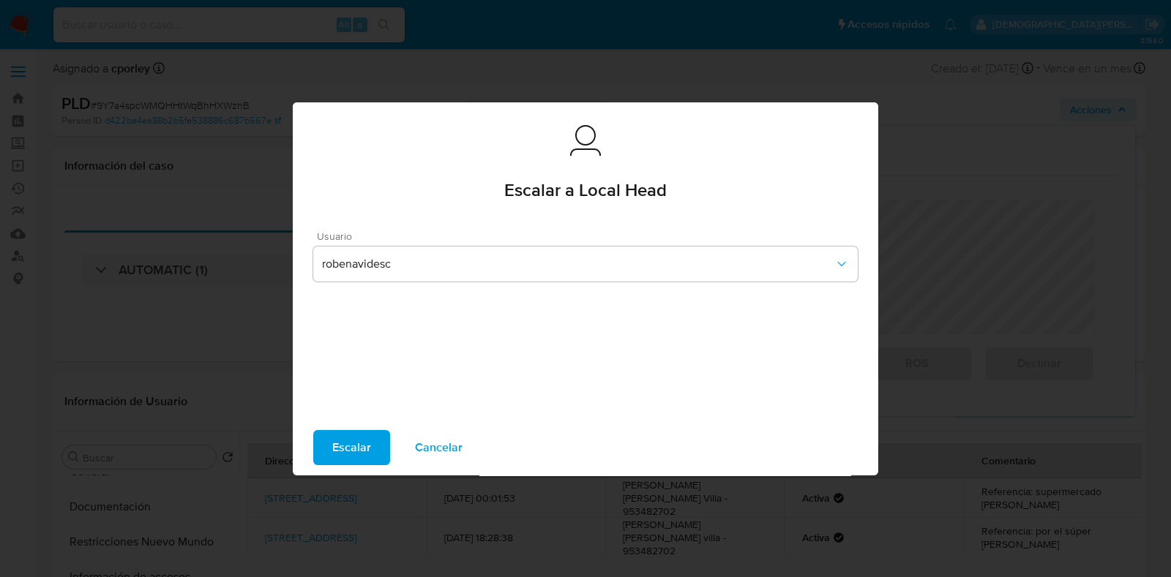
click at [338, 446] on span "Escalar" at bounding box center [351, 448] width 39 height 32
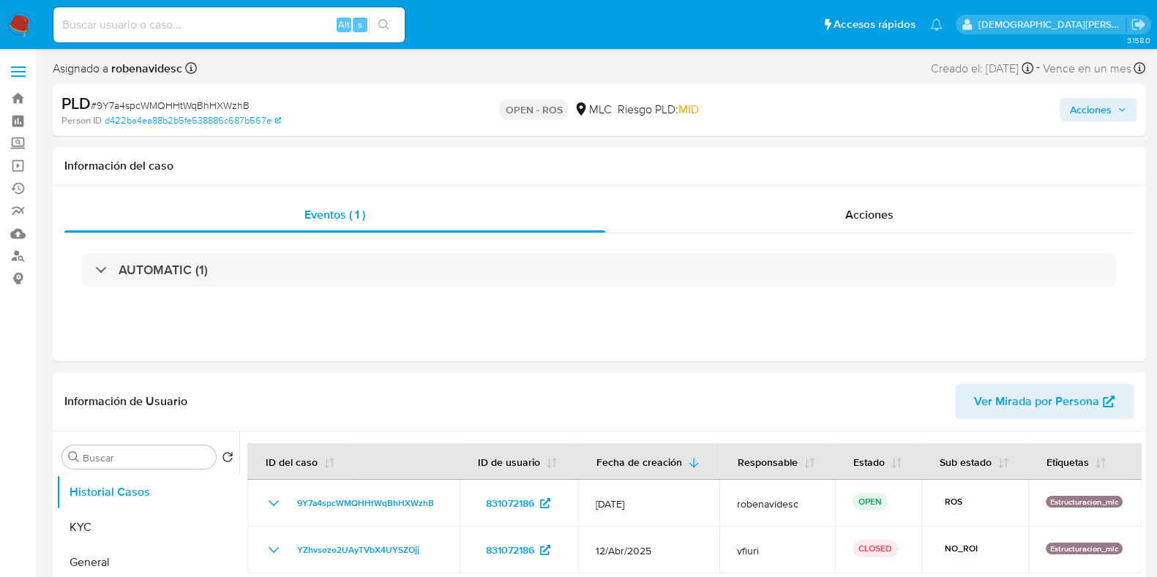
select select "10"
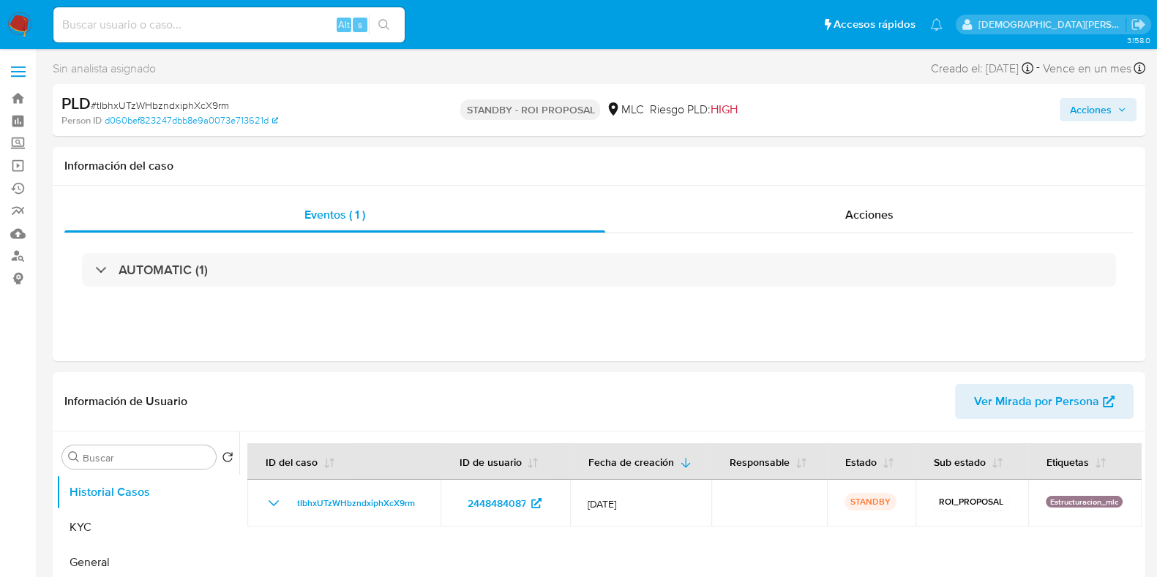
select select "10"
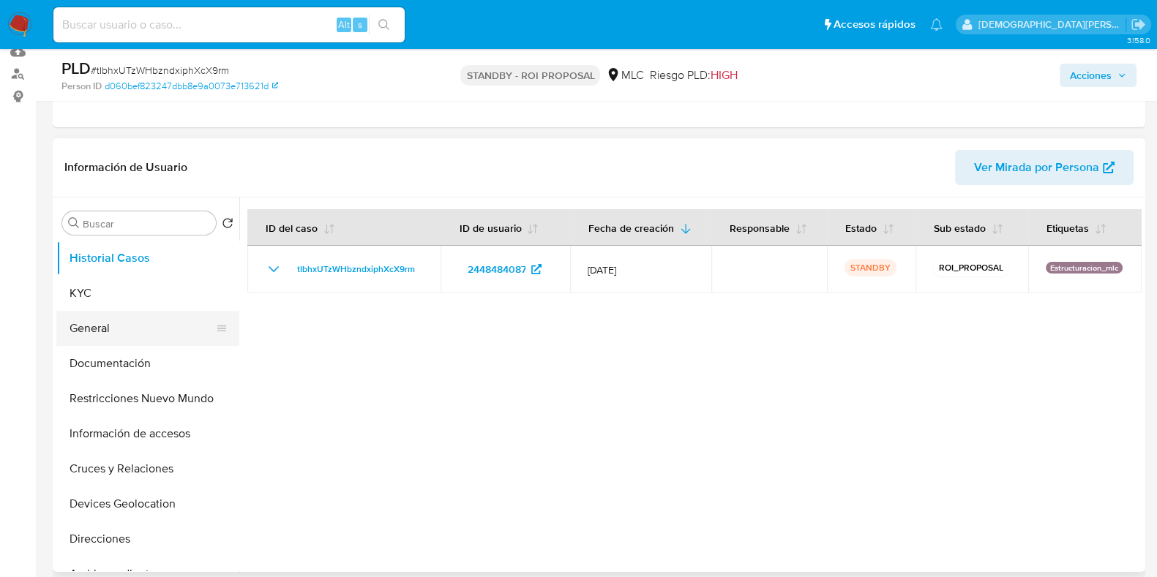
scroll to position [182, 0]
click at [110, 320] on button "General" at bounding box center [141, 328] width 171 height 35
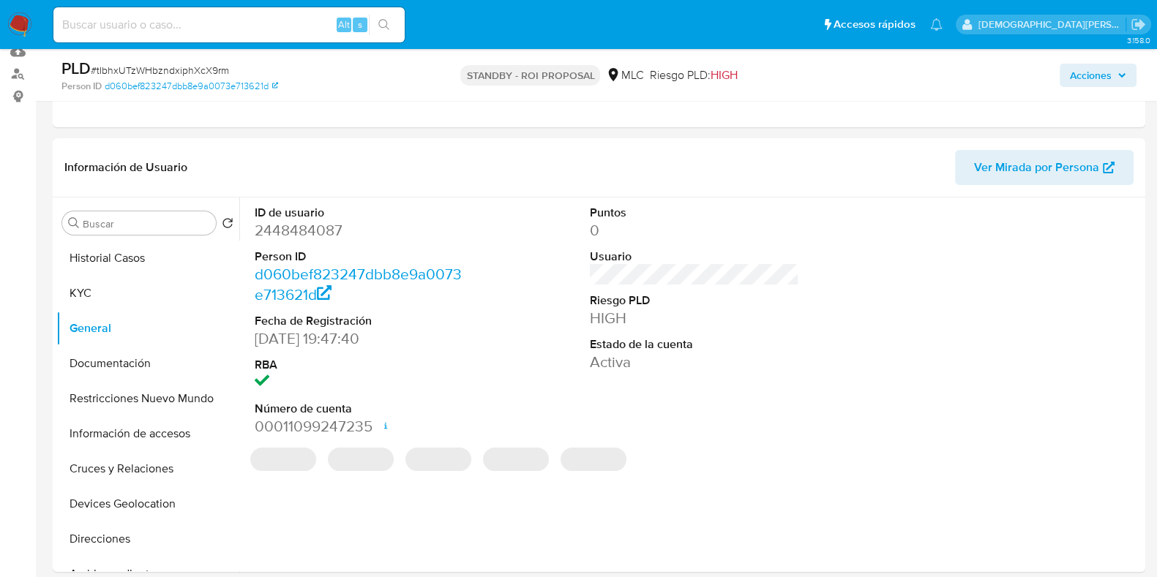
click at [294, 233] on dd "2448484087" at bounding box center [359, 230] width 209 height 20
copy dd "2448484087"
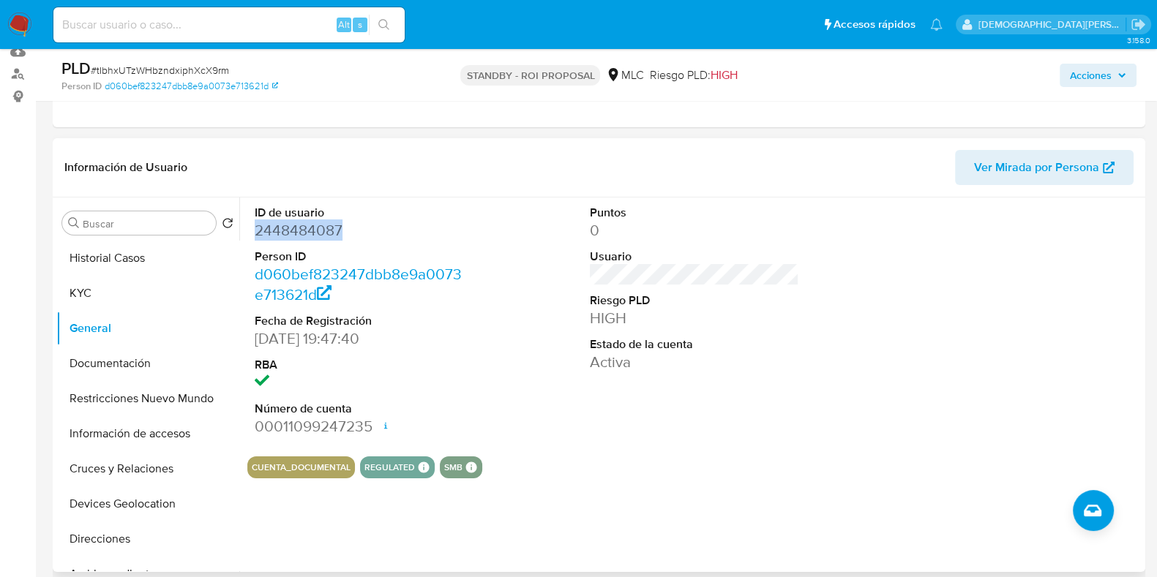
click at [316, 230] on dd "2448484087" at bounding box center [359, 230] width 209 height 20
click at [119, 354] on button "Documentación" at bounding box center [141, 363] width 171 height 35
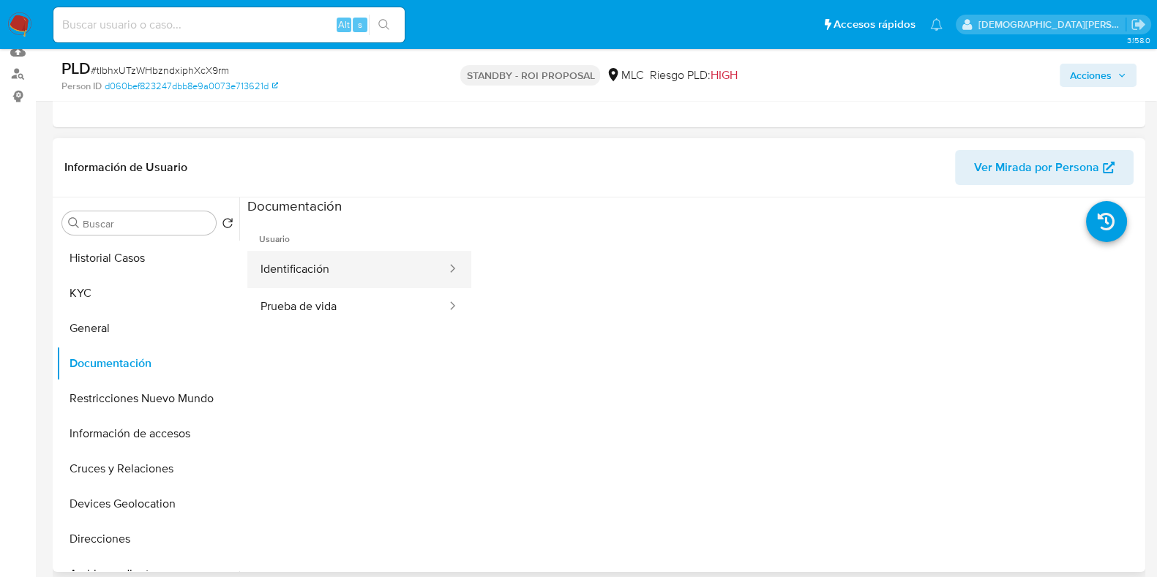
click at [305, 261] on button "Identificación" at bounding box center [347, 269] width 201 height 37
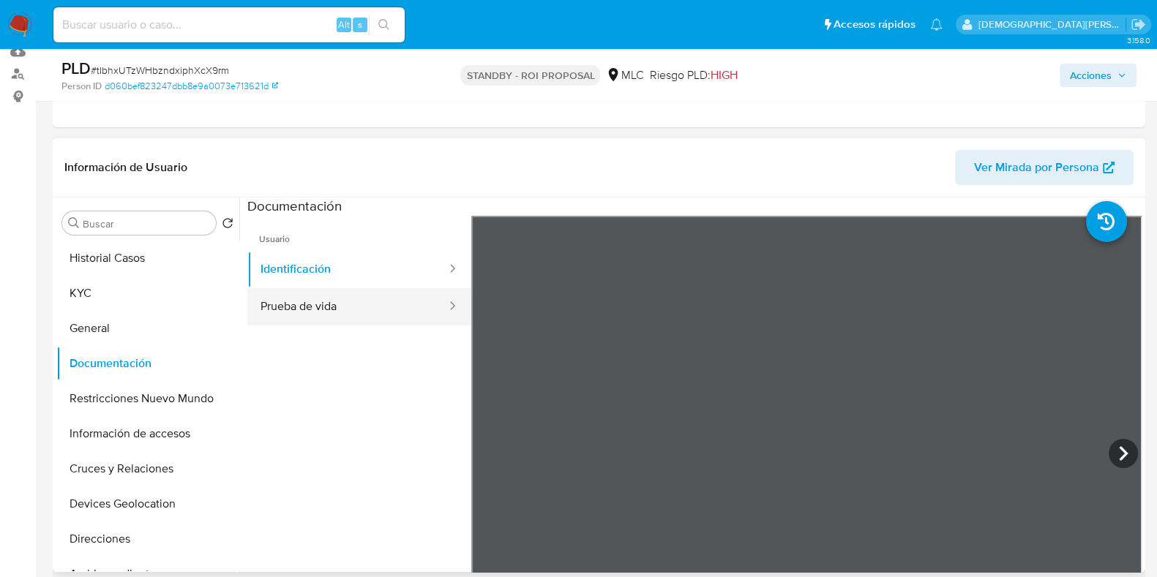
click at [352, 313] on button "Prueba de vida" at bounding box center [347, 306] width 201 height 37
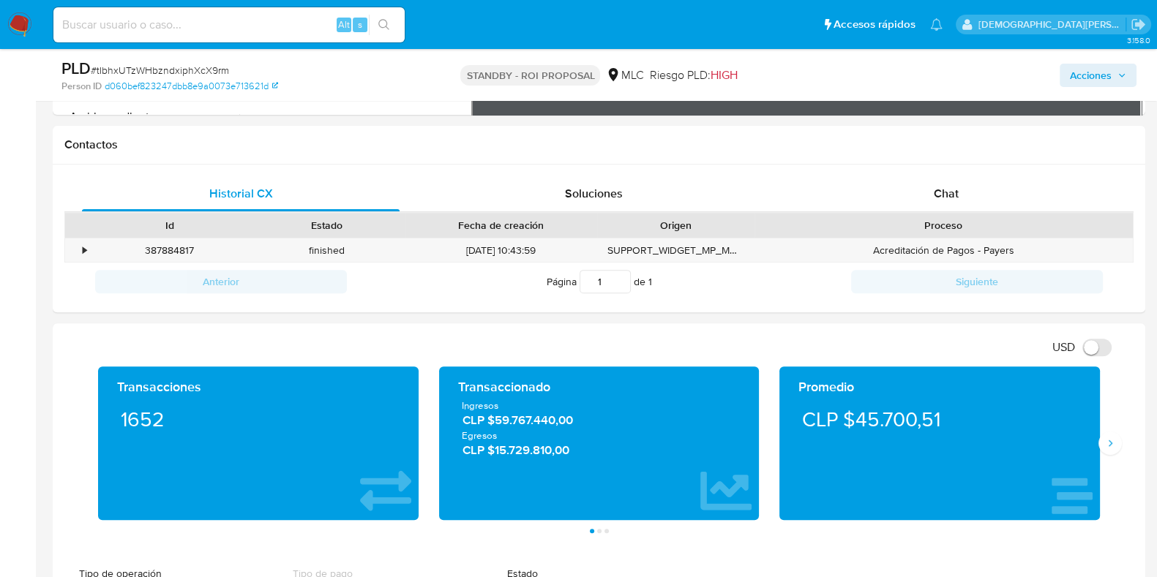
scroll to position [274, 0]
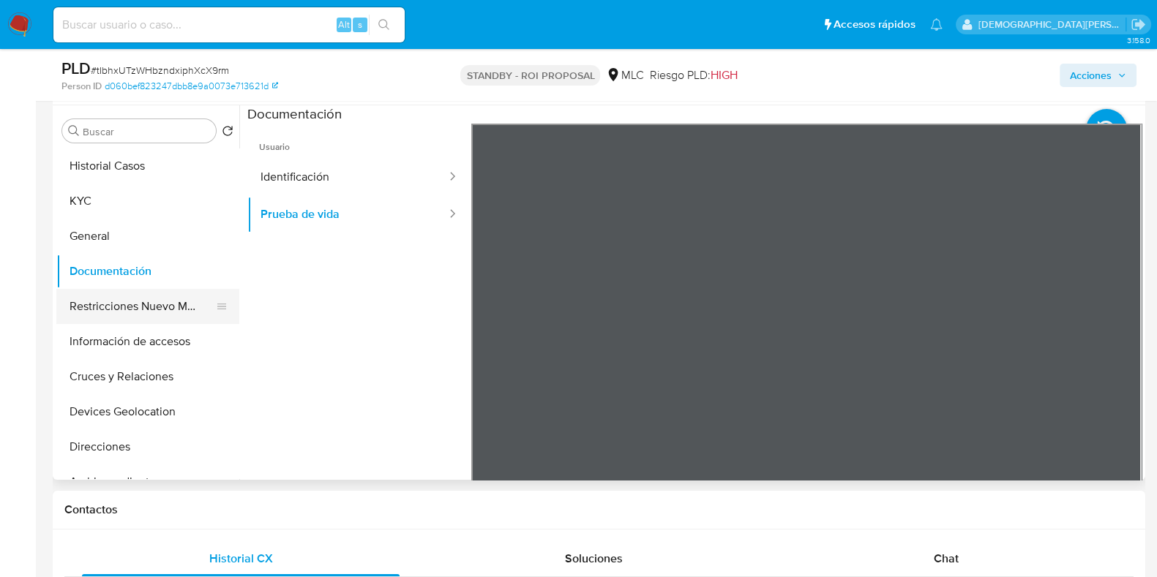
click at [146, 304] on button "Restricciones Nuevo Mundo" at bounding box center [141, 306] width 171 height 35
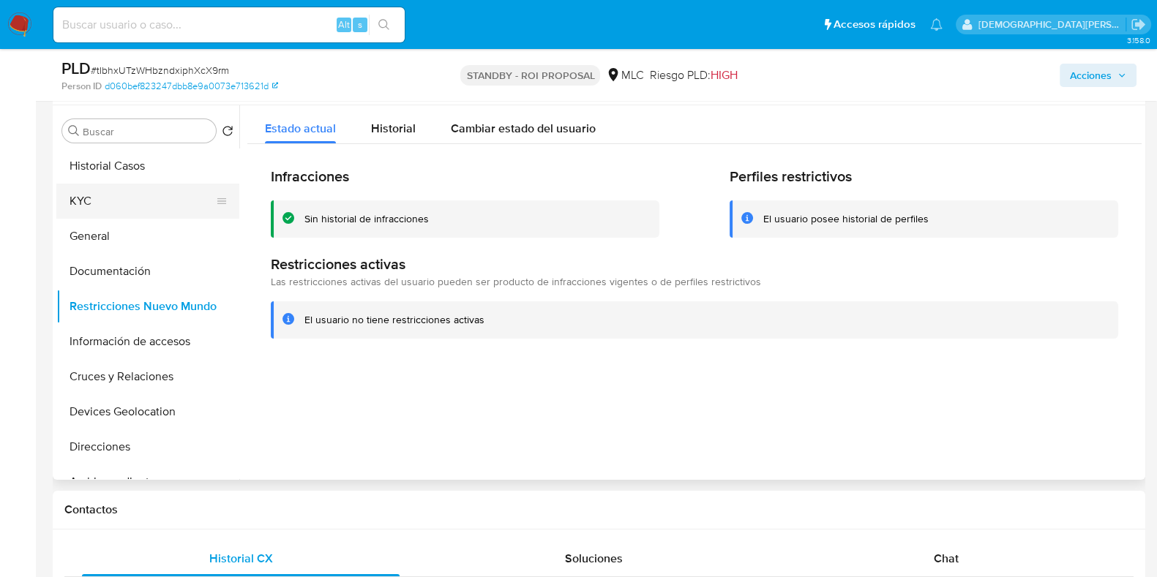
click at [131, 201] on button "KYC" at bounding box center [141, 201] width 171 height 35
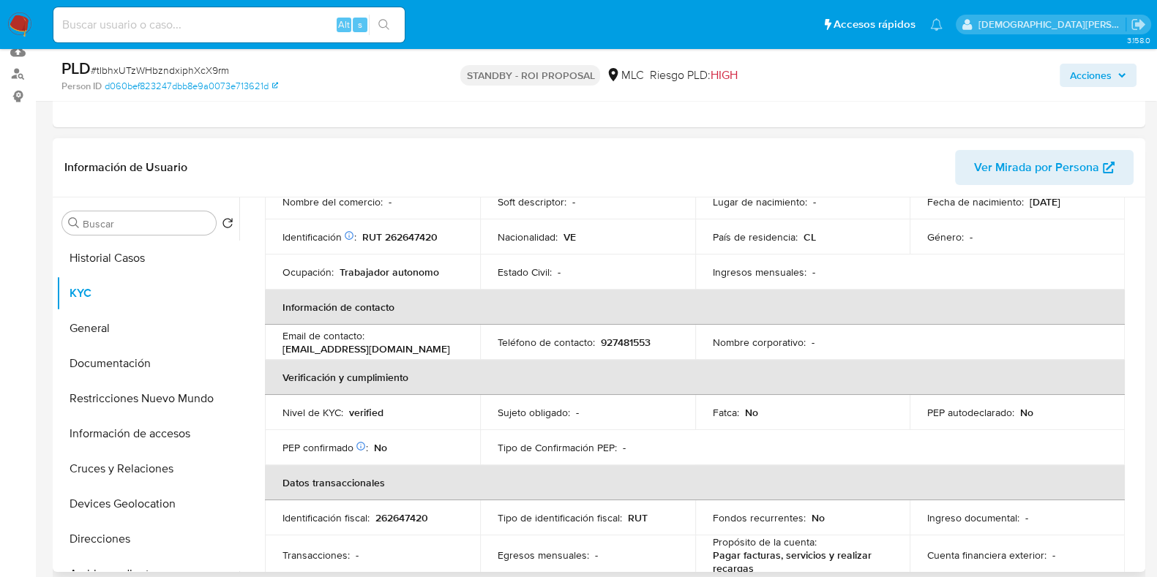
scroll to position [91, 0]
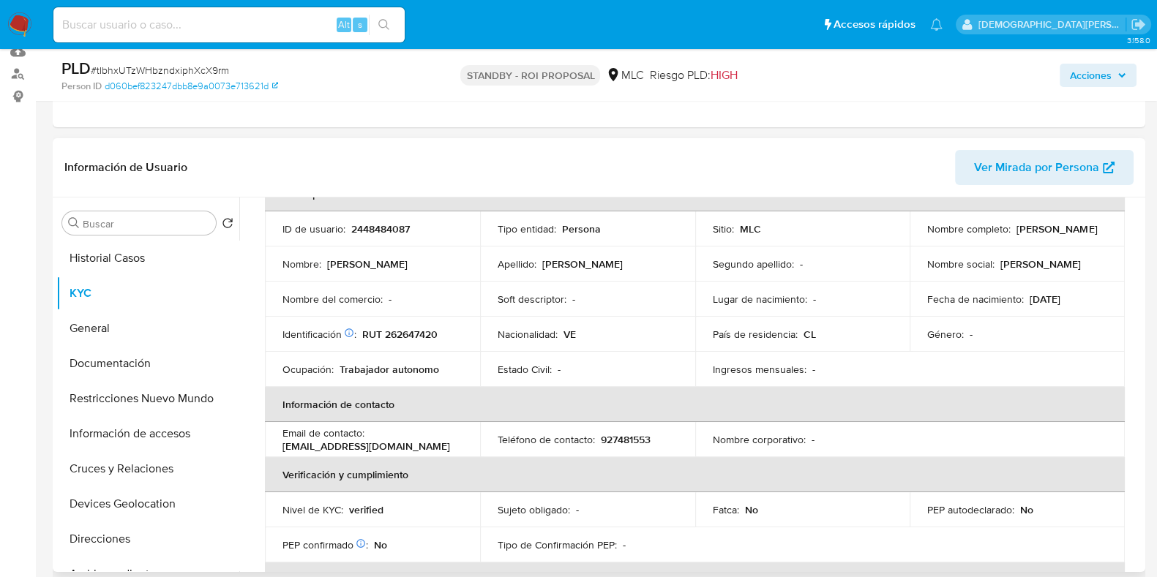
click at [345, 448] on p "josefoncesa5586@gmail.com" at bounding box center [367, 446] width 168 height 13
click at [412, 445] on p "josefoncesa5586@gmail.com" at bounding box center [367, 446] width 168 height 13
click at [430, 442] on div "Email de contacto : josefoncesa5586@gmail.com" at bounding box center [373, 440] width 180 height 26
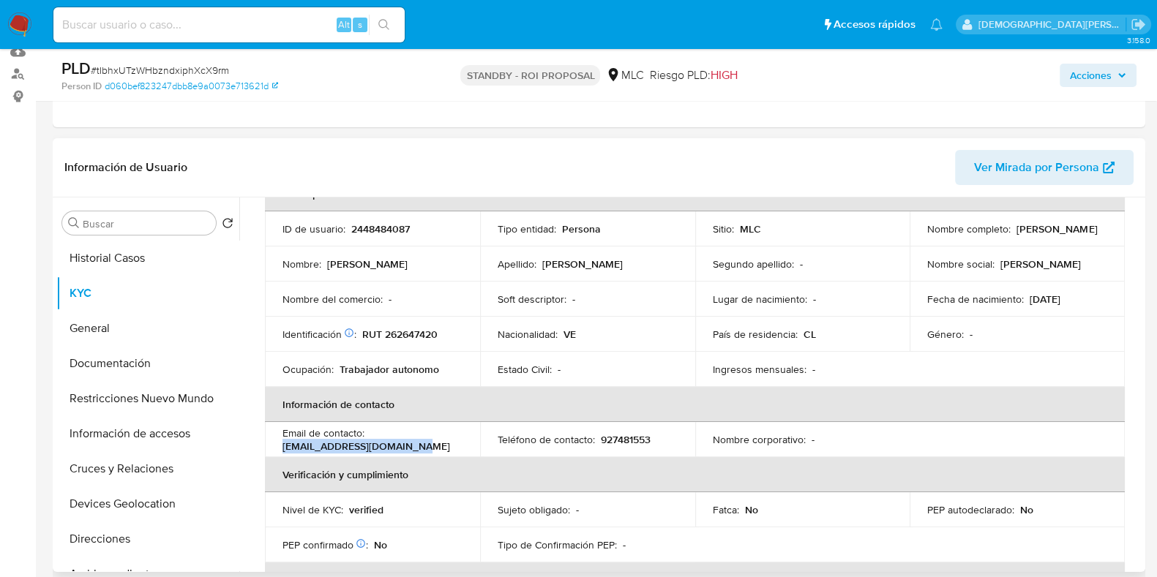
drag, startPoint x: 422, startPoint y: 445, endPoint x: 274, endPoint y: 450, distance: 147.2
click at [274, 450] on td "Email de contacto : josefoncesa5586@gmail.com" at bounding box center [372, 439] width 215 height 35
copy p "josefoncesa5586@gmail.com"
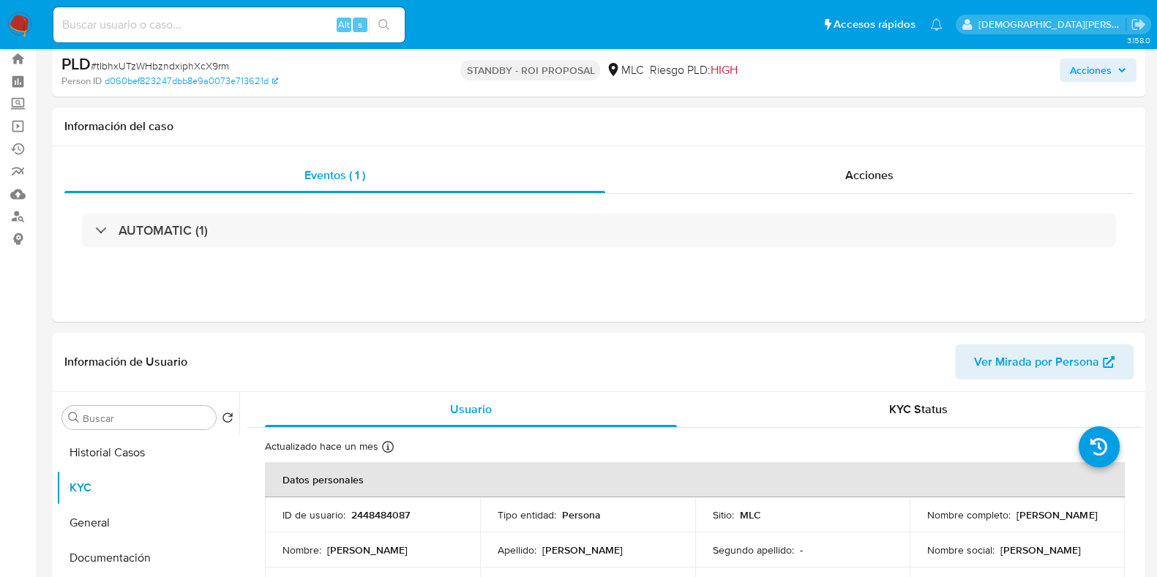
scroll to position [0, 0]
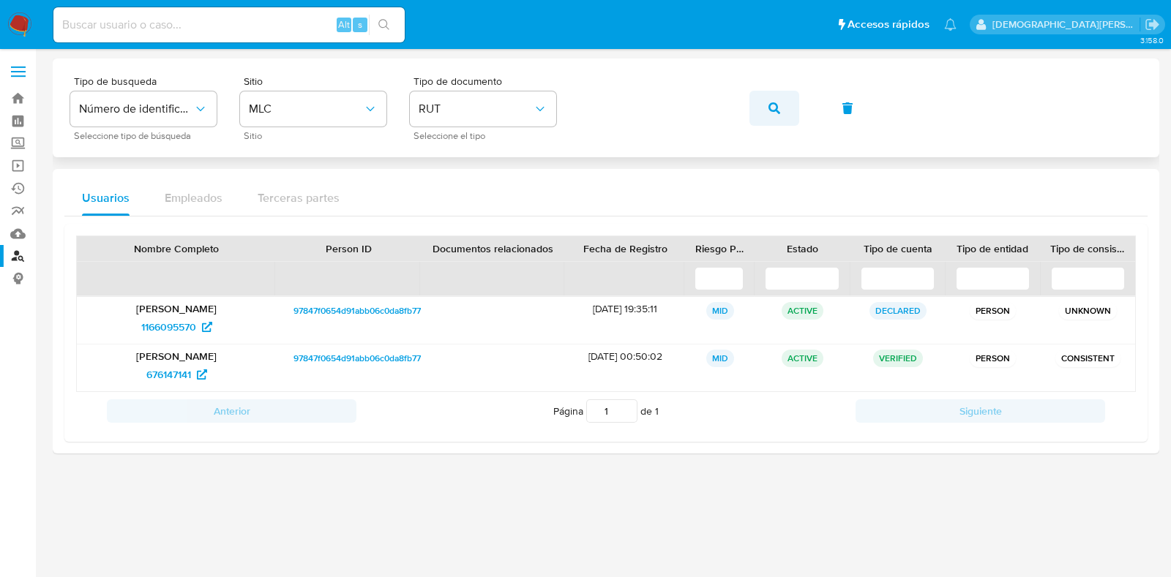
click at [758, 113] on button "button" at bounding box center [774, 108] width 50 height 35
click at [179, 373] on span "485489704" at bounding box center [168, 374] width 53 height 23
click at [783, 109] on button "button" at bounding box center [774, 108] width 50 height 35
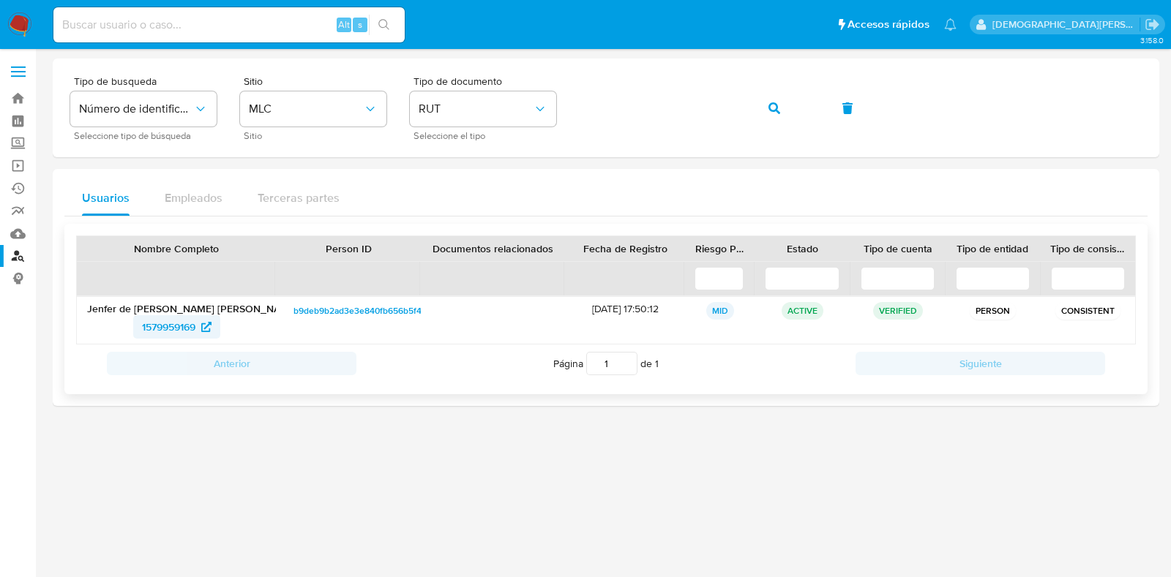
click at [182, 326] on span "1579959169" at bounding box center [168, 326] width 53 height 23
click at [763, 109] on button "button" at bounding box center [774, 108] width 50 height 35
click at [175, 326] on span "720316876" at bounding box center [168, 326] width 50 height 23
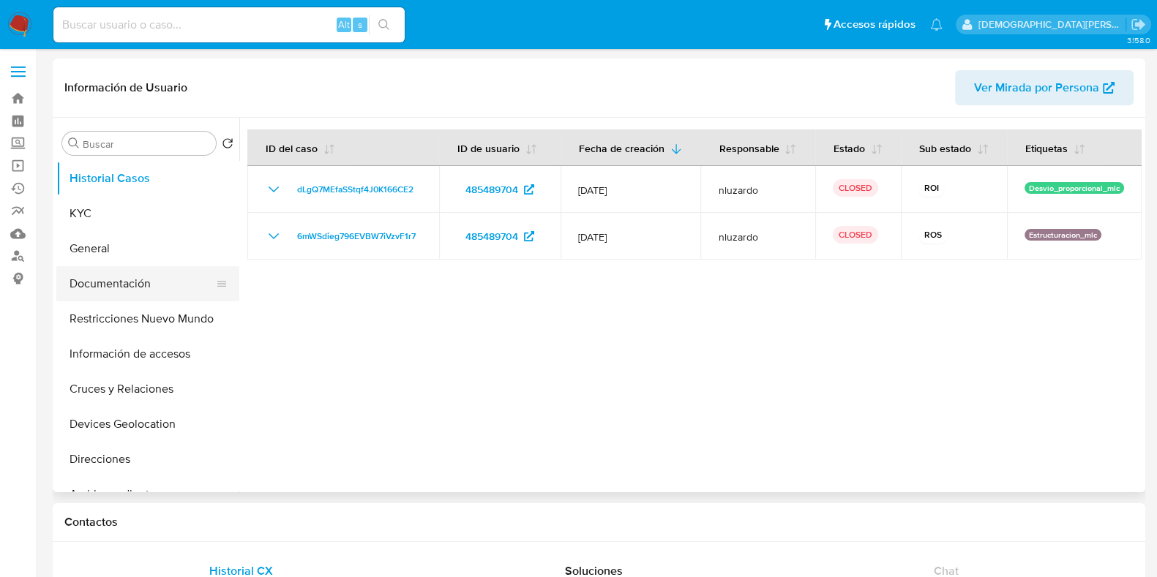
select select "10"
click at [409, 347] on div at bounding box center [690, 305] width 902 height 375
click at [160, 327] on button "Restricciones Nuevo Mundo" at bounding box center [141, 319] width 171 height 35
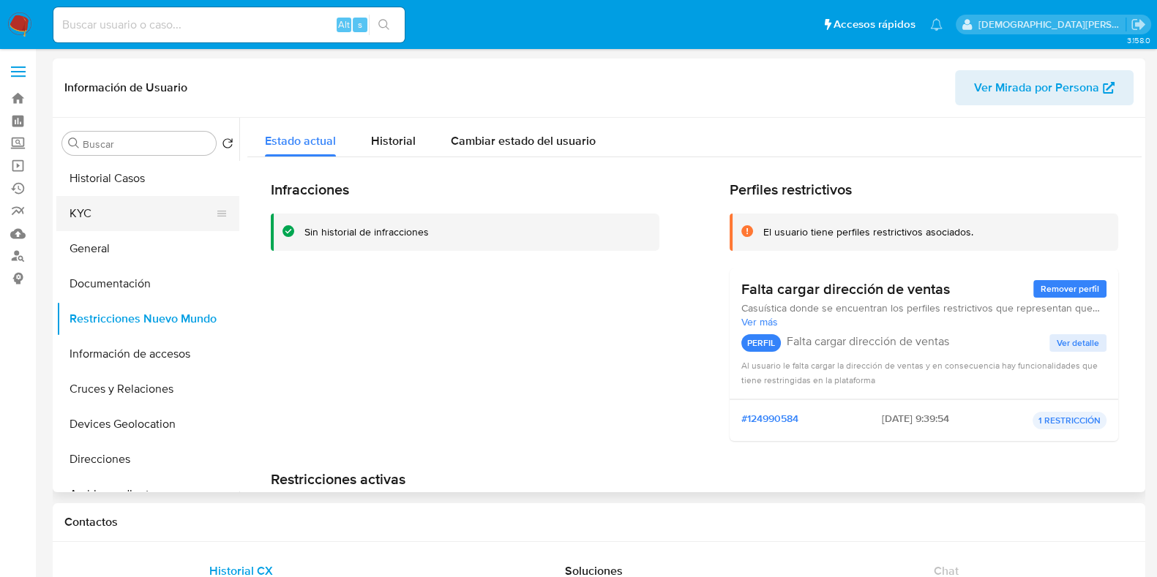
click at [139, 206] on button "KYC" at bounding box center [141, 213] width 171 height 35
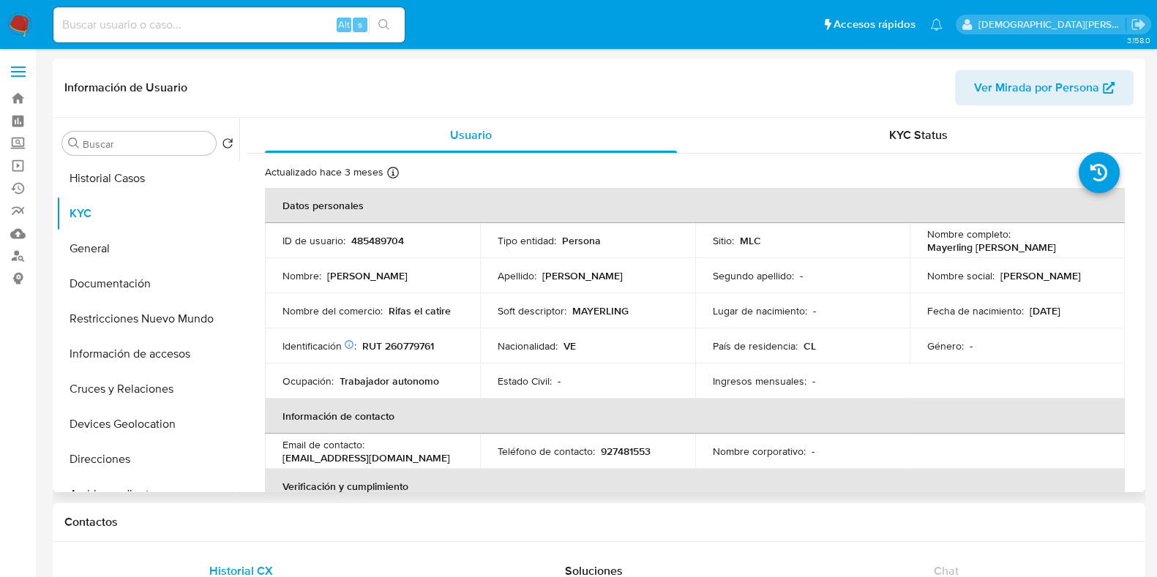
drag, startPoint x: 1094, startPoint y: 250, endPoint x: 922, endPoint y: 250, distance: 172.0
click at [922, 250] on td "Nombre completo : Mayerling Yisset Jaramillo Restrepo" at bounding box center [1017, 240] width 215 height 35
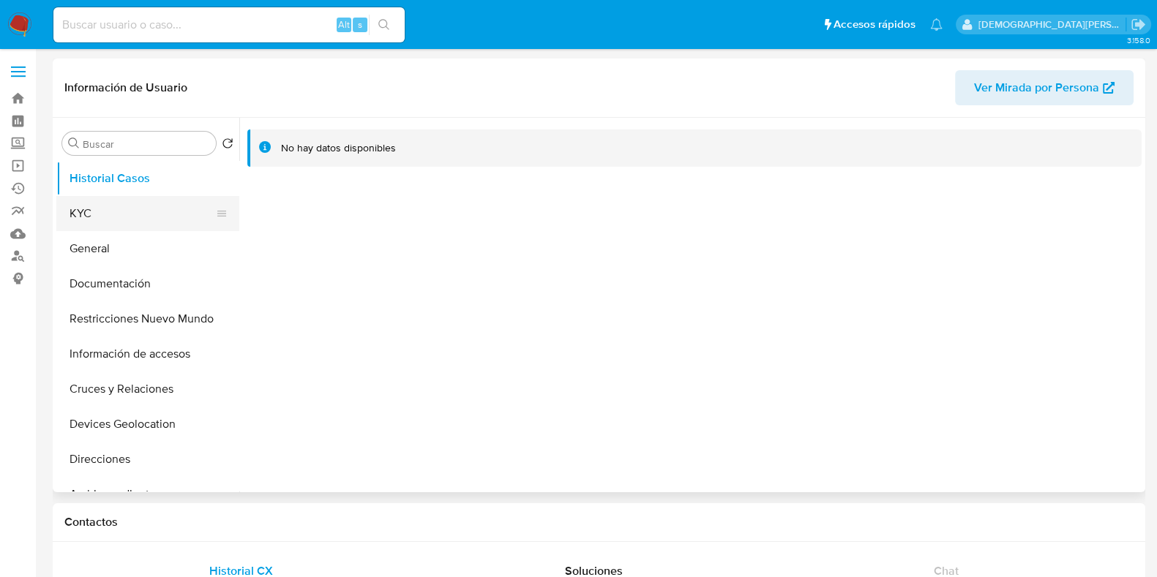
select select "10"
click at [128, 294] on button "Documentación" at bounding box center [141, 283] width 171 height 35
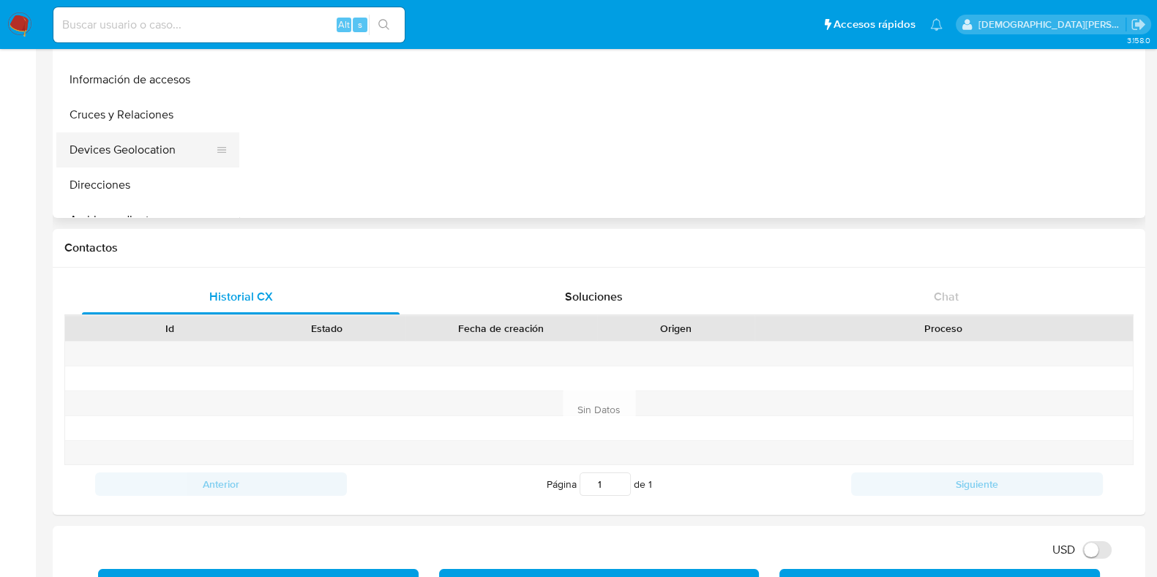
scroll to position [91, 0]
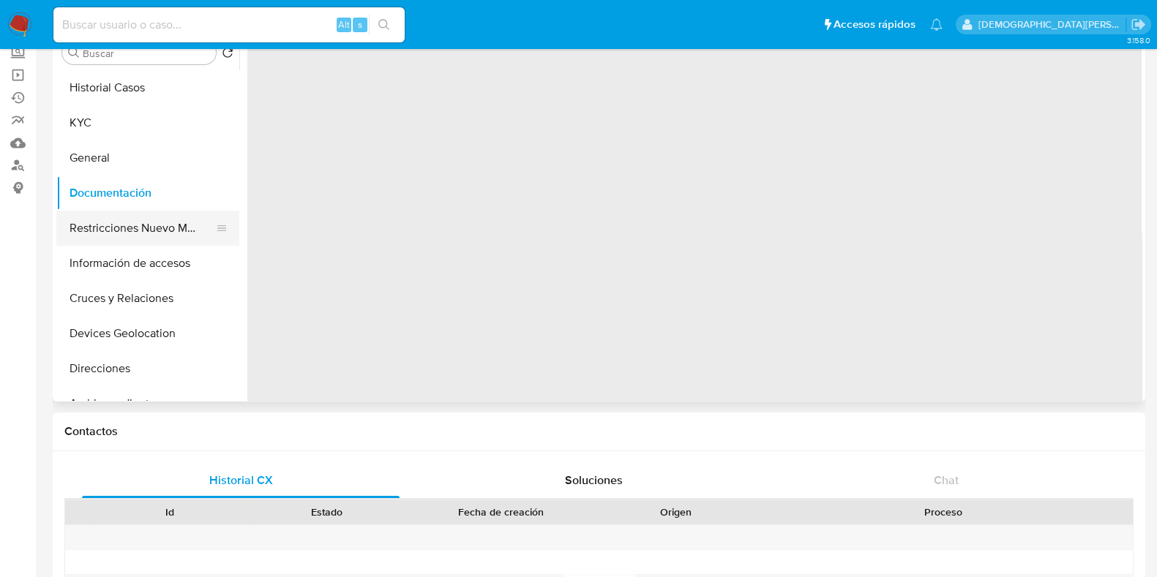
click at [110, 232] on button "Restricciones Nuevo Mundo" at bounding box center [141, 228] width 171 height 35
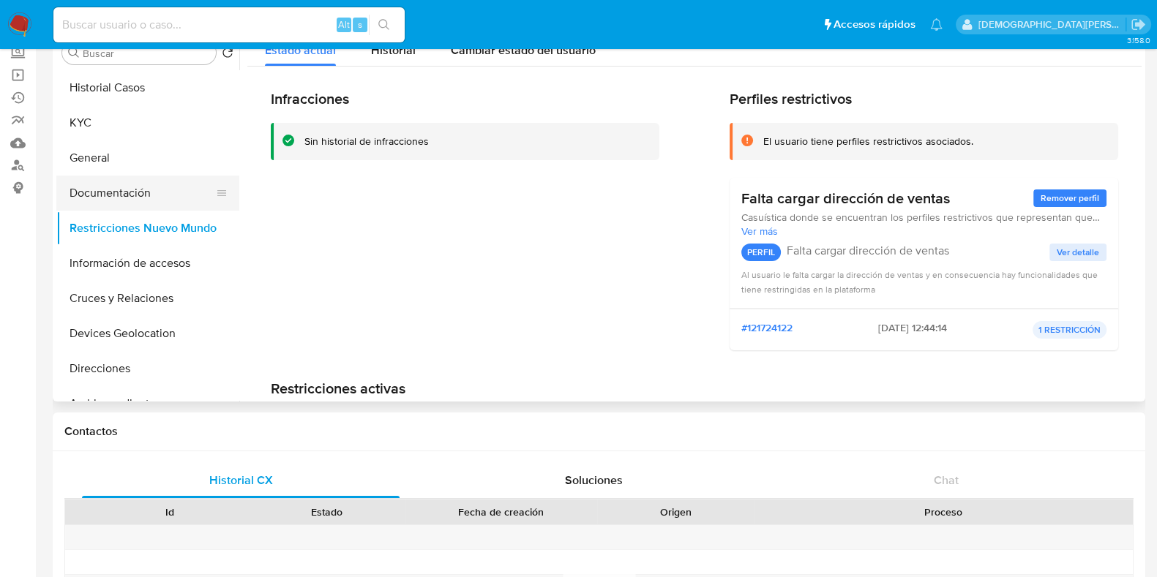
click at [78, 187] on button "Documentación" at bounding box center [141, 193] width 171 height 35
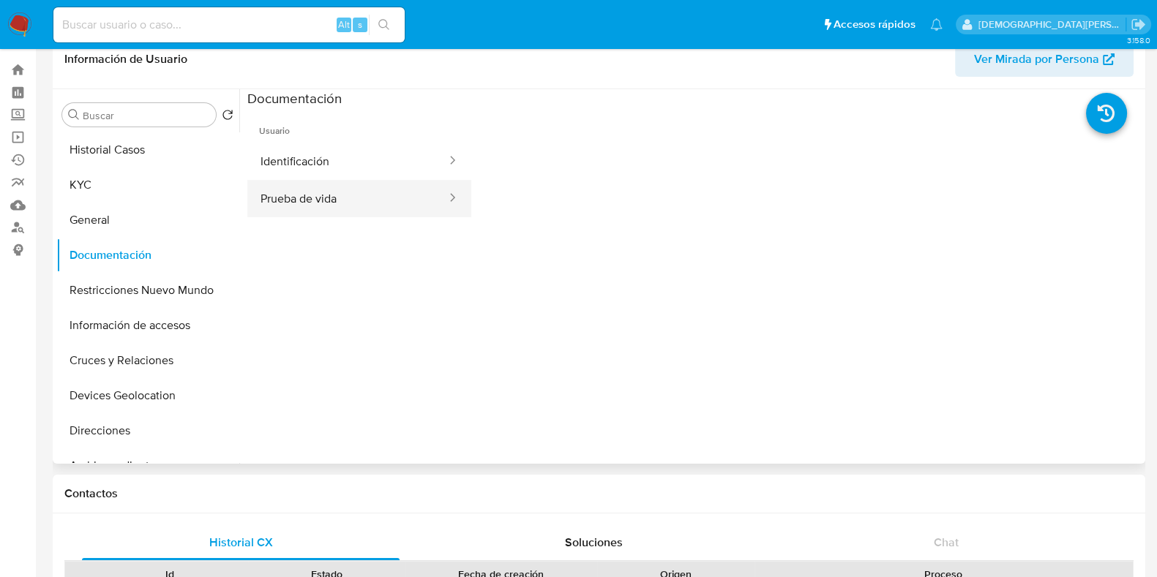
scroll to position [0, 0]
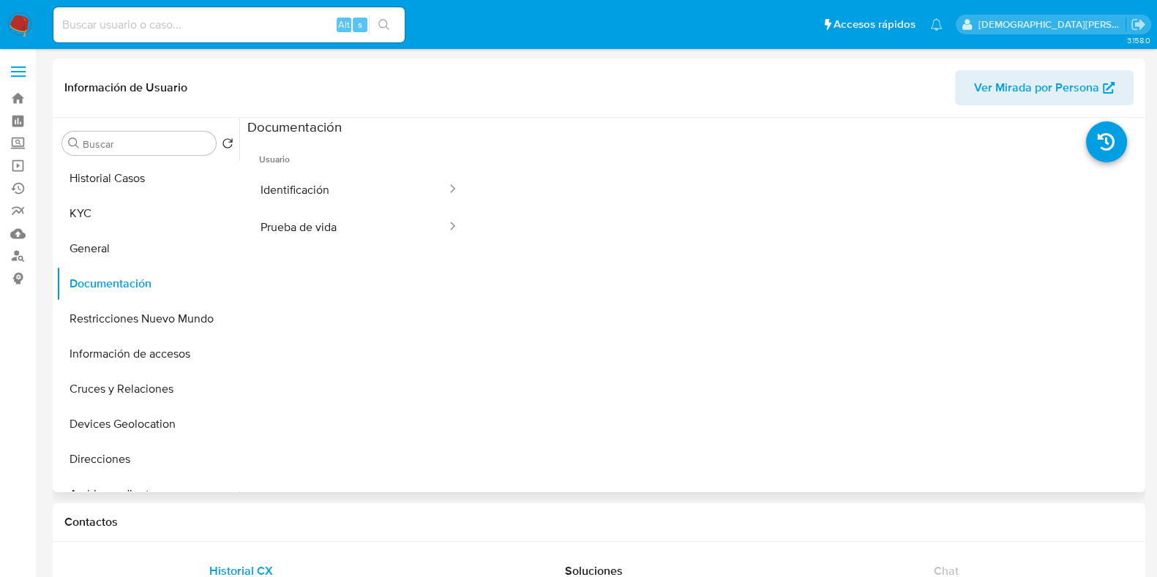
click at [328, 160] on span "Usuario" at bounding box center [359, 153] width 224 height 35
click at [328, 184] on button "Identificación" at bounding box center [347, 189] width 201 height 37
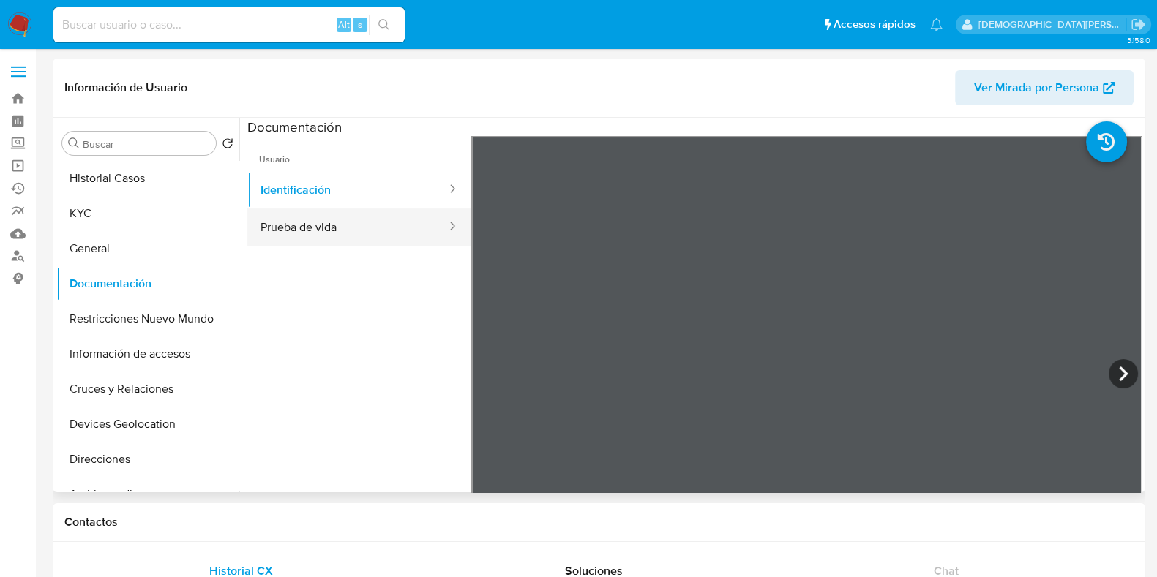
click at [360, 217] on button "Prueba de vida" at bounding box center [347, 227] width 201 height 37
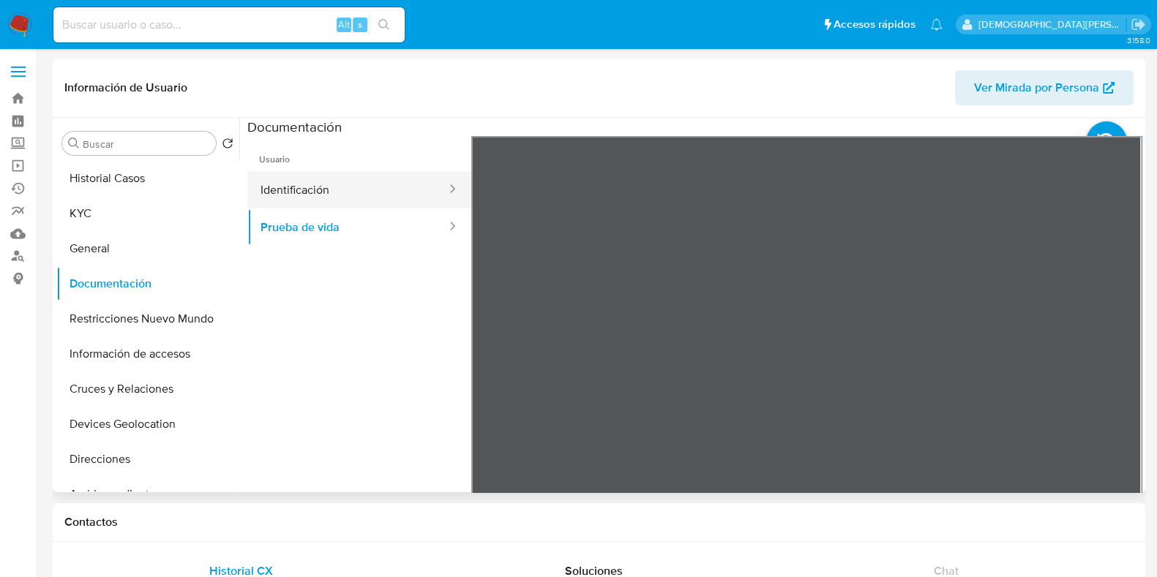
click at [286, 192] on button "Identificación" at bounding box center [347, 189] width 201 height 37
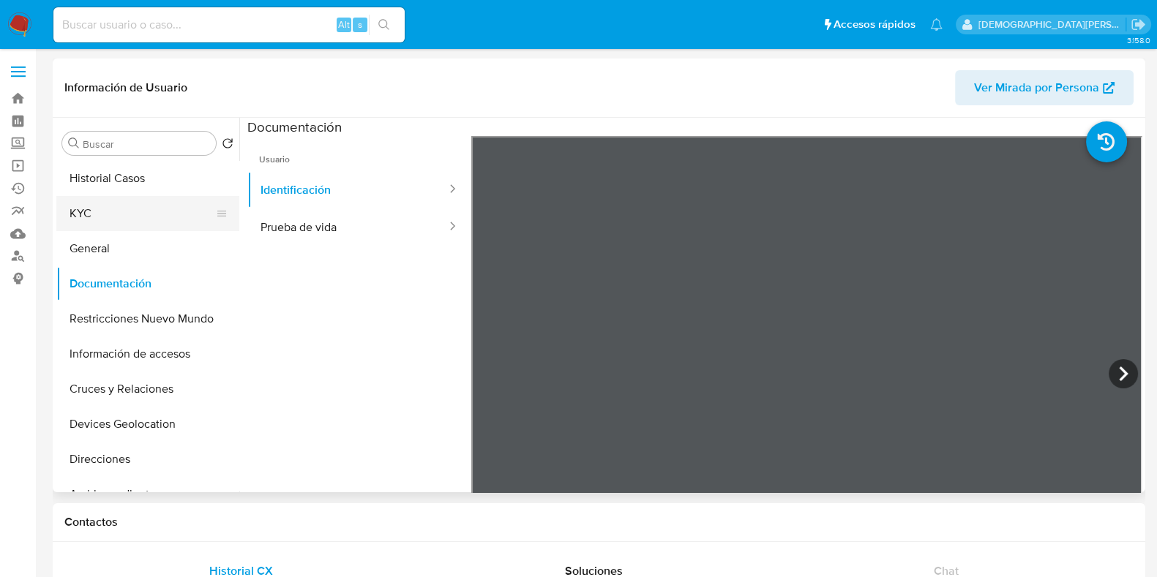
click at [135, 221] on button "KYC" at bounding box center [141, 213] width 171 height 35
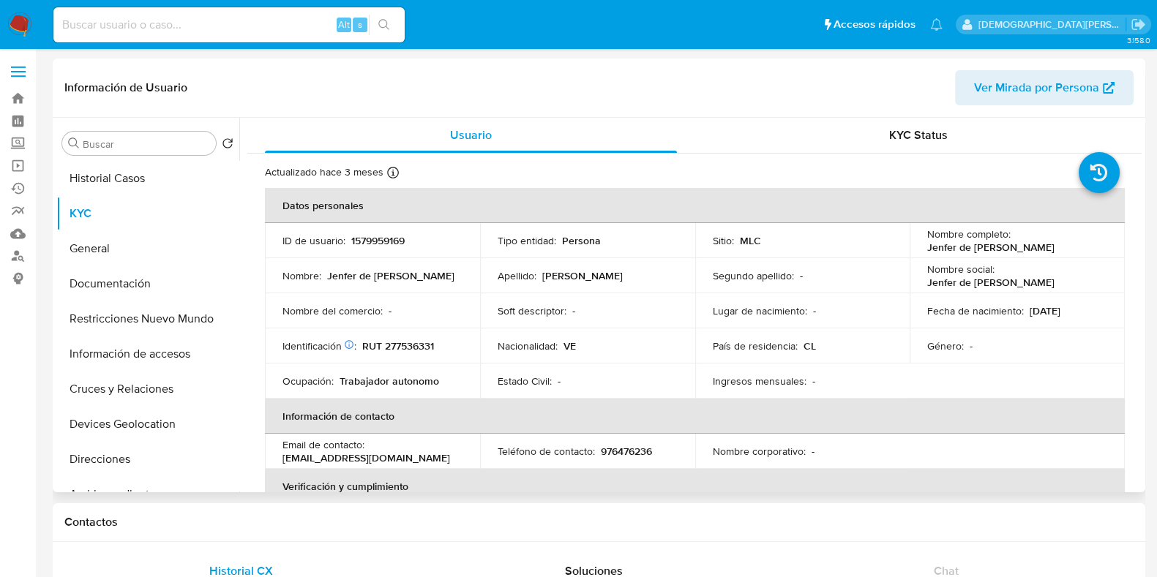
drag, startPoint x: 1089, startPoint y: 256, endPoint x: 922, endPoint y: 250, distance: 167.0
click at [922, 250] on td "Nombre completo : Jenfer de Jesus Gonzalez Leon" at bounding box center [1017, 240] width 215 height 35
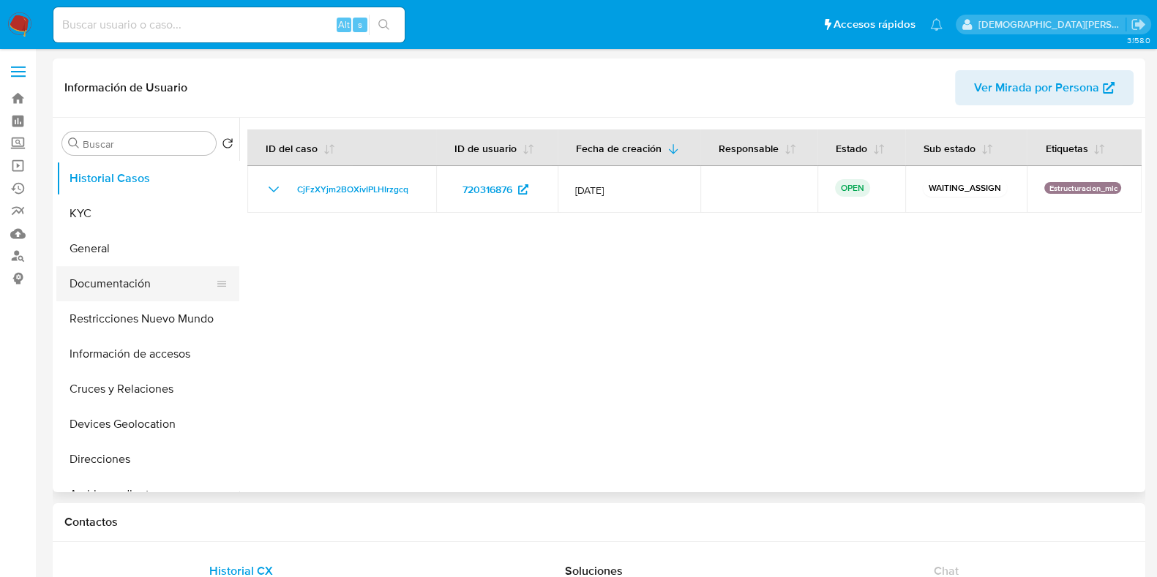
select select "10"
click at [137, 324] on button "Restricciones Nuevo Mundo" at bounding box center [141, 319] width 171 height 35
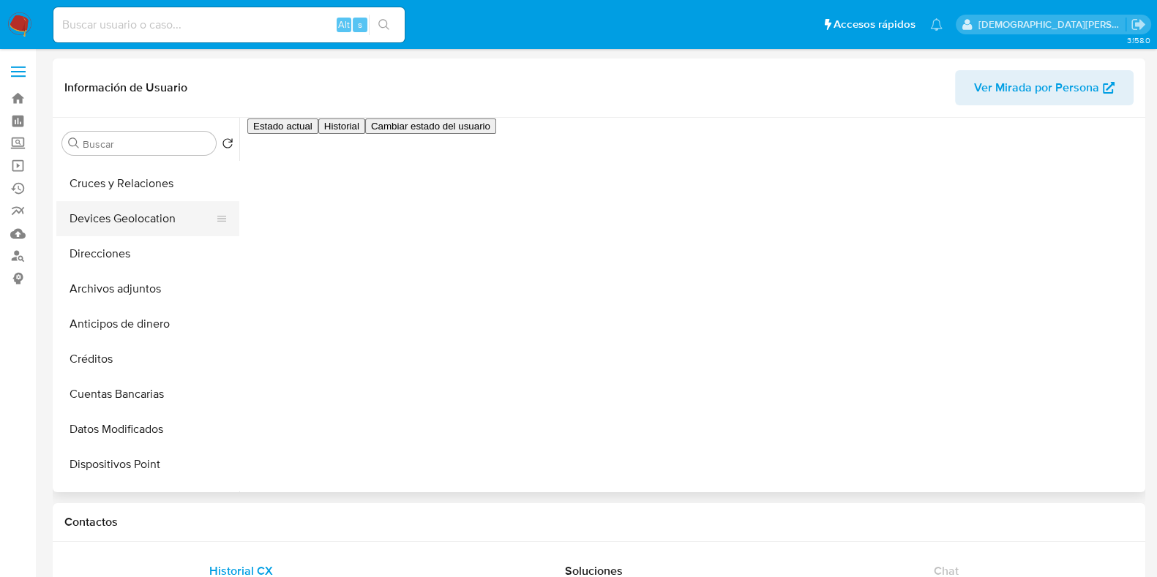
scroll to position [91, 0]
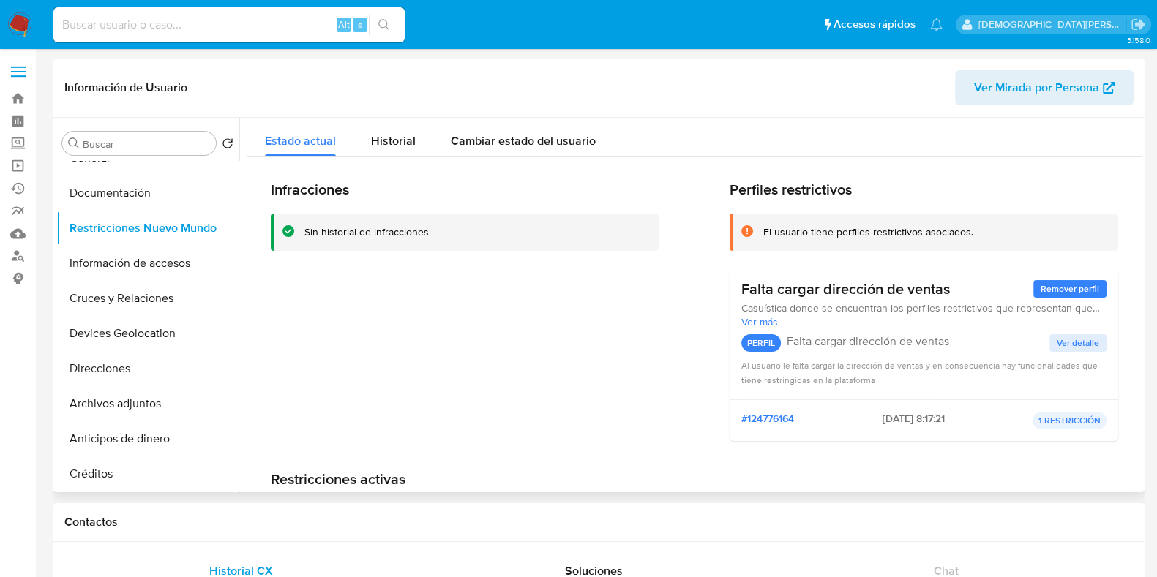
drag, startPoint x: 150, startPoint y: 195, endPoint x: 319, endPoint y: 185, distance: 169.4
click at [150, 195] on button "Documentación" at bounding box center [147, 193] width 183 height 35
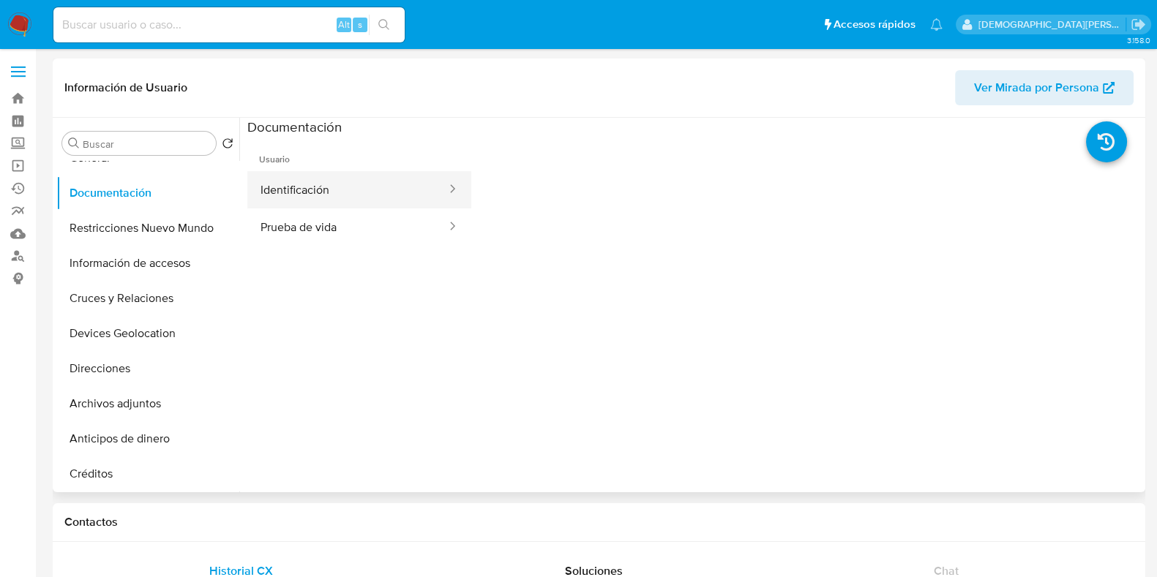
click at [321, 194] on button "Identificación" at bounding box center [347, 189] width 201 height 37
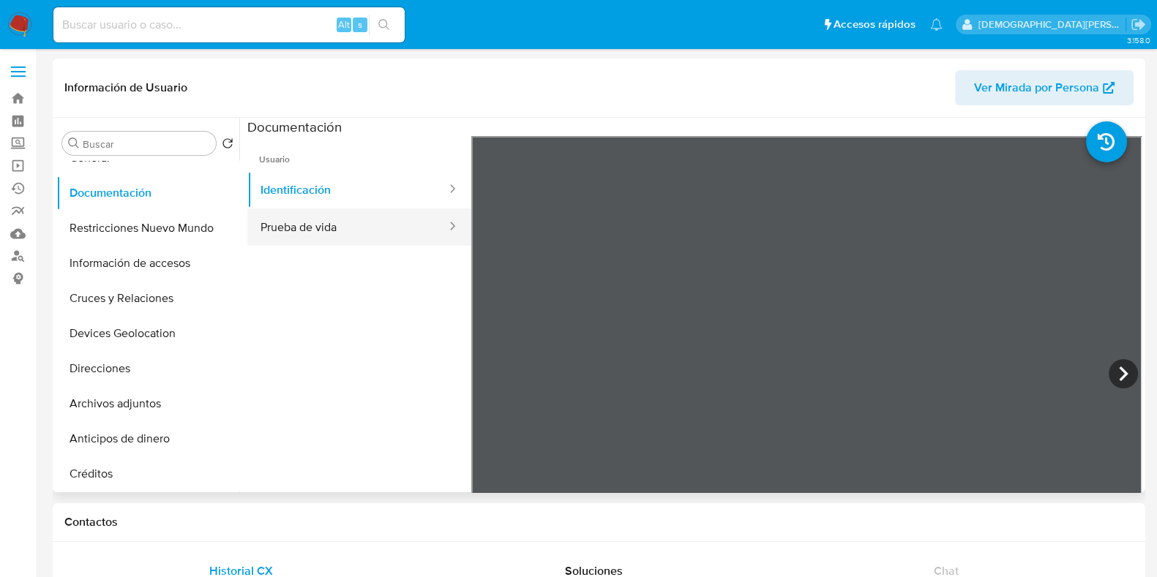
click at [354, 228] on button "Prueba de vida" at bounding box center [347, 227] width 201 height 37
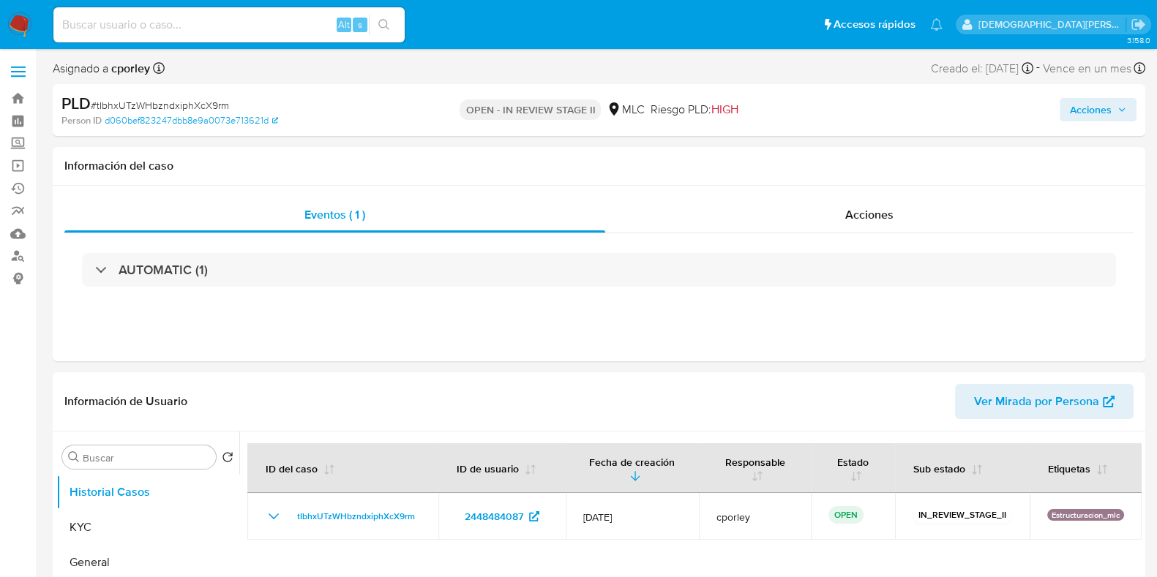
select select "10"
click at [1069, 110] on button "Acciones" at bounding box center [1098, 109] width 77 height 23
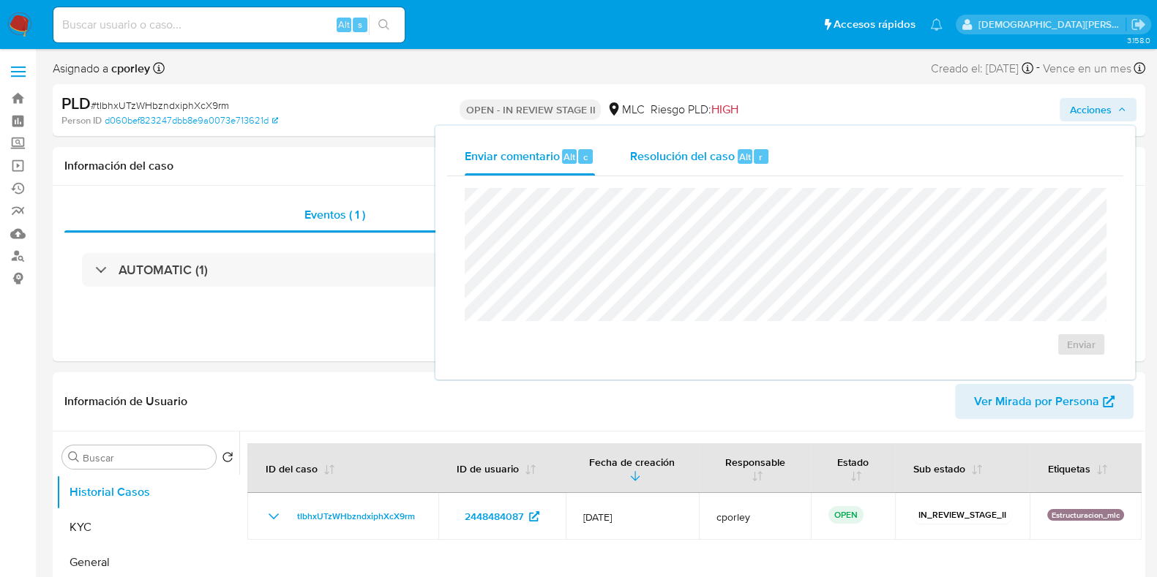
click at [699, 156] on span "Resolución del caso" at bounding box center [682, 156] width 105 height 17
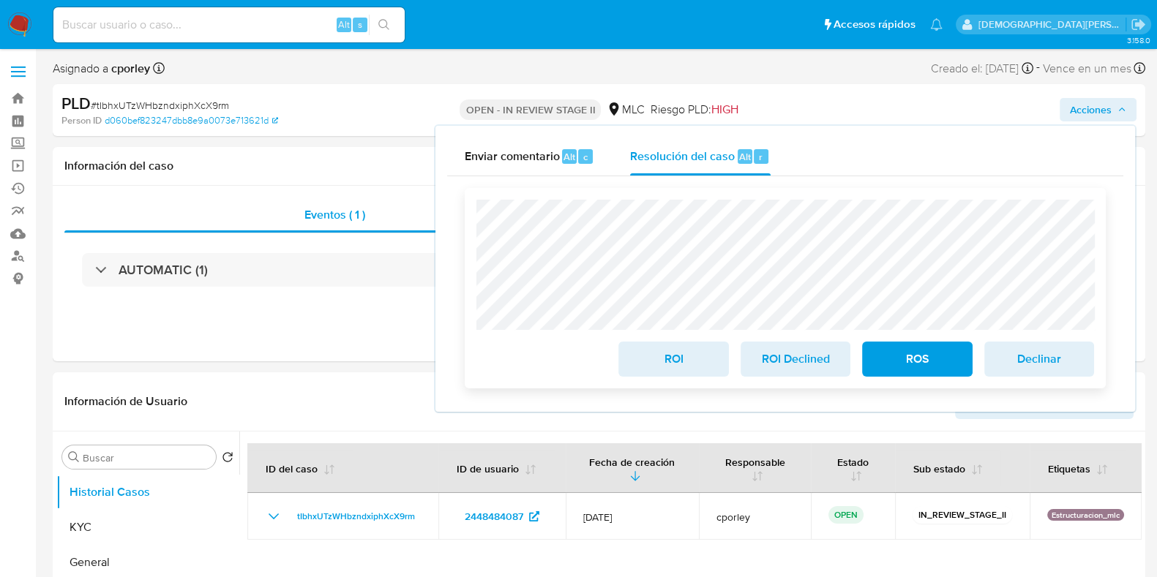
click at [919, 356] on span "ROS" at bounding box center [917, 359] width 72 height 32
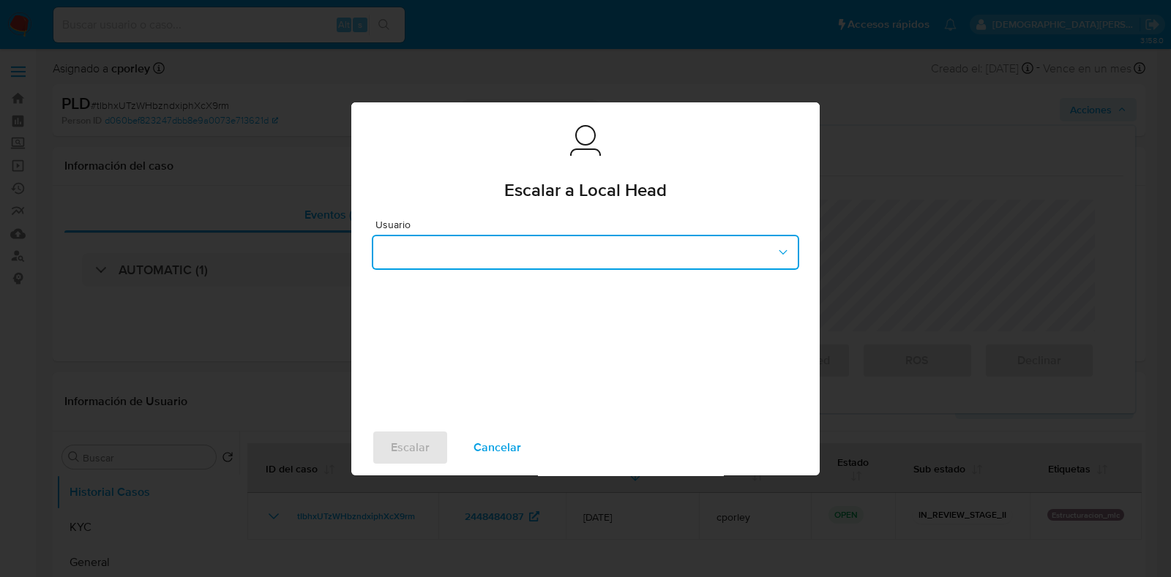
click at [444, 250] on button "button" at bounding box center [585, 252] width 427 height 35
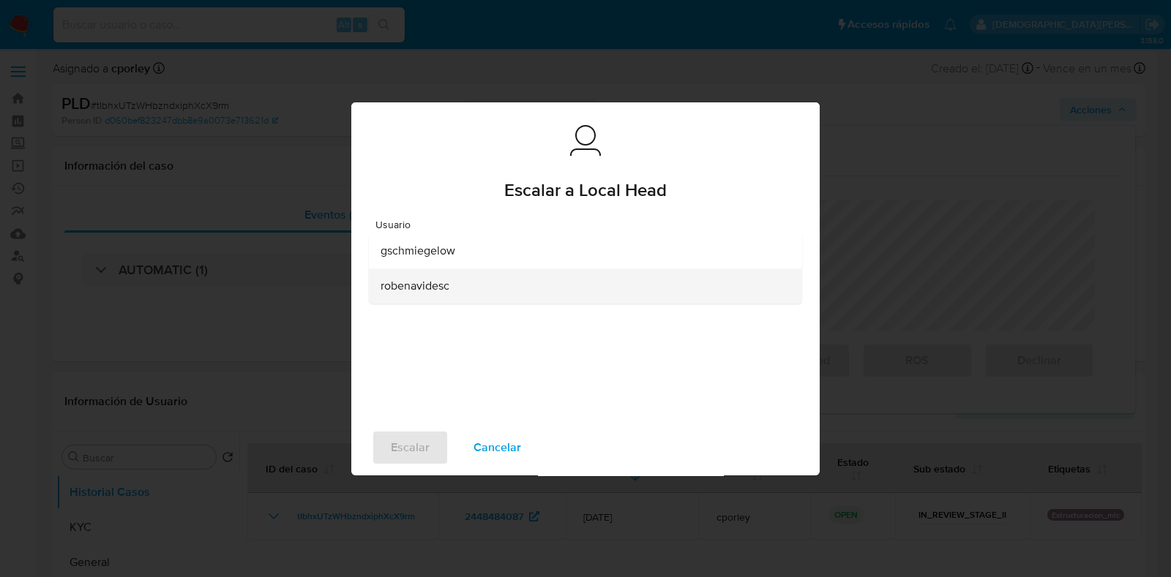
click at [418, 292] on span "robenavidesc" at bounding box center [415, 286] width 69 height 15
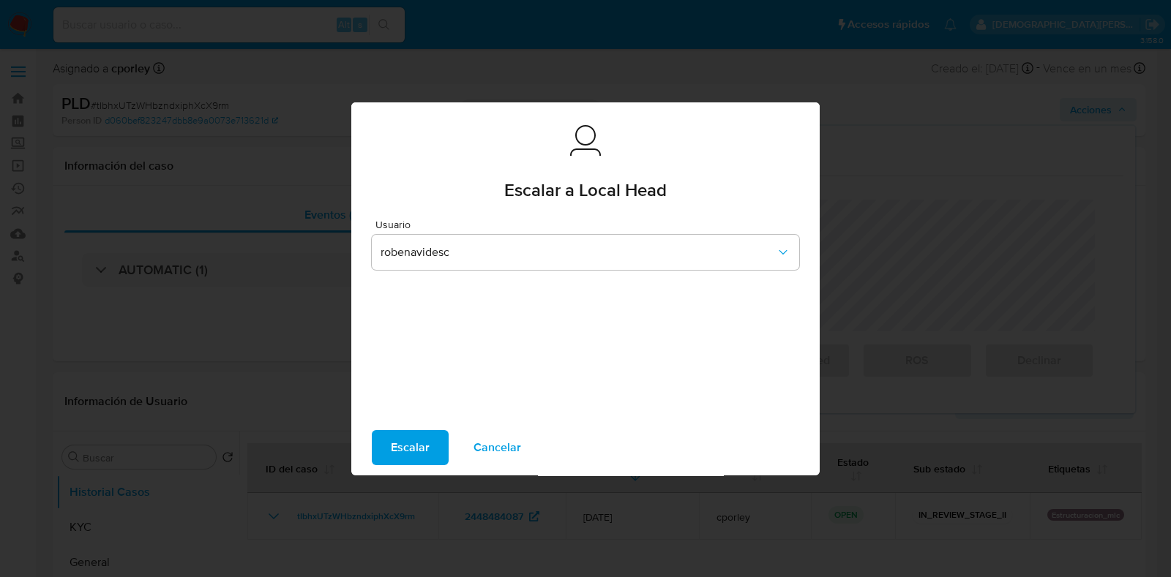
click at [408, 441] on span "Escalar" at bounding box center [410, 448] width 39 height 32
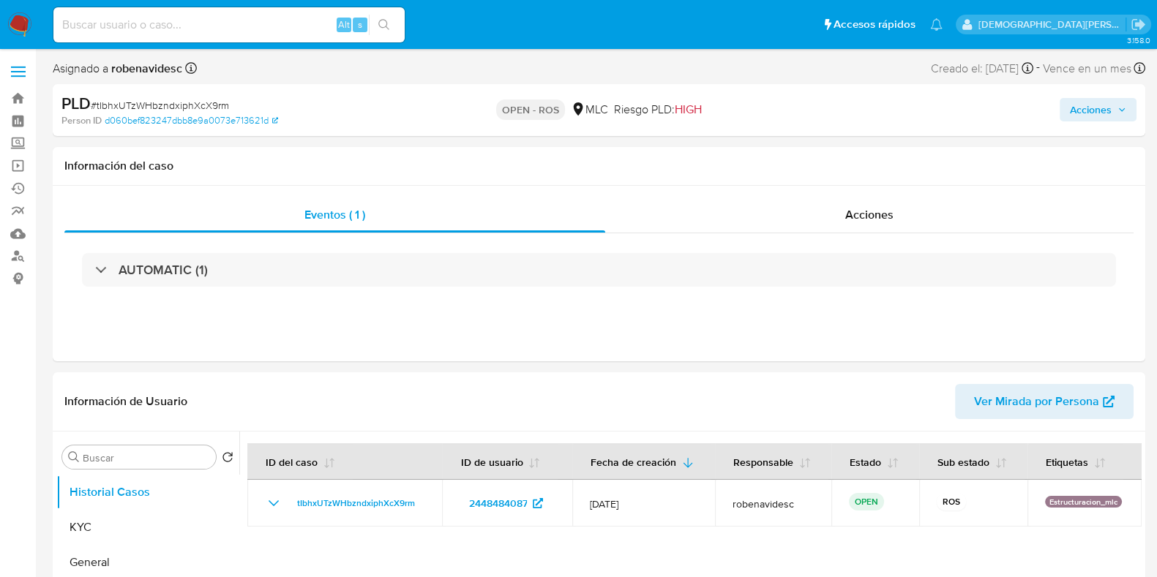
select select "10"
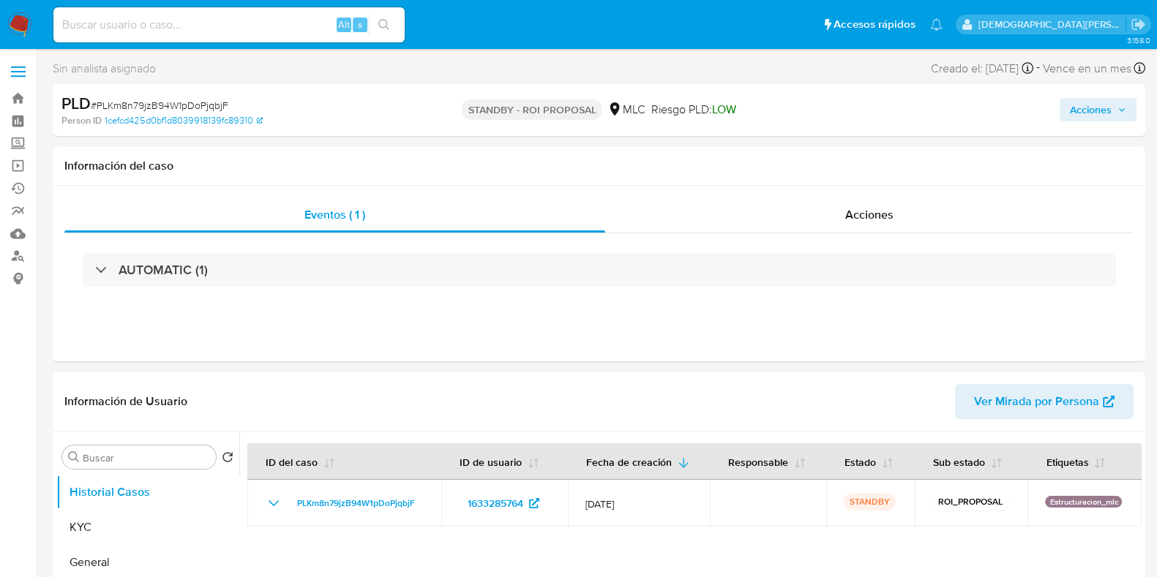
select select "10"
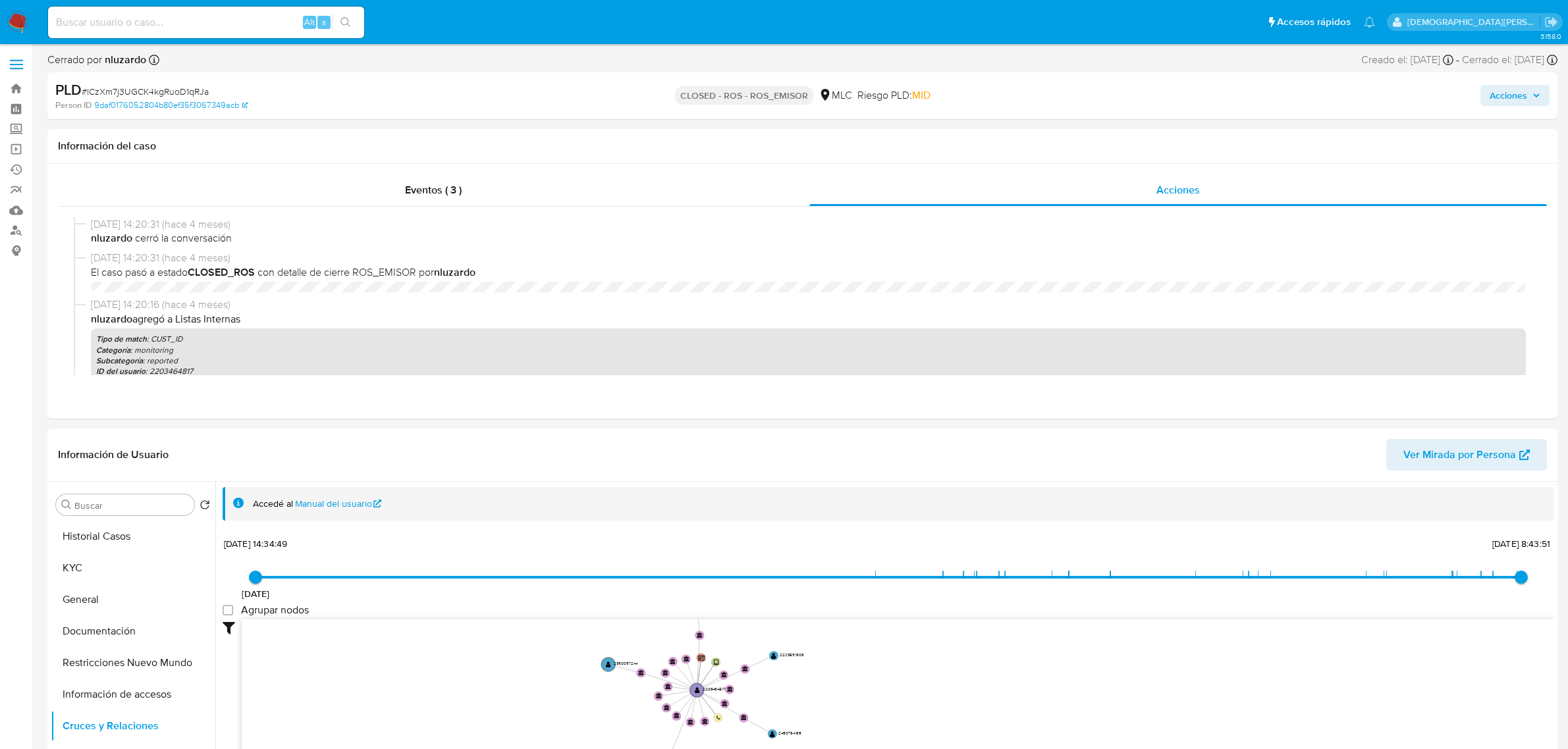
select select "10"
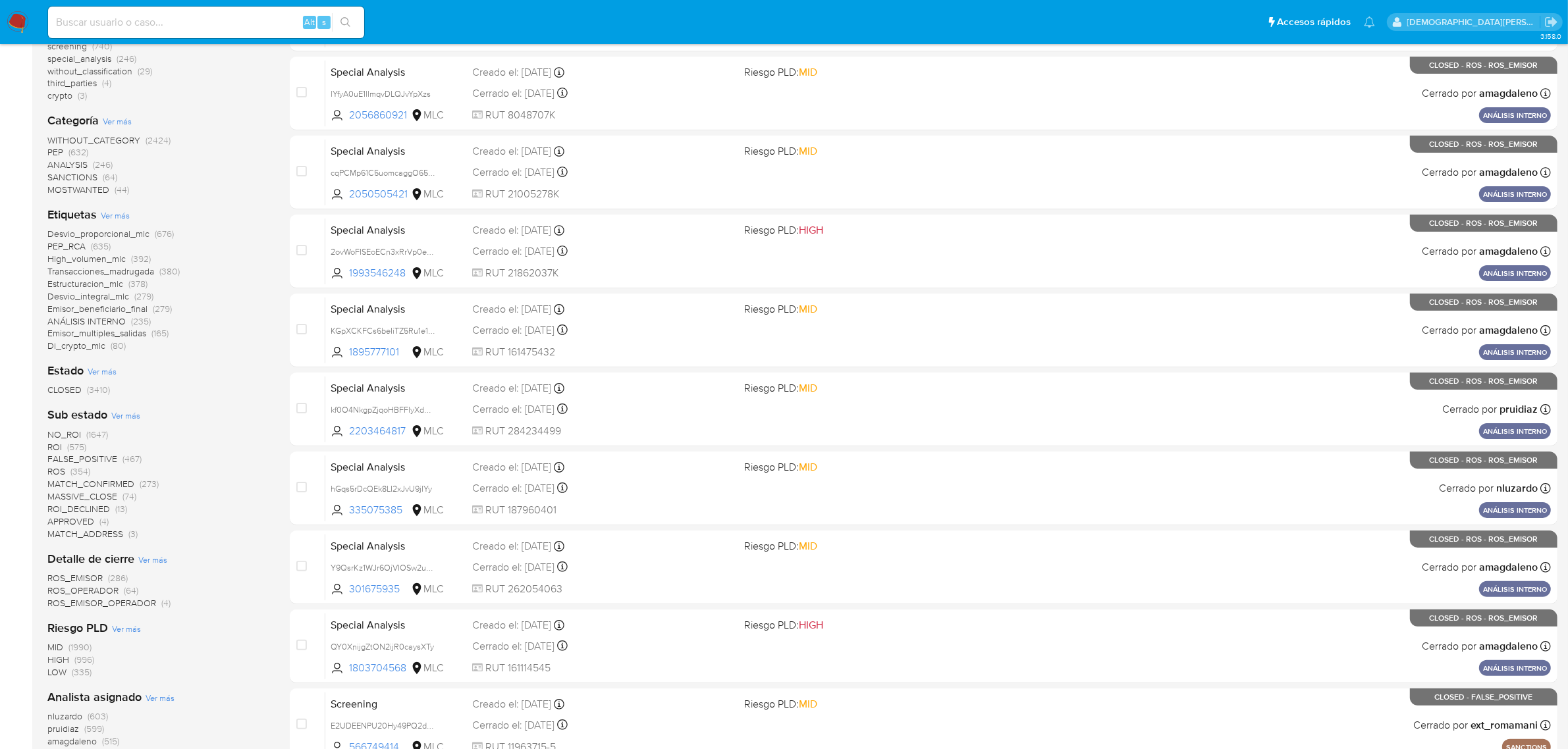
scroll to position [329, 0]
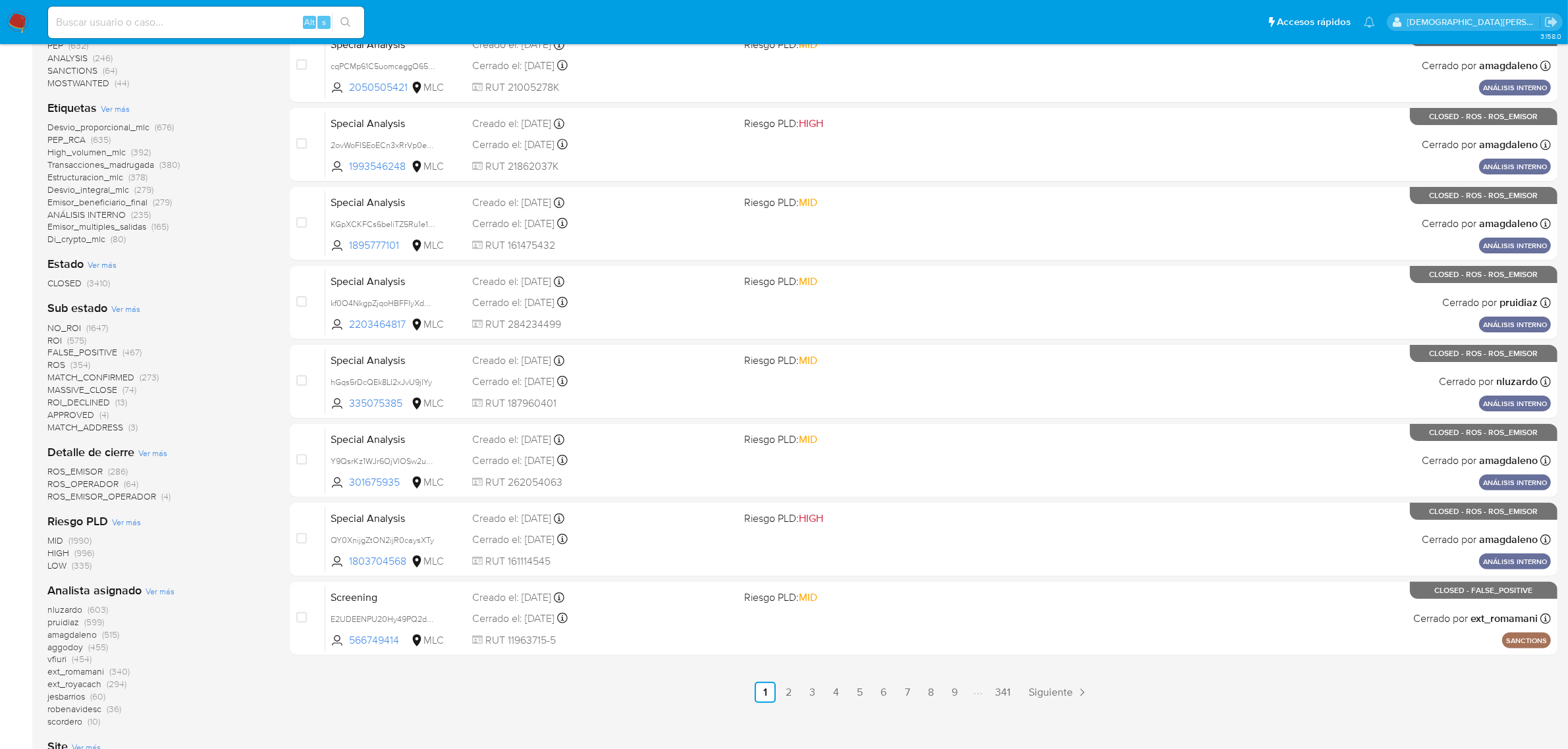
click at [56, 360] on span "ROS" at bounding box center [57, 364] width 18 height 13
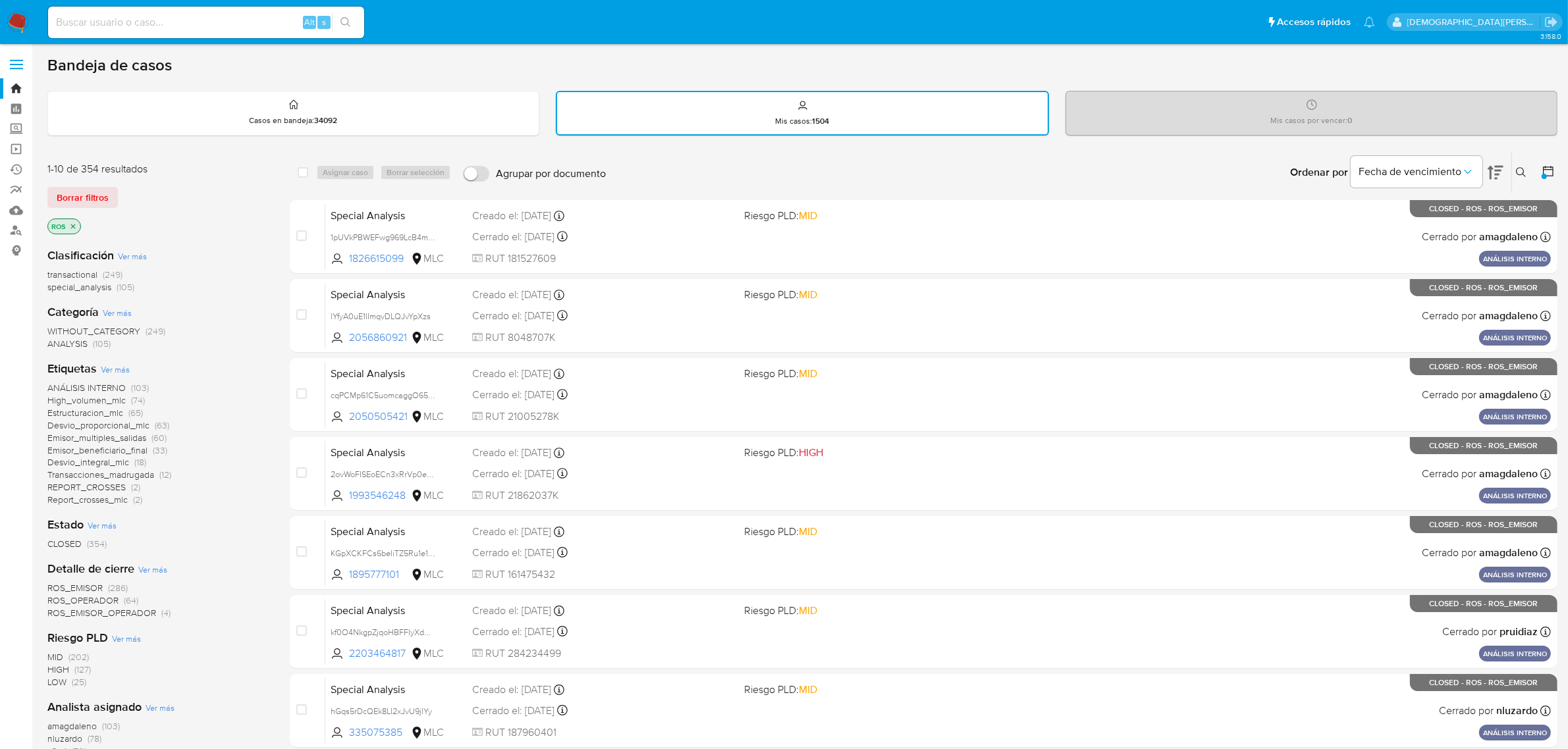
click at [1555, 169] on icon at bounding box center [1547, 171] width 13 height 13
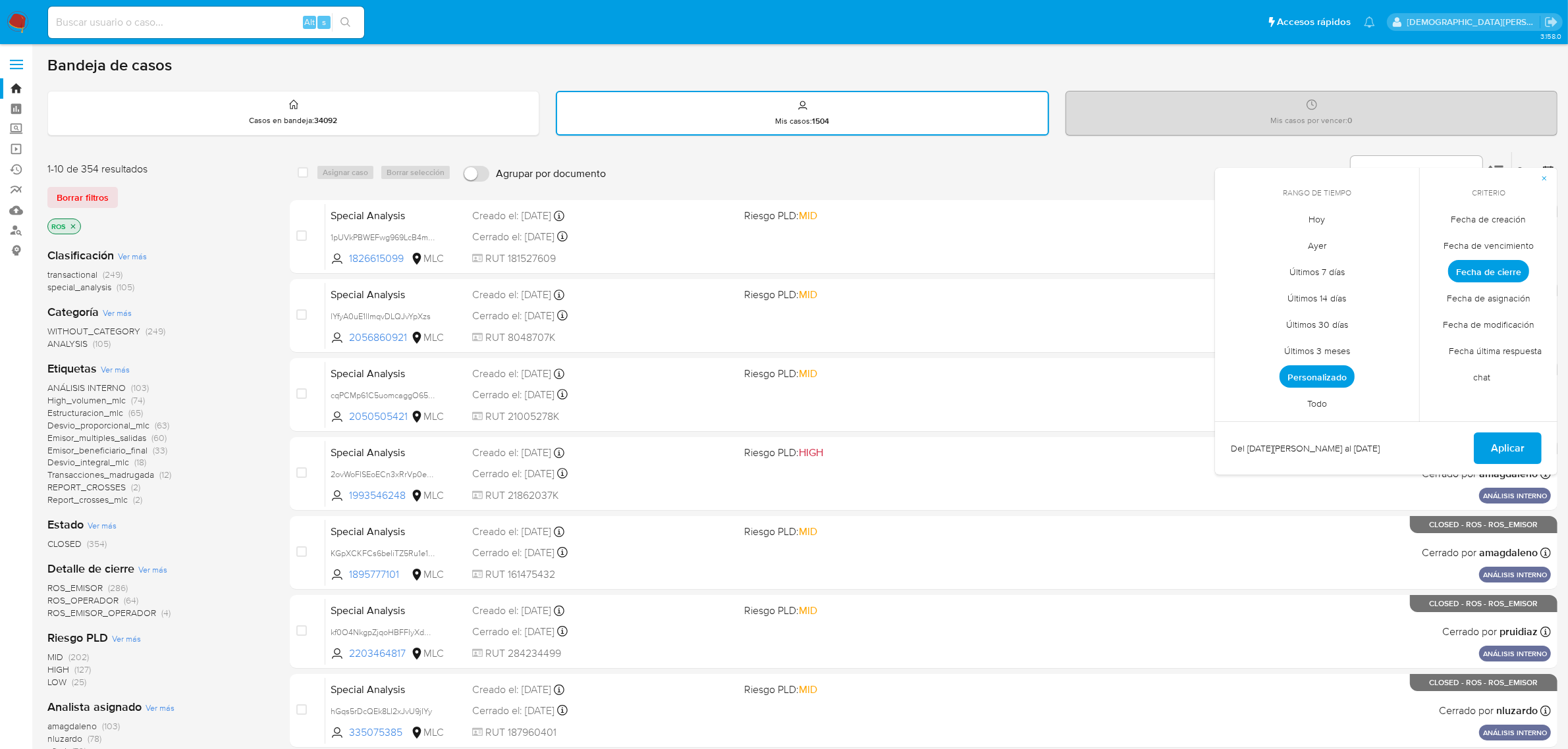
click at [1490, 212] on span "Fecha de creación" at bounding box center [1489, 219] width 103 height 27
drag, startPoint x: 1319, startPoint y: 397, endPoint x: 1430, endPoint y: 440, distance: 119.0
click at [1321, 397] on span "Todo" at bounding box center [1316, 404] width 48 height 27
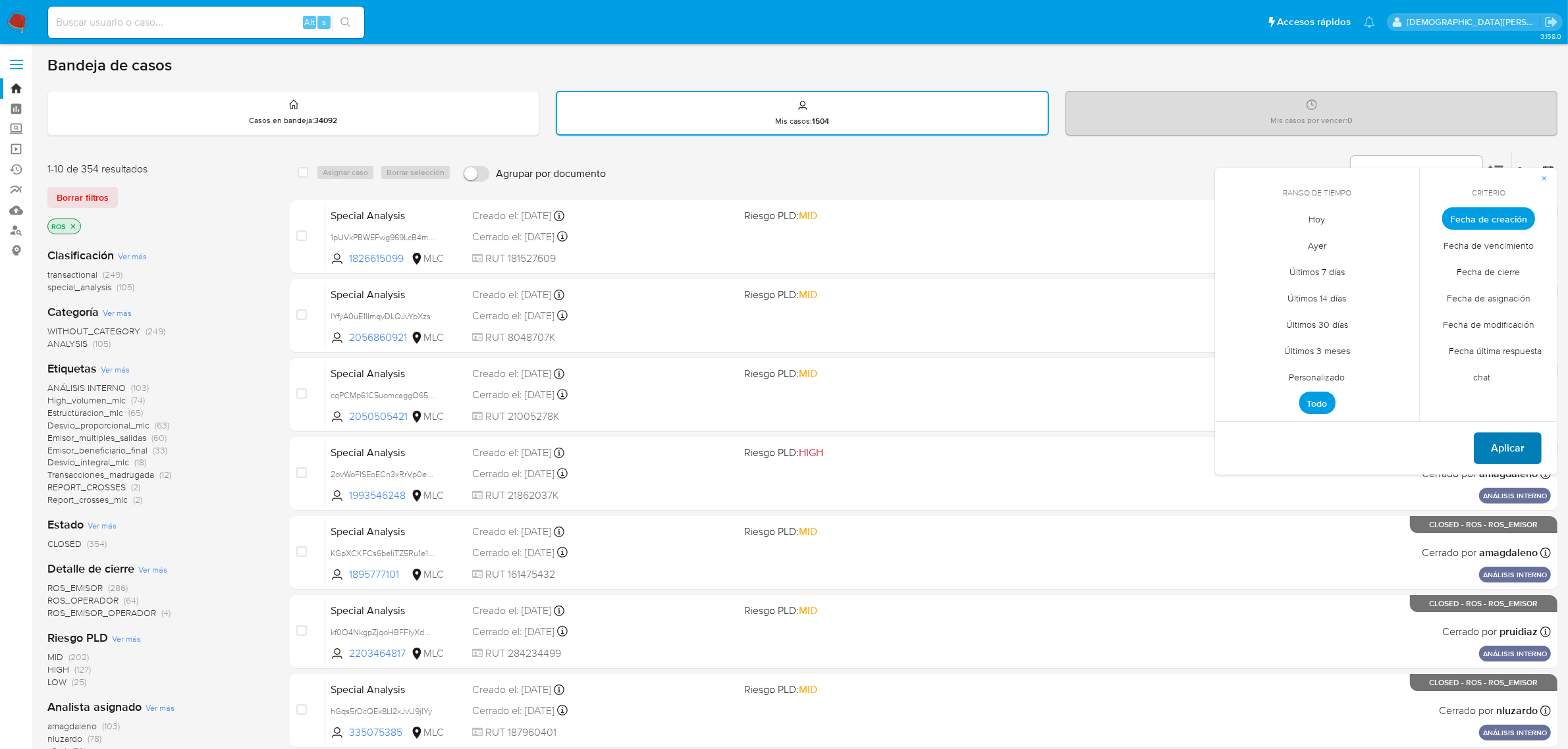
click at [1492, 441] on span "Aplicar" at bounding box center [1507, 448] width 33 height 29
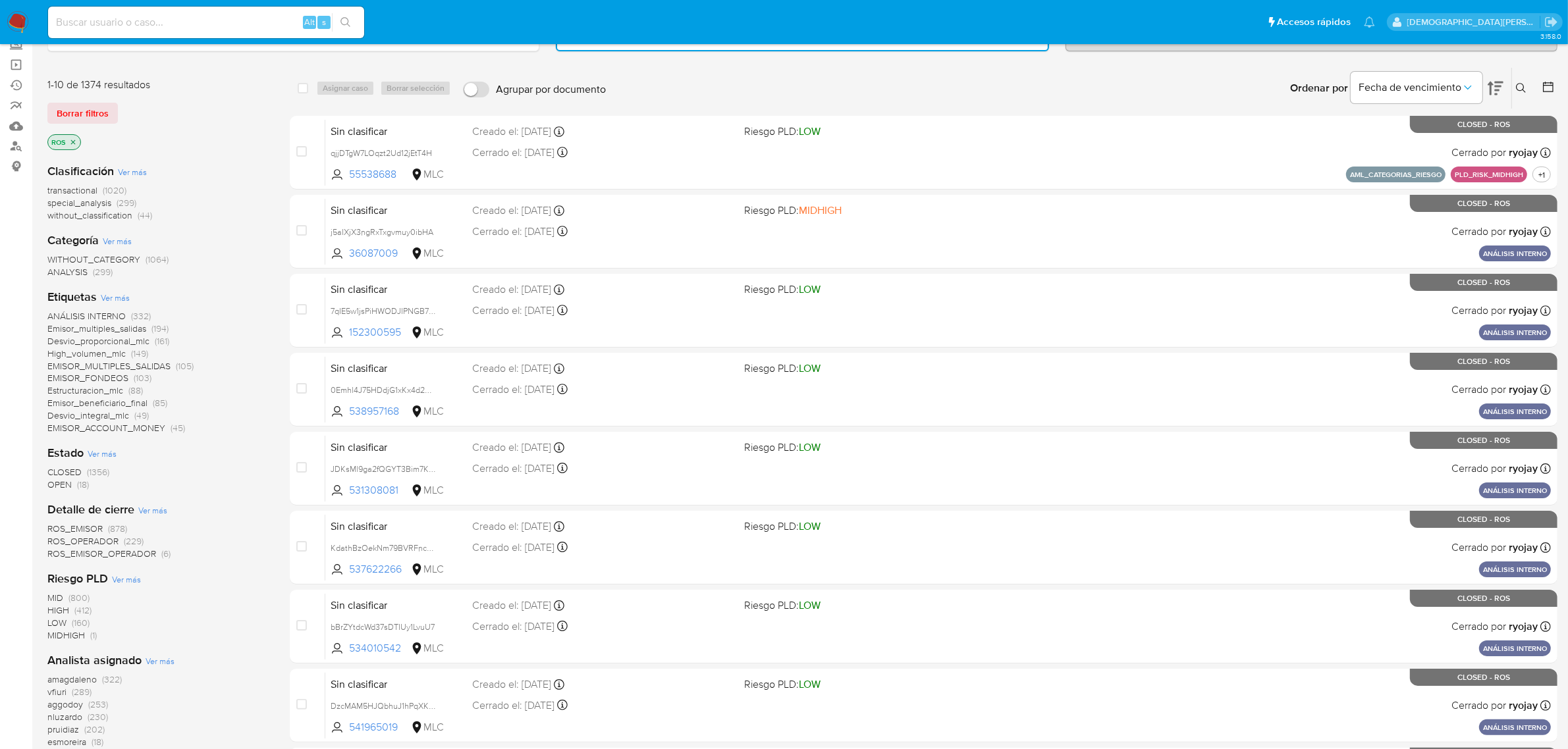
scroll to position [165, 0]
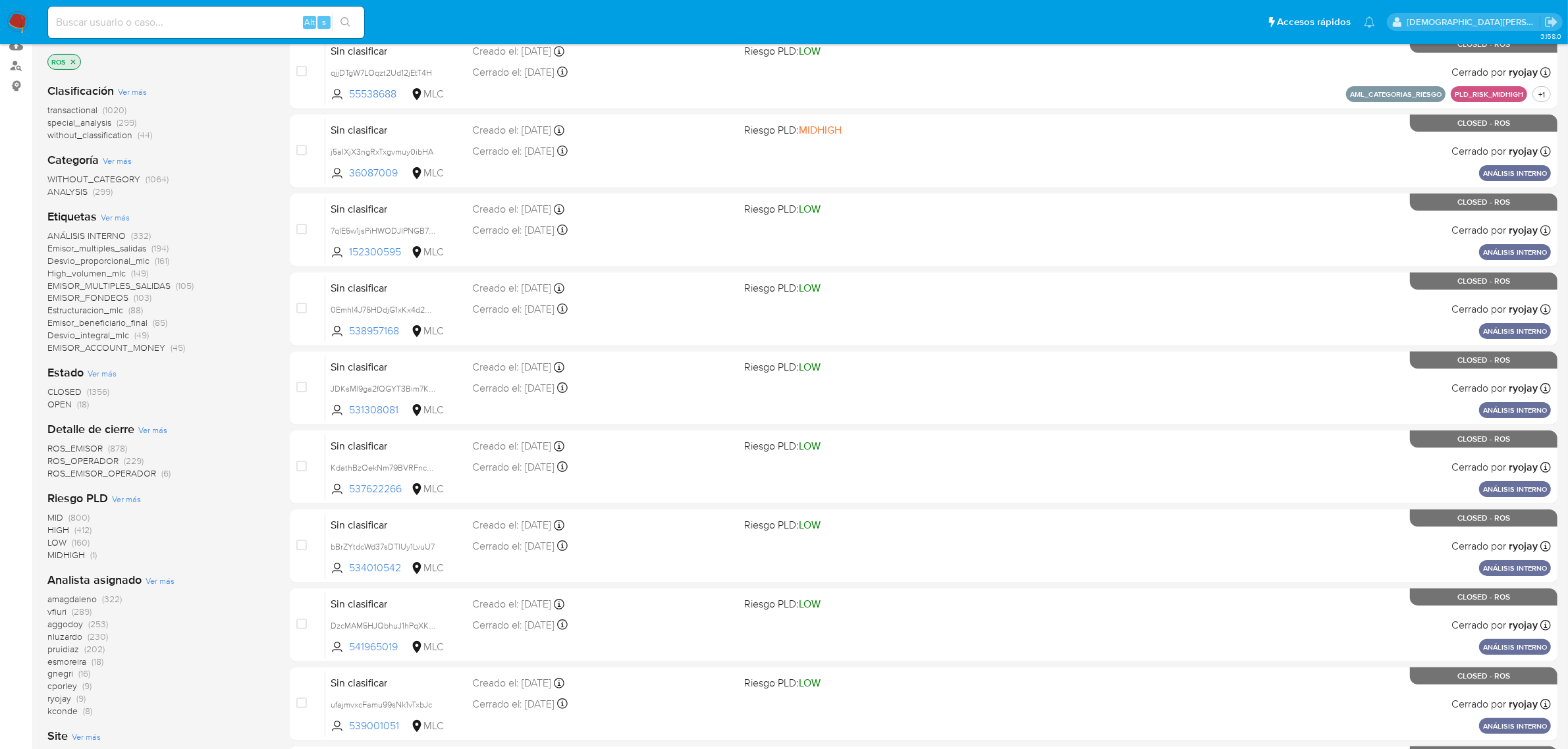
click at [67, 400] on span "OPEN" at bounding box center [59, 404] width 24 height 13
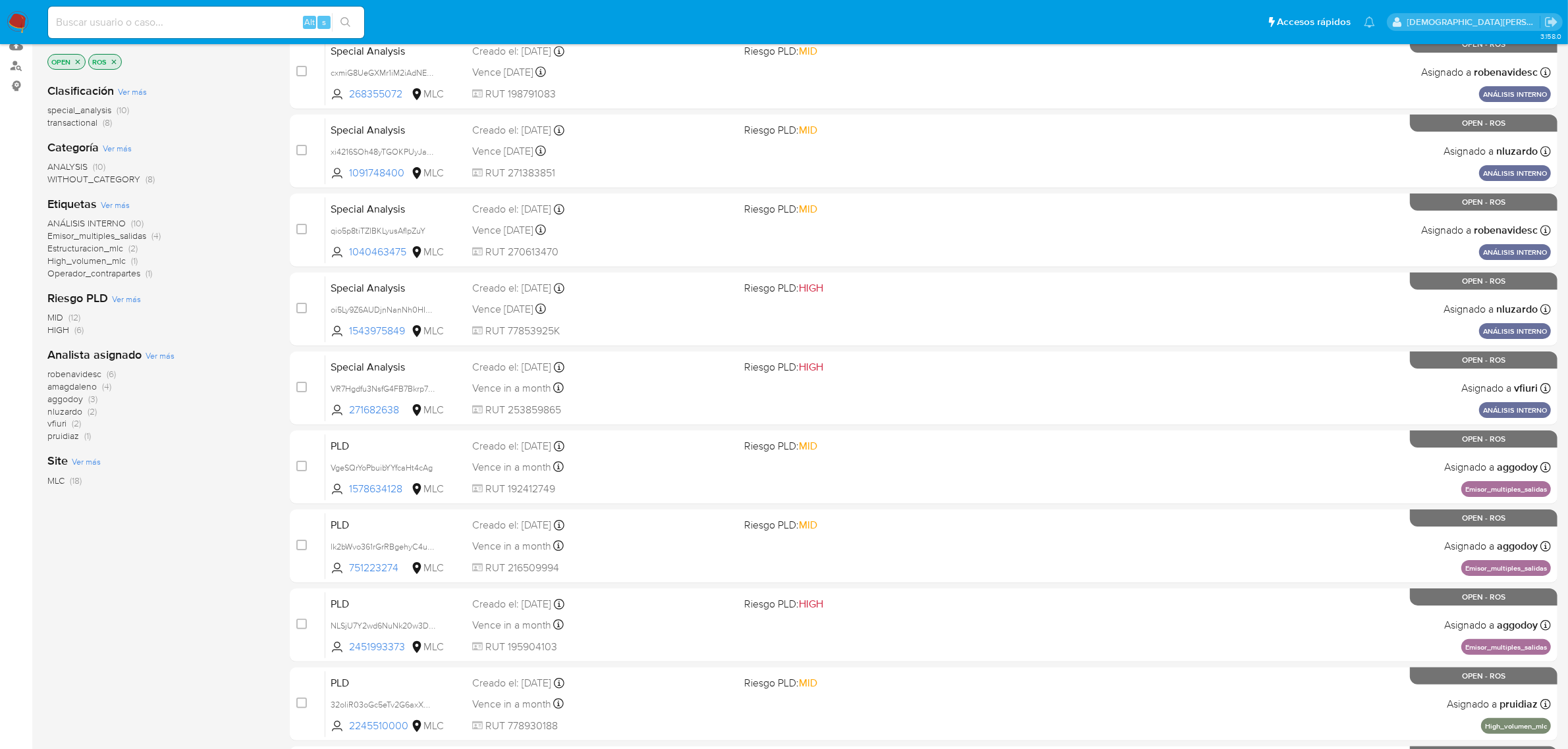
click at [81, 375] on span "robenavidesc" at bounding box center [75, 373] width 54 height 13
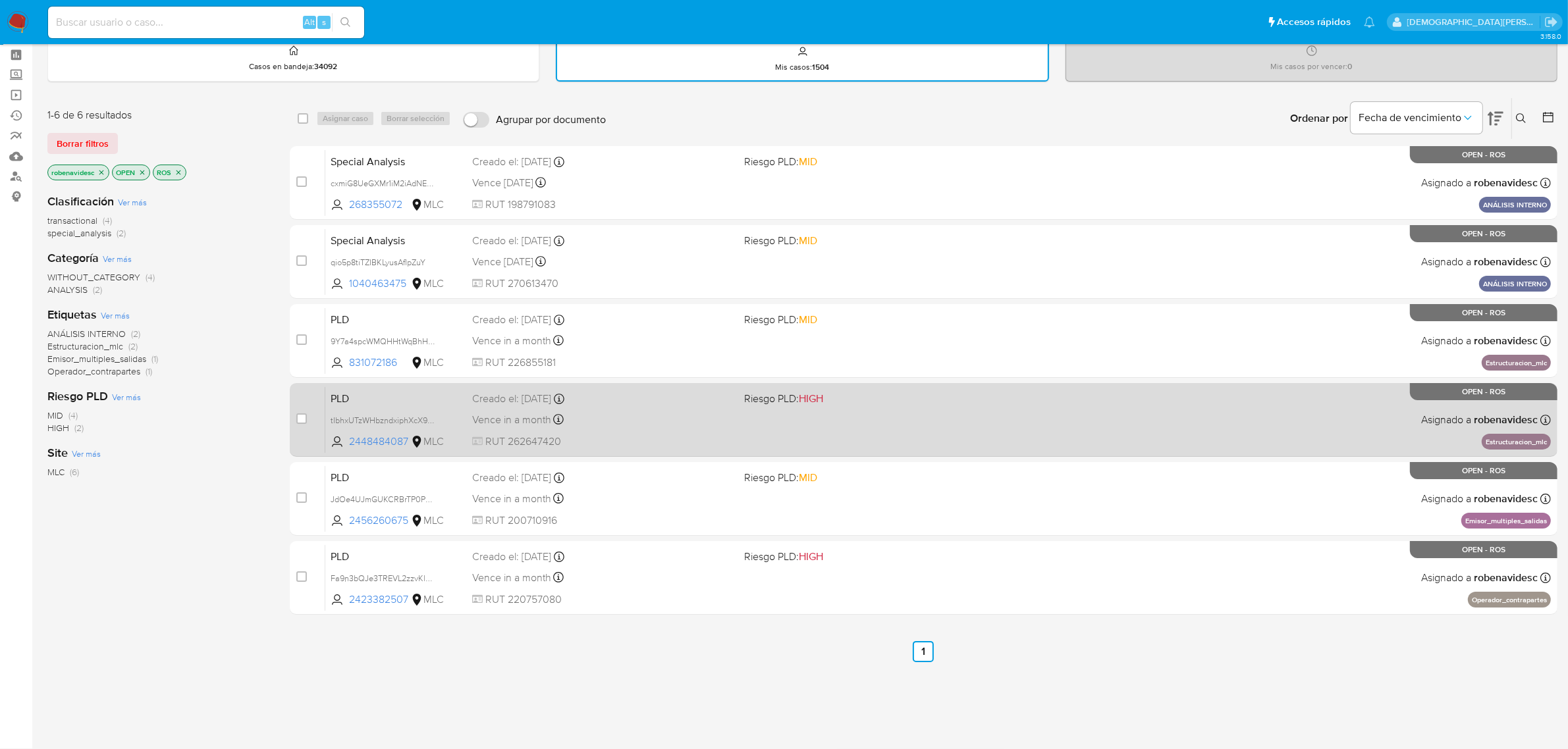
scroll to position [51, 0]
